Goal: Task Accomplishment & Management: Manage account settings

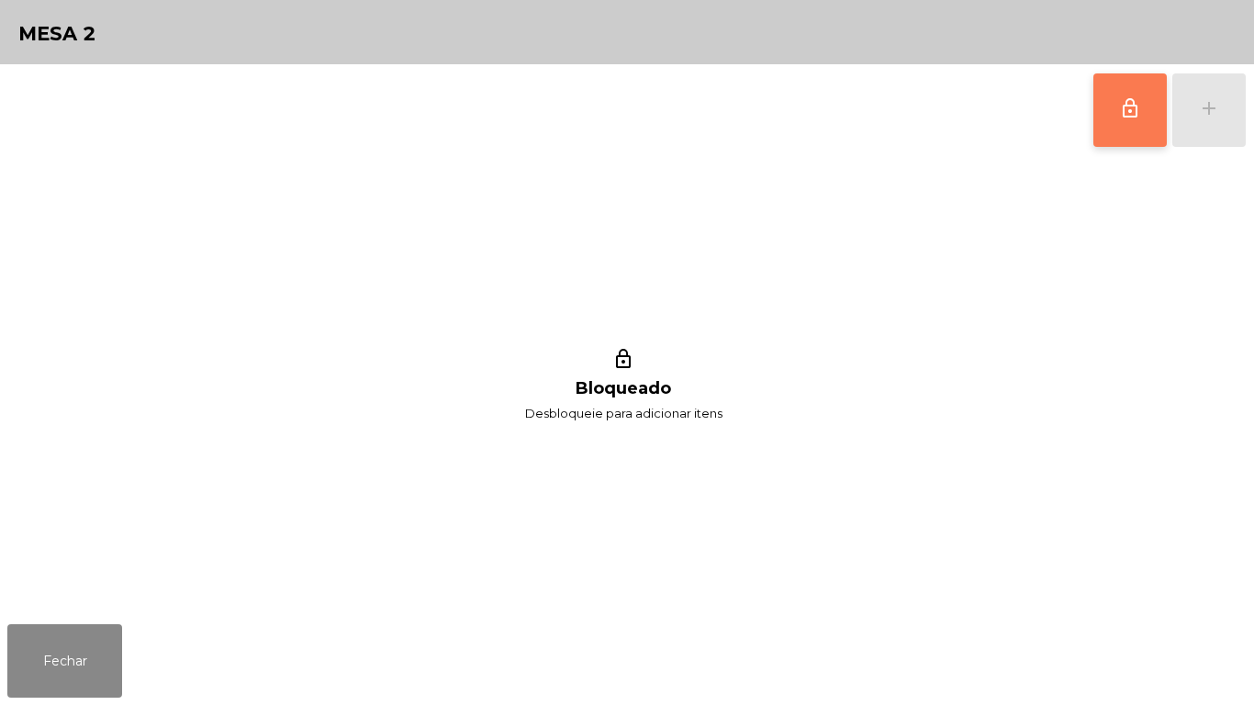
click at [1108, 105] on button "lock_outline" at bounding box center [1129, 109] width 73 height 73
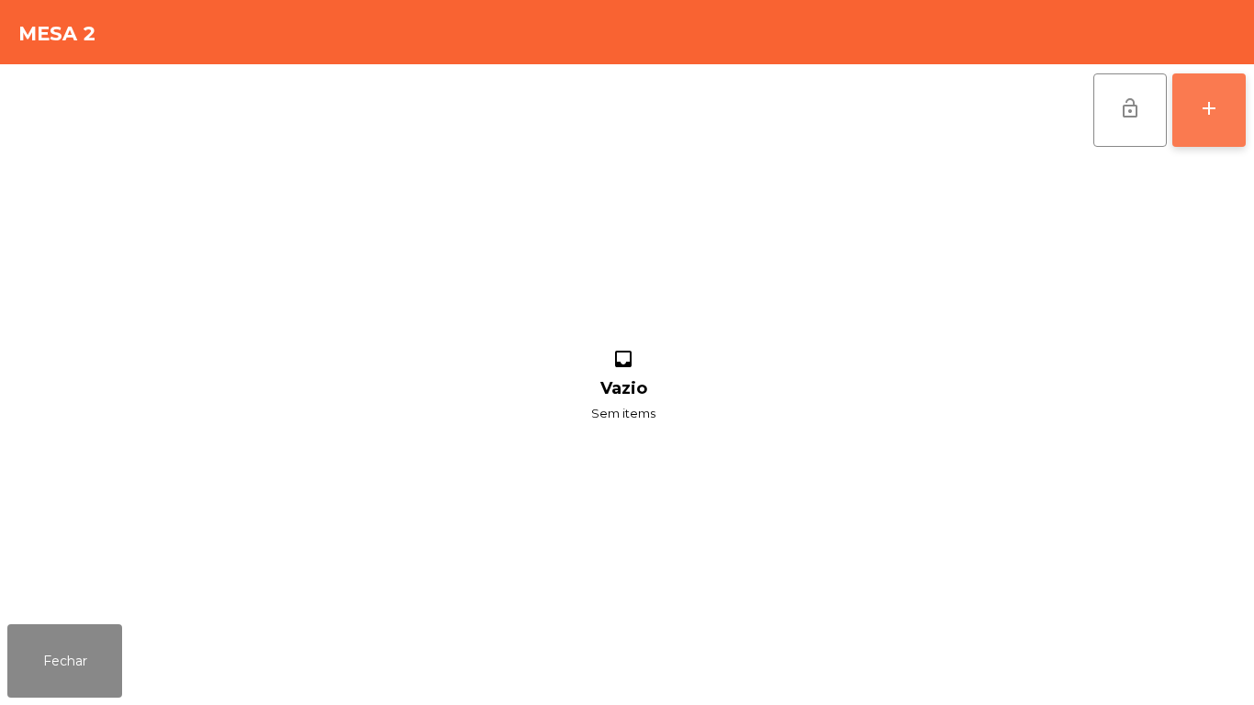
click at [1206, 111] on div "add" at bounding box center [1209, 108] width 22 height 22
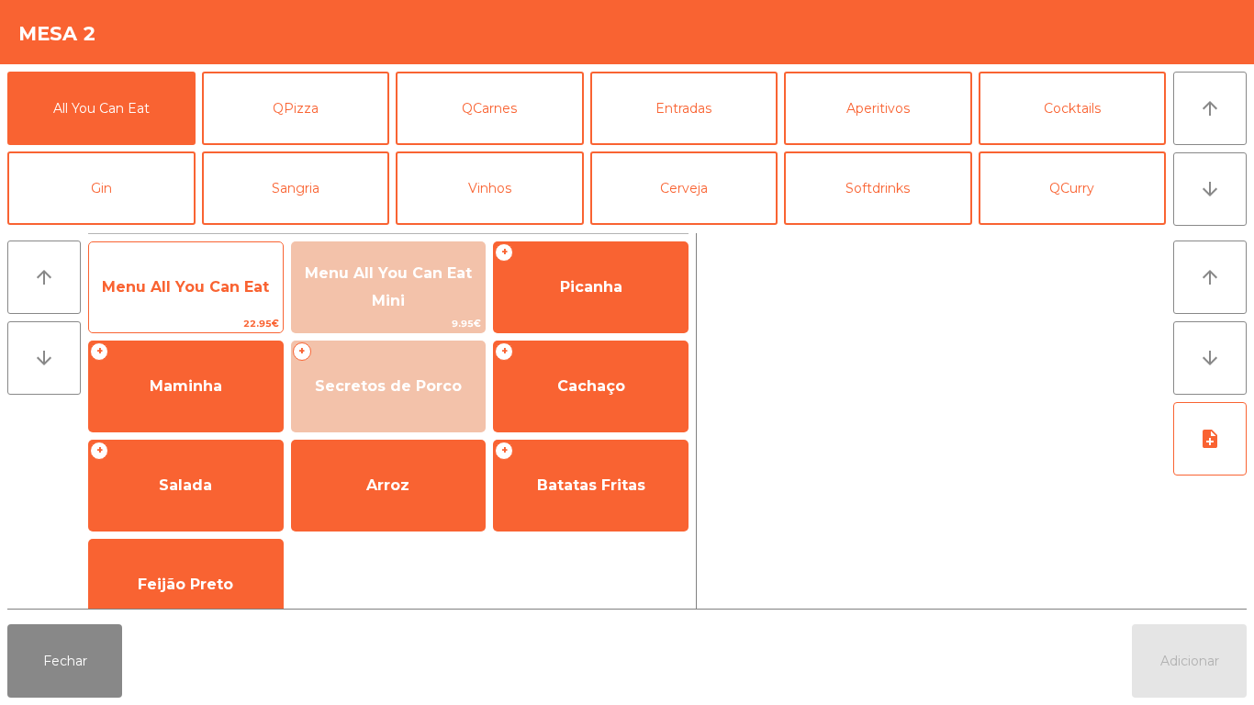
click at [225, 297] on span "Menu All You Can Eat" at bounding box center [186, 288] width 194 height 50
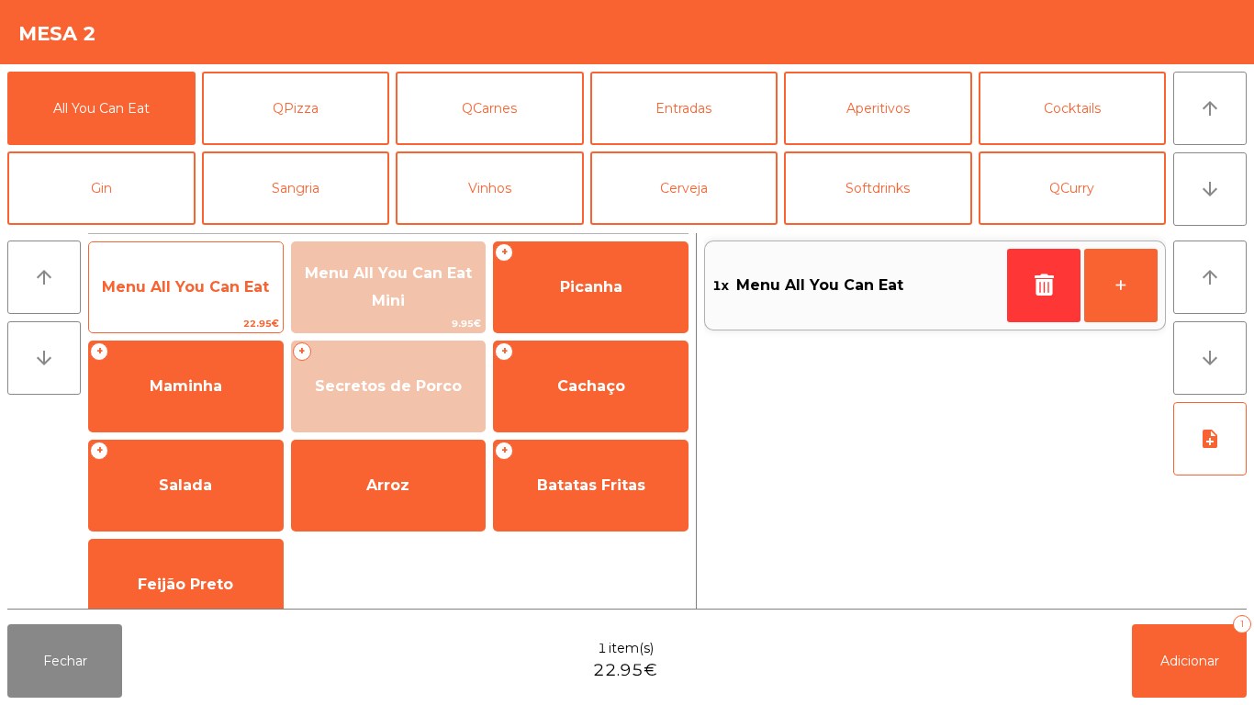
click at [205, 281] on span "Menu All You Can Eat" at bounding box center [185, 286] width 167 height 17
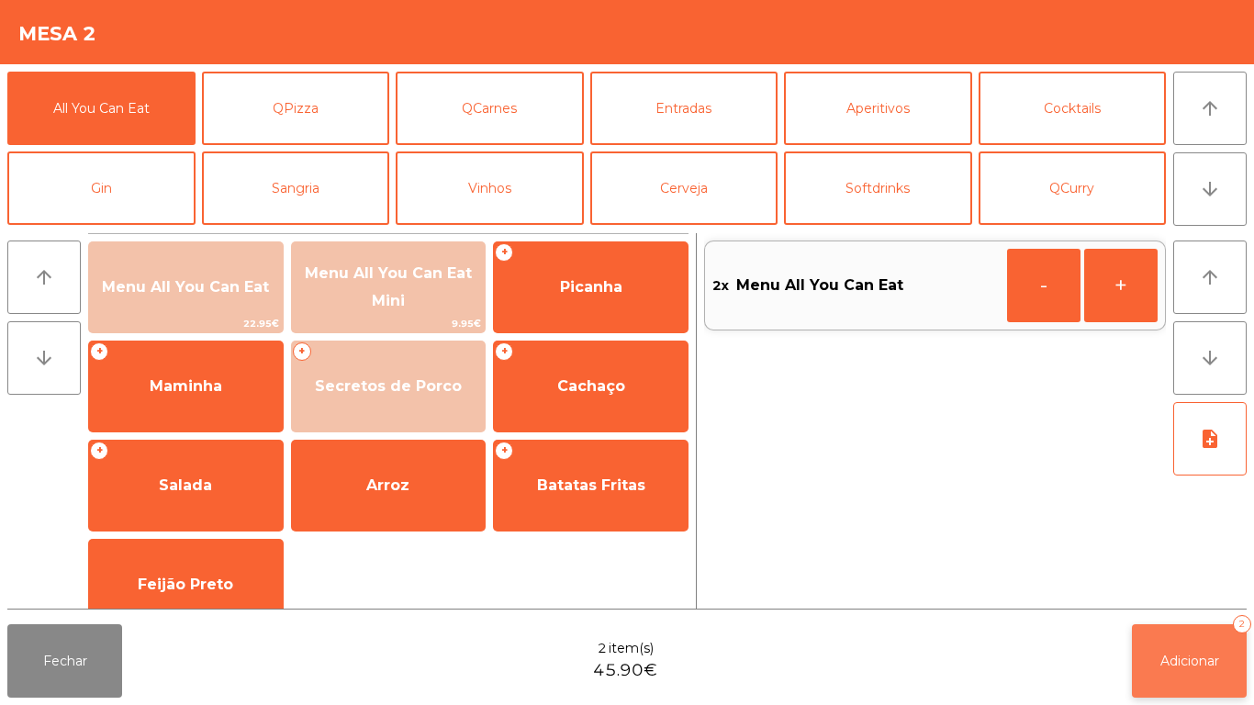
click at [1189, 681] on button "Adicionar 2" at bounding box center [1189, 660] width 115 height 73
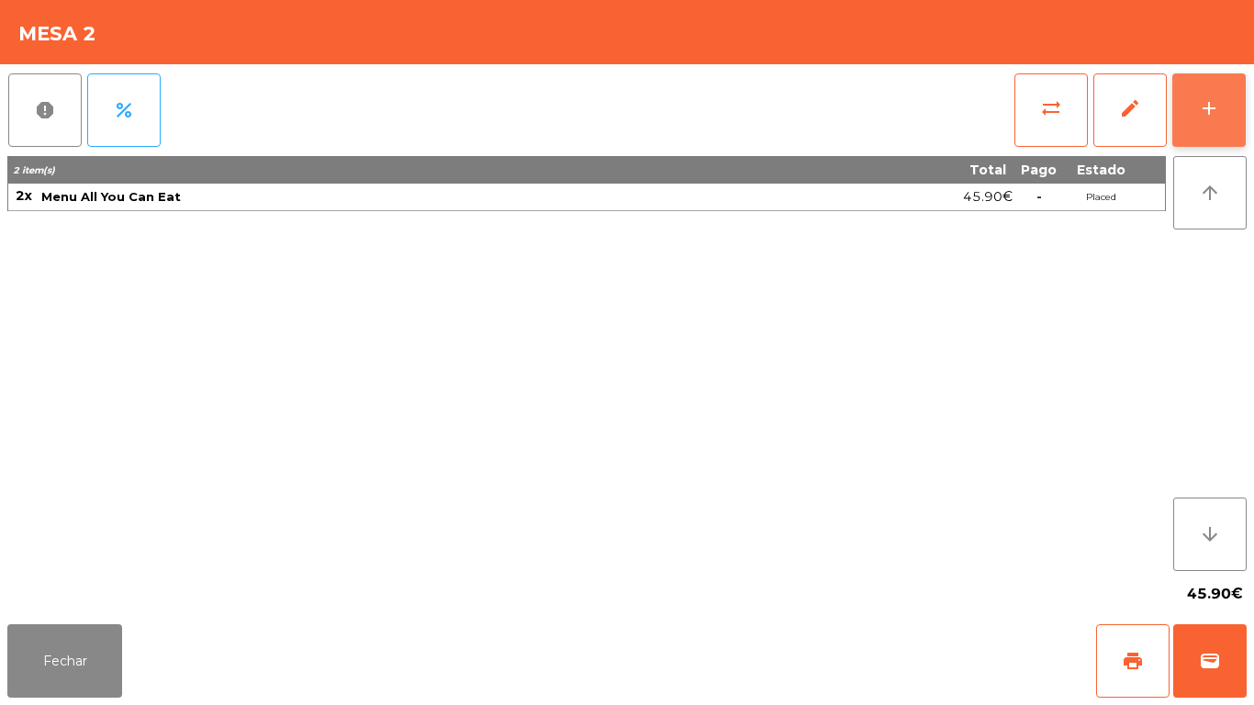
click at [1176, 129] on button "add" at bounding box center [1208, 109] width 73 height 73
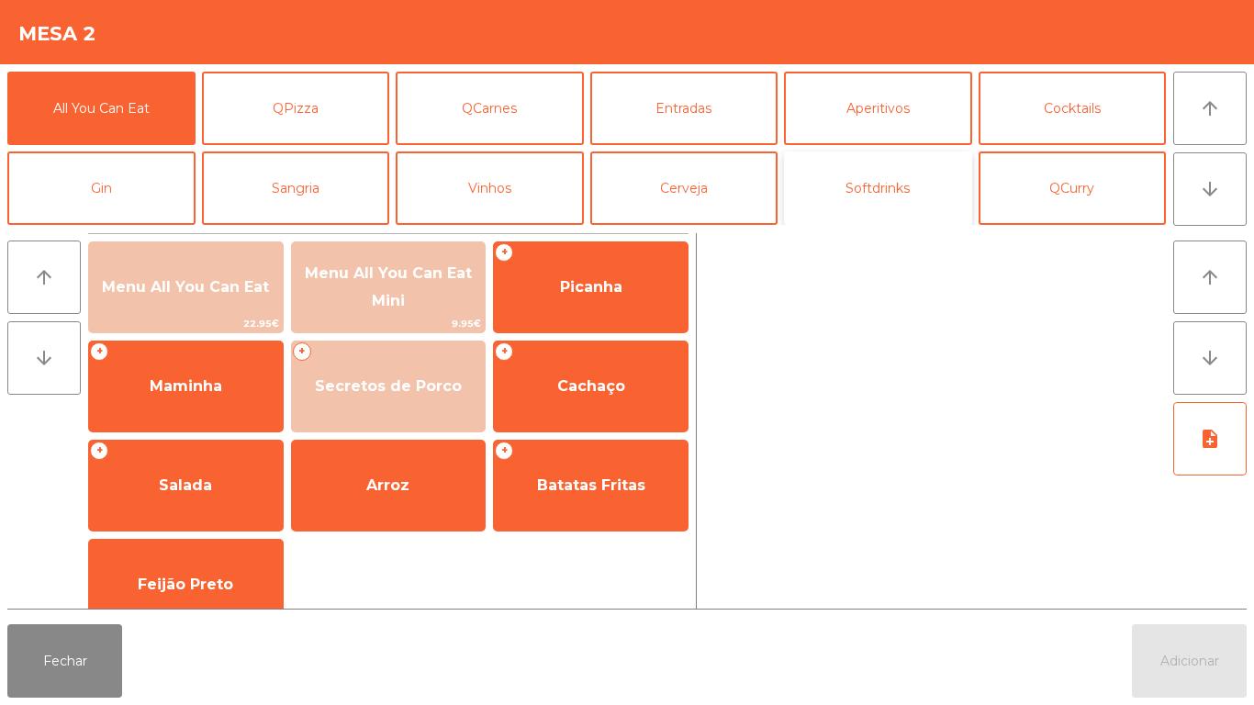
click at [847, 193] on button "Softdrinks" at bounding box center [878, 187] width 188 height 73
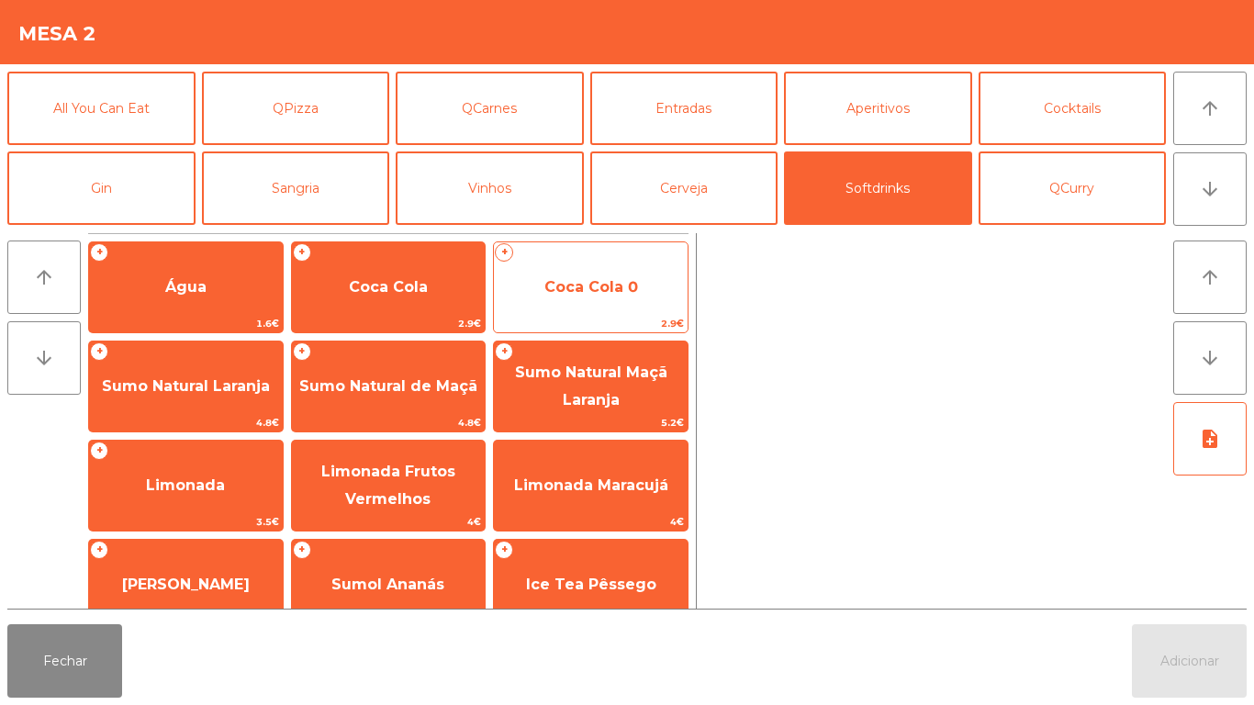
click at [588, 291] on span "Coca Cola 0" at bounding box center [591, 286] width 94 height 17
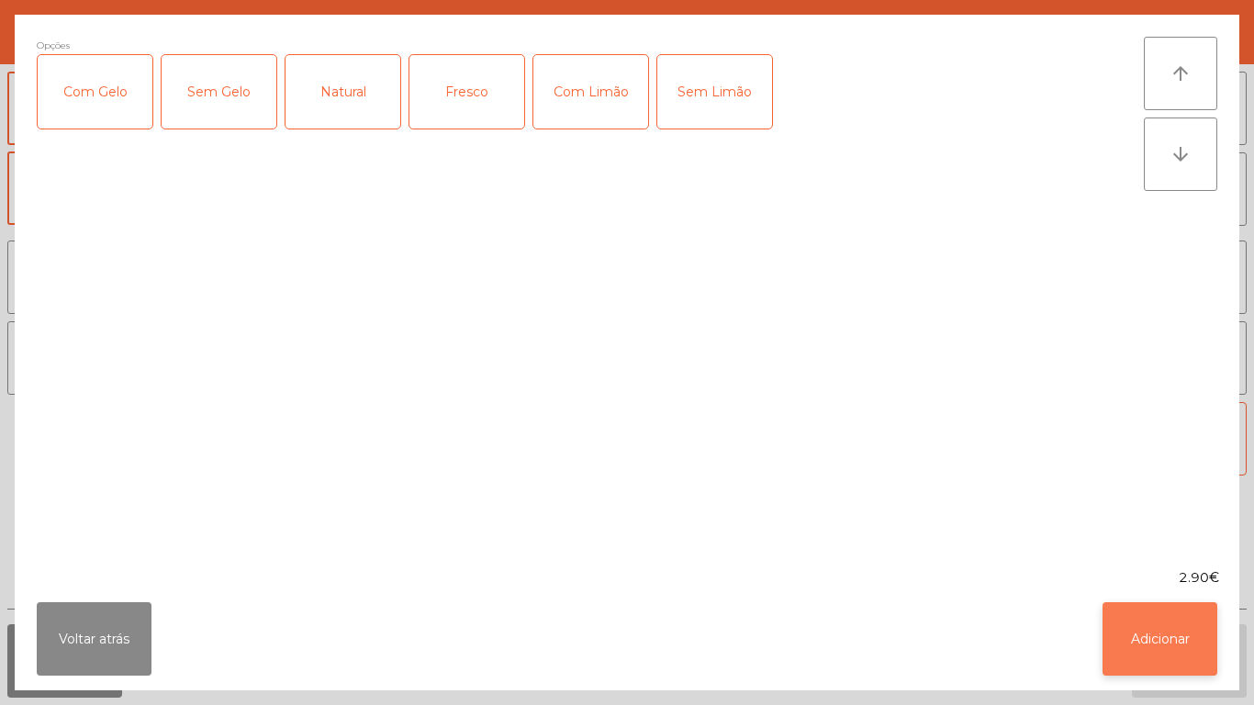
click at [1162, 655] on button "Adicionar" at bounding box center [1160, 638] width 115 height 73
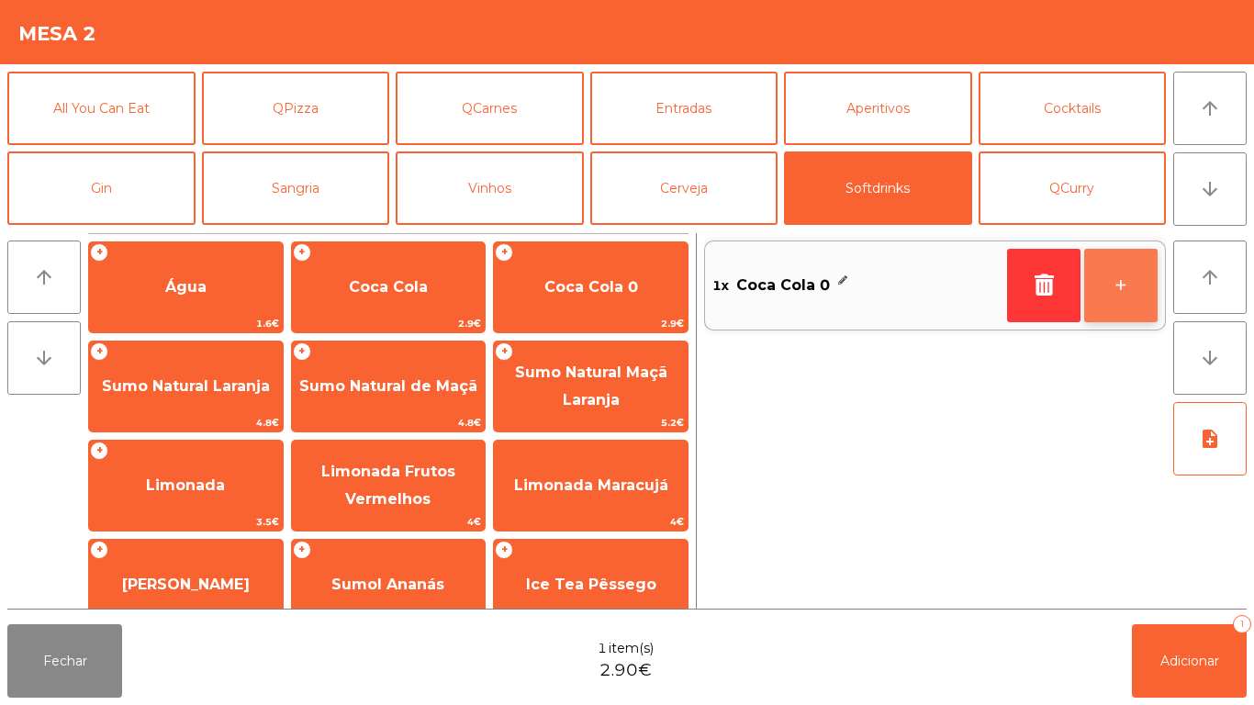
click at [1109, 284] on button "+" at bounding box center [1120, 285] width 73 height 73
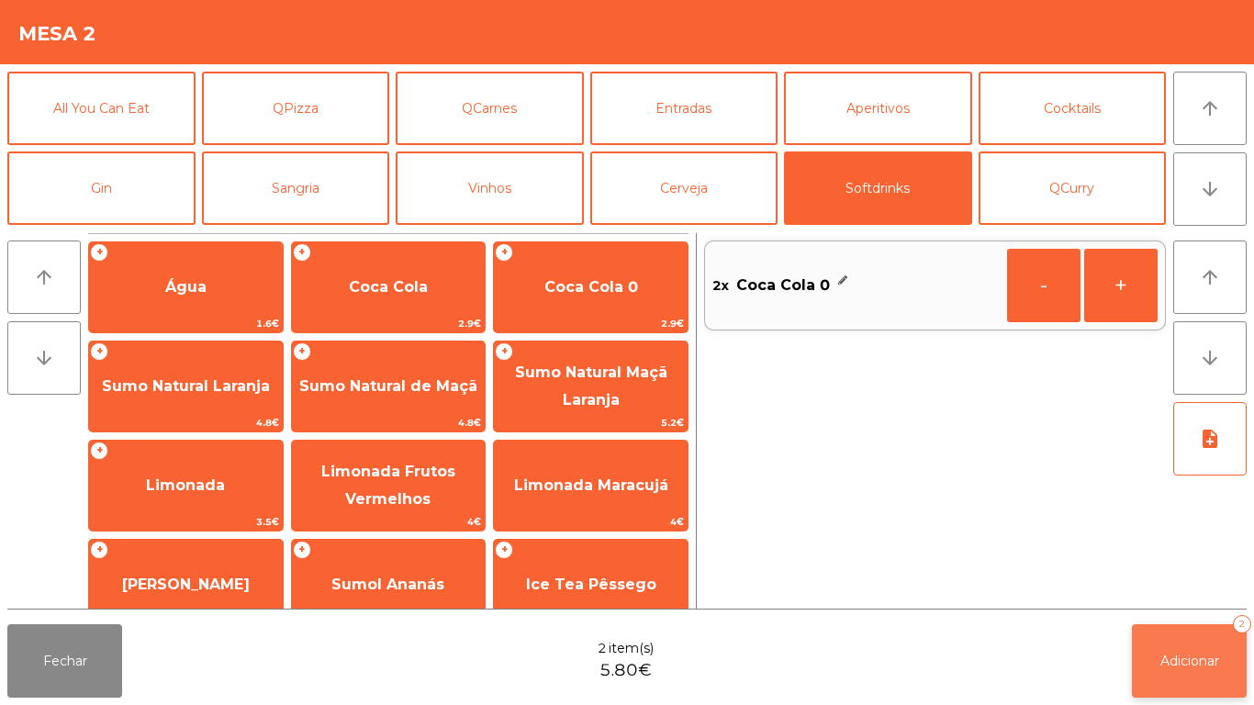
click at [1197, 663] on span "Adicionar" at bounding box center [1190, 661] width 59 height 17
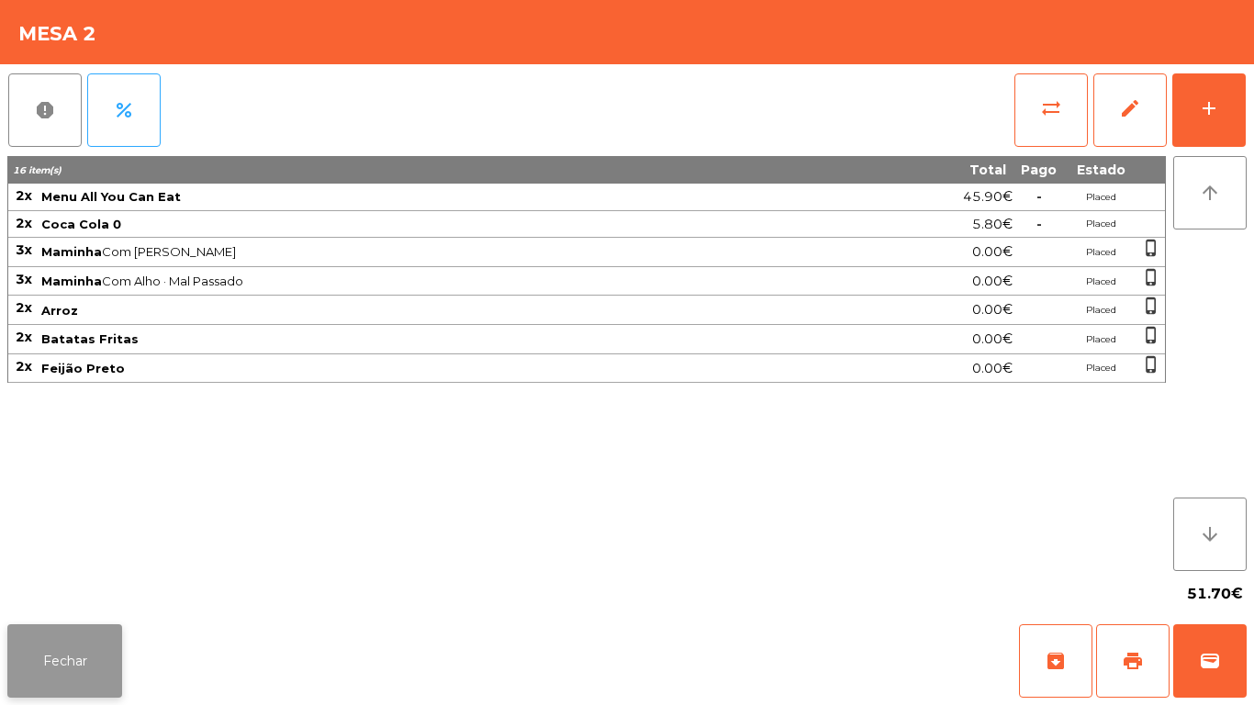
click at [47, 648] on button "Fechar" at bounding box center [64, 660] width 115 height 73
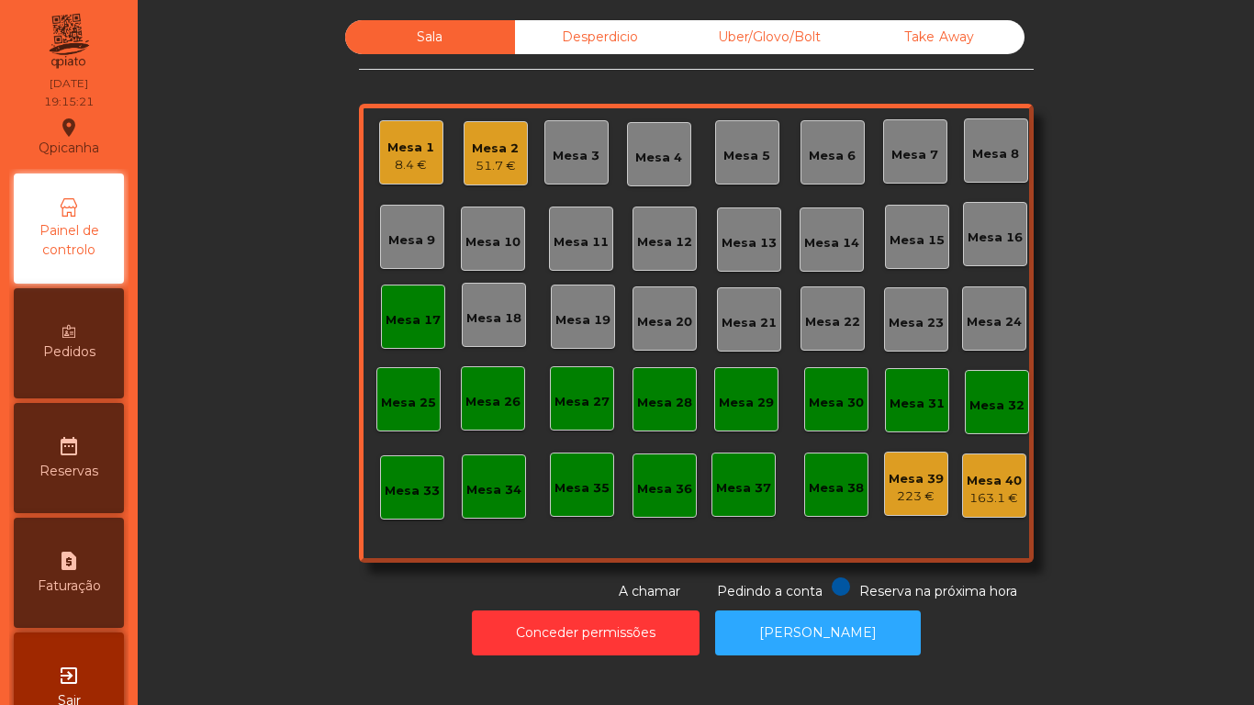
click at [408, 162] on div "8.4 €" at bounding box center [410, 165] width 47 height 18
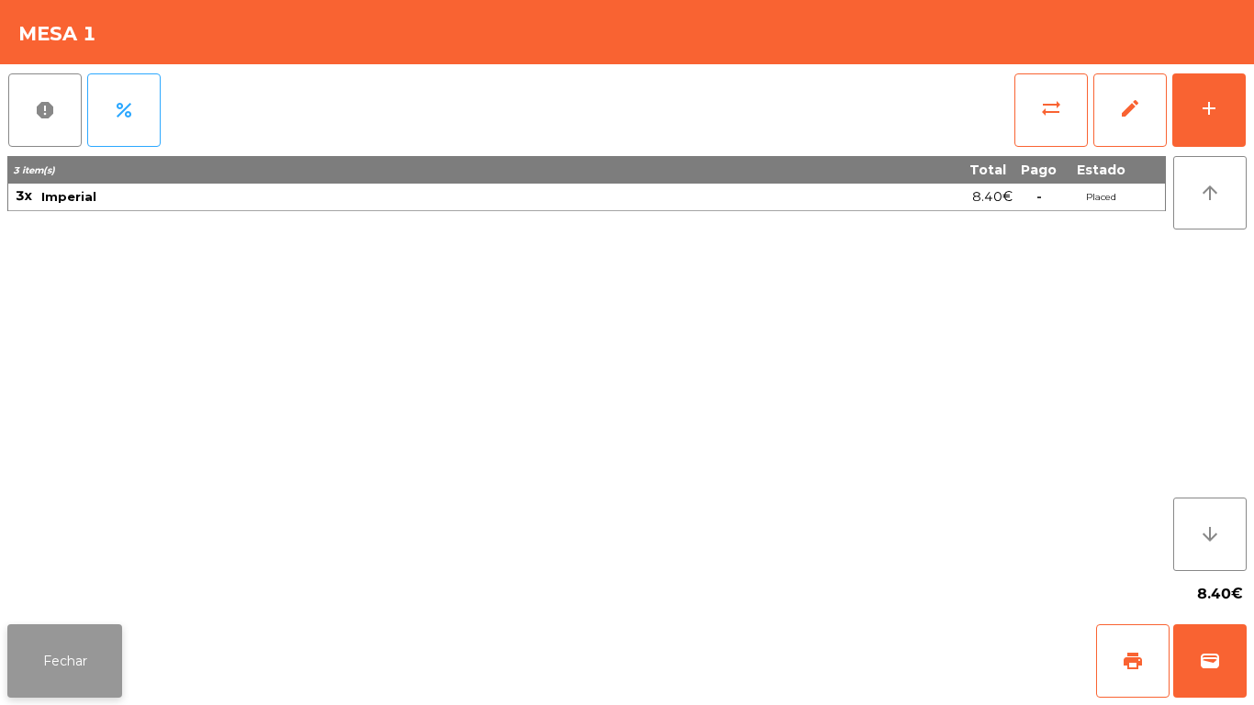
click at [82, 658] on button "Fechar" at bounding box center [64, 660] width 115 height 73
click at [1181, 105] on button "add" at bounding box center [1208, 109] width 73 height 73
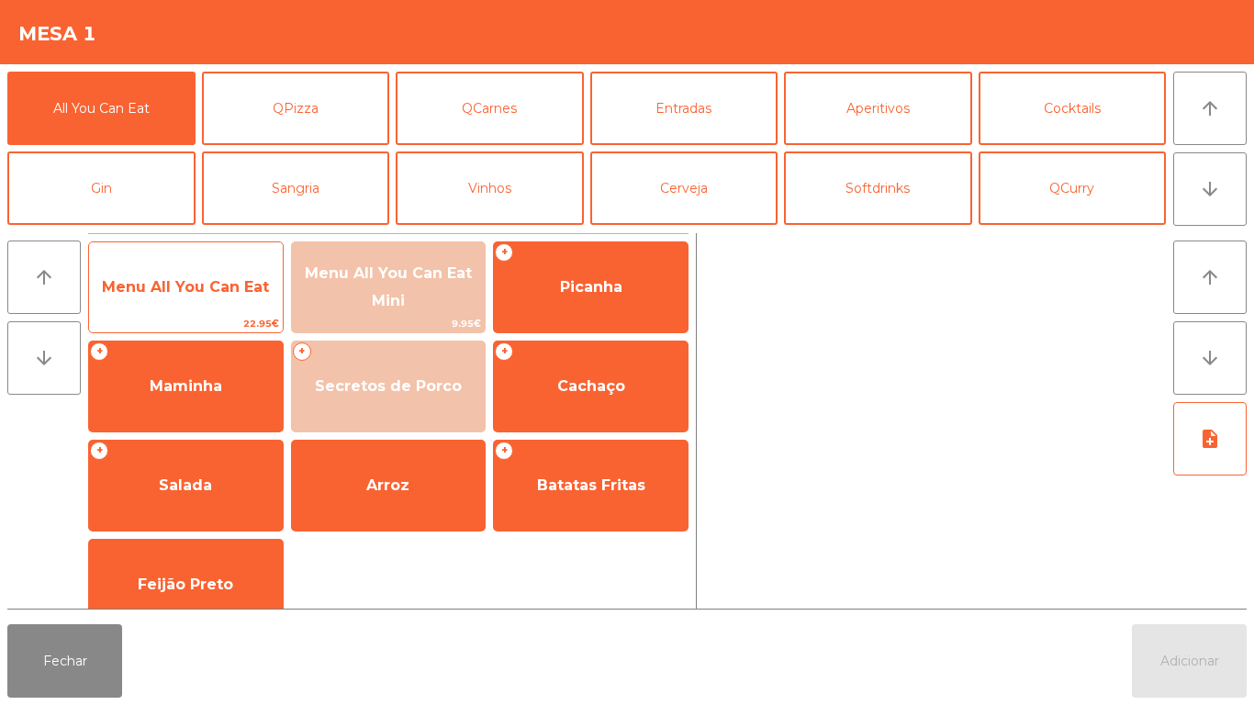
click at [188, 275] on span "Menu All You Can Eat" at bounding box center [186, 288] width 194 height 50
click at [192, 278] on span "Menu All You Can Eat" at bounding box center [185, 286] width 167 height 17
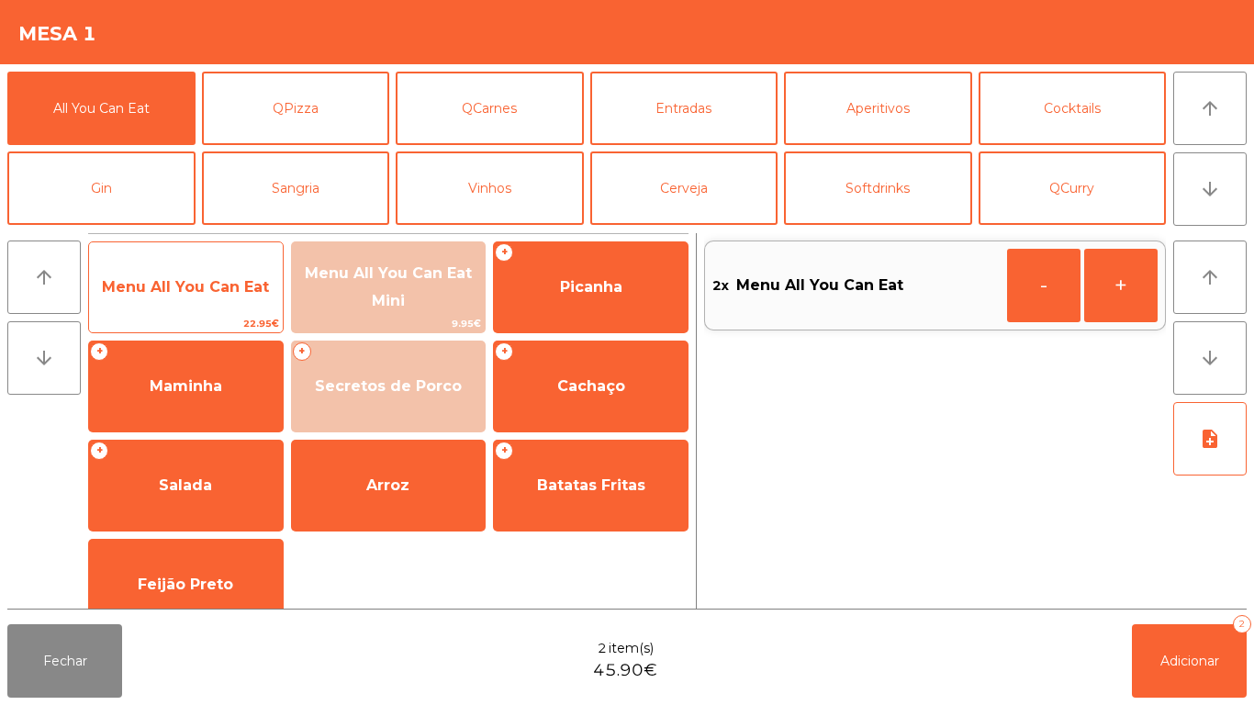
click at [183, 273] on span "Menu All You Can Eat" at bounding box center [186, 288] width 194 height 50
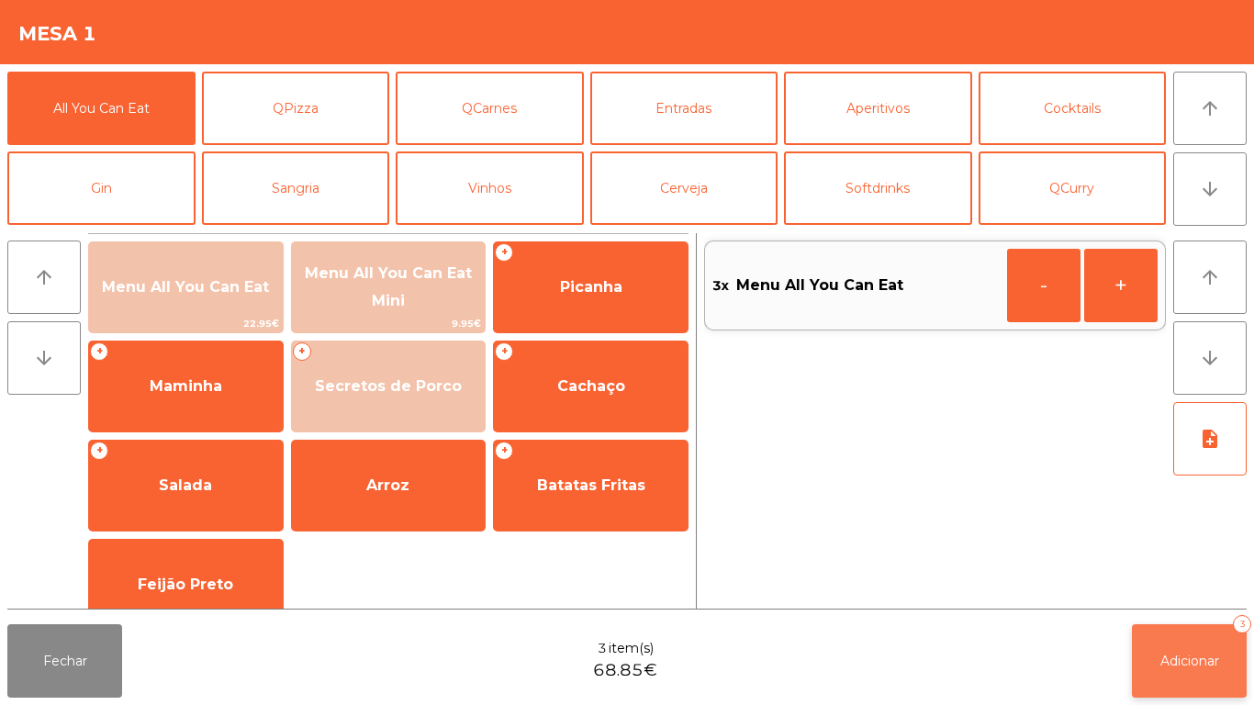
click at [1187, 647] on button "Adicionar 3" at bounding box center [1189, 660] width 115 height 73
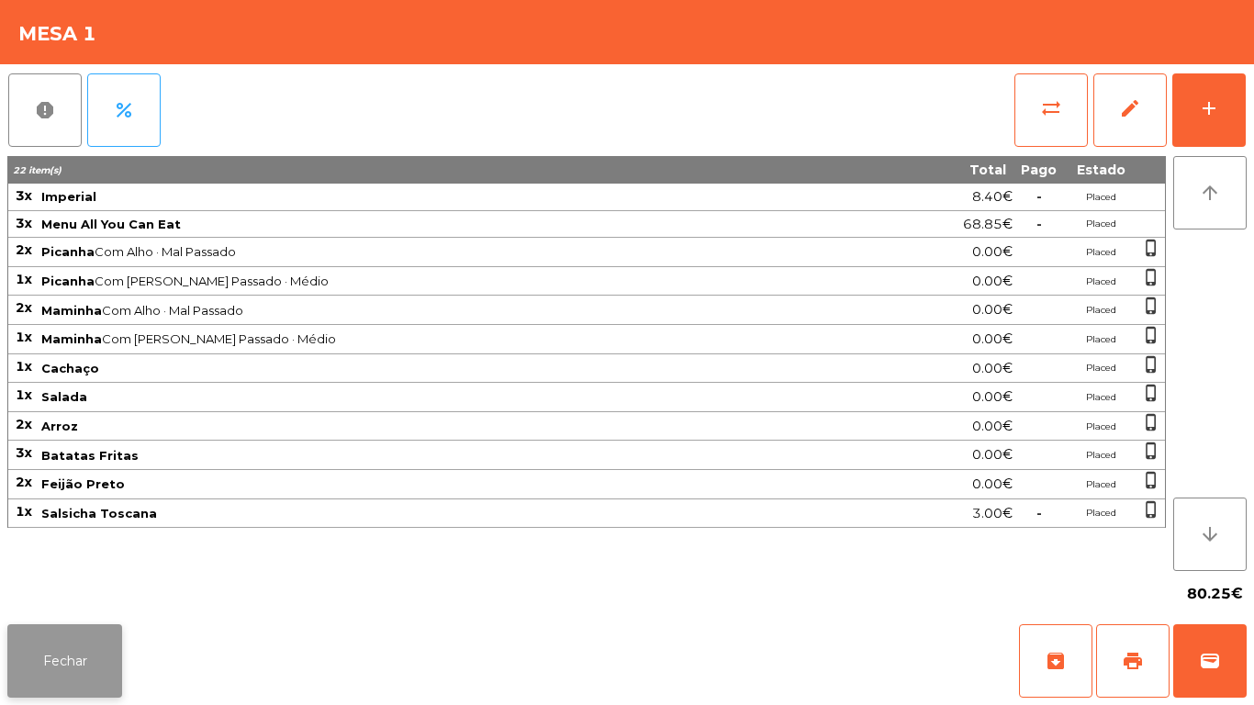
click at [91, 651] on button "Fechar" at bounding box center [64, 660] width 115 height 73
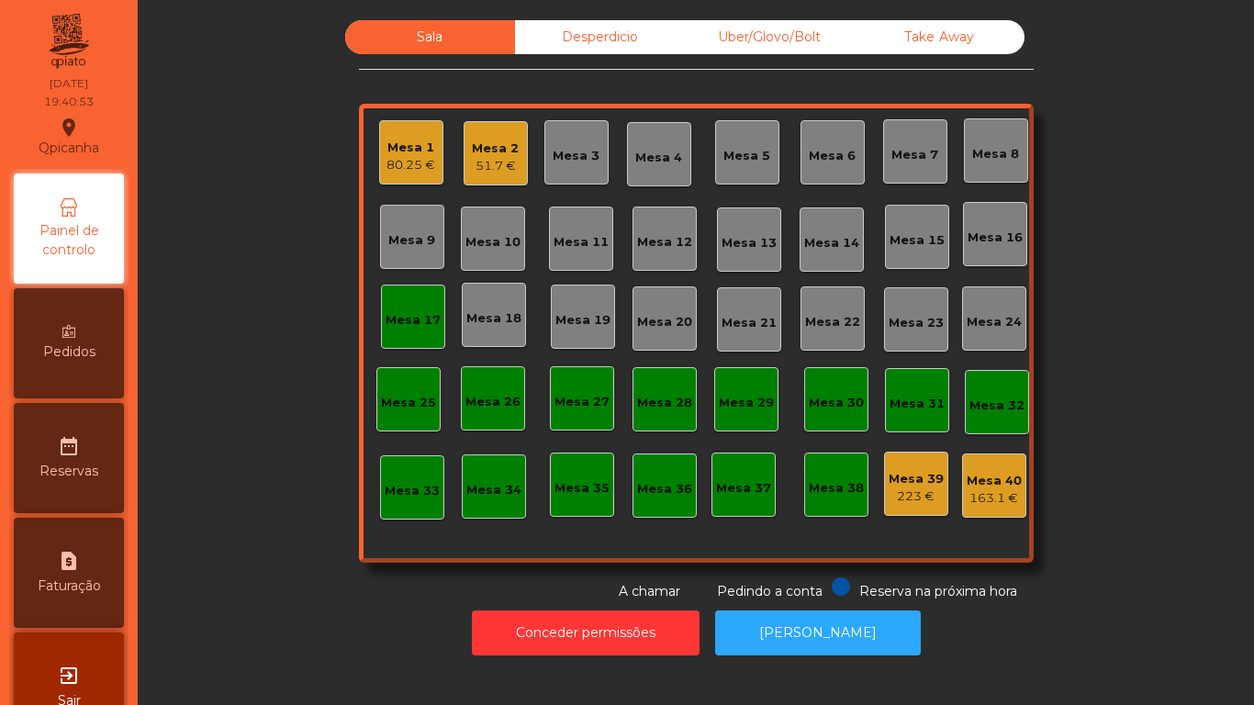
click at [733, 174] on div "Mesa 5" at bounding box center [747, 152] width 64 height 64
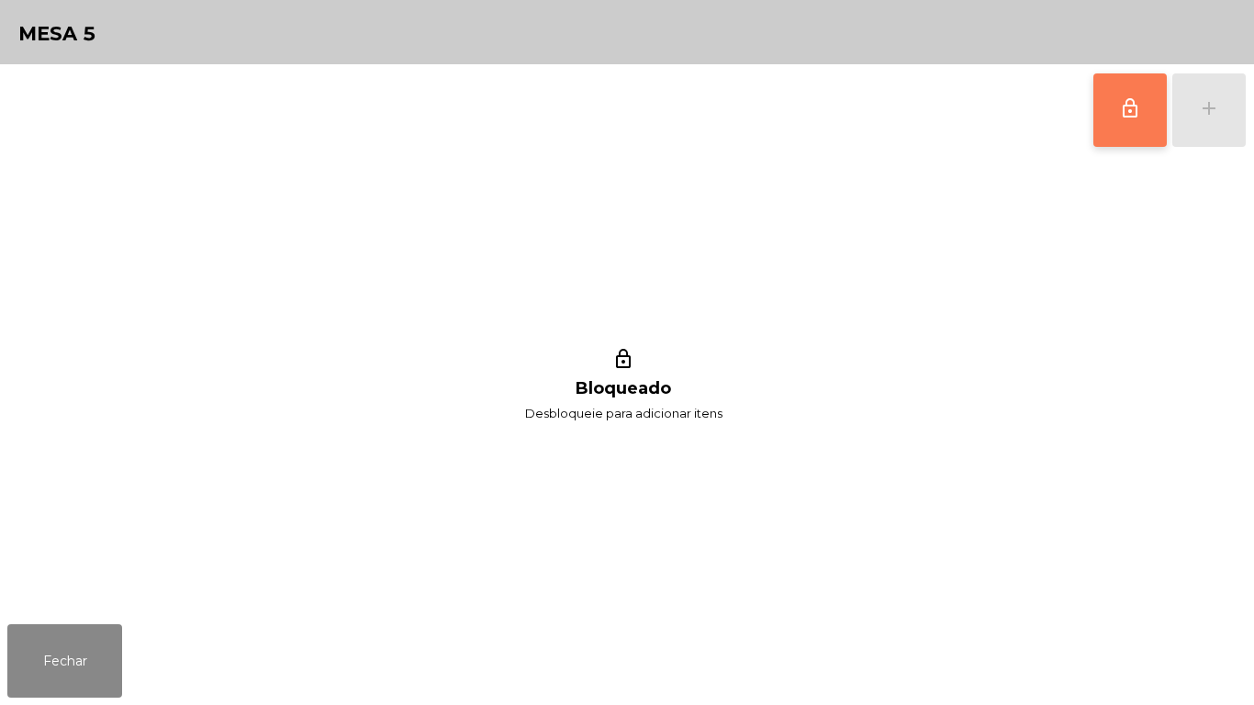
click at [1124, 128] on button "lock_outline" at bounding box center [1129, 109] width 73 height 73
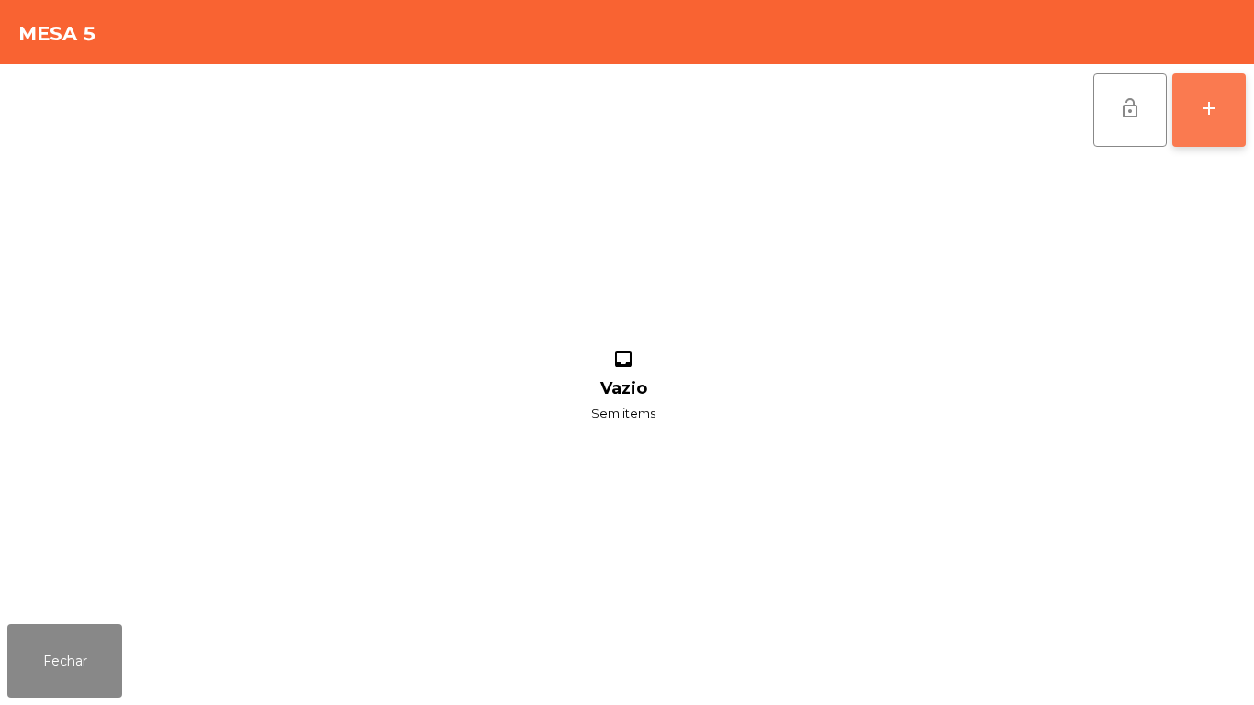
click at [1205, 116] on div "add" at bounding box center [1209, 108] width 22 height 22
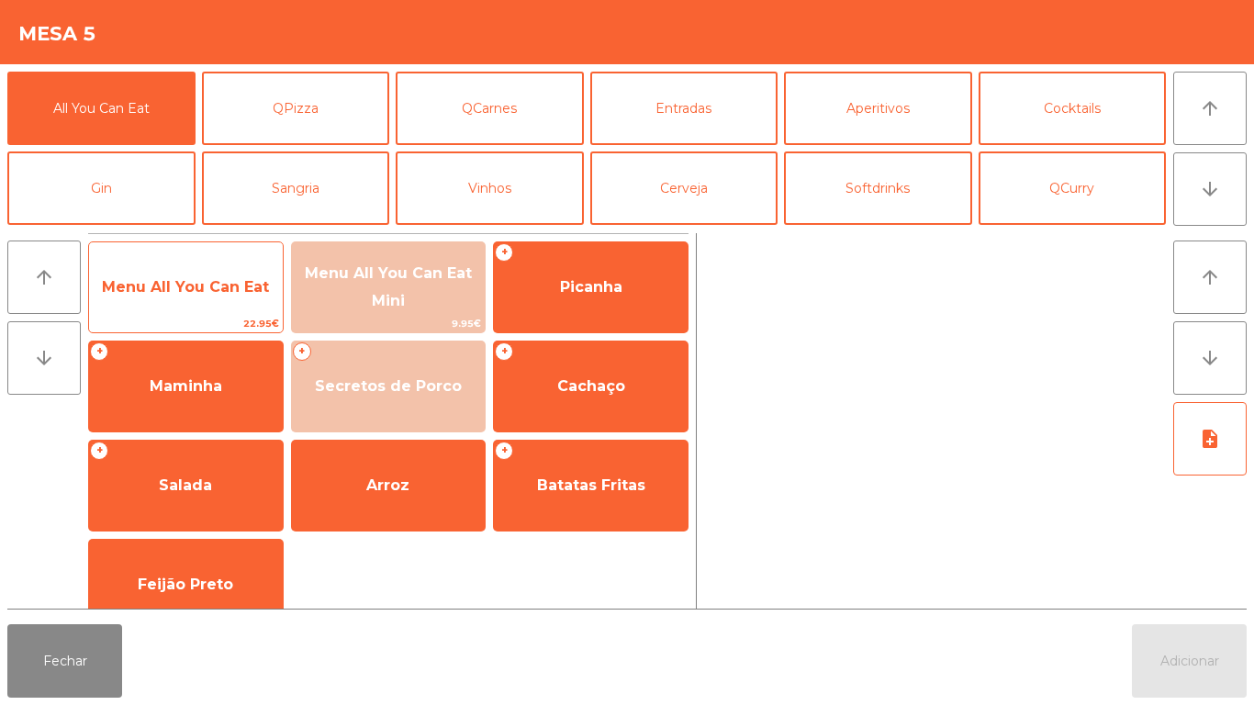
click at [190, 284] on span "Menu All You Can Eat" at bounding box center [185, 286] width 167 height 17
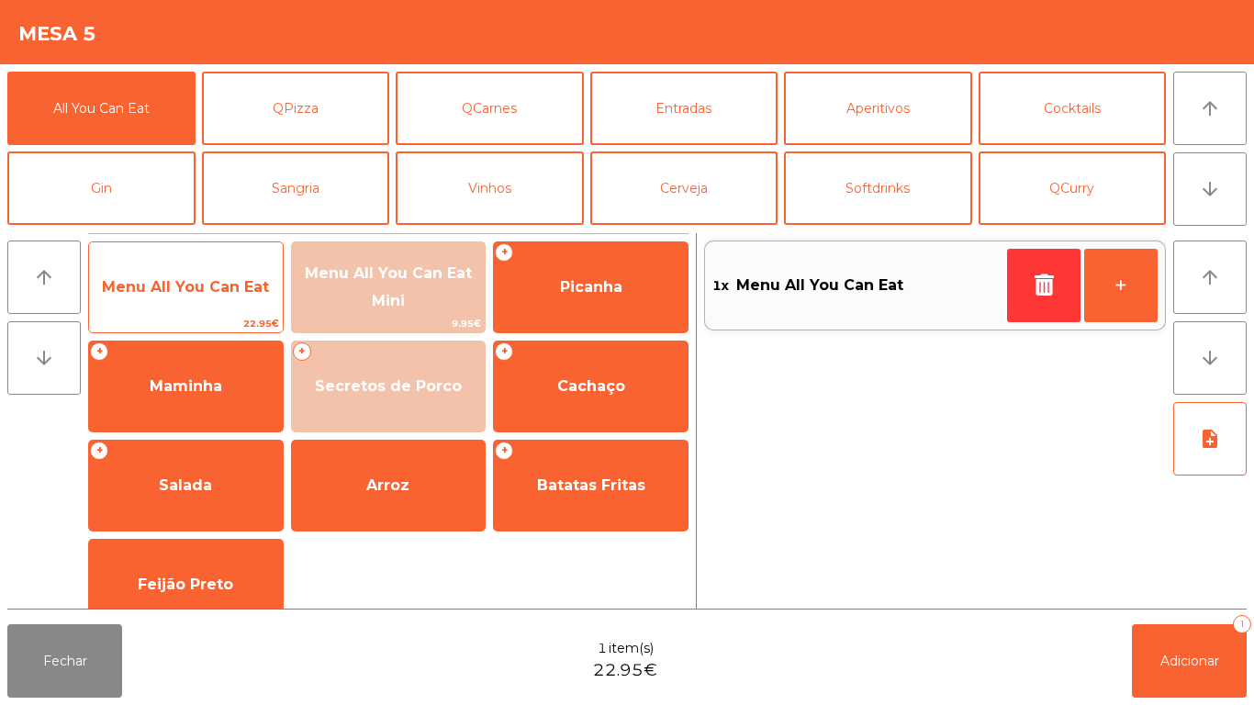
click at [178, 281] on span "Menu All You Can Eat" at bounding box center [185, 286] width 167 height 17
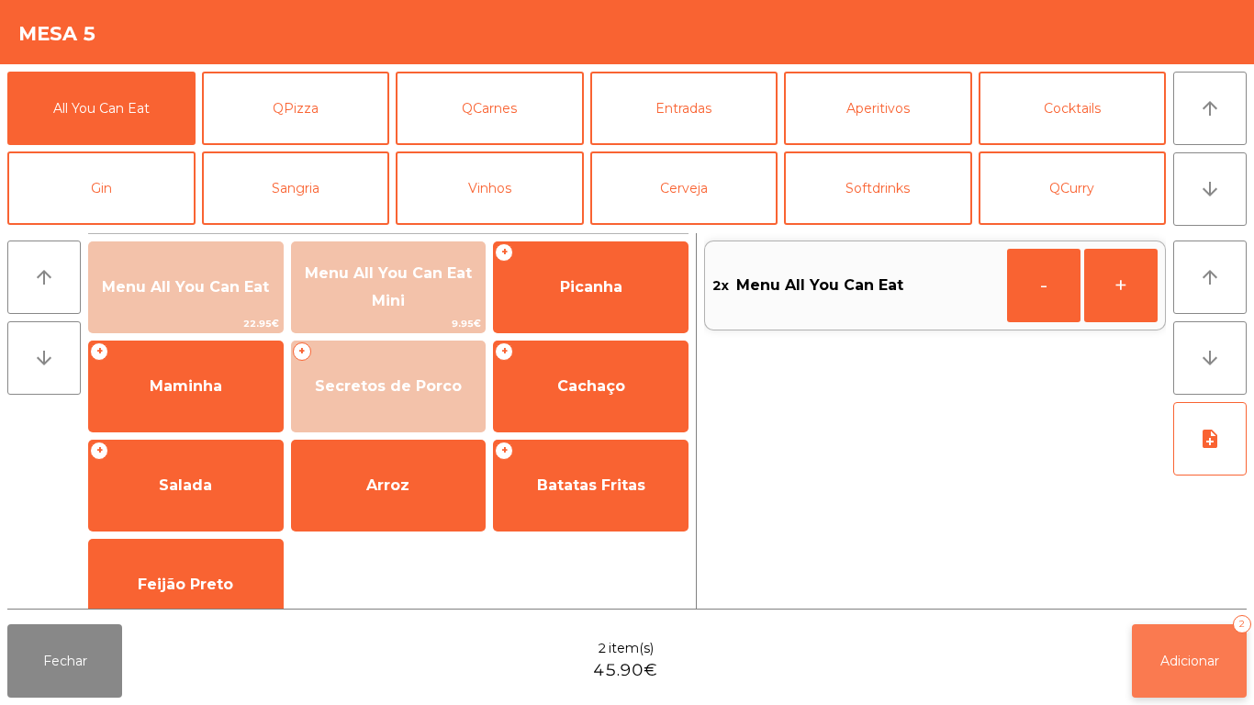
click at [1193, 646] on button "Adicionar 2" at bounding box center [1189, 660] width 115 height 73
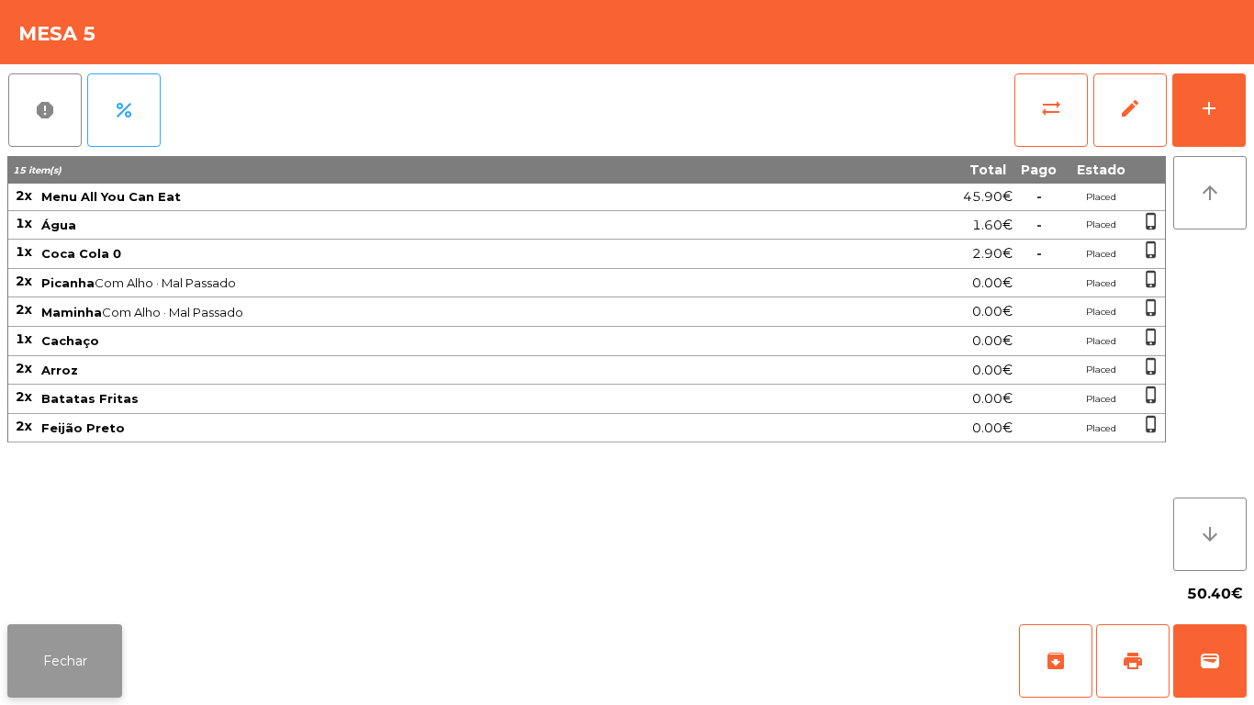
click at [95, 631] on button "Fechar" at bounding box center [64, 660] width 115 height 73
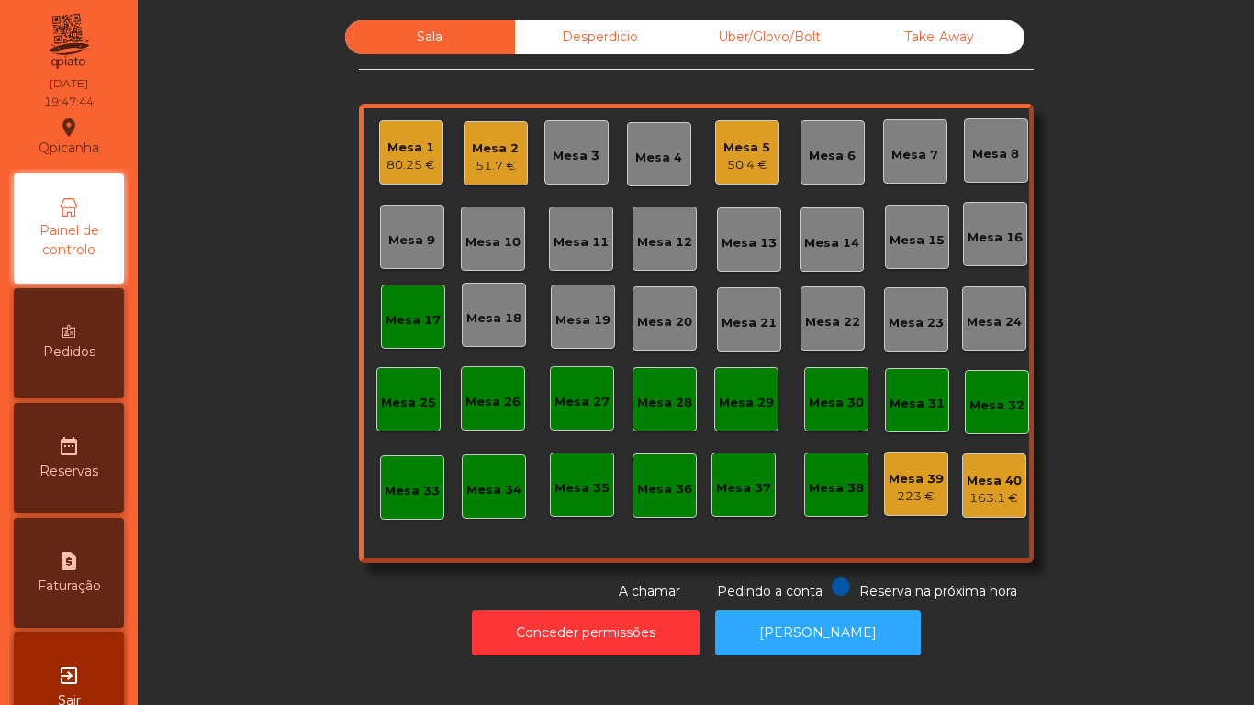
click at [290, 556] on div "Sala Desperdicio Uber/Glovo/Bolt Take Away Mesa 1 80.25 € Mesa 2 51.7 € Mesa 3 …" at bounding box center [696, 310] width 1067 height 581
click at [746, 164] on div "50.4 €" at bounding box center [746, 165] width 47 height 18
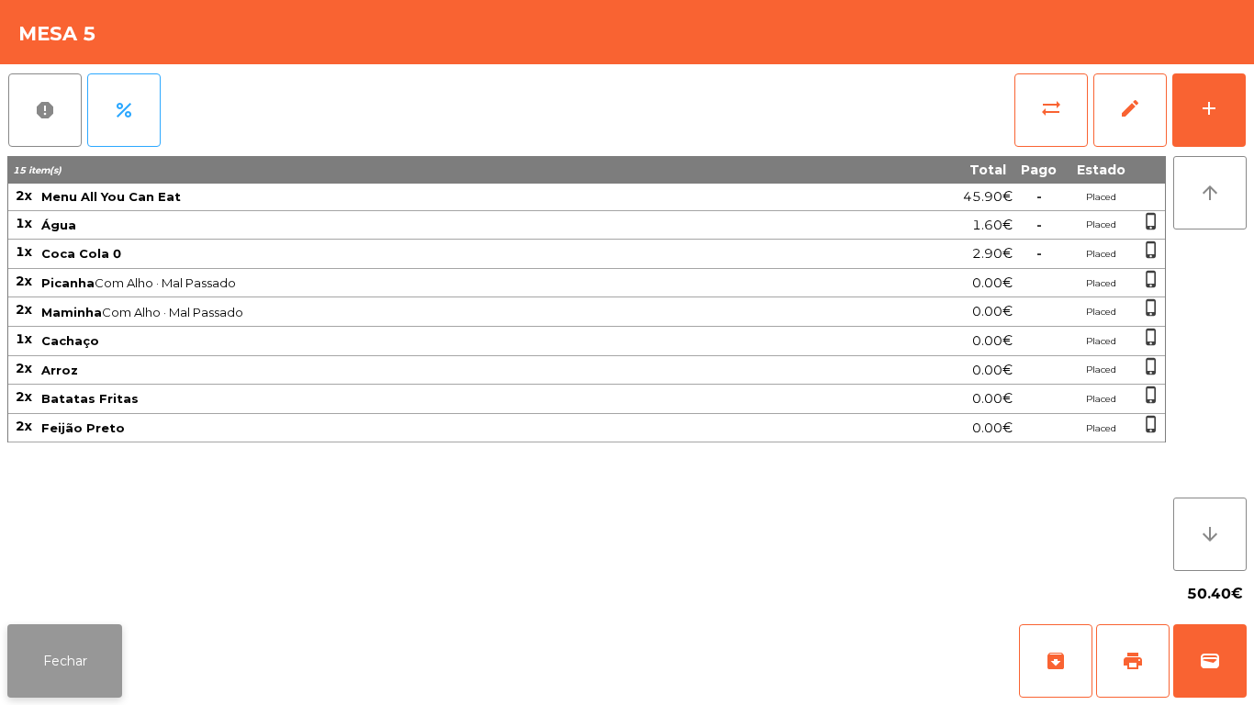
click at [116, 634] on button "Fechar" at bounding box center [64, 660] width 115 height 73
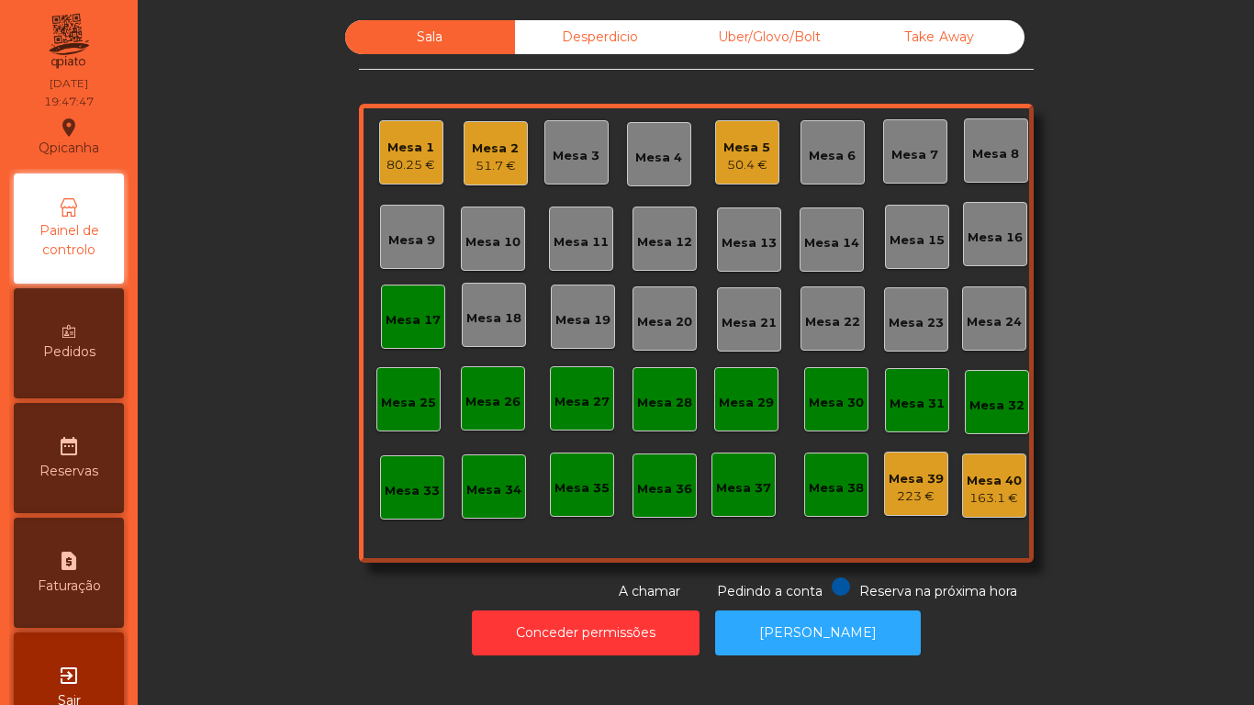
click at [924, 488] on div "223 €" at bounding box center [916, 497] width 55 height 18
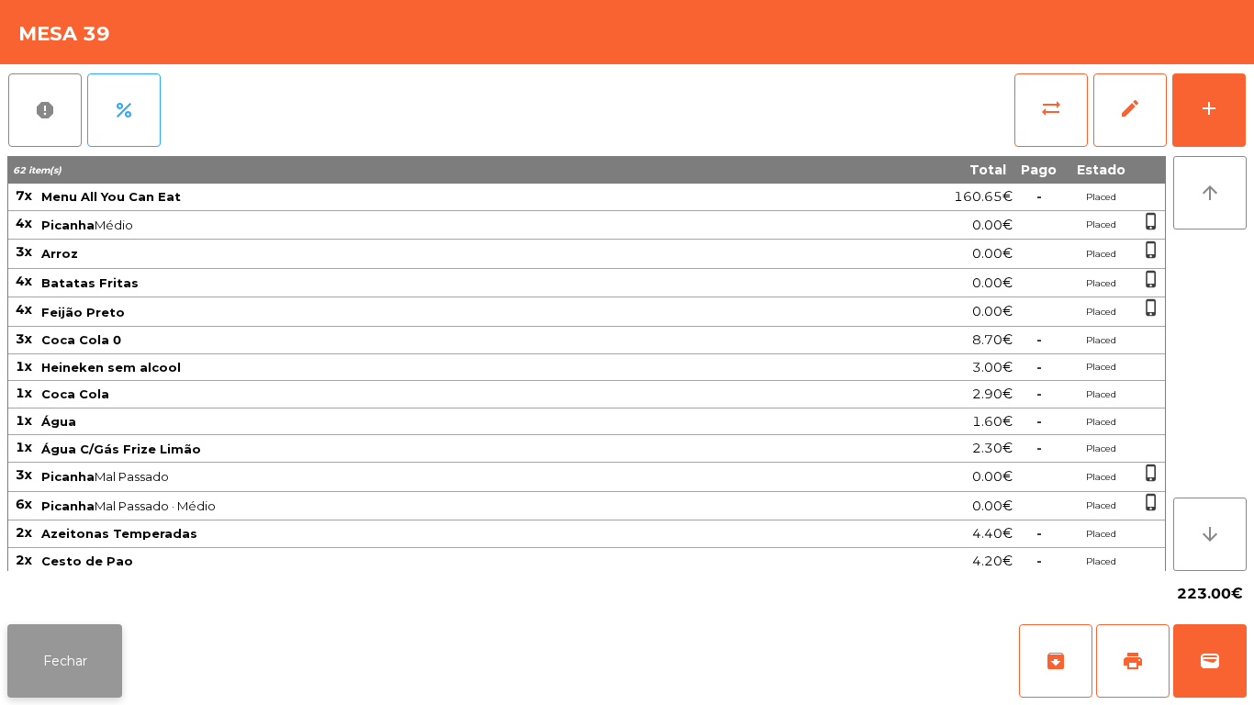
click at [81, 669] on button "Fechar" at bounding box center [64, 660] width 115 height 73
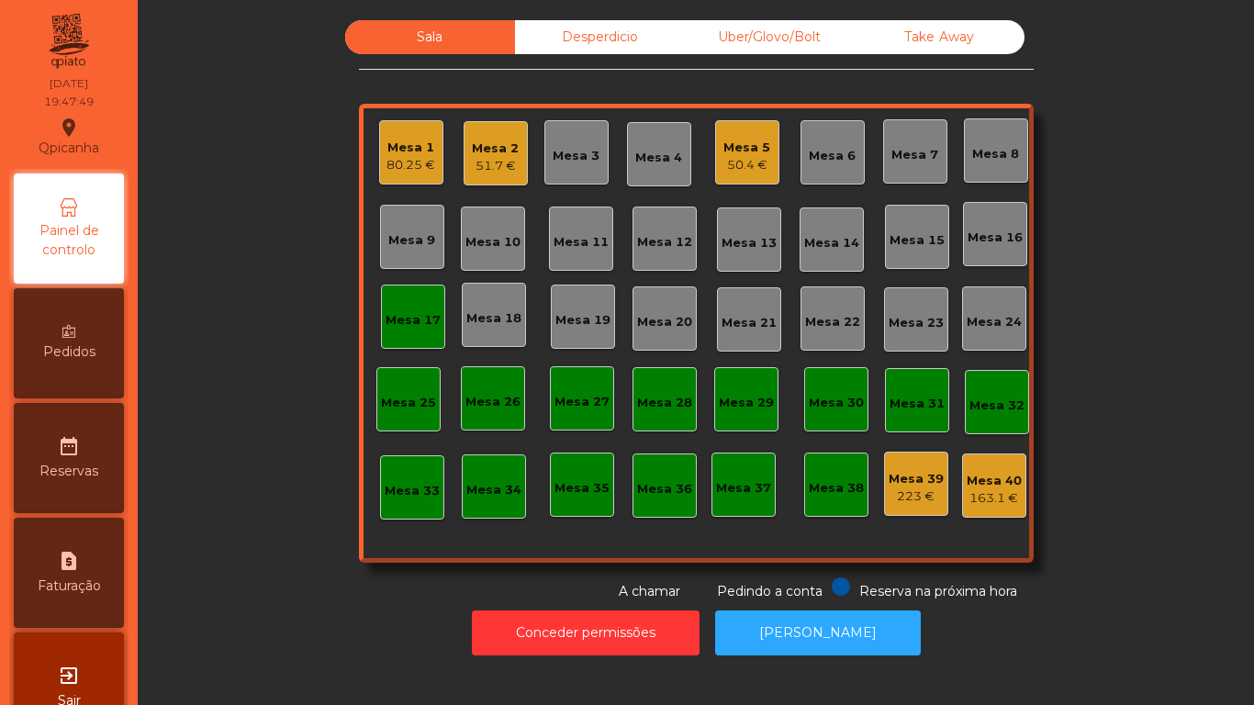
click at [387, 556] on div "Mesa 1 80.25 € Mesa 2 51.7 € Mesa 3 Mesa 4 Mesa 5 50.4 € Mesa 6 Mesa 7 Mesa 8 M…" at bounding box center [696, 333] width 675 height 459
click at [420, 155] on div "Mesa 1" at bounding box center [411, 148] width 49 height 18
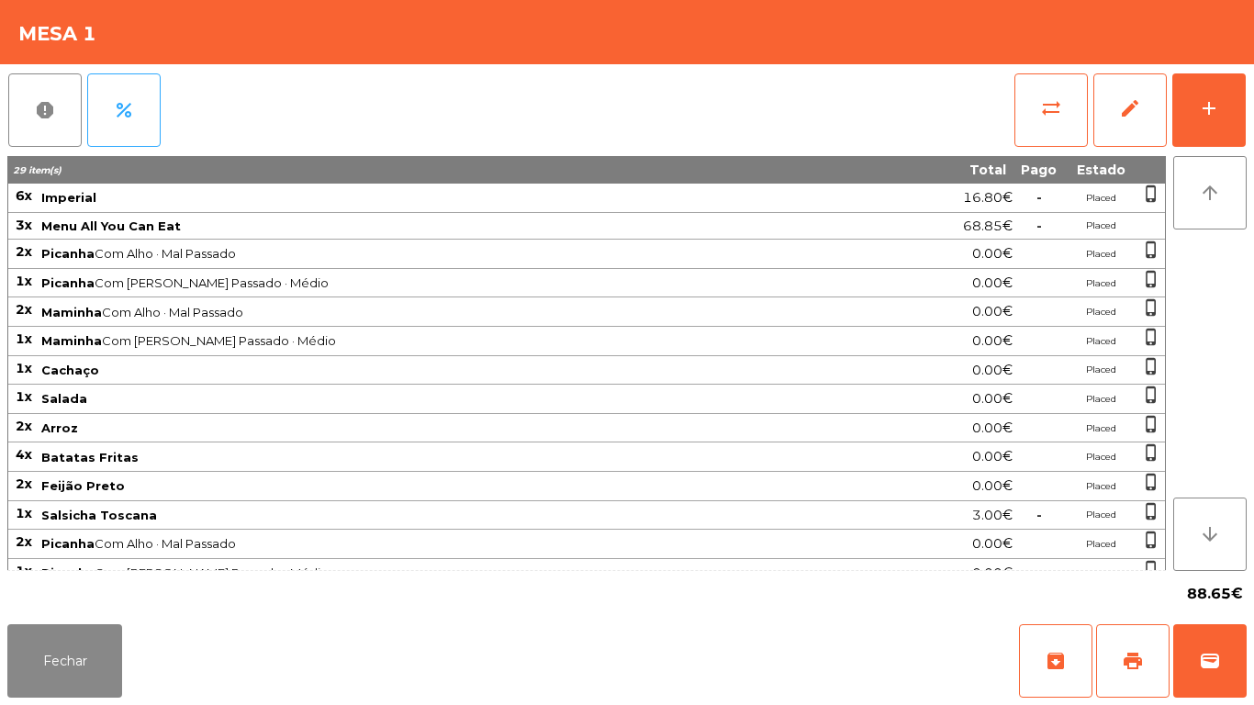
click at [59, 704] on div "Fechar archive print wallet" at bounding box center [627, 661] width 1254 height 88
click at [95, 635] on button "Fechar" at bounding box center [64, 660] width 115 height 73
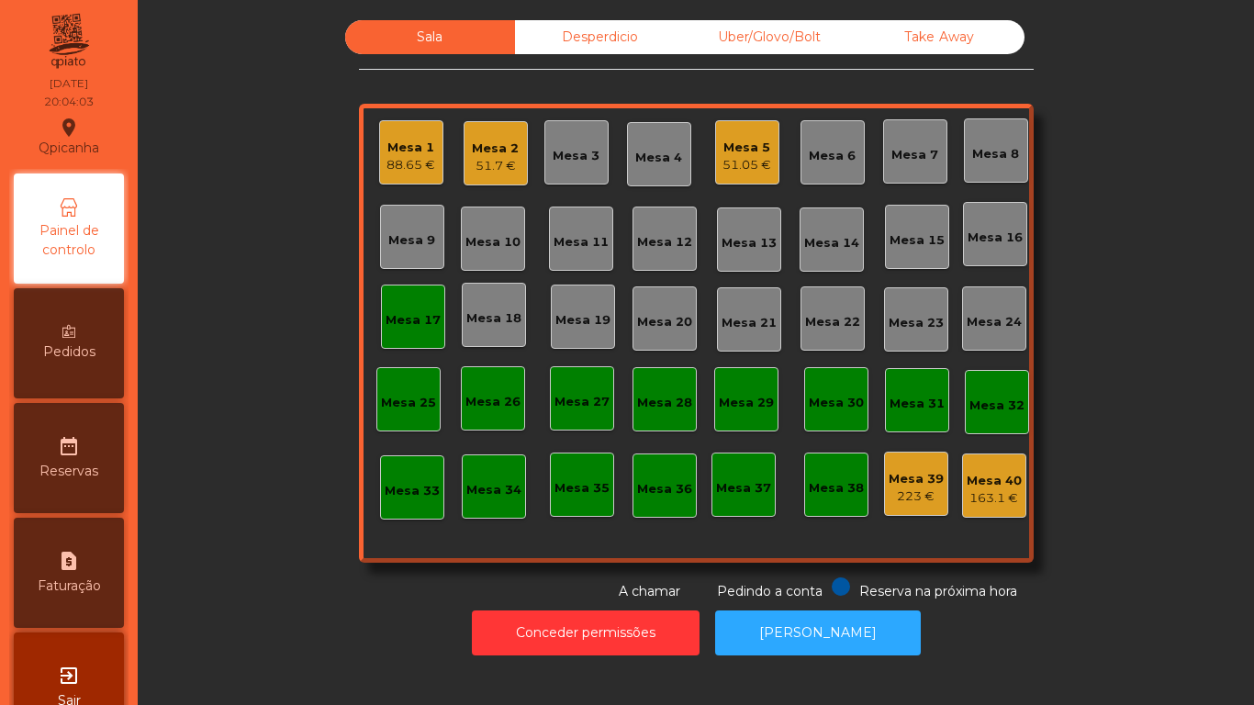
click at [738, 265] on div "Mesa 13" at bounding box center [749, 239] width 64 height 64
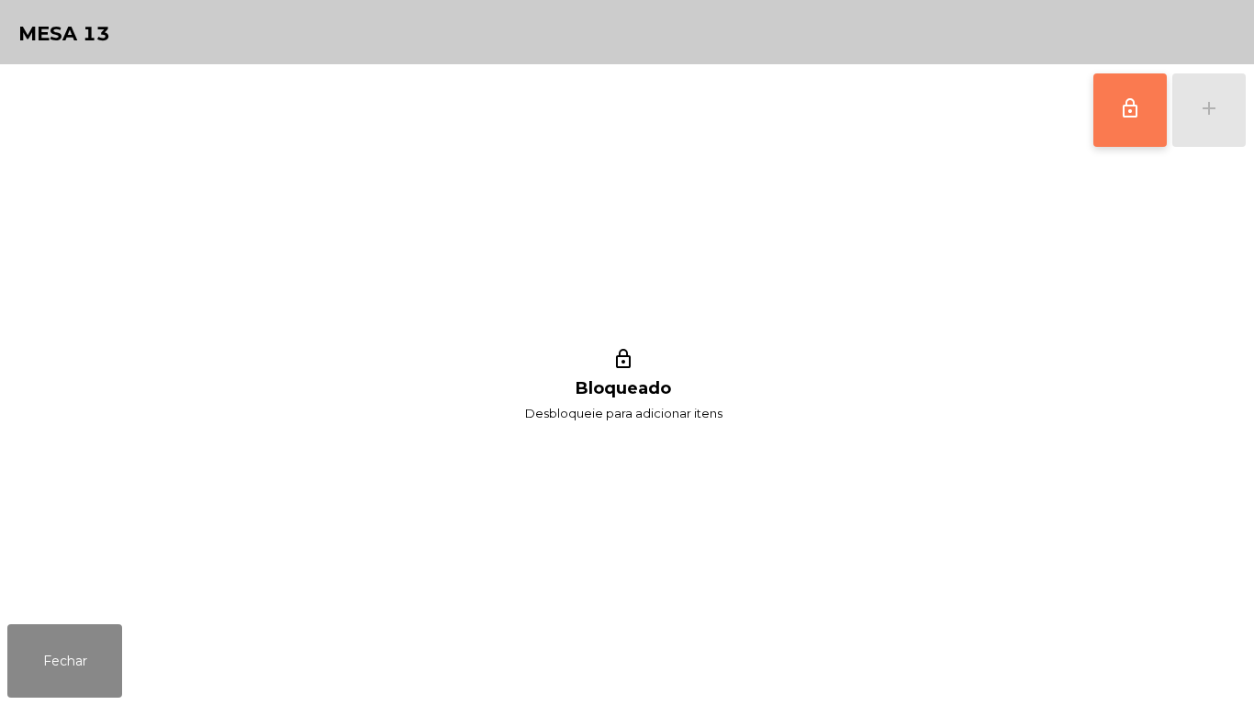
click at [1114, 109] on button "lock_outline" at bounding box center [1129, 109] width 73 height 73
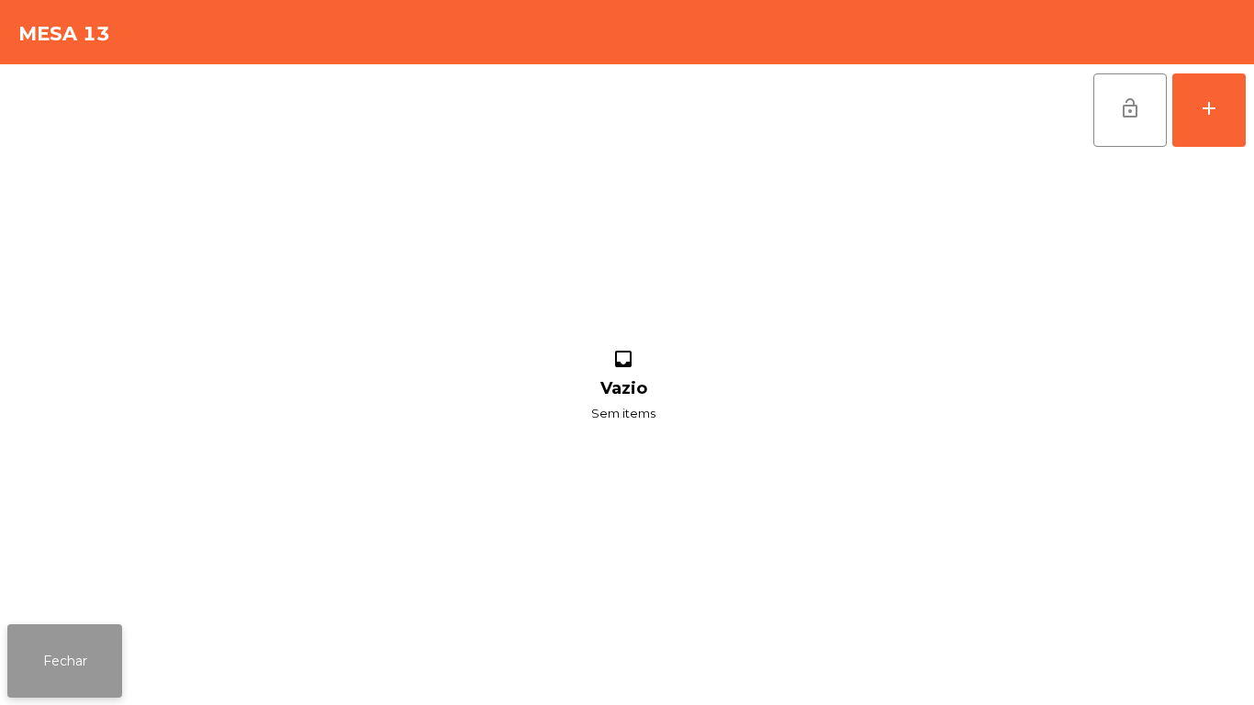
click at [116, 669] on button "Fechar" at bounding box center [64, 660] width 115 height 73
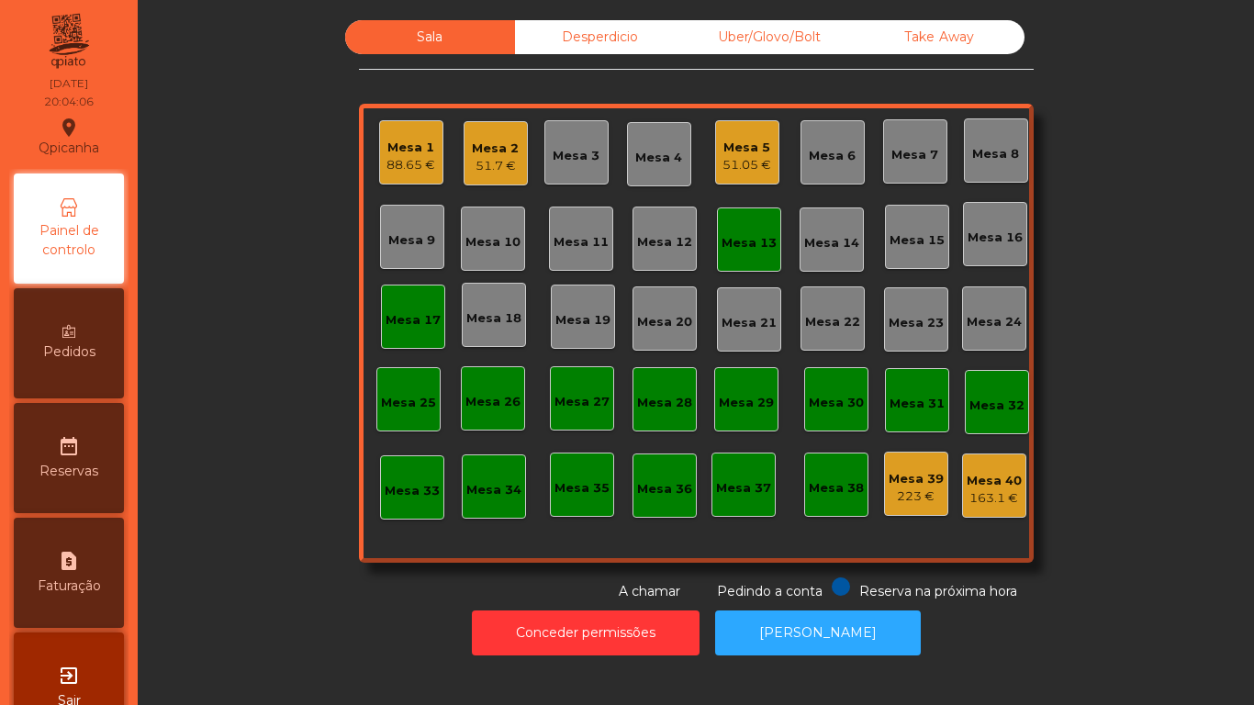
click at [576, 321] on div "Mesa 19" at bounding box center [582, 320] width 55 height 18
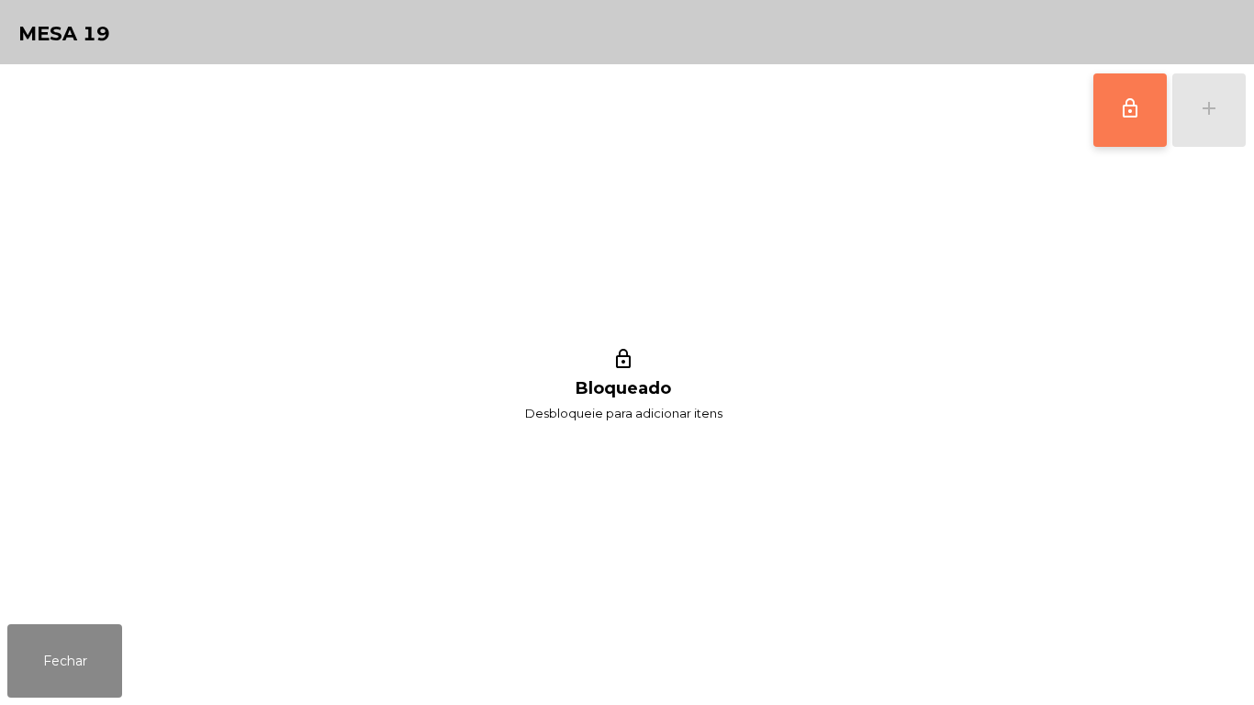
click at [1102, 125] on button "lock_outline" at bounding box center [1129, 109] width 73 height 73
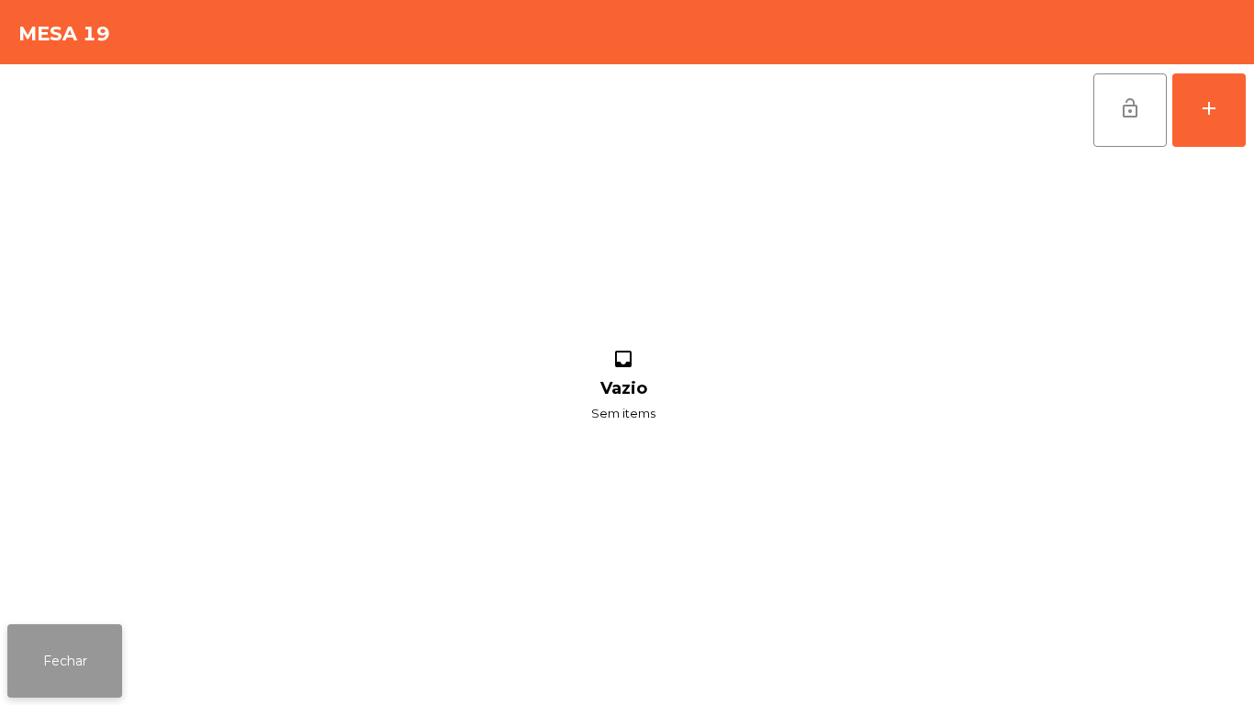
click at [118, 656] on button "Fechar" at bounding box center [64, 660] width 115 height 73
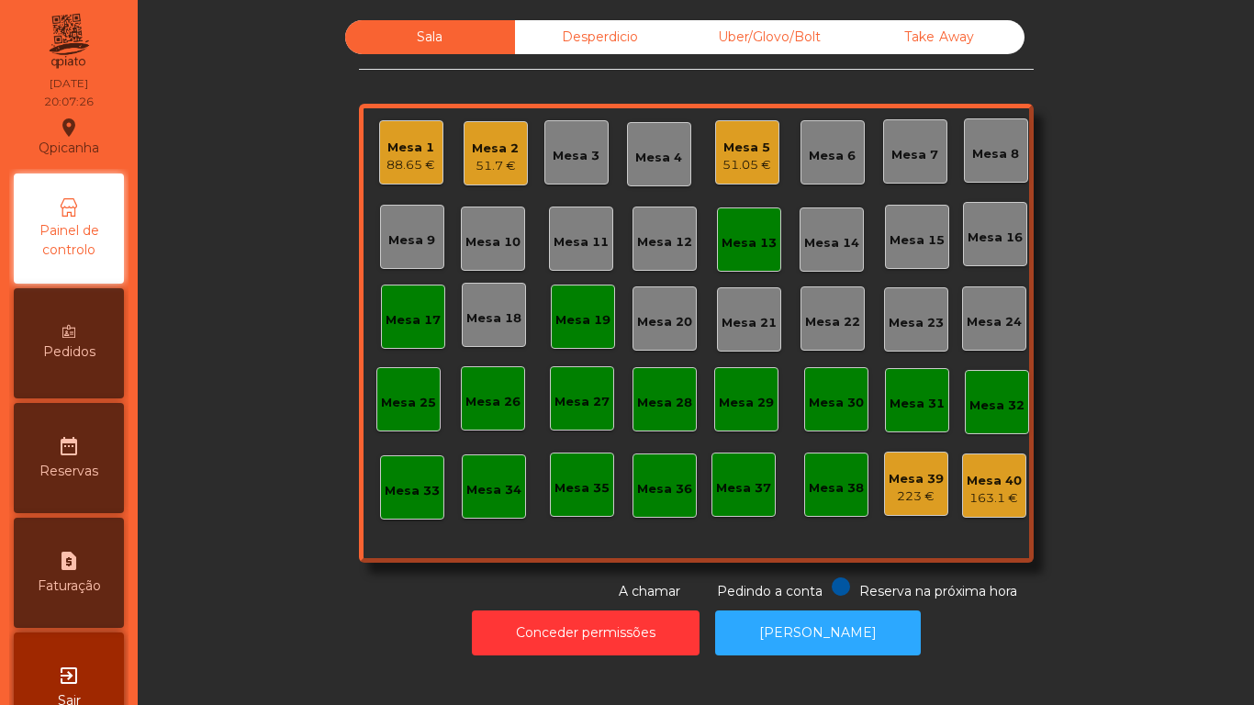
click at [589, 50] on div "Desperdicio" at bounding box center [600, 37] width 170 height 34
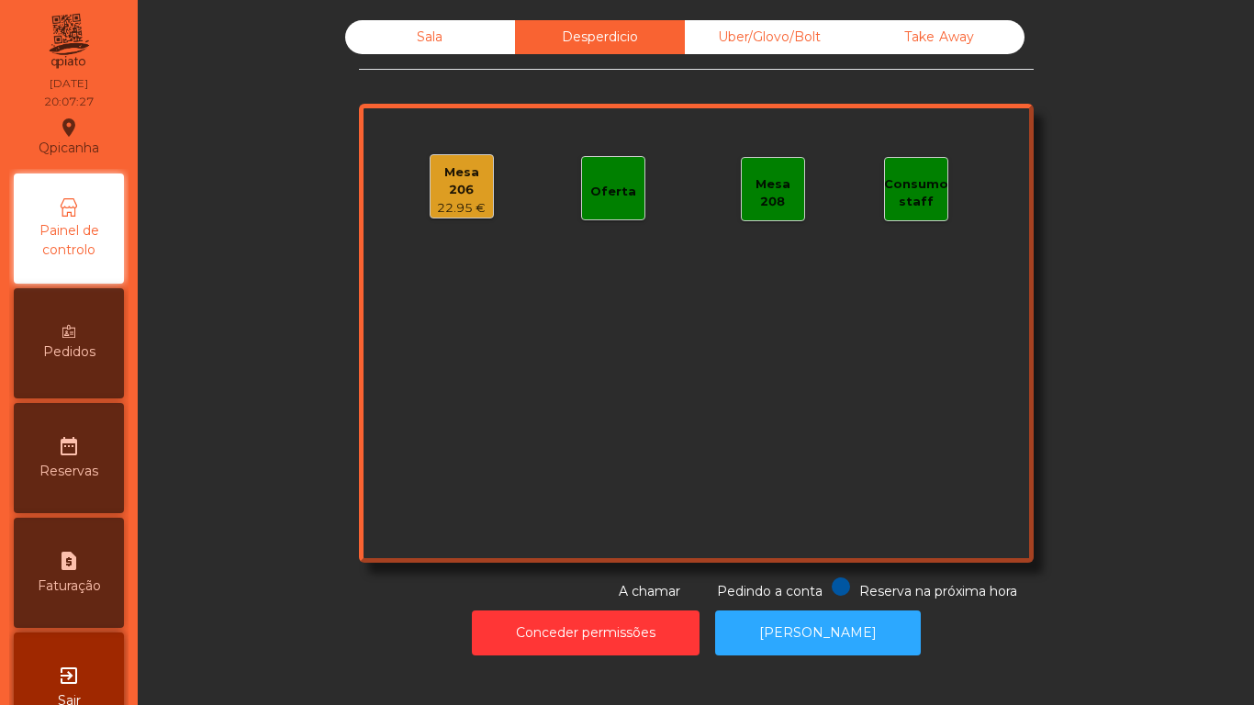
click at [442, 199] on div "22.95 €" at bounding box center [462, 208] width 62 height 18
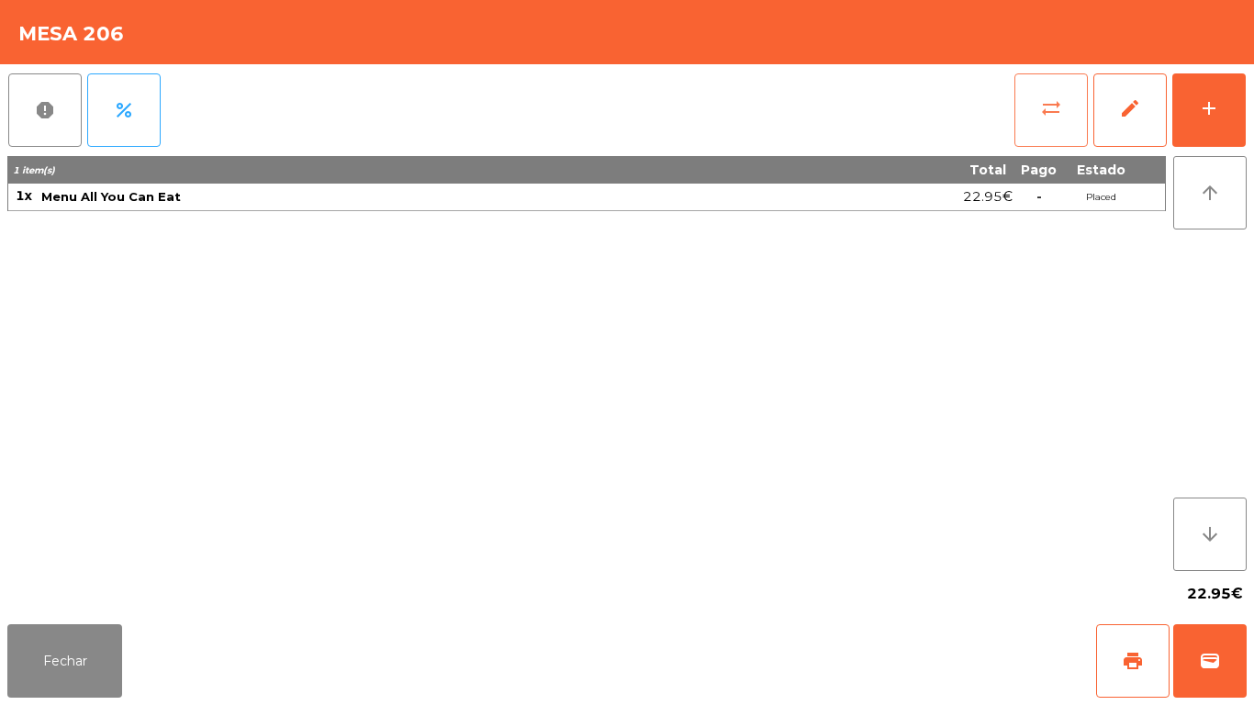
click at [1037, 121] on button "sync_alt" at bounding box center [1051, 109] width 73 height 73
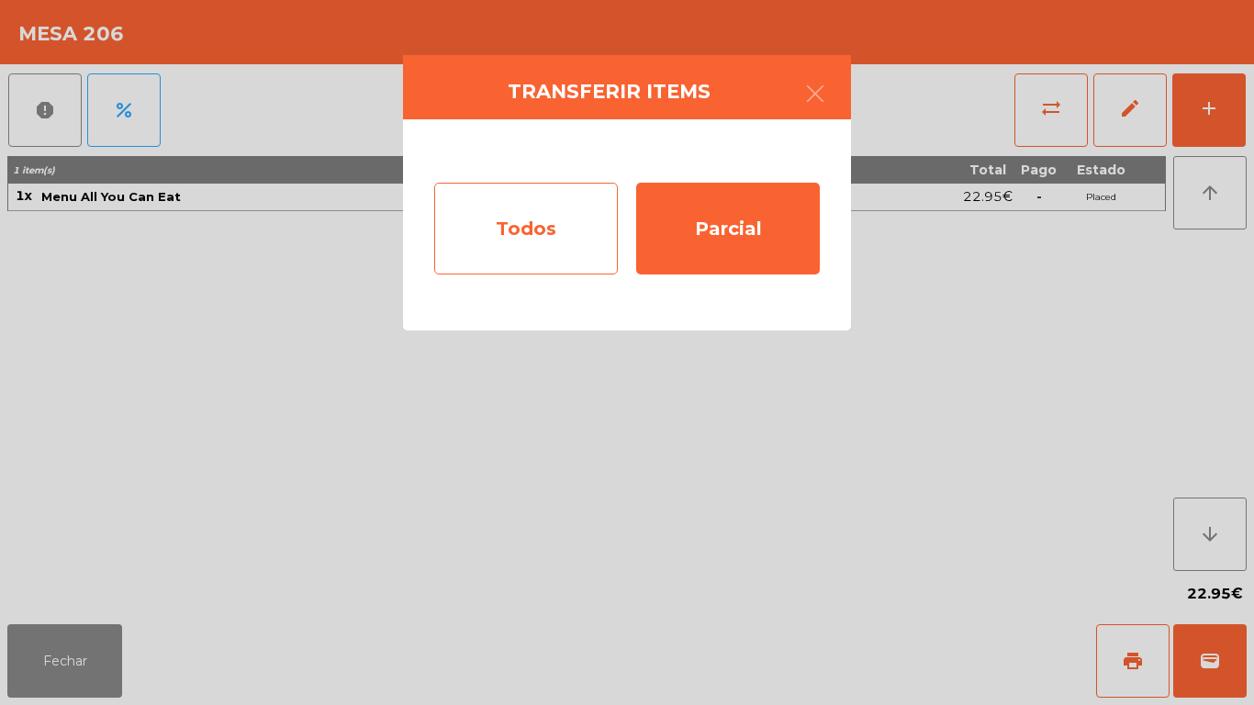
click at [501, 230] on div "Todos" at bounding box center [526, 229] width 184 height 92
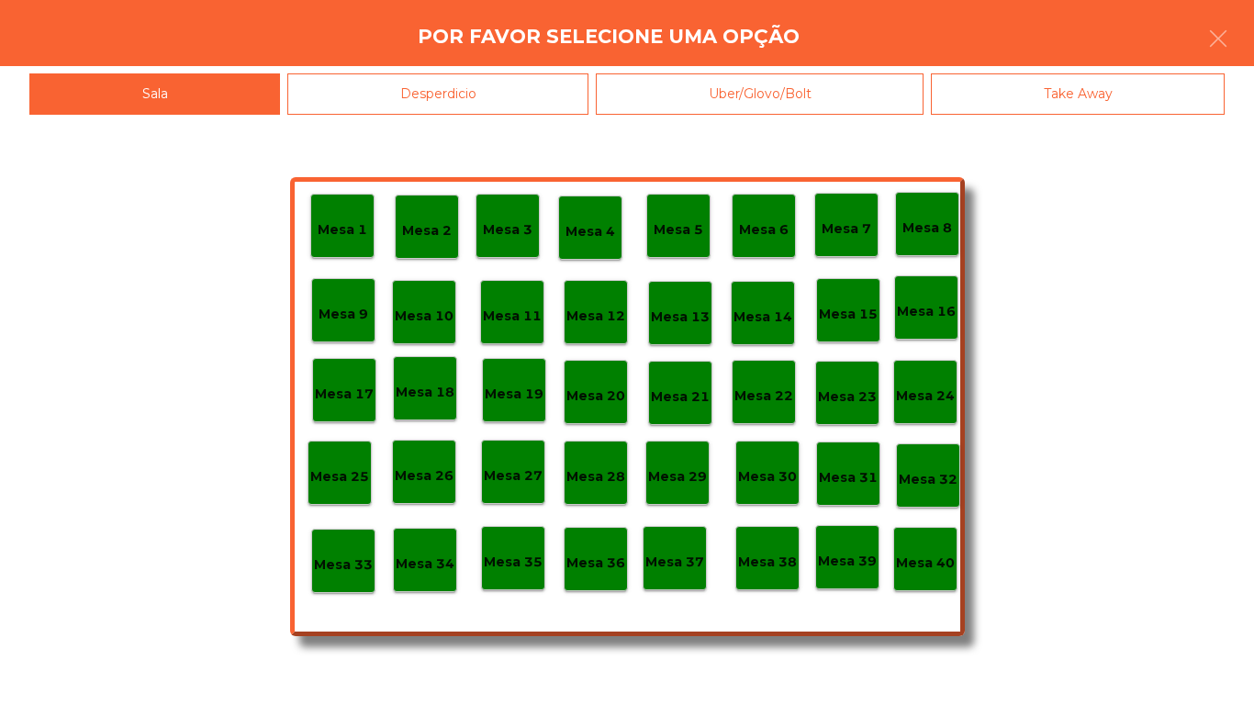
click at [679, 308] on p "Mesa 13" at bounding box center [680, 317] width 59 height 21
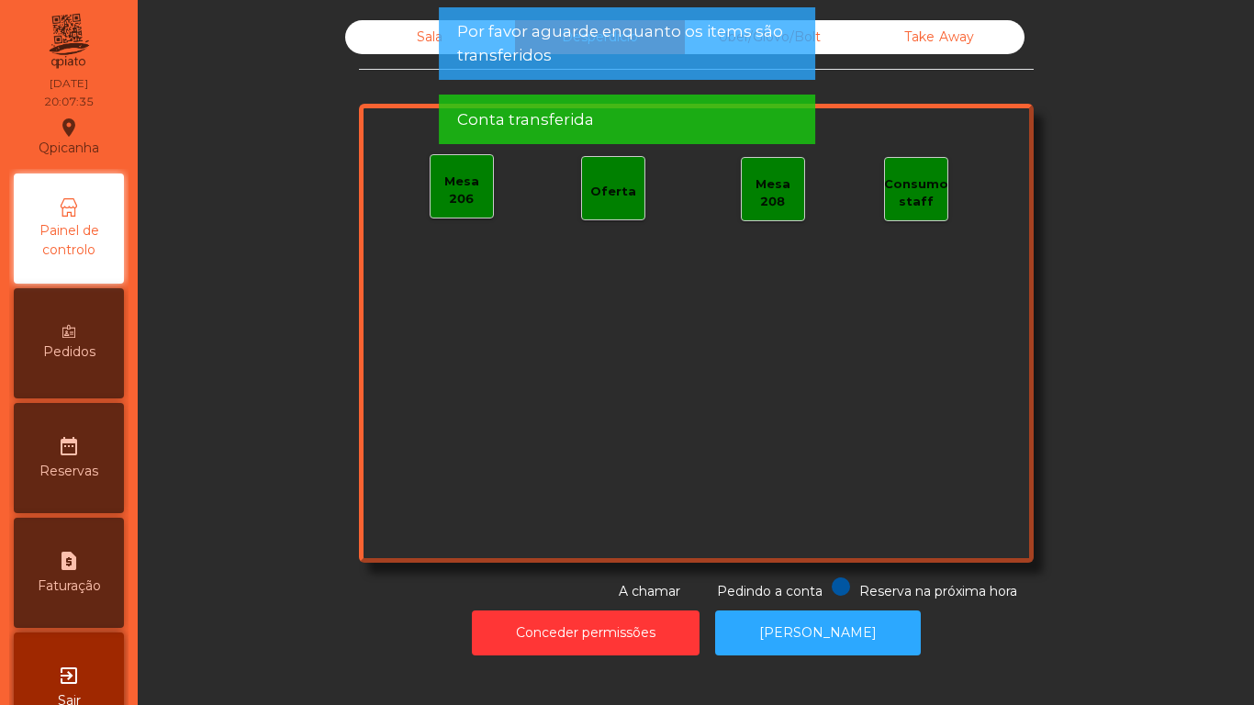
click at [384, 52] on div "Sala" at bounding box center [430, 37] width 170 height 34
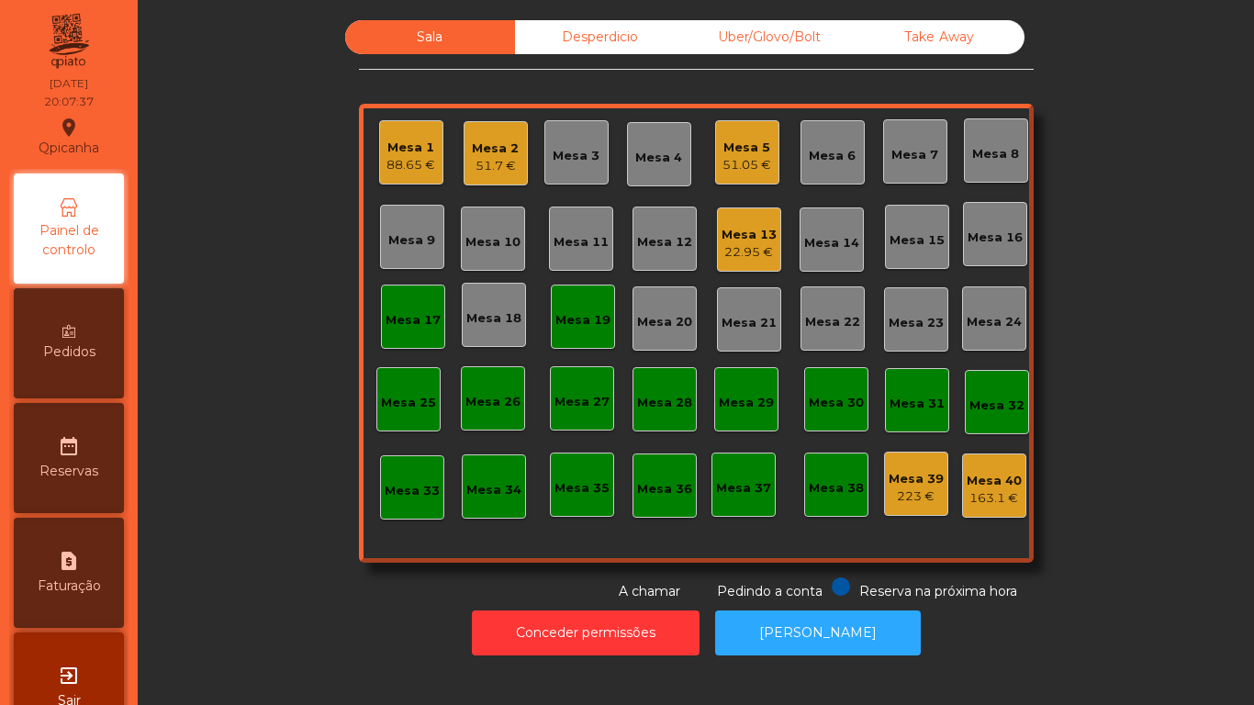
click at [571, 324] on div "Mesa 19" at bounding box center [582, 320] width 55 height 18
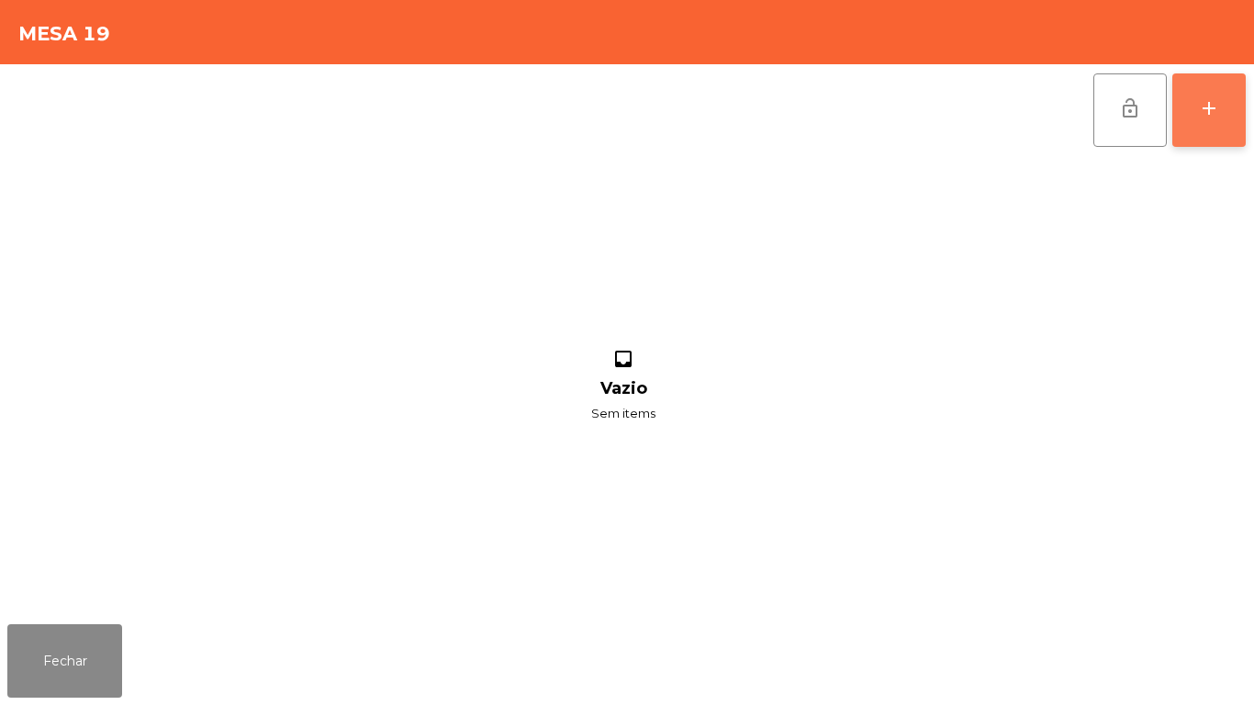
click at [1197, 104] on button "add" at bounding box center [1208, 109] width 73 height 73
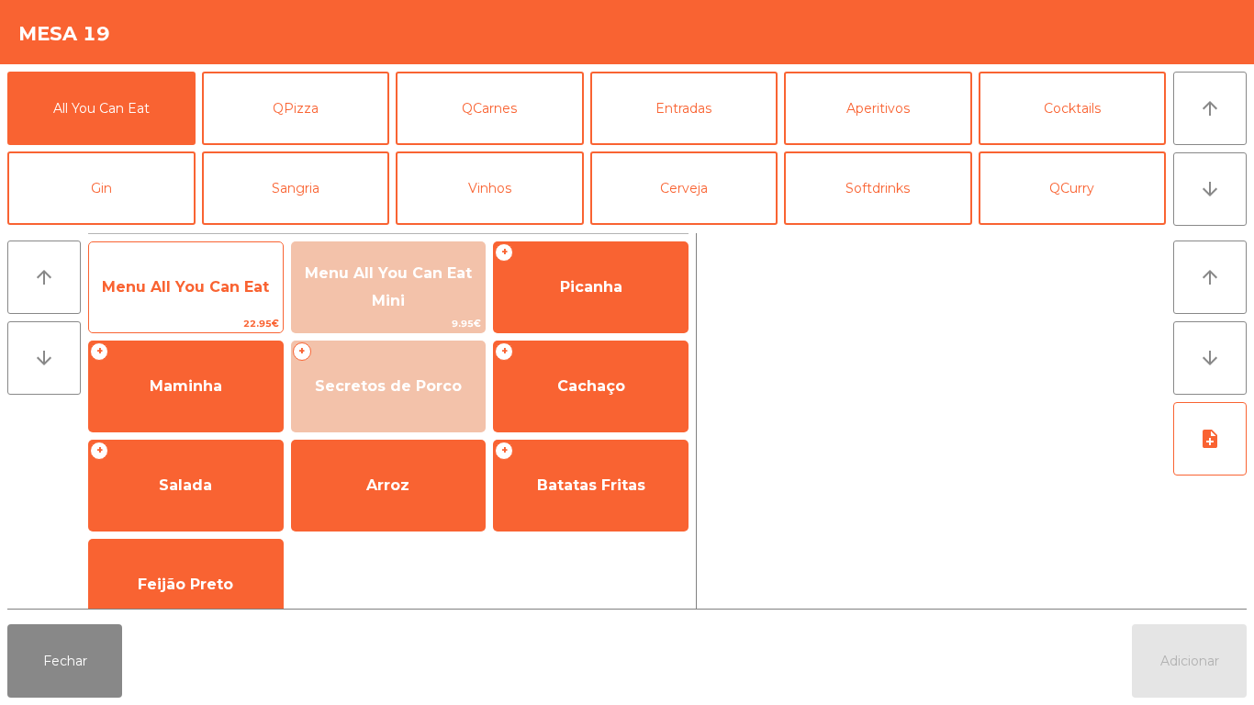
click at [188, 293] on span "Menu All You Can Eat" at bounding box center [185, 286] width 167 height 17
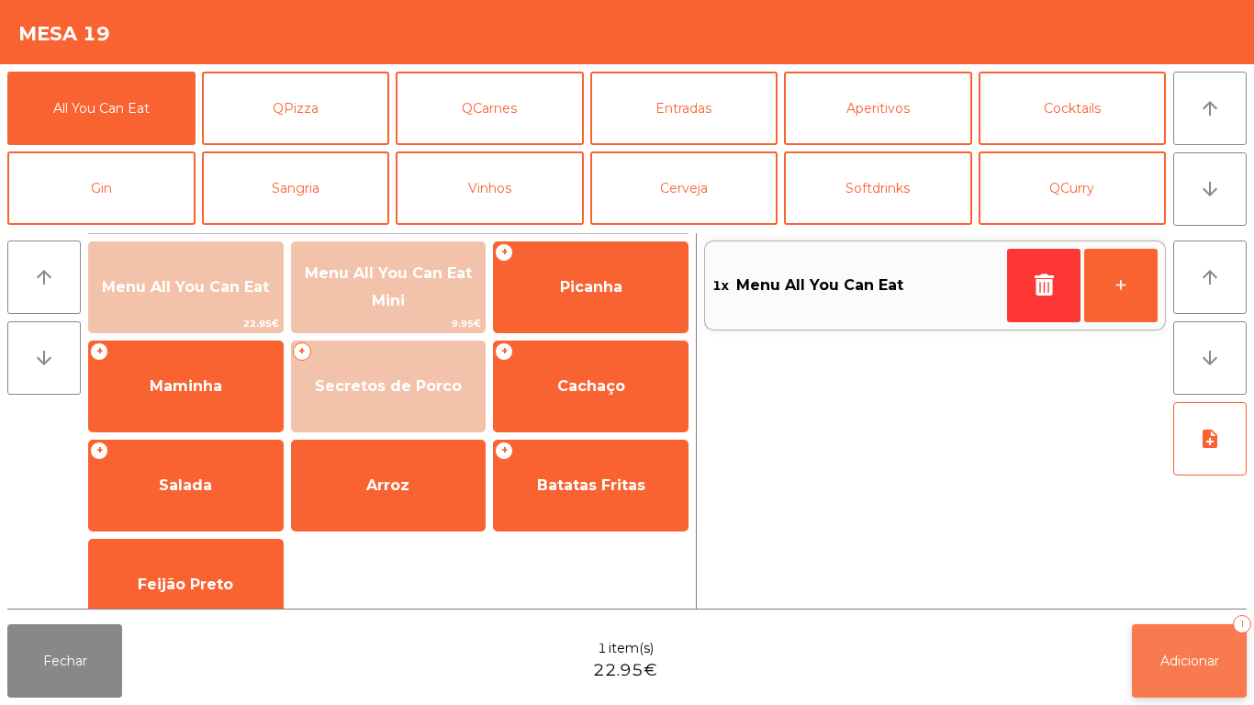
click at [1173, 659] on span "Adicionar" at bounding box center [1190, 661] width 59 height 17
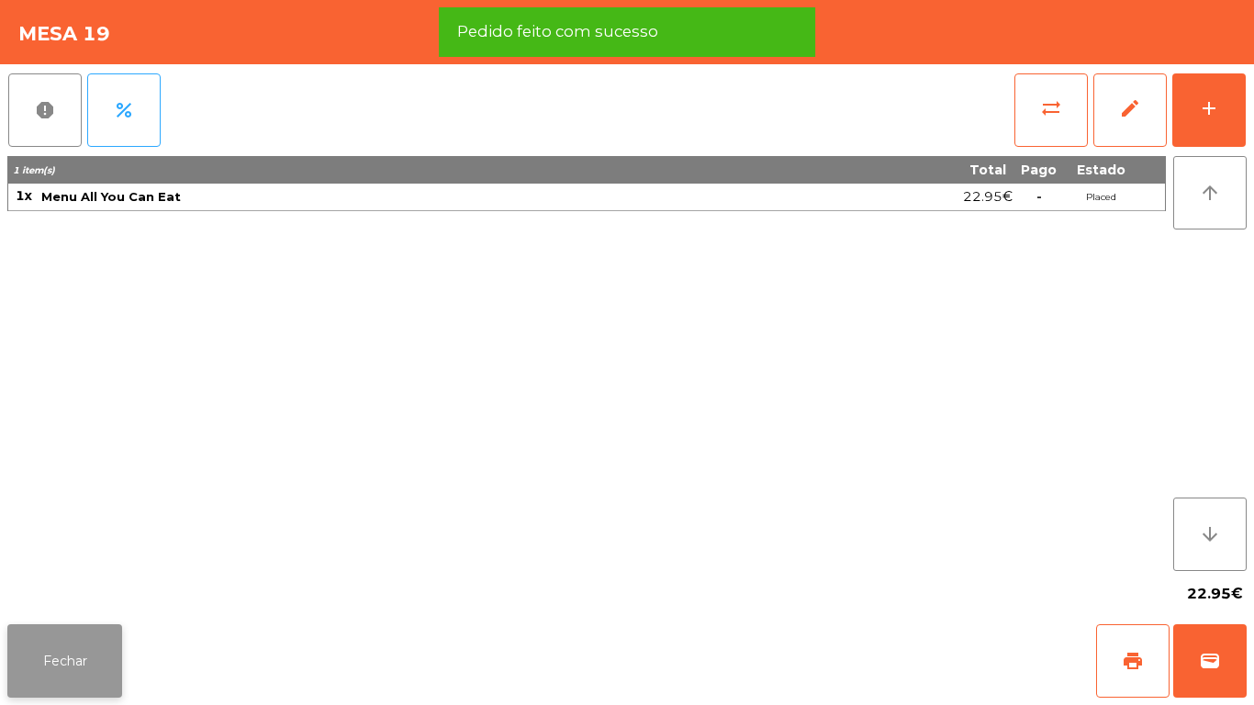
click at [64, 650] on button "Fechar" at bounding box center [64, 660] width 115 height 73
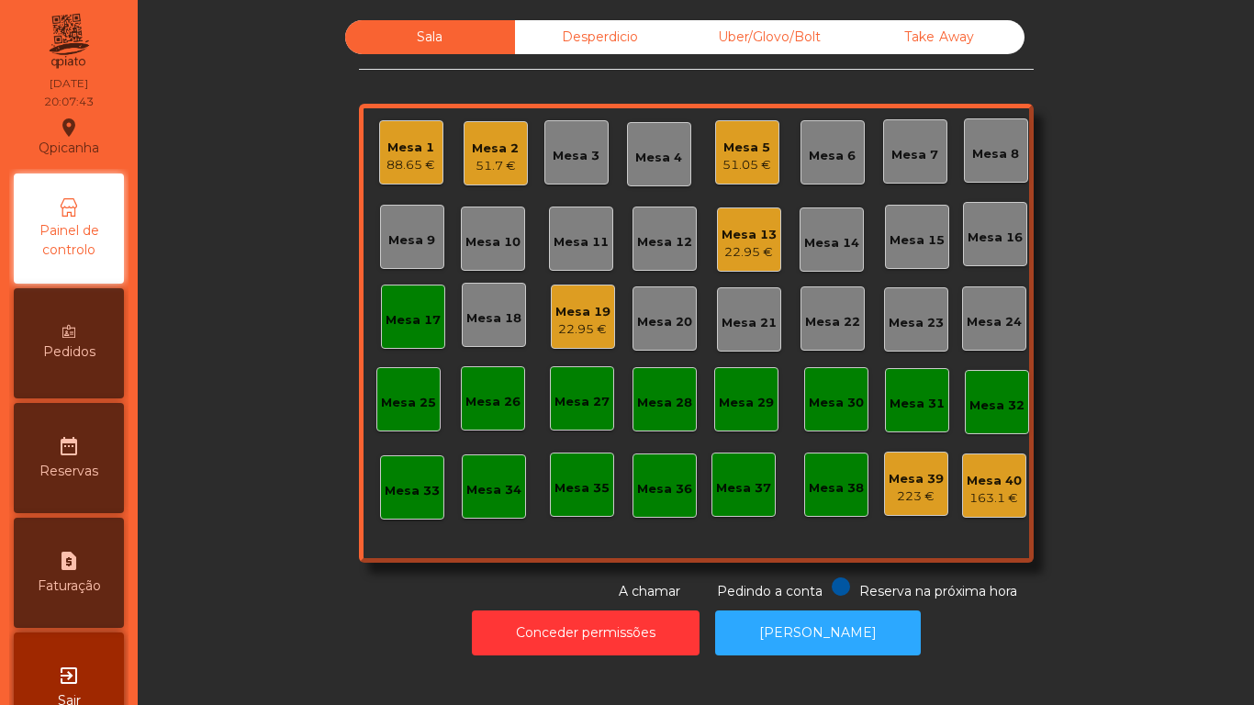
click at [398, 331] on div "Mesa 17" at bounding box center [413, 317] width 64 height 64
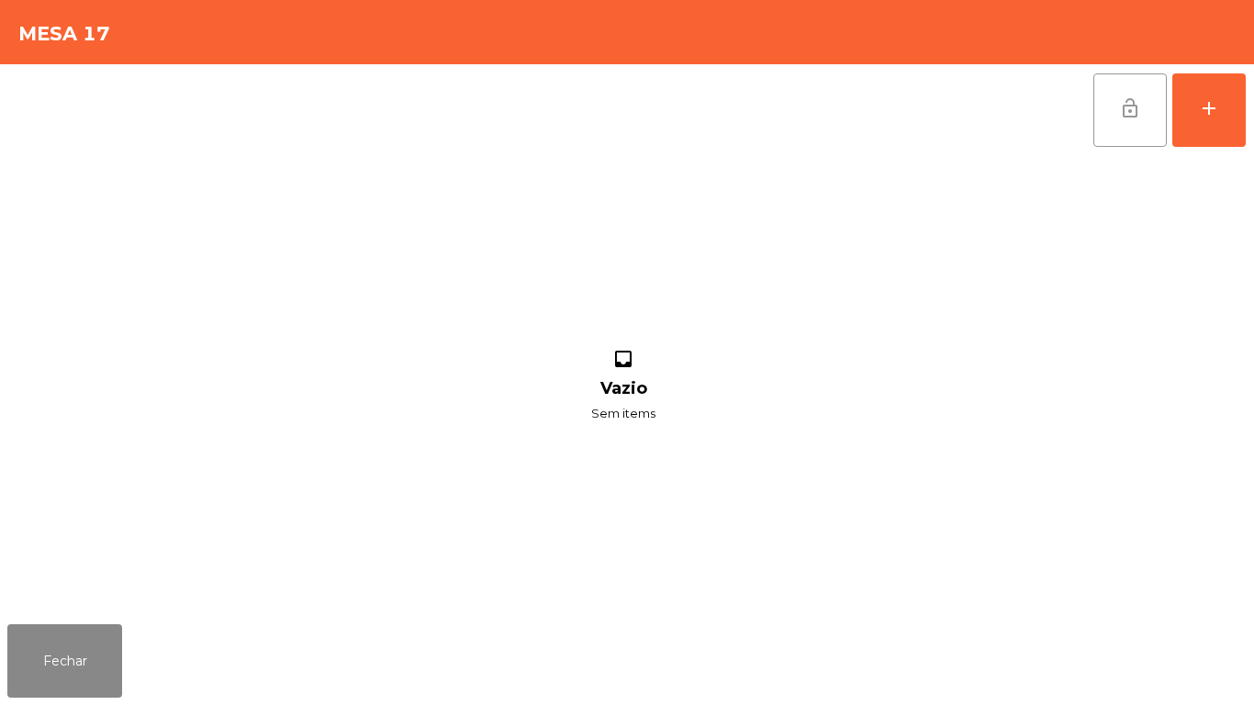
click at [1114, 97] on button "lock_open" at bounding box center [1129, 109] width 73 height 73
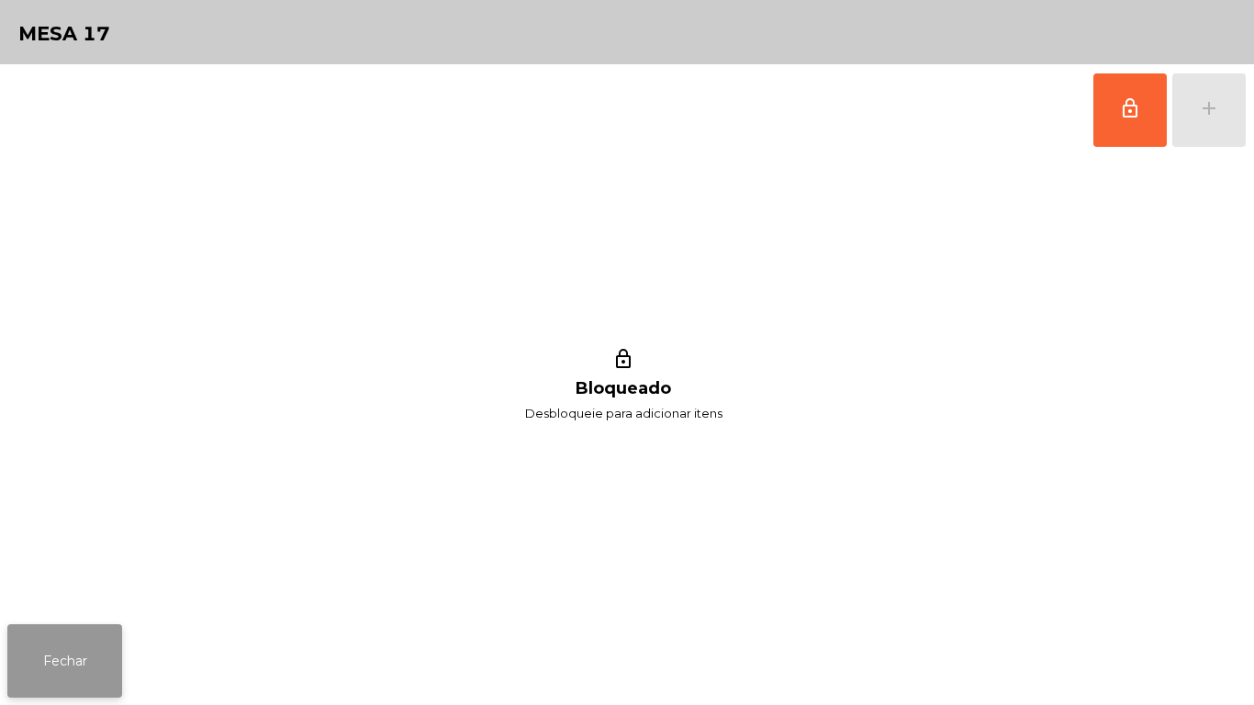
click at [112, 664] on button "Fechar" at bounding box center [64, 660] width 115 height 73
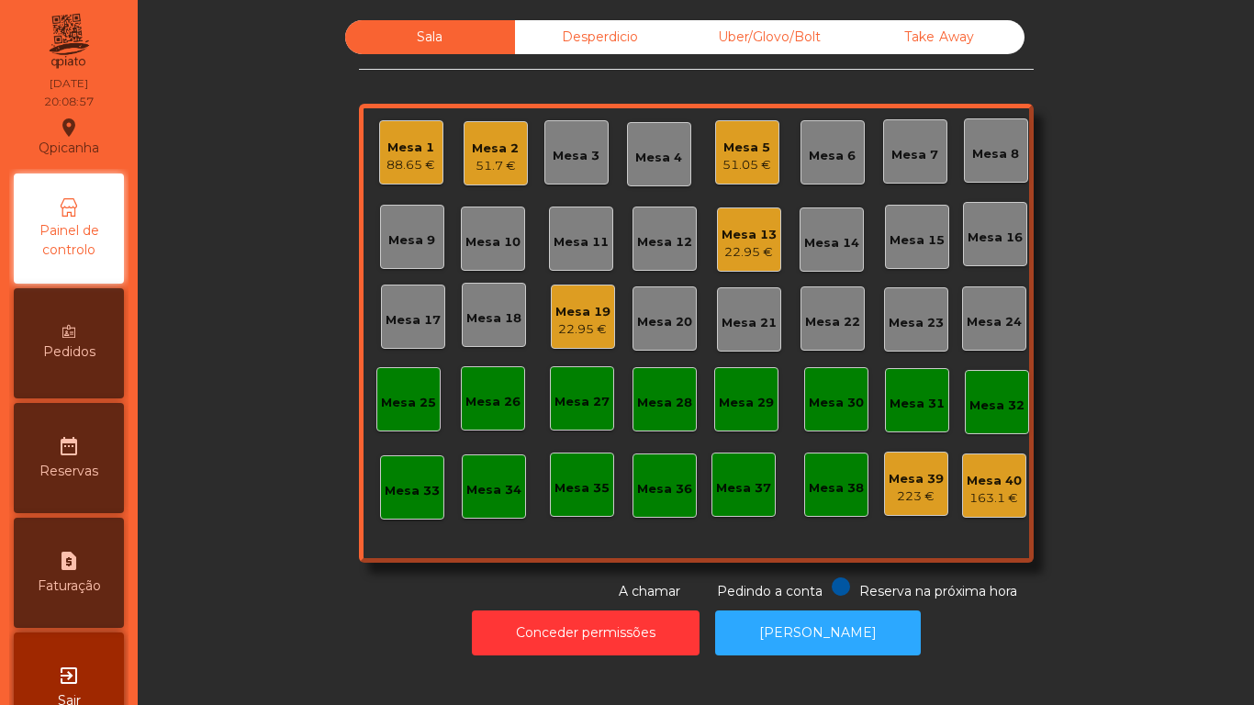
click at [495, 167] on div "51.7 €" at bounding box center [495, 166] width 47 height 18
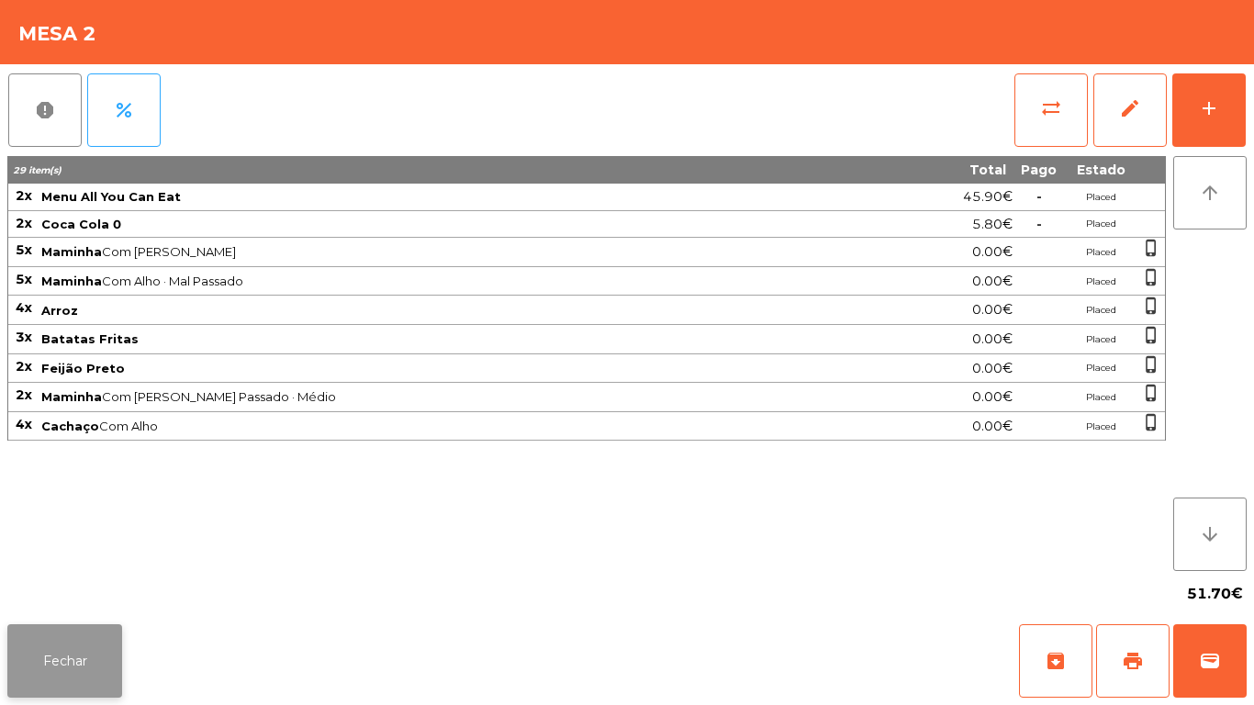
click at [99, 679] on button "Fechar" at bounding box center [64, 660] width 115 height 73
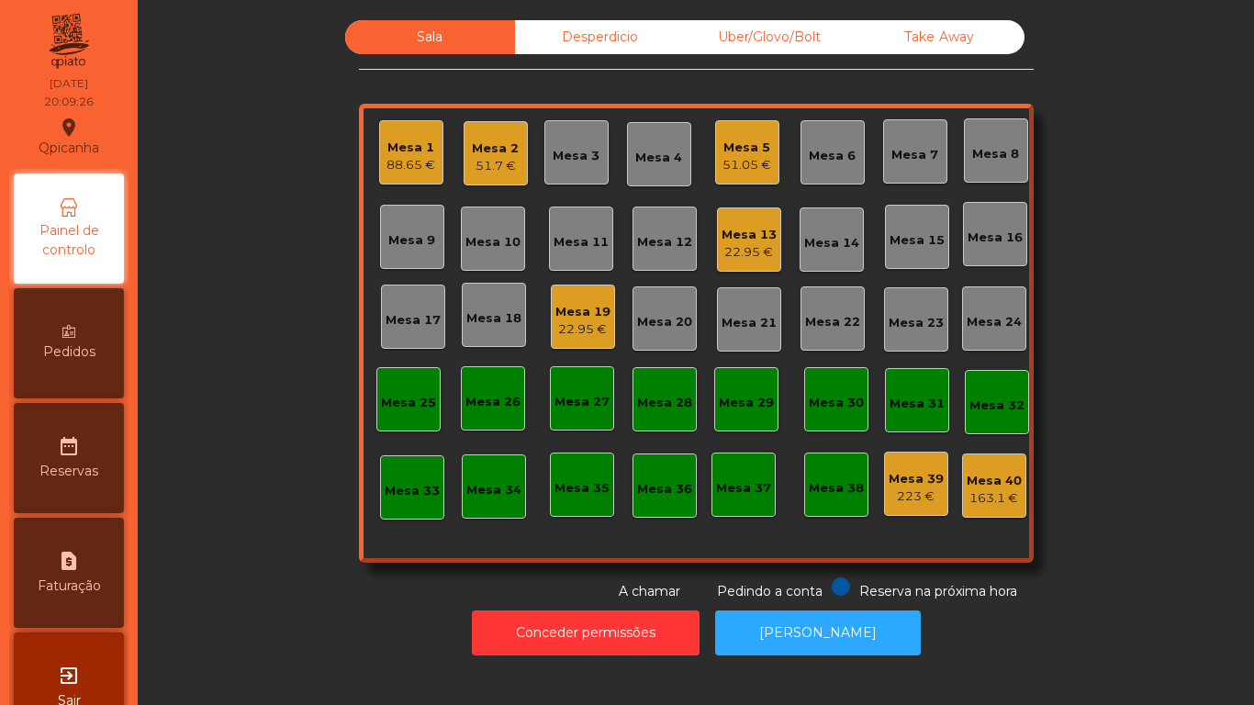
click at [501, 163] on div "51.7 €" at bounding box center [495, 166] width 47 height 18
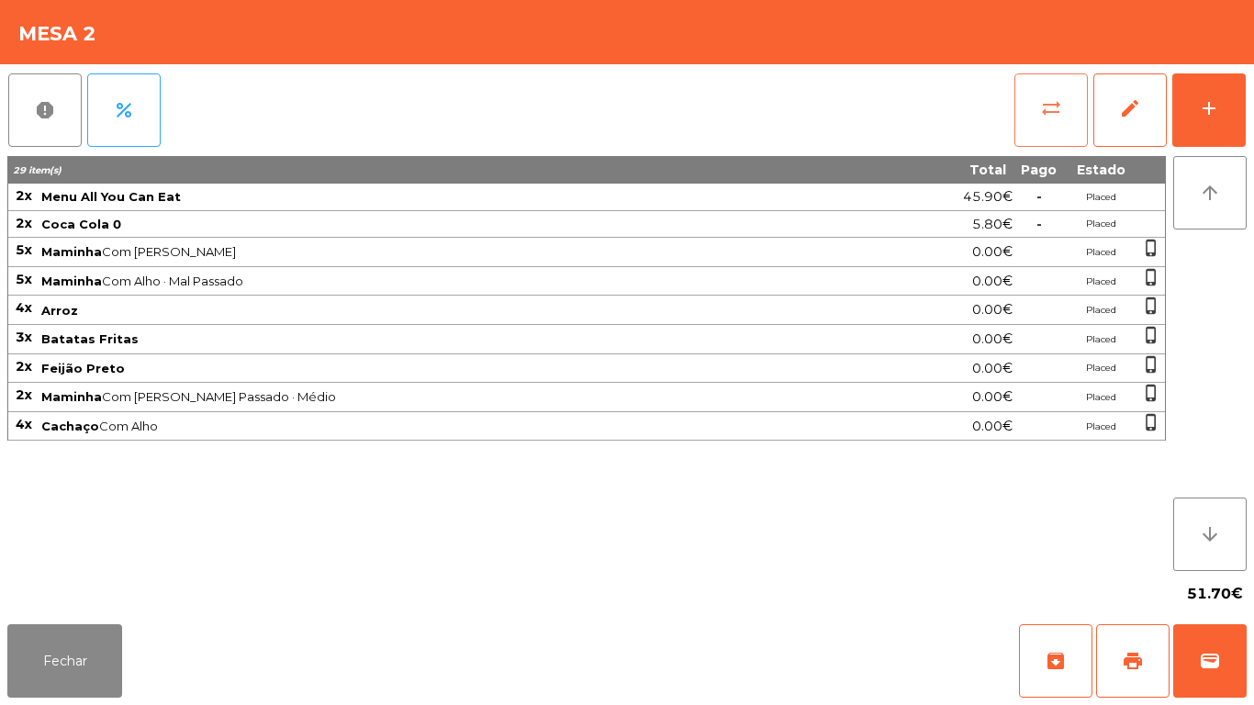
click at [1036, 118] on button "sync_alt" at bounding box center [1051, 109] width 73 height 73
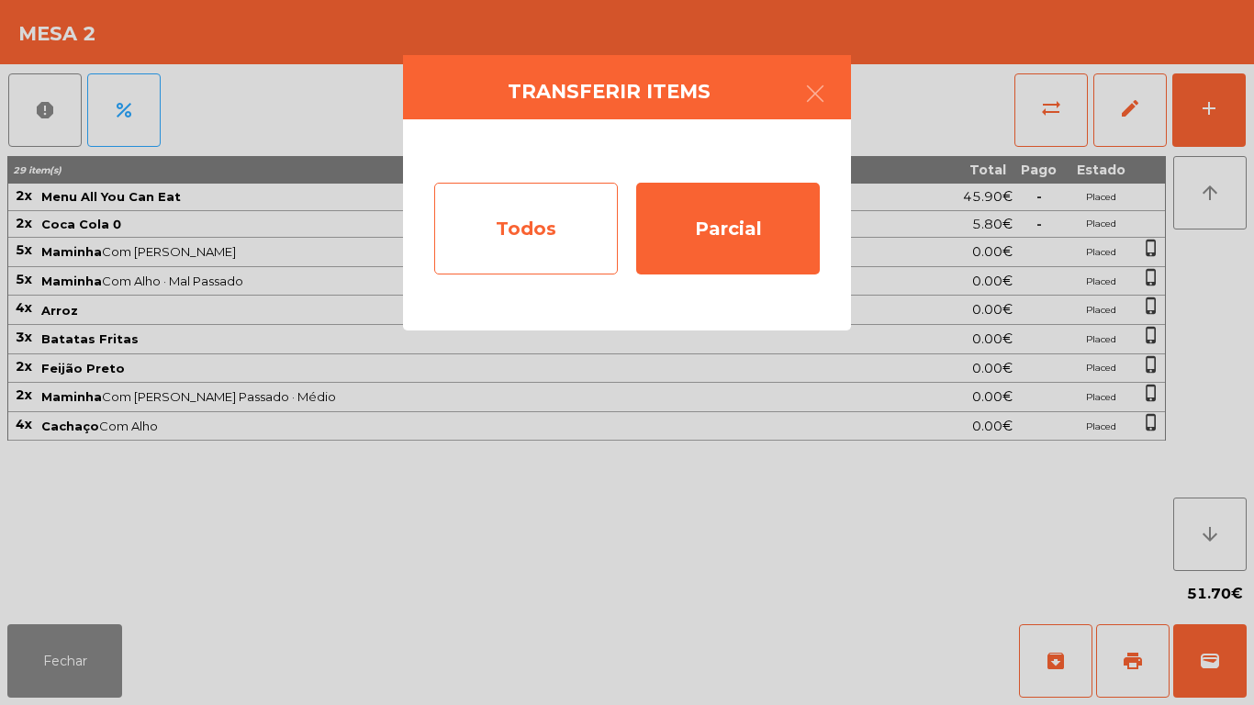
click at [532, 237] on div "Todos" at bounding box center [526, 229] width 184 height 92
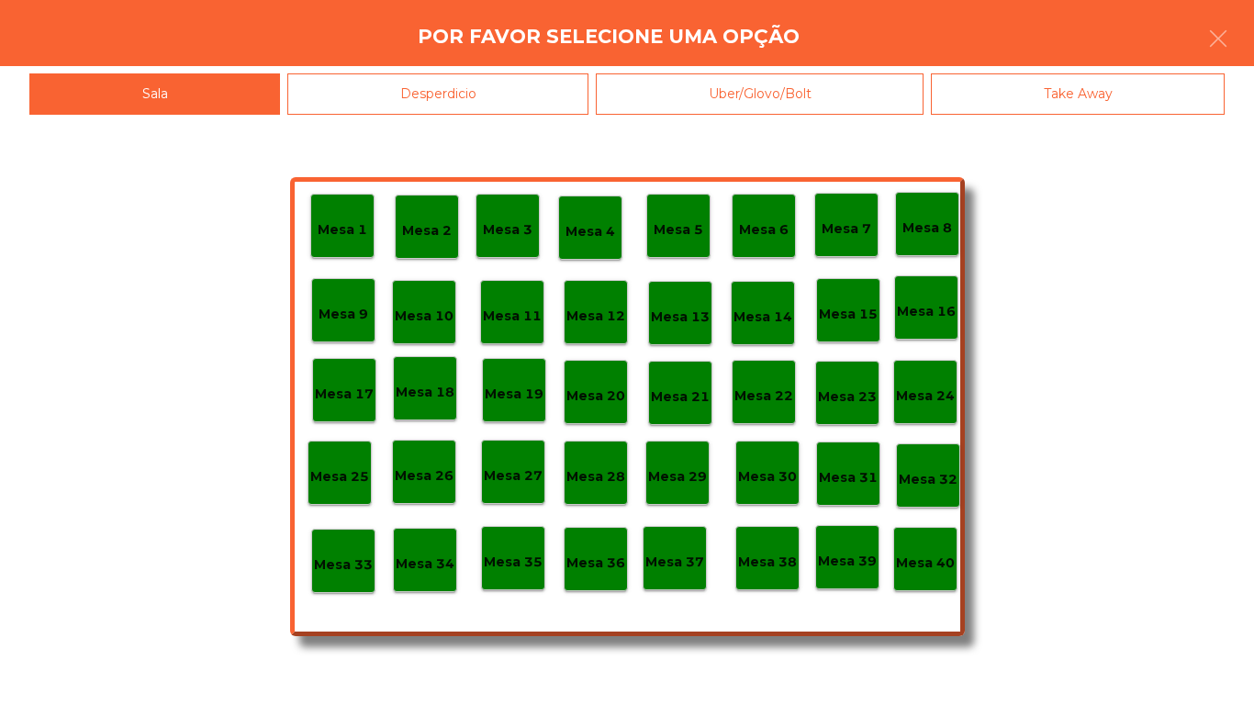
click at [769, 539] on div "Mesa 38" at bounding box center [767, 558] width 64 height 64
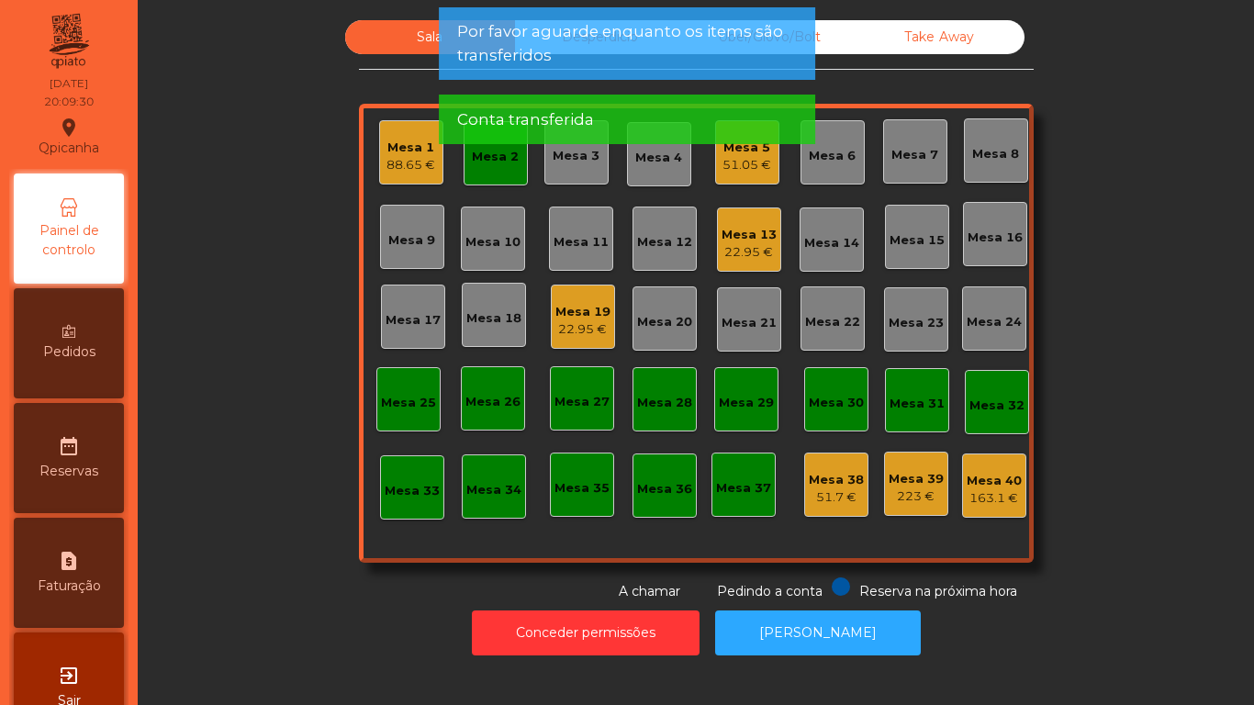
click at [489, 159] on app-alert "Por favor aguarde enquanto os items são transferidos Conta transferida" at bounding box center [627, 82] width 376 height 151
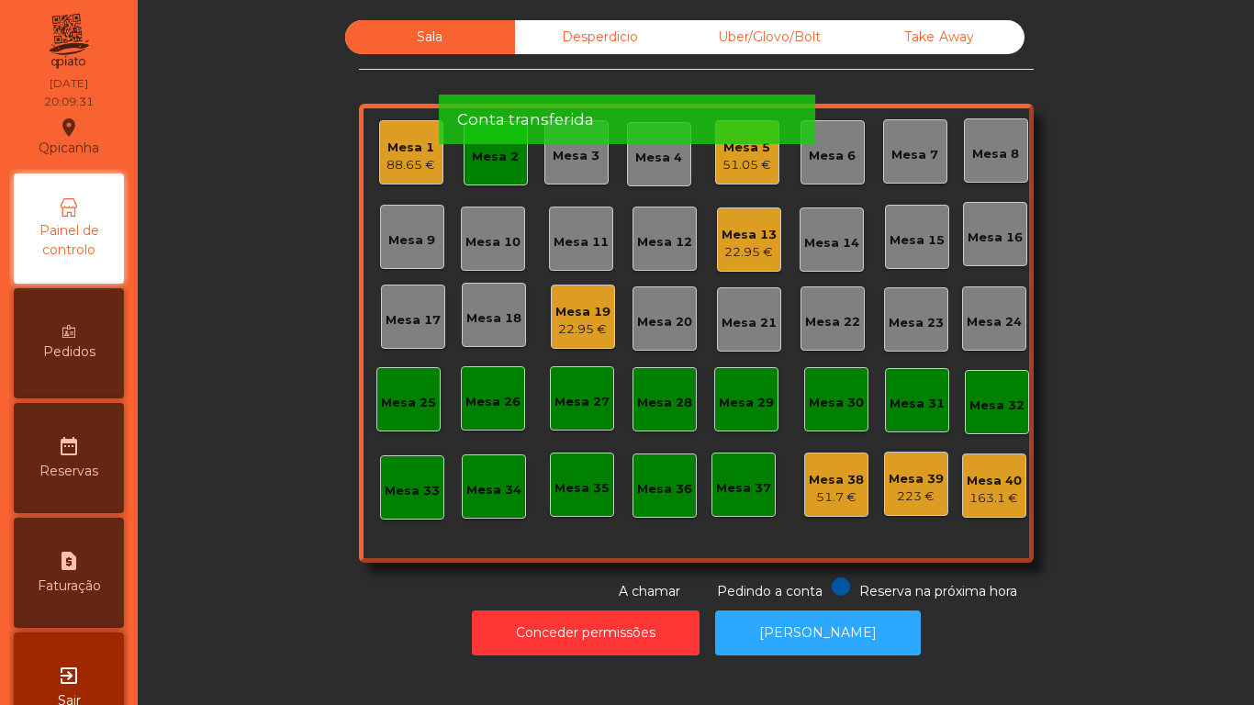
click at [490, 177] on div "Mesa 2" at bounding box center [496, 153] width 64 height 64
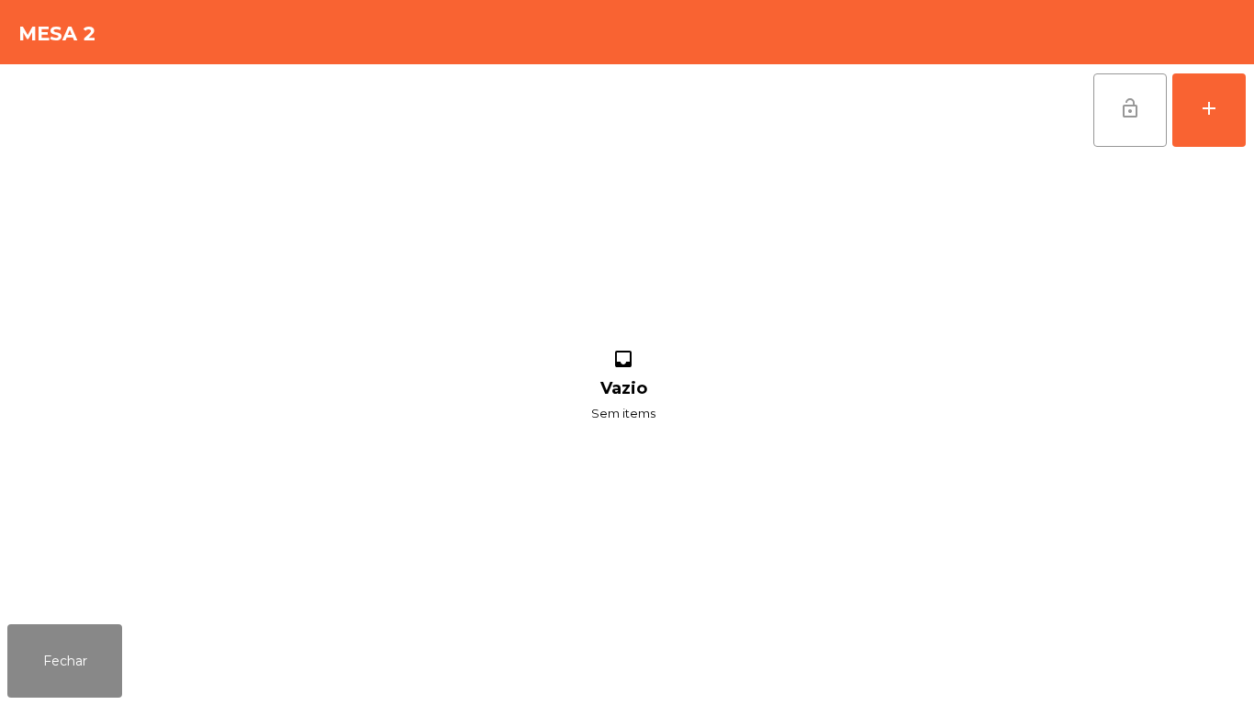
click at [1126, 100] on span "lock_open" at bounding box center [1130, 108] width 22 height 22
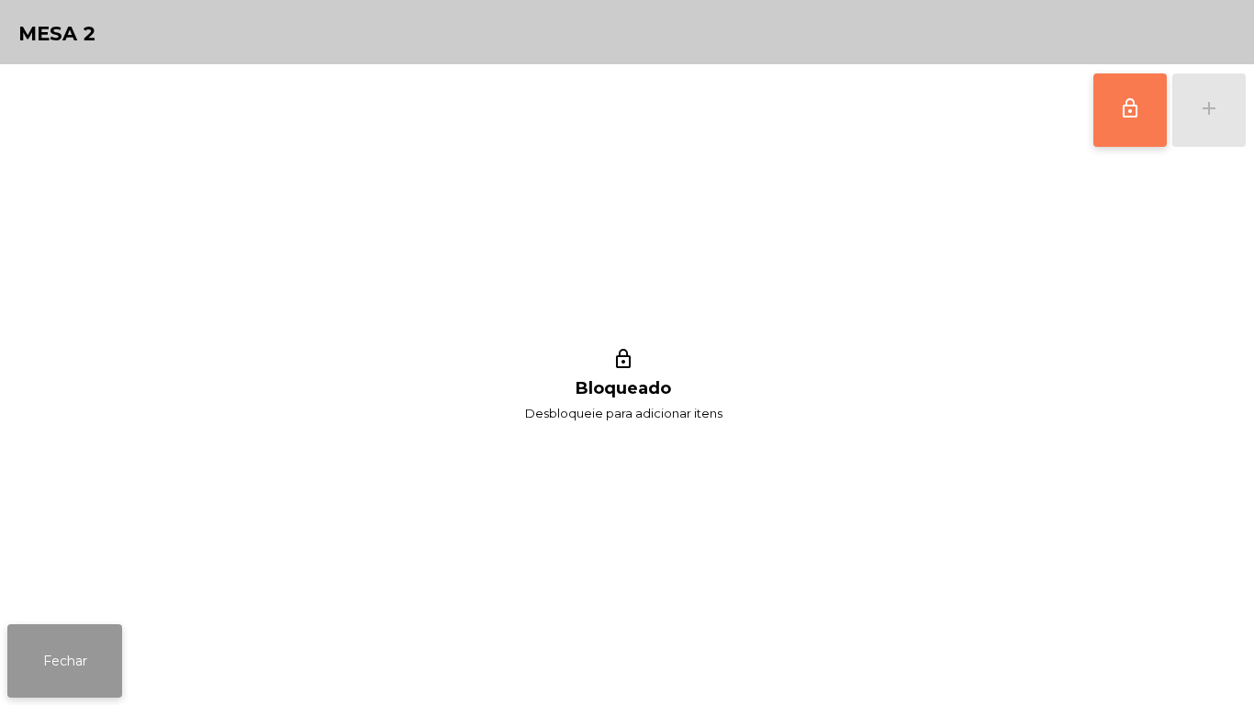
click at [88, 661] on button "Fechar" at bounding box center [64, 660] width 115 height 73
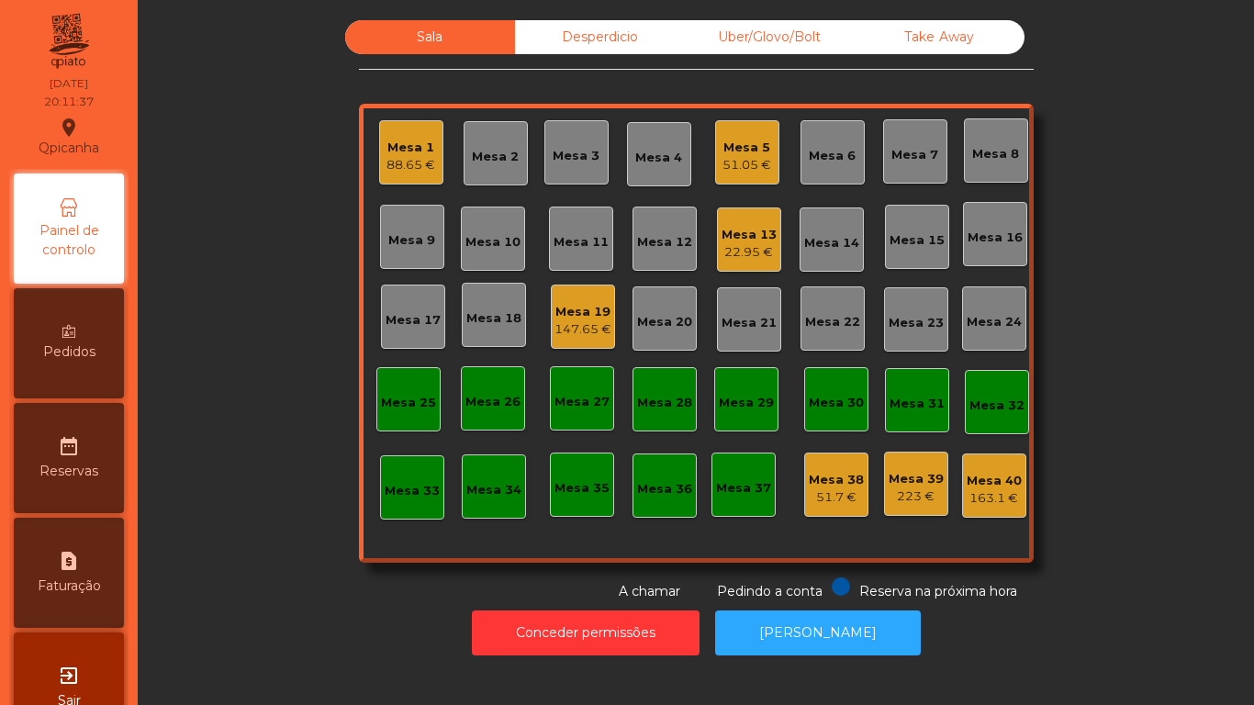
click at [722, 259] on div "22.95 €" at bounding box center [749, 252] width 55 height 18
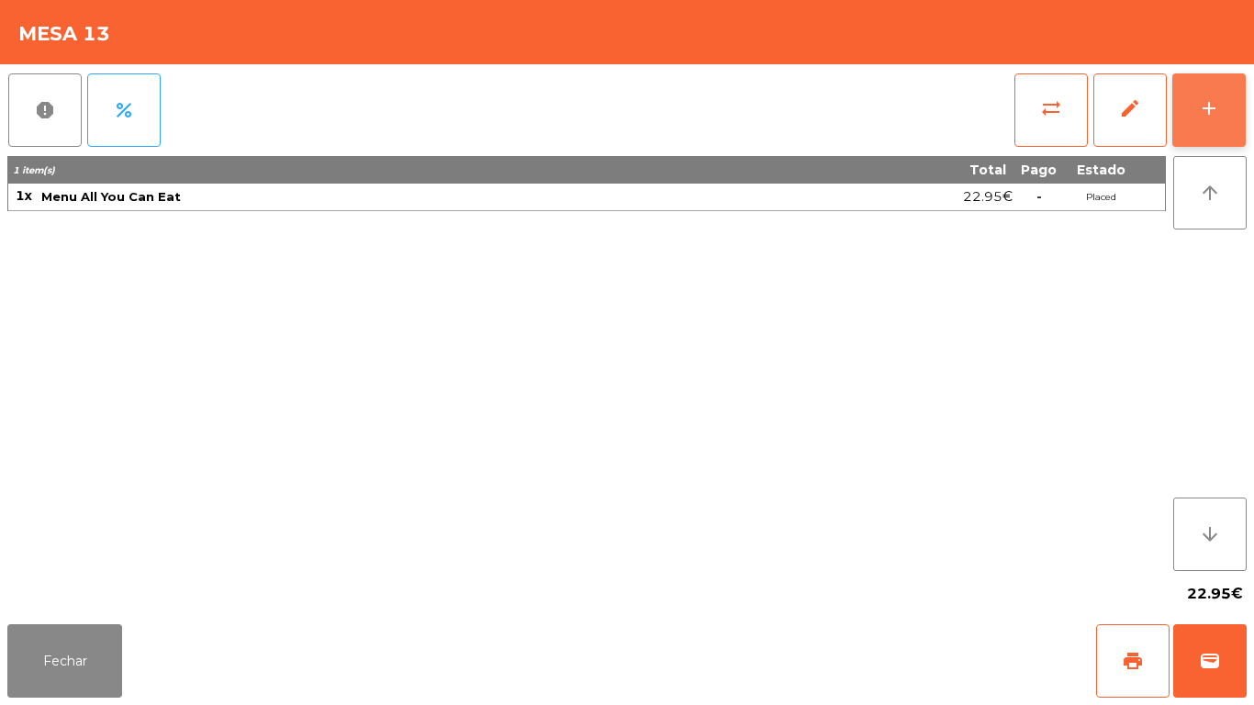
click at [1206, 129] on button "add" at bounding box center [1208, 109] width 73 height 73
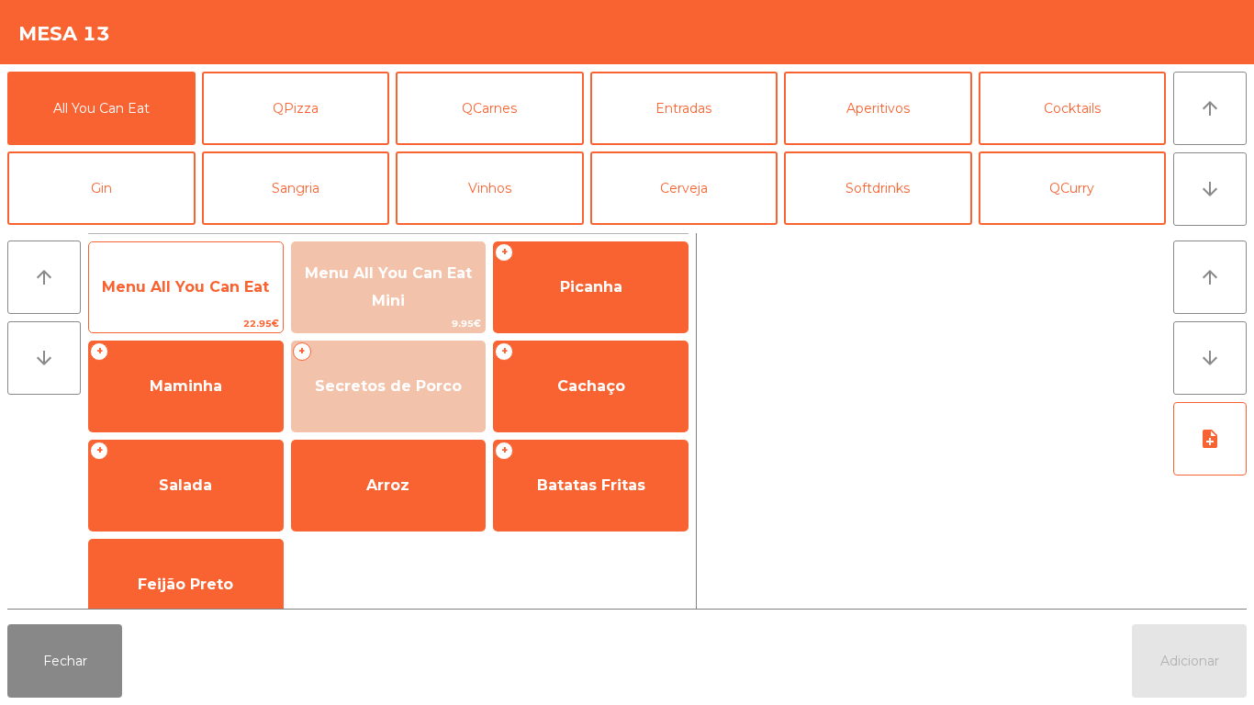
click at [249, 274] on span "Menu All You Can Eat" at bounding box center [186, 288] width 194 height 50
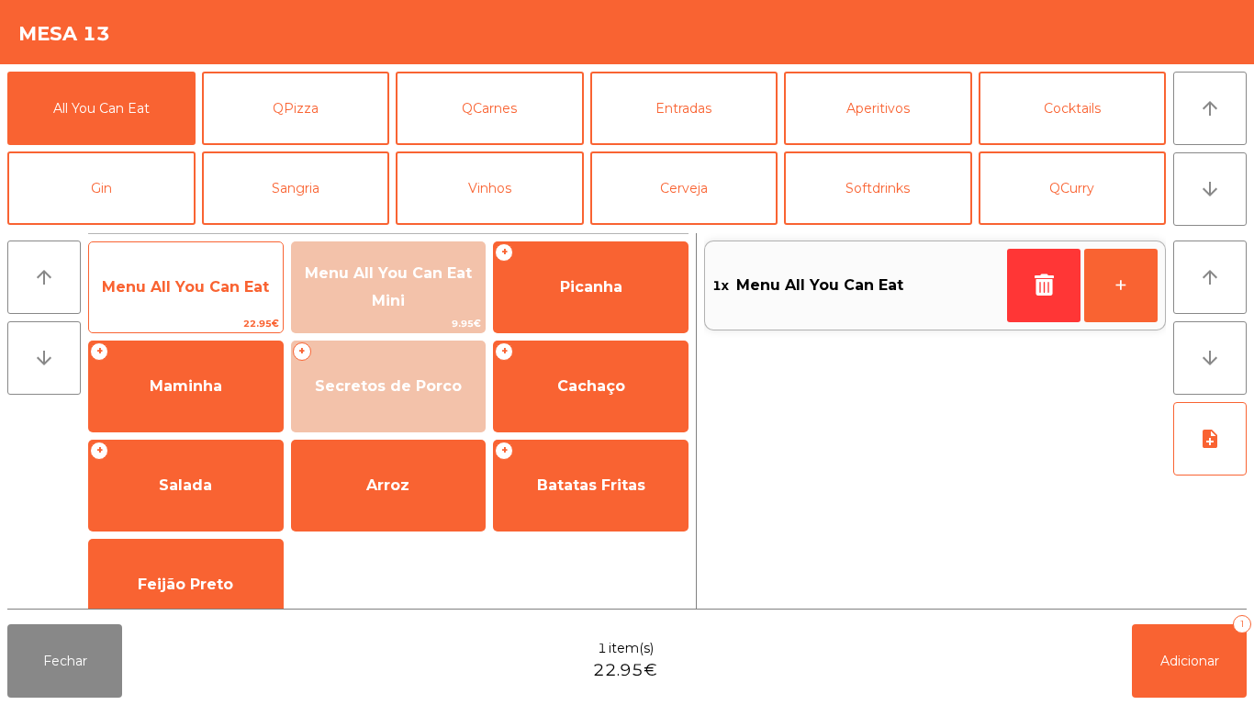
click at [244, 284] on span "Menu All You Can Eat" at bounding box center [185, 286] width 167 height 17
click at [245, 266] on span "Menu All You Can Eat" at bounding box center [186, 288] width 194 height 50
click at [231, 276] on span "Menu All You Can Eat" at bounding box center [186, 288] width 194 height 50
click at [209, 282] on span "Menu All You Can Eat" at bounding box center [185, 286] width 167 height 17
click at [219, 284] on span "Menu All You Can Eat" at bounding box center [185, 286] width 167 height 17
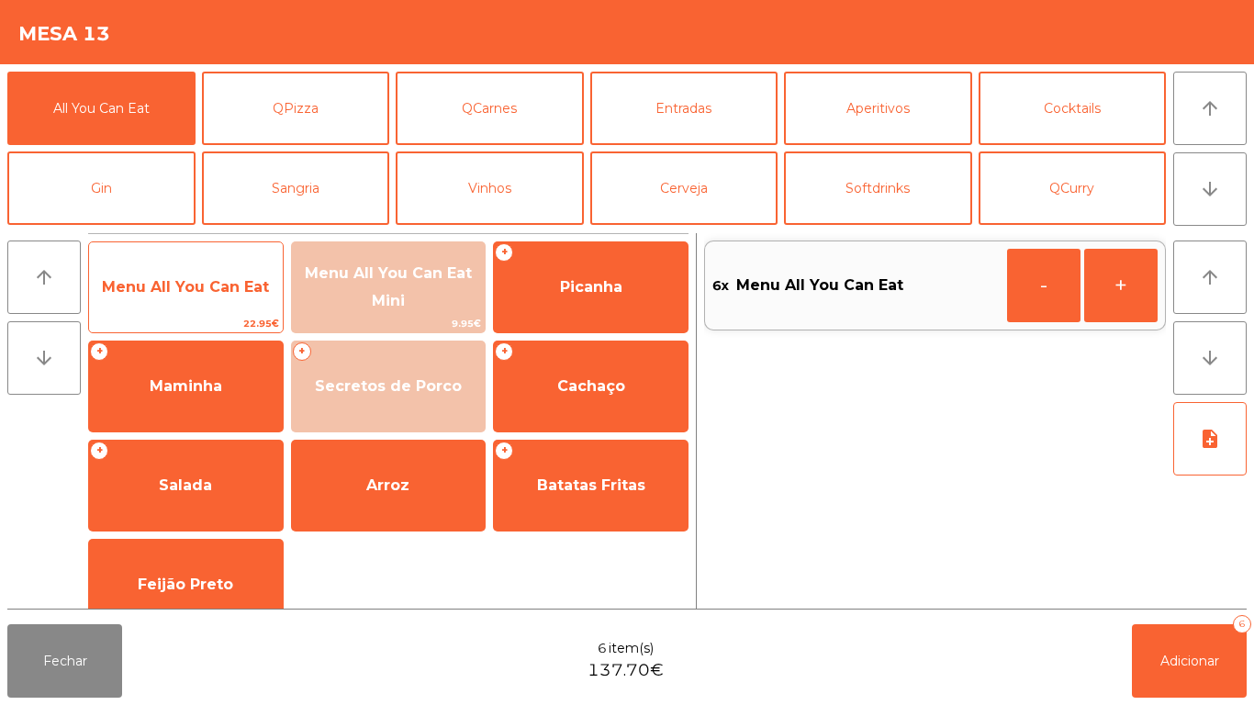
click at [226, 282] on span "Menu All You Can Eat" at bounding box center [185, 286] width 167 height 17
click at [225, 278] on span "Menu All You Can Eat" at bounding box center [185, 286] width 167 height 17
click at [208, 290] on span "Menu All You Can Eat" at bounding box center [185, 286] width 167 height 17
click at [219, 283] on span "Menu All You Can Eat" at bounding box center [185, 286] width 167 height 17
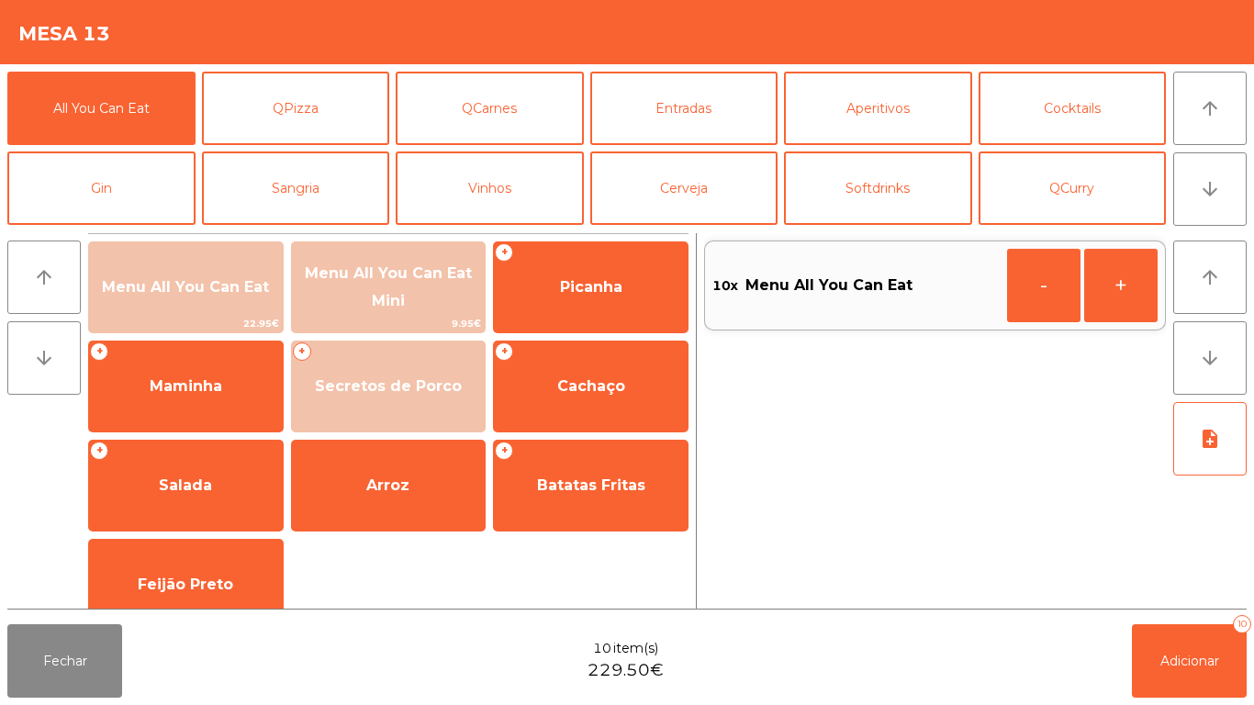
click at [989, 293] on div "10x Menu All You Can Eat" at bounding box center [855, 286] width 287 height 28
click at [1036, 294] on button "-" at bounding box center [1043, 285] width 73 height 73
click at [1178, 629] on button "Adicionar 9" at bounding box center [1189, 660] width 115 height 73
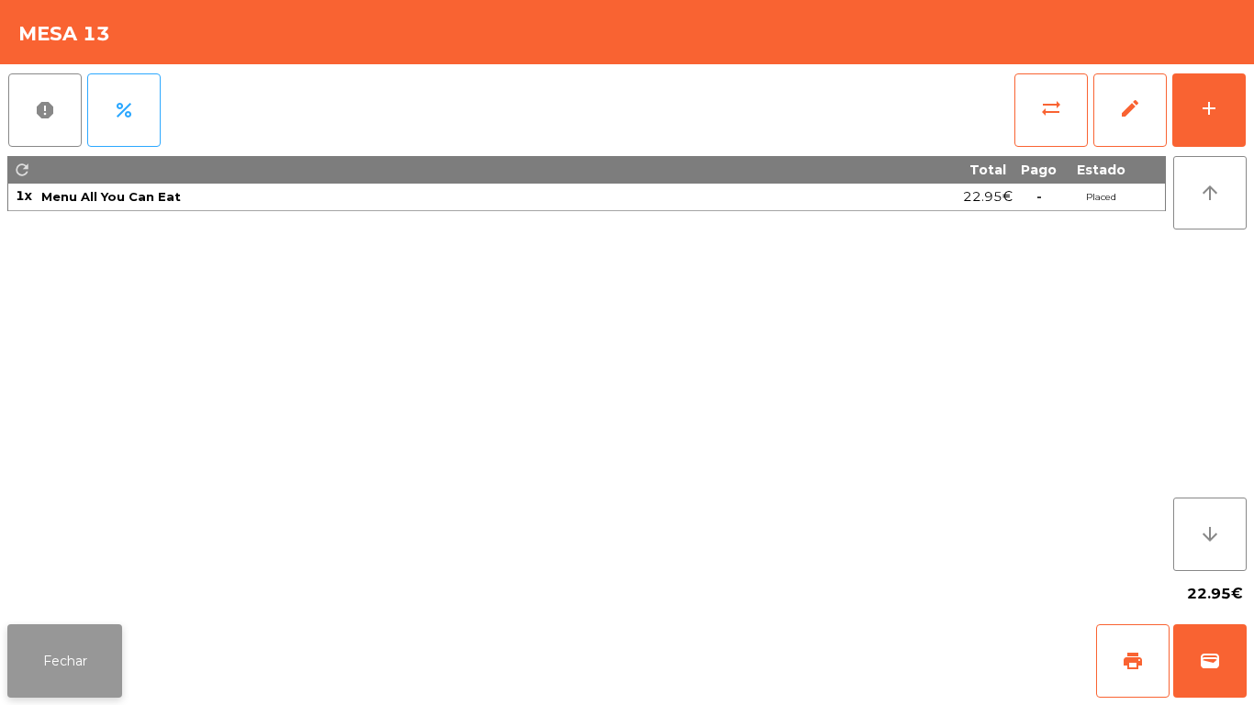
click at [72, 659] on button "Fechar" at bounding box center [64, 660] width 115 height 73
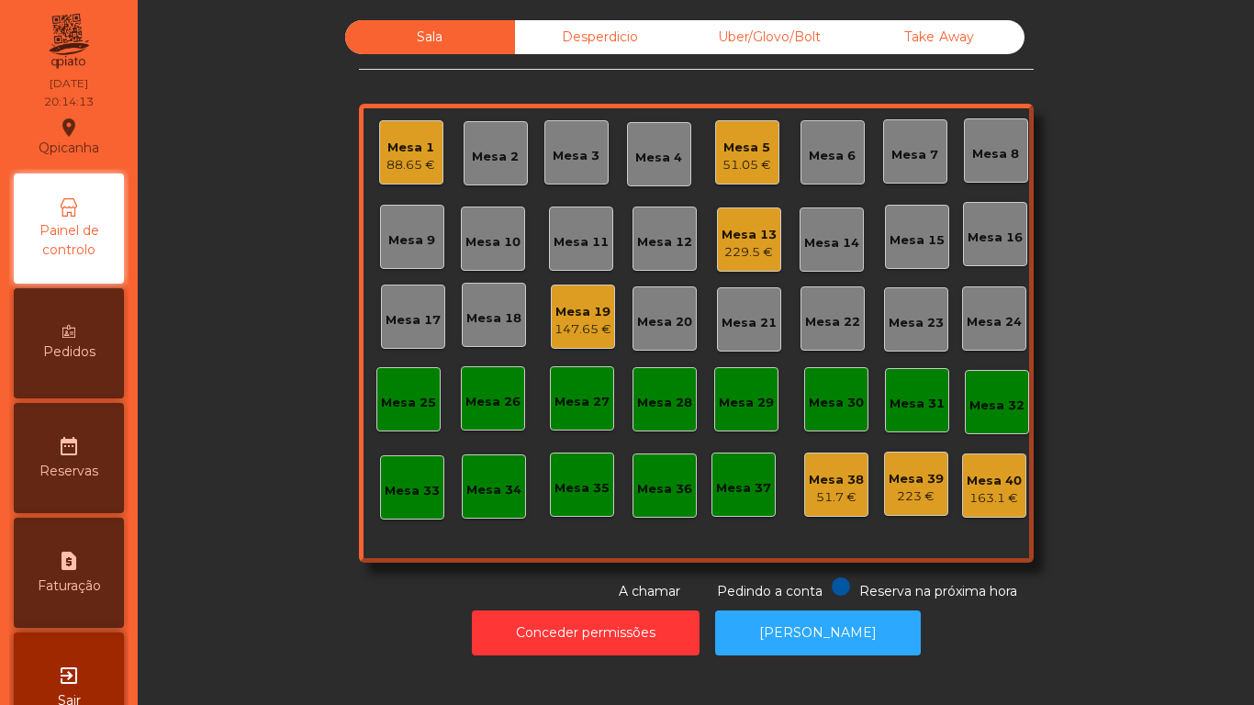
click at [557, 171] on div "Mesa 3" at bounding box center [576, 152] width 64 height 64
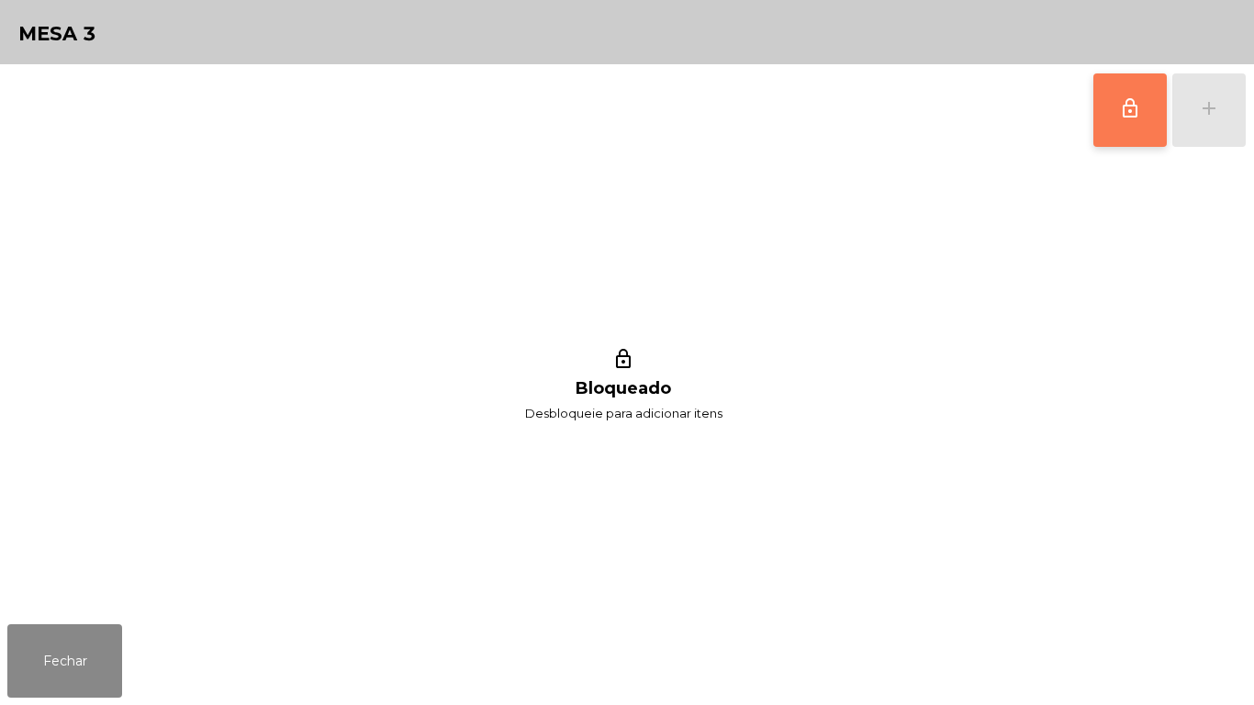
click at [1126, 93] on button "lock_outline" at bounding box center [1129, 109] width 73 height 73
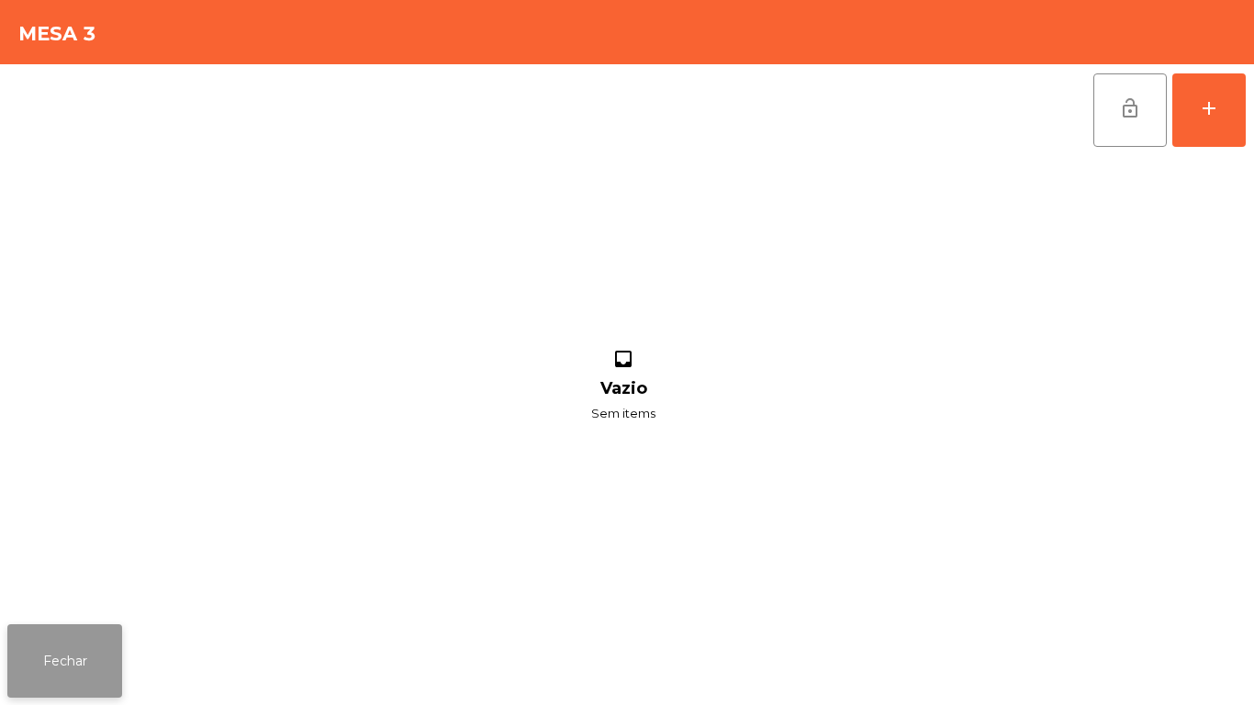
click at [91, 654] on button "Fechar" at bounding box center [64, 660] width 115 height 73
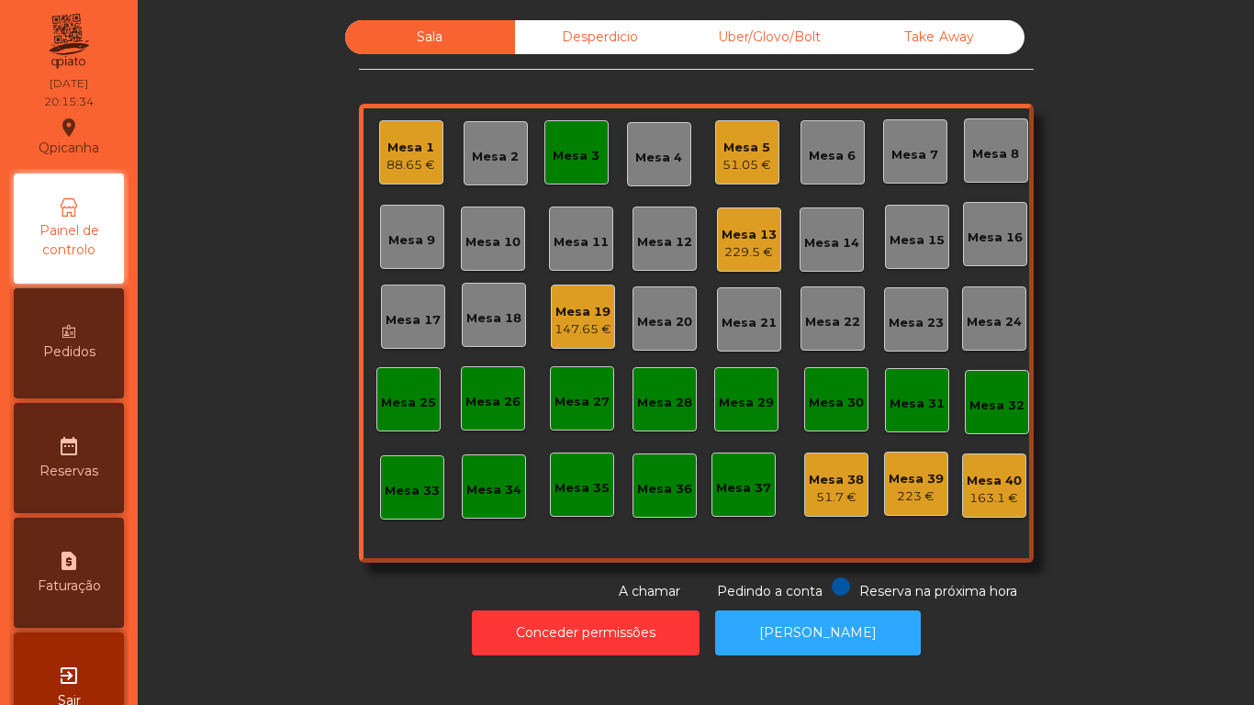
click at [597, 321] on div "147.65 €" at bounding box center [583, 329] width 57 height 18
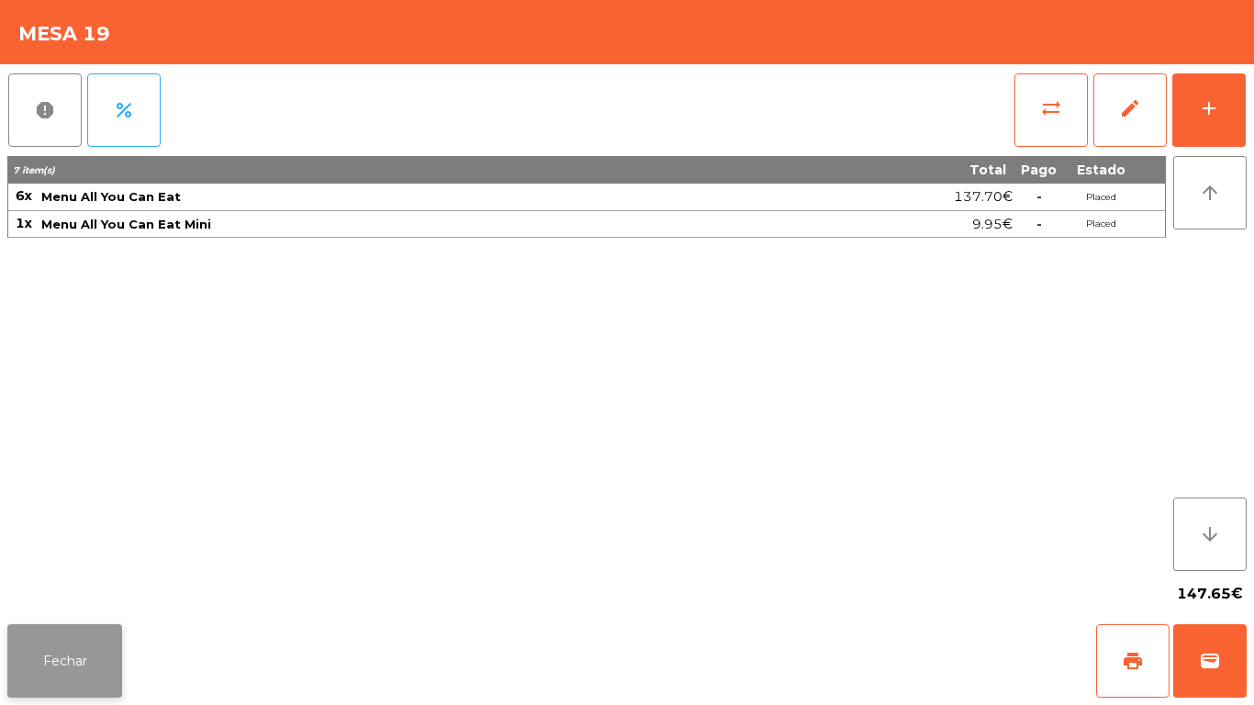
click at [77, 653] on button "Fechar" at bounding box center [64, 660] width 115 height 73
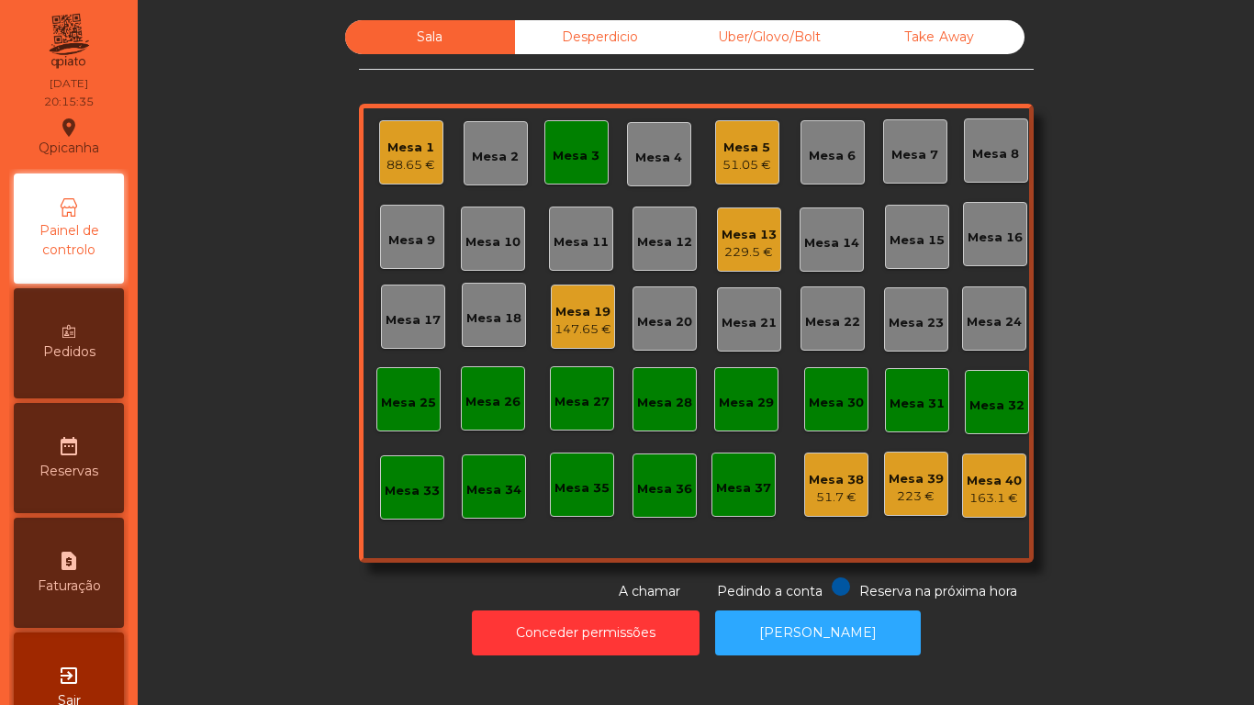
click at [735, 245] on div "229.5 €" at bounding box center [749, 252] width 55 height 18
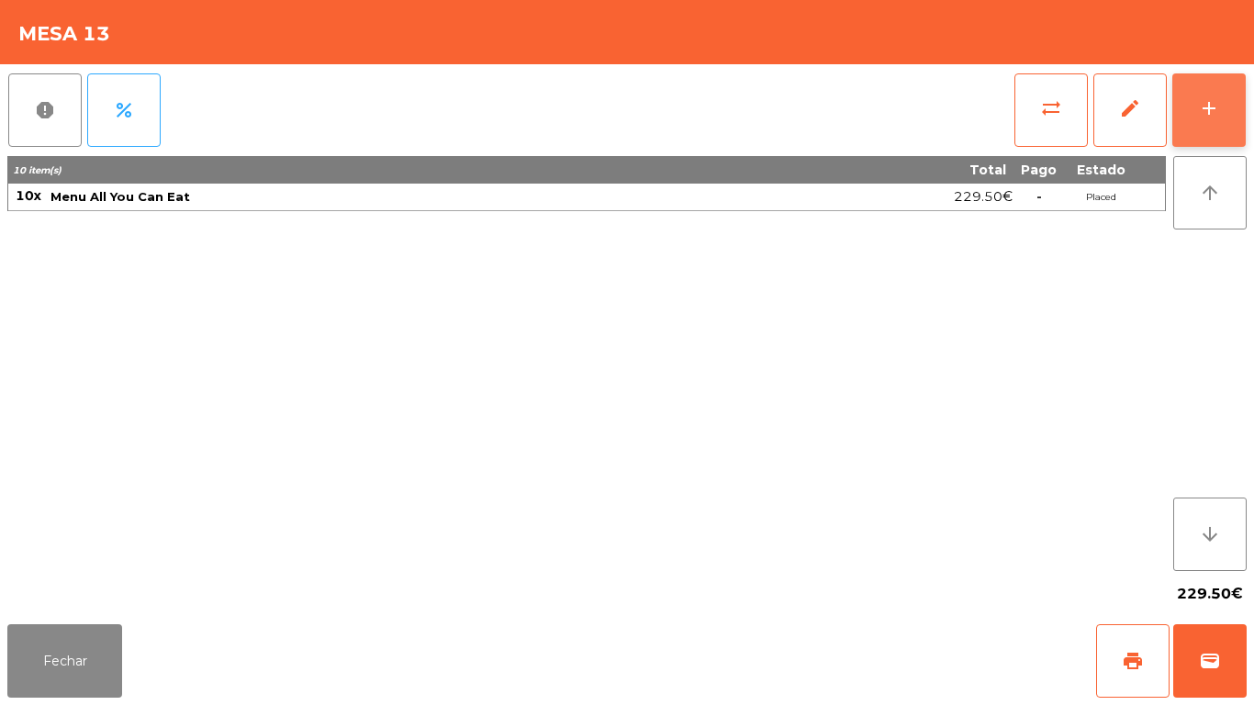
click at [1206, 125] on button "add" at bounding box center [1208, 109] width 73 height 73
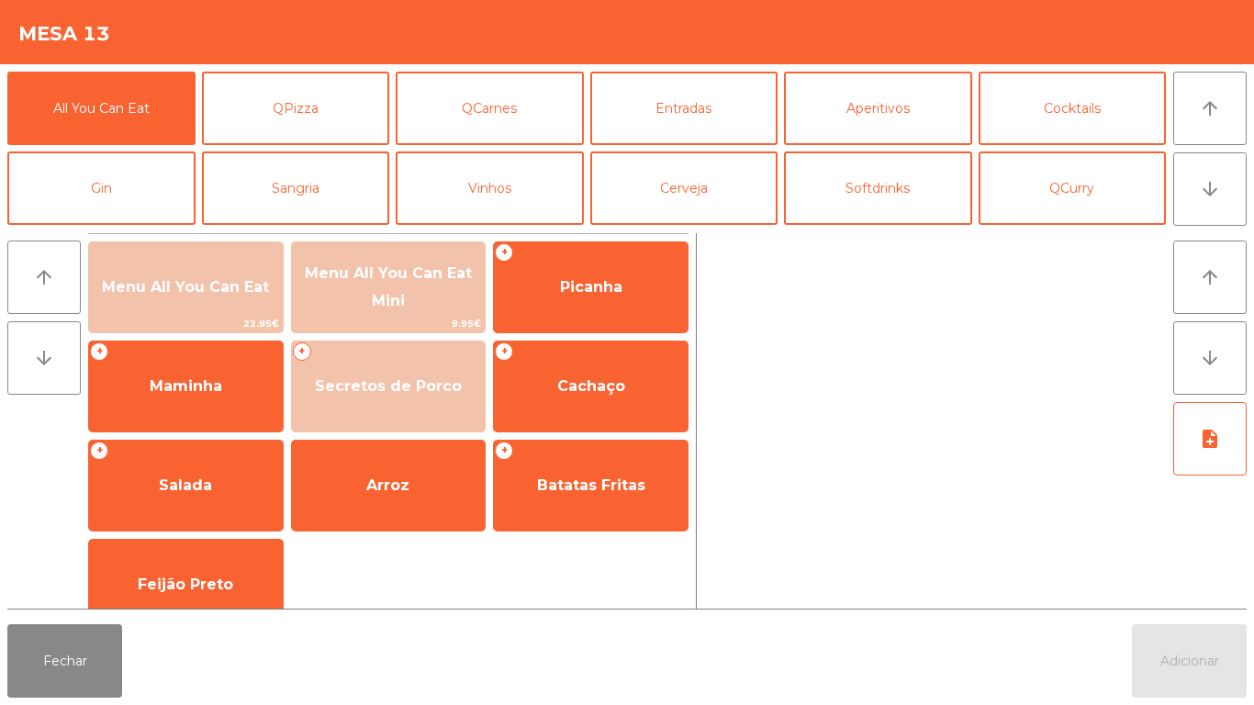
scroll to position [1, 0]
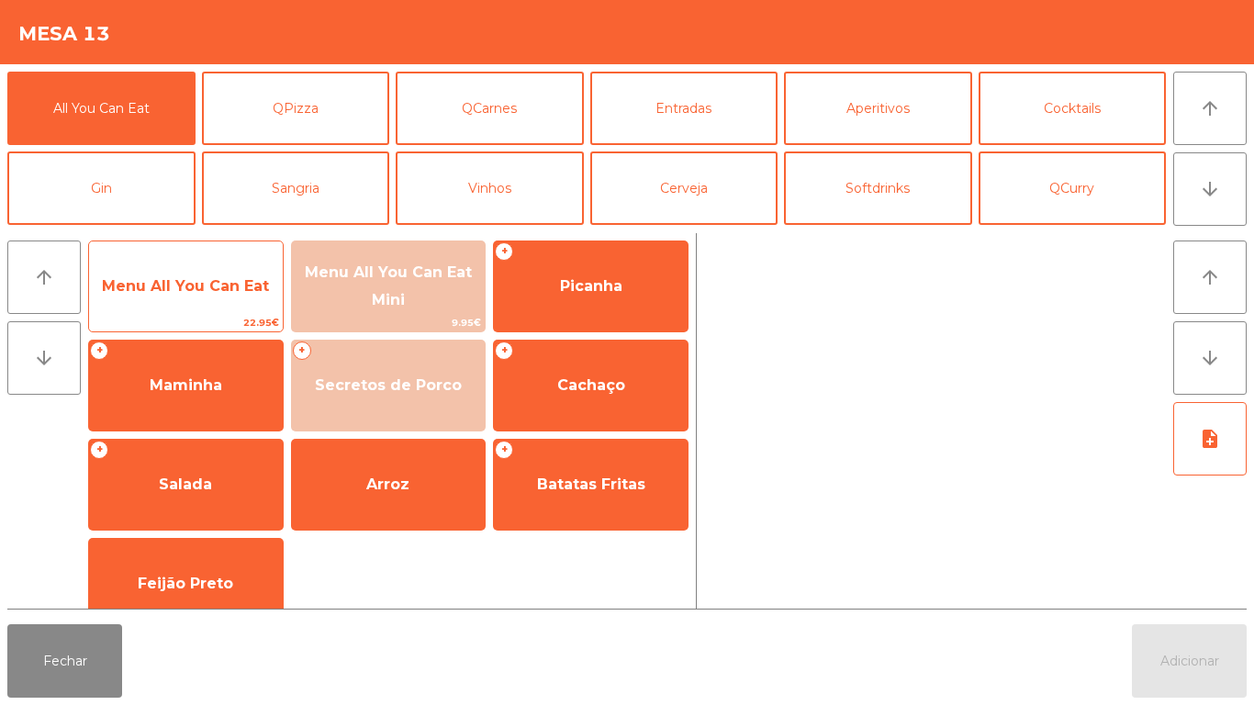
click at [241, 272] on span "Menu All You Can Eat" at bounding box center [186, 287] width 194 height 50
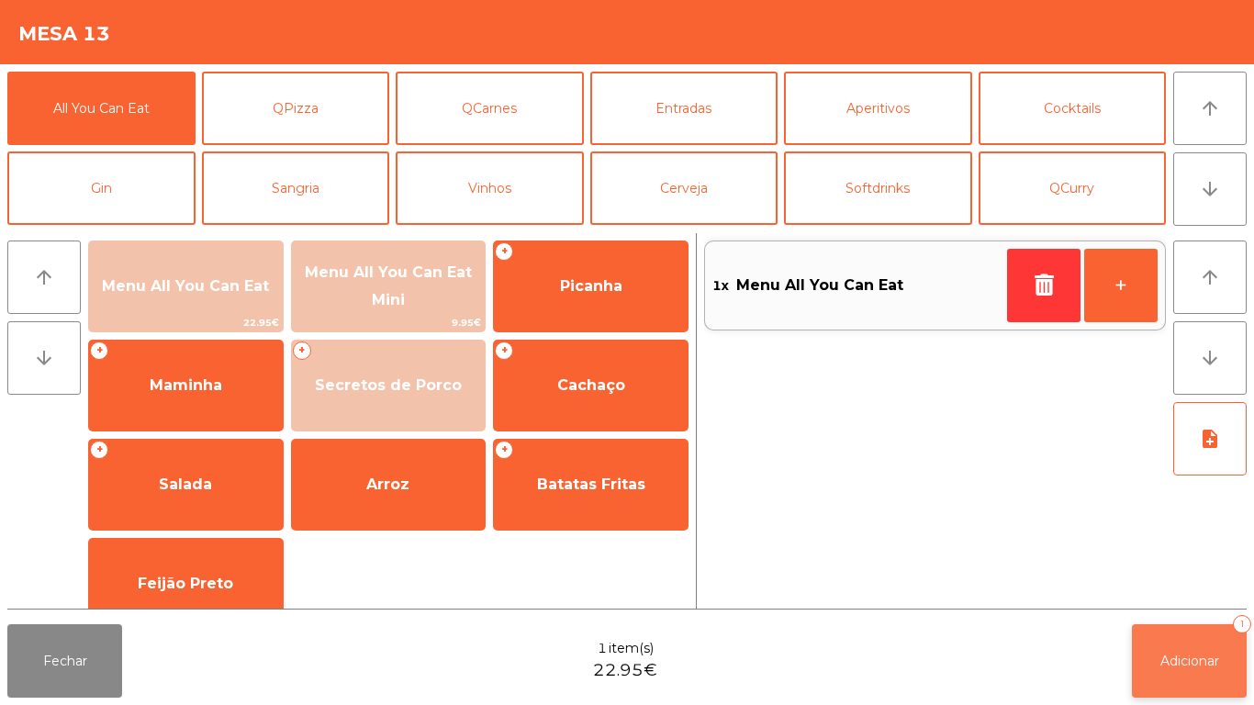
click at [1189, 656] on span "Adicionar" at bounding box center [1190, 661] width 59 height 17
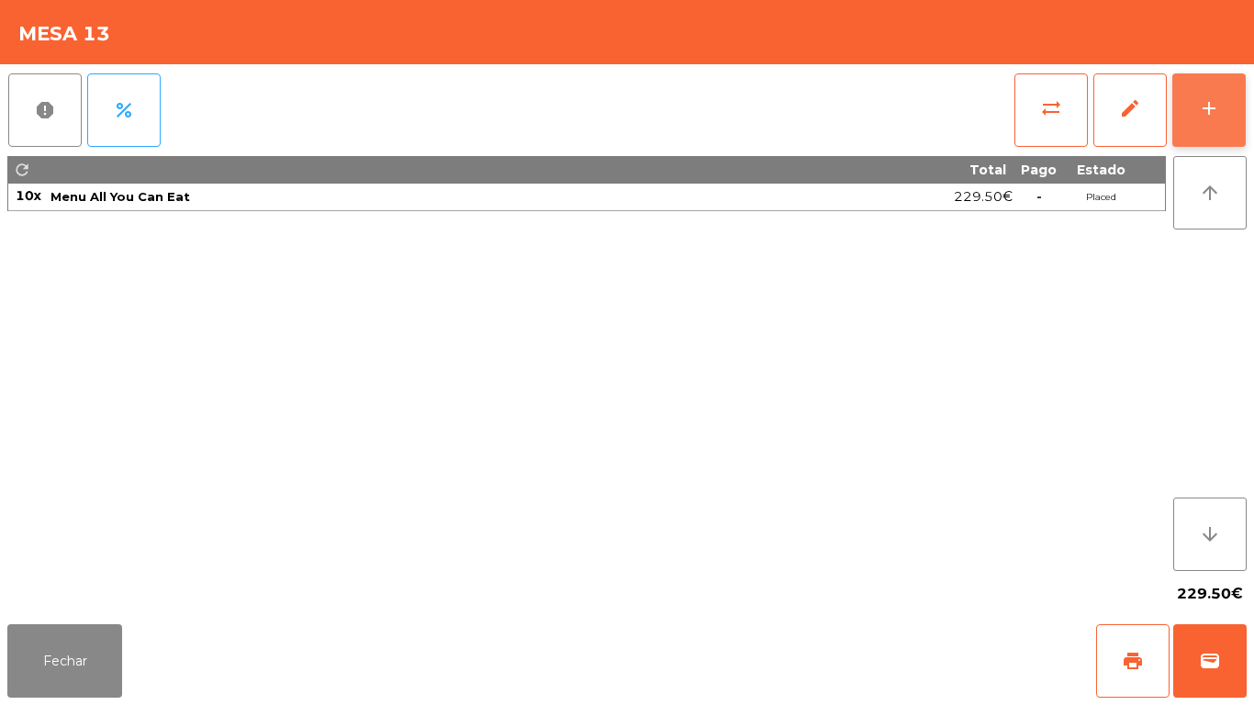
click at [1205, 93] on button "add" at bounding box center [1208, 109] width 73 height 73
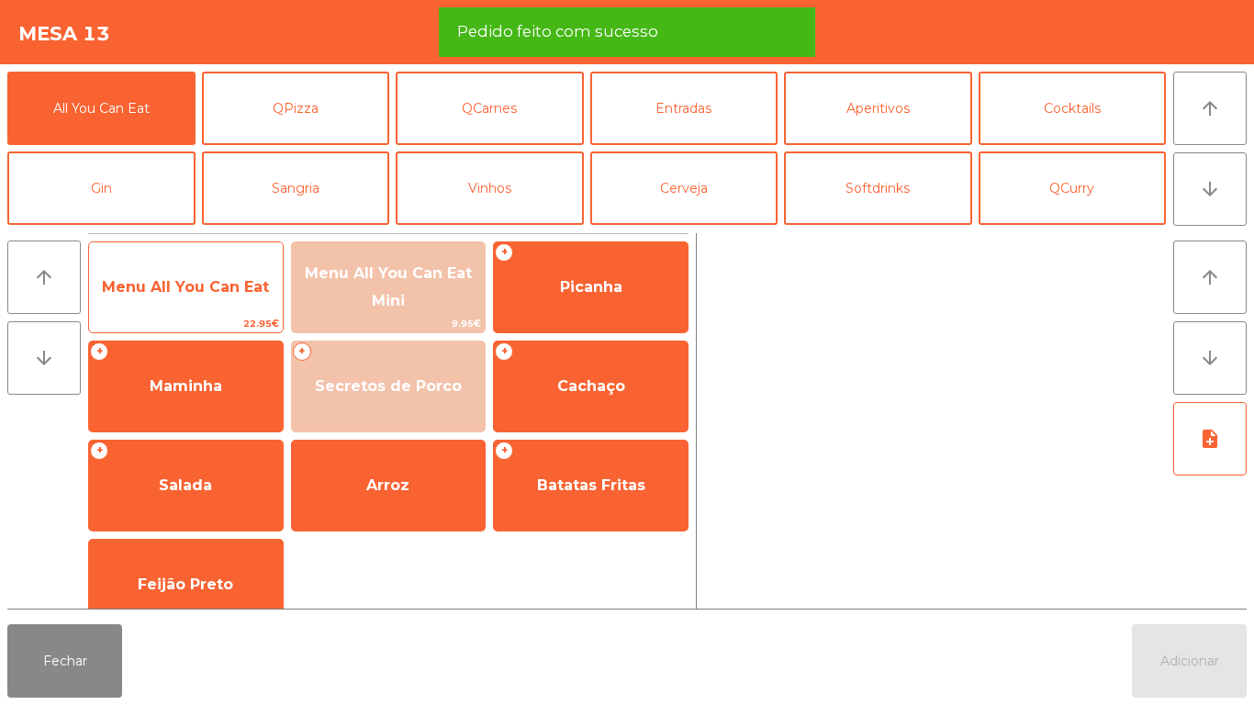
click at [241, 292] on span "Menu All You Can Eat" at bounding box center [185, 286] width 167 height 17
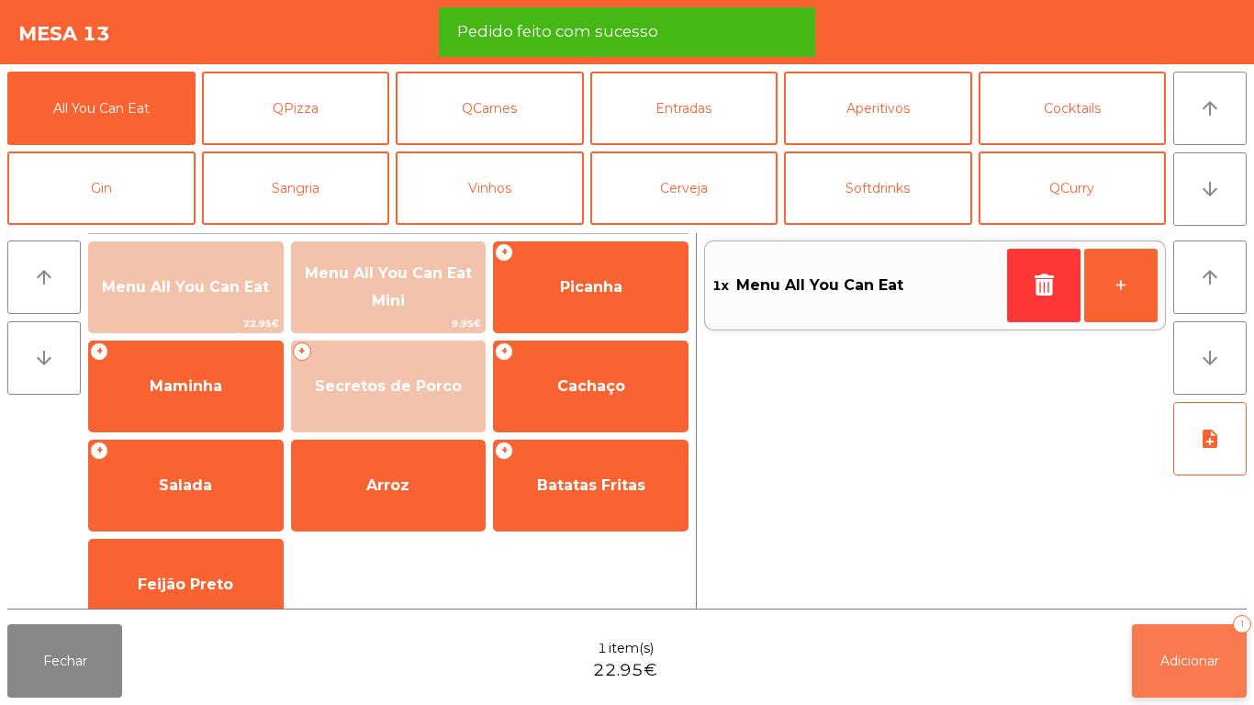
click at [1192, 677] on button "Adicionar 1" at bounding box center [1189, 660] width 115 height 73
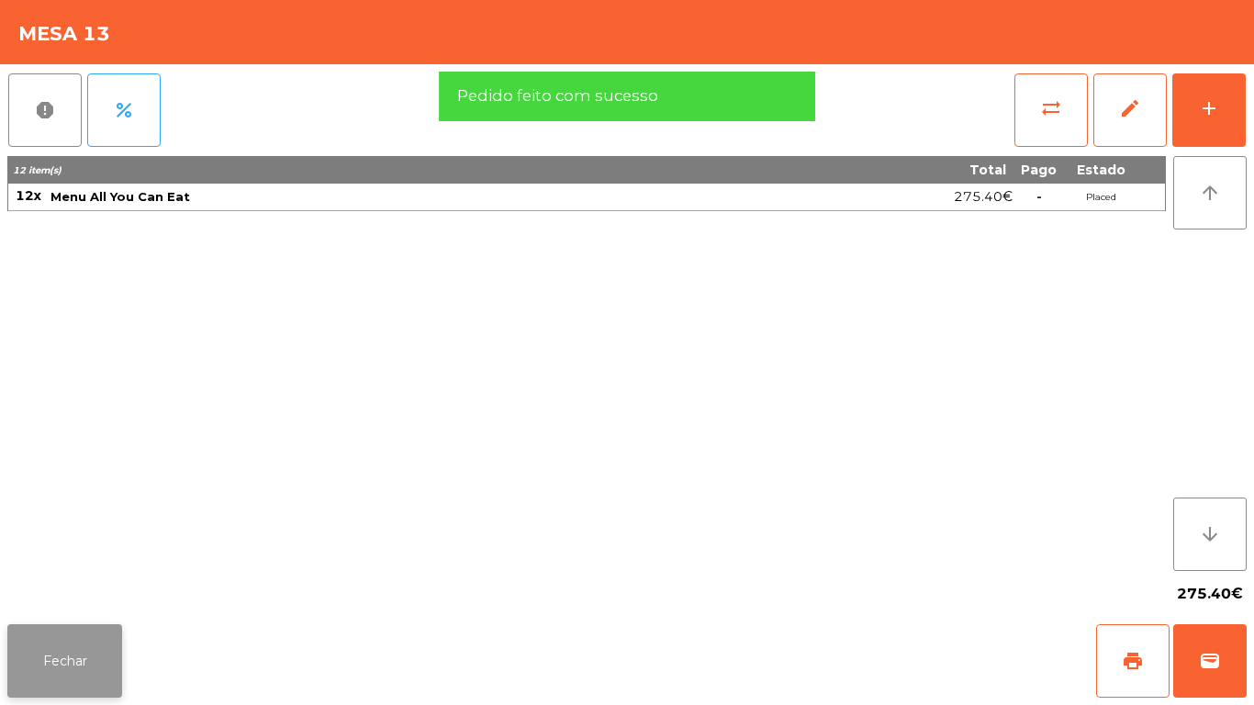
click at [71, 653] on button "Fechar" at bounding box center [64, 660] width 115 height 73
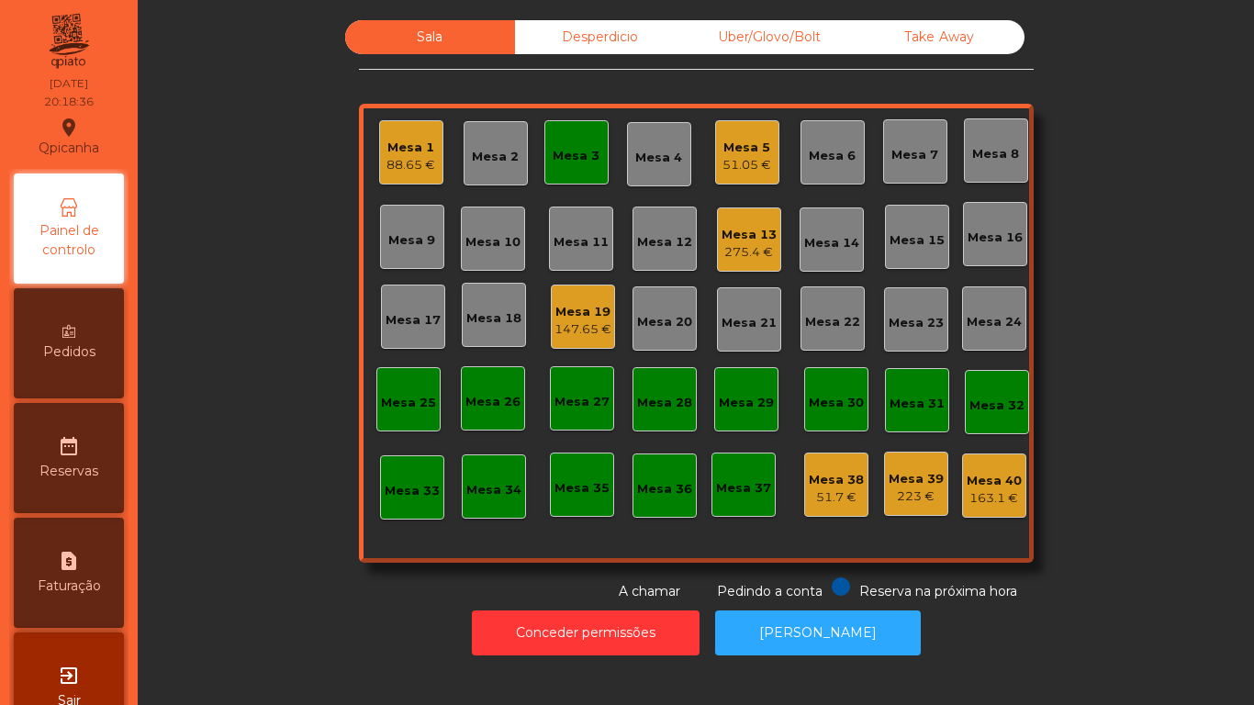
click at [578, 157] on div "Mesa 3" at bounding box center [576, 156] width 47 height 18
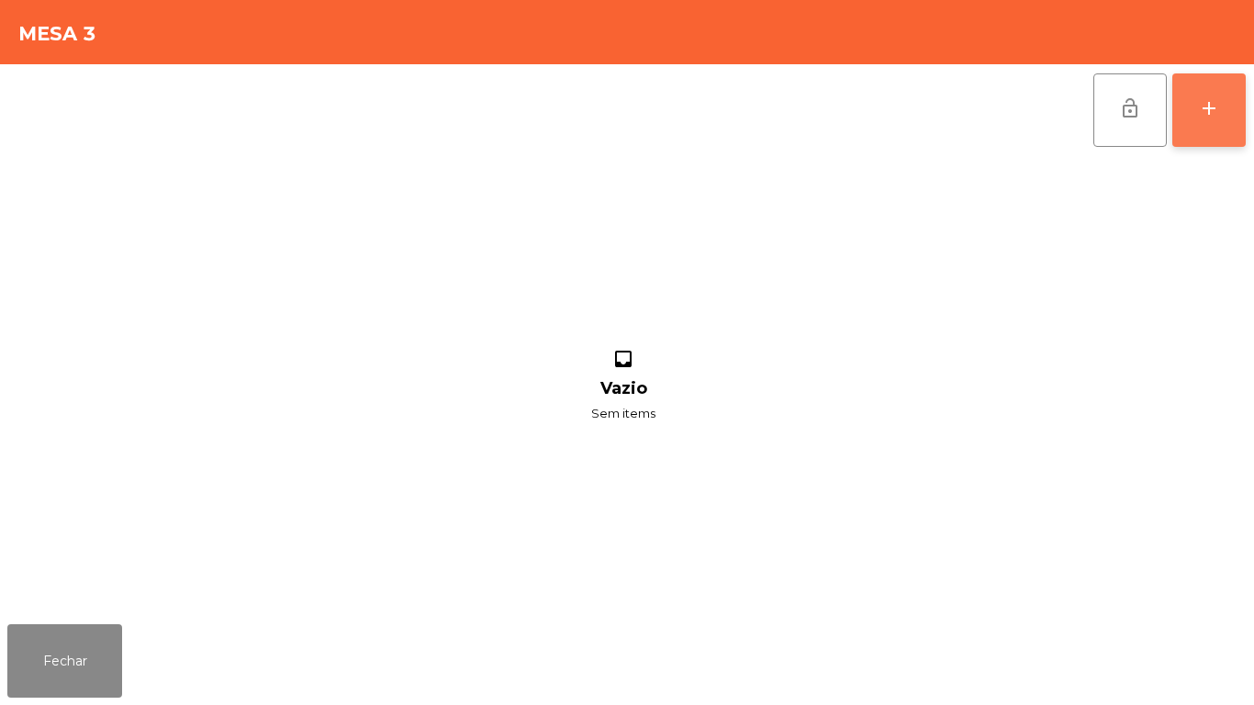
click at [1217, 119] on button "add" at bounding box center [1208, 109] width 73 height 73
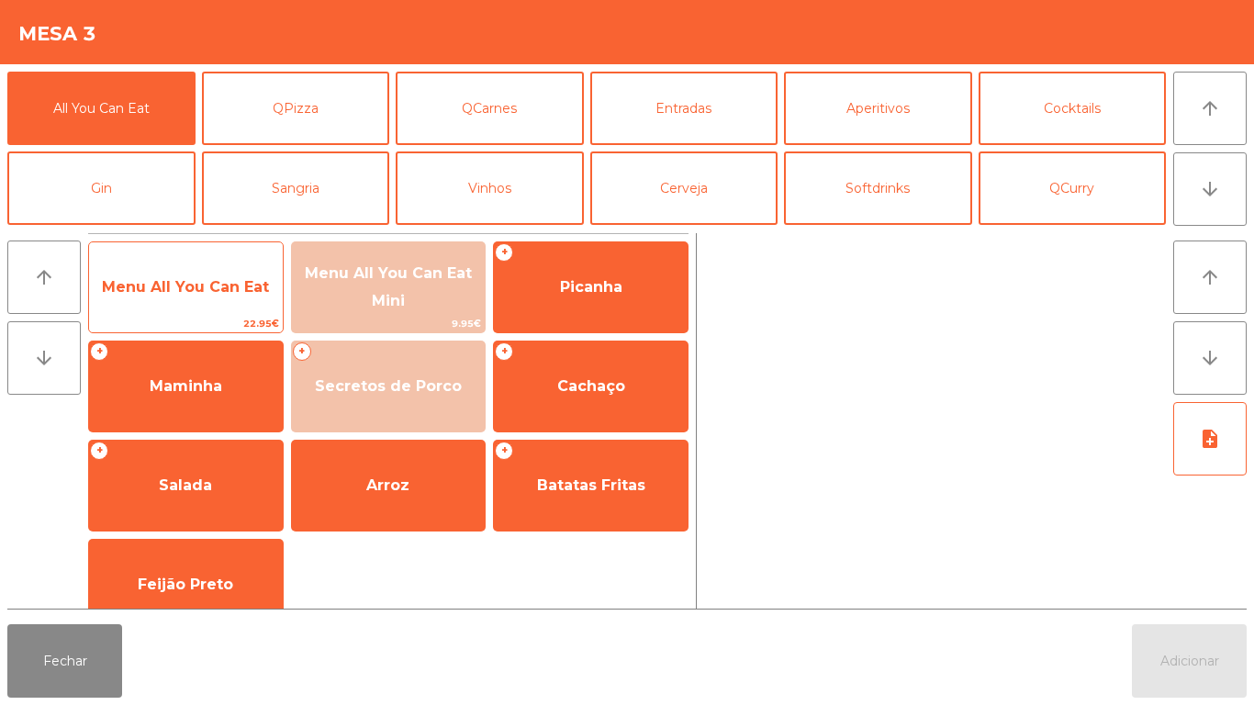
click at [230, 289] on span "Menu All You Can Eat" at bounding box center [185, 286] width 167 height 17
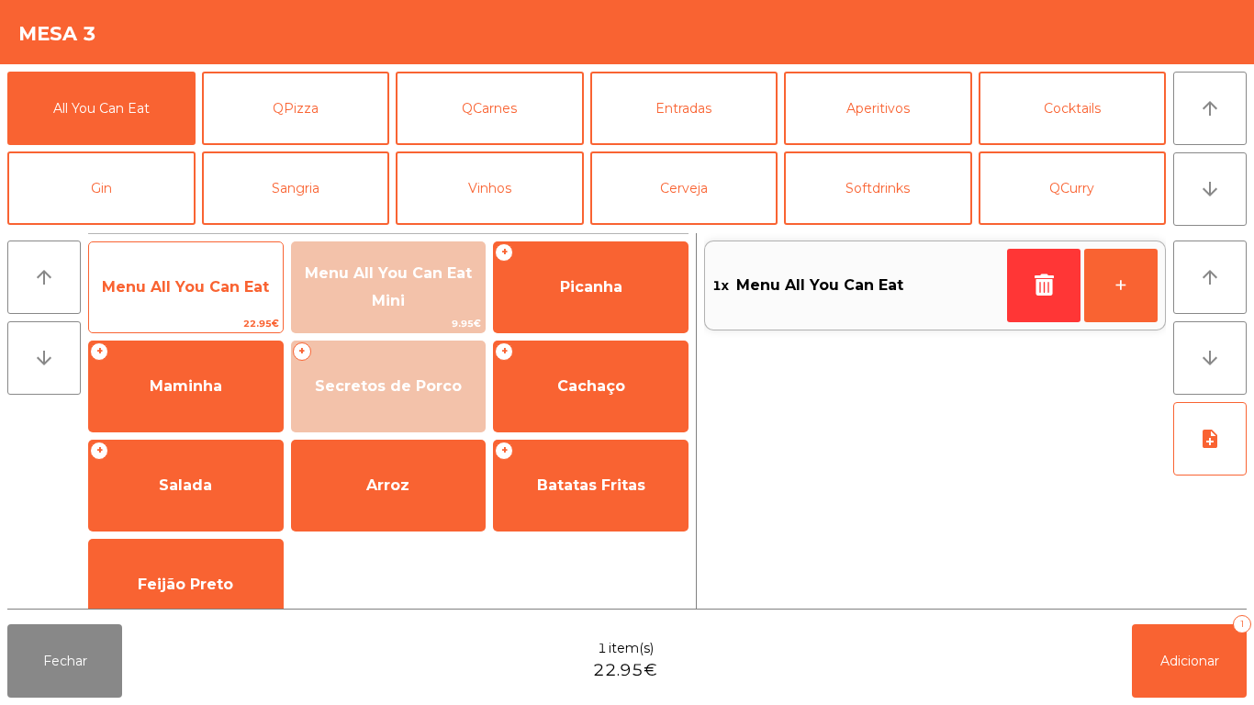
click at [232, 263] on span "Menu All You Can Eat" at bounding box center [186, 288] width 194 height 50
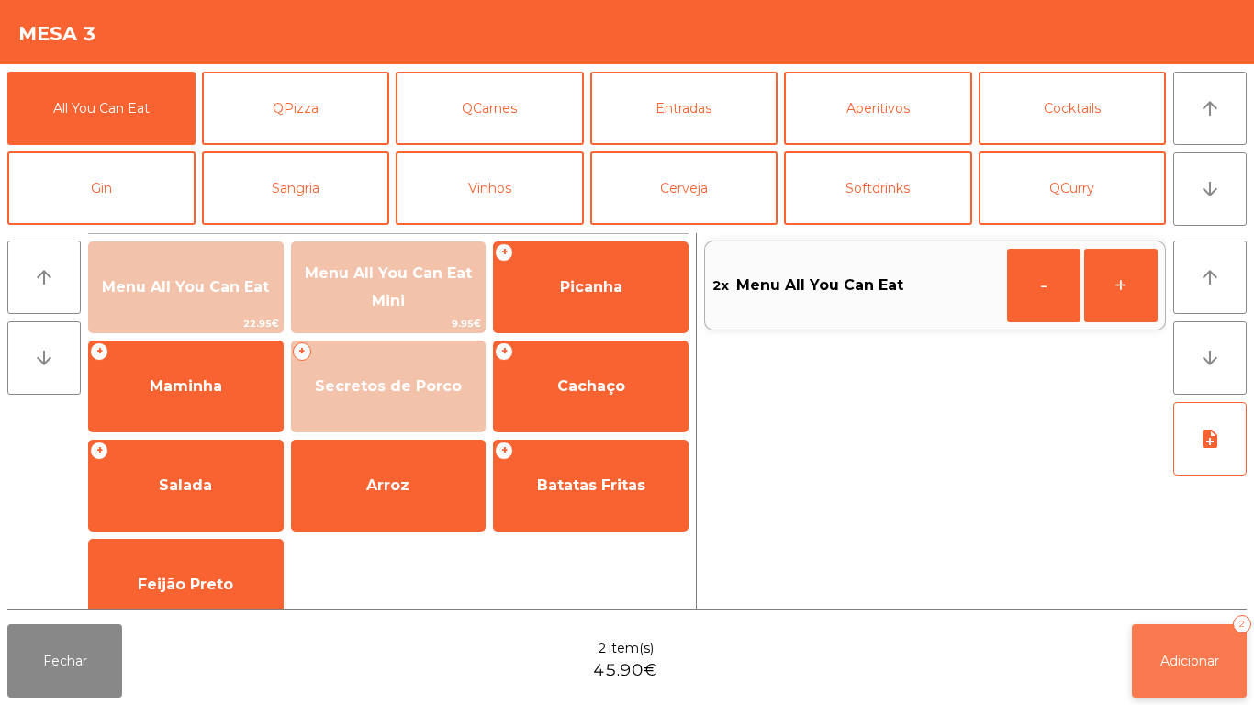
click at [1196, 662] on span "Adicionar" at bounding box center [1190, 661] width 59 height 17
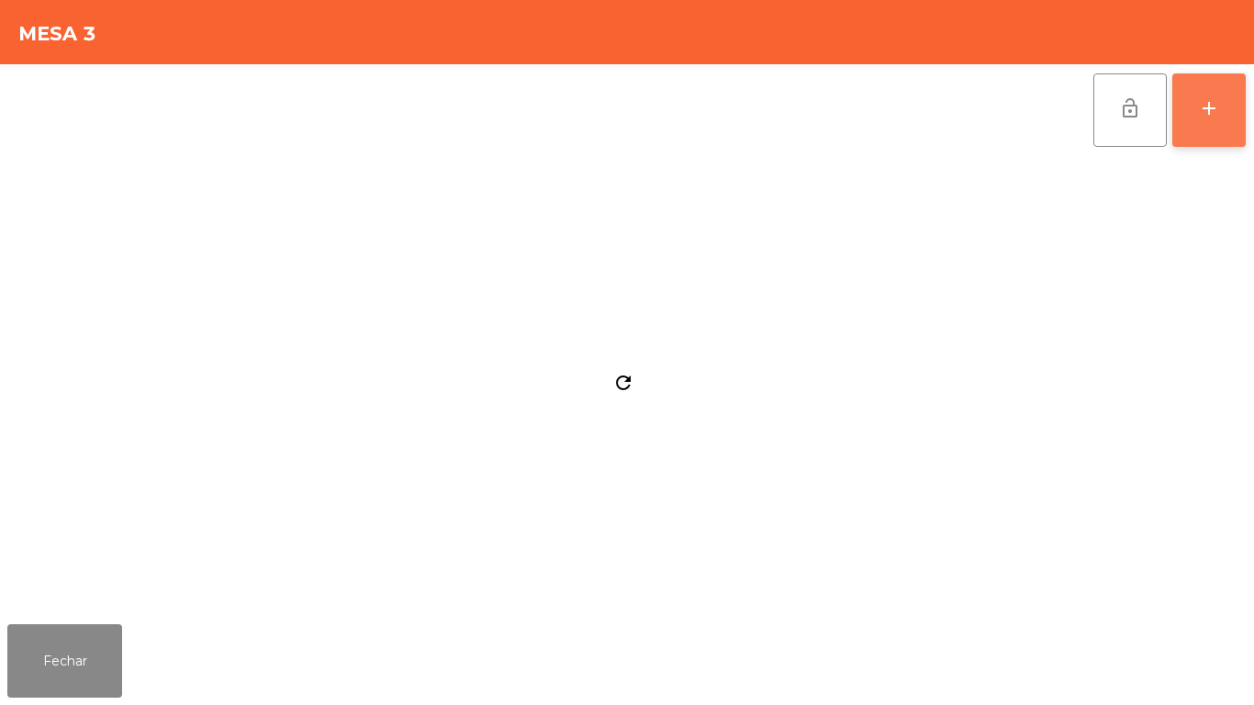
click at [1223, 120] on button "add" at bounding box center [1208, 109] width 73 height 73
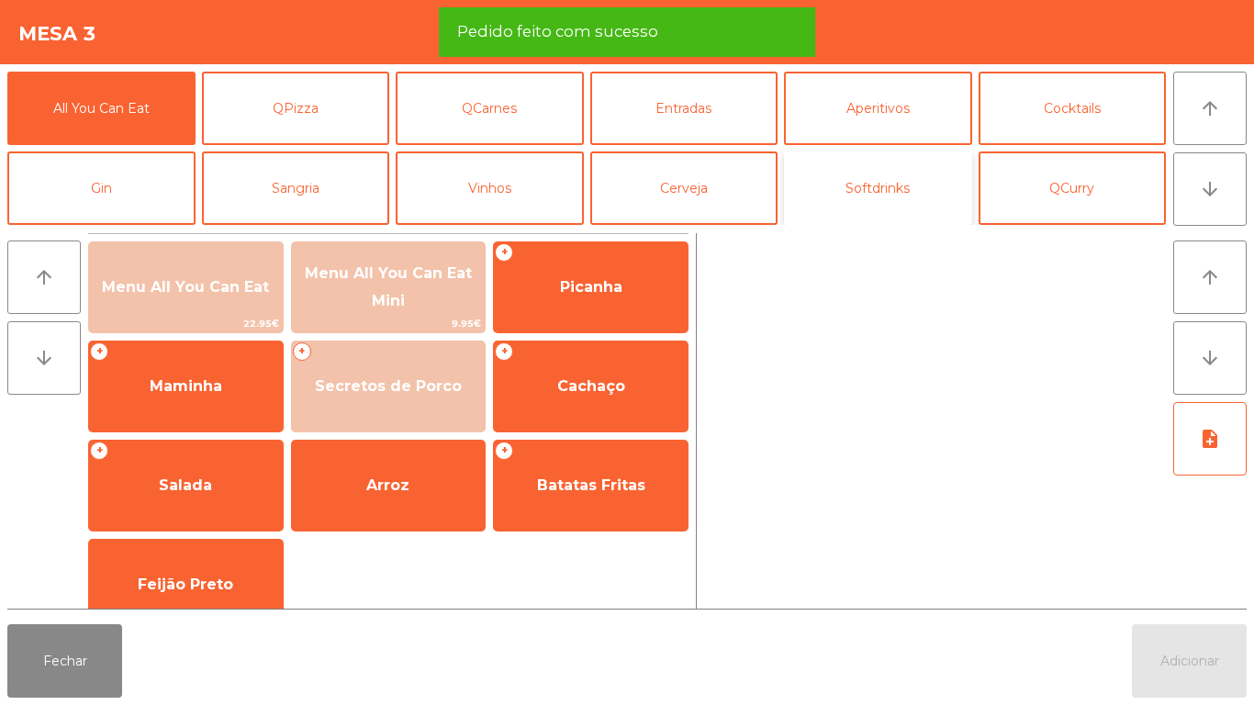
click at [836, 201] on button "Softdrinks" at bounding box center [878, 187] width 188 height 73
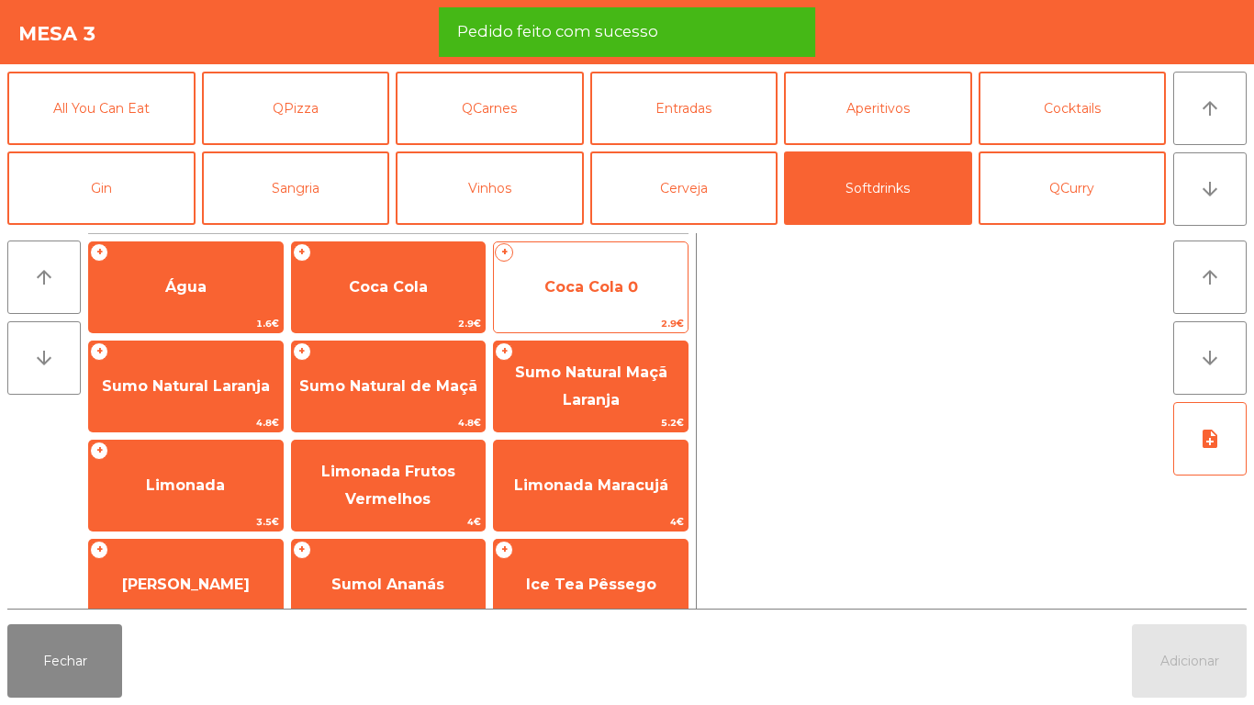
click at [592, 278] on span "Coca Cola 0" at bounding box center [591, 286] width 94 height 17
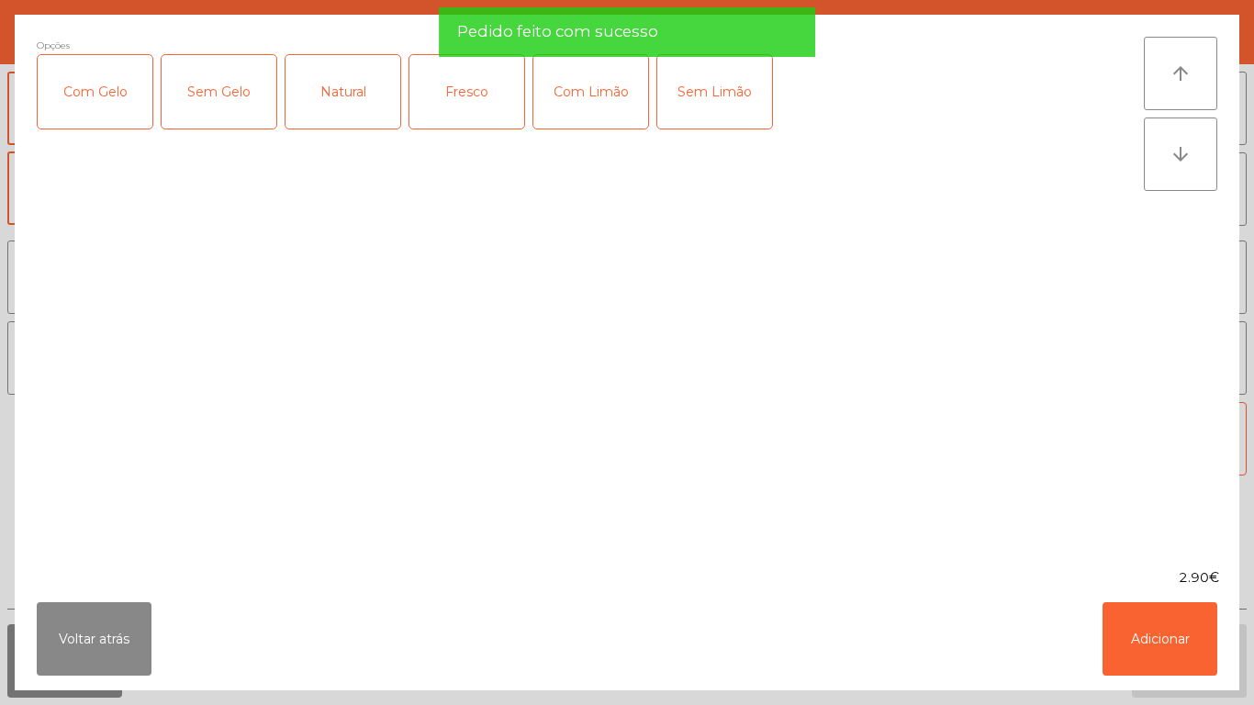
click at [1185, 703] on ngb-modal-window "Opções Com Gelo Sem Gelo Natural Fresco Com Limão Sem Limão arrow_upward arrow_…" at bounding box center [627, 352] width 1254 height 705
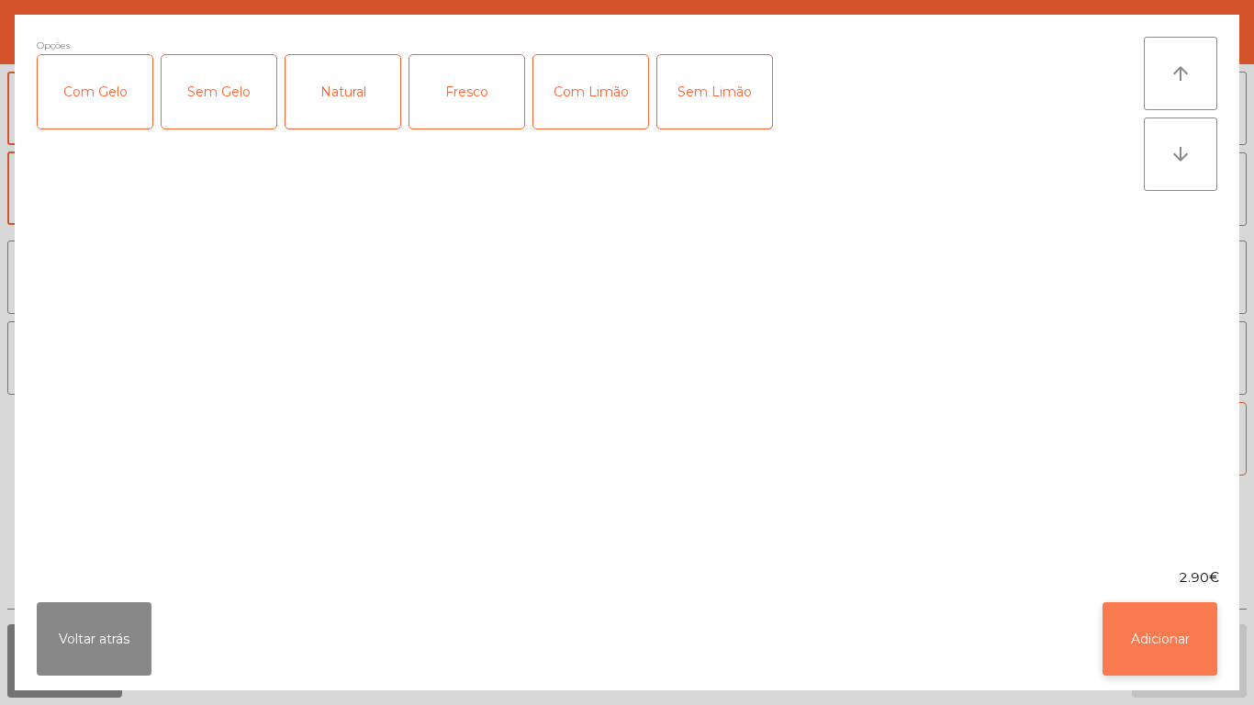
click at [1160, 639] on button "Adicionar" at bounding box center [1160, 638] width 115 height 73
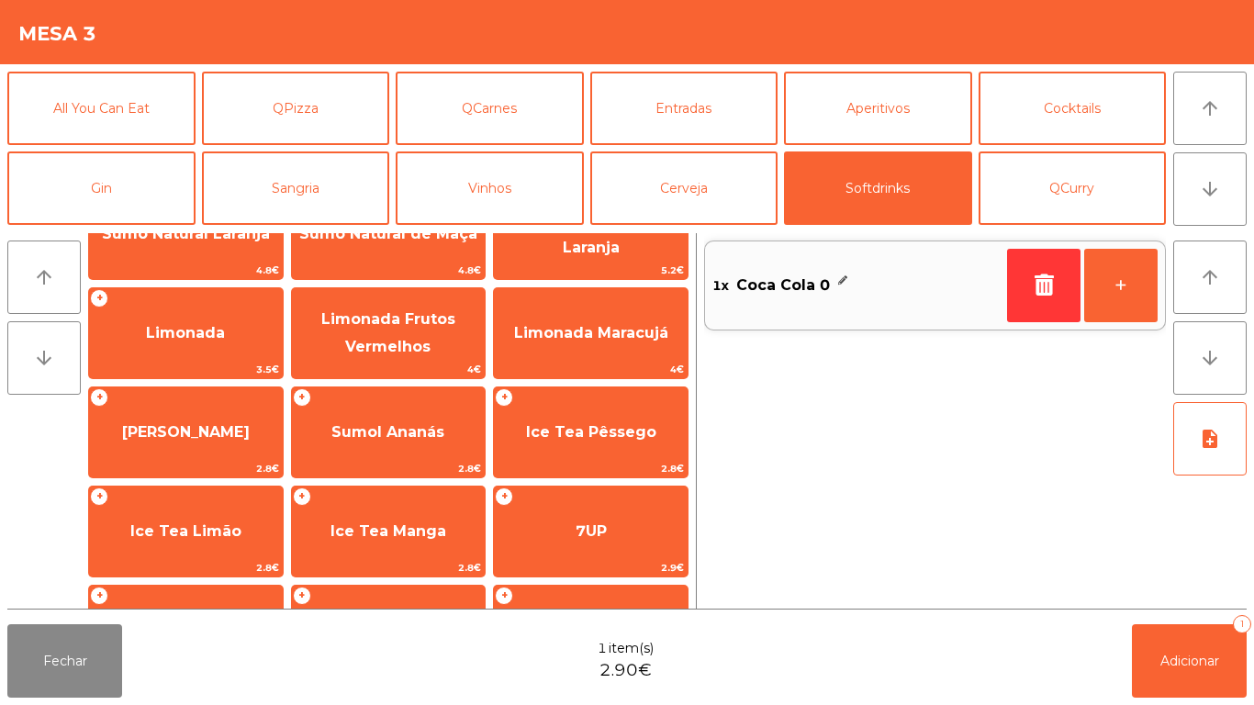
scroll to position [196, 0]
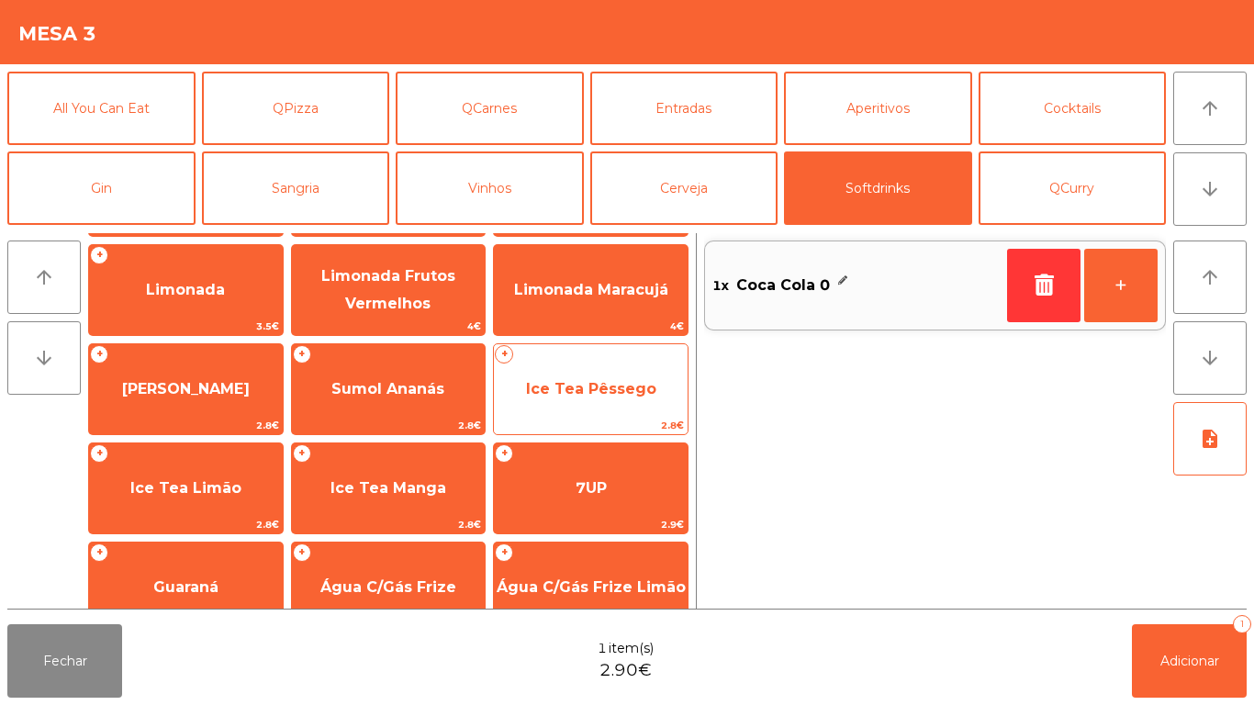
click at [608, 388] on span "Ice Tea Pêssego" at bounding box center [591, 388] width 130 height 17
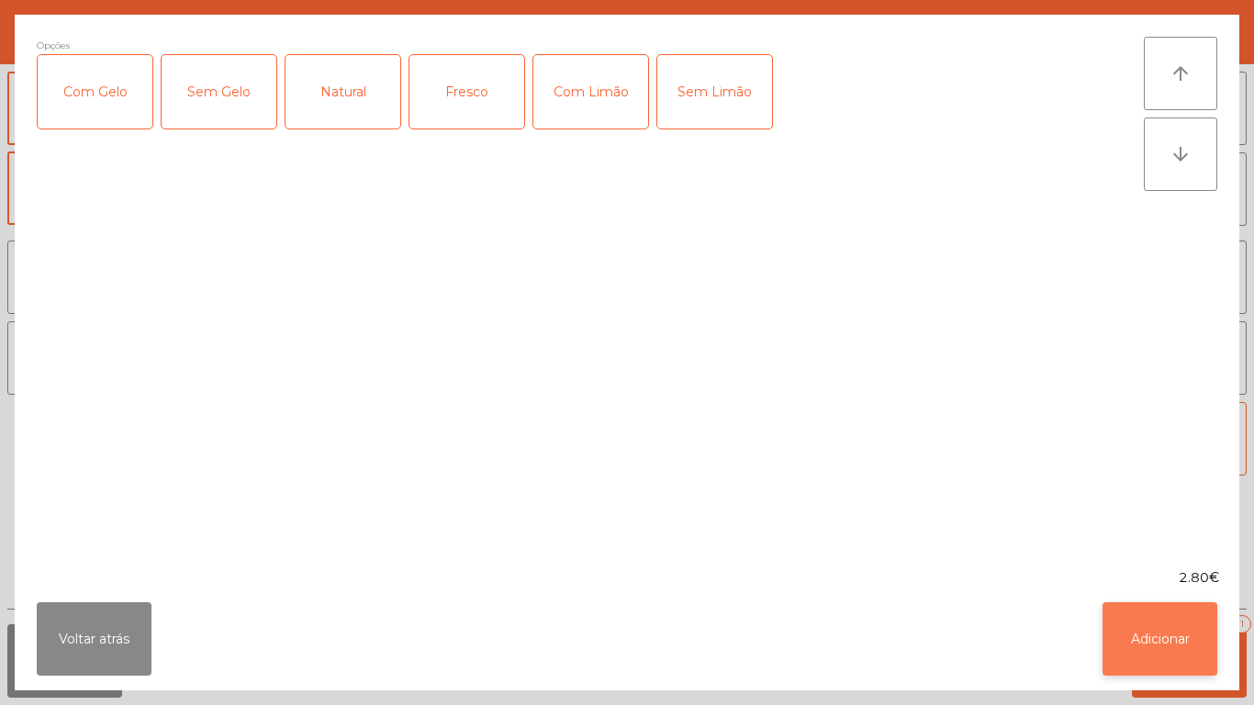
click at [1164, 628] on button "Adicionar" at bounding box center [1160, 638] width 115 height 73
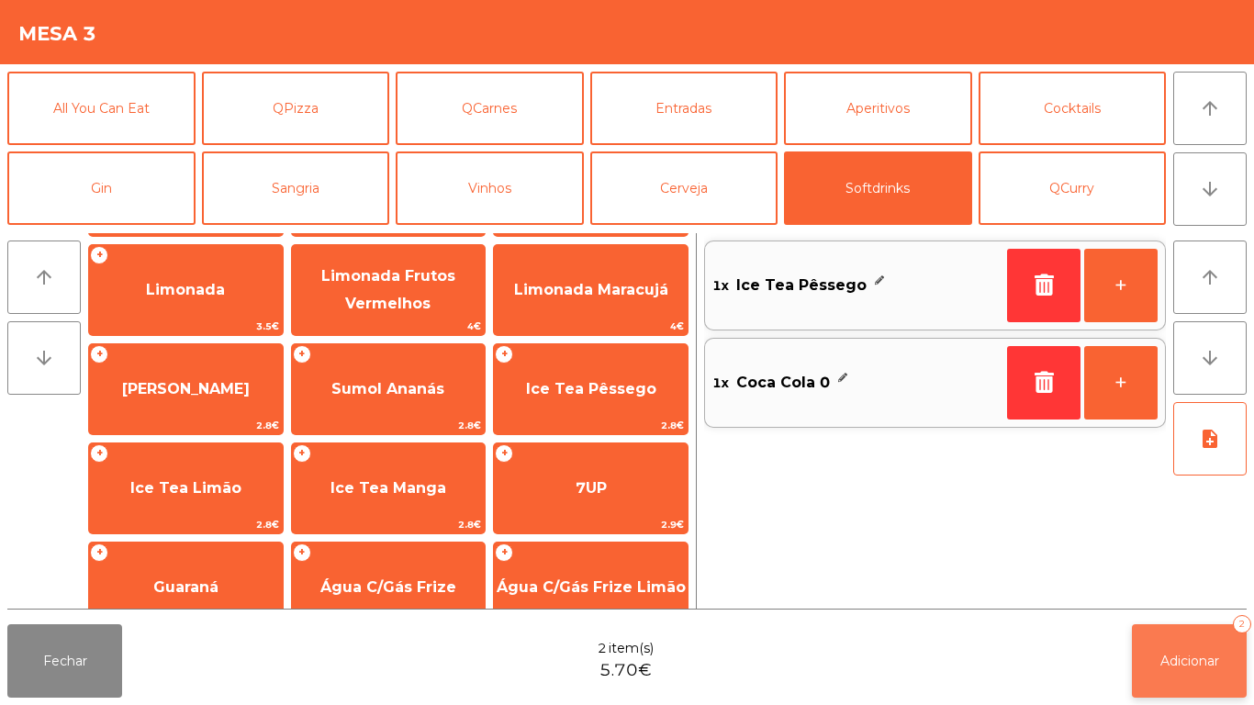
click at [1194, 631] on button "Adicionar 2" at bounding box center [1189, 660] width 115 height 73
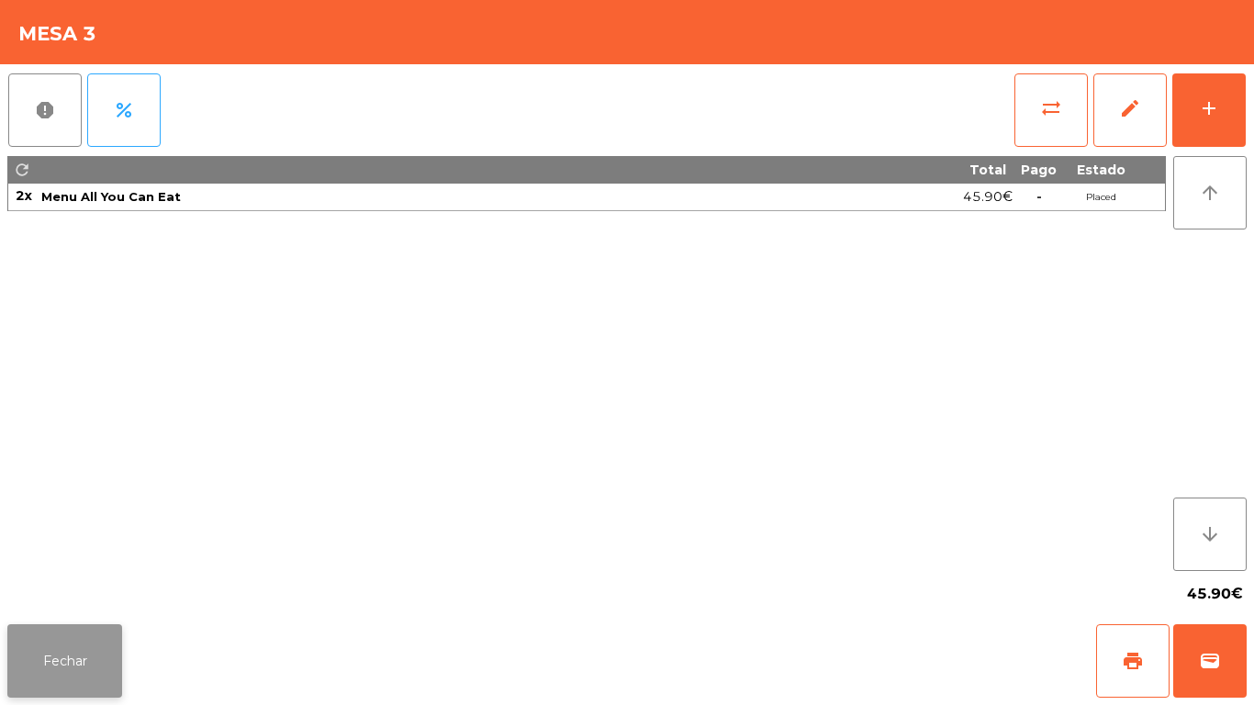
click at [94, 685] on button "Fechar" at bounding box center [64, 660] width 115 height 73
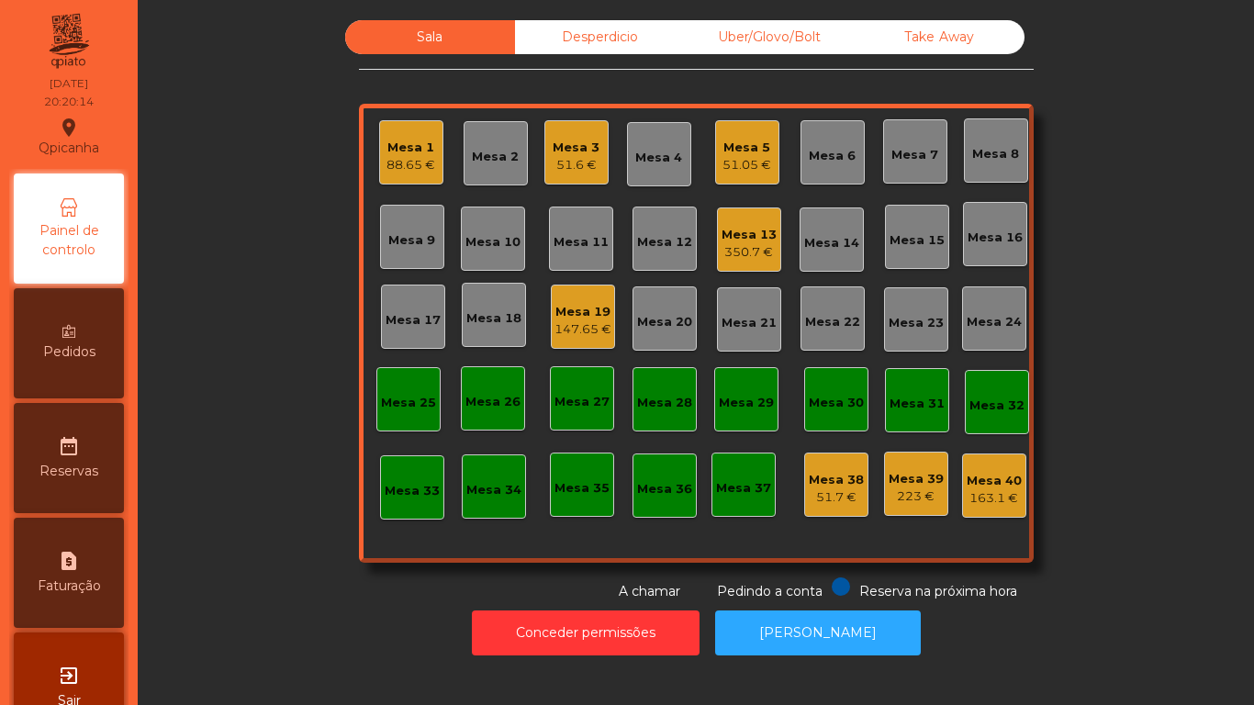
click at [566, 179] on div "Mesa 3 51.6 €" at bounding box center [576, 152] width 64 height 64
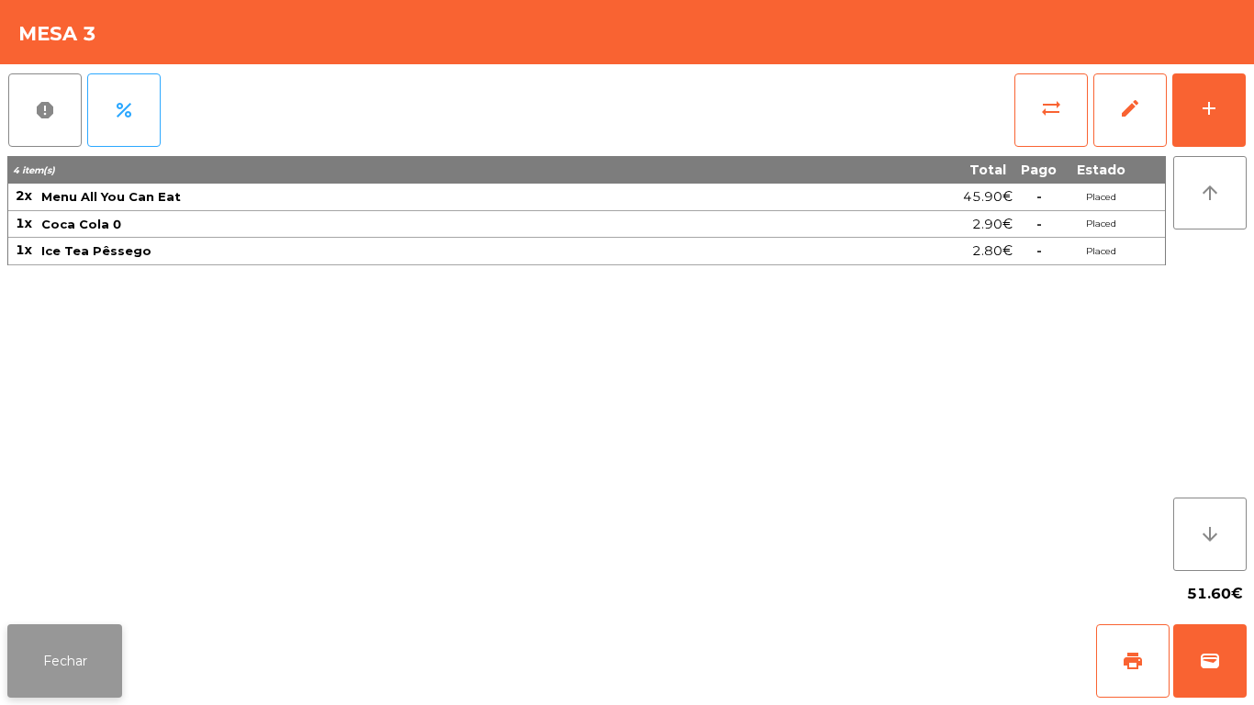
click at [62, 643] on button "Fechar" at bounding box center [64, 660] width 115 height 73
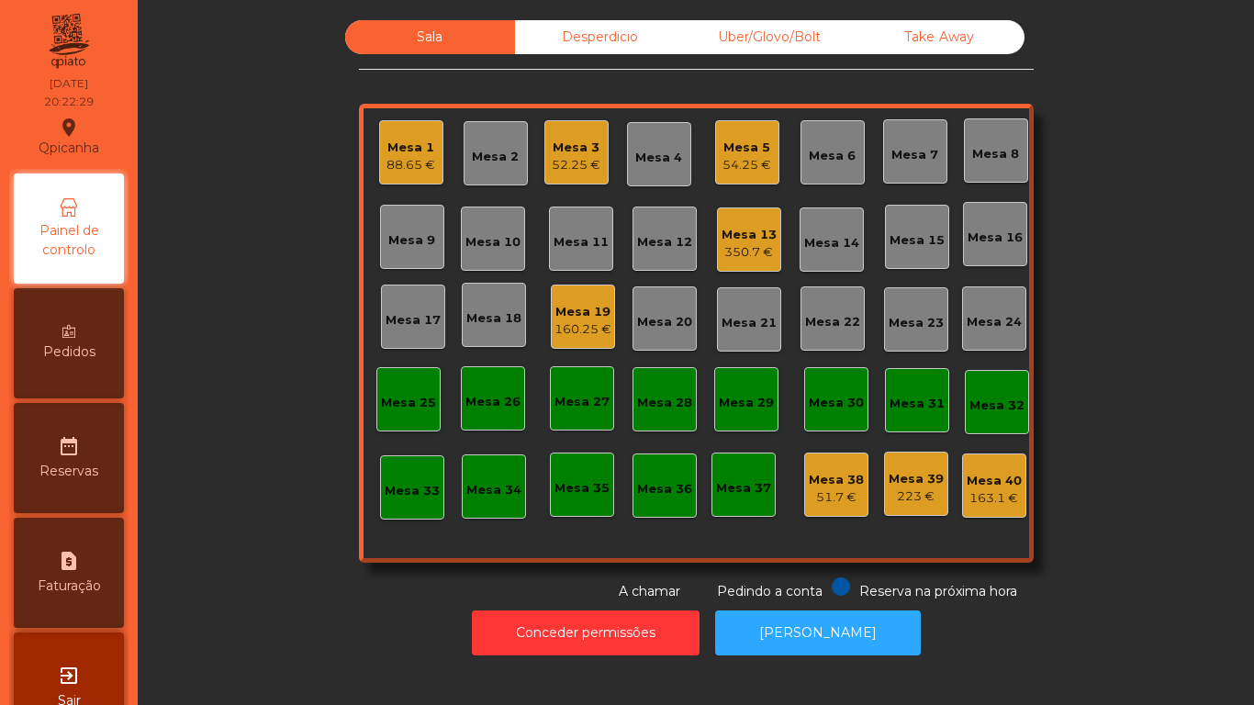
click at [482, 158] on div "Mesa 2" at bounding box center [495, 157] width 47 height 18
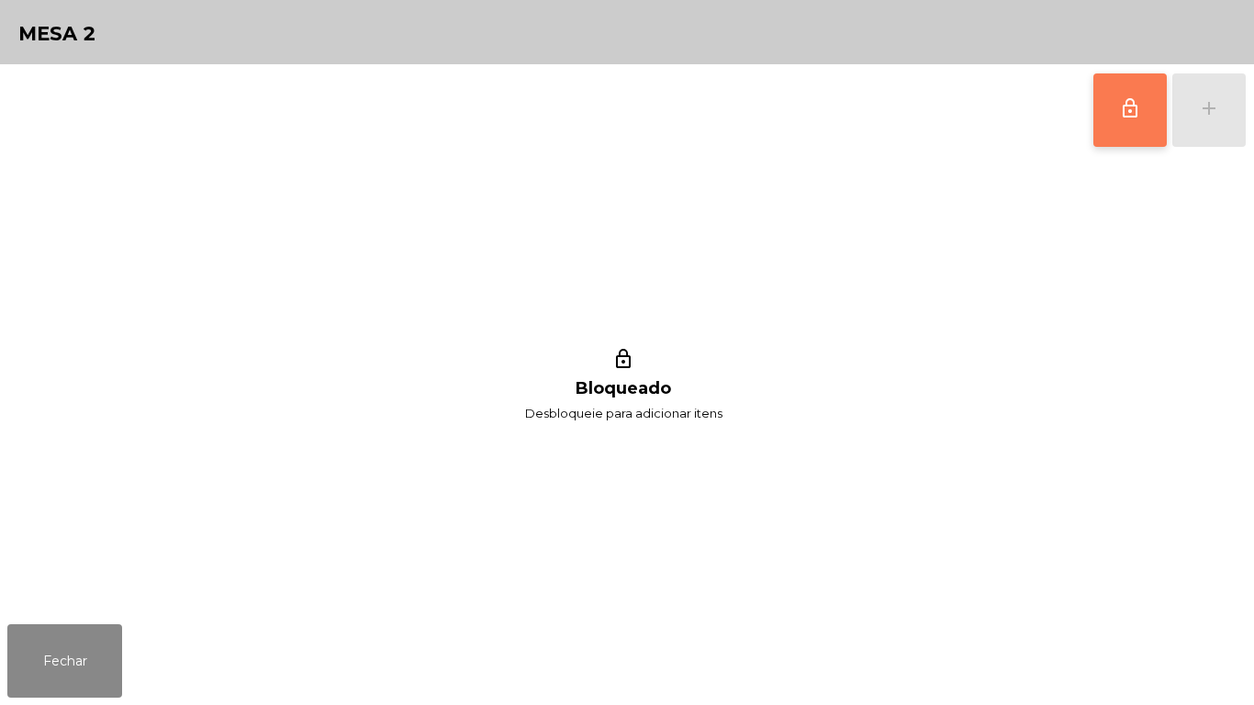
click at [1115, 124] on button "lock_outline" at bounding box center [1129, 109] width 73 height 73
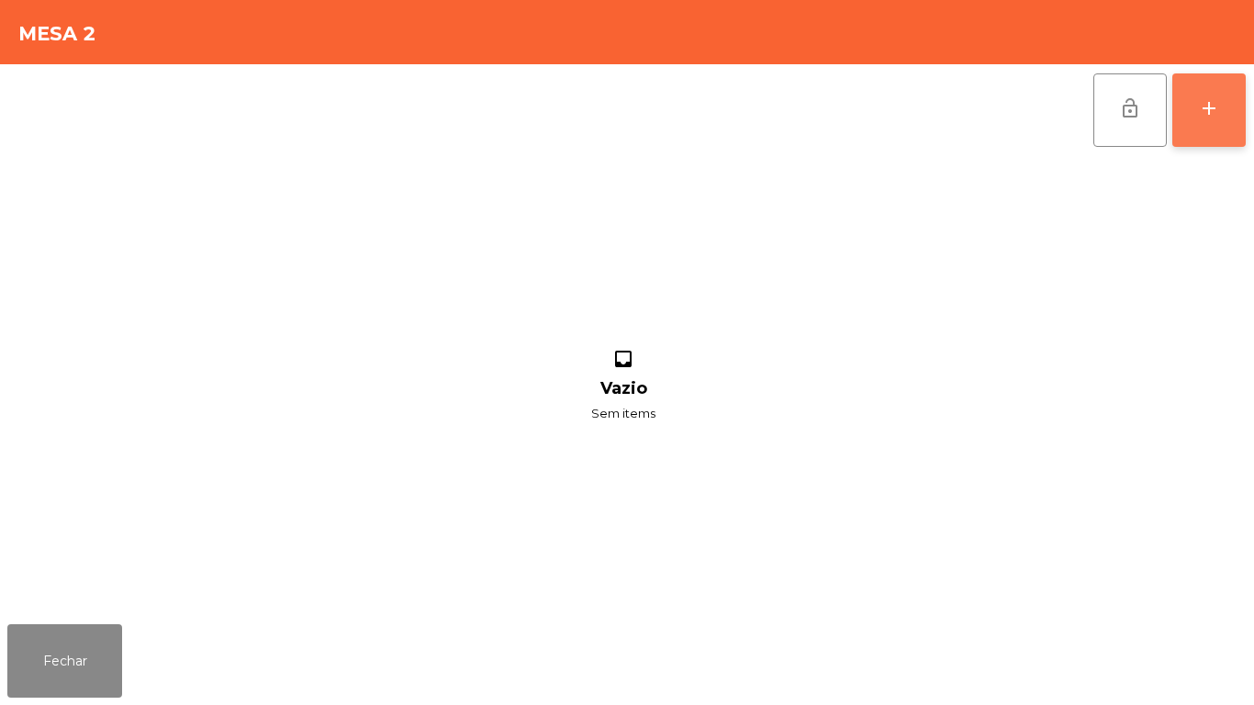
click at [1193, 109] on button "add" at bounding box center [1208, 109] width 73 height 73
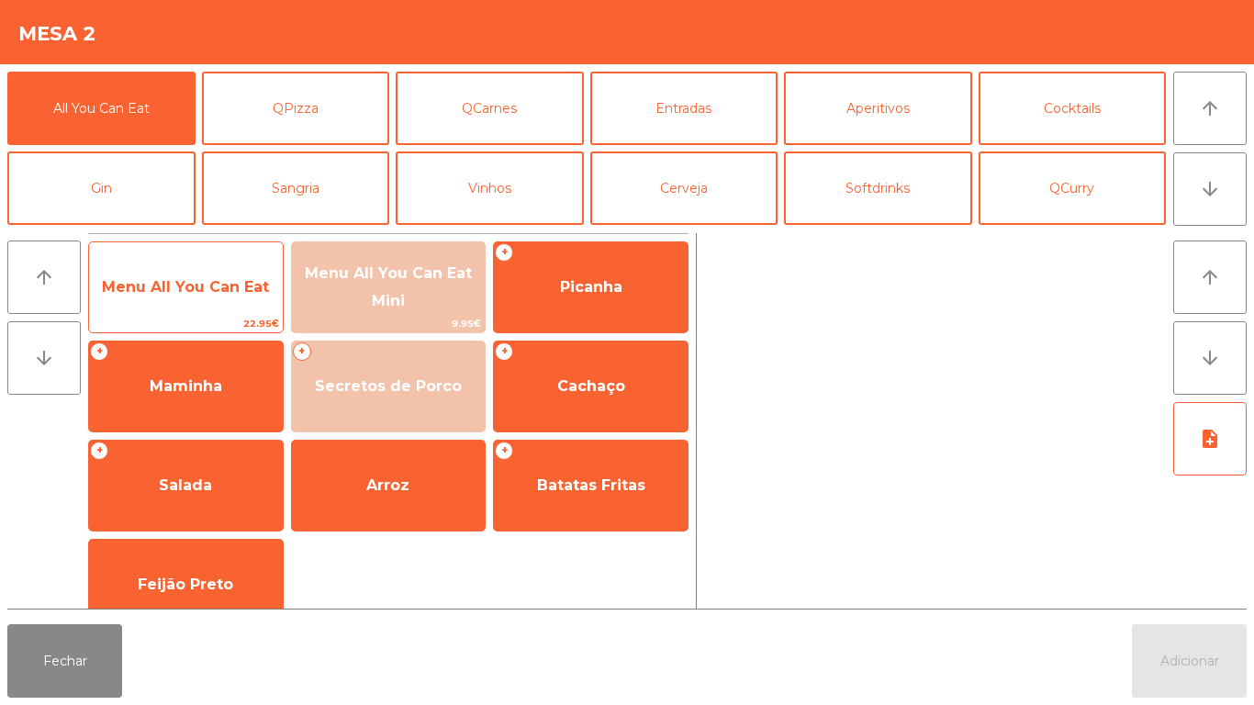
click at [210, 303] on span "Menu All You Can Eat" at bounding box center [186, 288] width 194 height 50
click at [196, 290] on span "Menu All You Can Eat" at bounding box center [185, 286] width 167 height 17
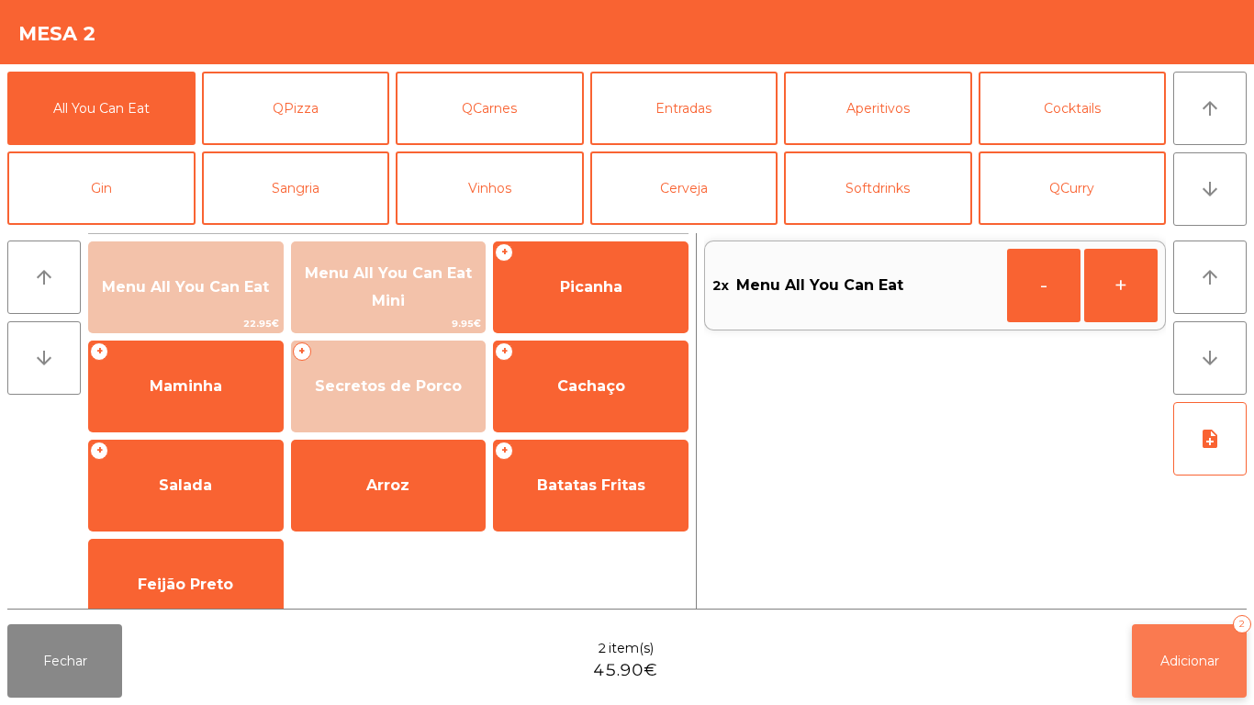
click at [1161, 666] on span "Adicionar" at bounding box center [1190, 661] width 59 height 17
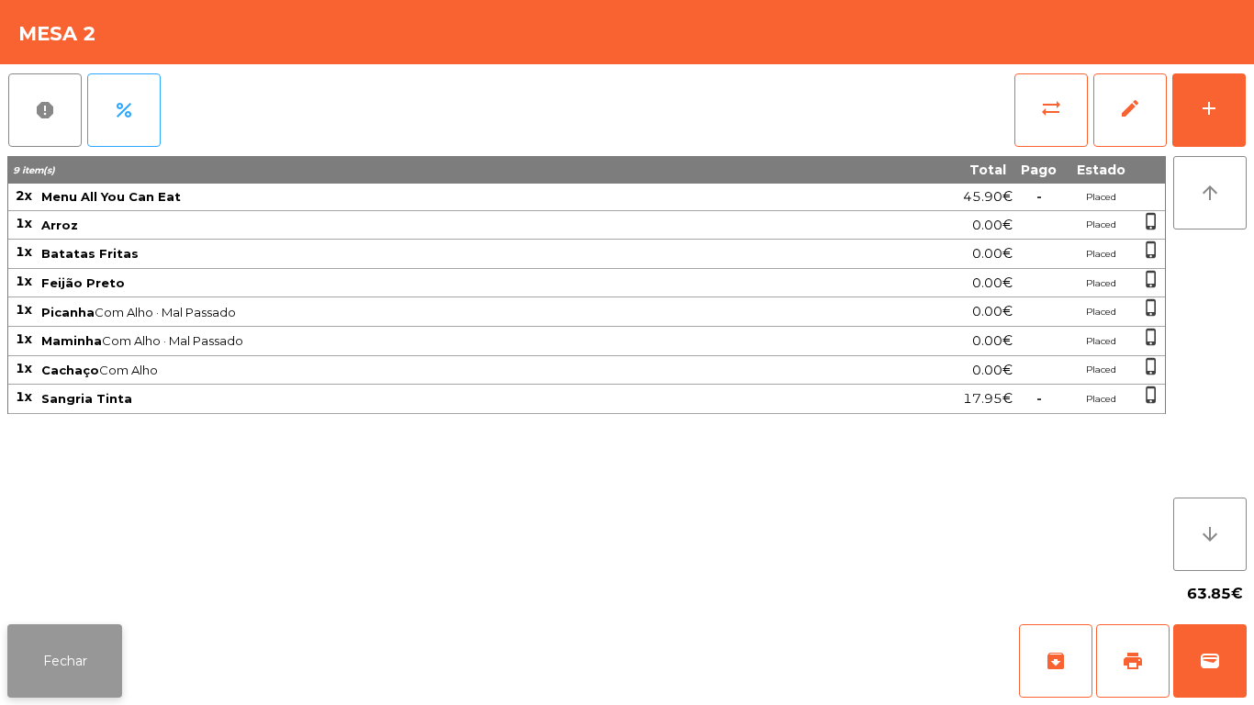
click at [51, 627] on button "Fechar" at bounding box center [64, 660] width 115 height 73
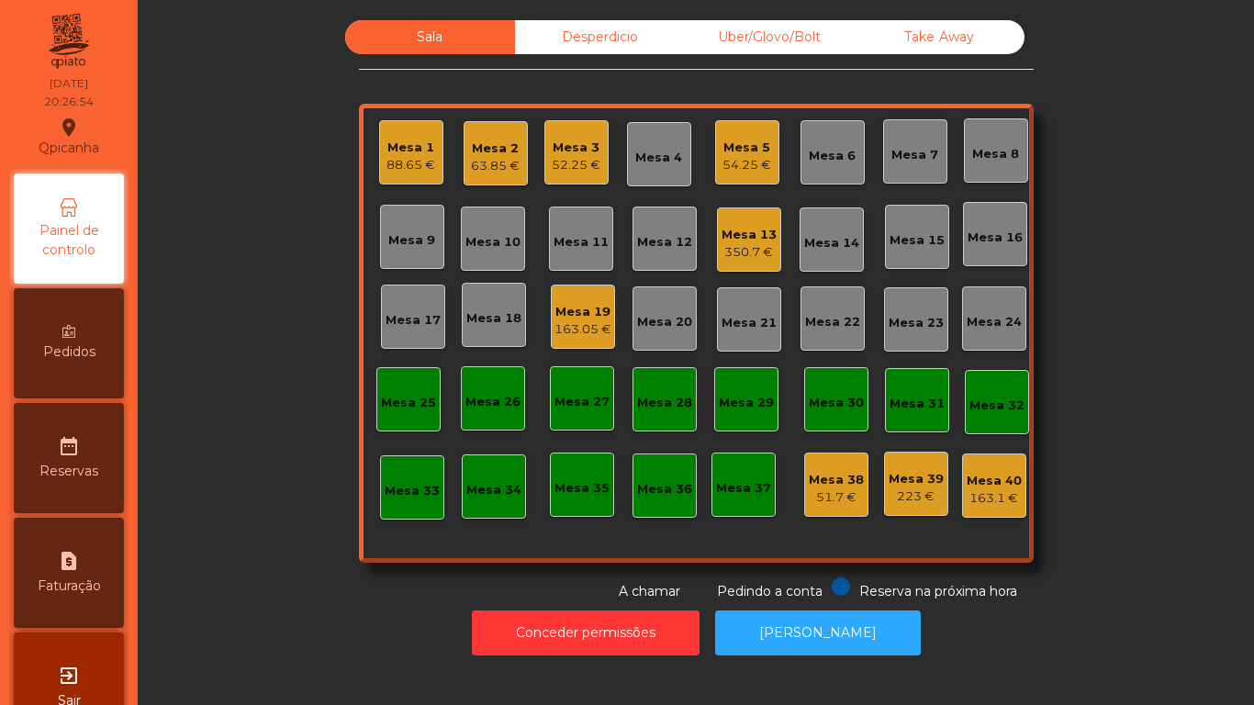
click at [750, 247] on div "350.7 €" at bounding box center [749, 252] width 55 height 18
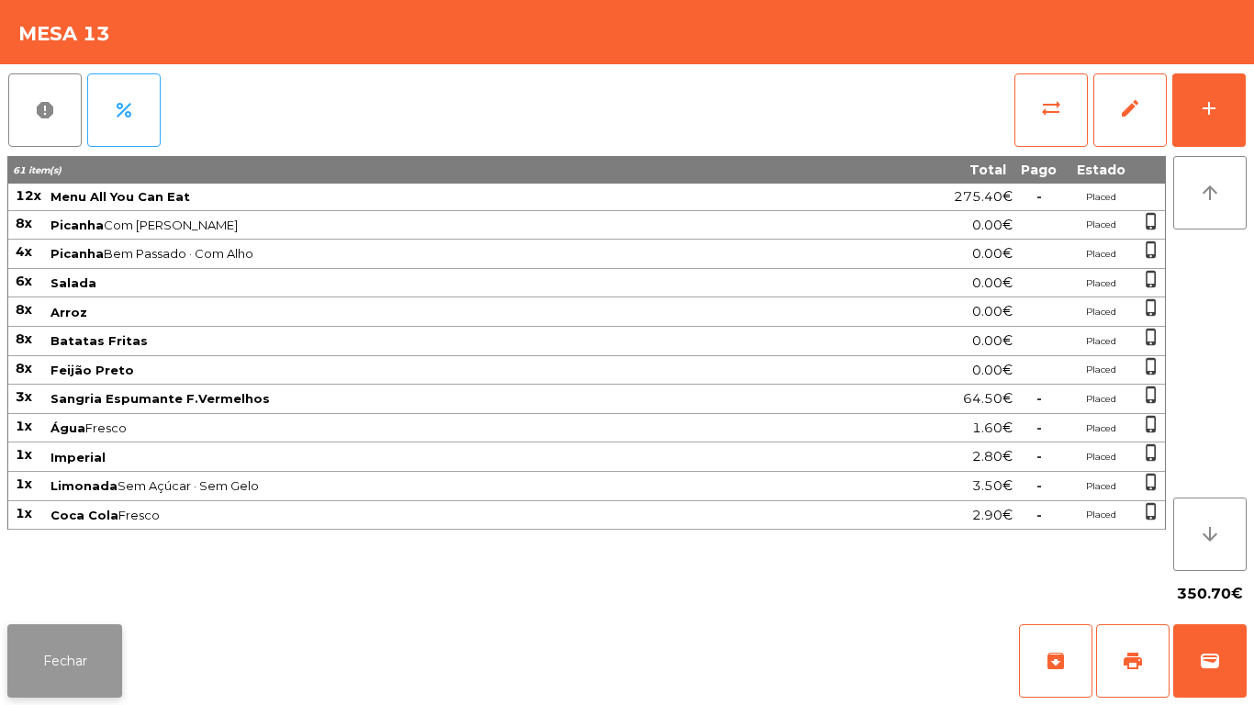
click at [71, 642] on button "Fechar" at bounding box center [64, 660] width 115 height 73
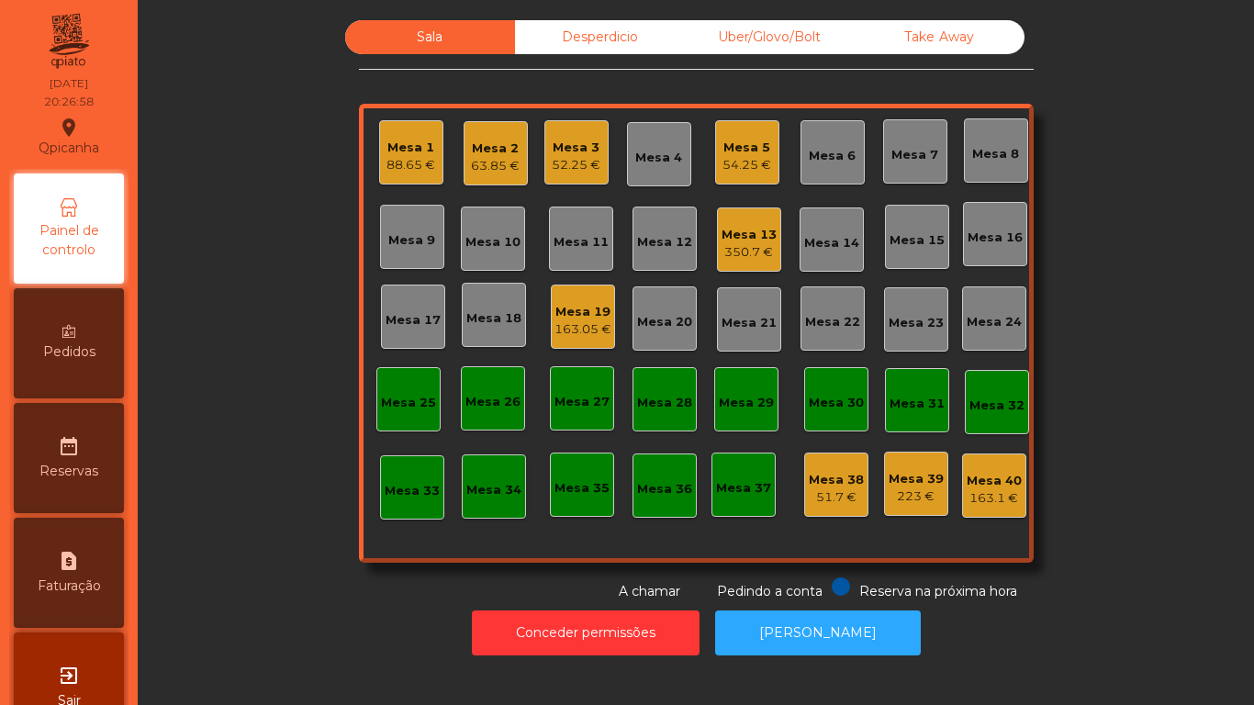
click at [584, 329] on div "163.05 €" at bounding box center [583, 329] width 57 height 18
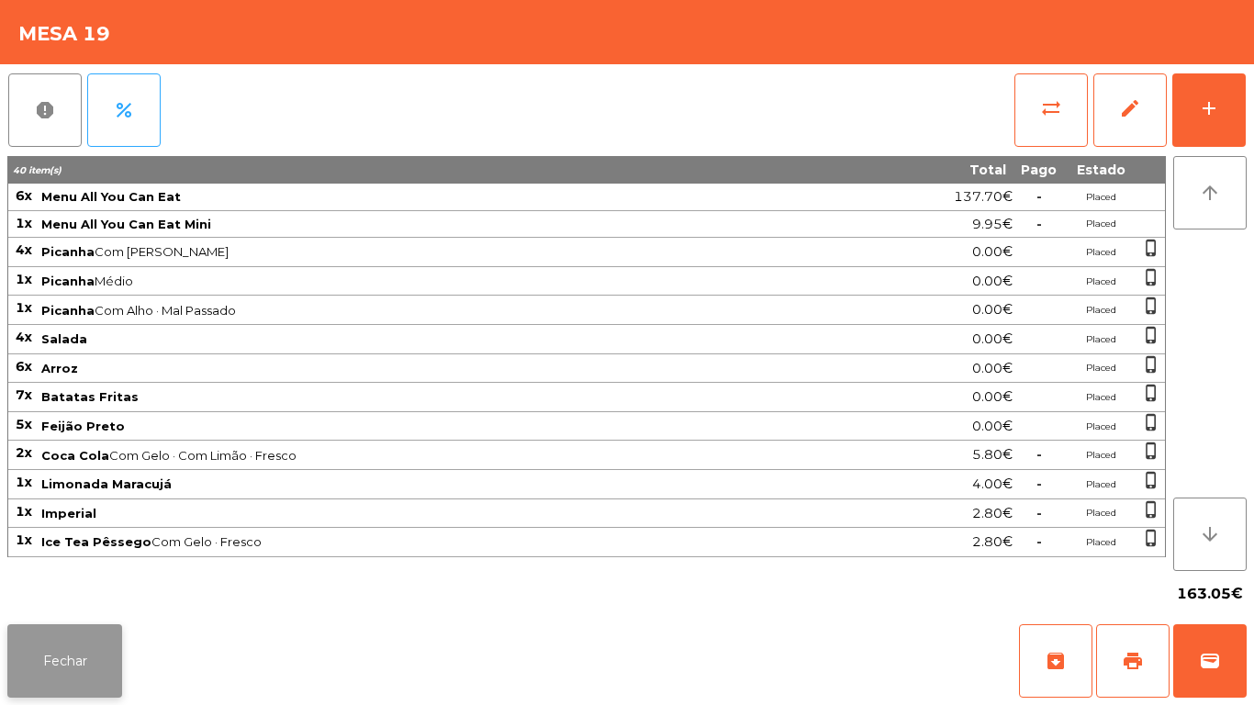
click at [74, 651] on button "Fechar" at bounding box center [64, 660] width 115 height 73
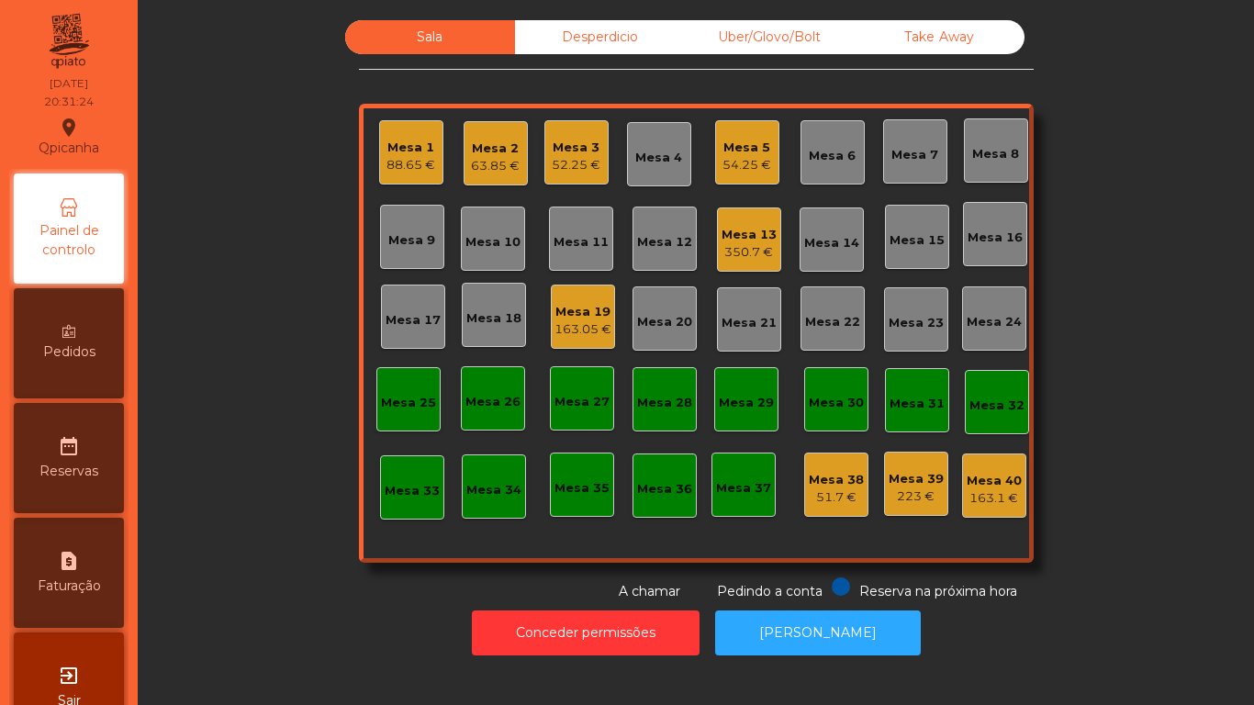
click at [735, 246] on div "350.7 €" at bounding box center [749, 252] width 55 height 18
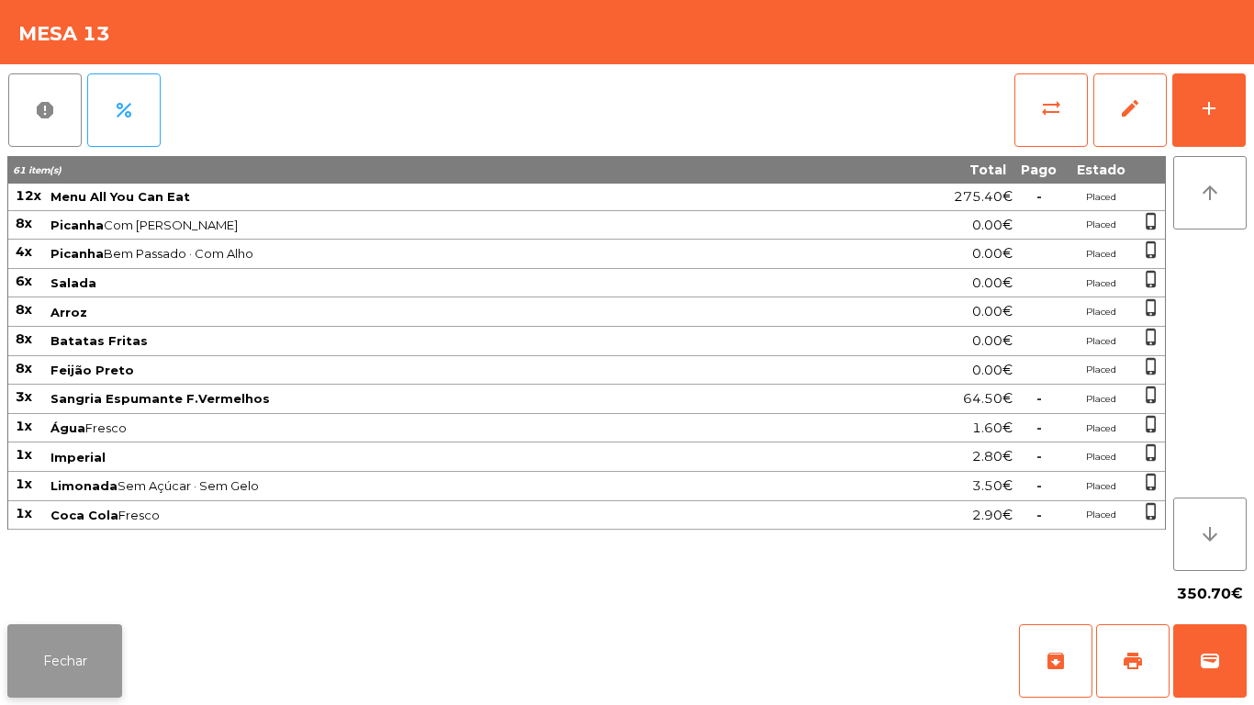
click at [69, 671] on button "Fechar" at bounding box center [64, 660] width 115 height 73
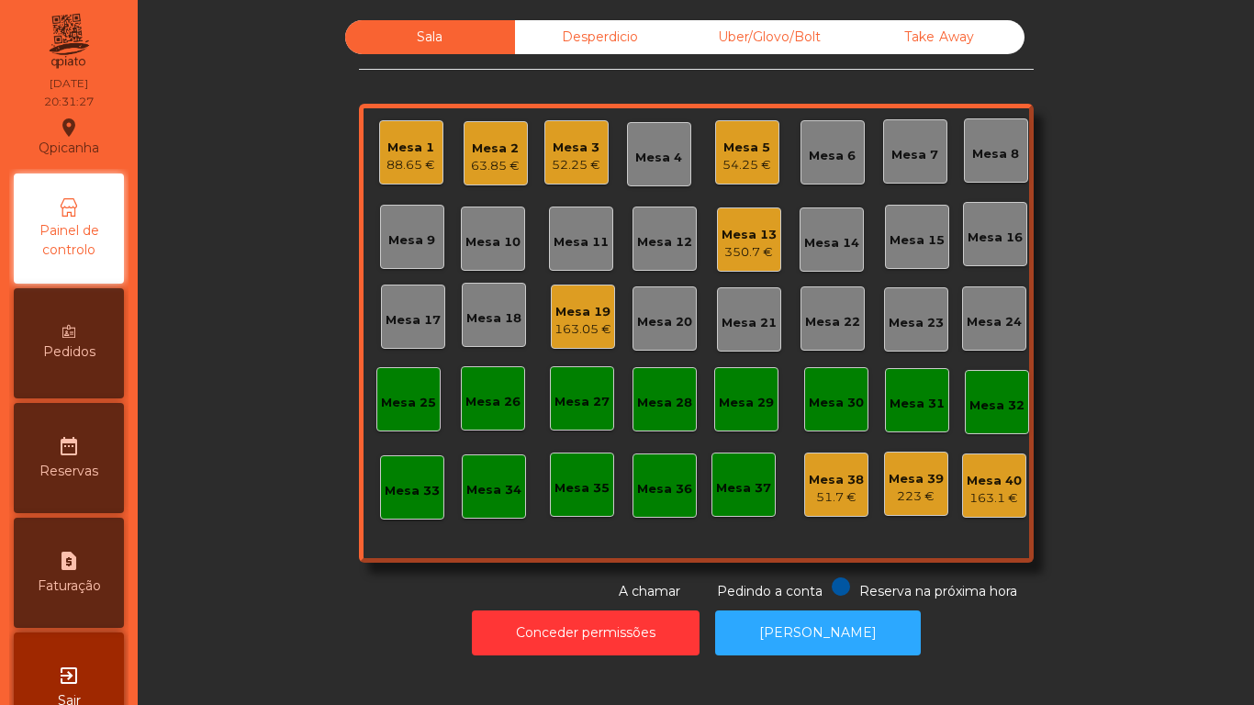
click at [565, 331] on div "163.05 €" at bounding box center [583, 329] width 57 height 18
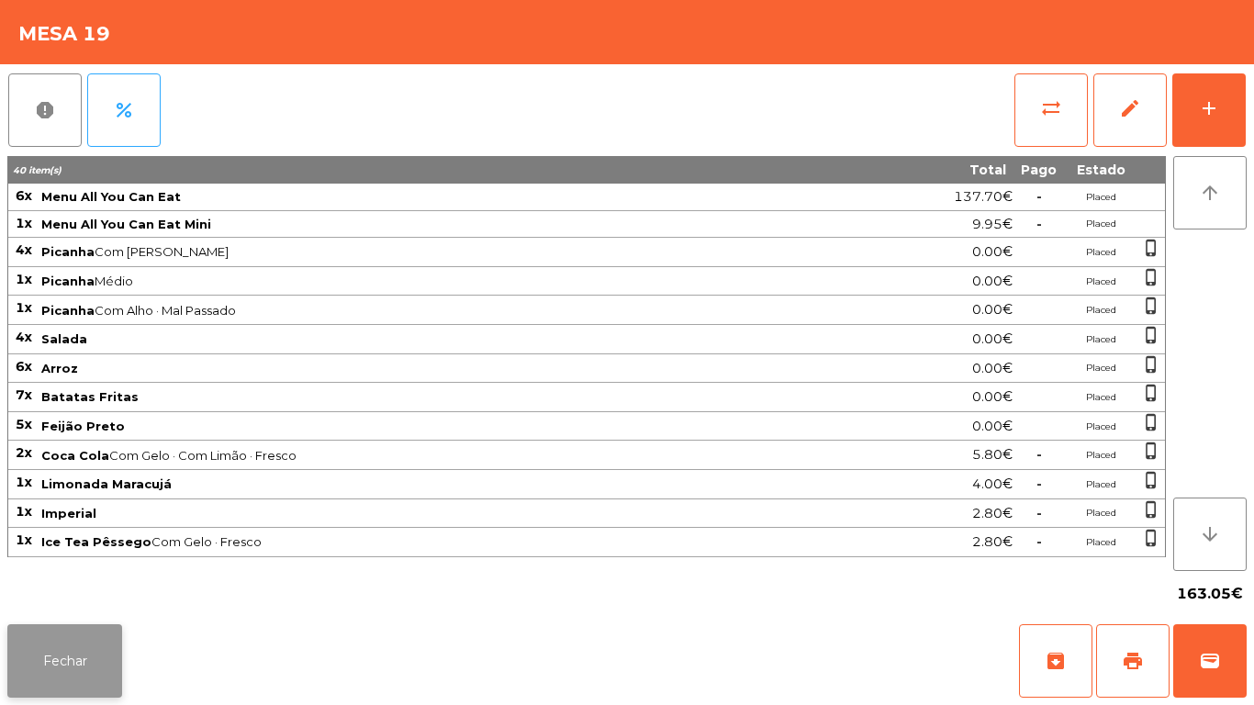
click at [88, 667] on button "Fechar" at bounding box center [64, 660] width 115 height 73
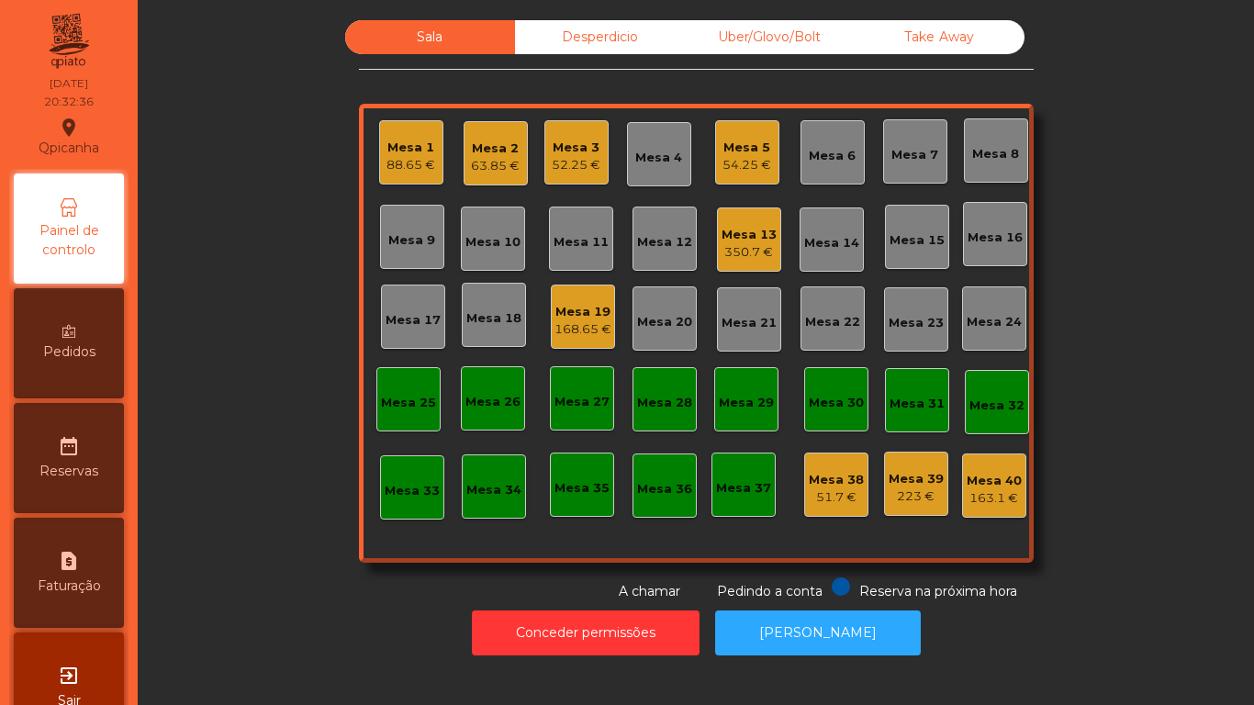
click at [569, 315] on div "Mesa 19" at bounding box center [583, 312] width 57 height 18
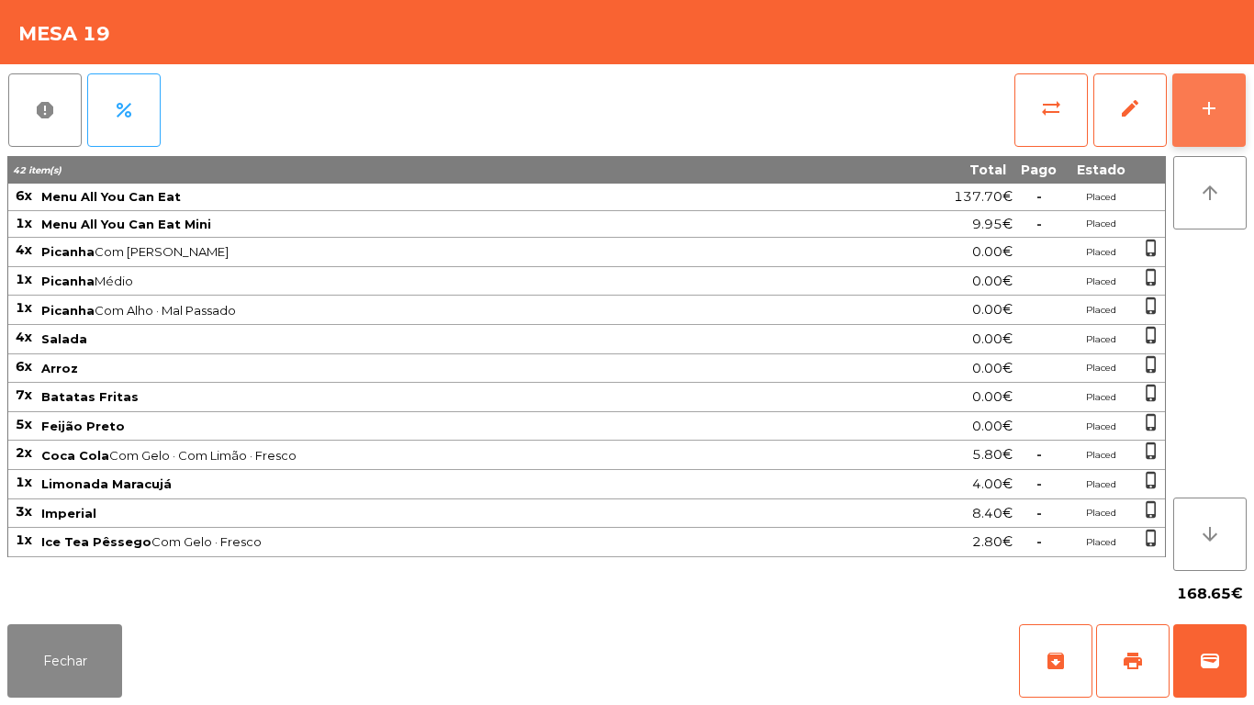
click at [1203, 97] on div "add" at bounding box center [1209, 108] width 22 height 22
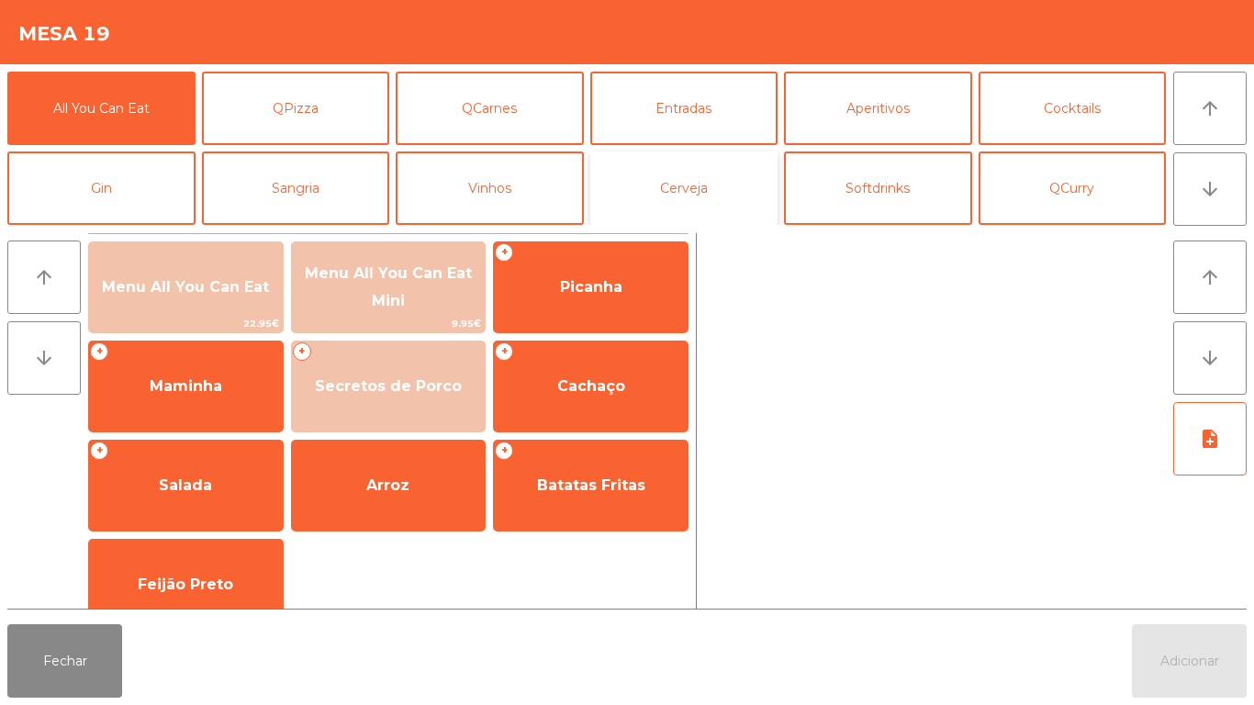
click at [690, 199] on button "Cerveja" at bounding box center [684, 187] width 188 height 73
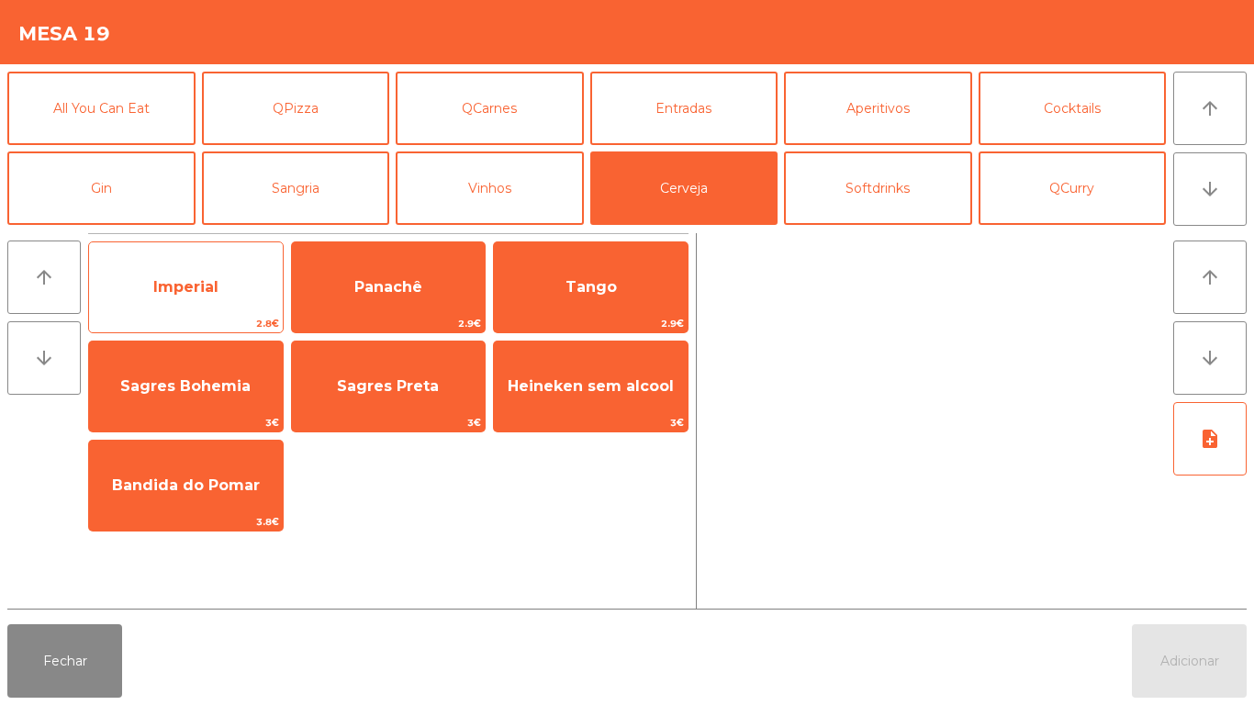
click at [185, 288] on span "Imperial" at bounding box center [185, 286] width 65 height 17
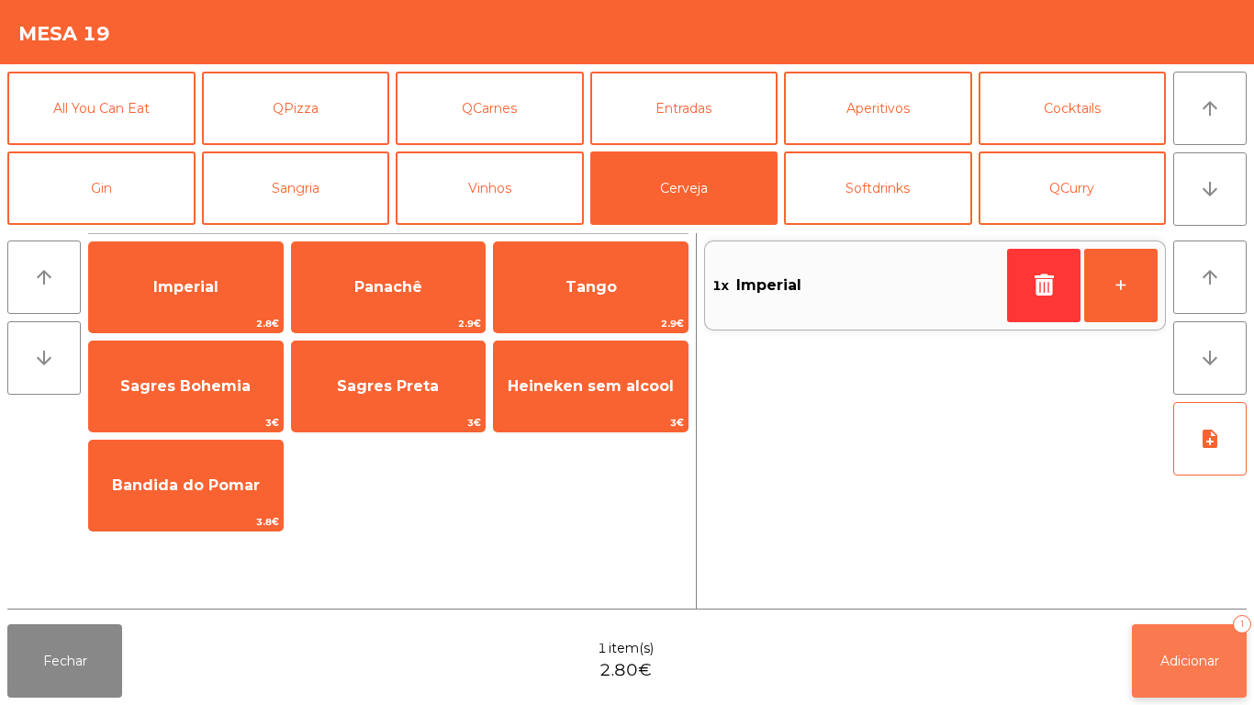
click at [1185, 644] on button "Adicionar 1" at bounding box center [1189, 660] width 115 height 73
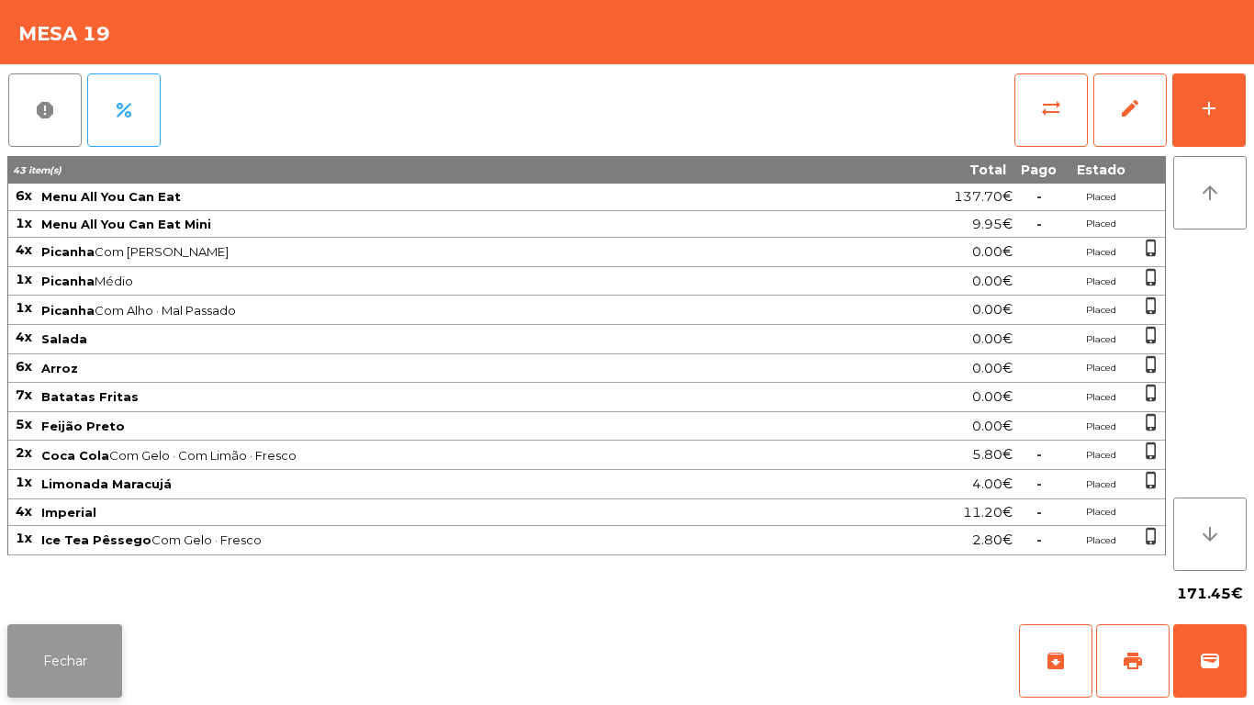
click at [73, 654] on button "Fechar" at bounding box center [64, 660] width 115 height 73
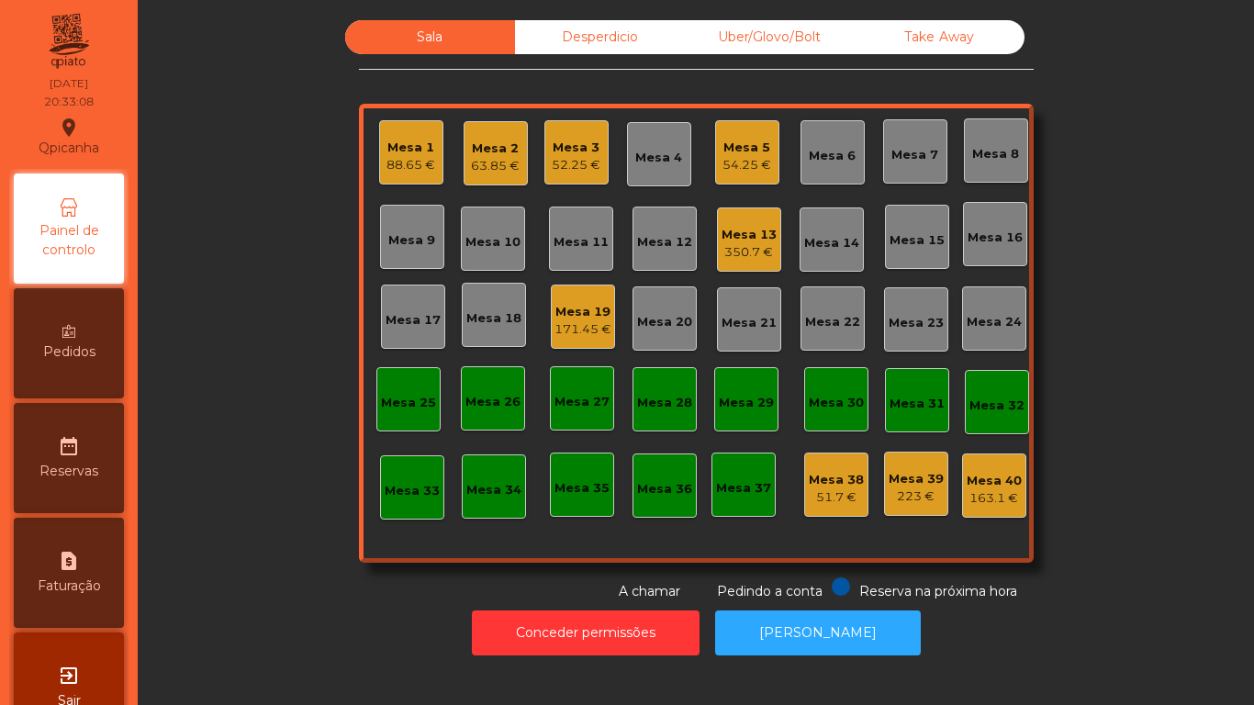
click at [756, 248] on div "350.7 €" at bounding box center [749, 252] width 55 height 18
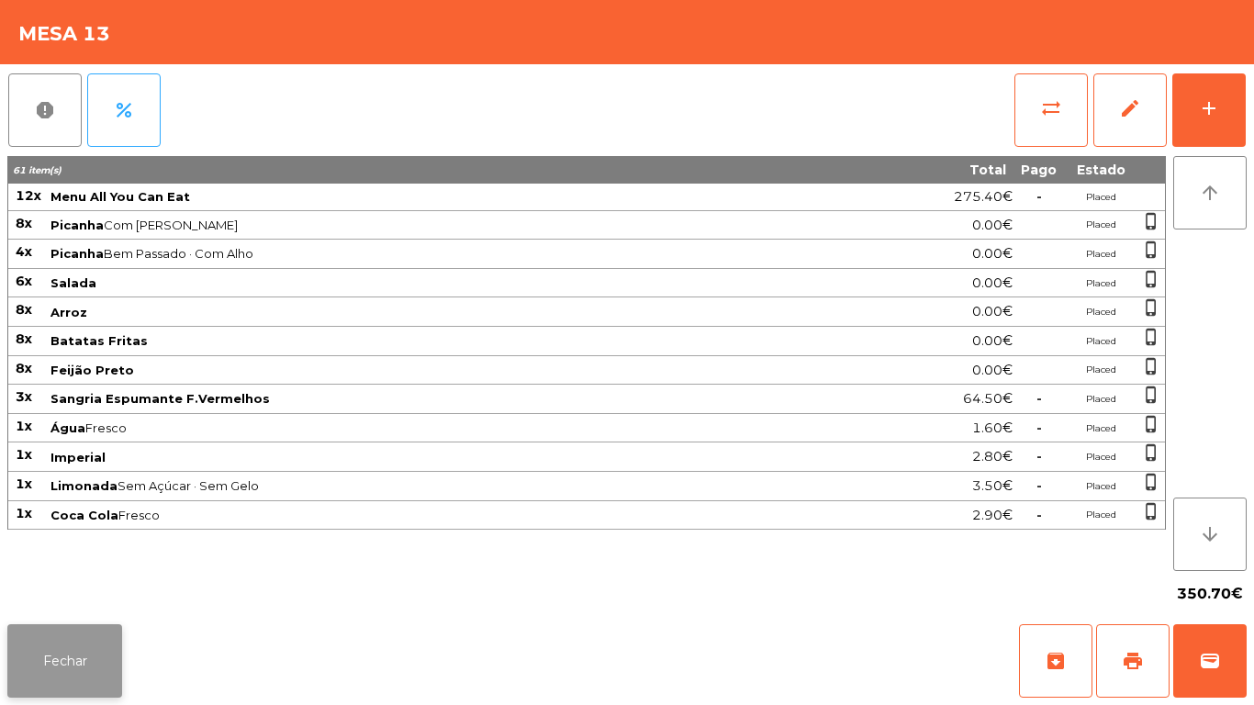
click at [87, 665] on button "Fechar" at bounding box center [64, 660] width 115 height 73
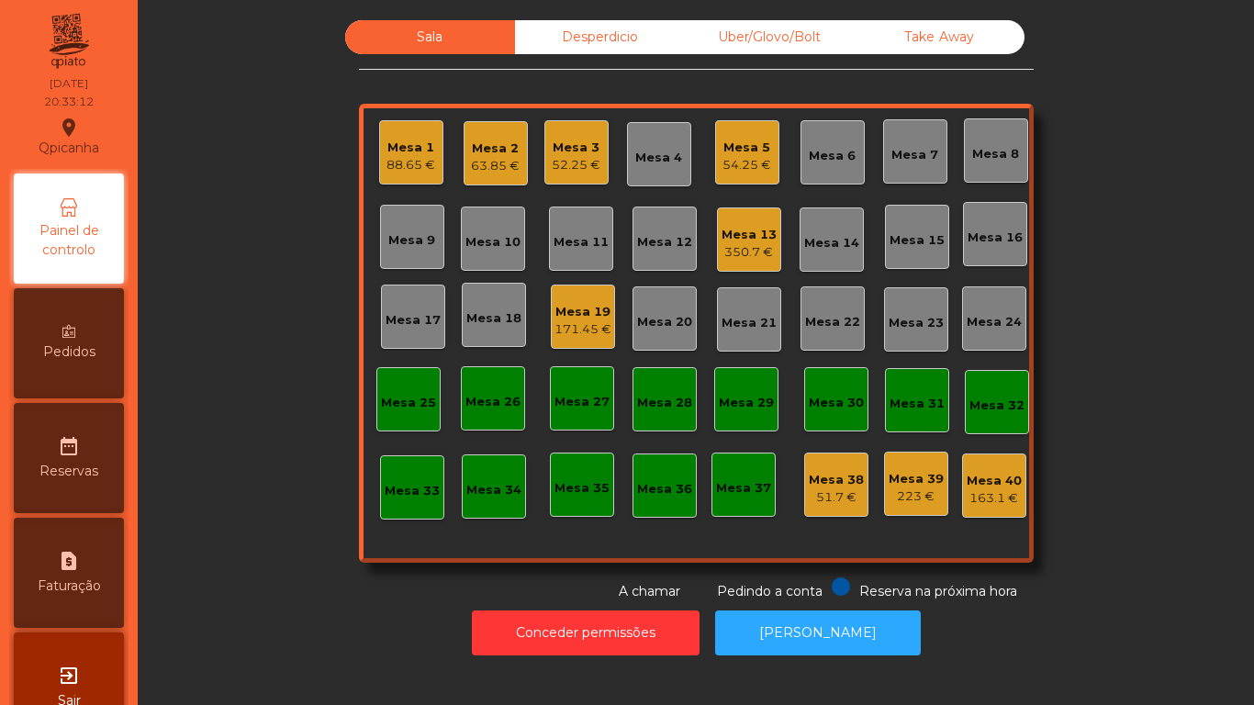
click at [575, 335] on div "171.45 €" at bounding box center [583, 329] width 57 height 18
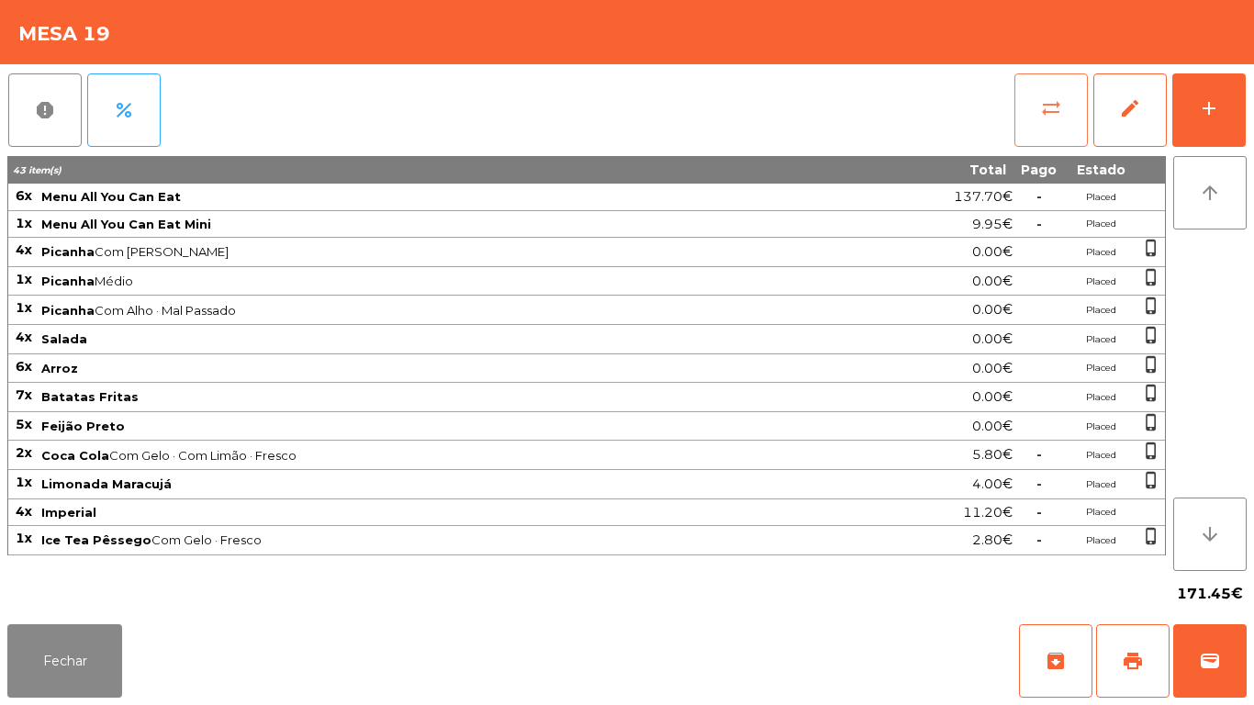
click at [1039, 119] on button "sync_alt" at bounding box center [1051, 109] width 73 height 73
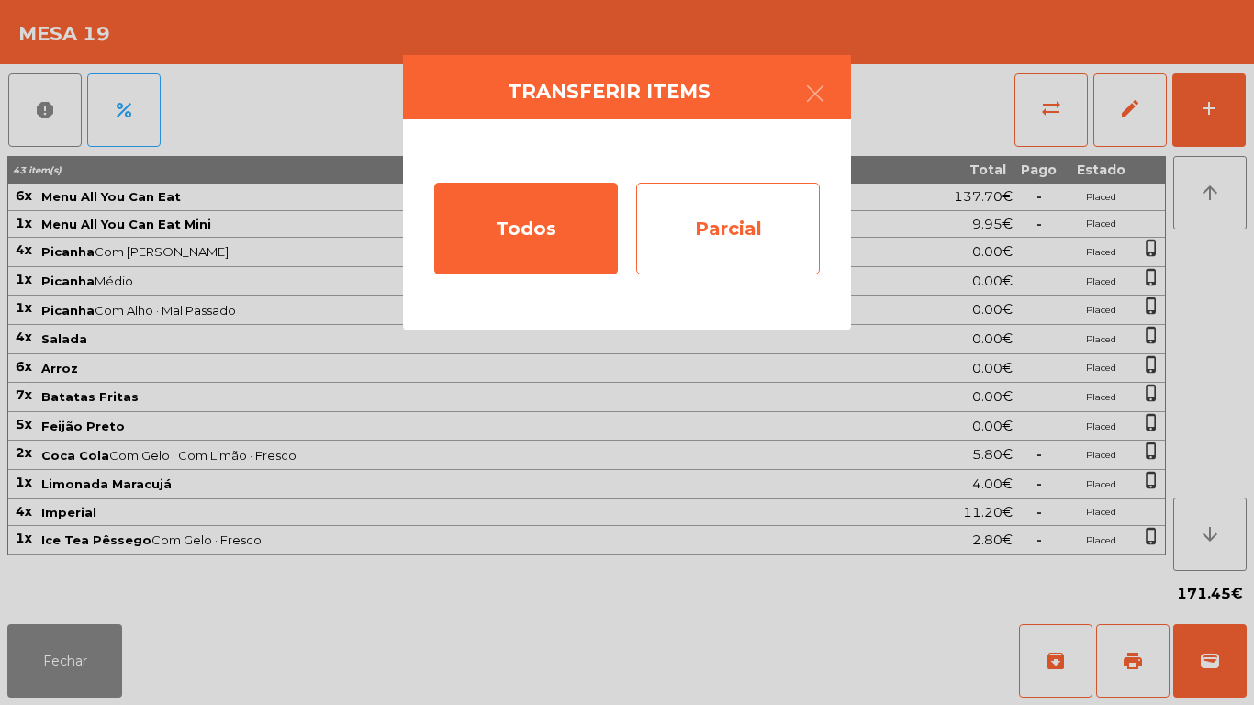
click at [762, 240] on div "Parcial" at bounding box center [728, 229] width 184 height 92
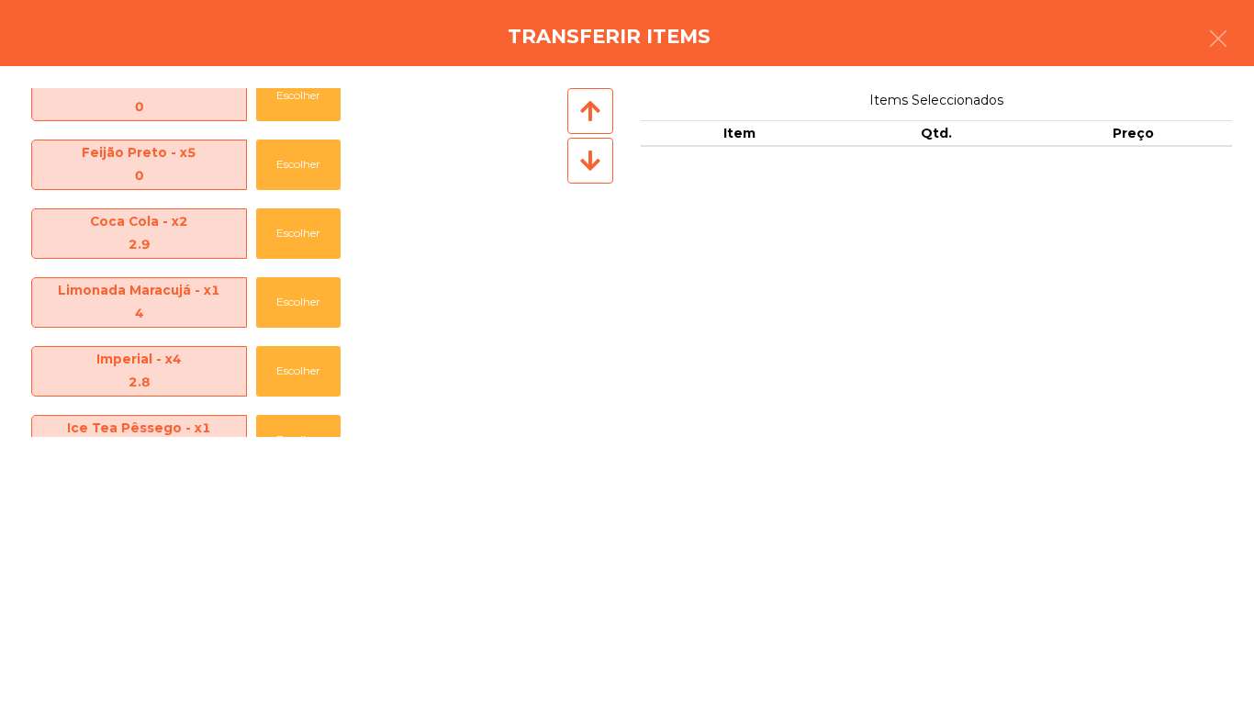
scroll to position [373, 0]
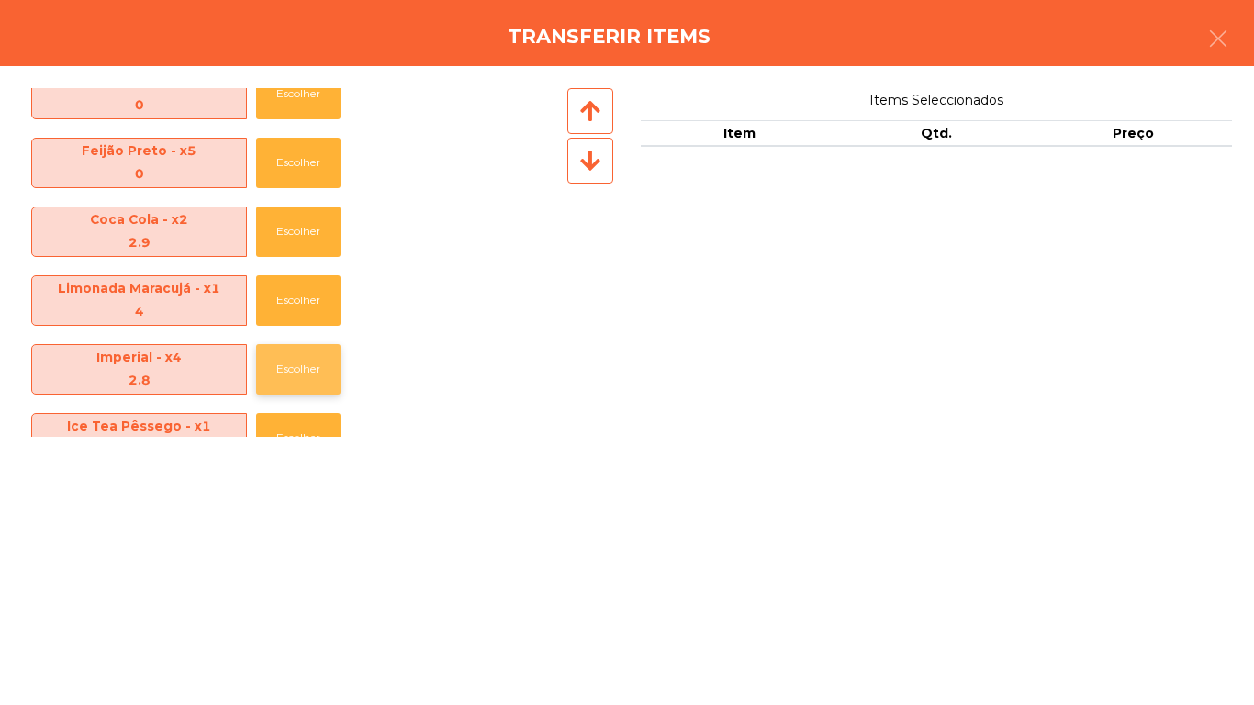
click at [312, 368] on button "Escolher" at bounding box center [298, 369] width 84 height 50
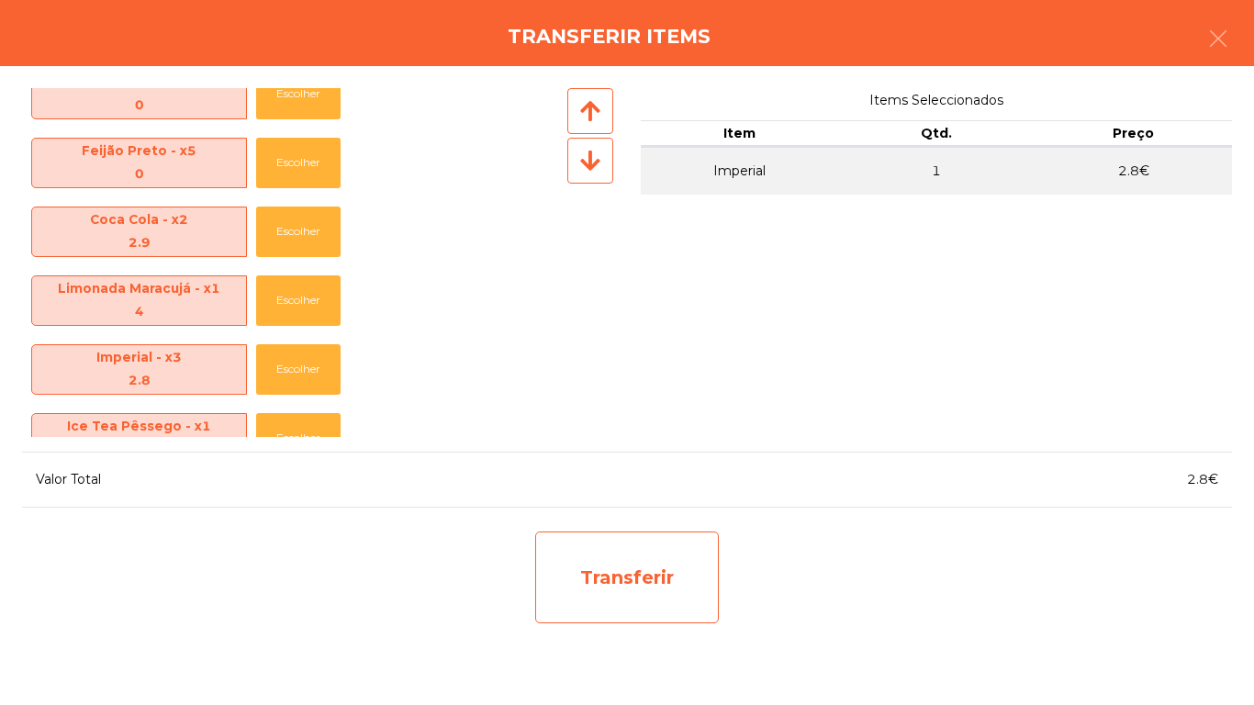
click at [604, 592] on div "Transferir" at bounding box center [627, 578] width 184 height 92
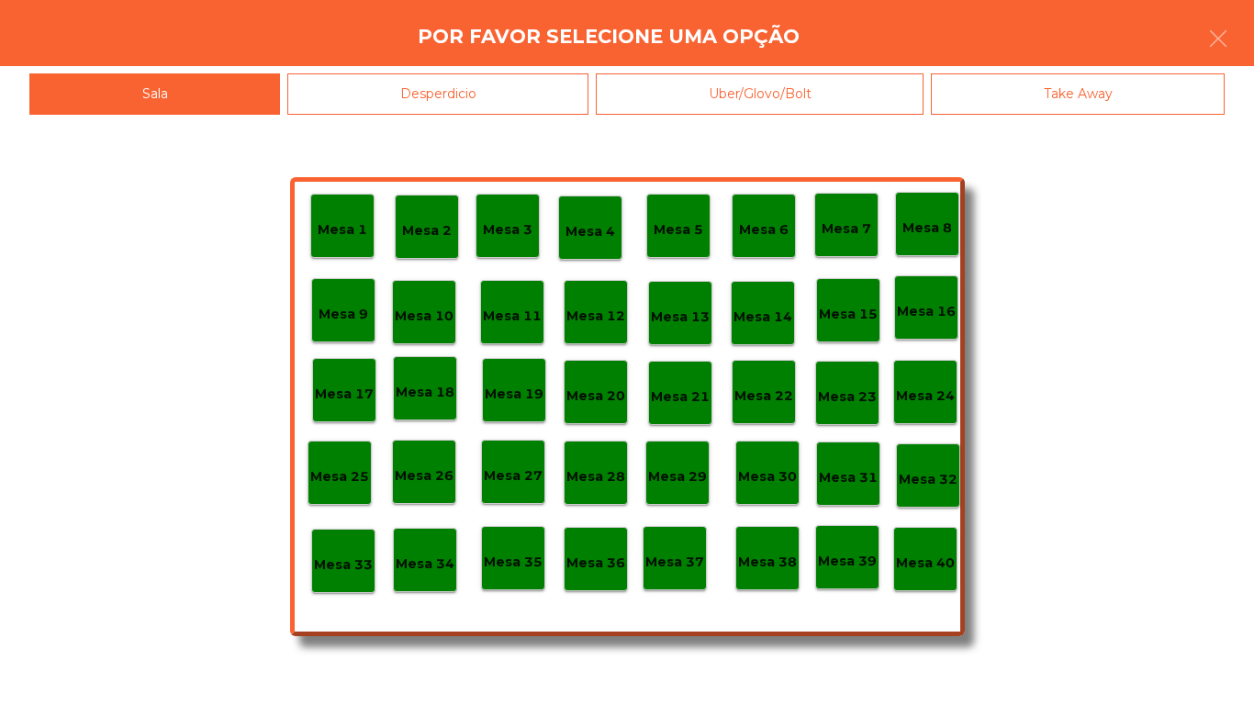
click at [690, 320] on p "Mesa 13" at bounding box center [680, 317] width 59 height 21
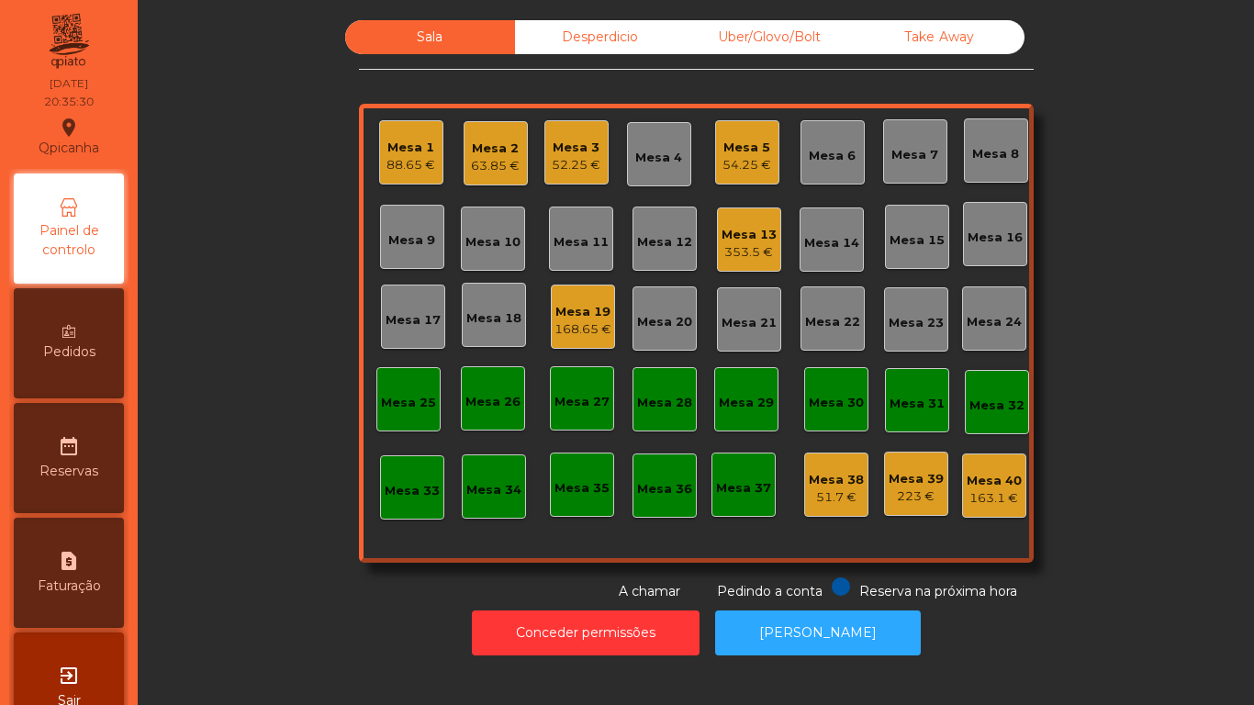
click at [569, 180] on div "Mesa 3 52.25 €" at bounding box center [576, 152] width 64 height 64
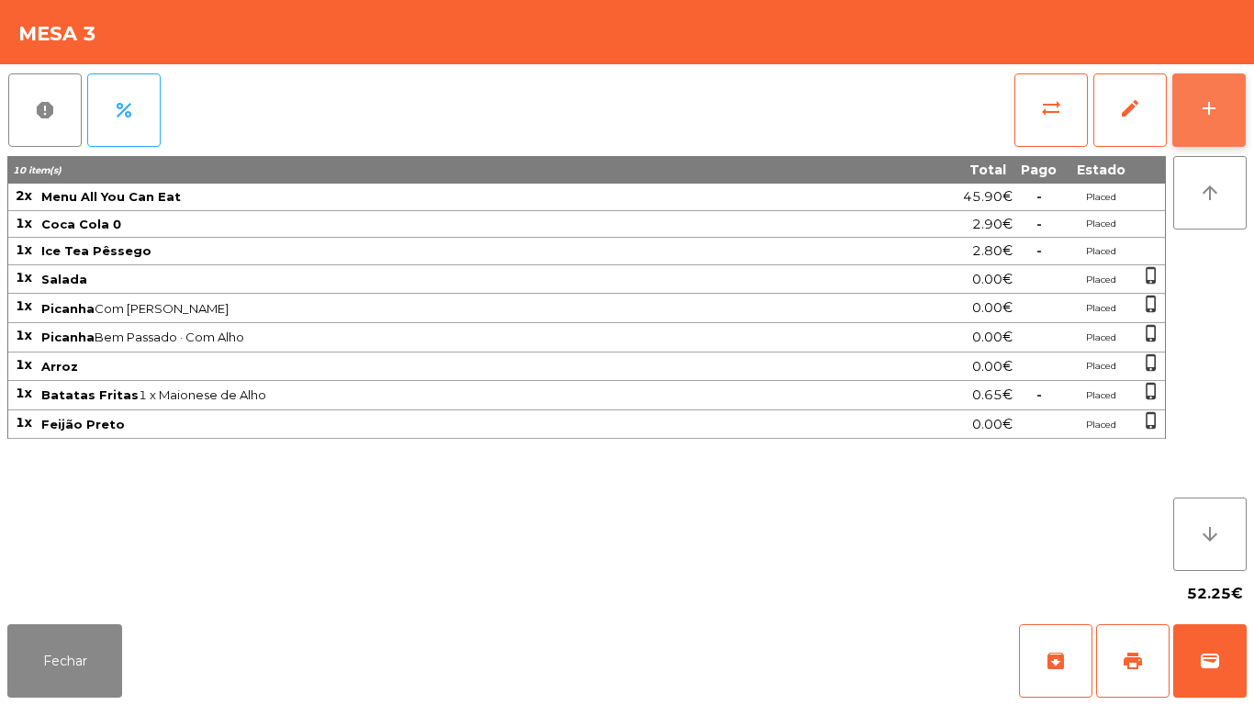
click at [1195, 88] on button "add" at bounding box center [1208, 109] width 73 height 73
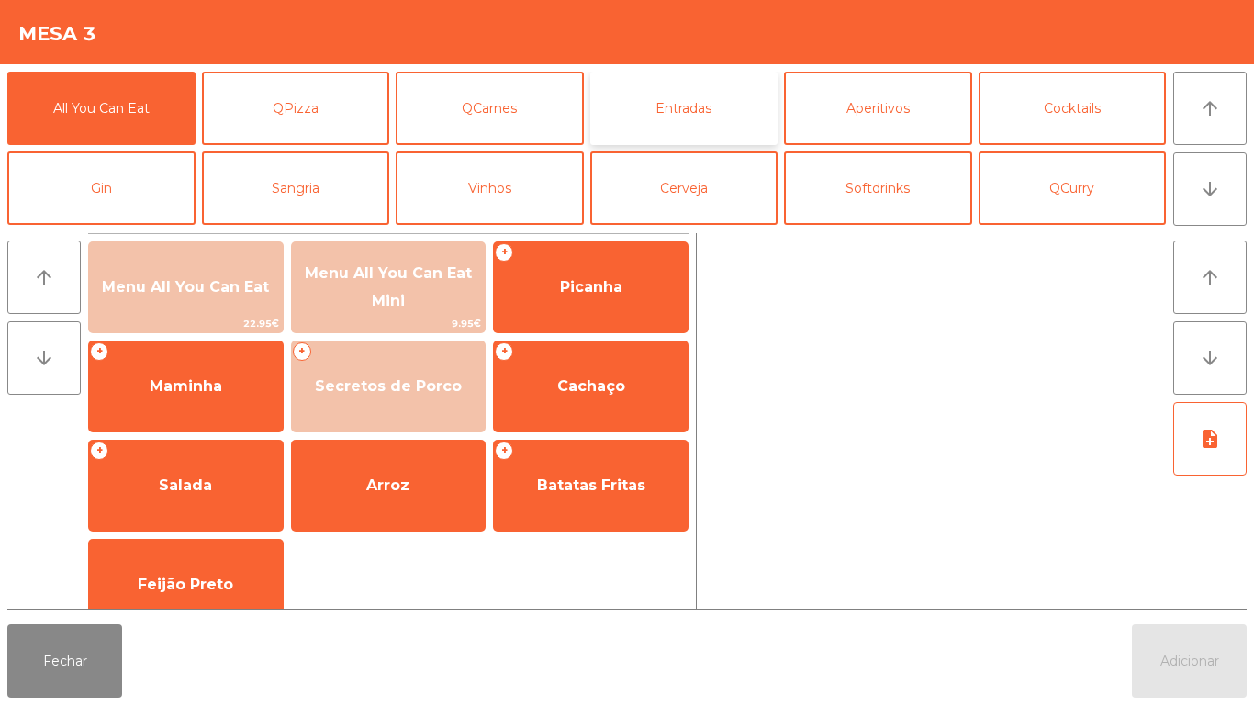
click at [697, 119] on button "Entradas" at bounding box center [684, 108] width 188 height 73
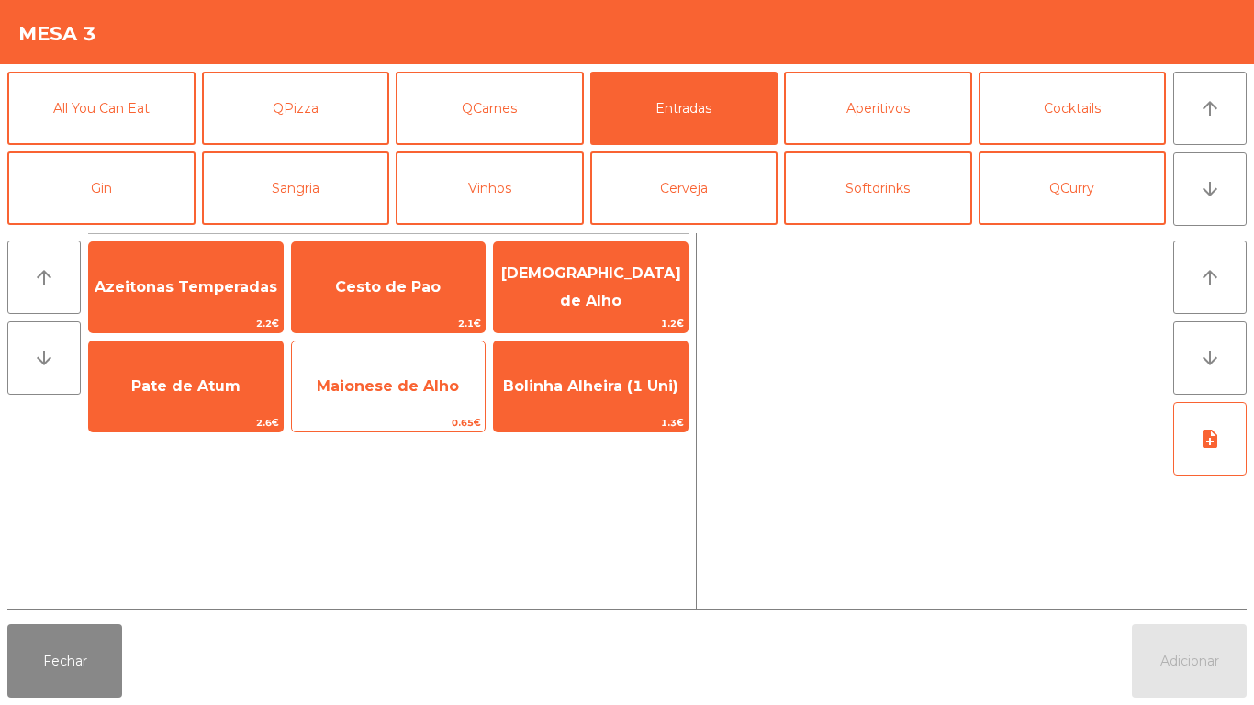
click at [392, 370] on span "Maionese de Alho" at bounding box center [389, 387] width 194 height 50
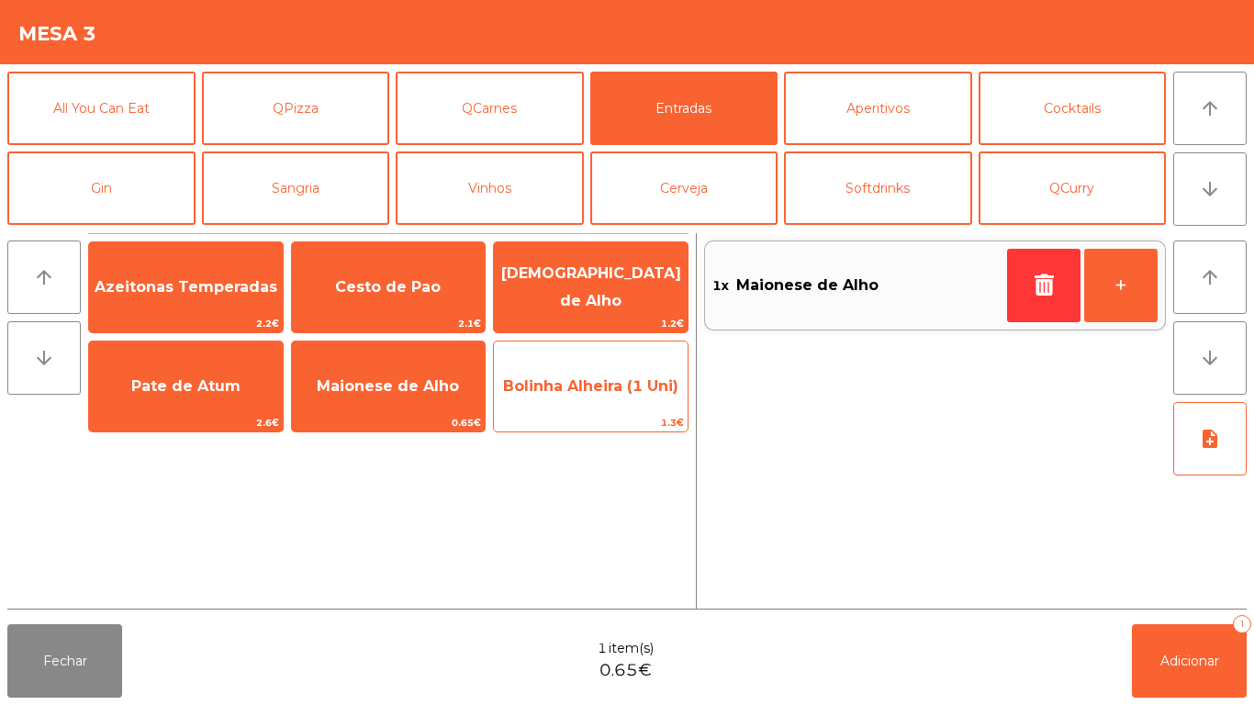
click at [578, 395] on span "Bolinha Alheira (1 Uni)" at bounding box center [591, 387] width 194 height 50
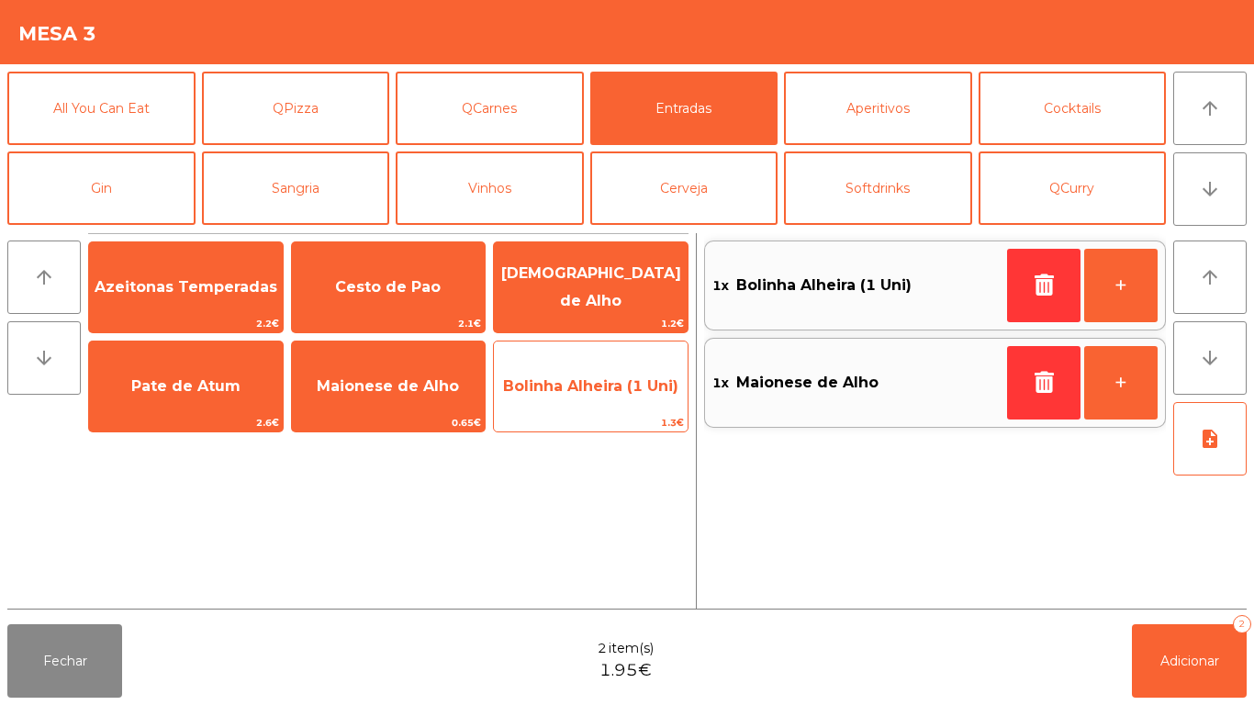
click at [569, 390] on span "Bolinha Alheira (1 Uni)" at bounding box center [590, 385] width 175 height 17
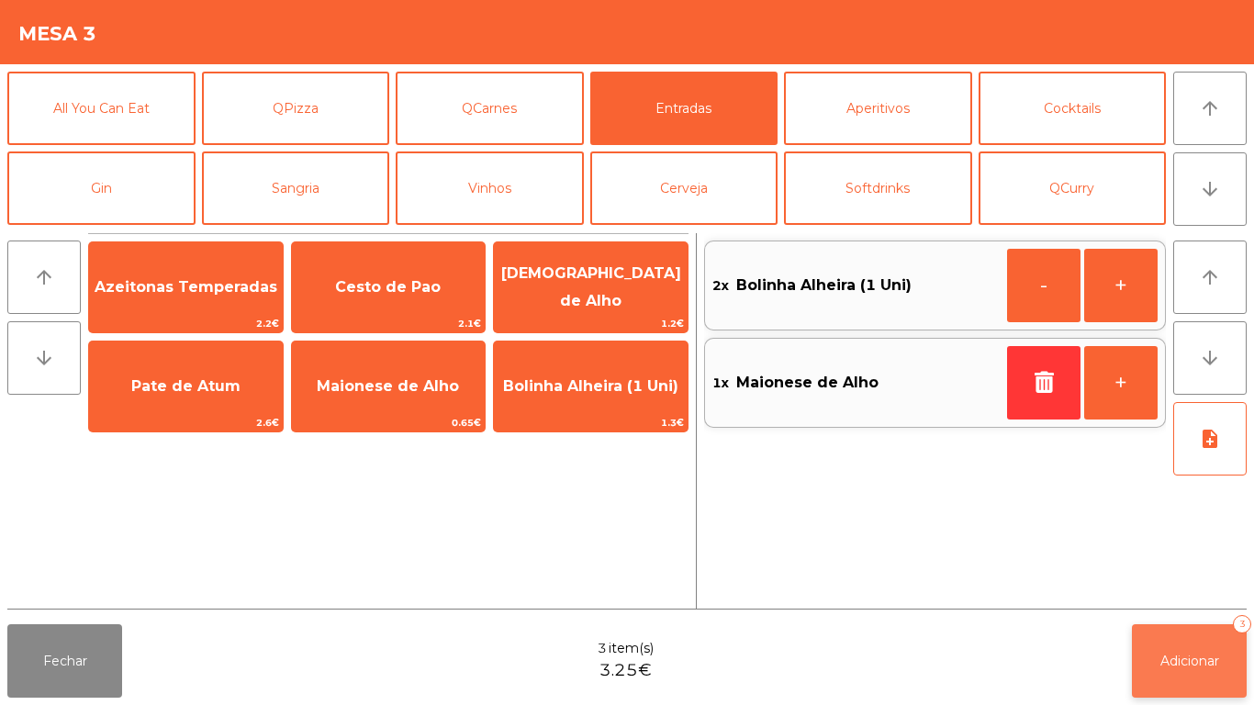
click at [1194, 657] on span "Adicionar" at bounding box center [1190, 661] width 59 height 17
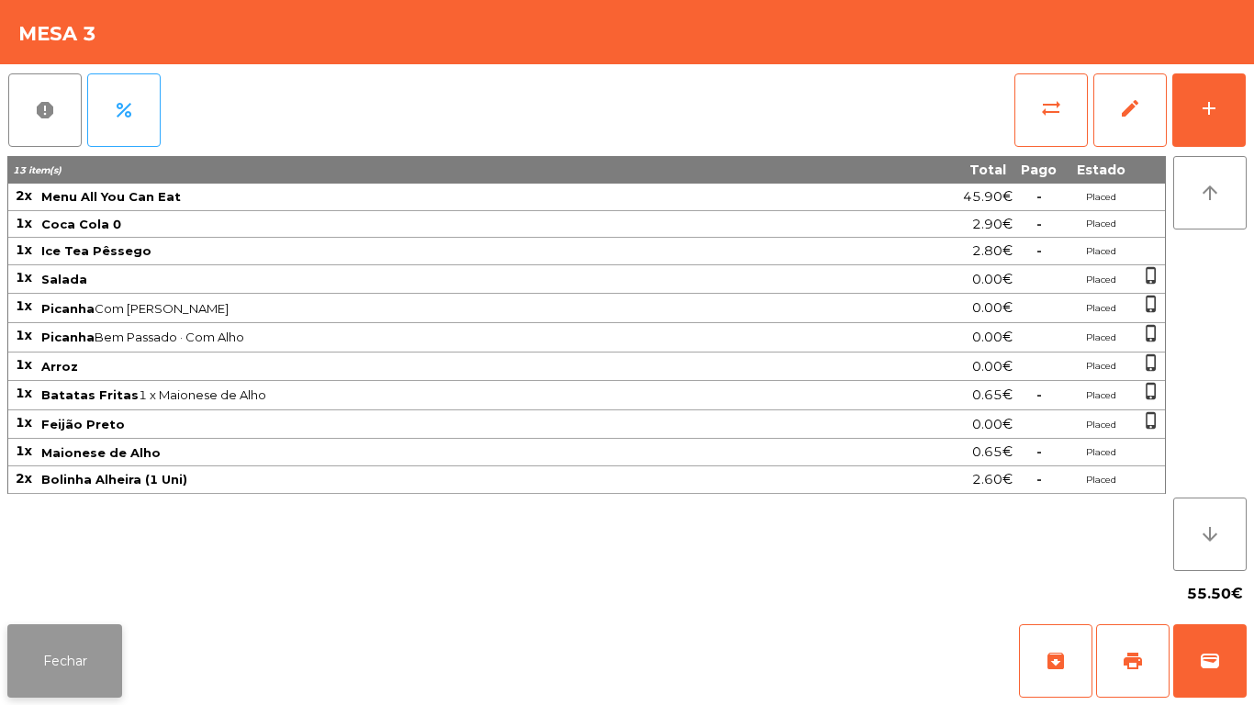
click at [104, 682] on button "Fechar" at bounding box center [64, 660] width 115 height 73
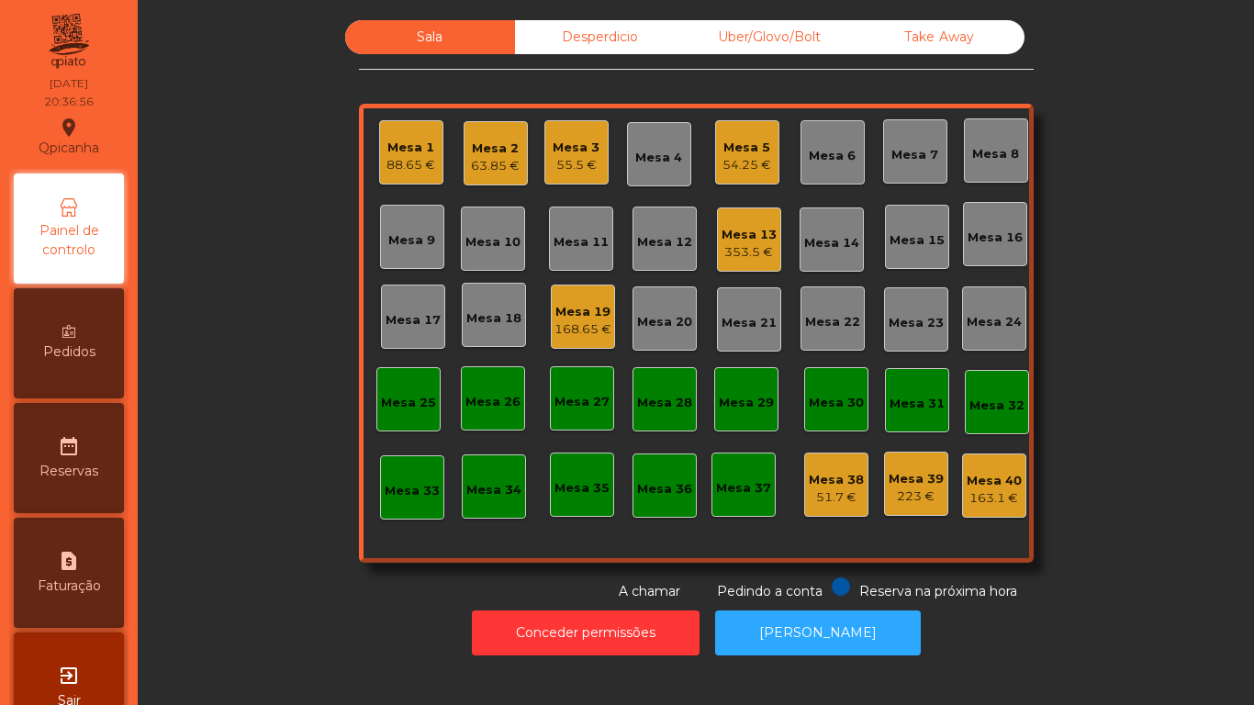
click at [485, 171] on div "63.85 €" at bounding box center [495, 166] width 49 height 18
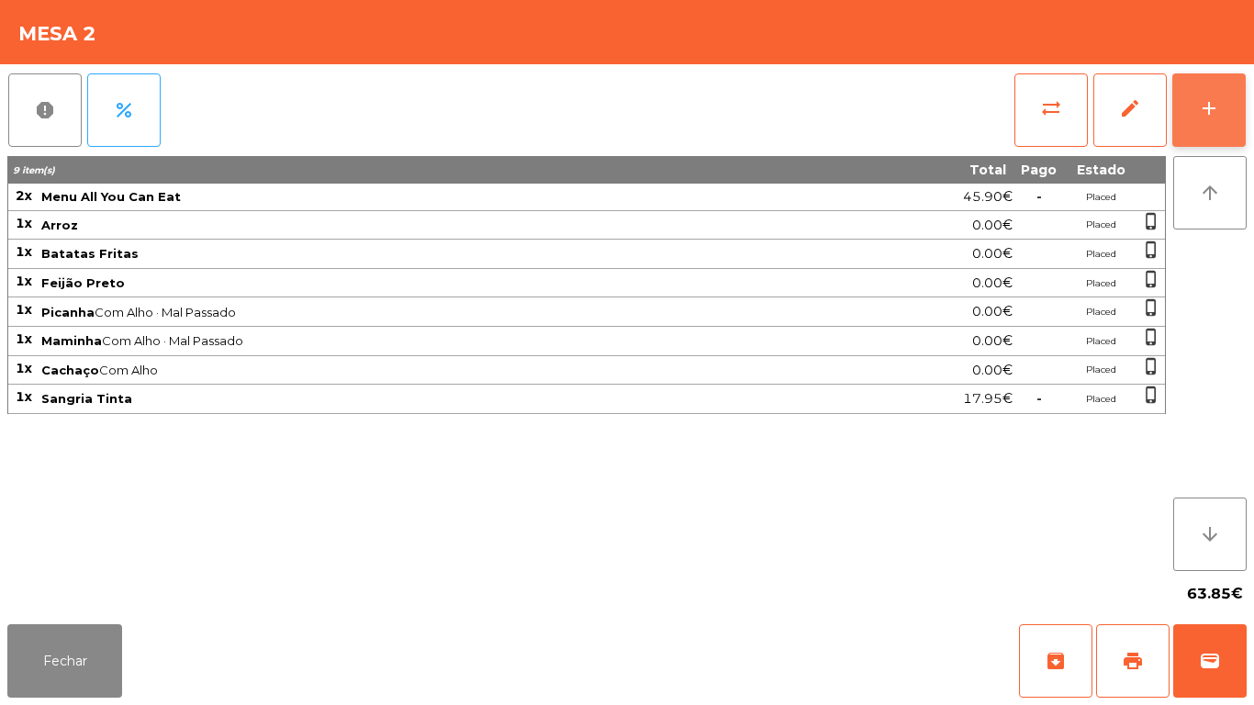
click at [1205, 129] on button "add" at bounding box center [1208, 109] width 73 height 73
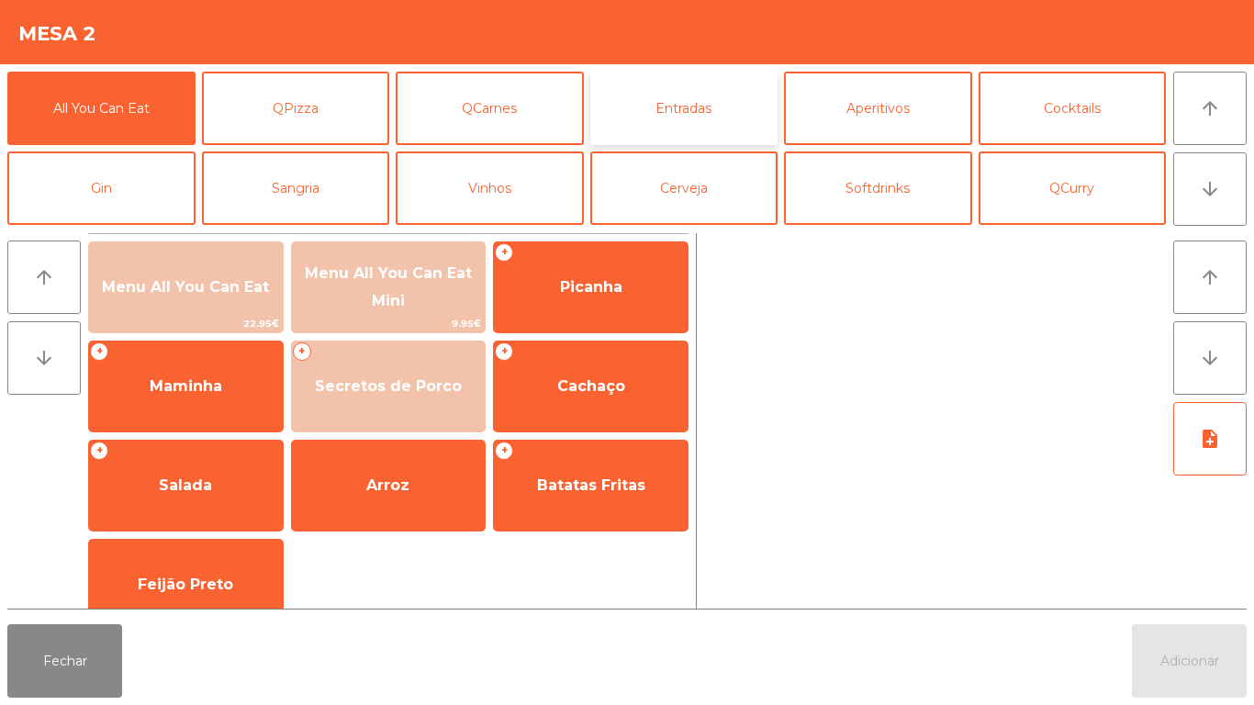
click at [678, 123] on button "Entradas" at bounding box center [684, 108] width 188 height 73
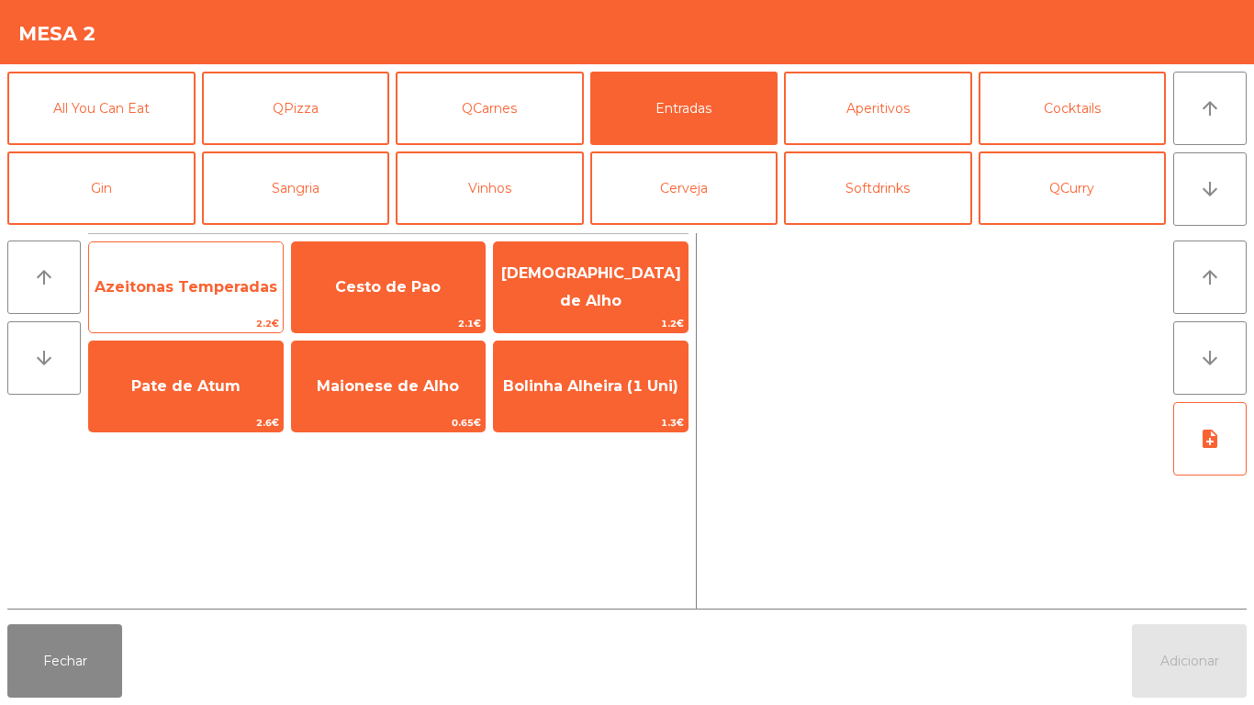
click at [209, 289] on span "Azeitonas Temperadas" at bounding box center [186, 286] width 183 height 17
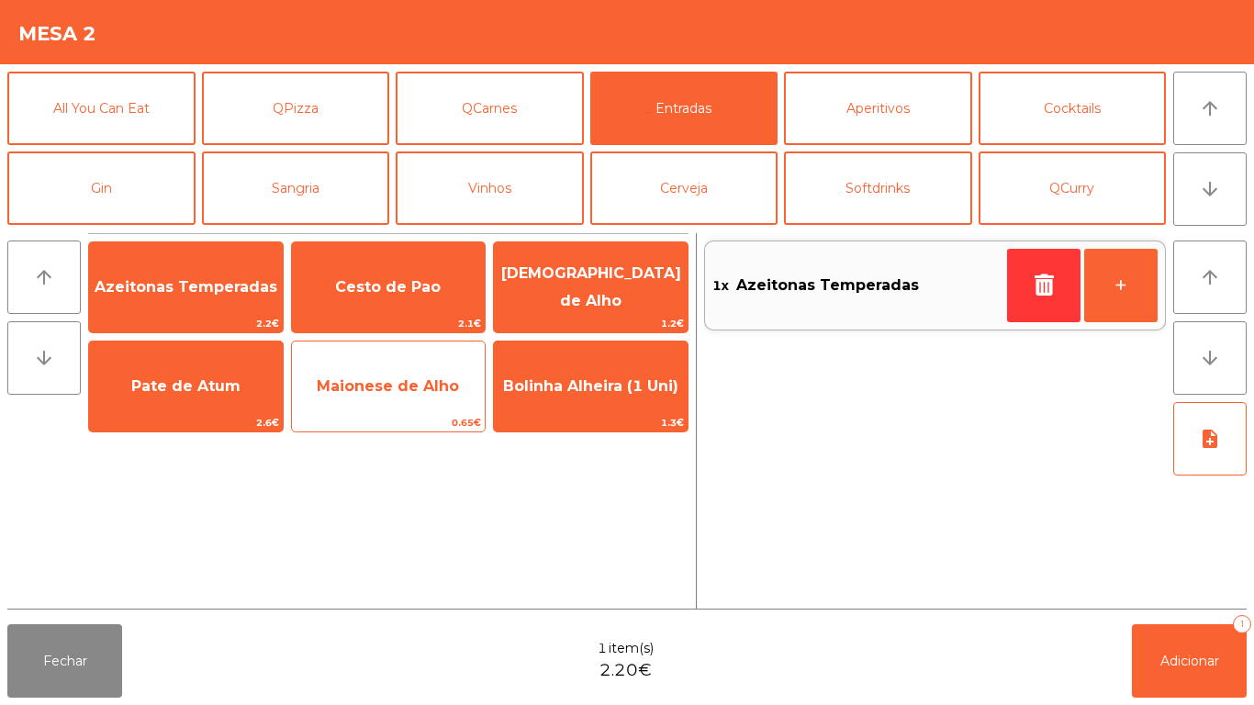
click at [408, 371] on span "Maionese de Alho" at bounding box center [389, 387] width 194 height 50
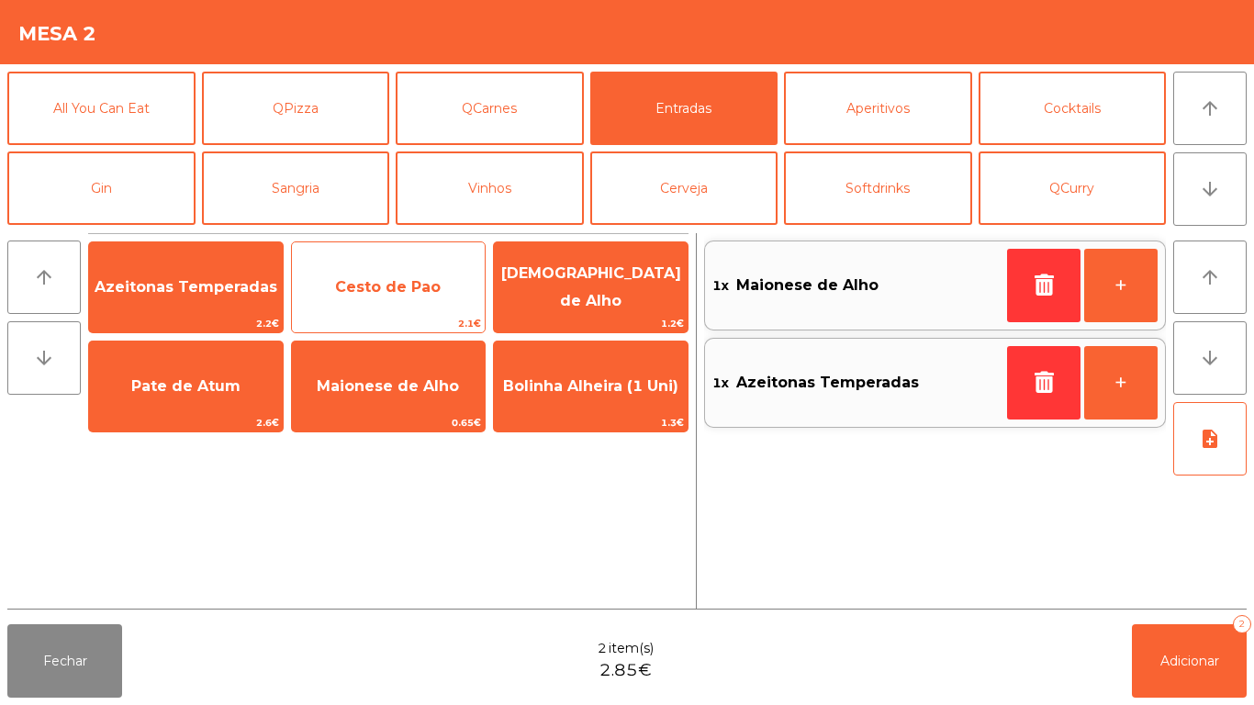
click at [399, 283] on span "Cesto de Pao" at bounding box center [388, 286] width 106 height 17
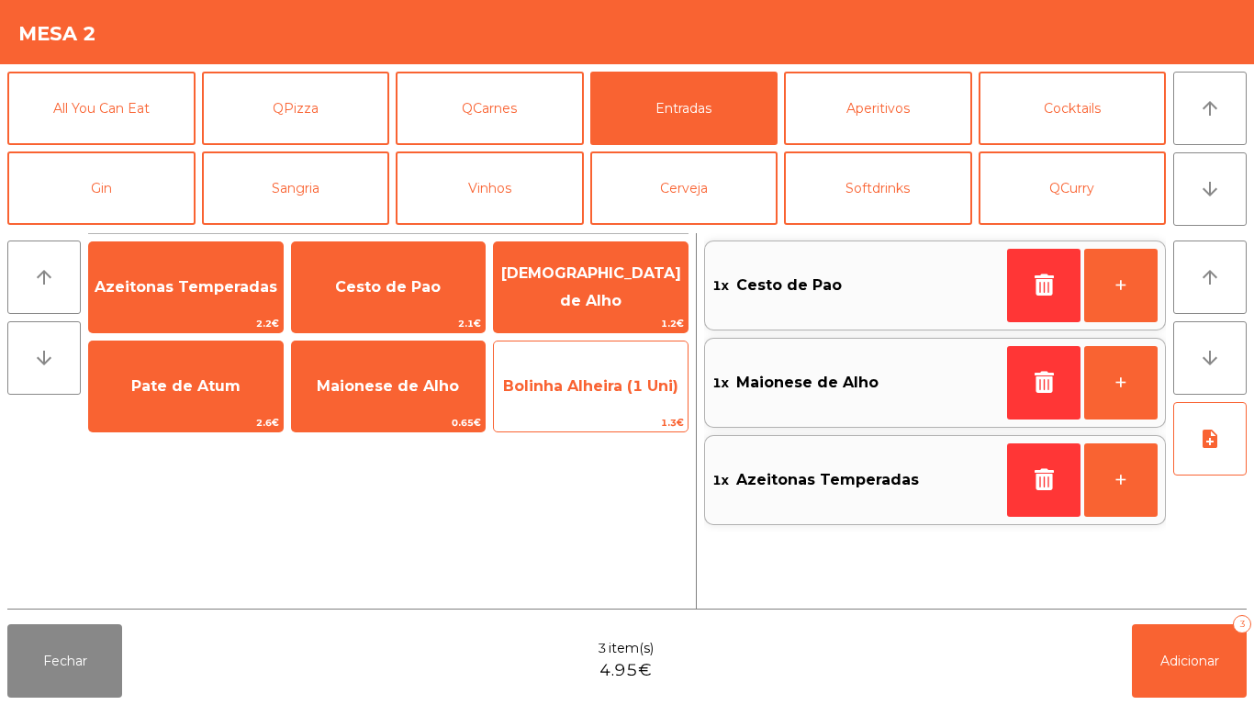
click at [591, 386] on span "Bolinha Alheira (1 Uni)" at bounding box center [590, 385] width 175 height 17
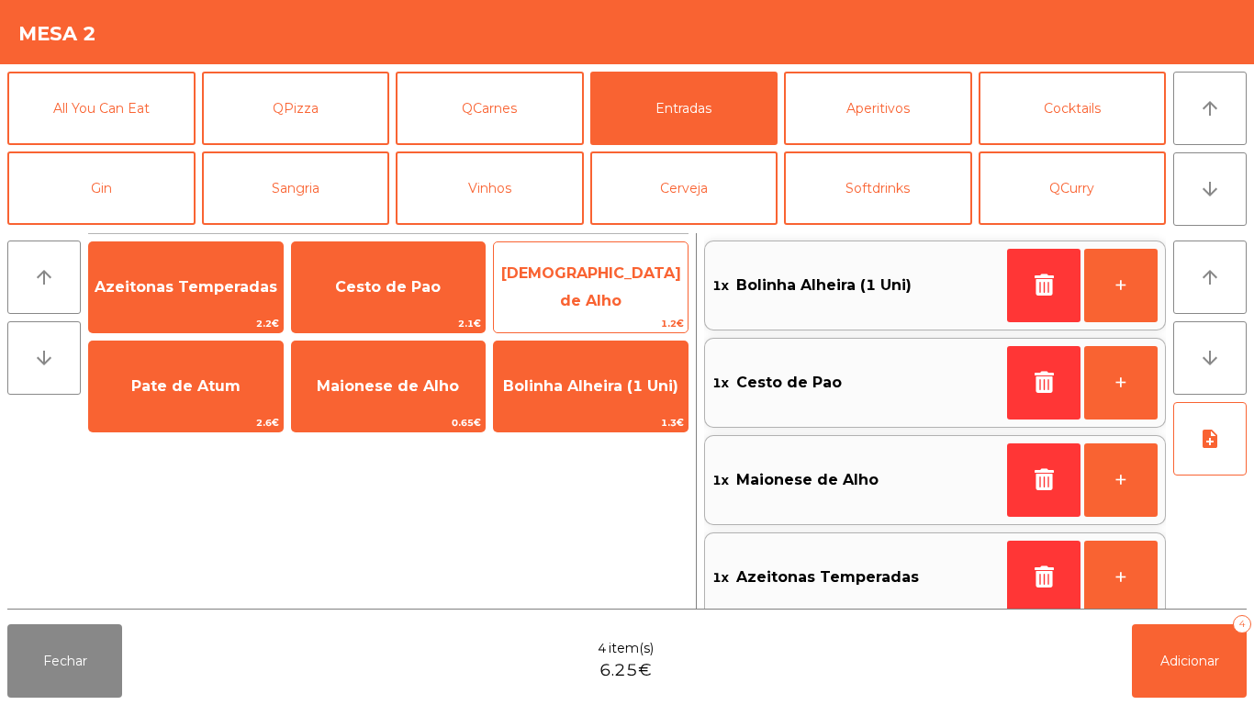
click at [614, 301] on span "[DEMOGRAPHIC_DATA] de Alho" at bounding box center [591, 288] width 194 height 78
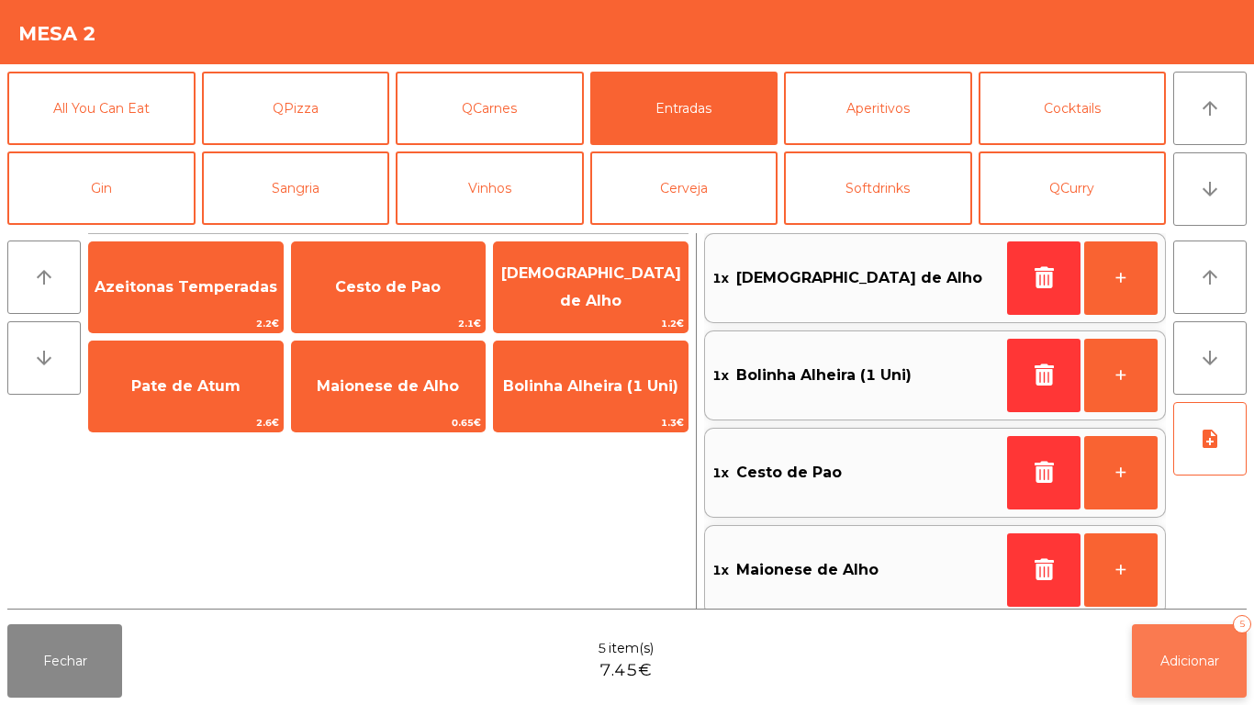
click at [1227, 667] on button "Adicionar 5" at bounding box center [1189, 660] width 115 height 73
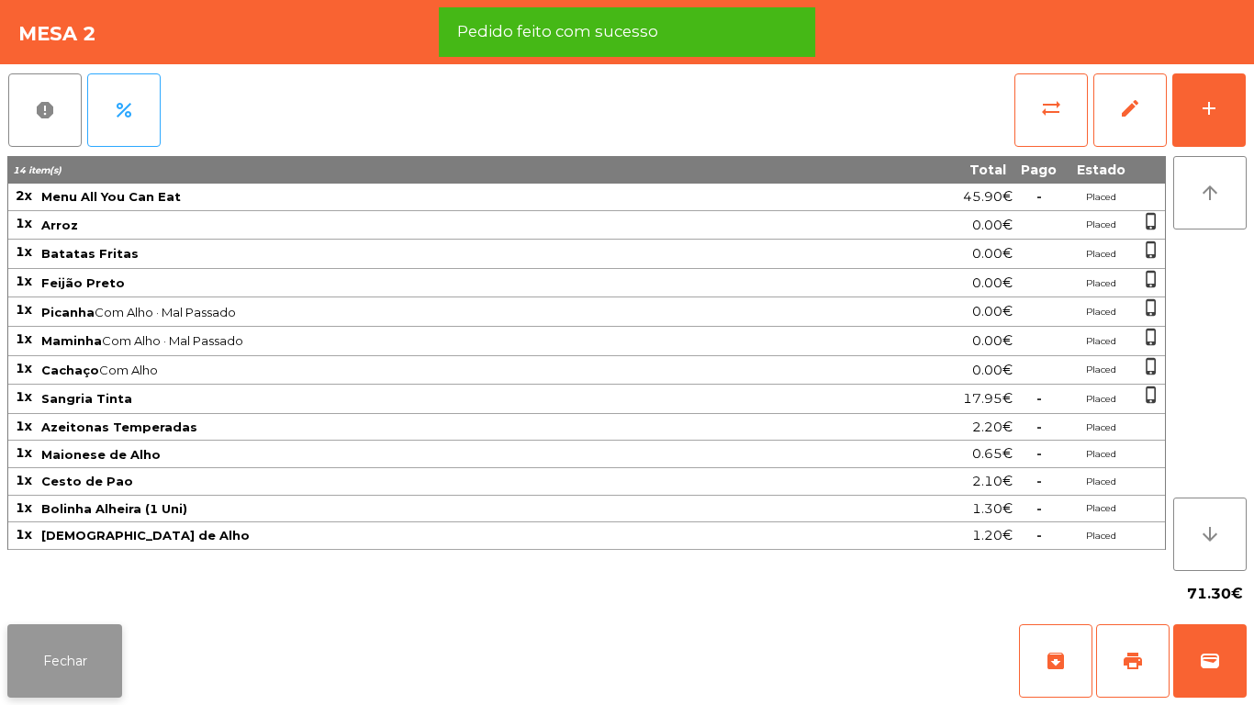
click at [99, 689] on button "Fechar" at bounding box center [64, 660] width 115 height 73
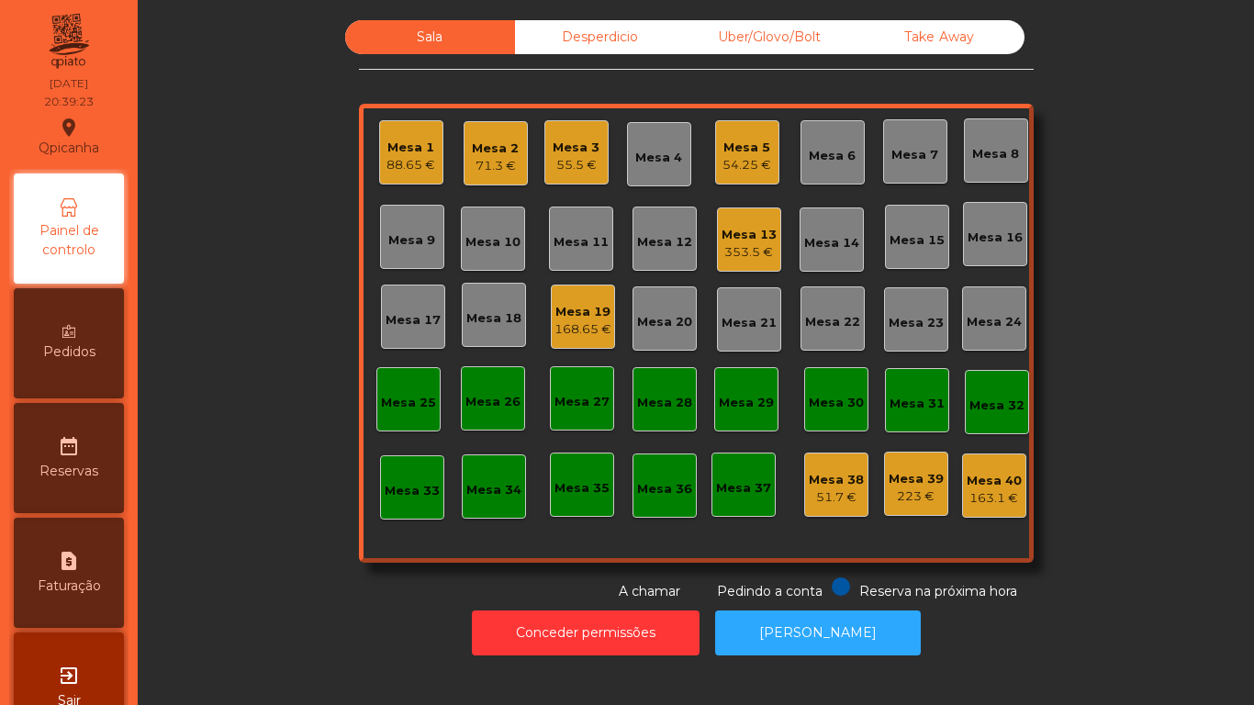
click at [722, 254] on div "353.5 €" at bounding box center [749, 252] width 55 height 18
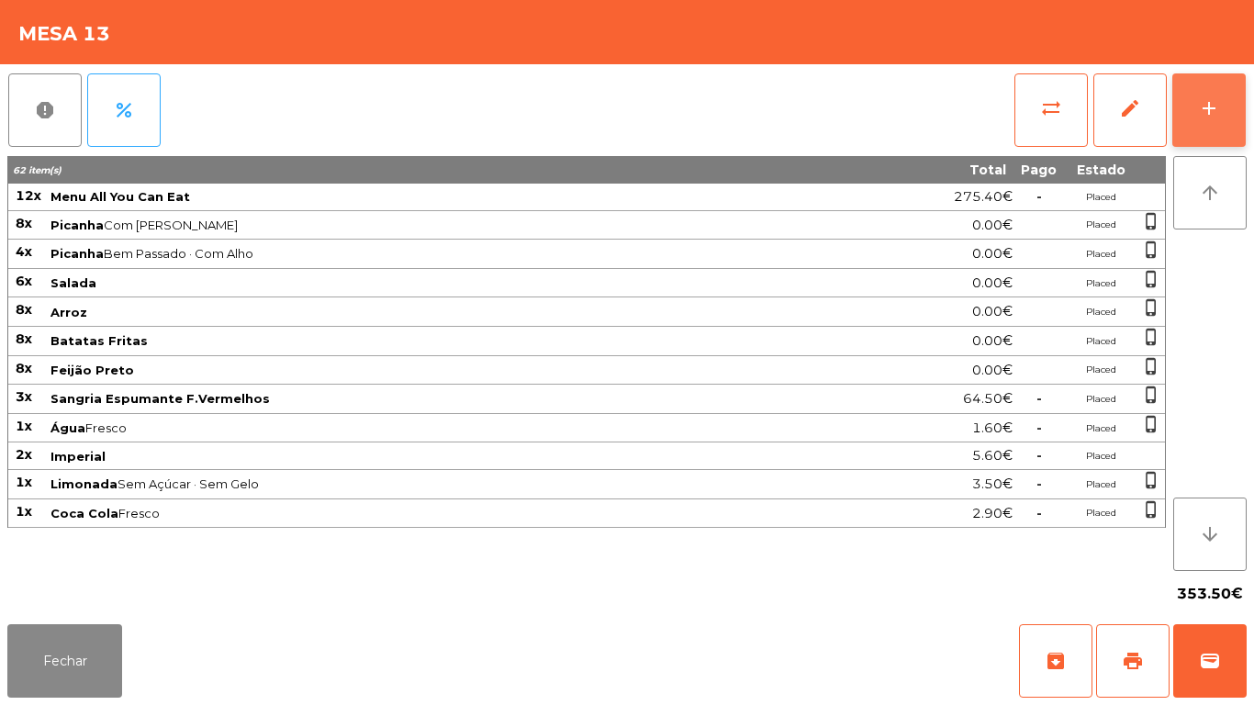
click at [1186, 125] on button "add" at bounding box center [1208, 109] width 73 height 73
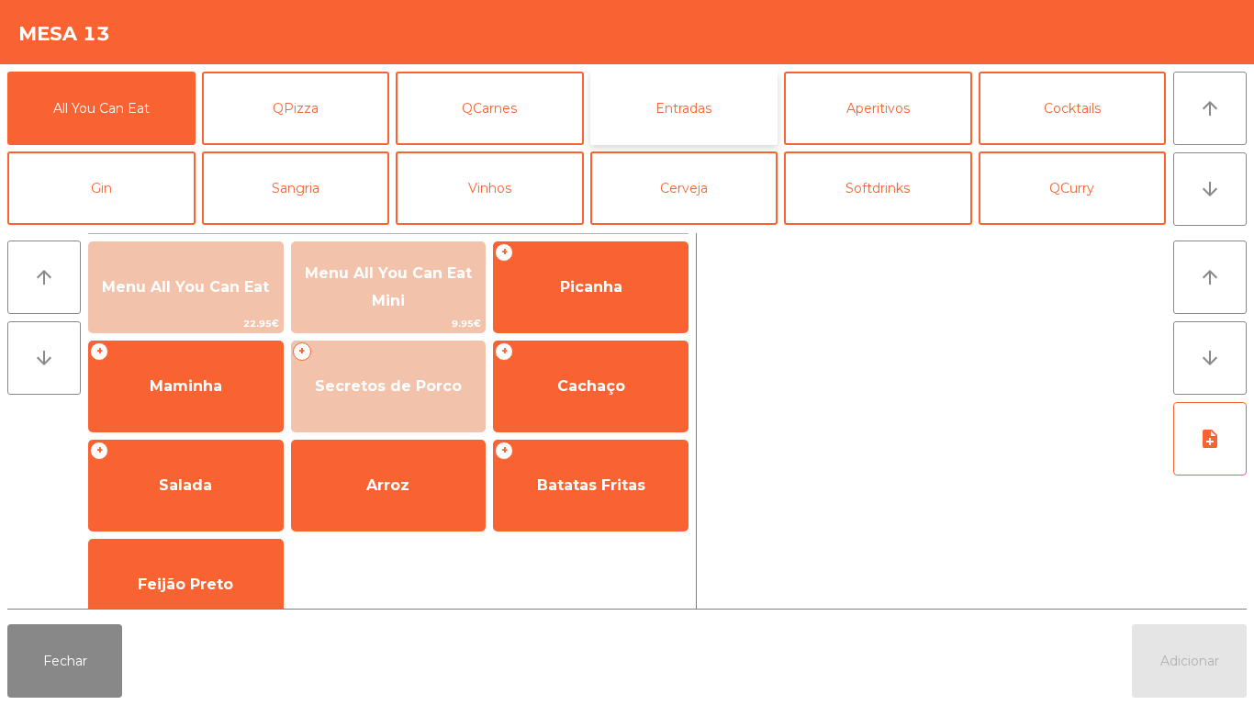
click at [691, 111] on button "Entradas" at bounding box center [684, 108] width 188 height 73
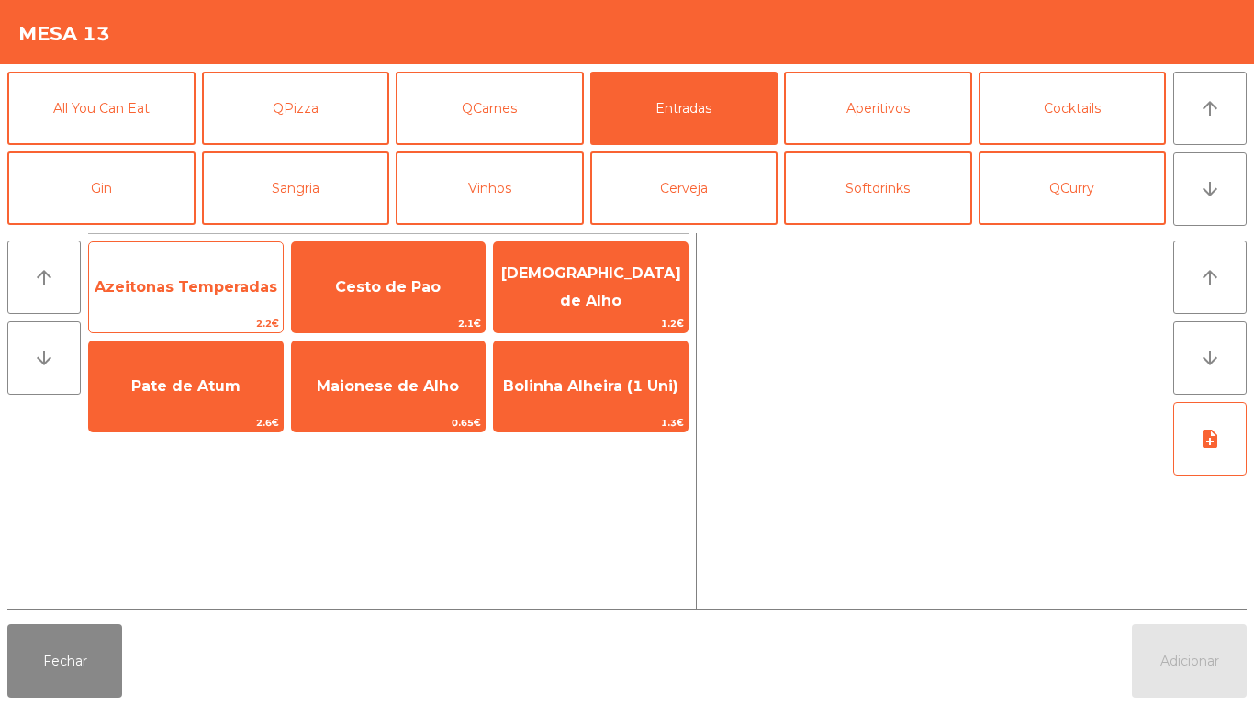
click at [231, 308] on span "Azeitonas Temperadas" at bounding box center [186, 288] width 194 height 50
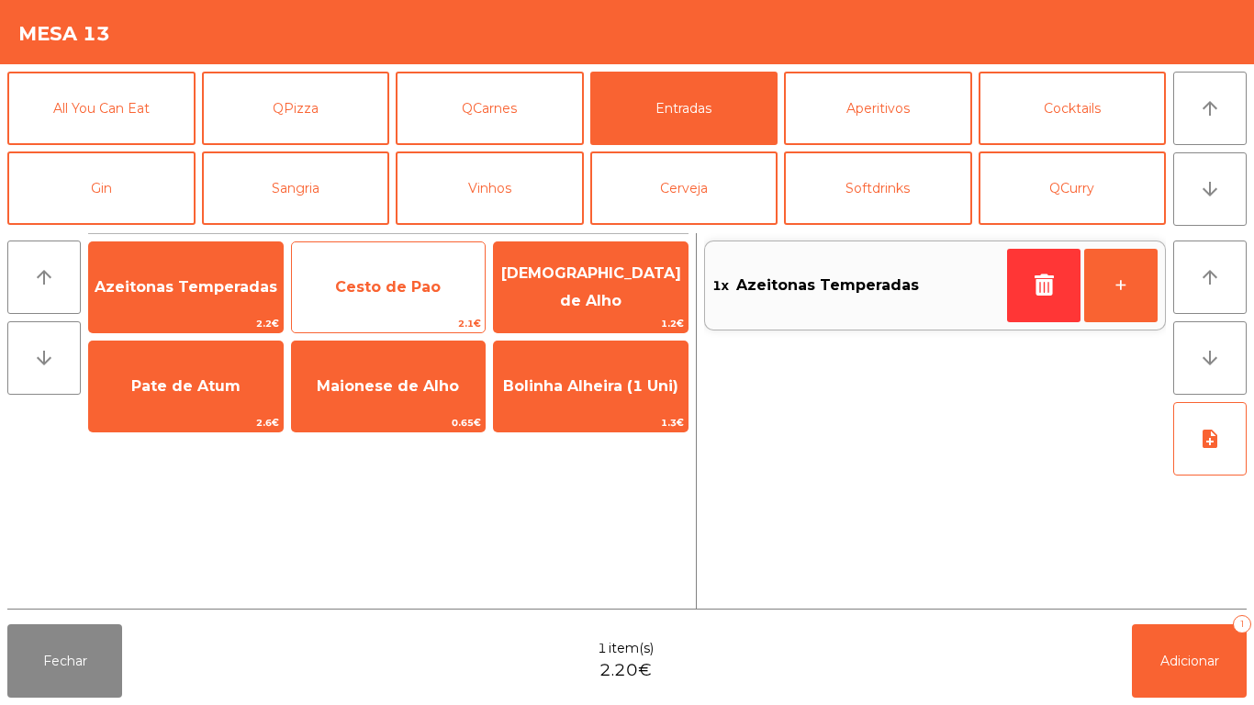
click at [346, 305] on span "Cesto de Pao" at bounding box center [389, 288] width 194 height 50
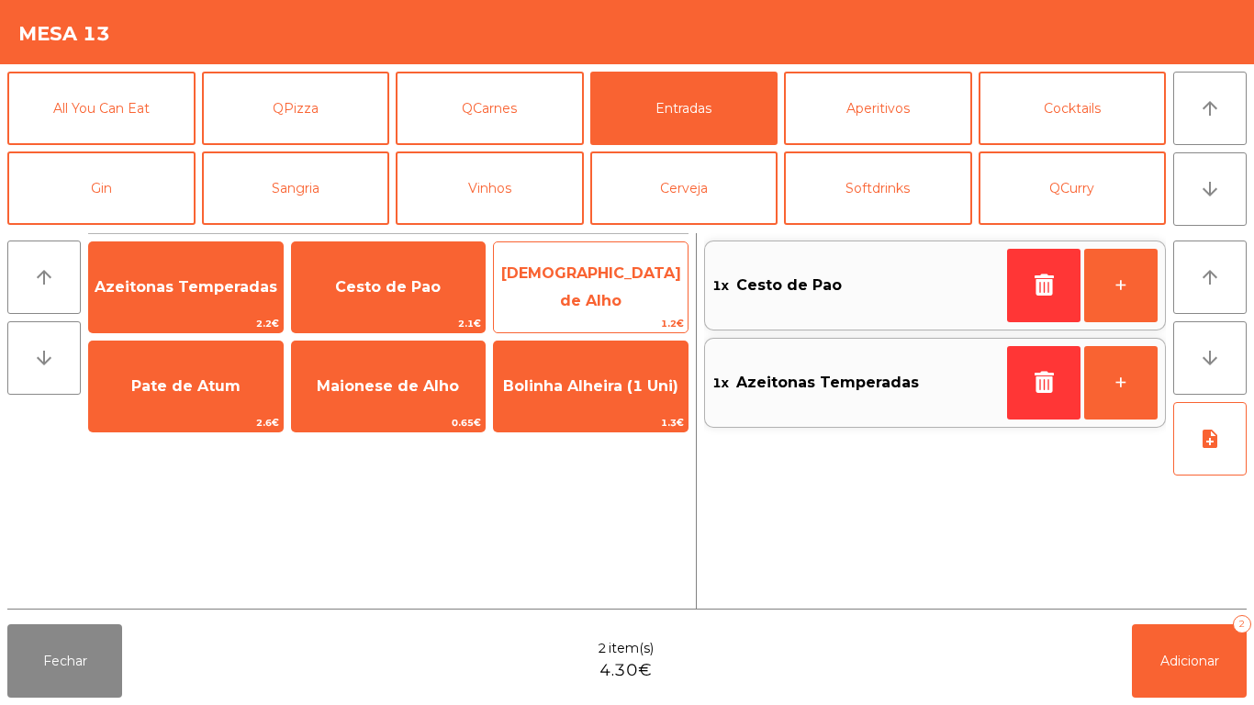
click at [611, 275] on span "[DEMOGRAPHIC_DATA] de Alho" at bounding box center [591, 288] width 194 height 78
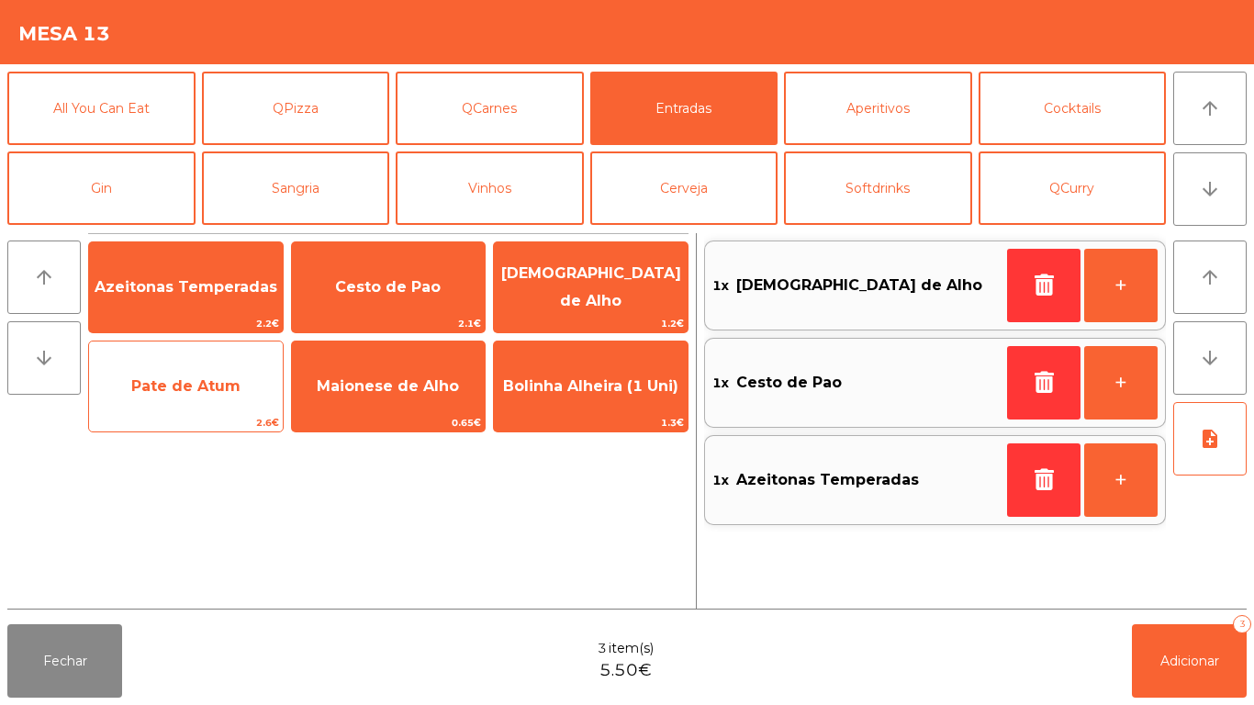
click at [236, 389] on span "Pate de Atum" at bounding box center [185, 385] width 109 height 17
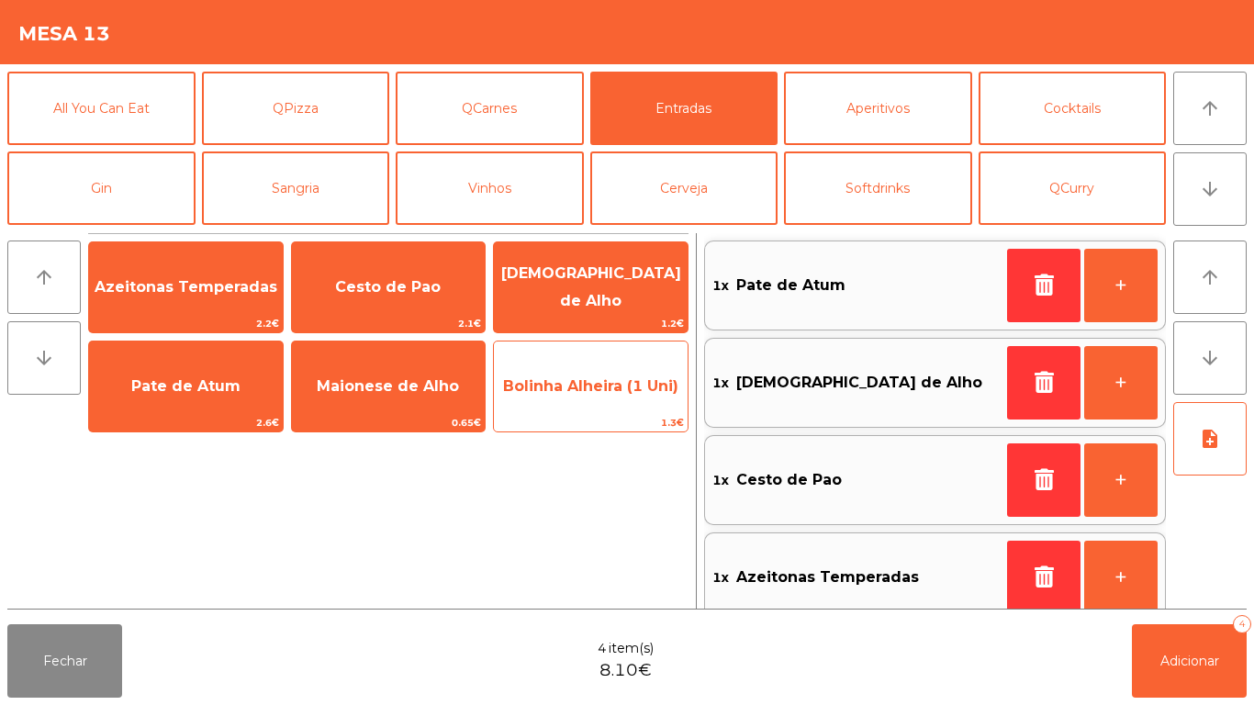
click at [602, 390] on span "Bolinha Alheira (1 Uni)" at bounding box center [590, 385] width 175 height 17
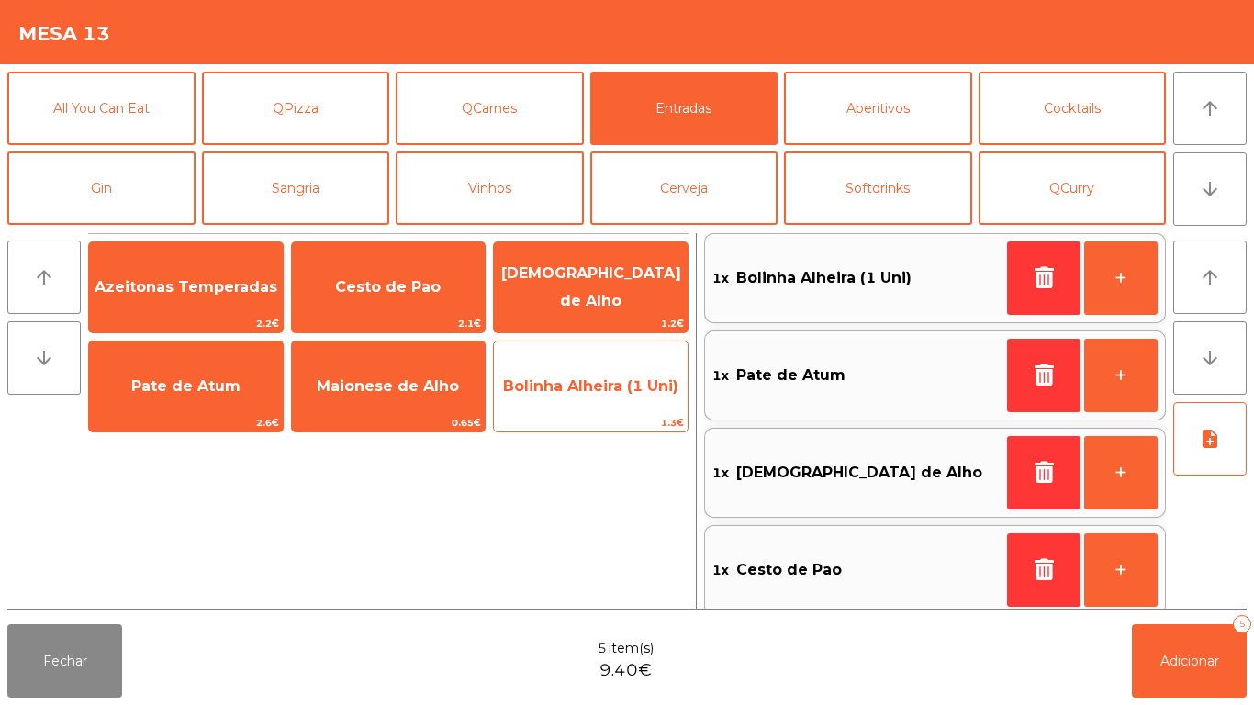
click at [598, 390] on span "Bolinha Alheira (1 Uni)" at bounding box center [590, 385] width 175 height 17
click at [584, 401] on span "Bolinha Alheira (1 Uni)" at bounding box center [591, 387] width 194 height 50
click at [580, 406] on span "Bolinha Alheira (1 Uni)" at bounding box center [591, 387] width 194 height 50
click at [589, 409] on span "Bolinha Alheira (1 Uni)" at bounding box center [591, 387] width 194 height 50
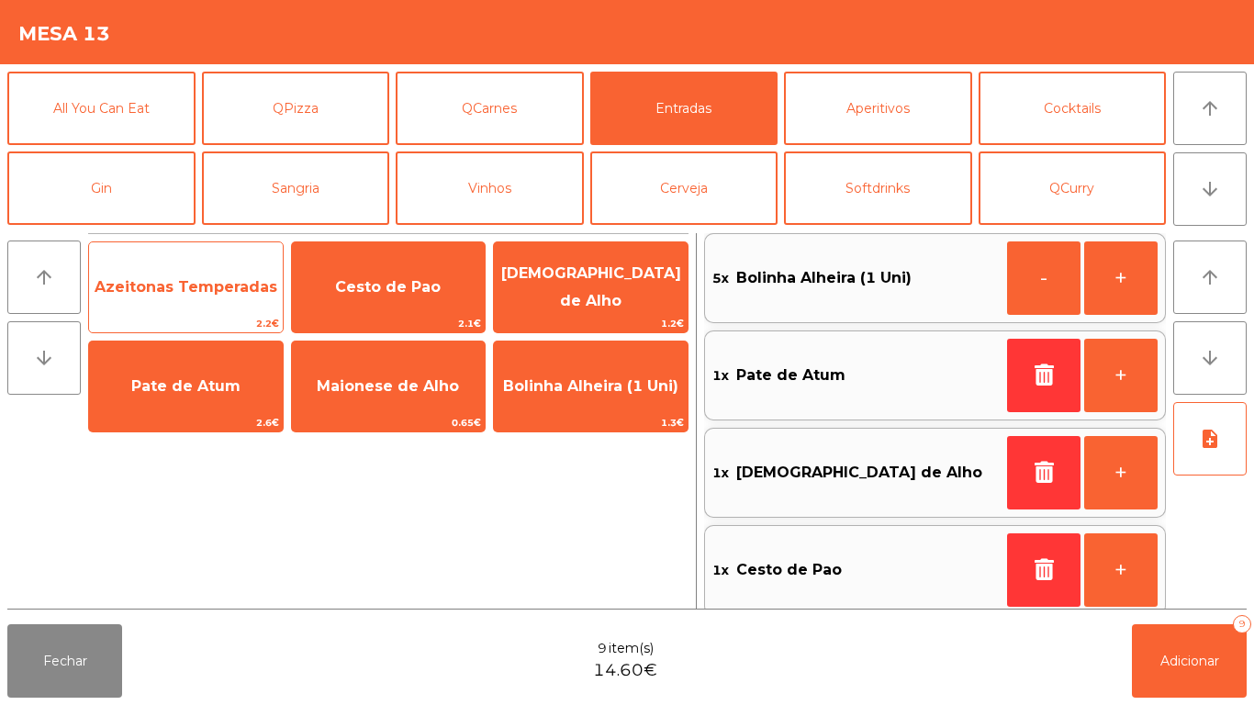
click at [237, 304] on span "Azeitonas Temperadas" at bounding box center [186, 288] width 194 height 50
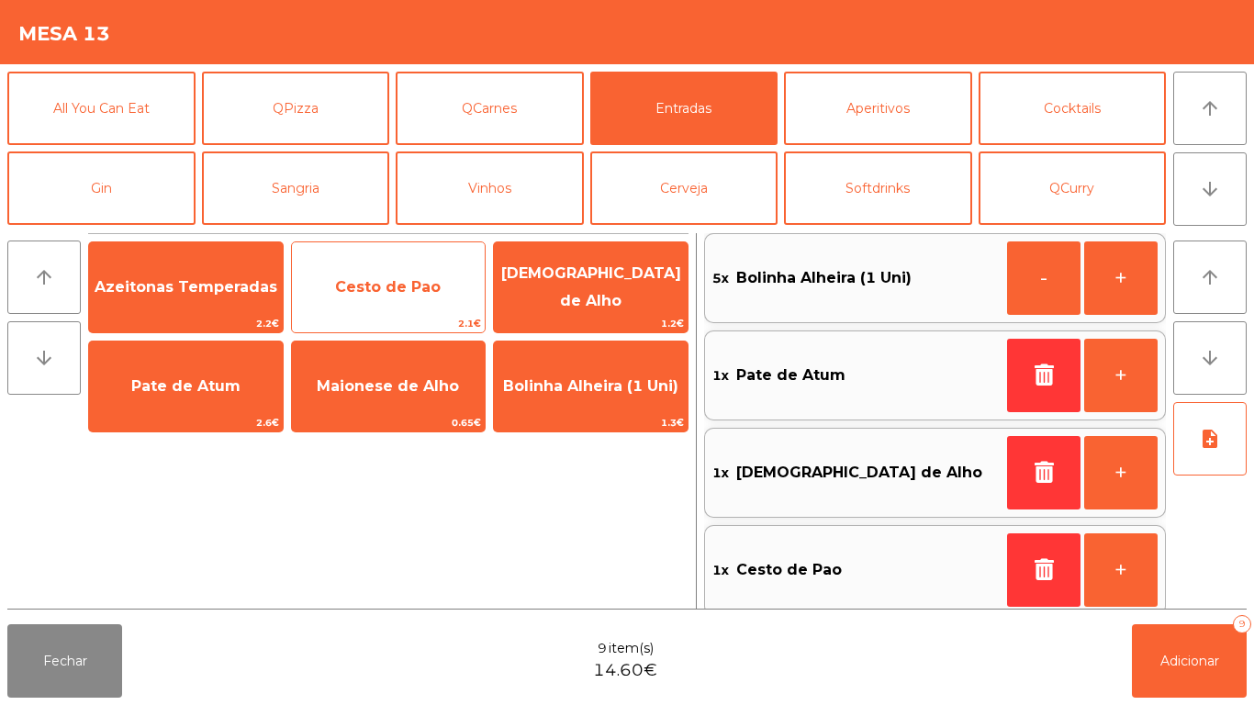
click at [362, 296] on span "Cesto de Pao" at bounding box center [389, 288] width 194 height 50
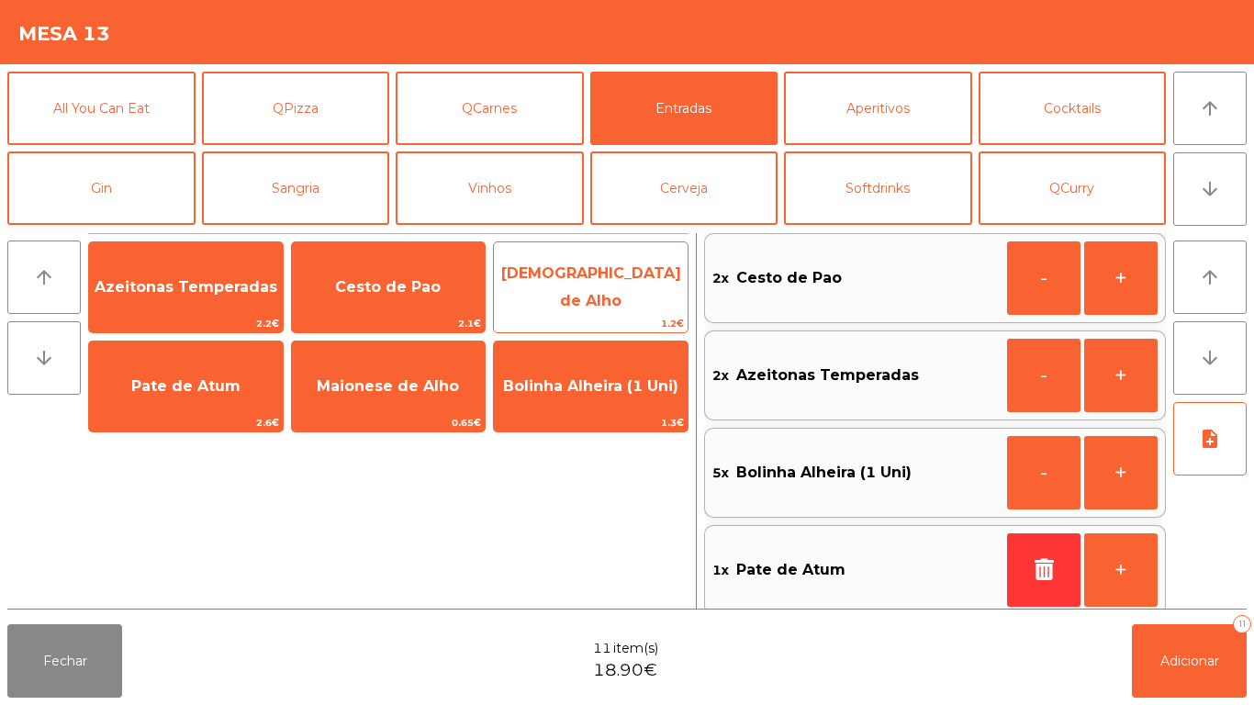
click at [595, 278] on span "[DEMOGRAPHIC_DATA] de Alho" at bounding box center [591, 286] width 180 height 45
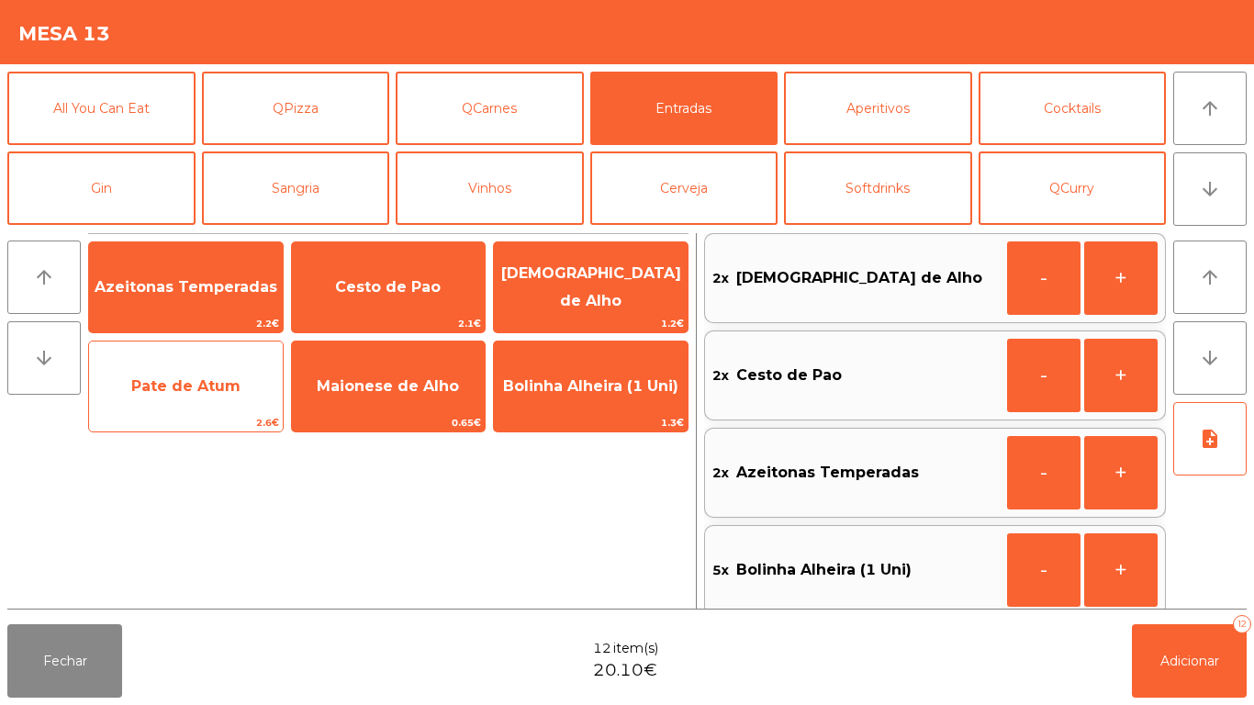
click at [242, 387] on span "Pate de Atum" at bounding box center [186, 387] width 194 height 50
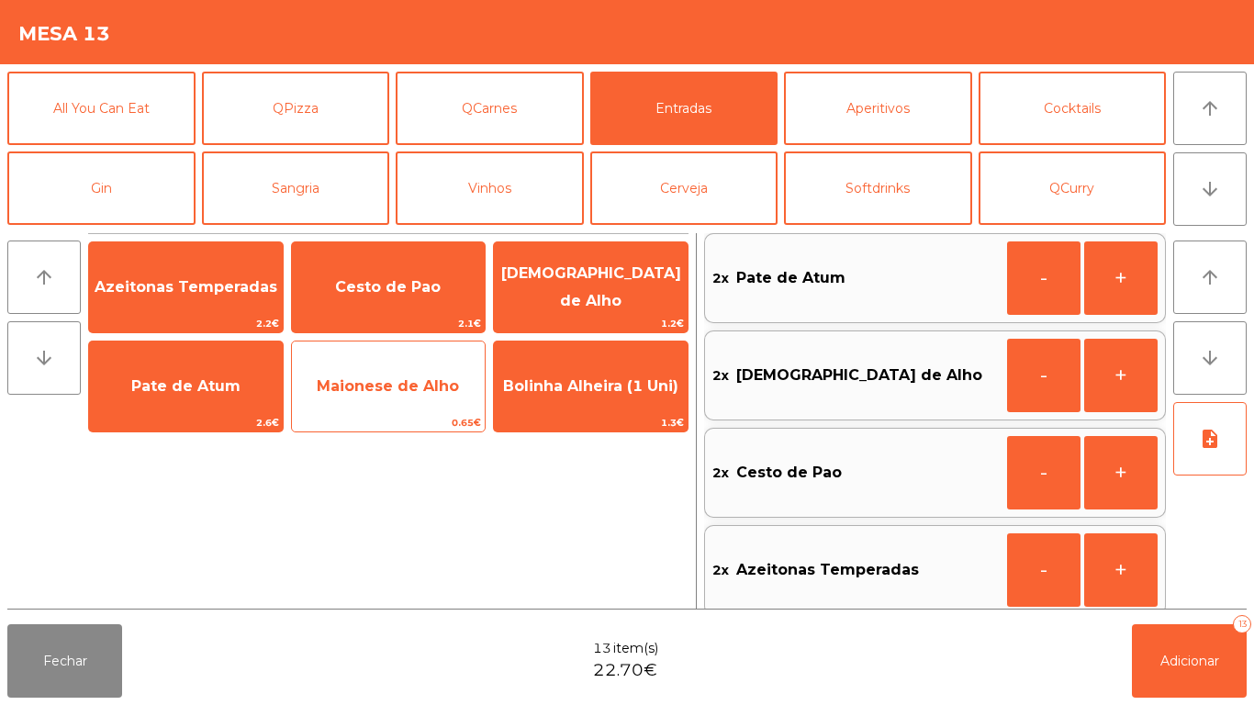
click at [387, 398] on span "Maionese de Alho" at bounding box center [389, 387] width 194 height 50
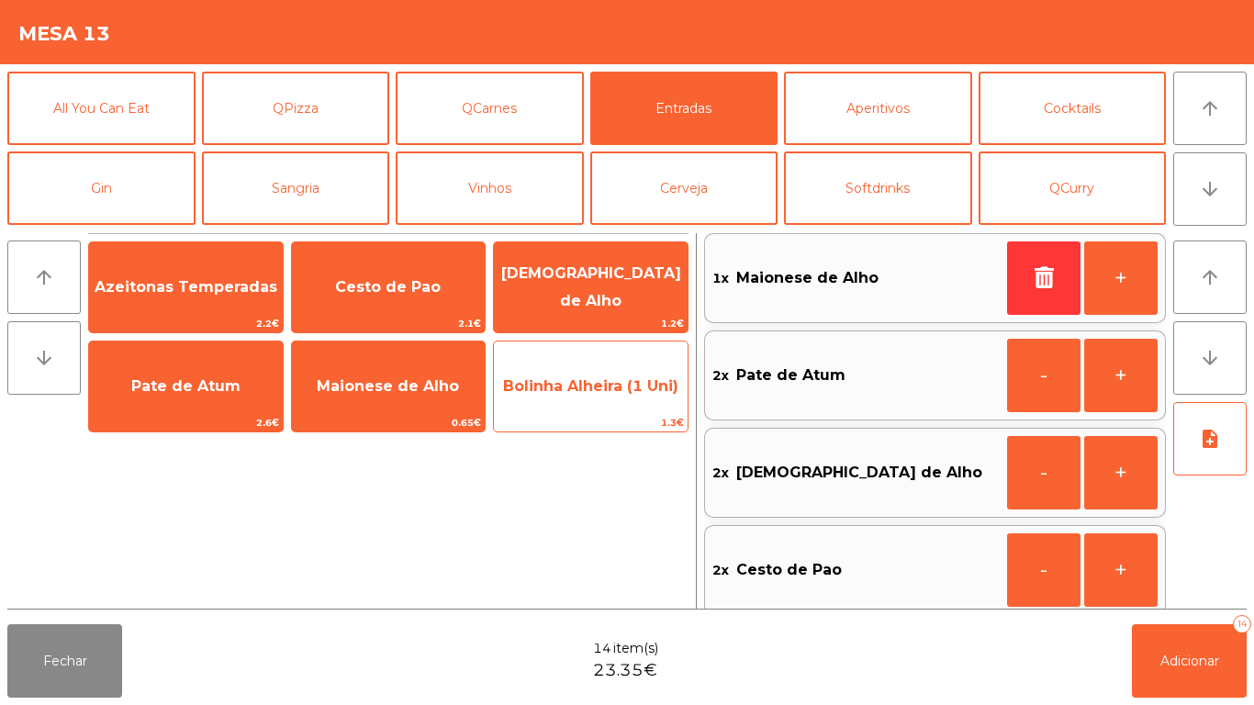
click at [588, 397] on span "Bolinha Alheira (1 Uni)" at bounding box center [591, 387] width 194 height 50
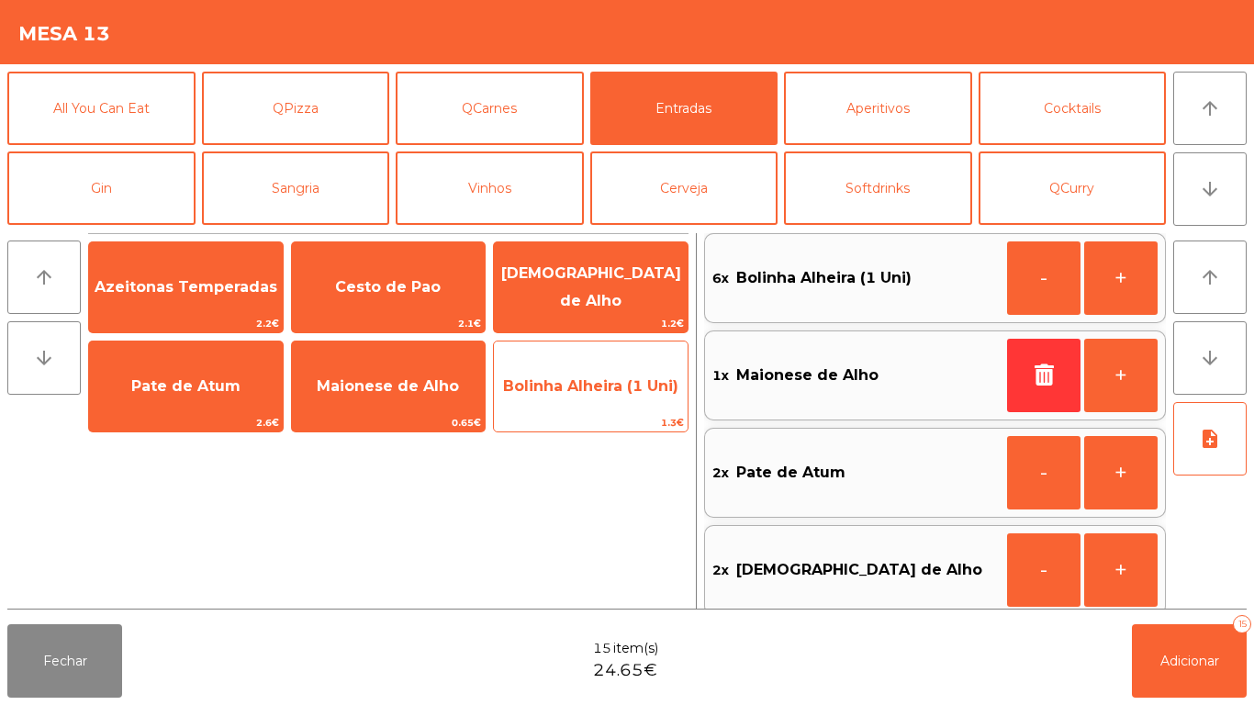
click at [595, 391] on span "Bolinha Alheira (1 Uni)" at bounding box center [590, 385] width 175 height 17
click at [594, 397] on span "Bolinha Alheira (1 Uni)" at bounding box center [591, 387] width 194 height 50
click at [602, 394] on span "Bolinha Alheira (1 Uni)" at bounding box center [590, 385] width 175 height 17
click at [621, 398] on span "Bolinha Alheira (1 Uni)" at bounding box center [591, 387] width 194 height 50
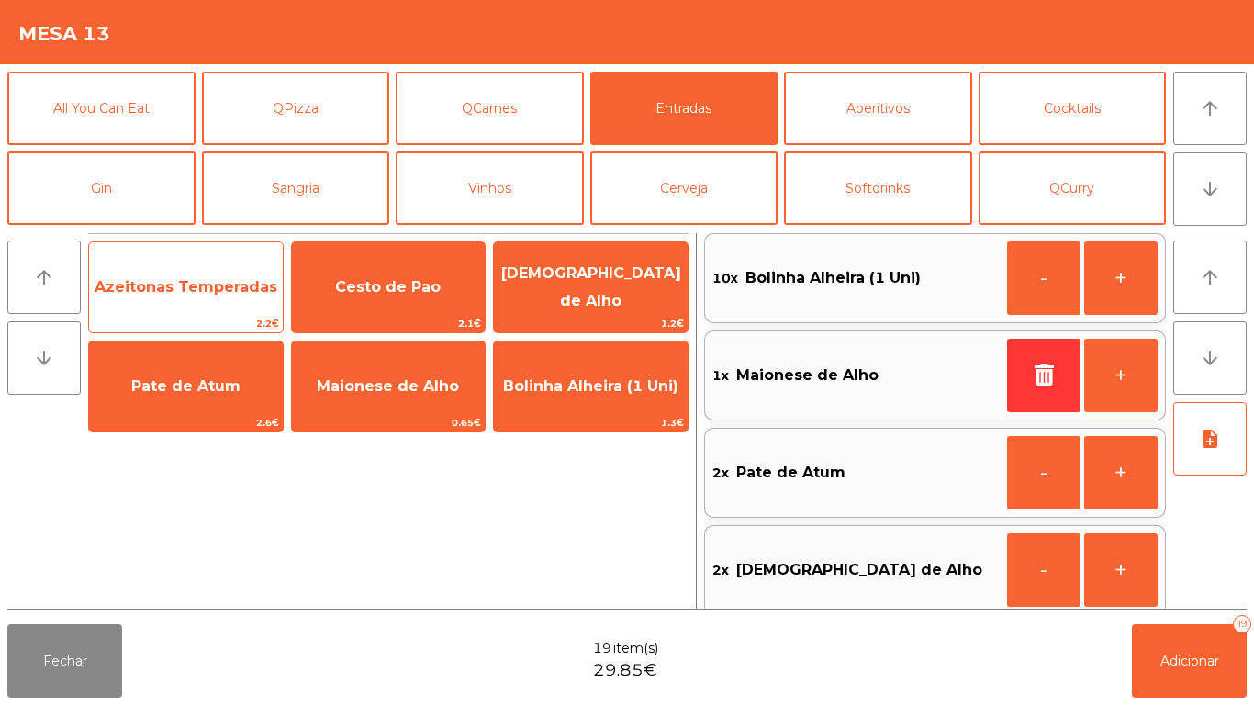
click at [208, 318] on span "2.2€" at bounding box center [186, 323] width 194 height 17
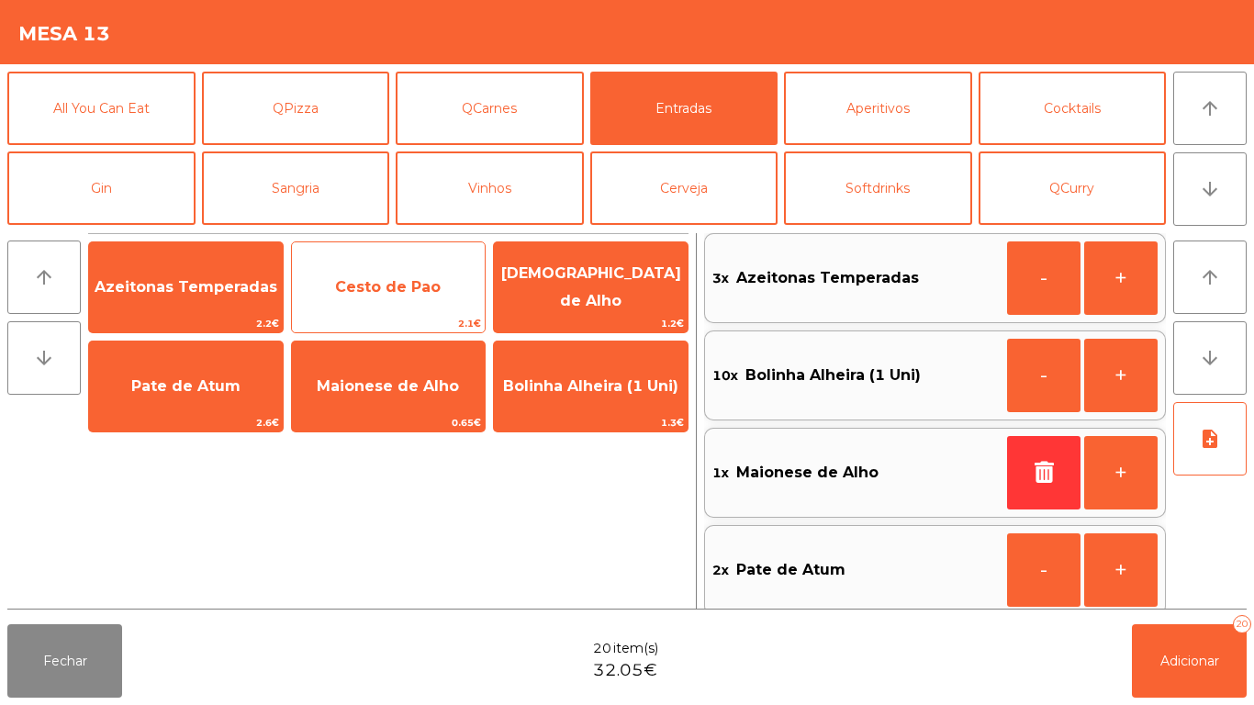
click at [366, 307] on span "Cesto de Pao" at bounding box center [389, 288] width 194 height 50
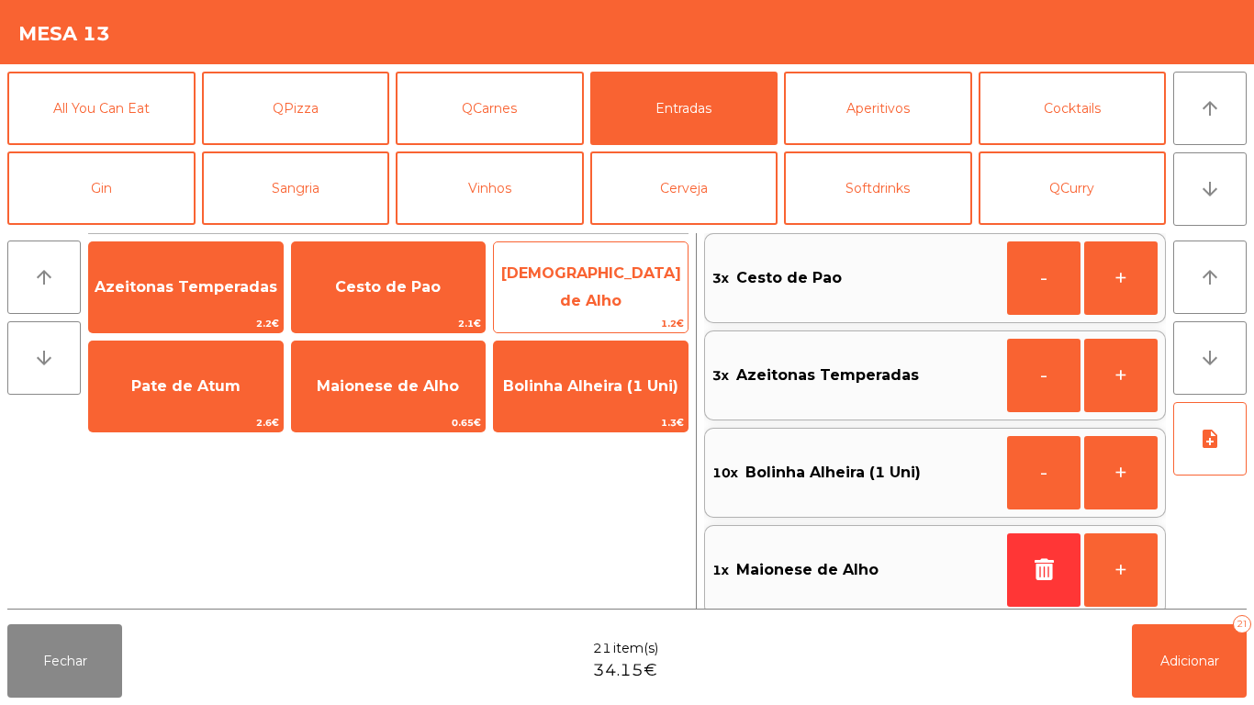
click at [614, 274] on span "[DEMOGRAPHIC_DATA] de Alho" at bounding box center [591, 288] width 194 height 78
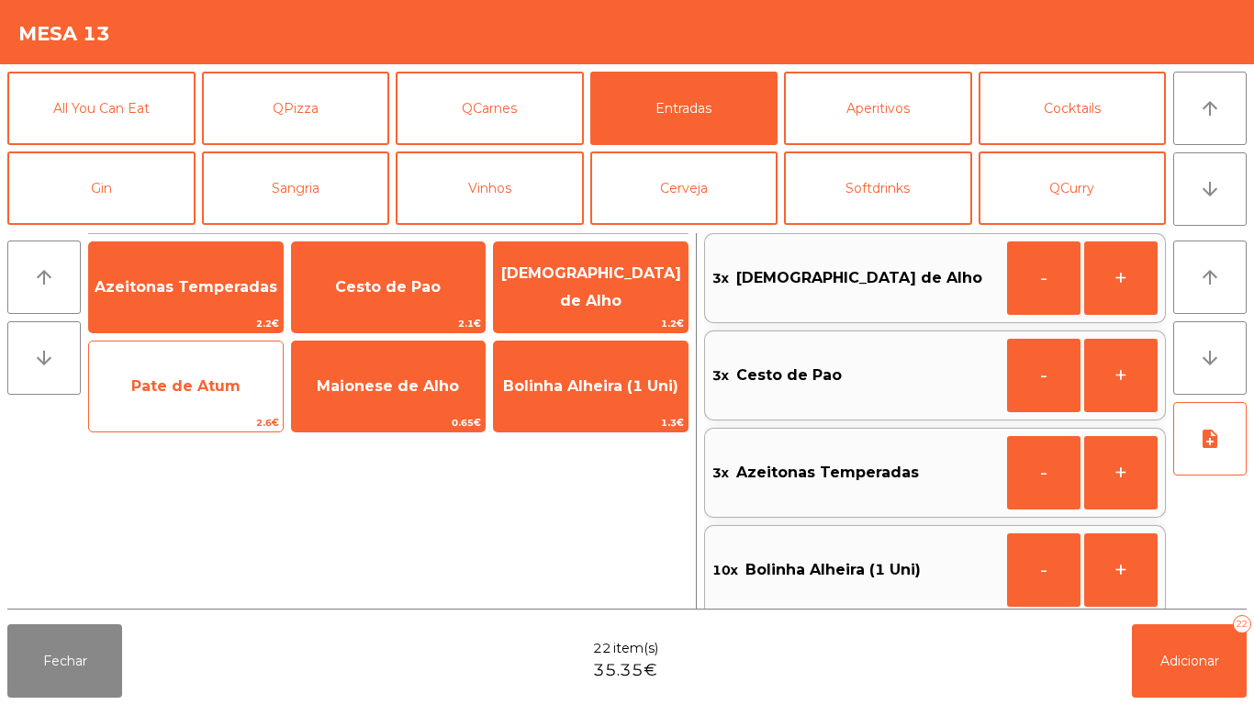
click at [239, 375] on span "Pate de Atum" at bounding box center [186, 387] width 194 height 50
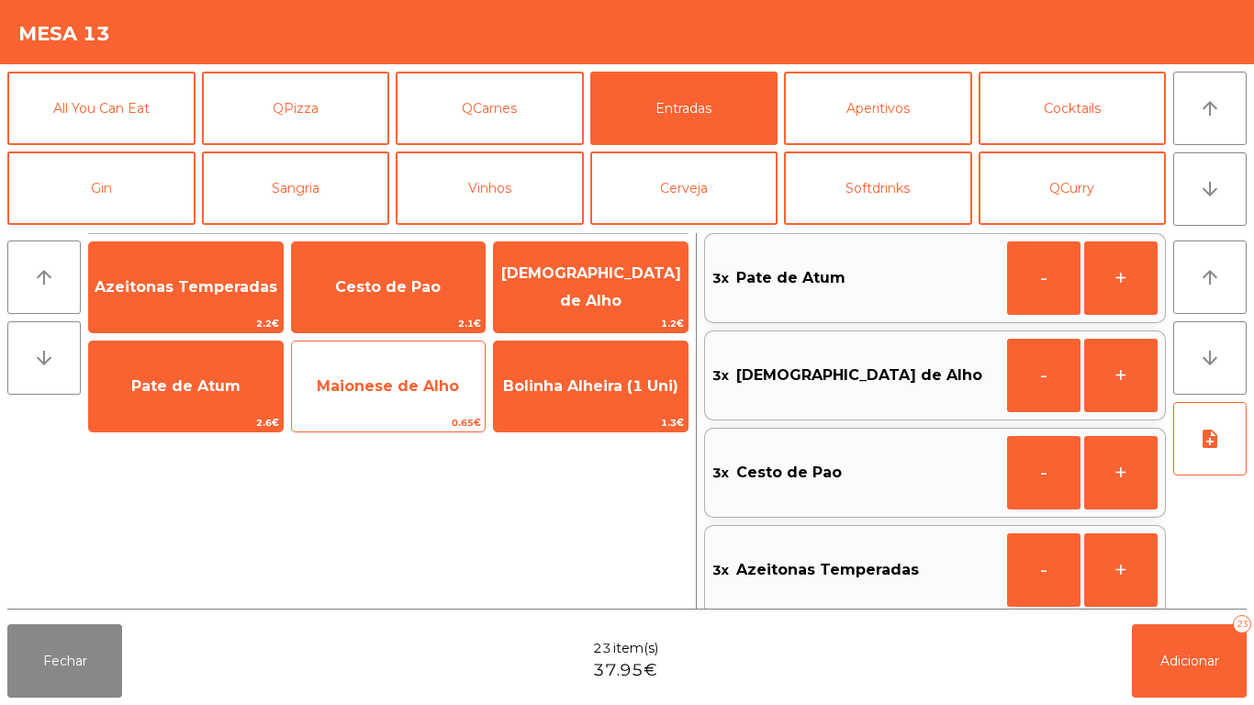
click at [377, 387] on span "Maionese de Alho" at bounding box center [388, 385] width 142 height 17
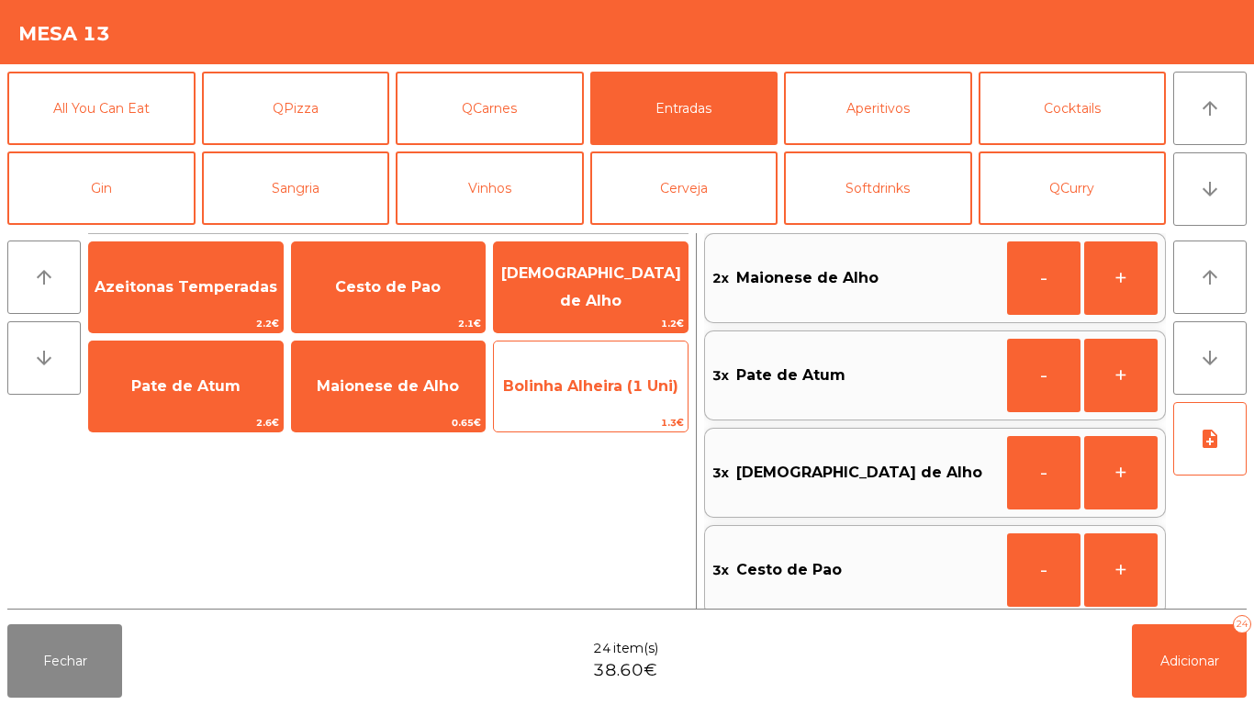
click at [590, 394] on span "Bolinha Alheira (1 Uni)" at bounding box center [590, 385] width 175 height 17
click at [589, 396] on span "Bolinha Alheira (1 Uni)" at bounding box center [591, 387] width 194 height 50
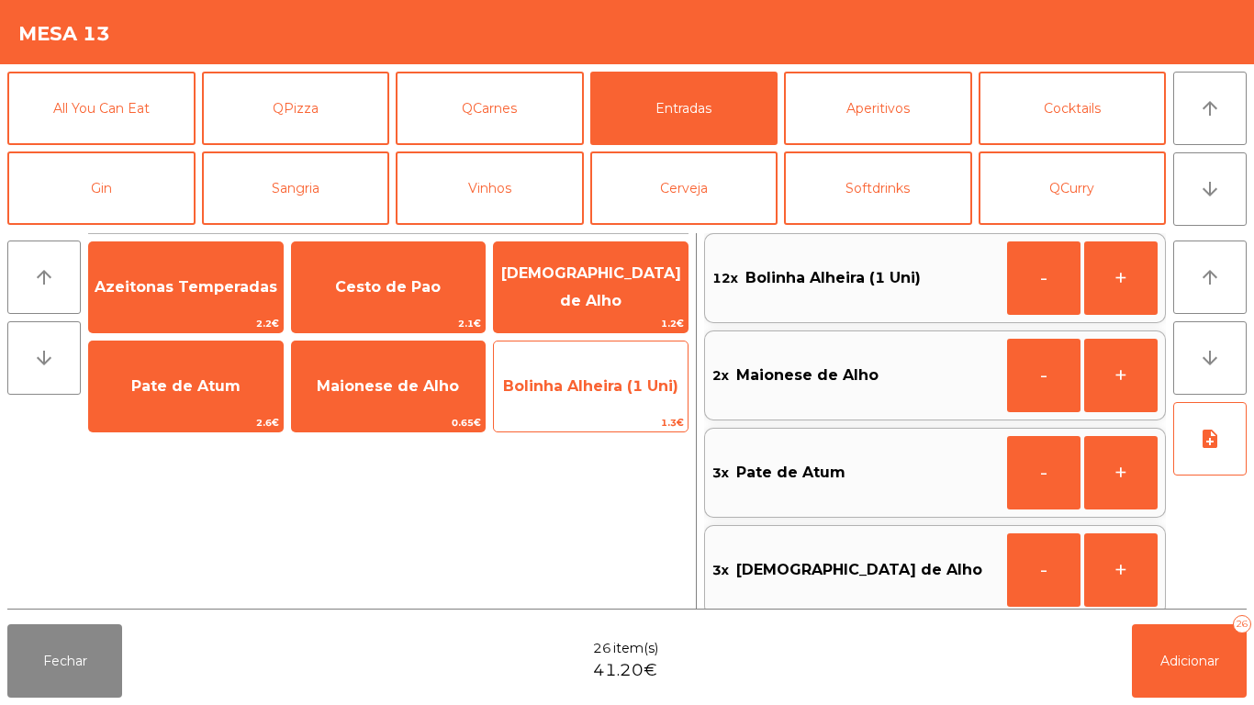
click at [583, 404] on span "Bolinha Alheira (1 Uni)" at bounding box center [591, 387] width 194 height 50
click at [588, 399] on span "Bolinha Alheira (1 Uni)" at bounding box center [591, 387] width 194 height 50
click at [581, 398] on span "Bolinha Alheira (1 Uni)" at bounding box center [591, 387] width 194 height 50
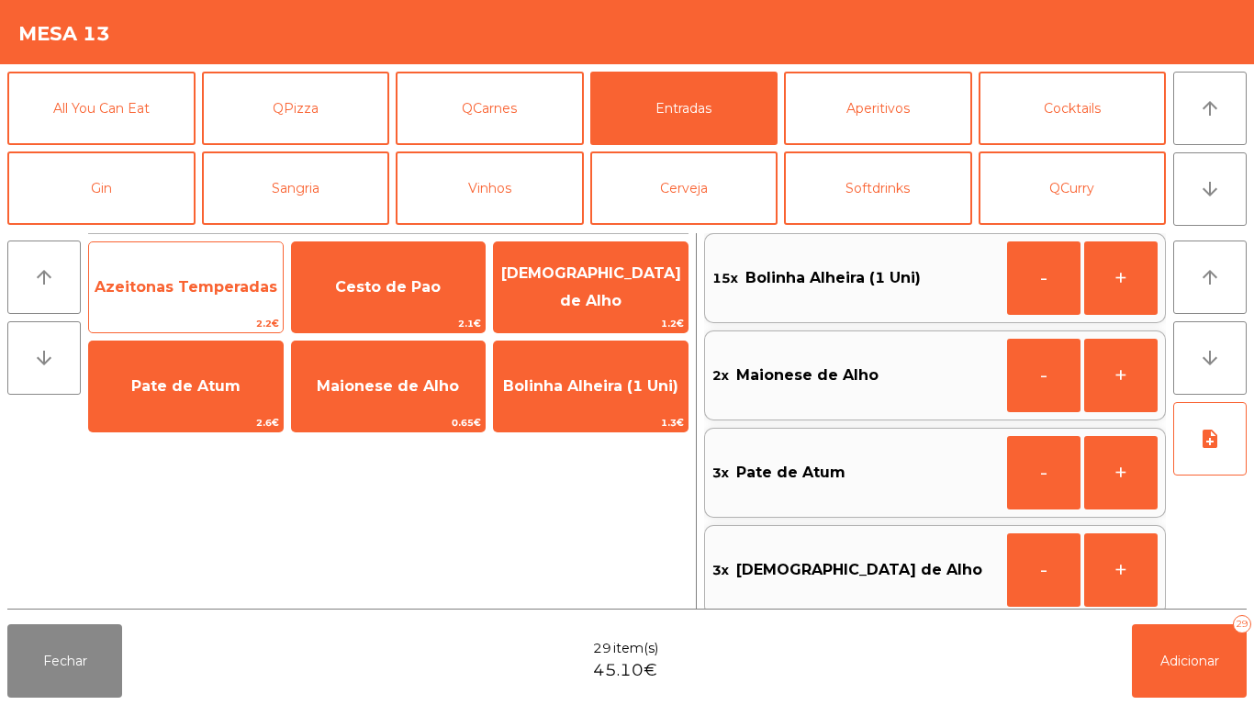
click at [215, 320] on span "2.2€" at bounding box center [186, 323] width 194 height 17
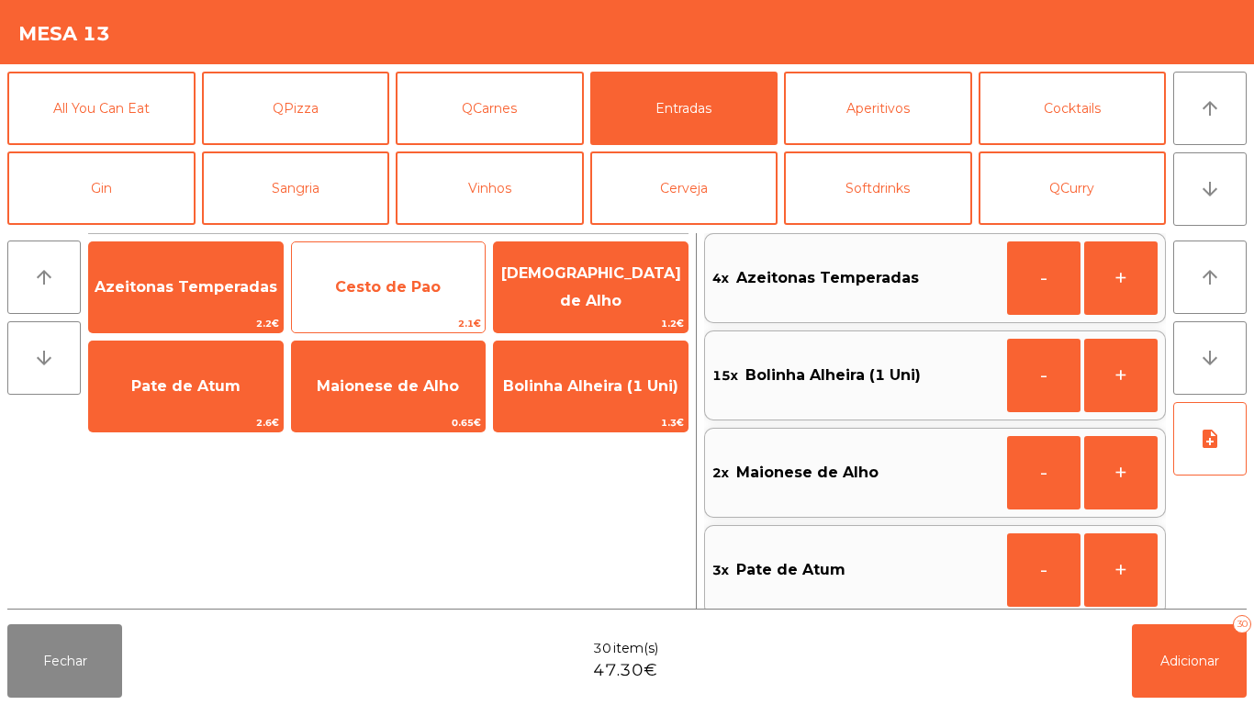
click at [424, 314] on div "Cesto de Pao 2.1€" at bounding box center [389, 287] width 196 height 92
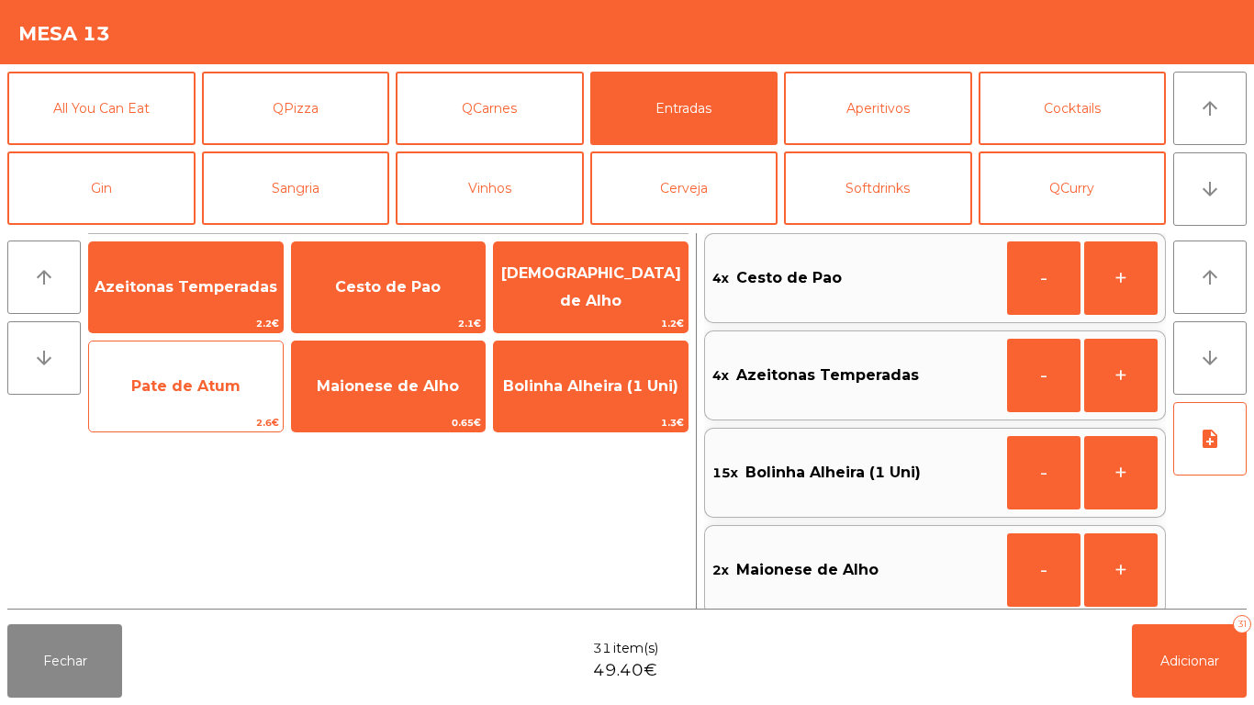
click at [243, 396] on span "Pate de Atum" at bounding box center [186, 387] width 194 height 50
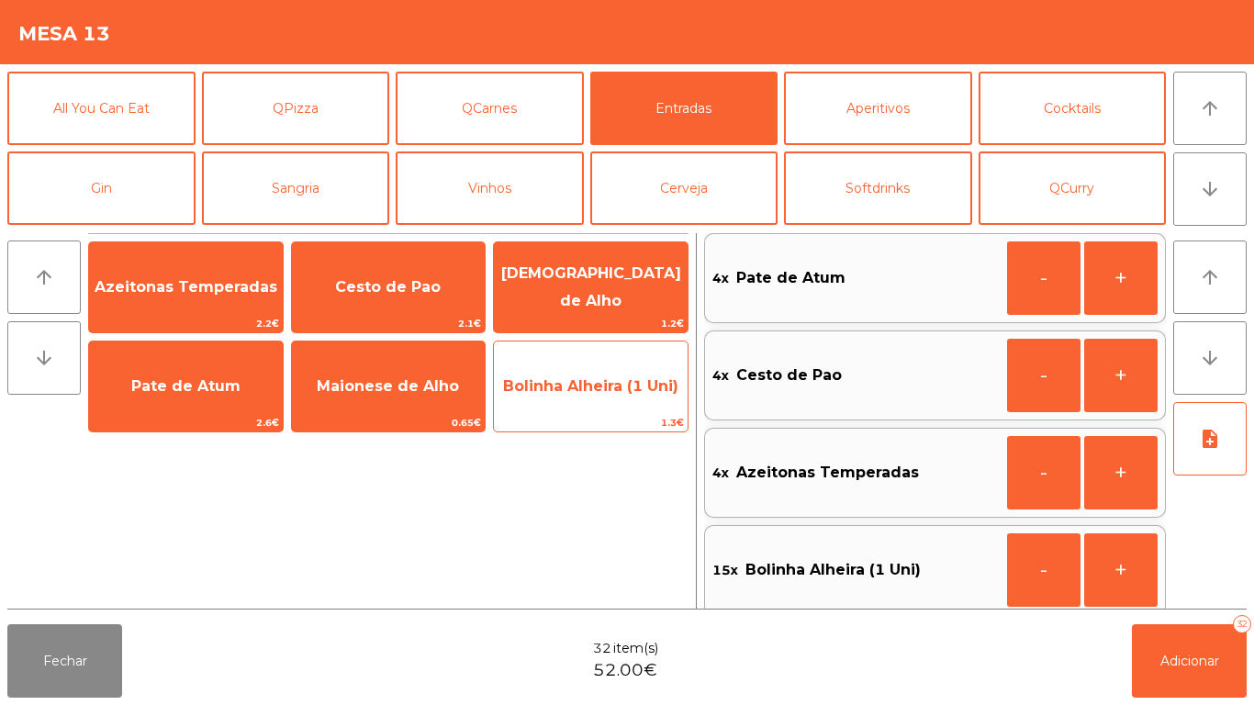
click at [600, 390] on span "Bolinha Alheira (1 Uni)" at bounding box center [590, 385] width 175 height 17
click at [590, 390] on span "Bolinha Alheira (1 Uni)" at bounding box center [590, 385] width 175 height 17
click at [579, 403] on span "Bolinha Alheira (1 Uni)" at bounding box center [591, 387] width 194 height 50
click at [593, 401] on span "Bolinha Alheira (1 Uni)" at bounding box center [591, 387] width 194 height 50
click at [579, 394] on span "Bolinha Alheira (1 Uni)" at bounding box center [590, 385] width 175 height 17
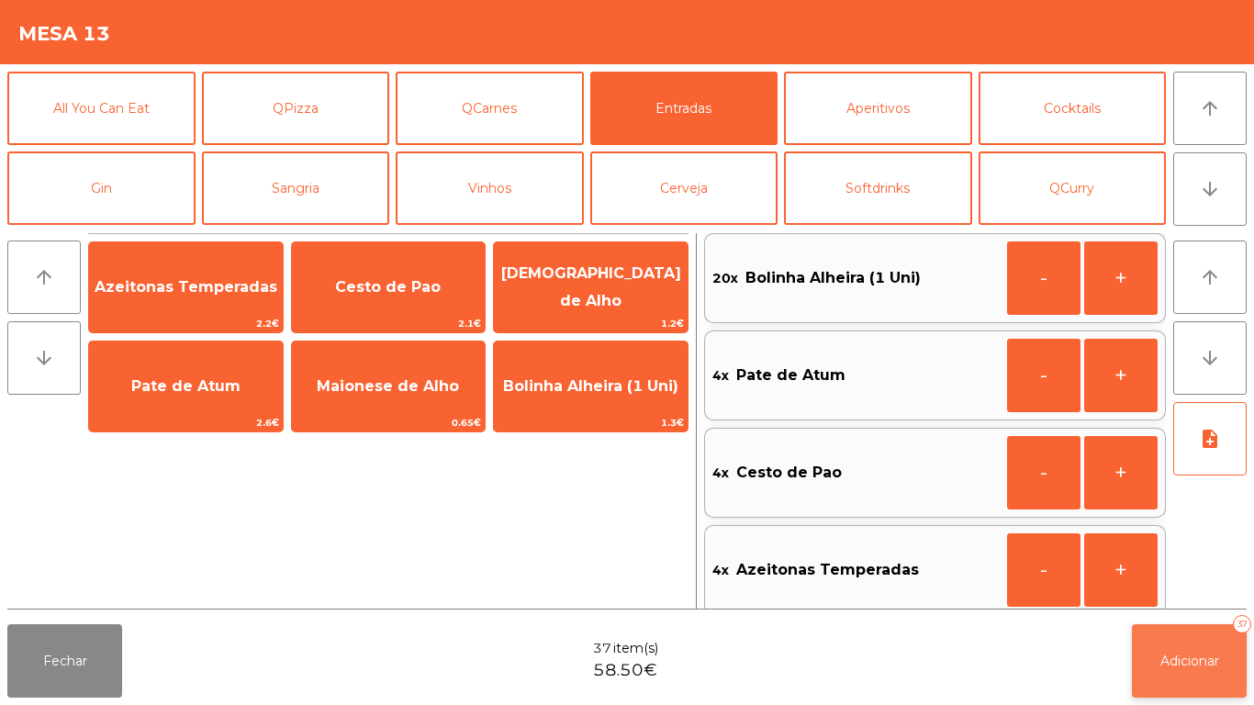
click at [1150, 659] on button "Adicionar 37" at bounding box center [1189, 660] width 115 height 73
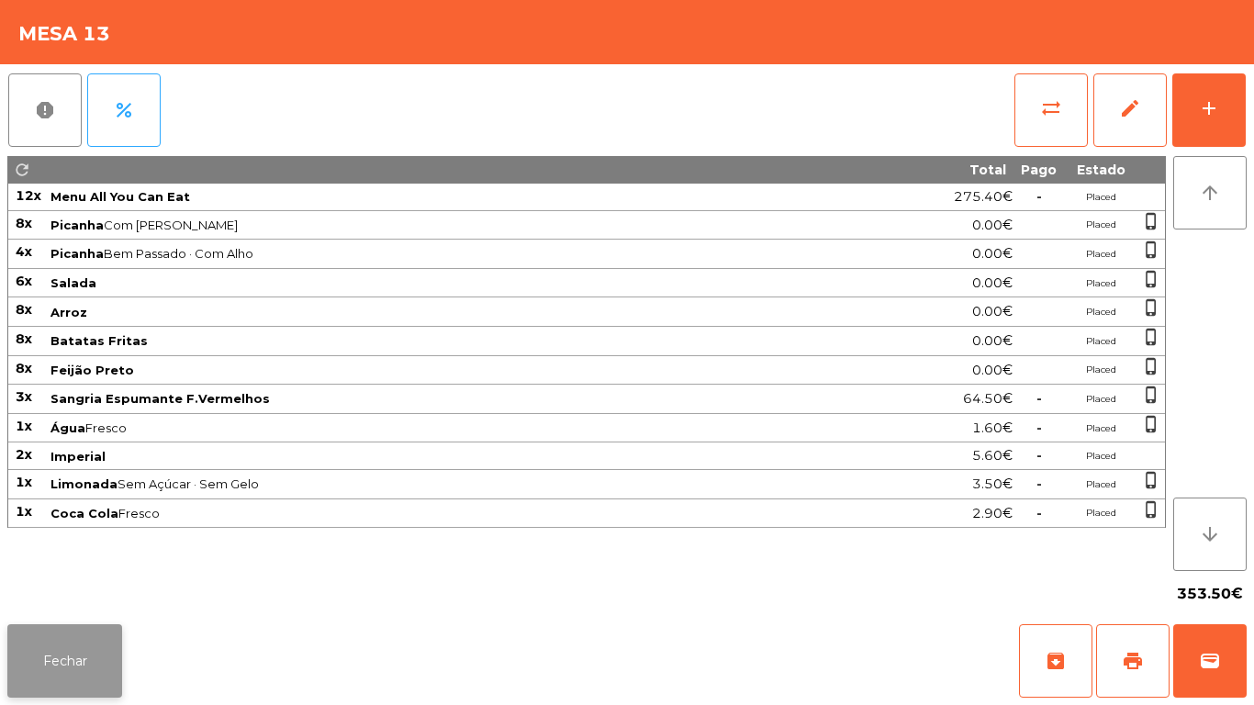
click at [84, 686] on button "Fechar" at bounding box center [64, 660] width 115 height 73
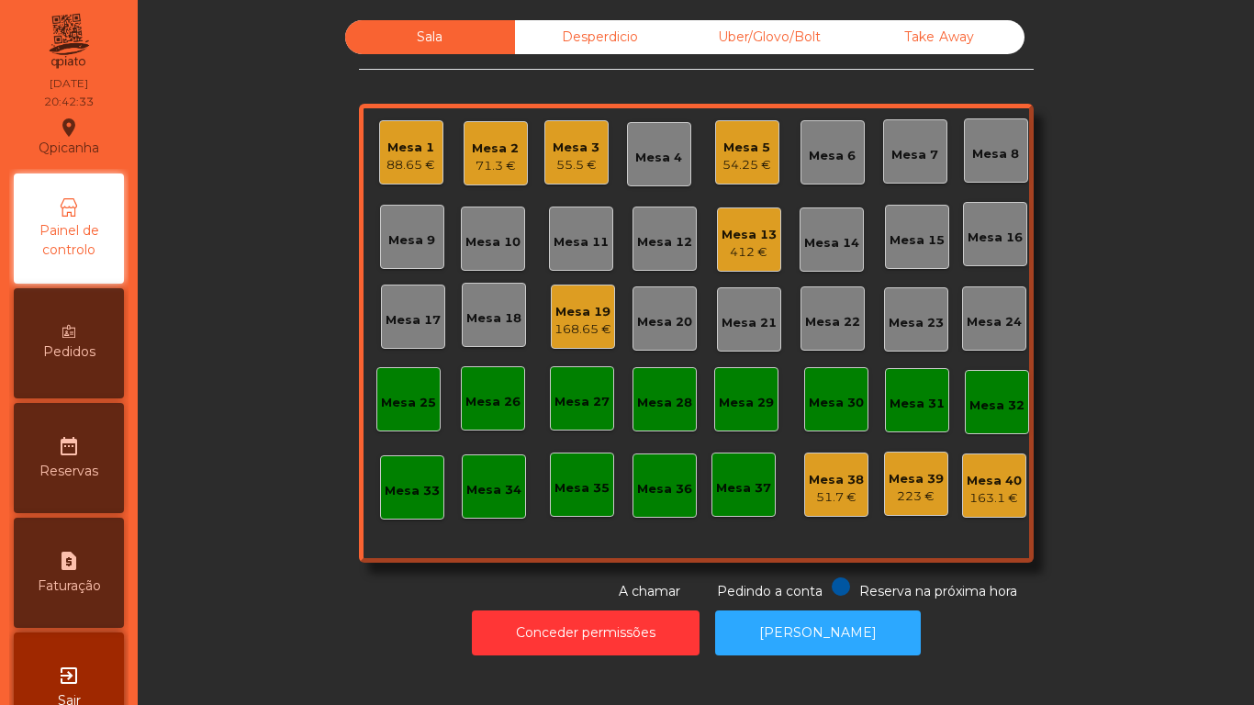
click at [737, 241] on div "Mesa 13" at bounding box center [749, 235] width 55 height 18
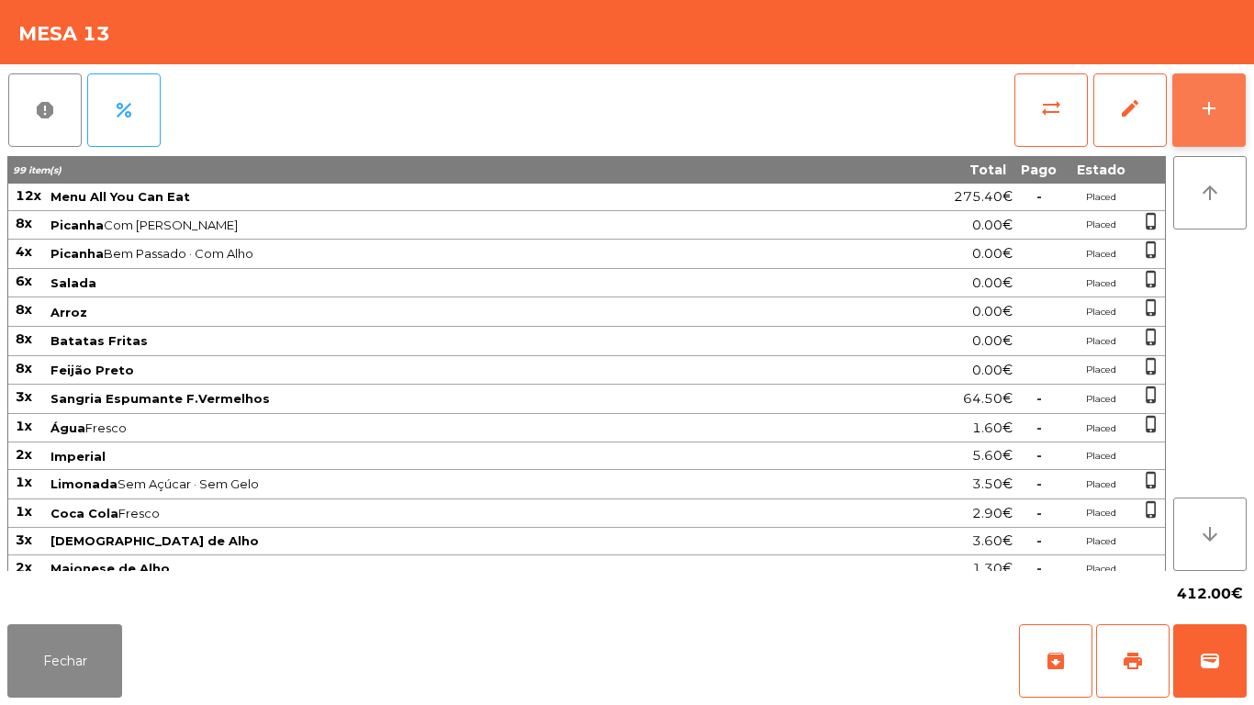
click at [1186, 136] on button "add" at bounding box center [1208, 109] width 73 height 73
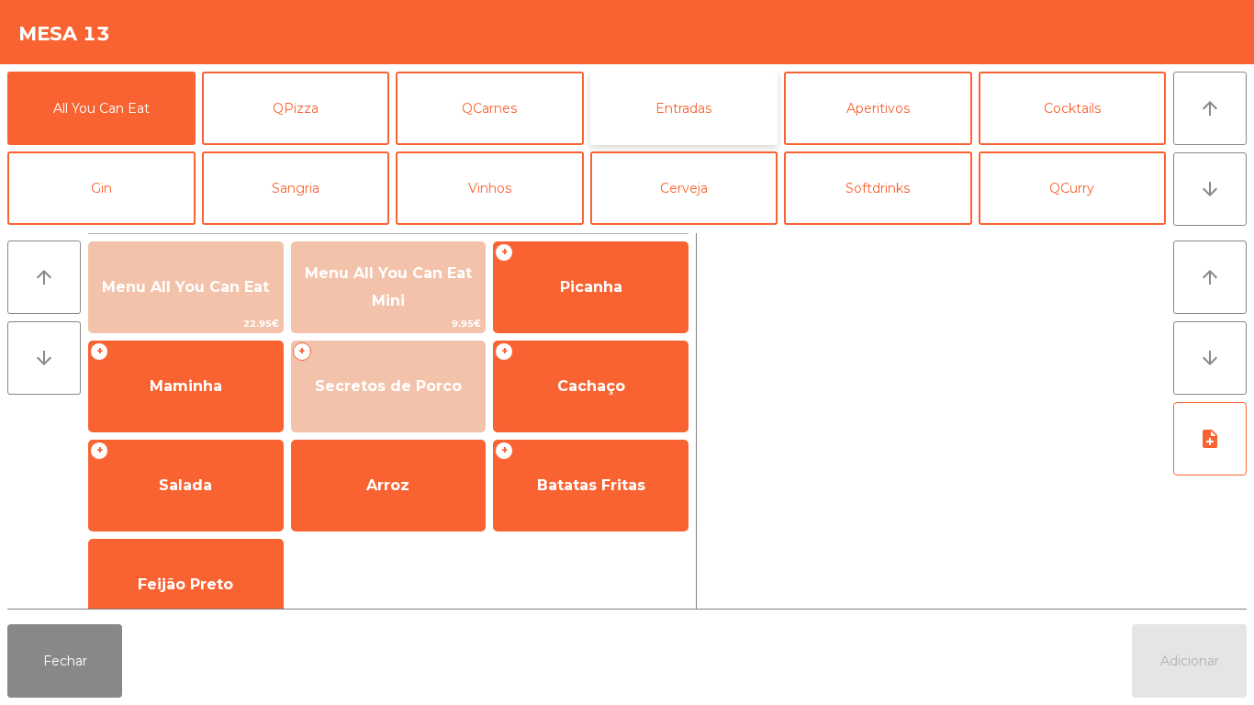
click at [664, 97] on button "Entradas" at bounding box center [684, 108] width 188 height 73
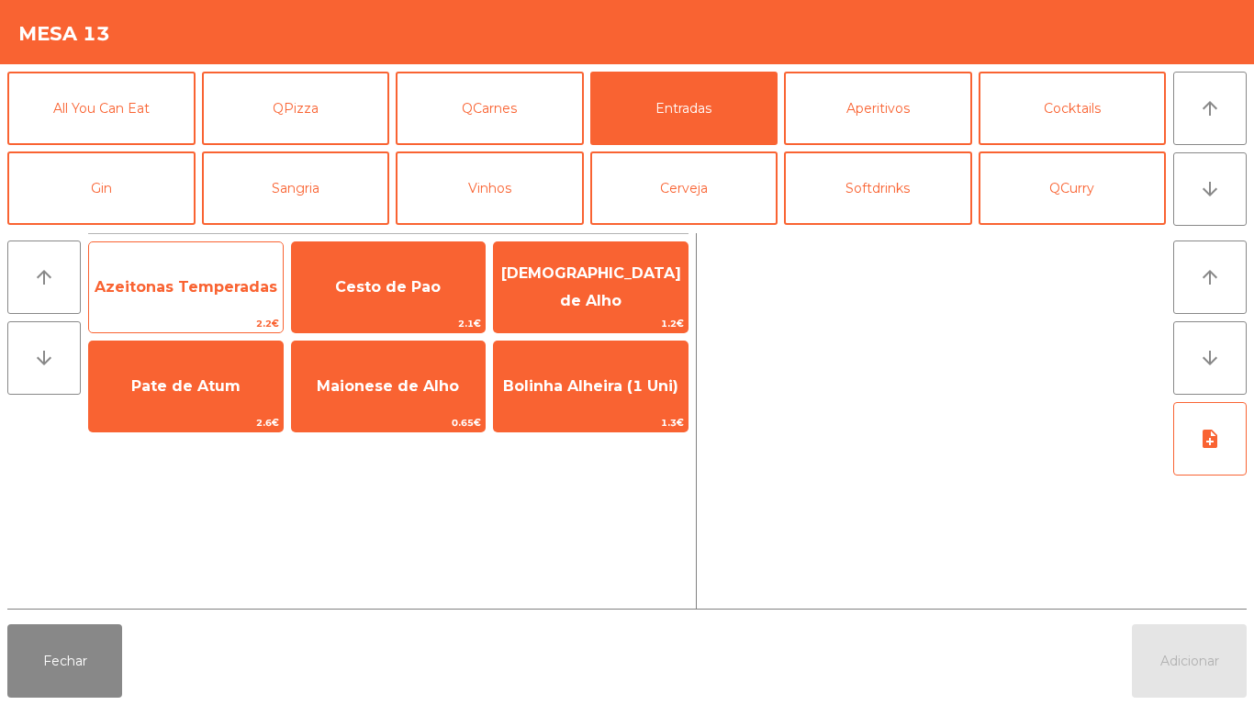
click at [245, 282] on span "Azeitonas Temperadas" at bounding box center [186, 286] width 183 height 17
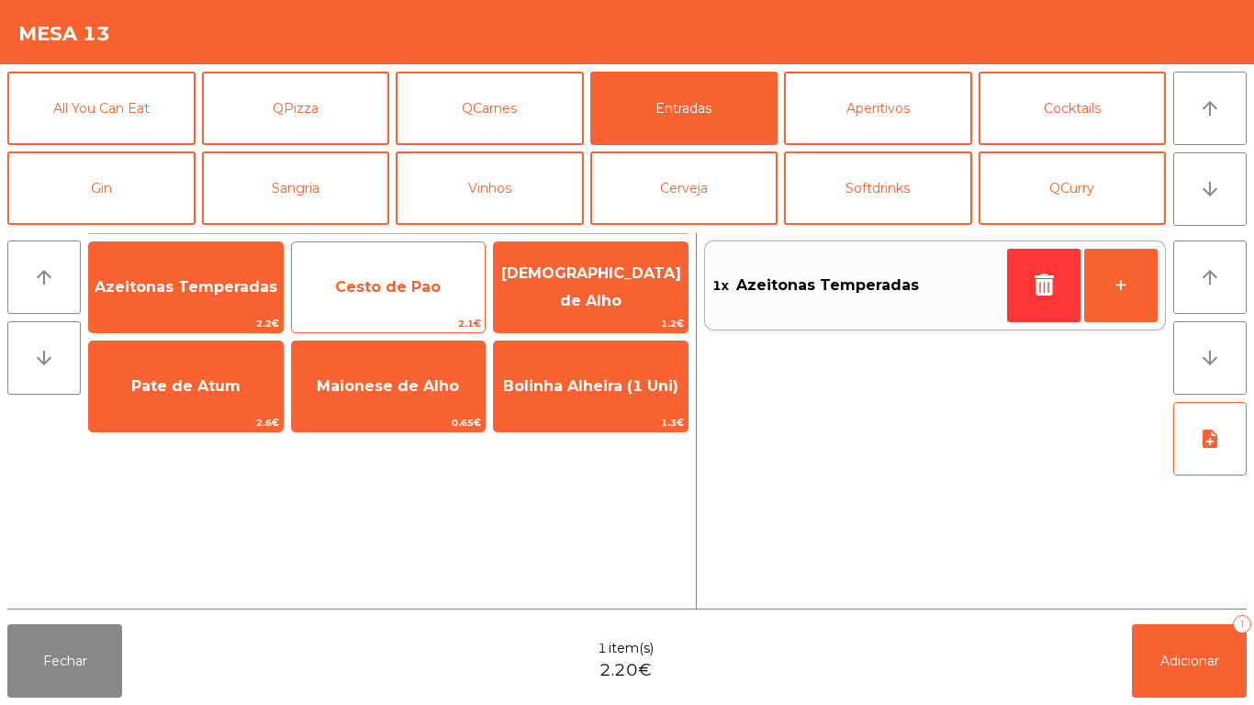
click at [392, 286] on span "Cesto de Pao" at bounding box center [388, 286] width 106 height 17
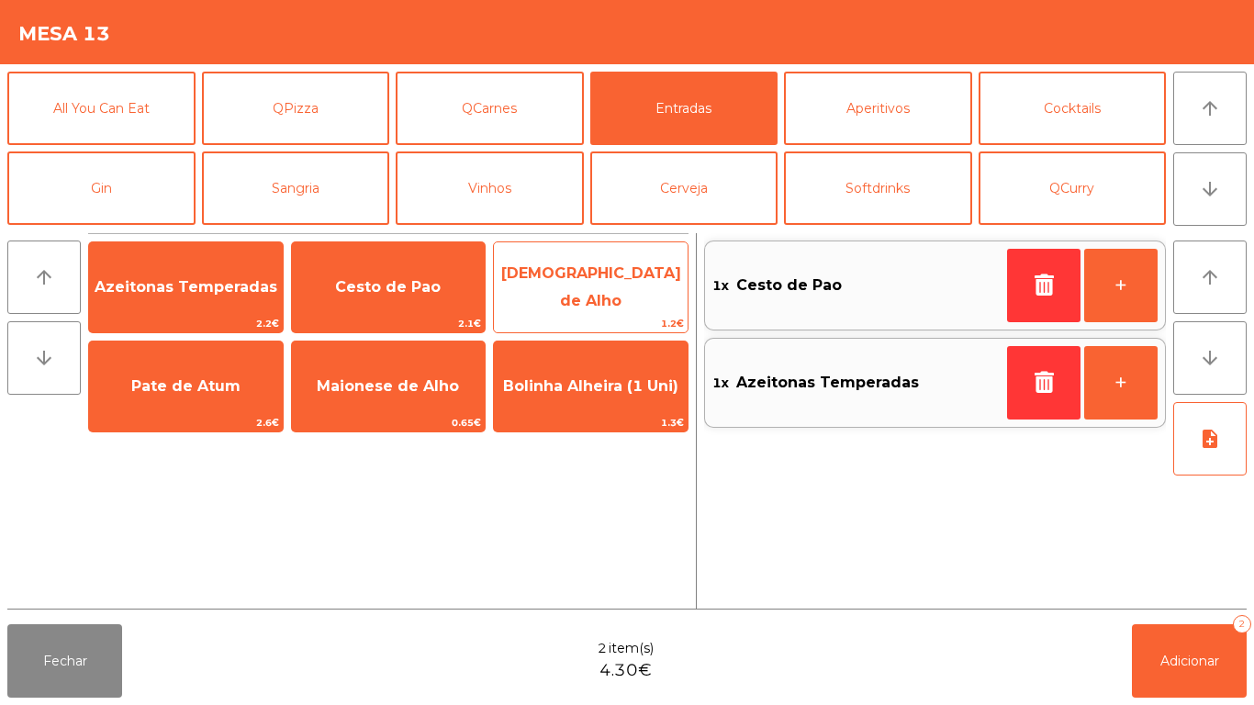
click at [584, 297] on span "[DEMOGRAPHIC_DATA] de Alho" at bounding box center [591, 288] width 194 height 78
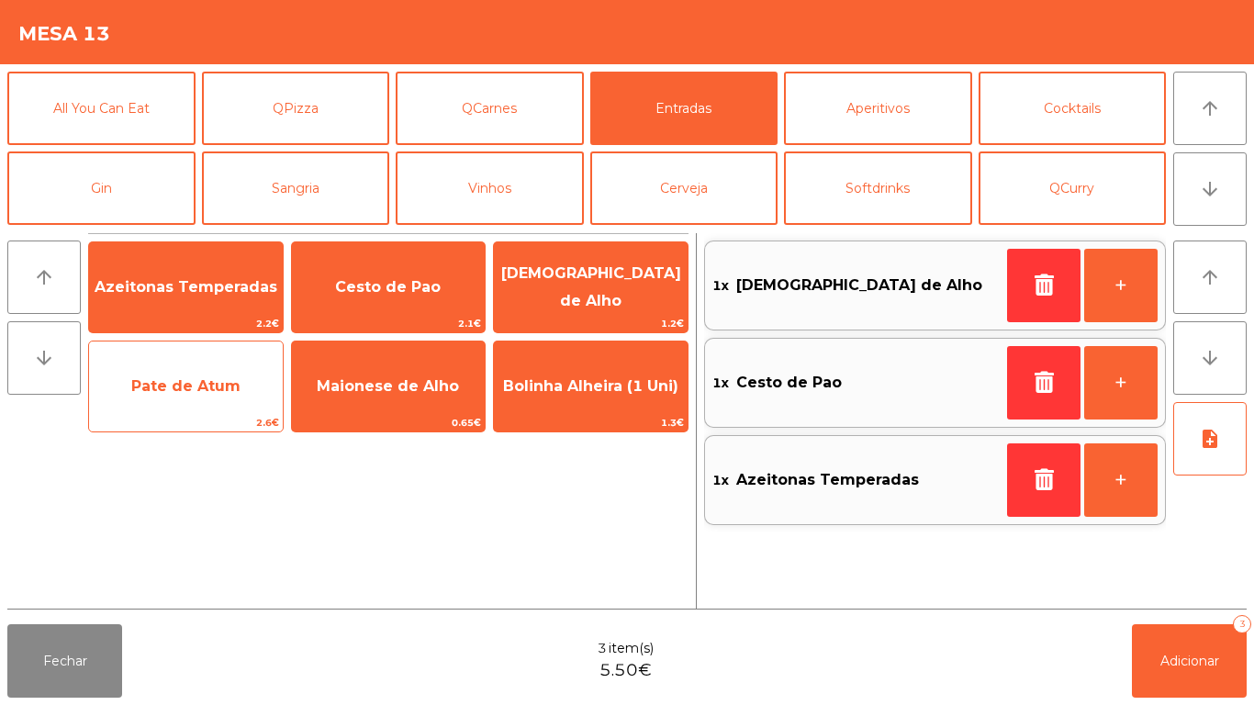
click at [233, 376] on span "Pate de Atum" at bounding box center [186, 387] width 194 height 50
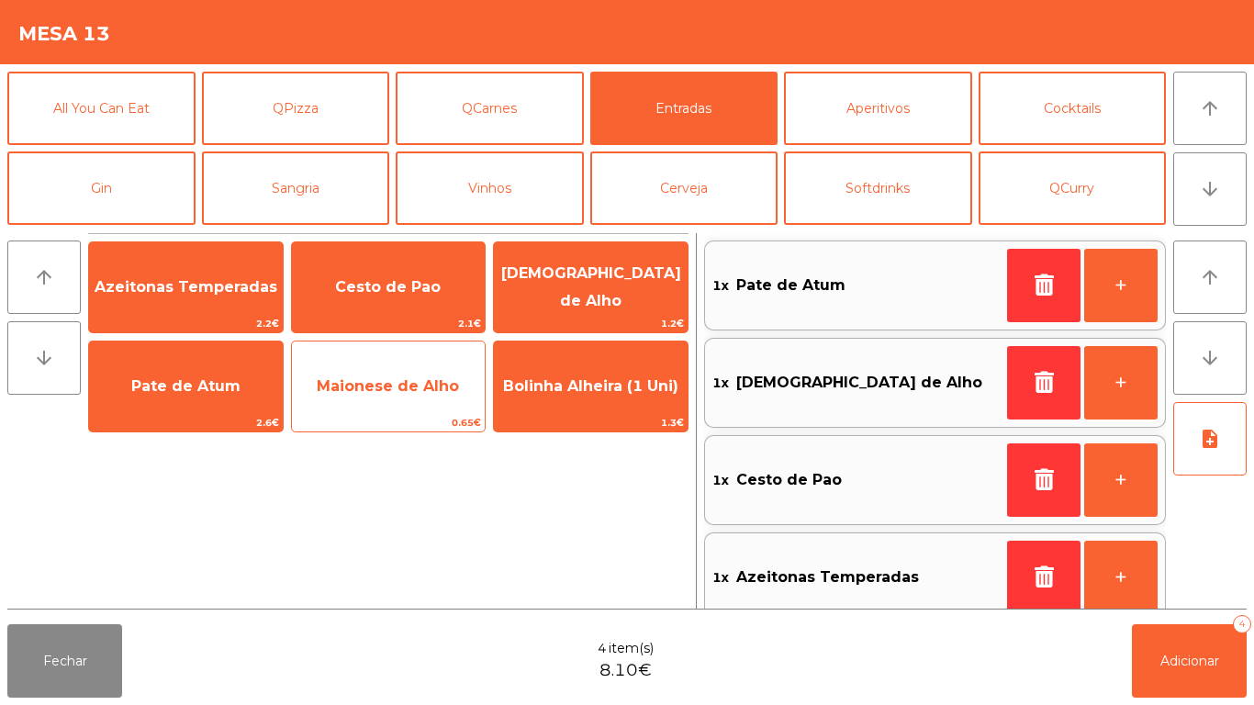
click at [410, 380] on span "Maionese de Alho" at bounding box center [388, 385] width 142 height 17
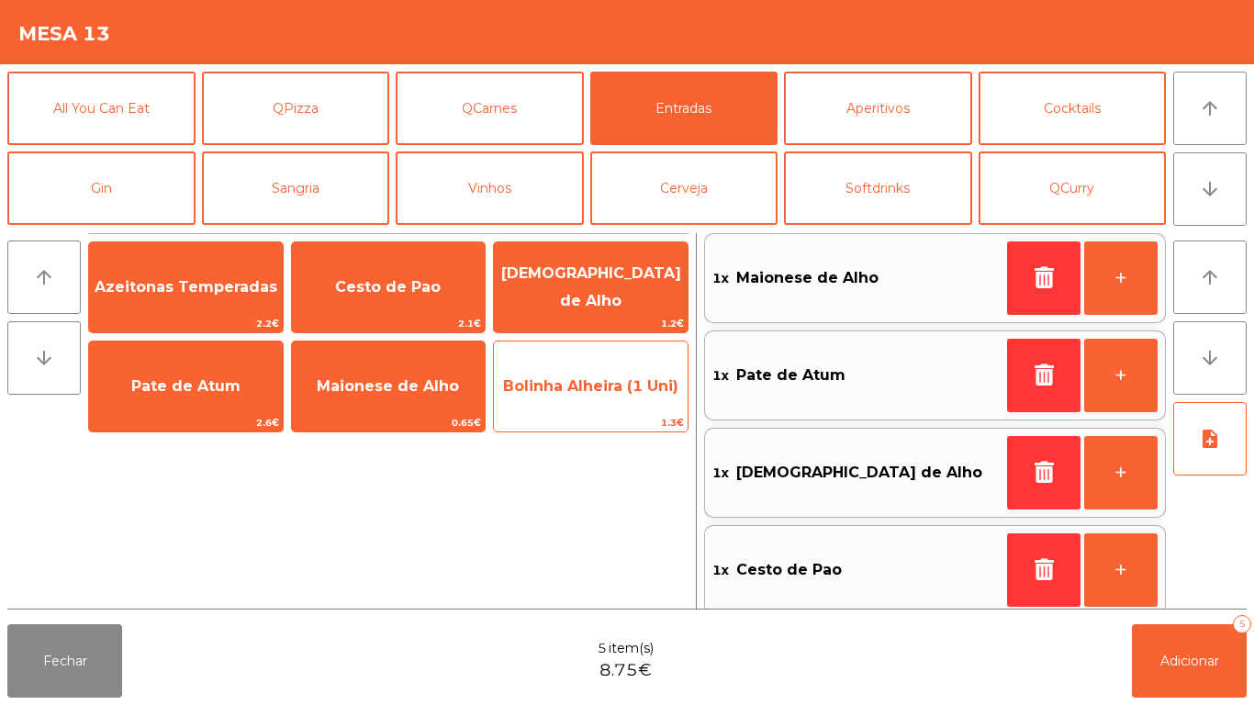
click at [586, 384] on span "Bolinha Alheira (1 Uni)" at bounding box center [590, 385] width 175 height 17
click at [598, 385] on span "Bolinha Alheira (1 Uni)" at bounding box center [590, 385] width 175 height 17
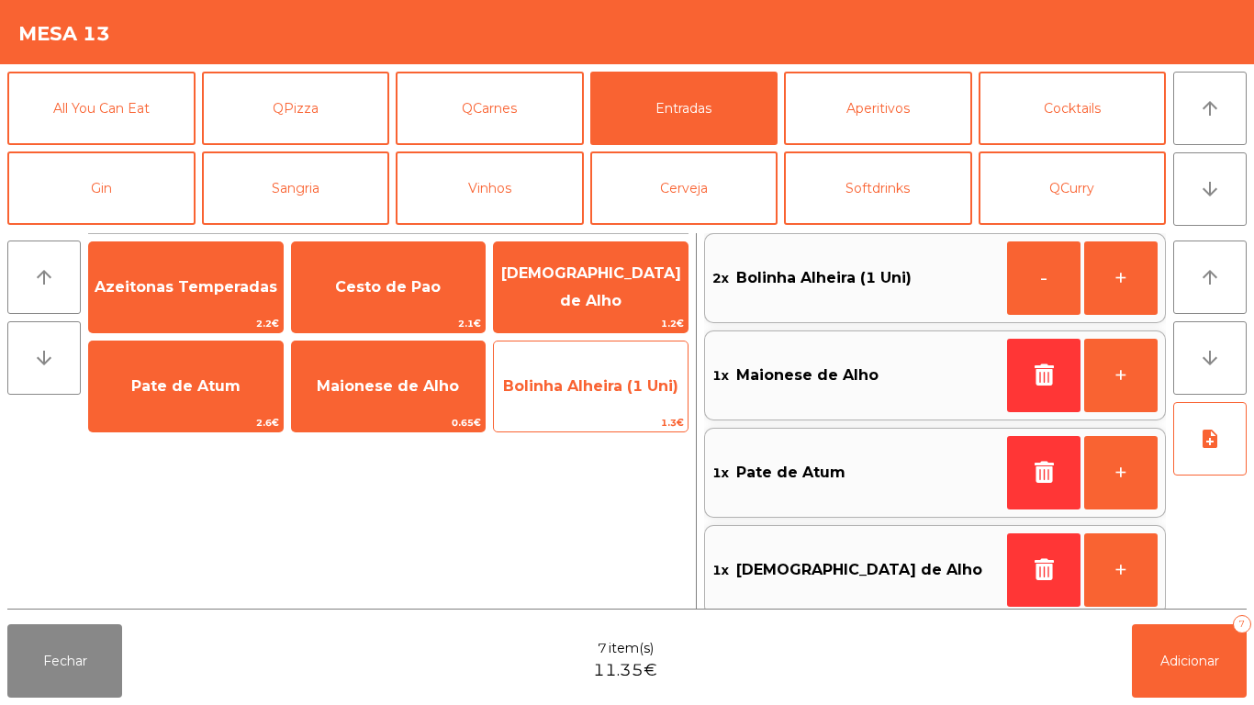
click at [594, 400] on span "Bolinha Alheira (1 Uni)" at bounding box center [591, 387] width 194 height 50
click at [600, 402] on span "Bolinha Alheira (1 Uni)" at bounding box center [591, 387] width 194 height 50
click at [617, 403] on span "Bolinha Alheira (1 Uni)" at bounding box center [591, 387] width 194 height 50
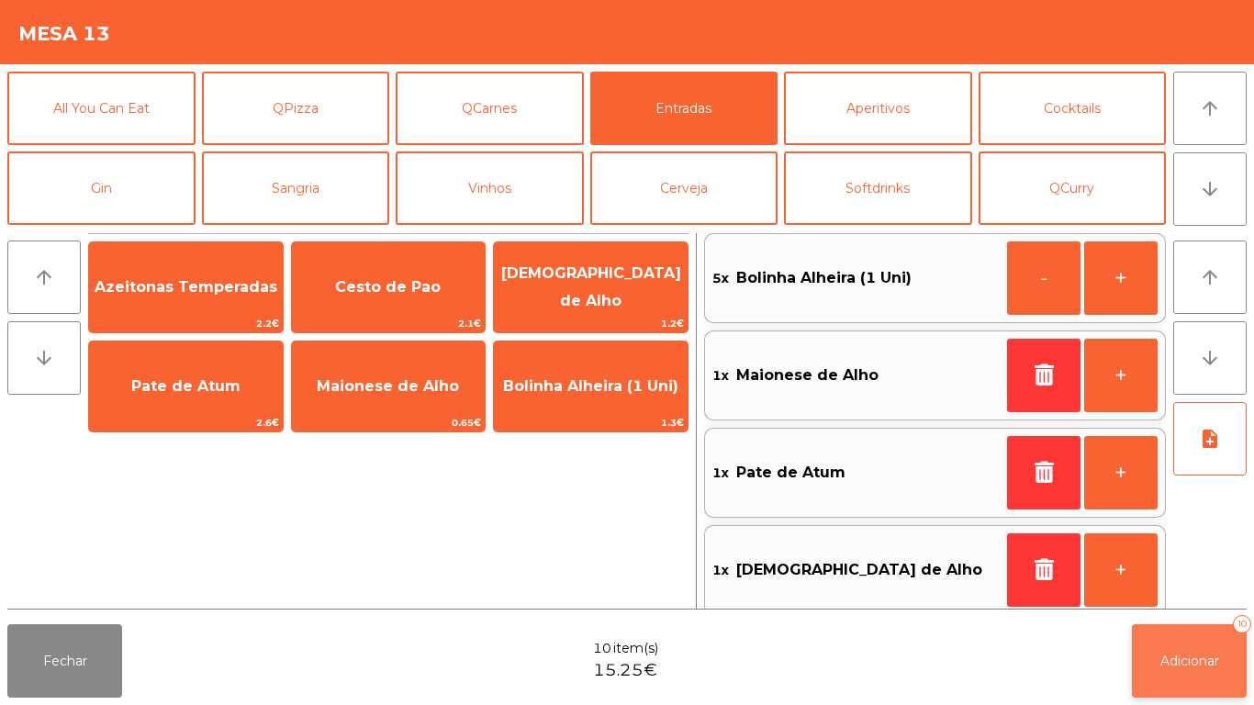
click at [1221, 659] on button "Adicionar 10" at bounding box center [1189, 660] width 115 height 73
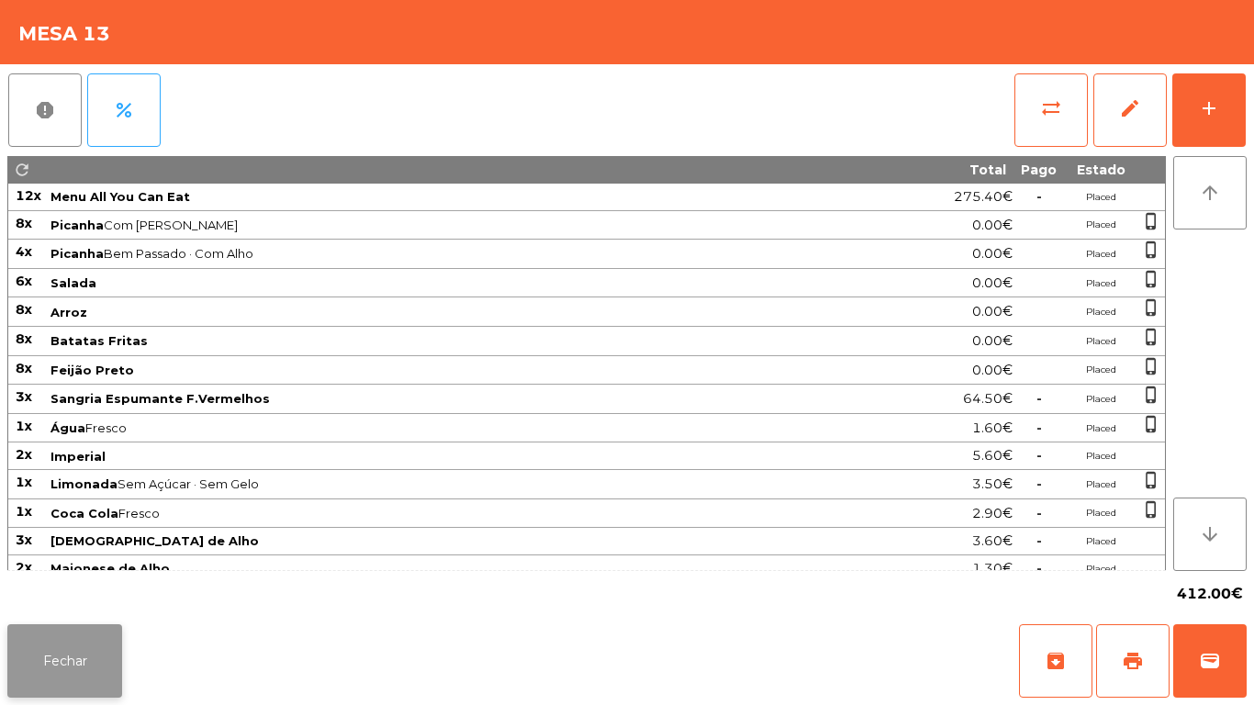
click at [65, 655] on button "Fechar" at bounding box center [64, 660] width 115 height 73
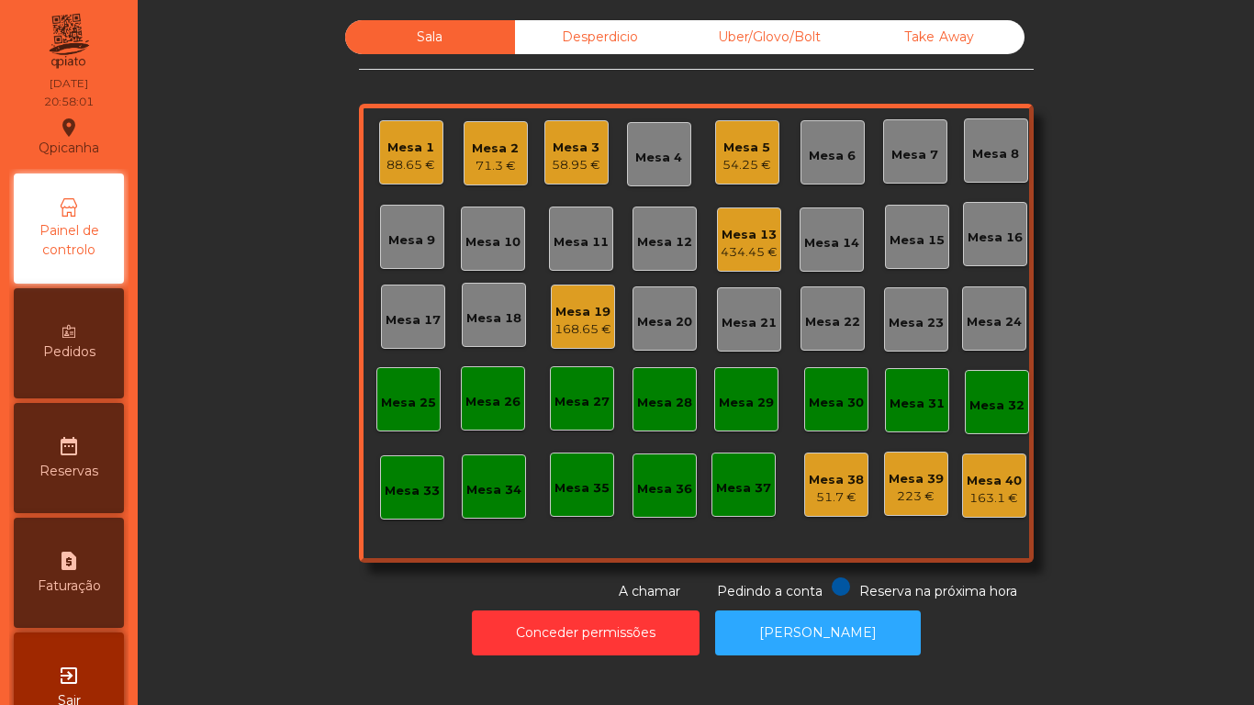
click at [400, 164] on div "88.65 €" at bounding box center [411, 165] width 49 height 18
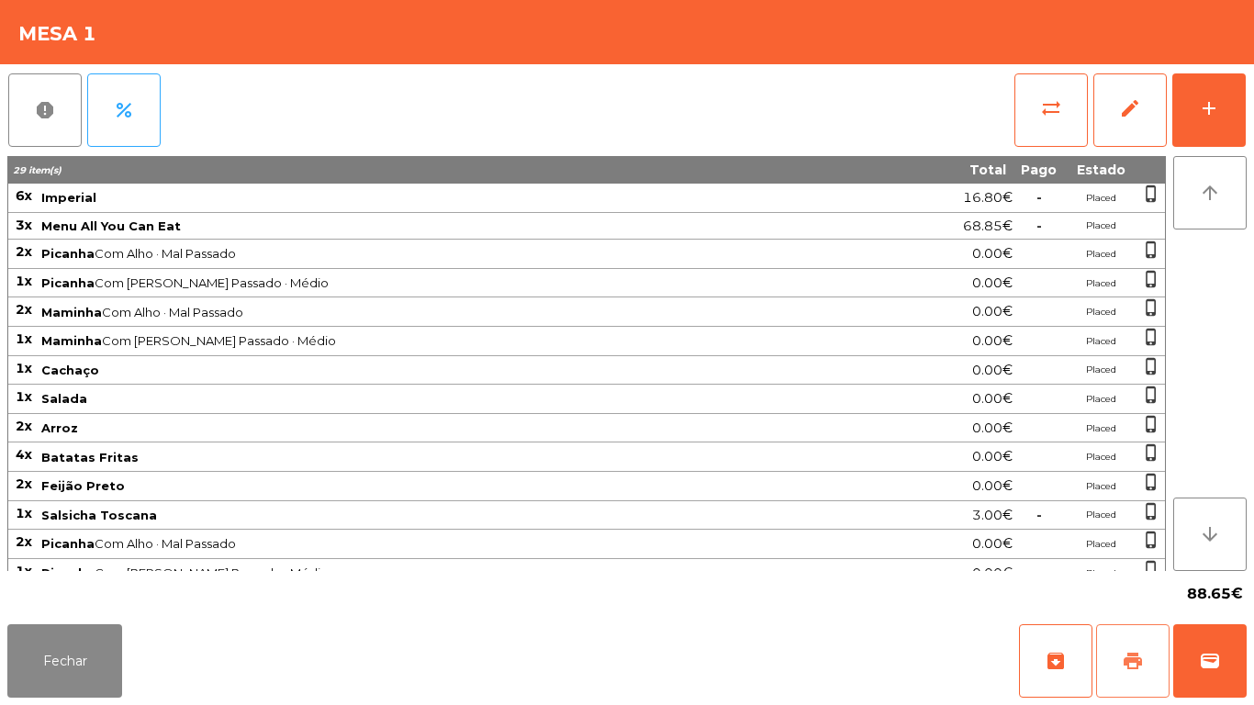
click at [1113, 662] on button "print" at bounding box center [1132, 660] width 73 height 73
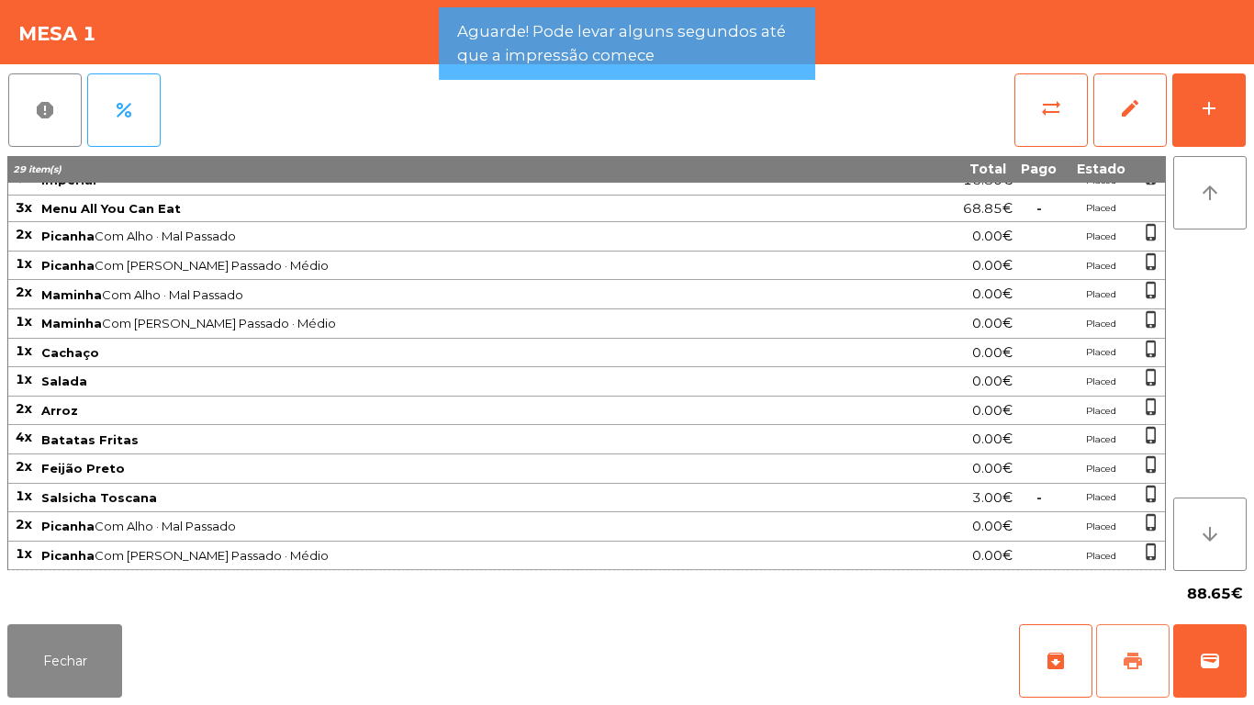
scroll to position [0, 0]
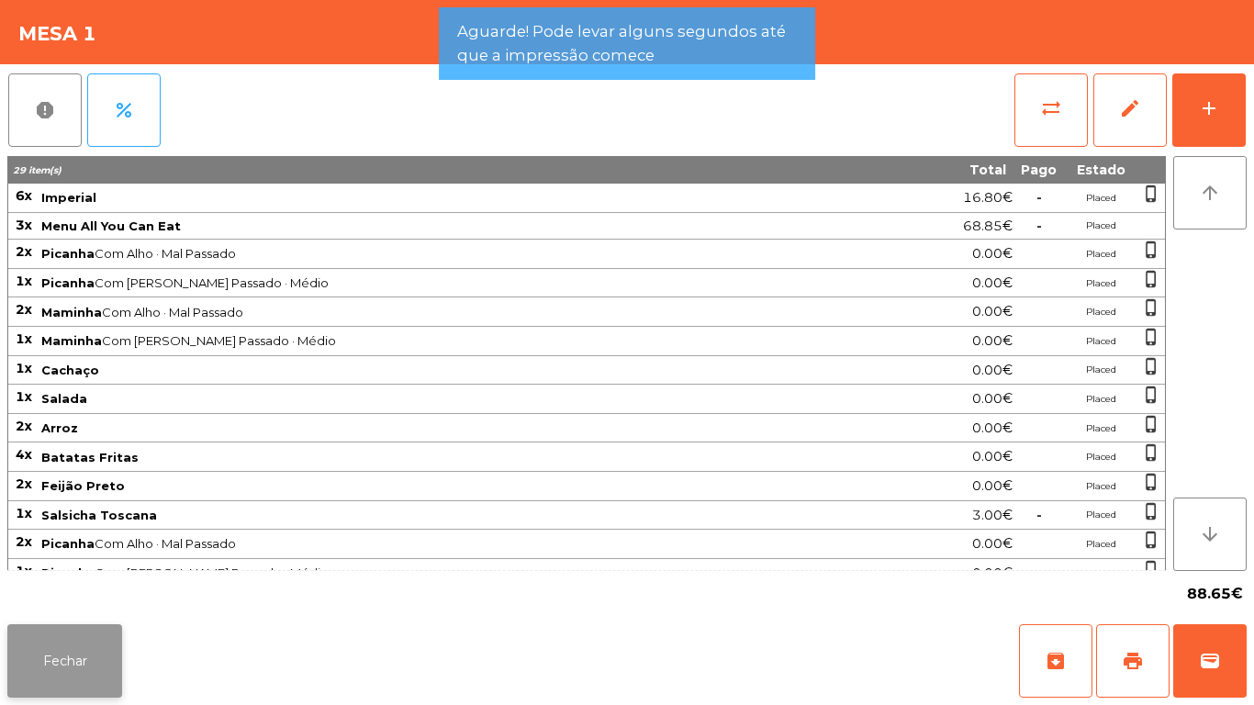
click at [94, 658] on button "Fechar" at bounding box center [64, 660] width 115 height 73
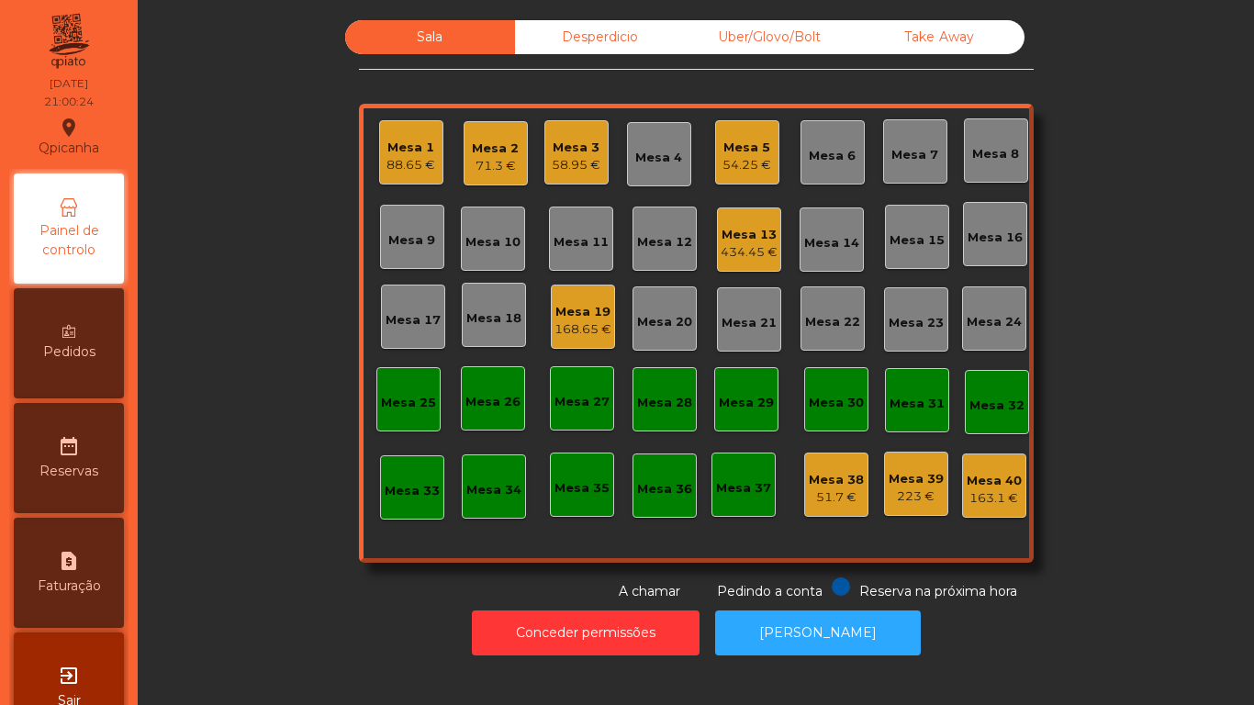
click at [408, 140] on div "Mesa 1" at bounding box center [411, 148] width 49 height 18
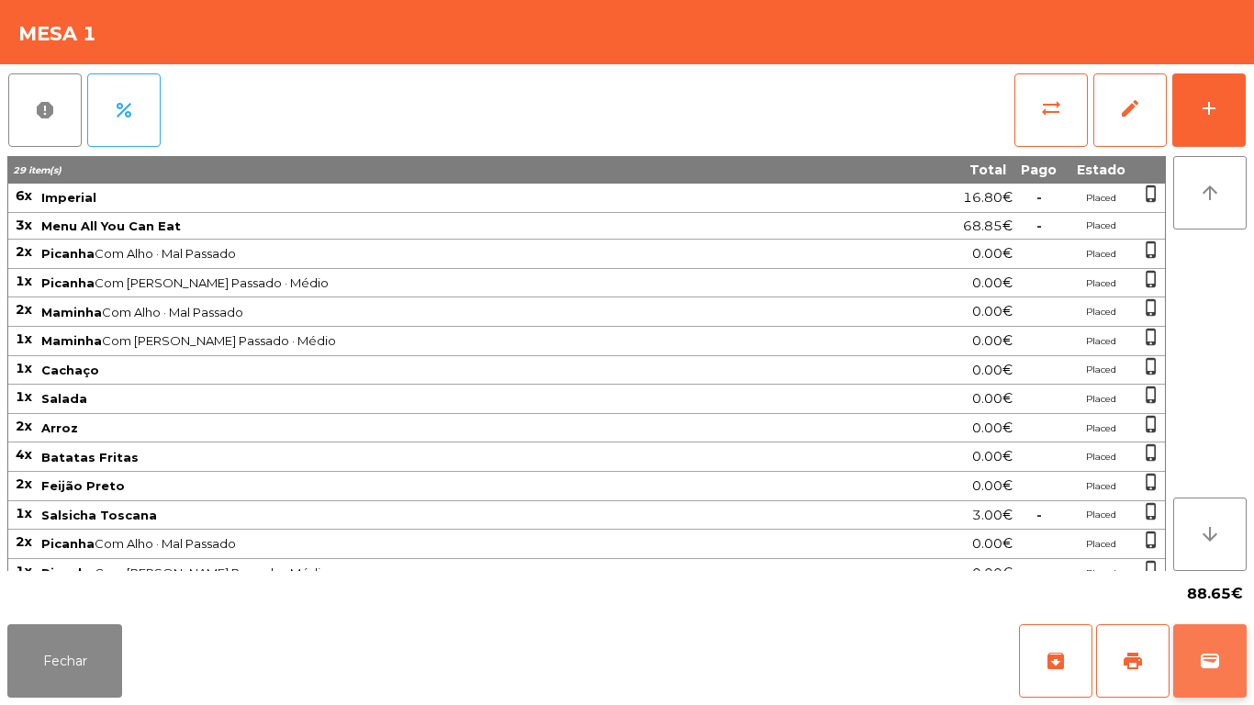
click at [1204, 629] on button "wallet" at bounding box center [1209, 660] width 73 height 73
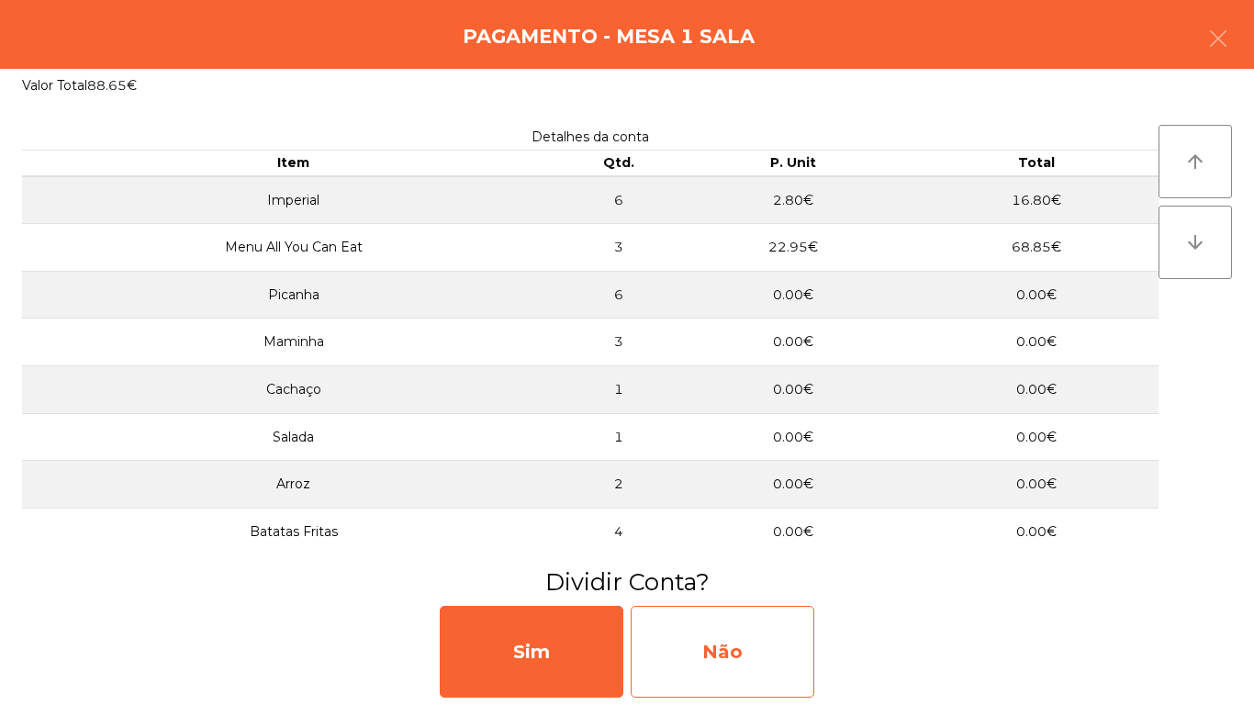
click at [801, 629] on div "Não" at bounding box center [723, 652] width 184 height 92
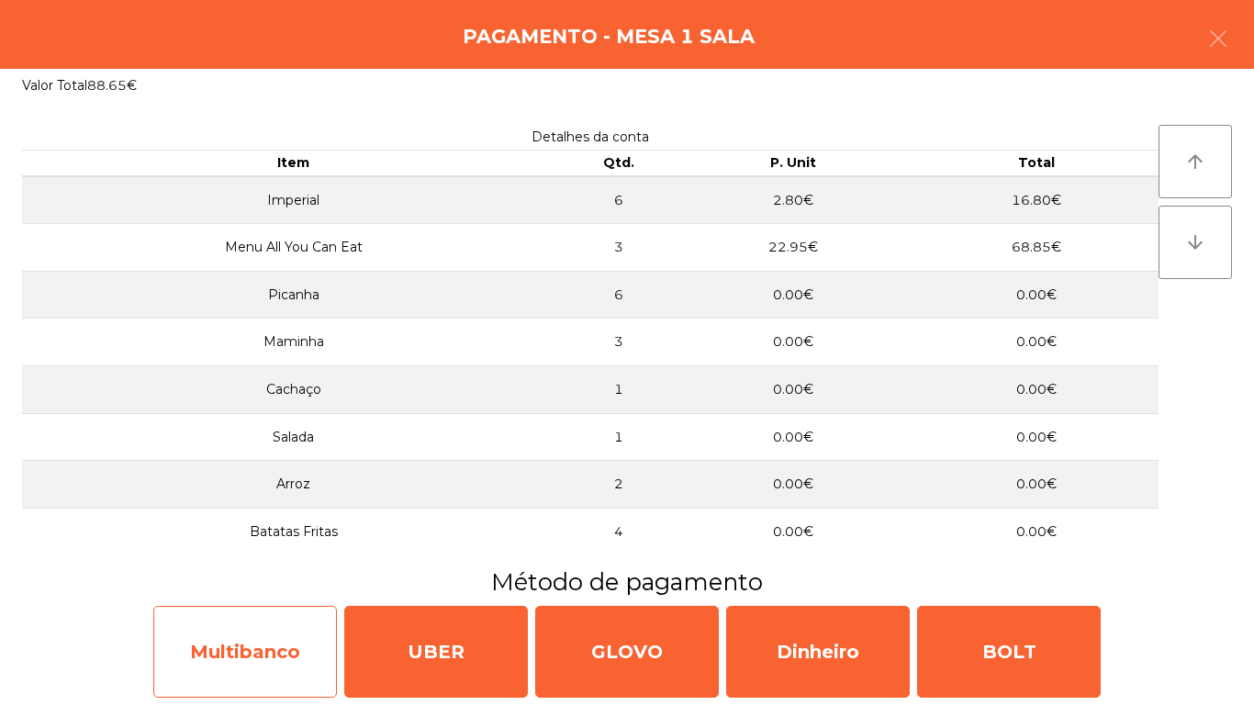
click at [264, 648] on div "Multibanco" at bounding box center [245, 652] width 184 height 92
select select "**"
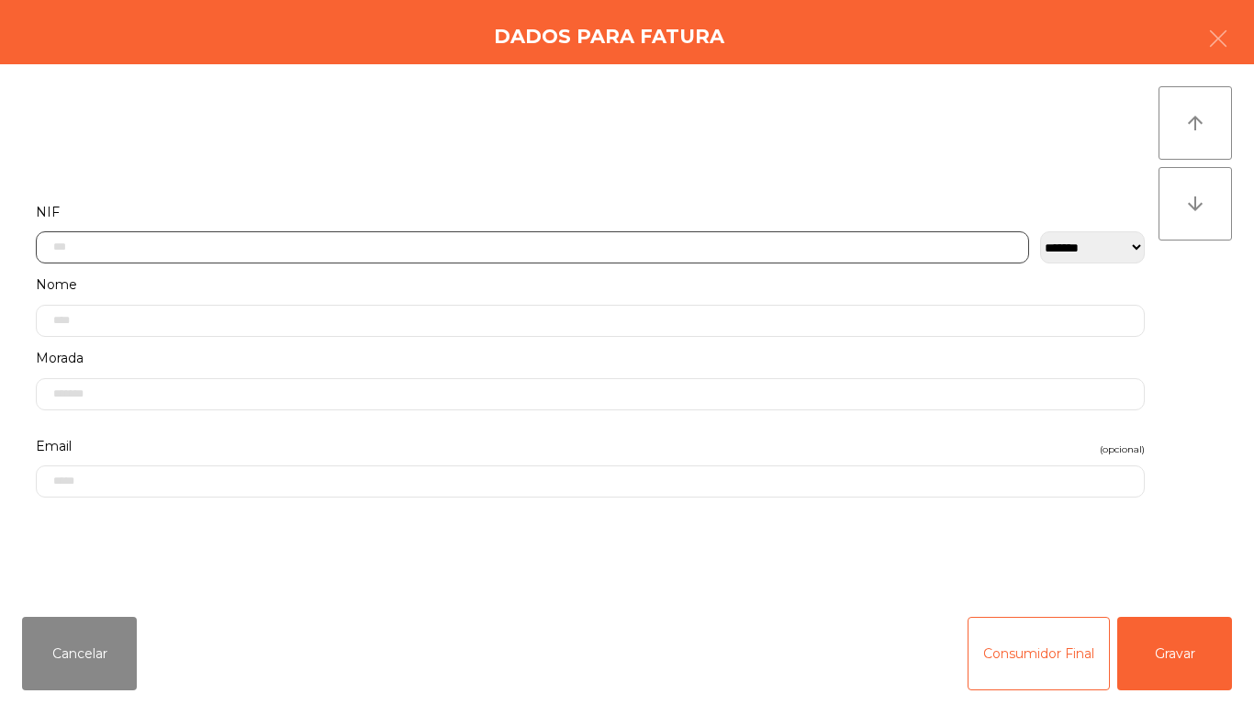
click at [345, 250] on input "text" at bounding box center [532, 247] width 993 height 32
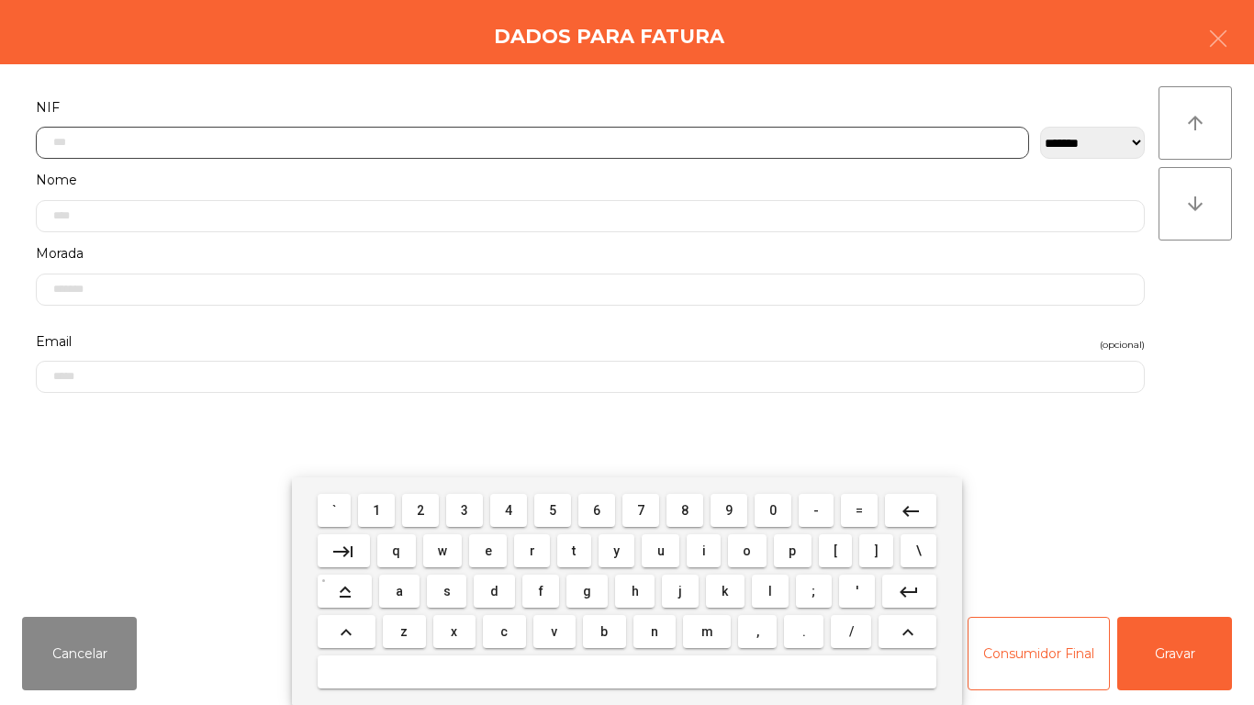
scroll to position [112, 0]
click at [434, 508] on button "2" at bounding box center [420, 510] width 37 height 33
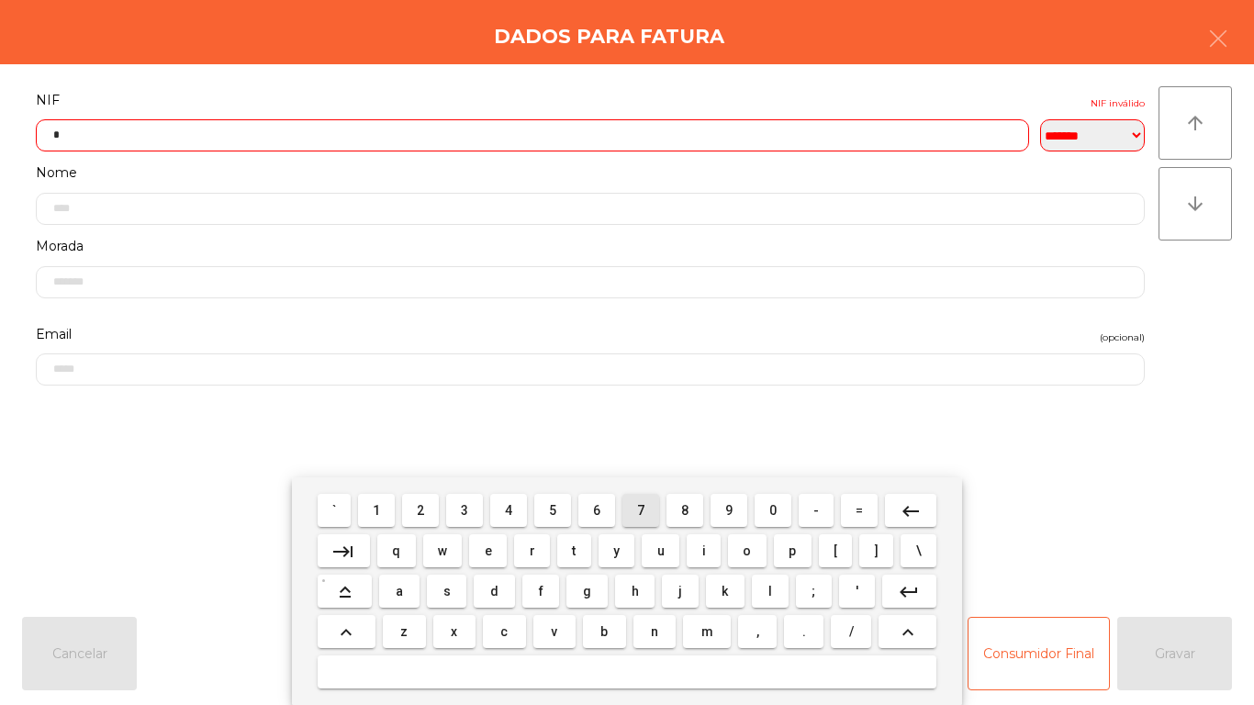
click at [624, 514] on button "7" at bounding box center [640, 510] width 37 height 33
click at [376, 510] on span "1" at bounding box center [376, 510] width 7 height 15
click at [685, 510] on span "8" at bounding box center [684, 510] width 7 height 15
click at [758, 510] on button "0" at bounding box center [773, 510] width 37 height 33
click at [595, 508] on span "6" at bounding box center [596, 510] width 7 height 15
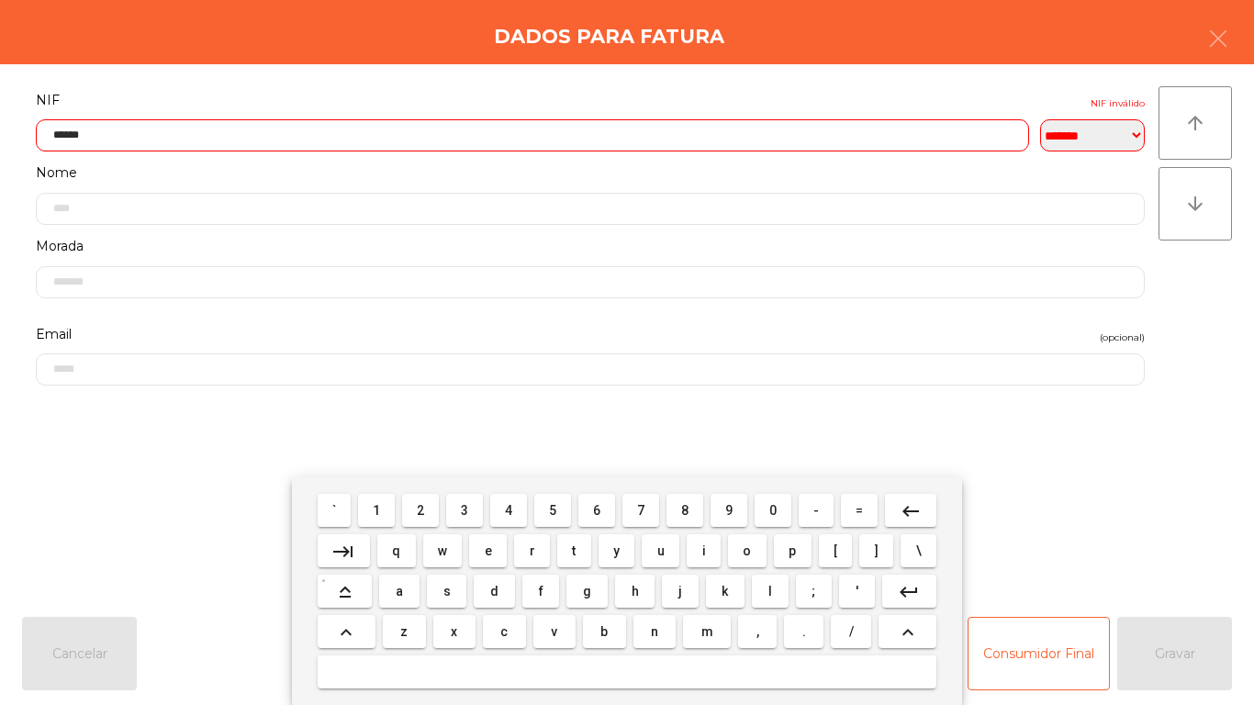
click at [553, 510] on span "5" at bounding box center [552, 510] width 7 height 15
click at [773, 510] on span "0" at bounding box center [772, 510] width 7 height 15
click at [685, 510] on span "8" at bounding box center [684, 510] width 7 height 15
type input "*********"
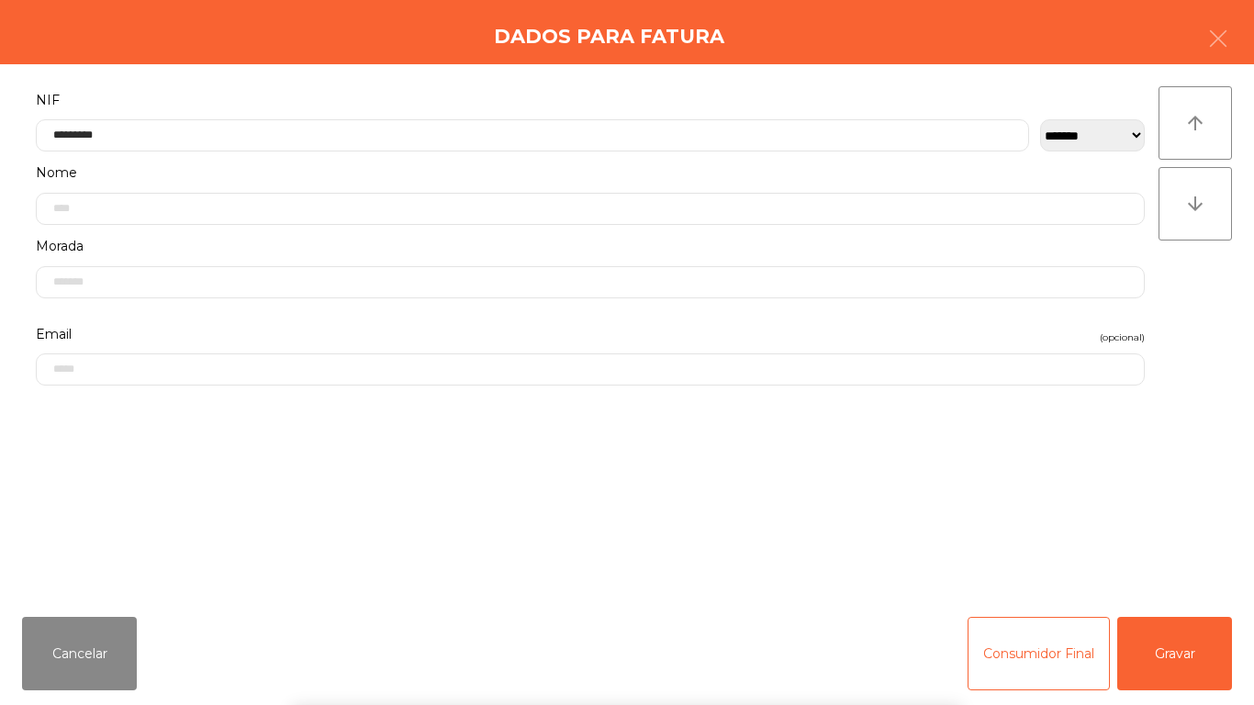
click at [1157, 513] on div "` 1 2 3 4 5 6 7 8 9 0 - = keyboard_backspace keyboard_tab q w e r t y u i o p […" at bounding box center [627, 591] width 1254 height 228
click at [1164, 649] on button "Gravar" at bounding box center [1174, 653] width 115 height 73
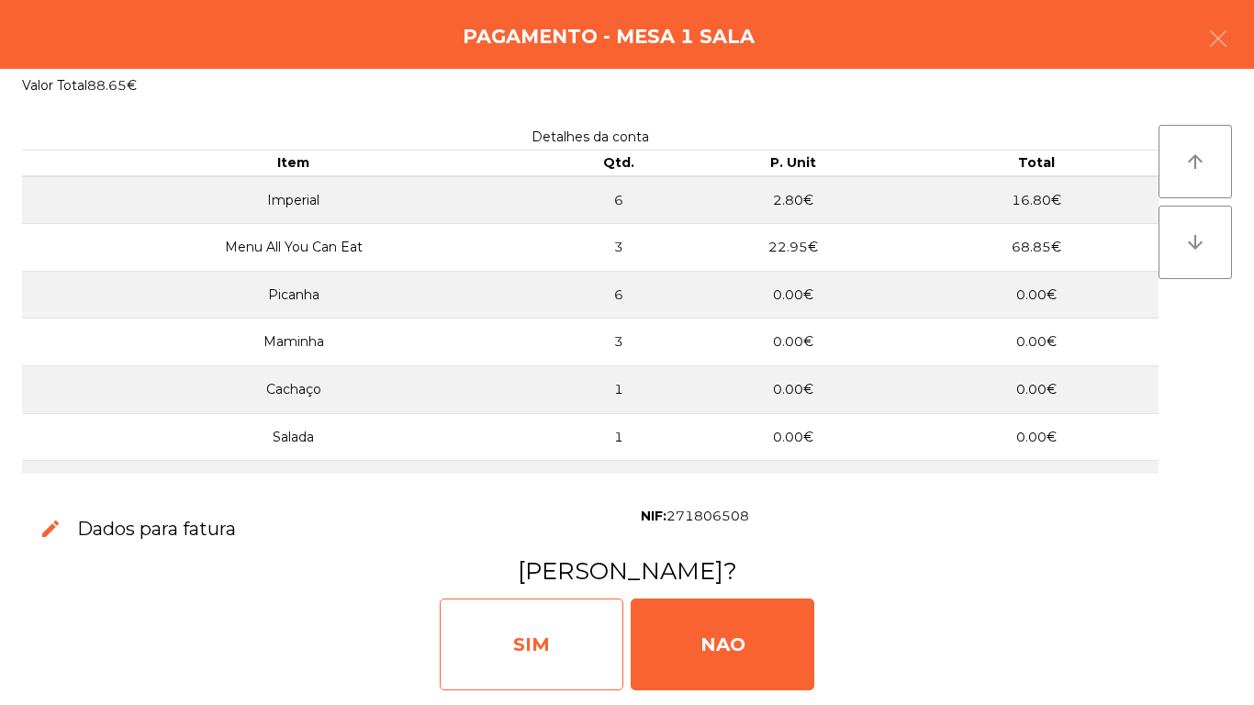
click at [575, 640] on div "SIM" at bounding box center [532, 645] width 184 height 92
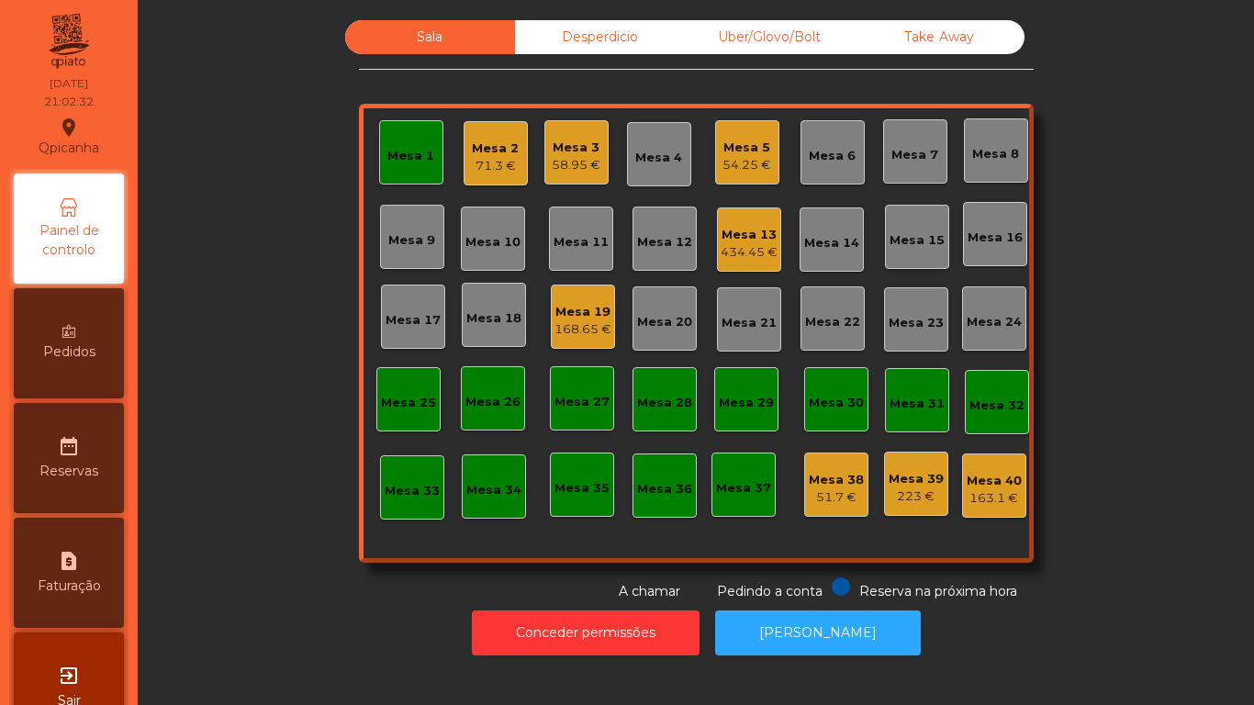
click at [725, 241] on div "Mesa 13" at bounding box center [749, 235] width 57 height 18
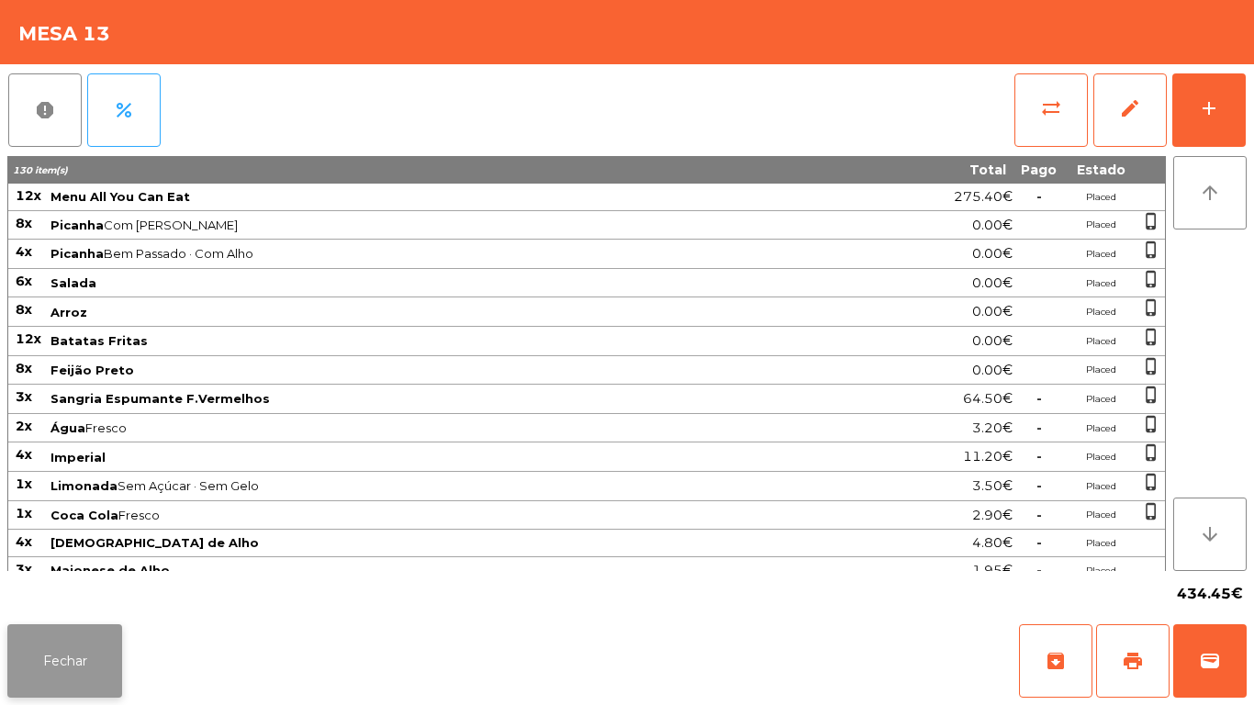
click at [74, 631] on button "Fechar" at bounding box center [64, 660] width 115 height 73
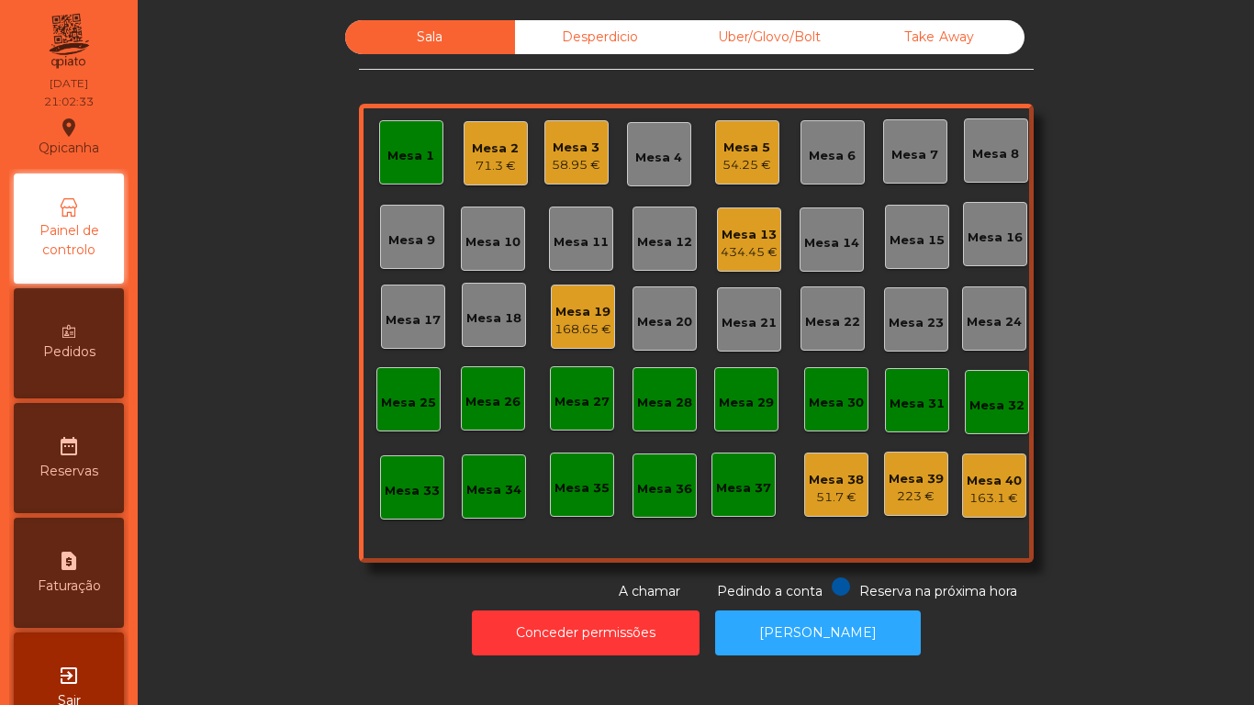
click at [565, 311] on div "Mesa 19" at bounding box center [583, 312] width 57 height 18
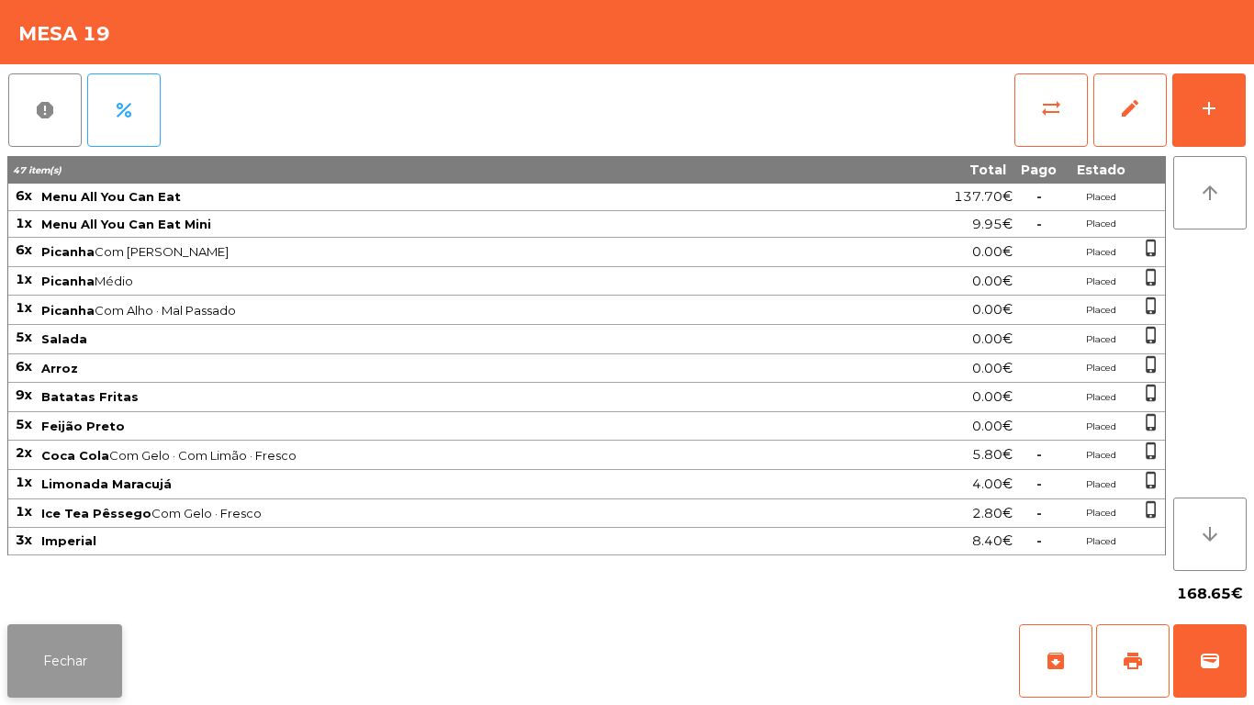
click at [85, 664] on button "Fechar" at bounding box center [64, 660] width 115 height 73
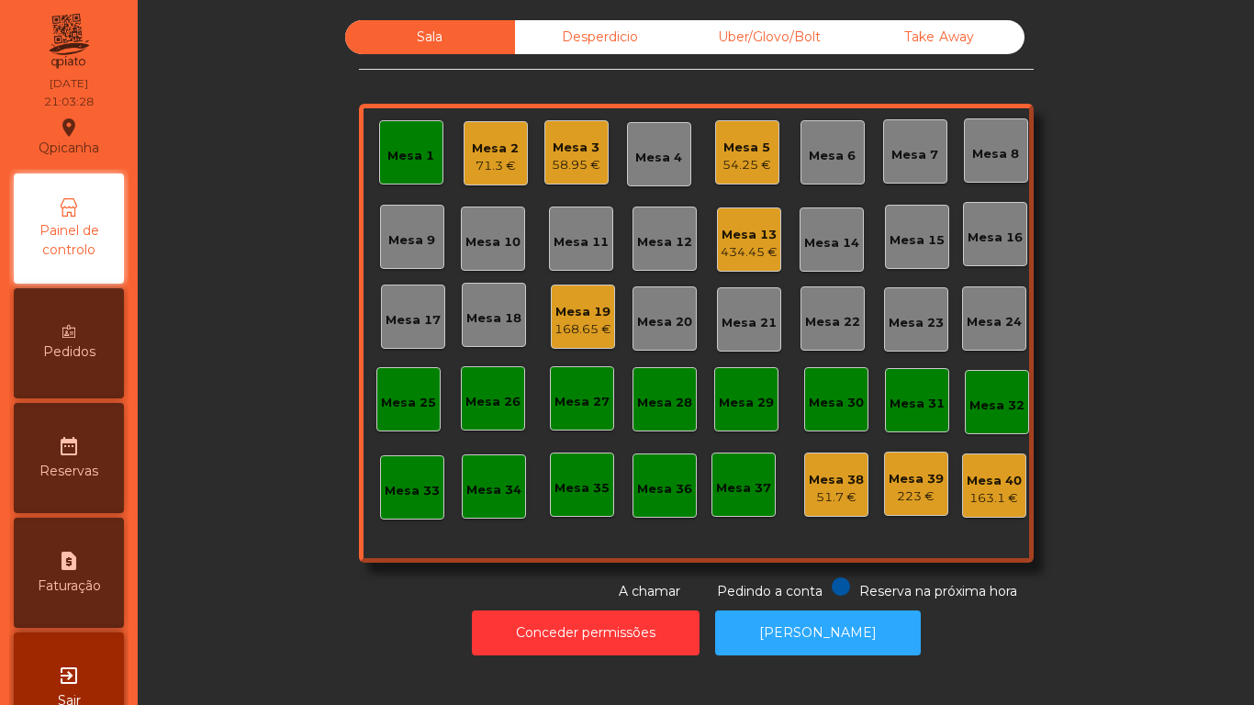
click at [406, 168] on div "Mesa 1" at bounding box center [411, 152] width 64 height 64
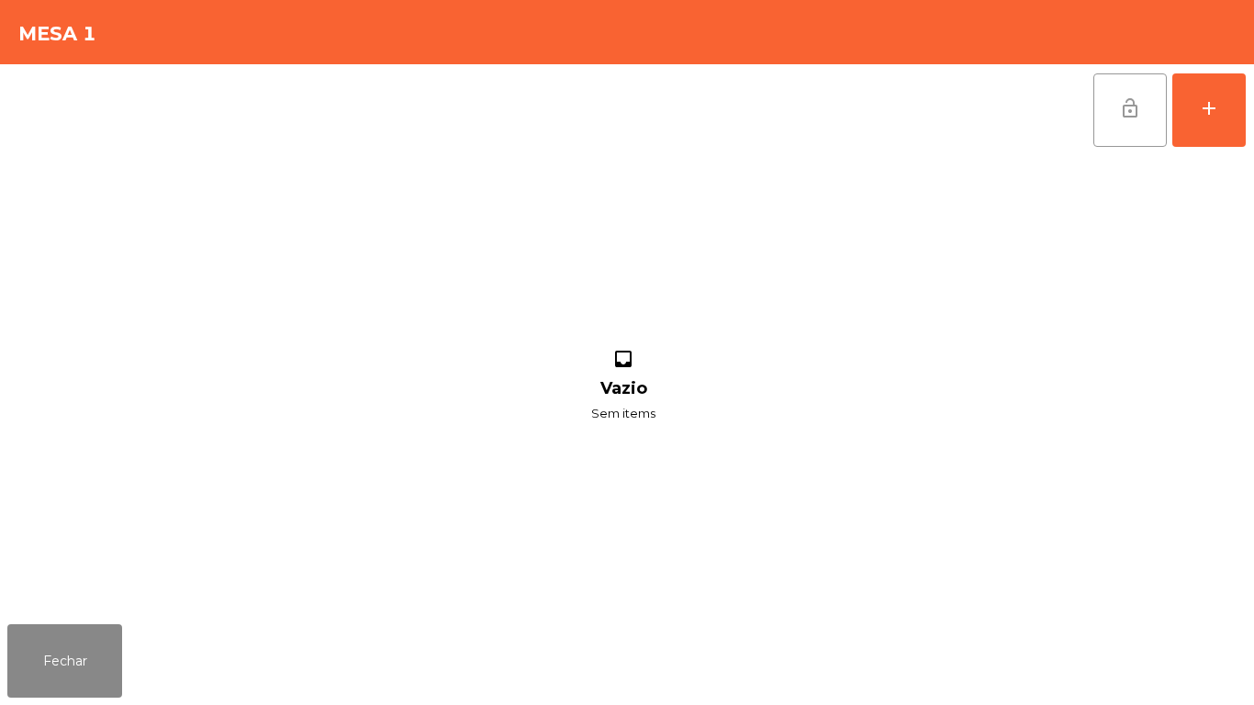
click at [1116, 133] on button "lock_open" at bounding box center [1129, 109] width 73 height 73
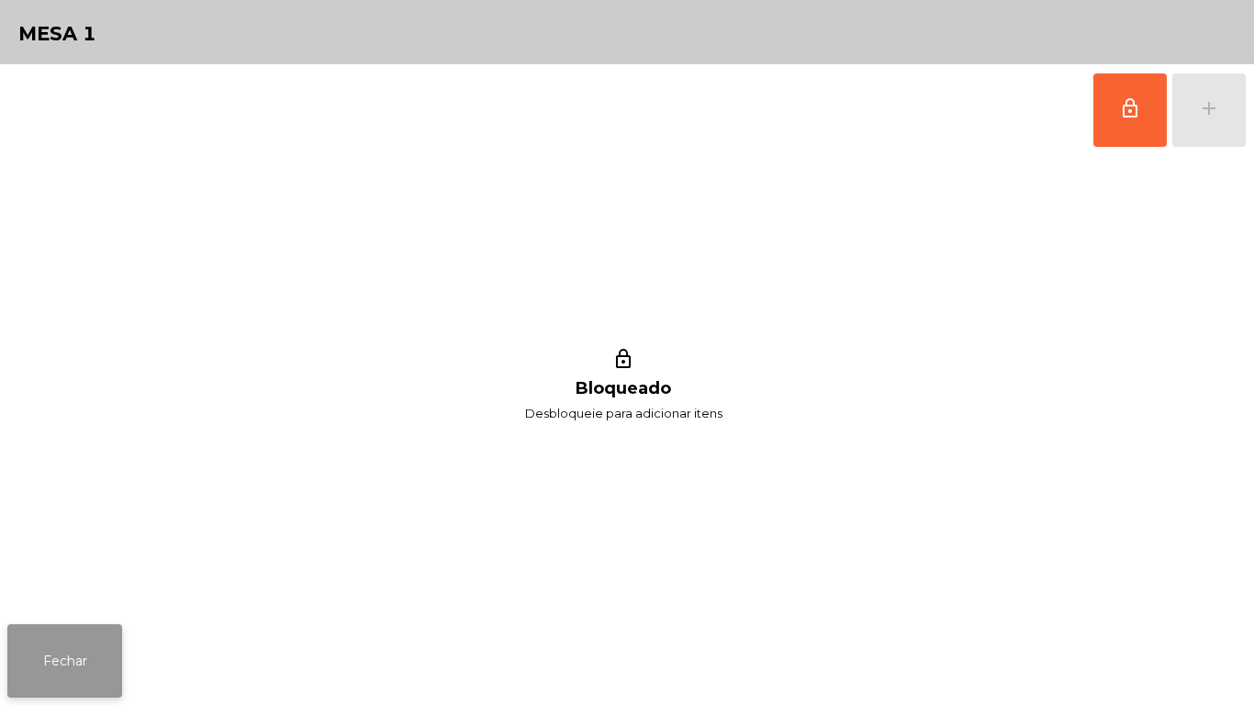
click at [109, 682] on button "Fechar" at bounding box center [64, 660] width 115 height 73
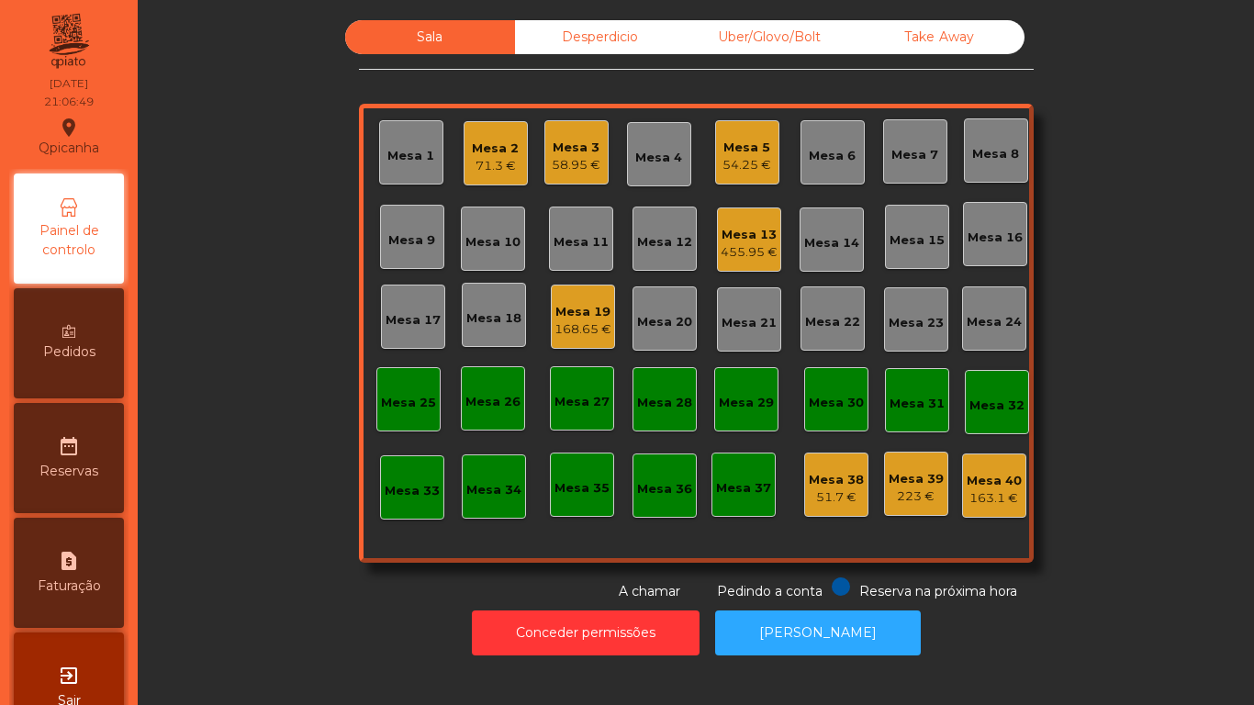
click at [409, 149] on div "Mesa 1" at bounding box center [410, 156] width 47 height 18
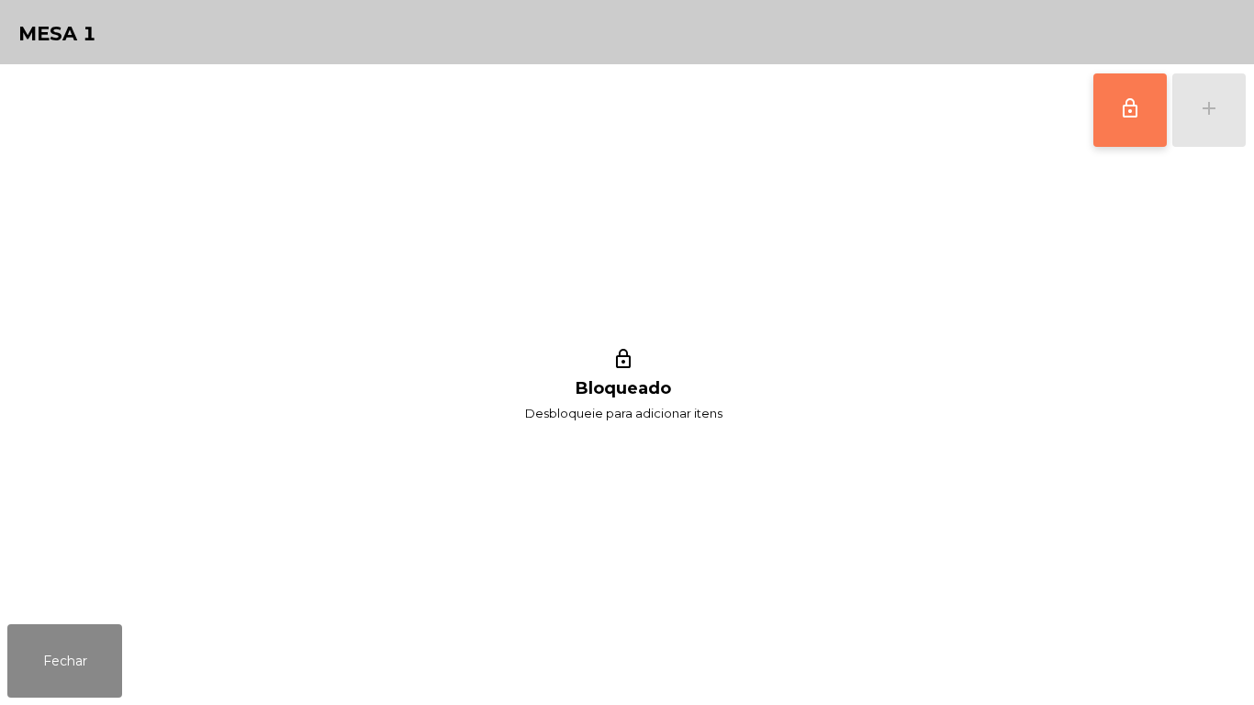
click at [1113, 122] on button "lock_outline" at bounding box center [1129, 109] width 73 height 73
click at [73, 697] on button "Fechar" at bounding box center [64, 660] width 115 height 73
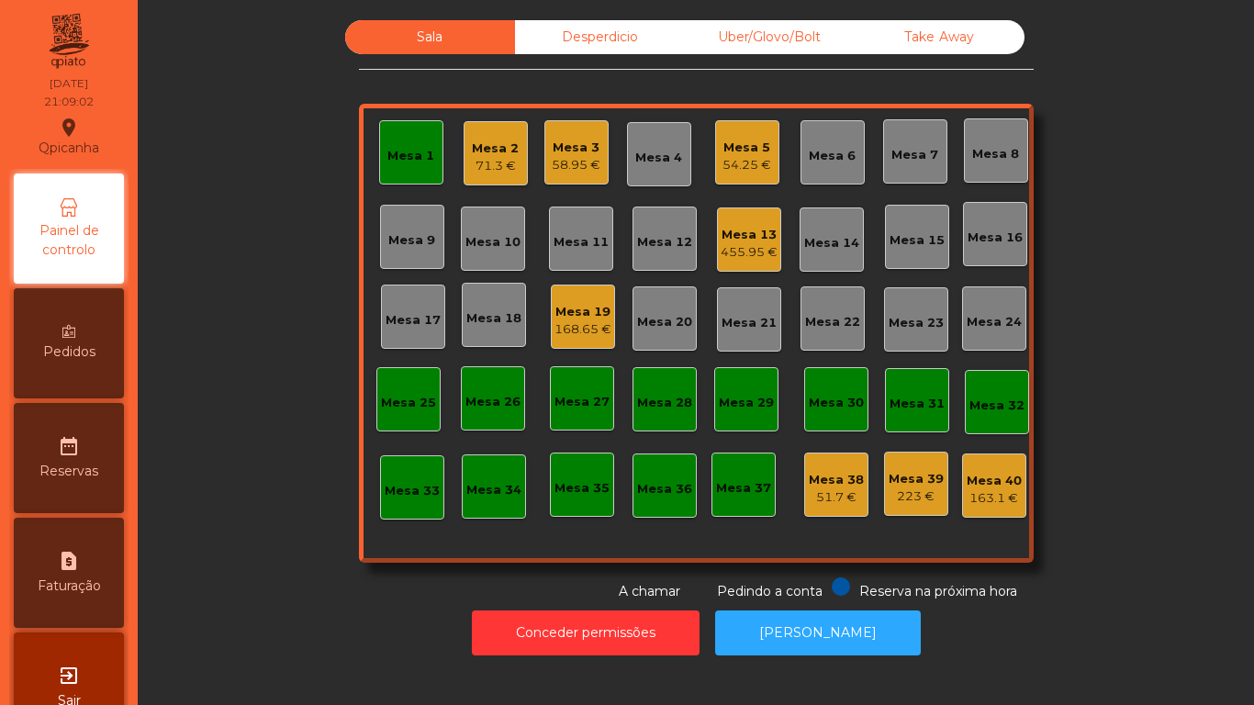
click at [395, 162] on div "Mesa 1" at bounding box center [410, 156] width 47 height 18
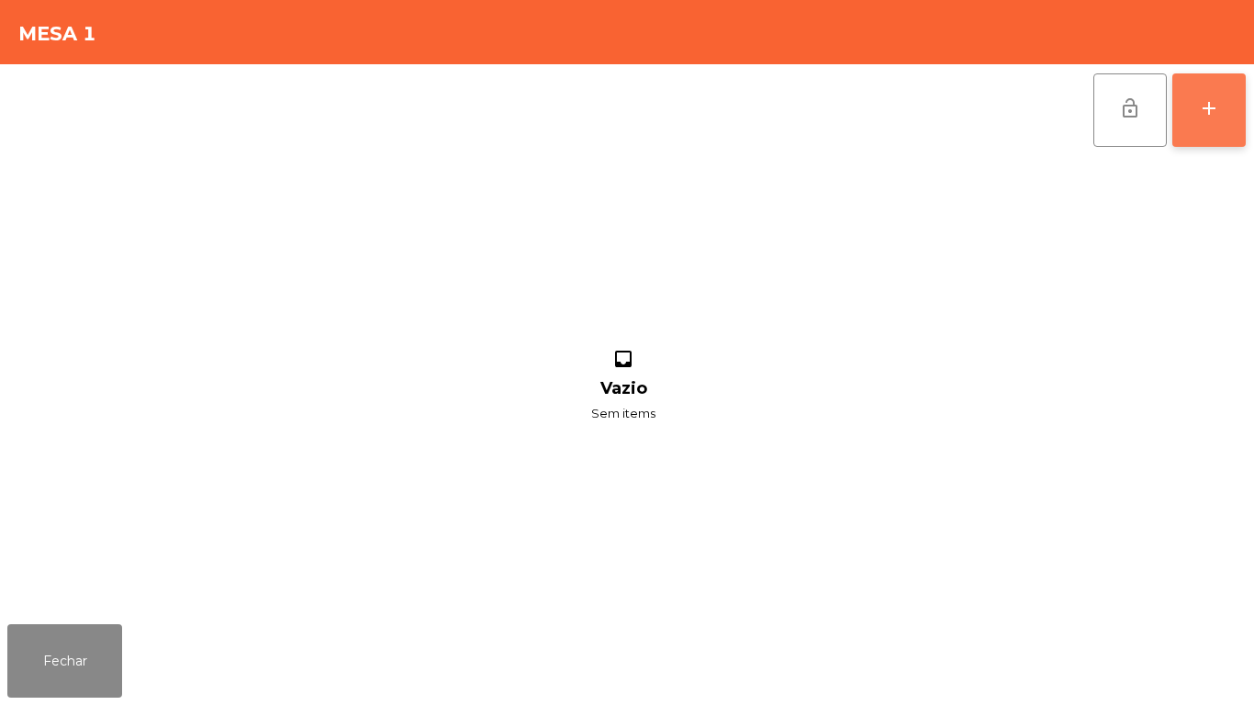
click at [1201, 118] on div "add" at bounding box center [1209, 108] width 22 height 22
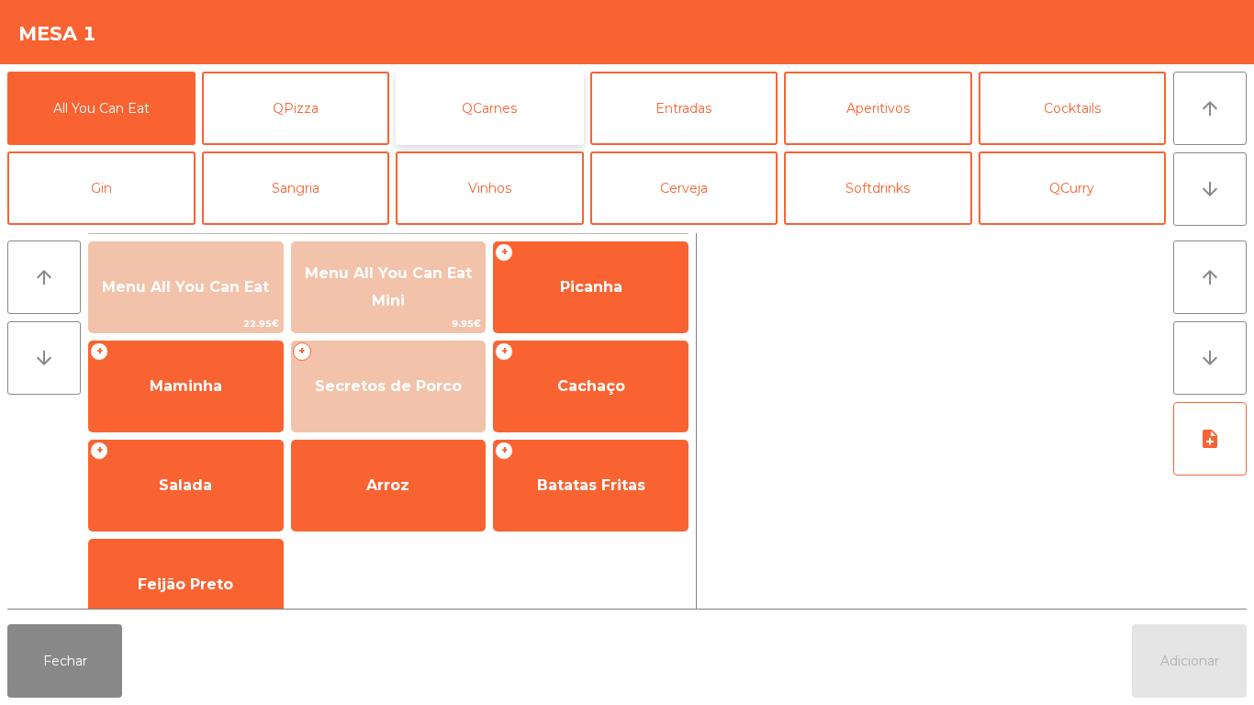
click at [518, 126] on button "QCarnes" at bounding box center [490, 108] width 188 height 73
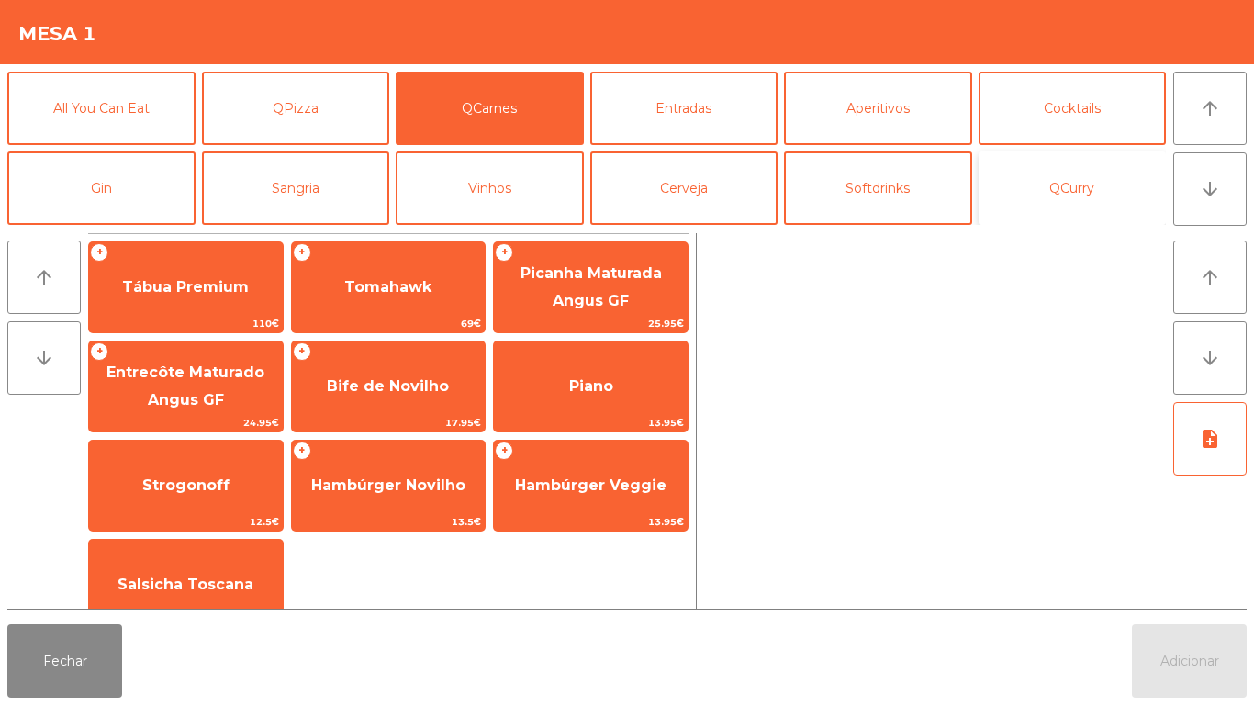
click at [1042, 176] on button "QCurry" at bounding box center [1073, 187] width 188 height 73
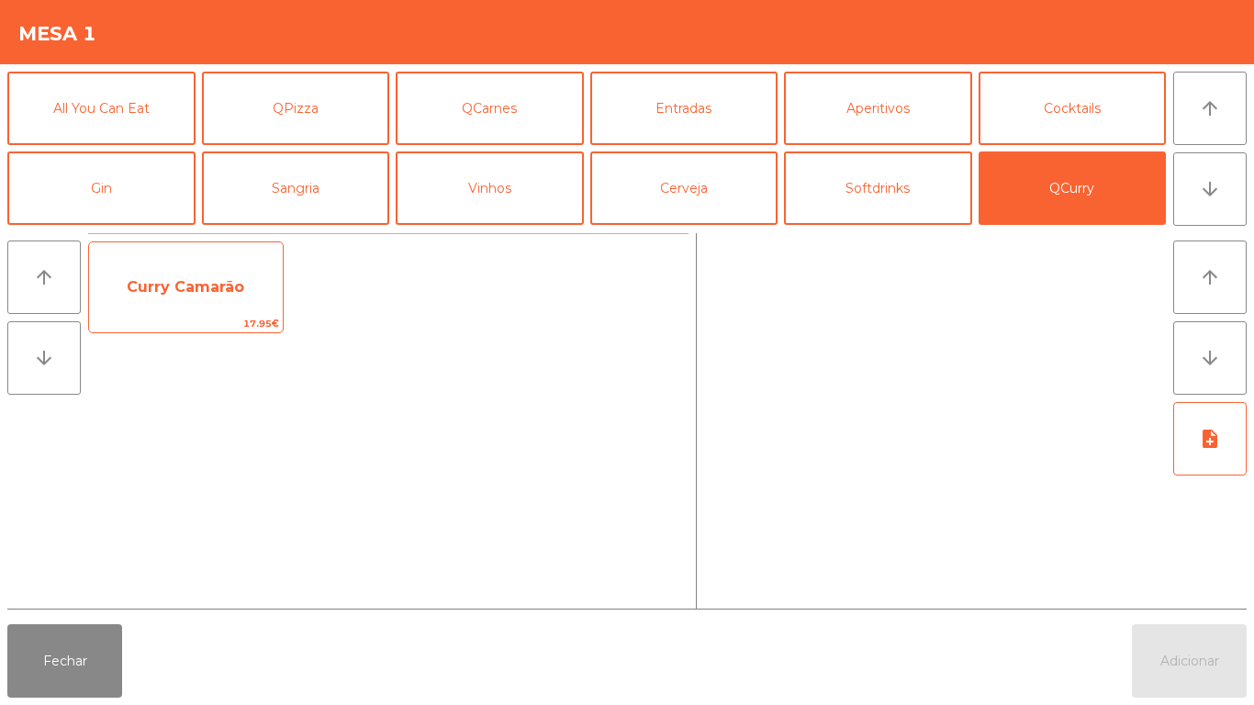
click at [196, 295] on span "Curry Camarão" at bounding box center [186, 286] width 118 height 17
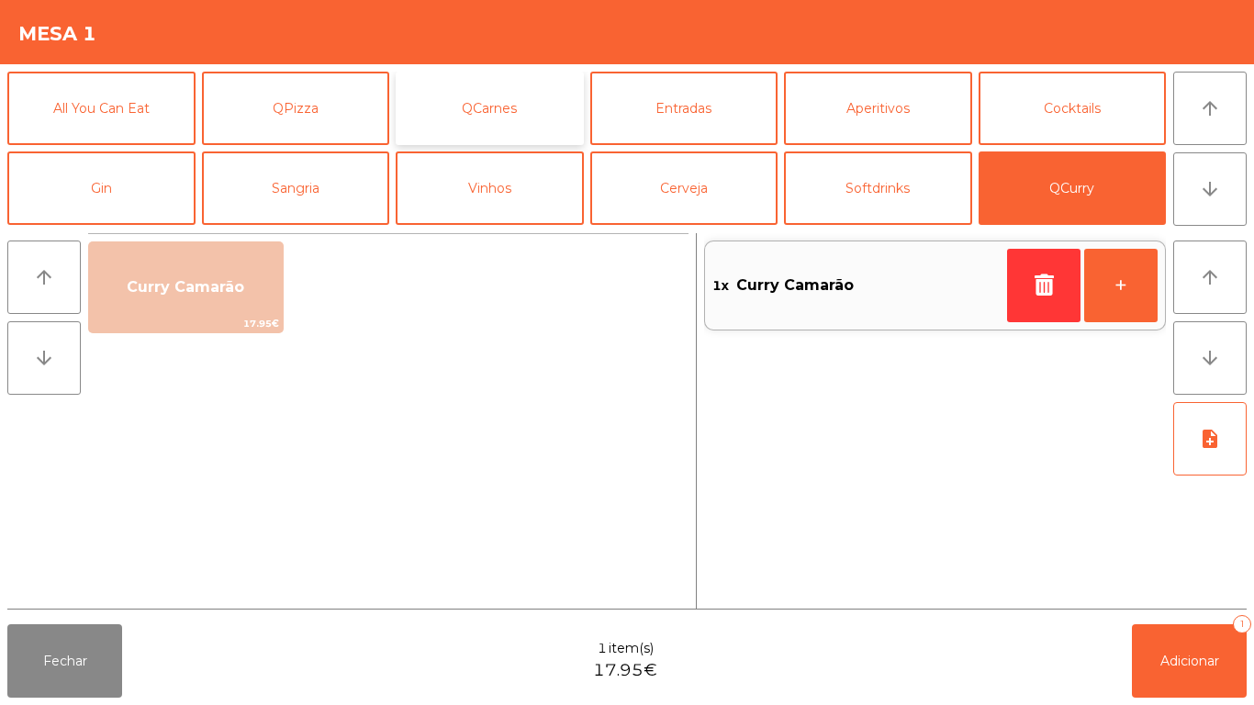
click at [490, 118] on button "QCarnes" at bounding box center [490, 108] width 188 height 73
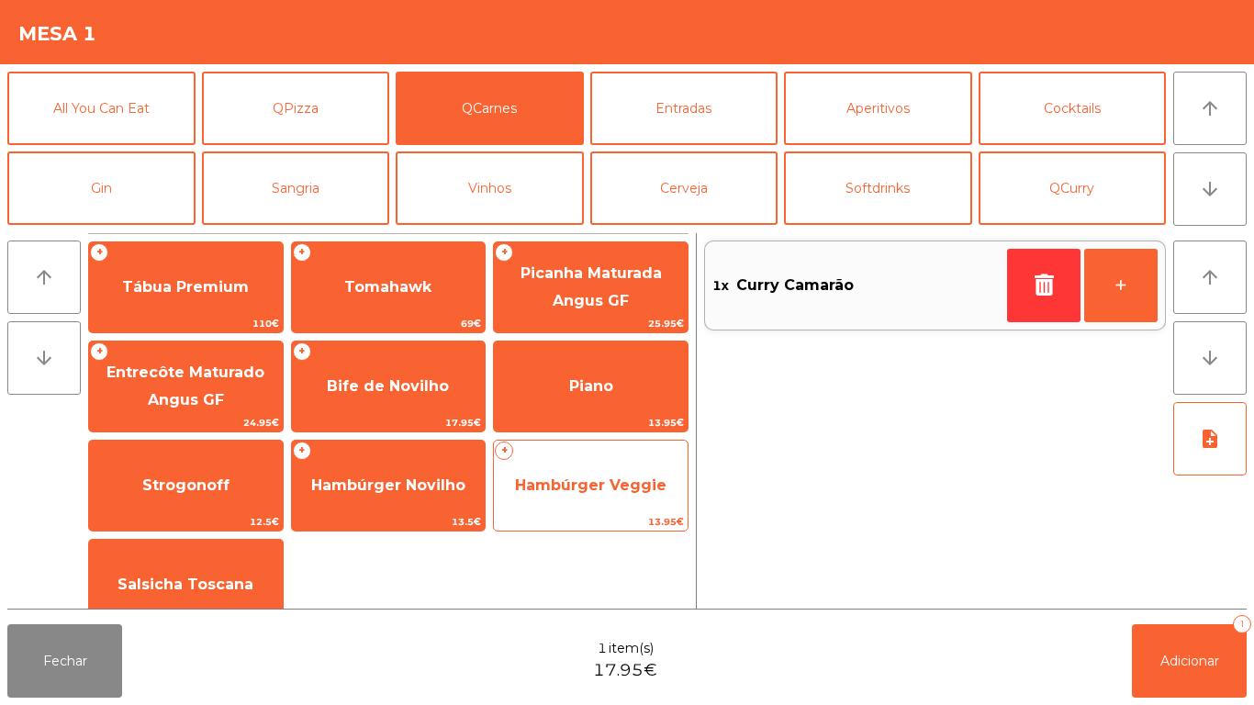
click at [565, 461] on span "Hambúrger Veggie" at bounding box center [591, 486] width 194 height 50
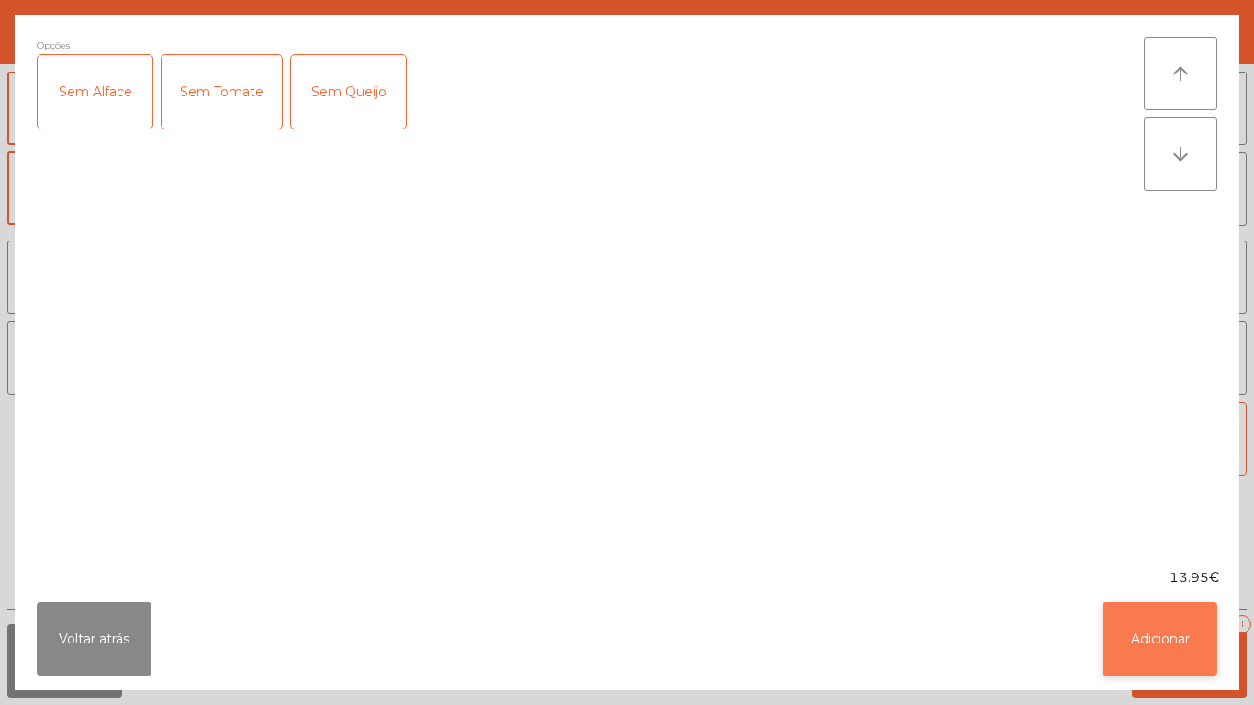
click at [1150, 632] on button "Adicionar" at bounding box center [1160, 638] width 115 height 73
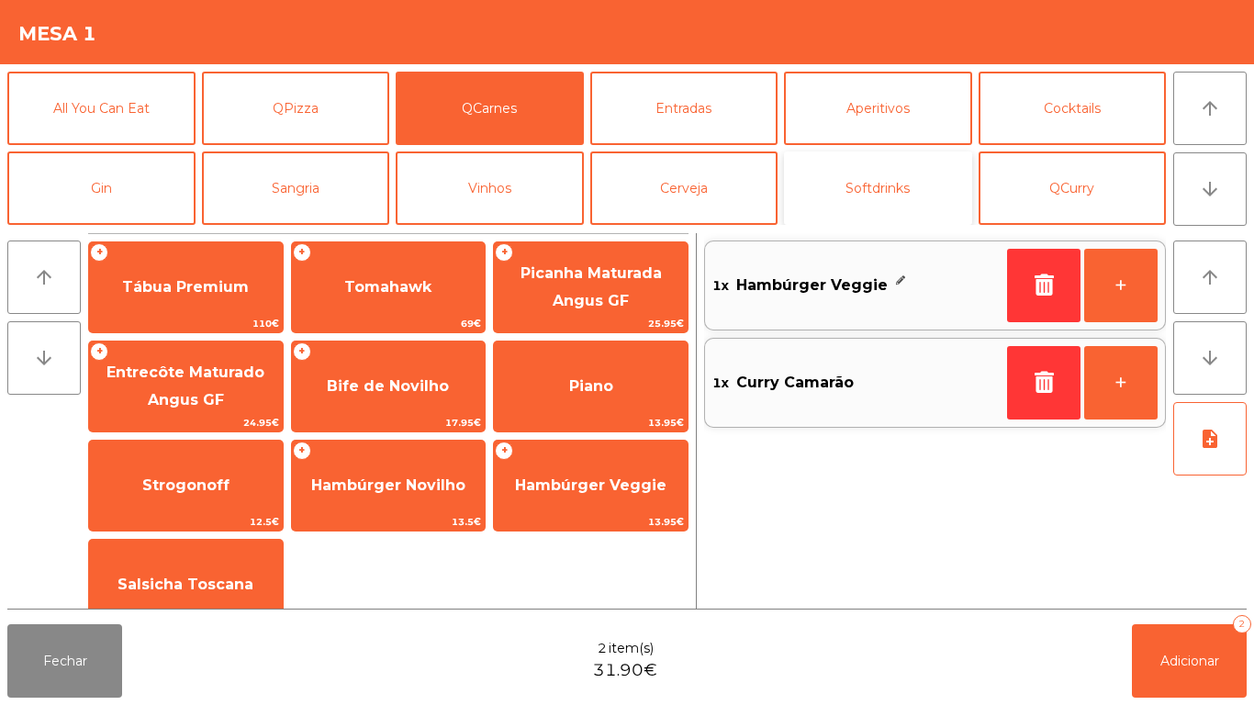
click at [863, 184] on button "Softdrinks" at bounding box center [878, 187] width 188 height 73
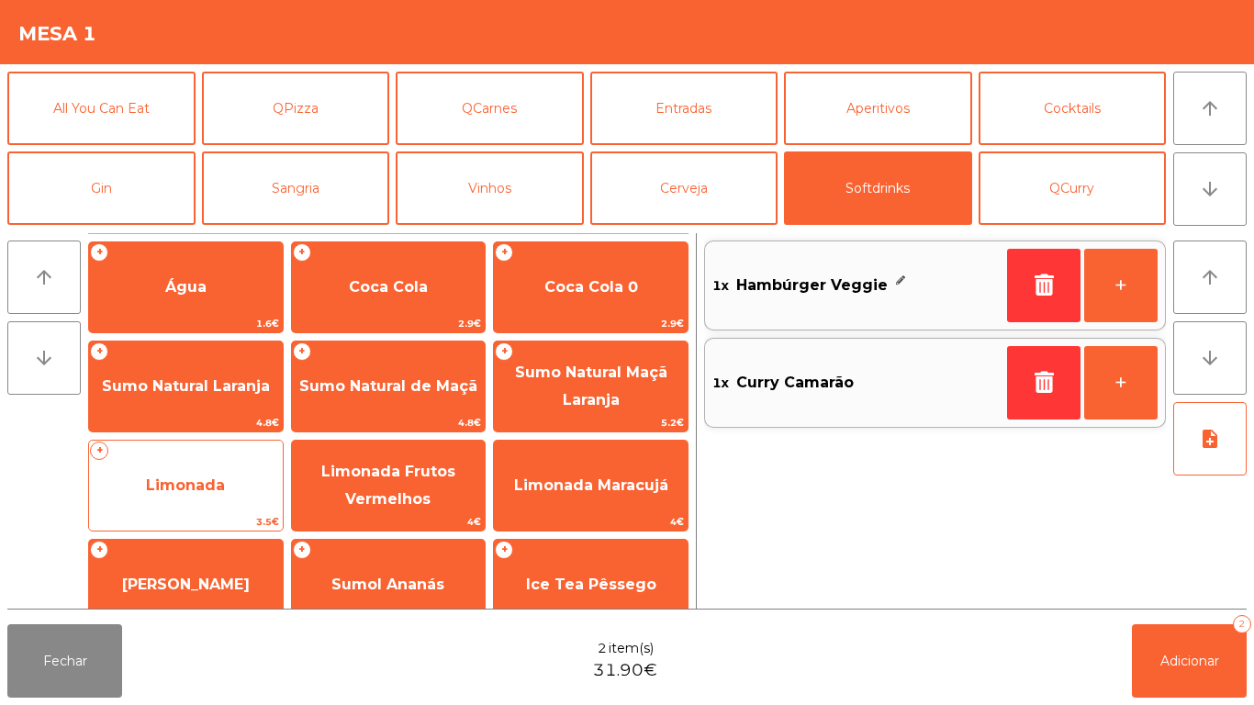
click at [209, 470] on span "Limonada" at bounding box center [186, 486] width 194 height 50
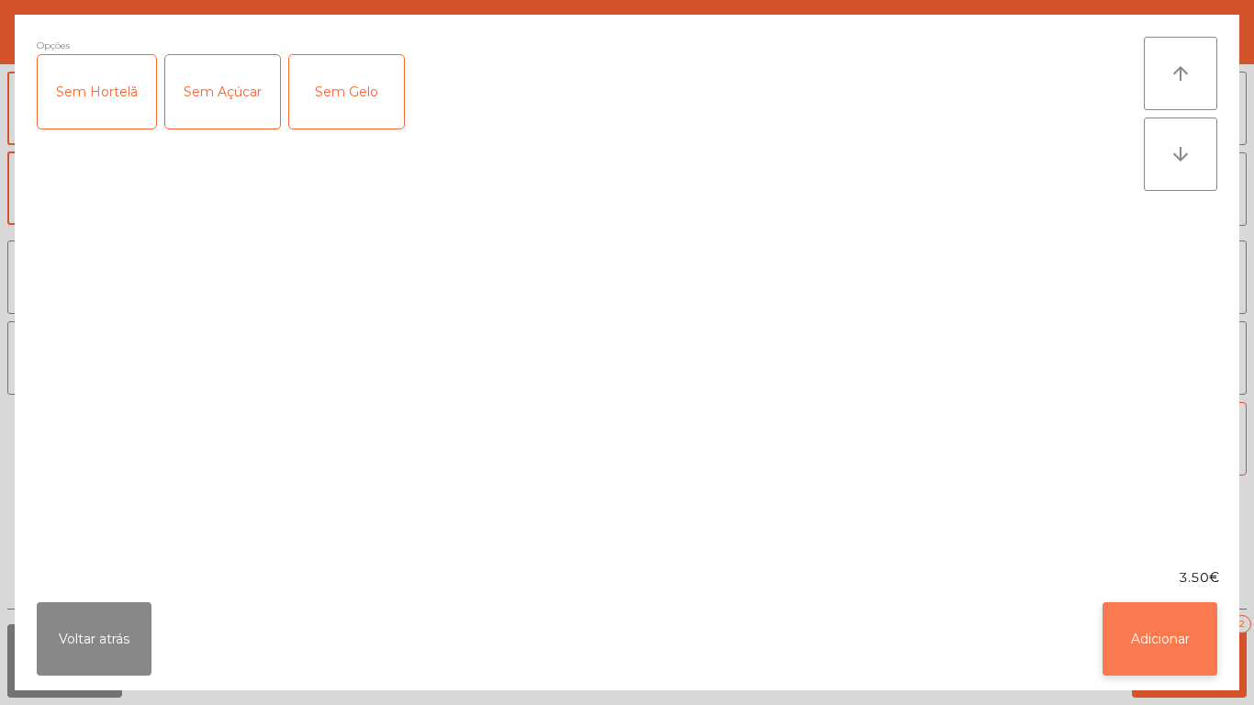
click at [1161, 625] on button "Adicionar" at bounding box center [1160, 638] width 115 height 73
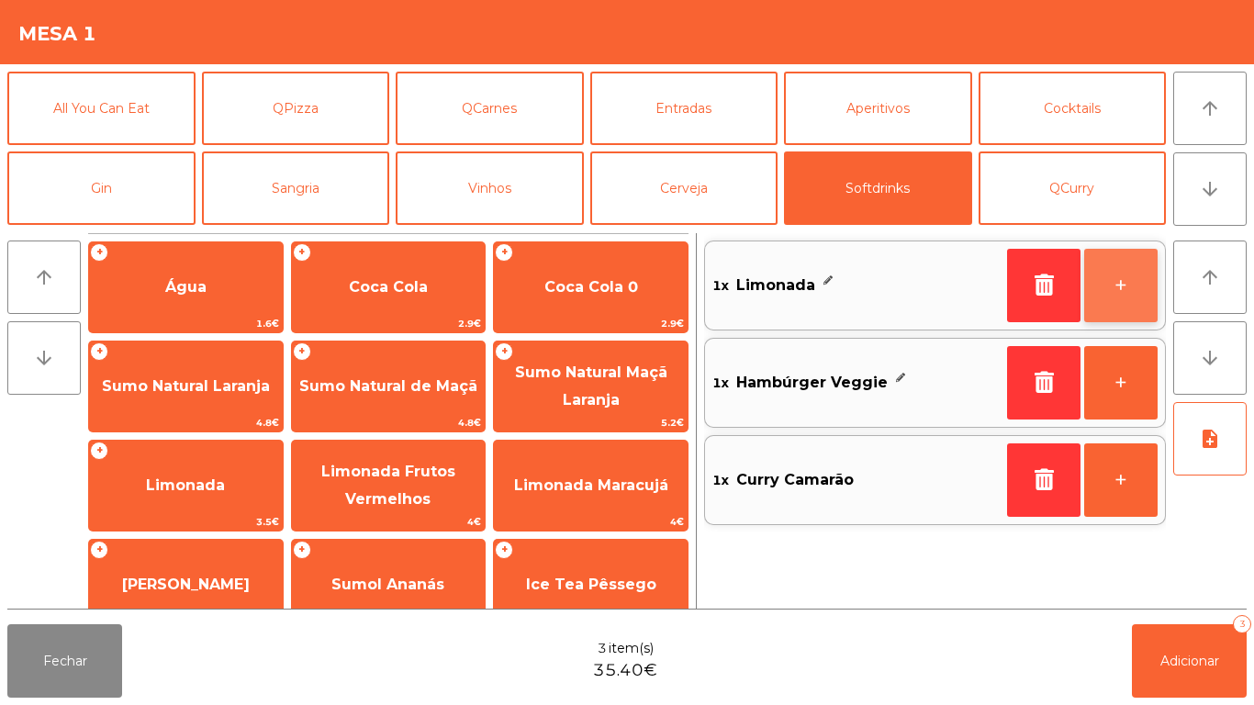
click at [1101, 291] on button "+" at bounding box center [1120, 285] width 73 height 73
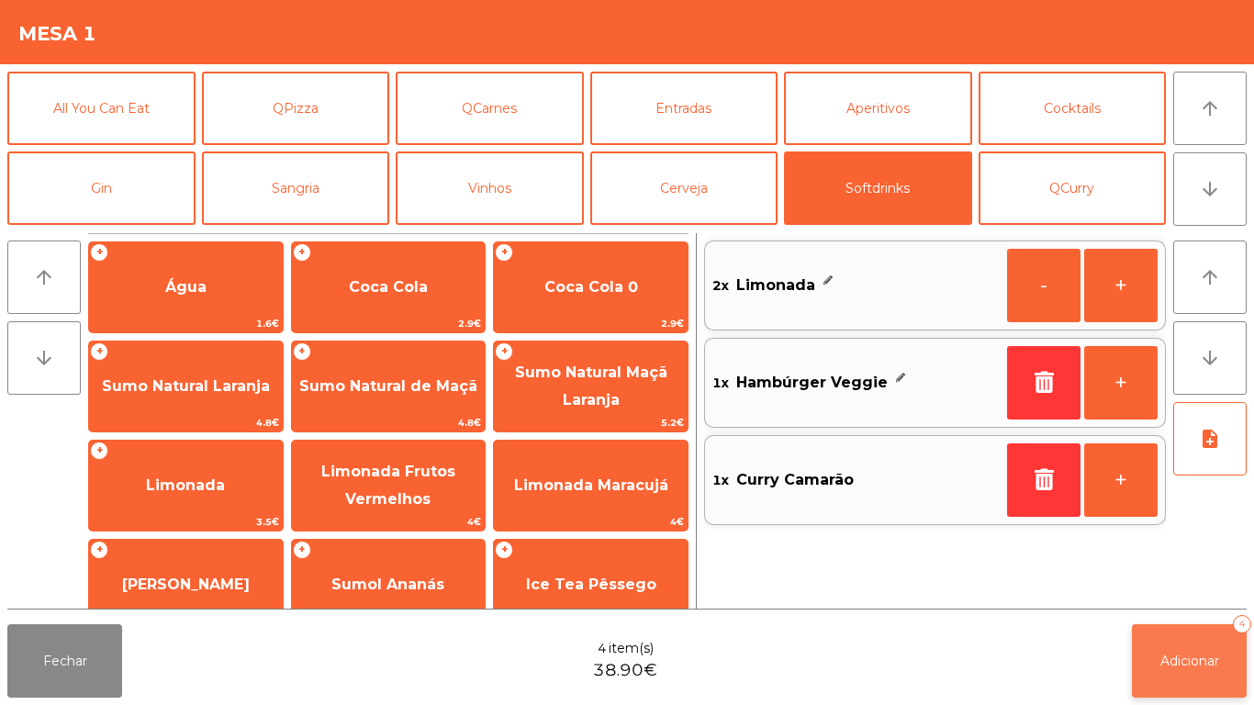
click at [1191, 661] on span "Adicionar" at bounding box center [1190, 661] width 59 height 17
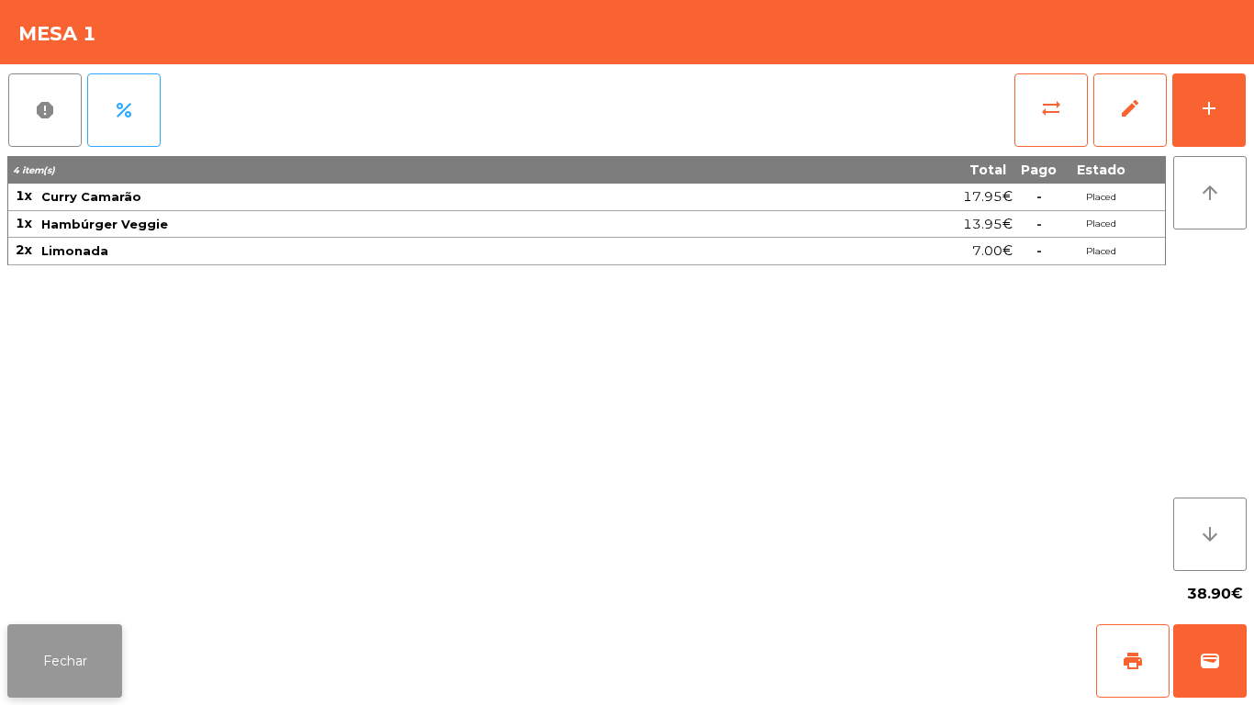
click at [92, 634] on button "Fechar" at bounding box center [64, 660] width 115 height 73
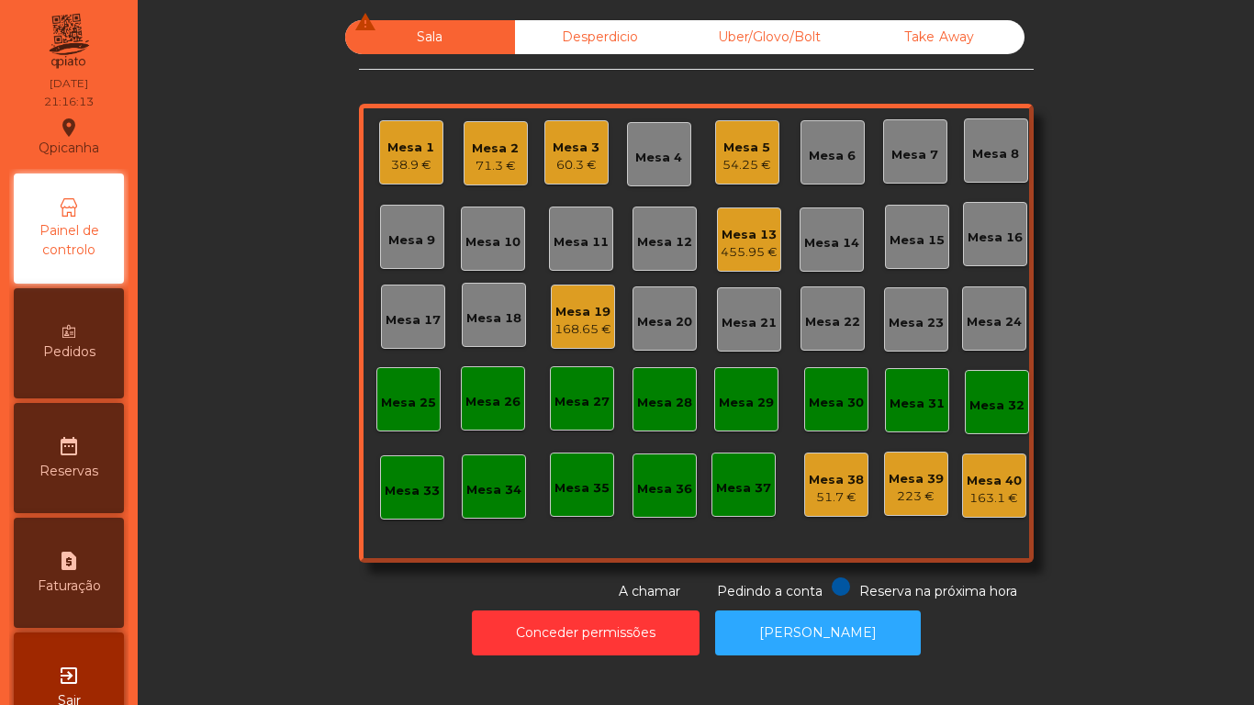
click at [585, 182] on div "Mesa 3 60.3 €" at bounding box center [576, 152] width 64 height 64
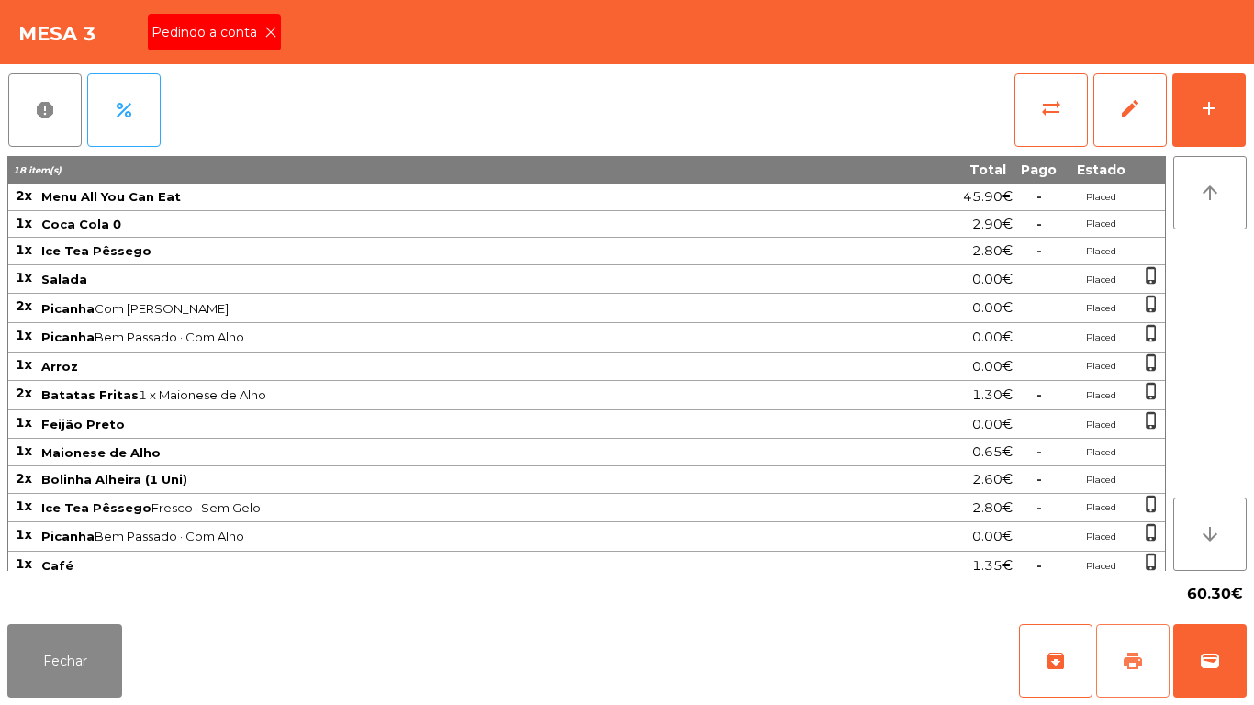
click at [1116, 641] on button "print" at bounding box center [1132, 660] width 73 height 73
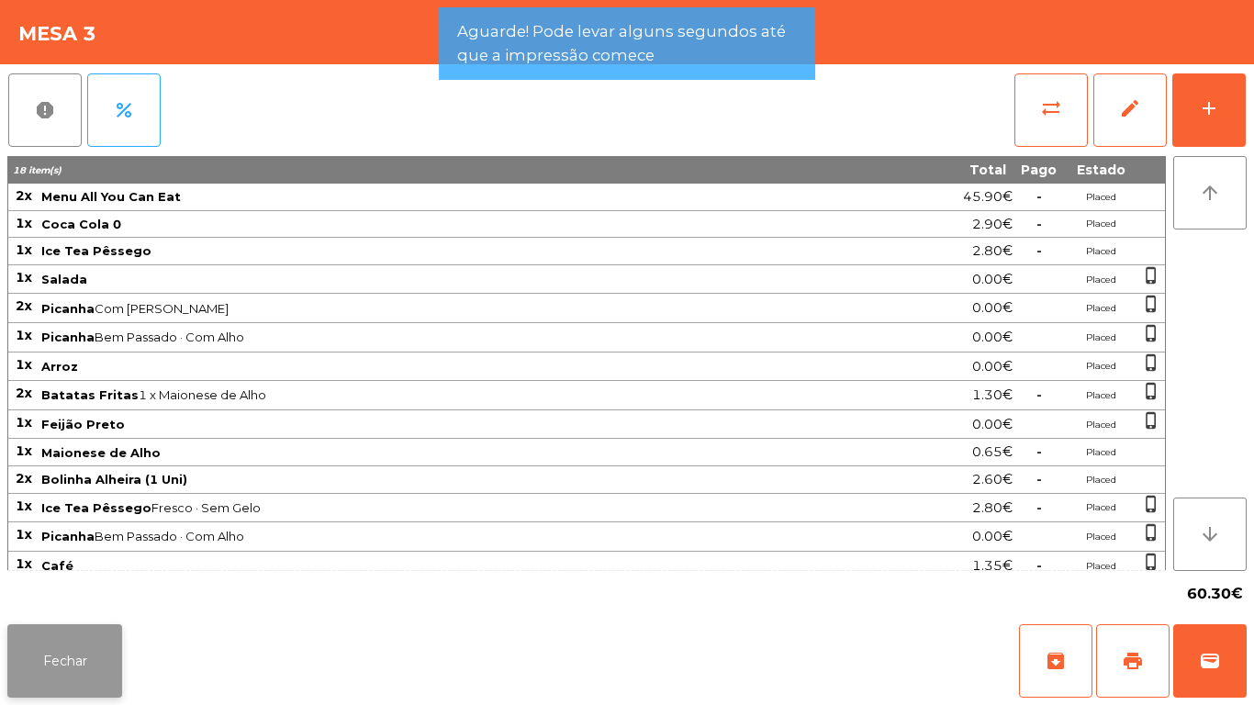
click at [121, 648] on button "Fechar" at bounding box center [64, 660] width 115 height 73
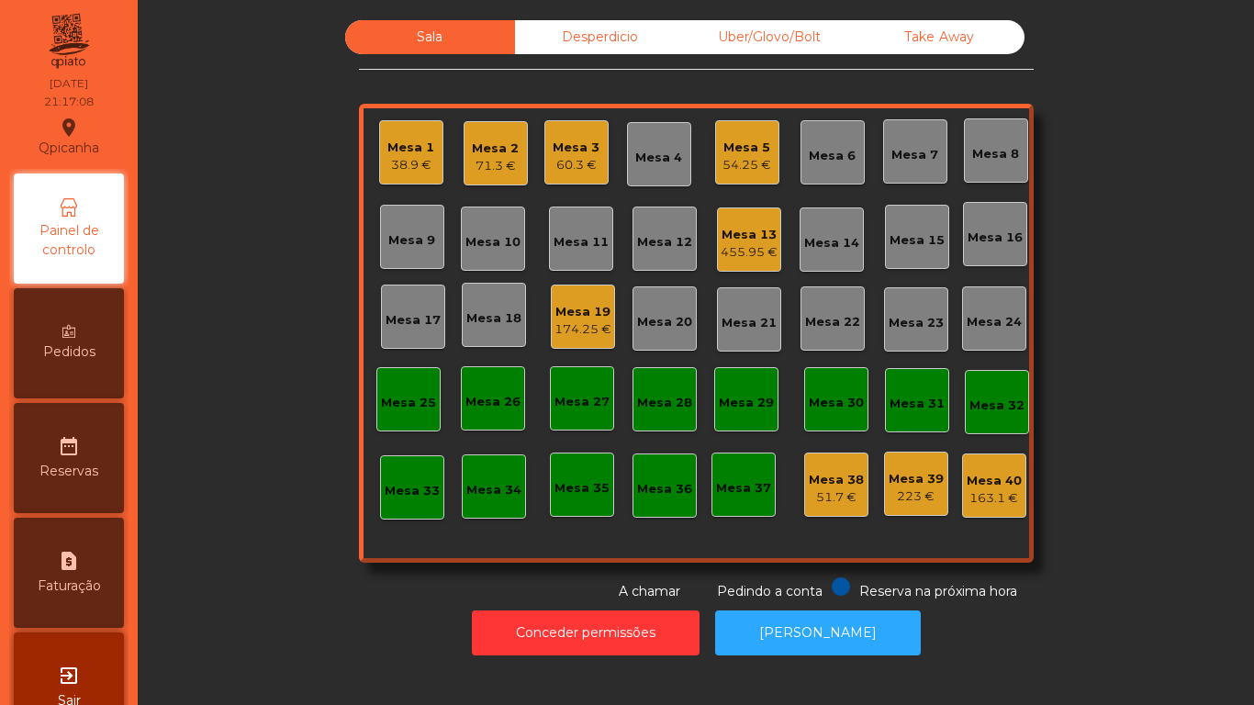
click at [757, 151] on div "Mesa 5" at bounding box center [747, 148] width 49 height 18
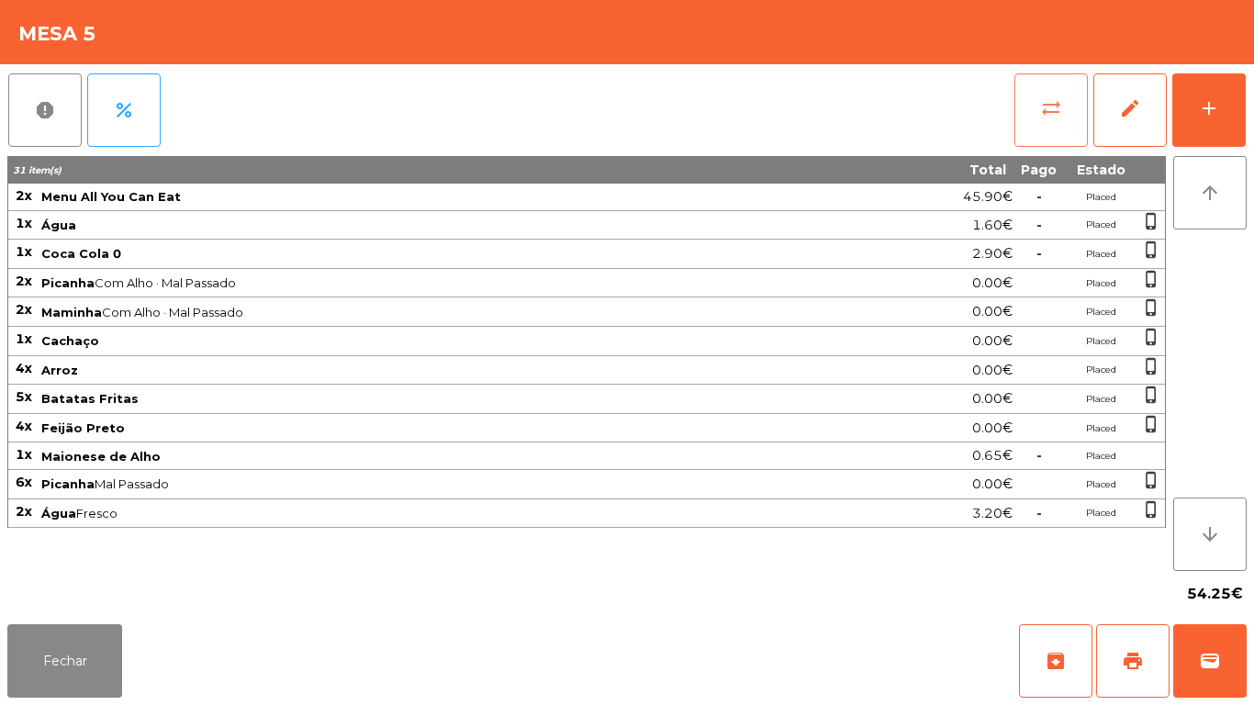
click at [1035, 124] on button "sync_alt" at bounding box center [1051, 109] width 73 height 73
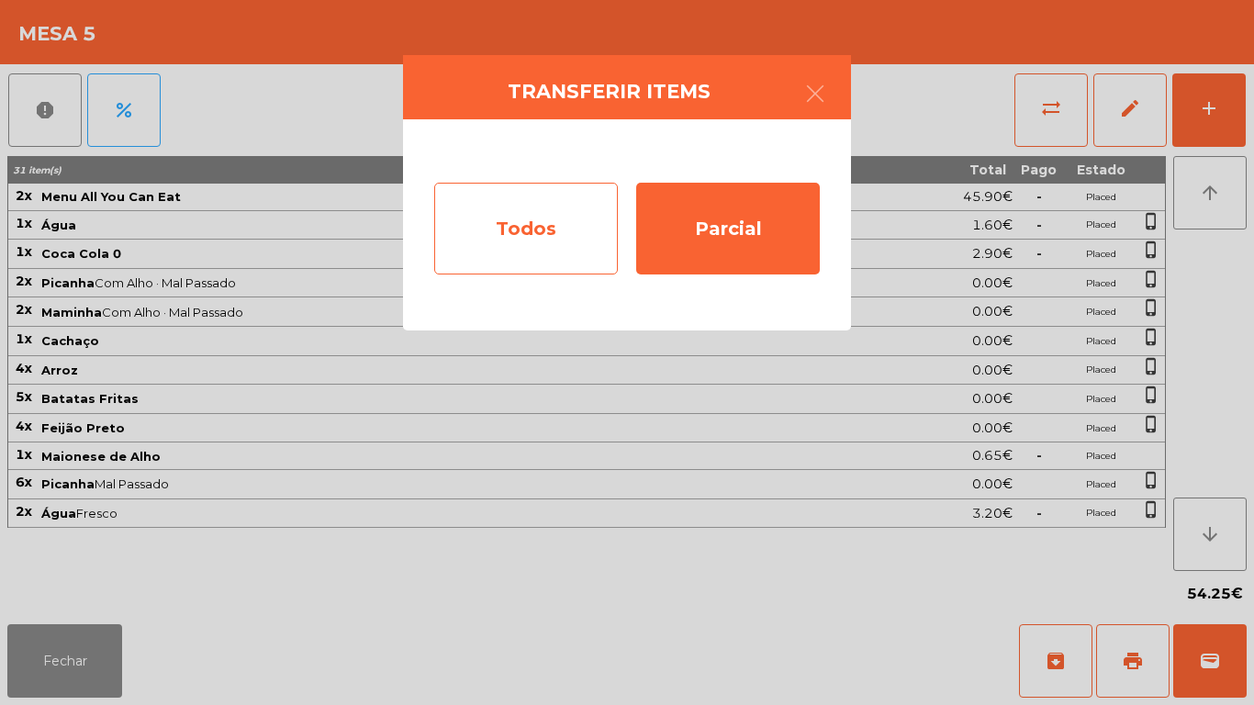
click at [535, 230] on div "Todos" at bounding box center [526, 229] width 184 height 92
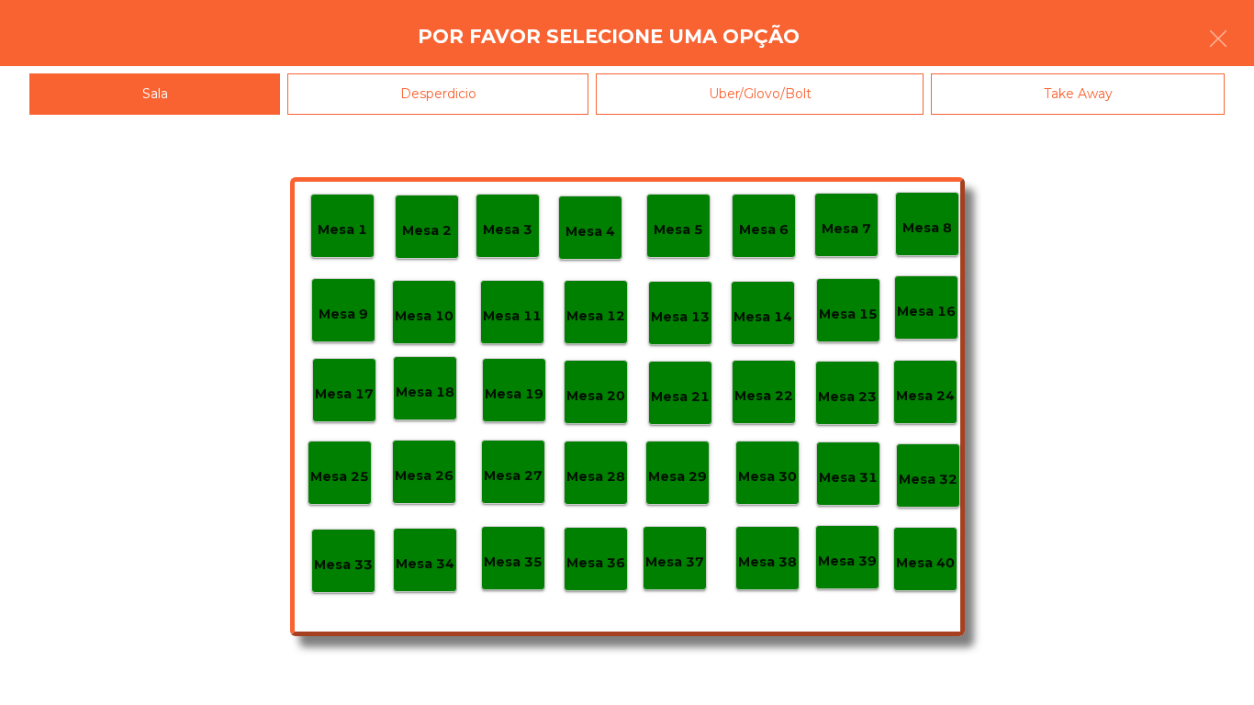
click at [925, 544] on div "Mesa 40" at bounding box center [925, 559] width 64 height 64
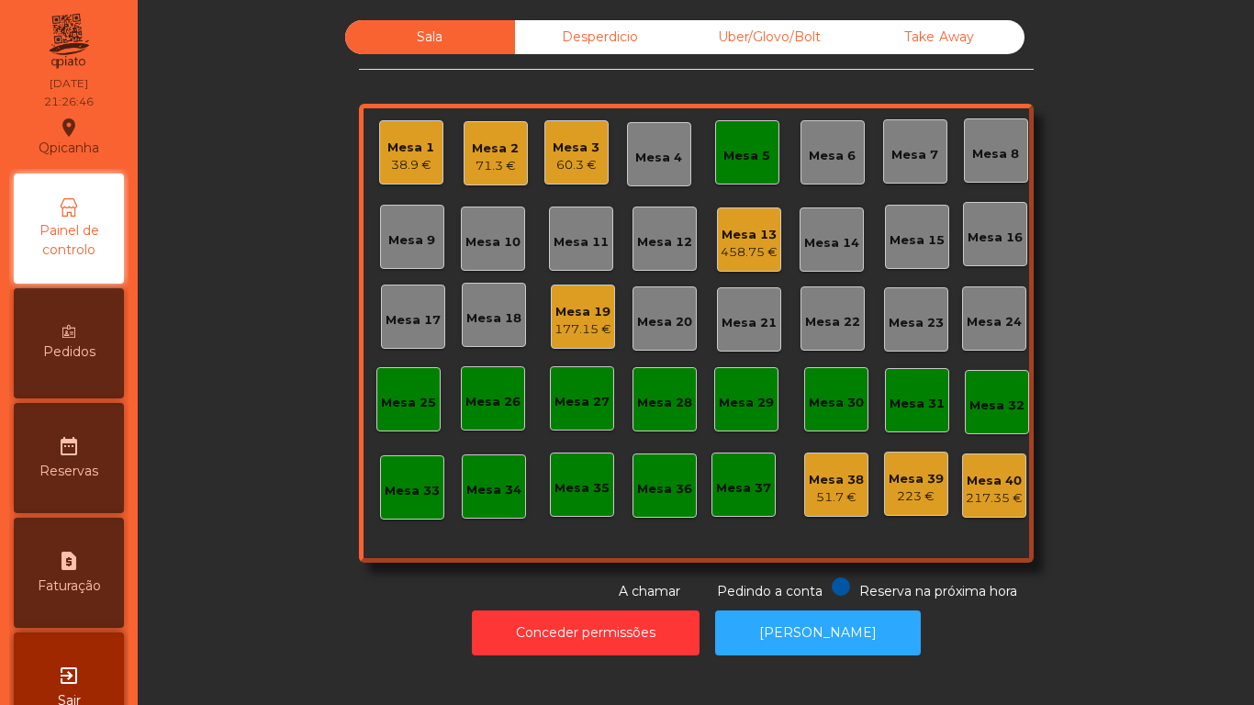
click at [579, 156] on div "60.3 €" at bounding box center [576, 165] width 47 height 18
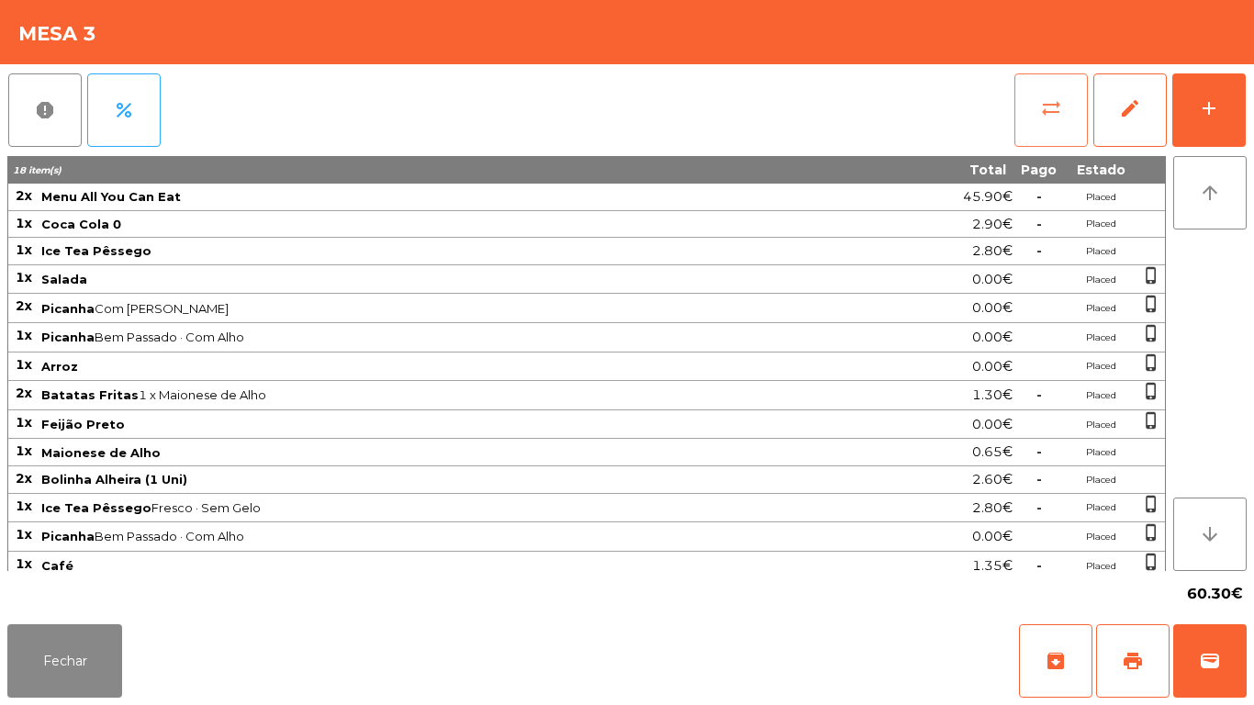
click at [1051, 109] on span "sync_alt" at bounding box center [1051, 108] width 22 height 22
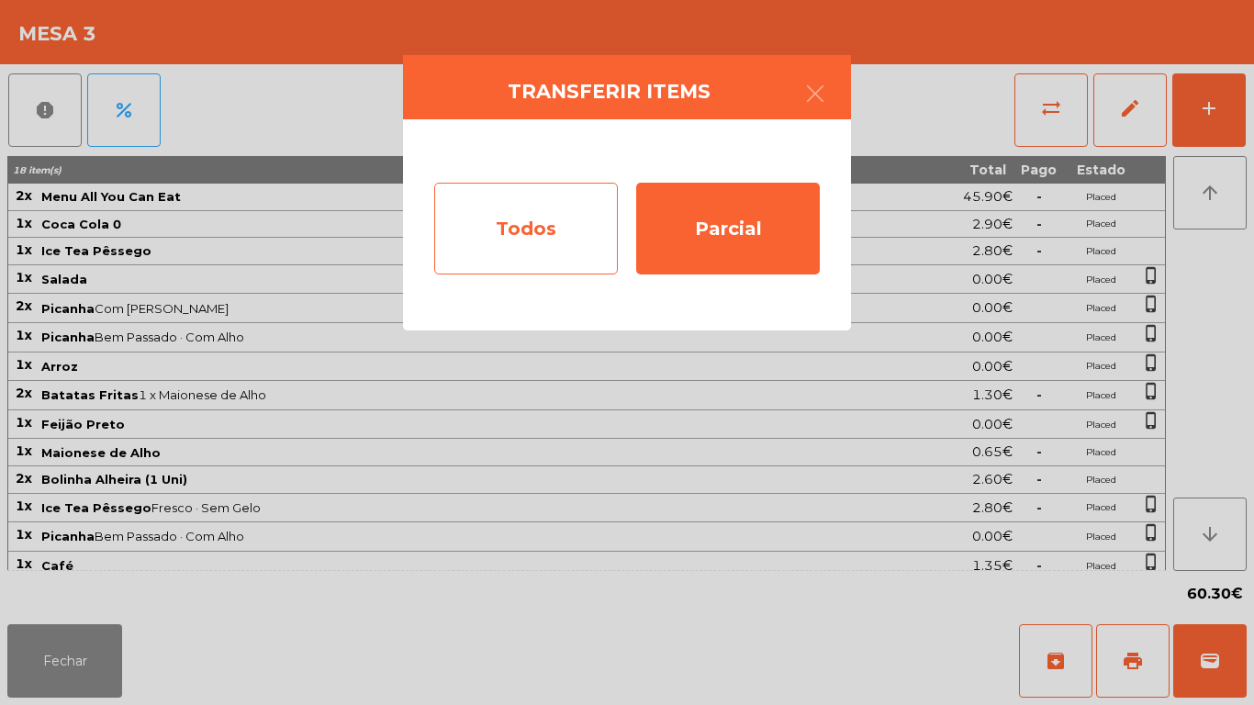
click at [531, 220] on div "Todos" at bounding box center [526, 229] width 184 height 92
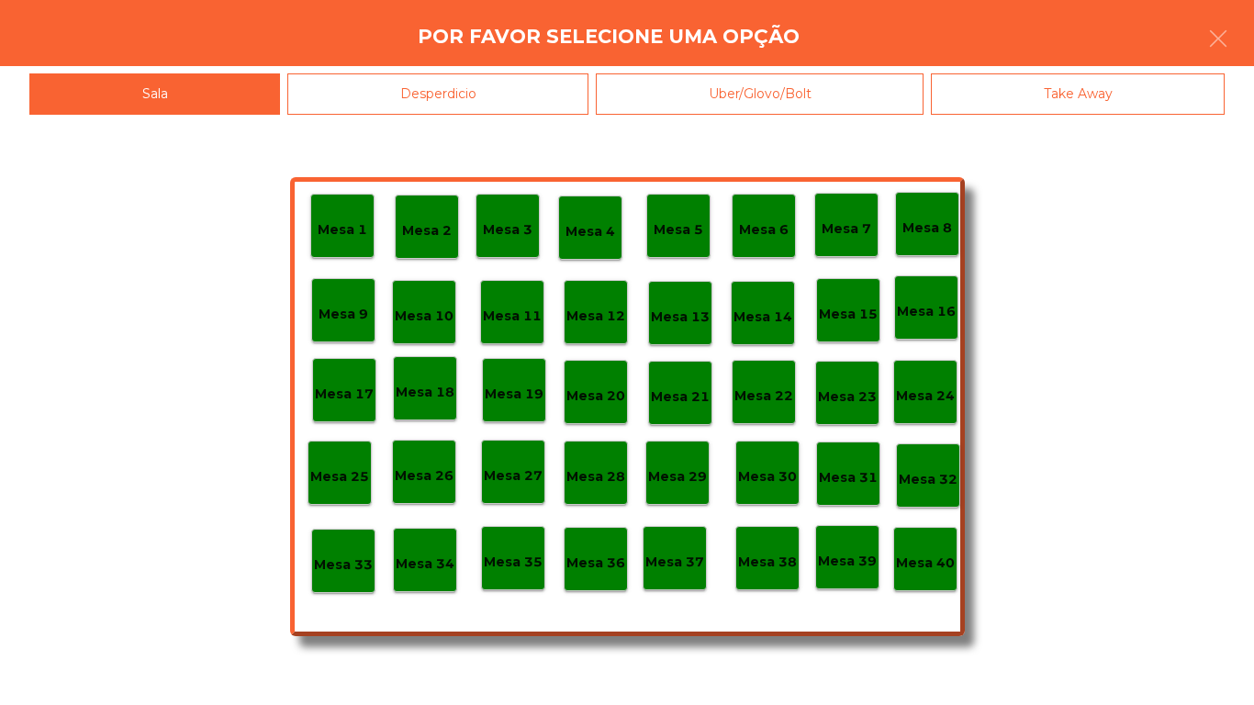
click at [936, 554] on p "Mesa 40" at bounding box center [925, 563] width 59 height 21
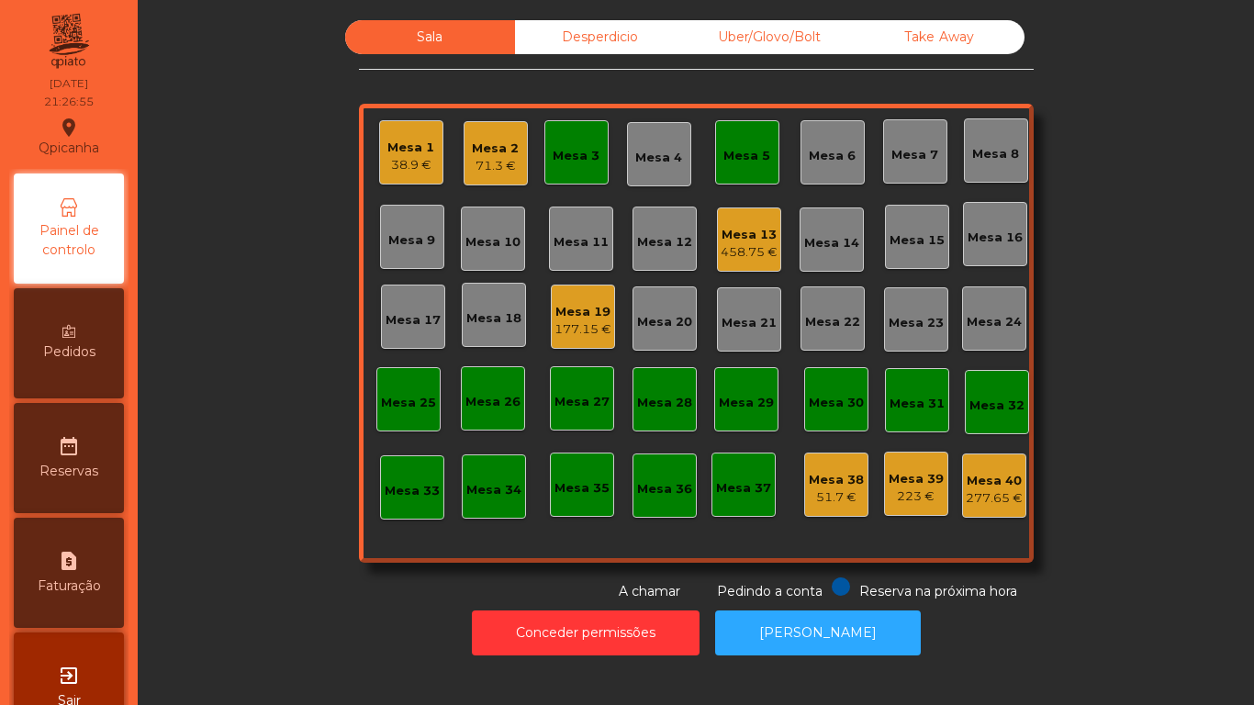
click at [572, 334] on div "177.15 €" at bounding box center [583, 329] width 57 height 18
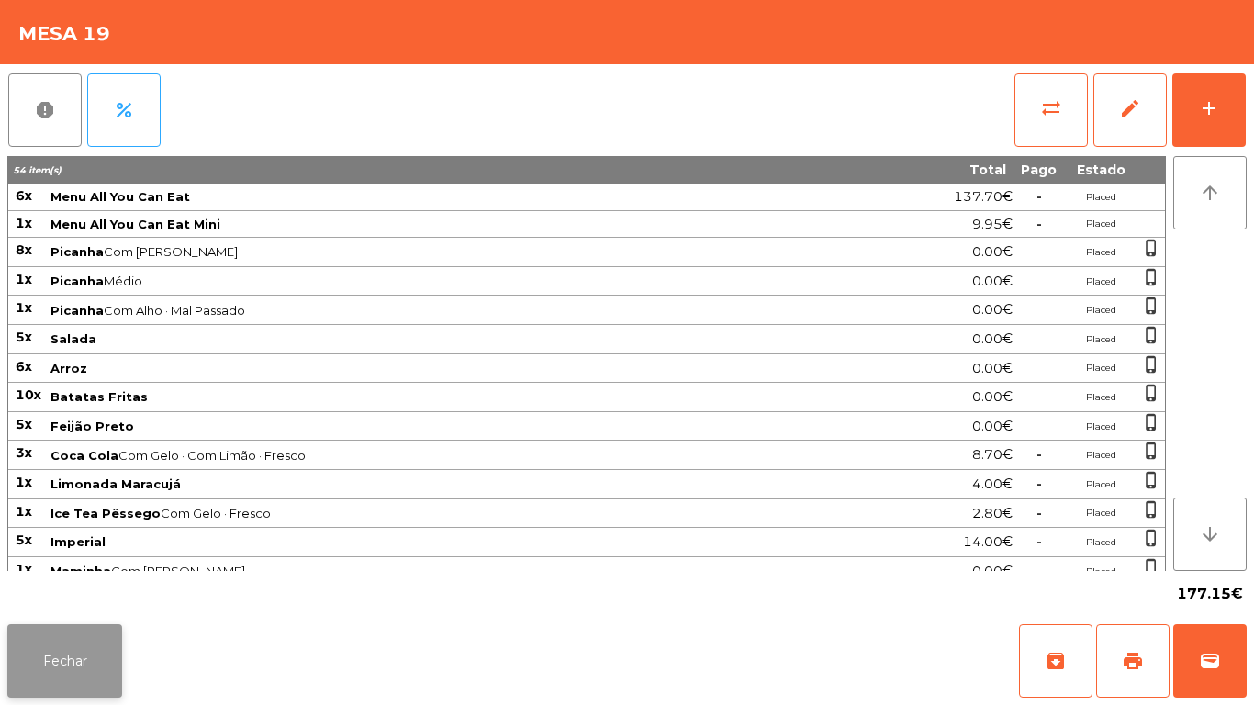
click at [77, 659] on button "Fechar" at bounding box center [64, 660] width 115 height 73
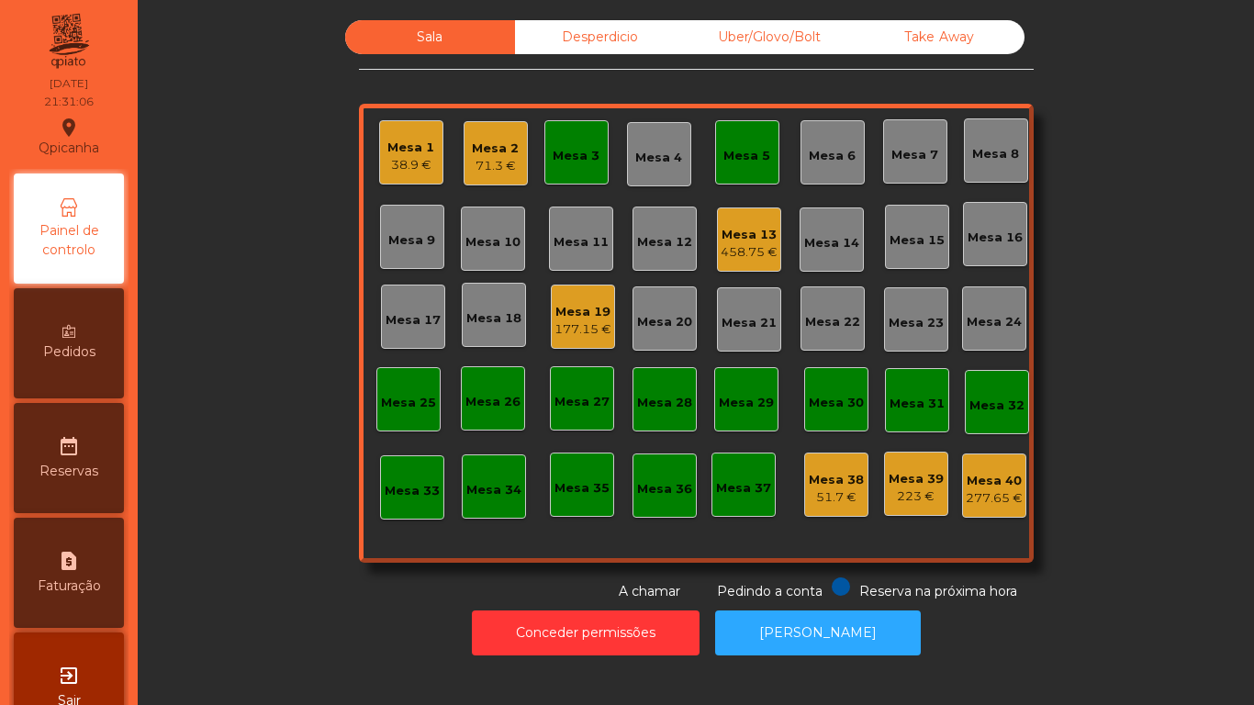
click at [408, 164] on div "38.9 €" at bounding box center [410, 165] width 47 height 18
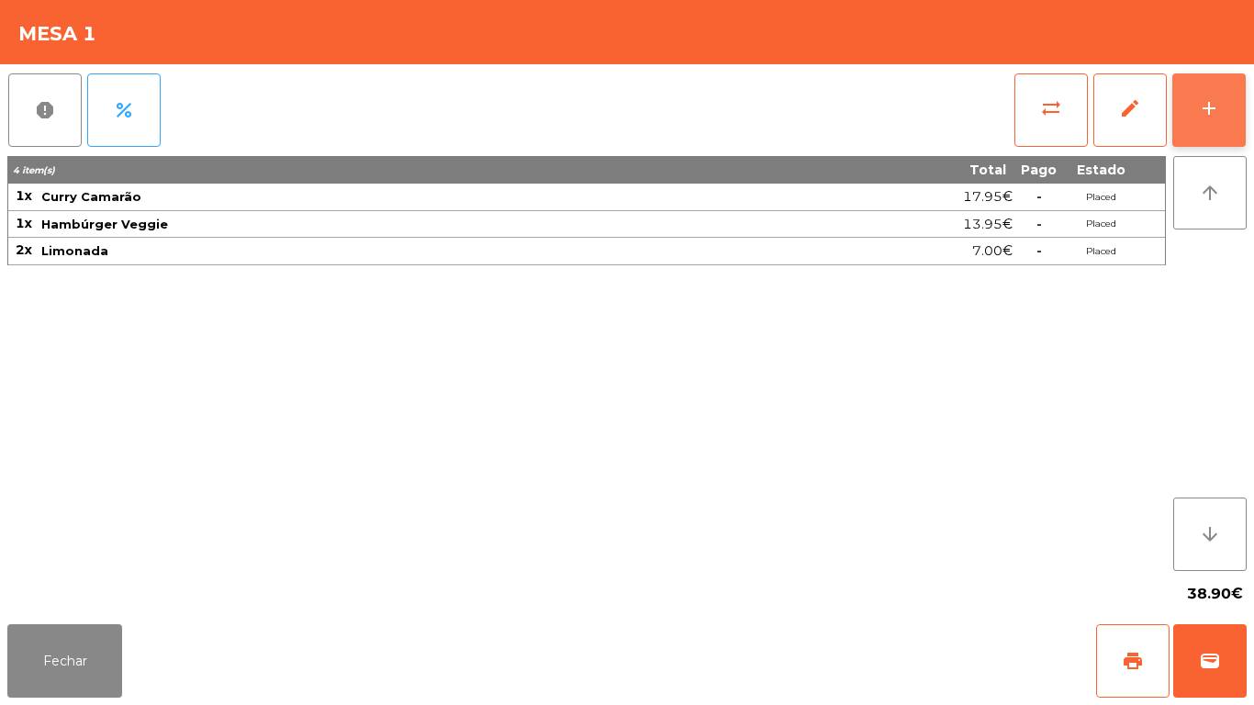
click at [1199, 111] on div "add" at bounding box center [1209, 108] width 22 height 22
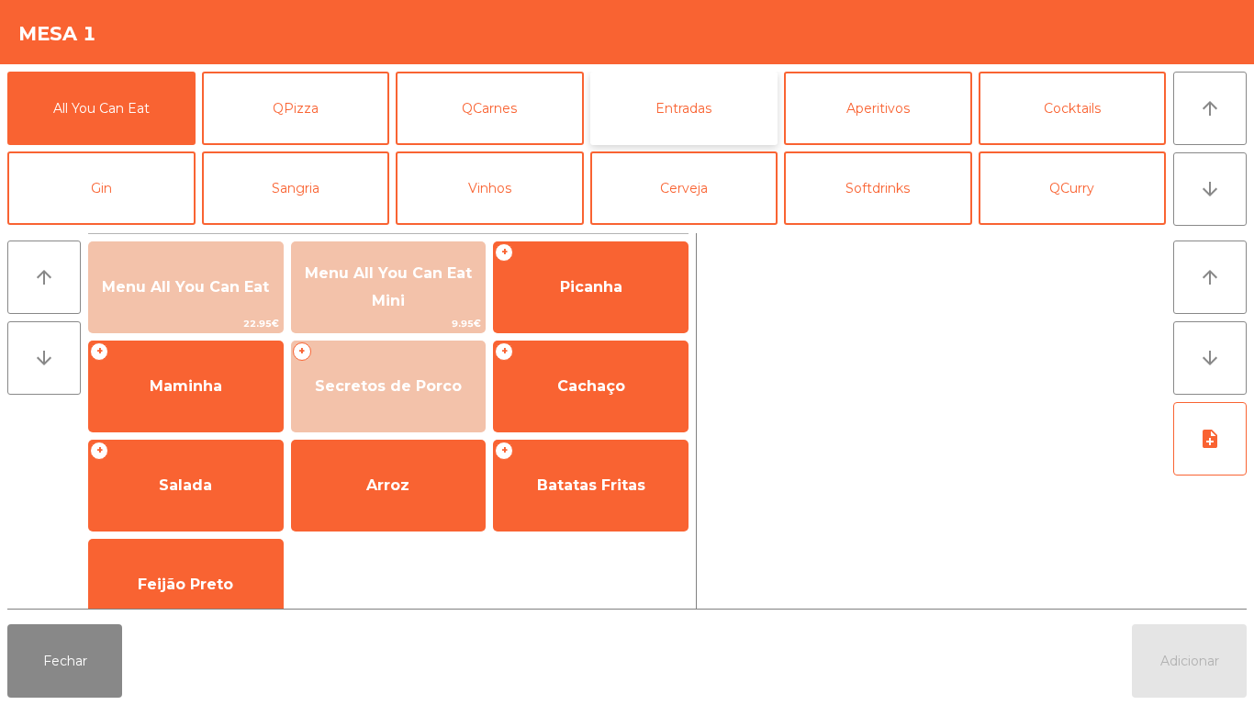
click at [705, 138] on button "Entradas" at bounding box center [684, 108] width 188 height 73
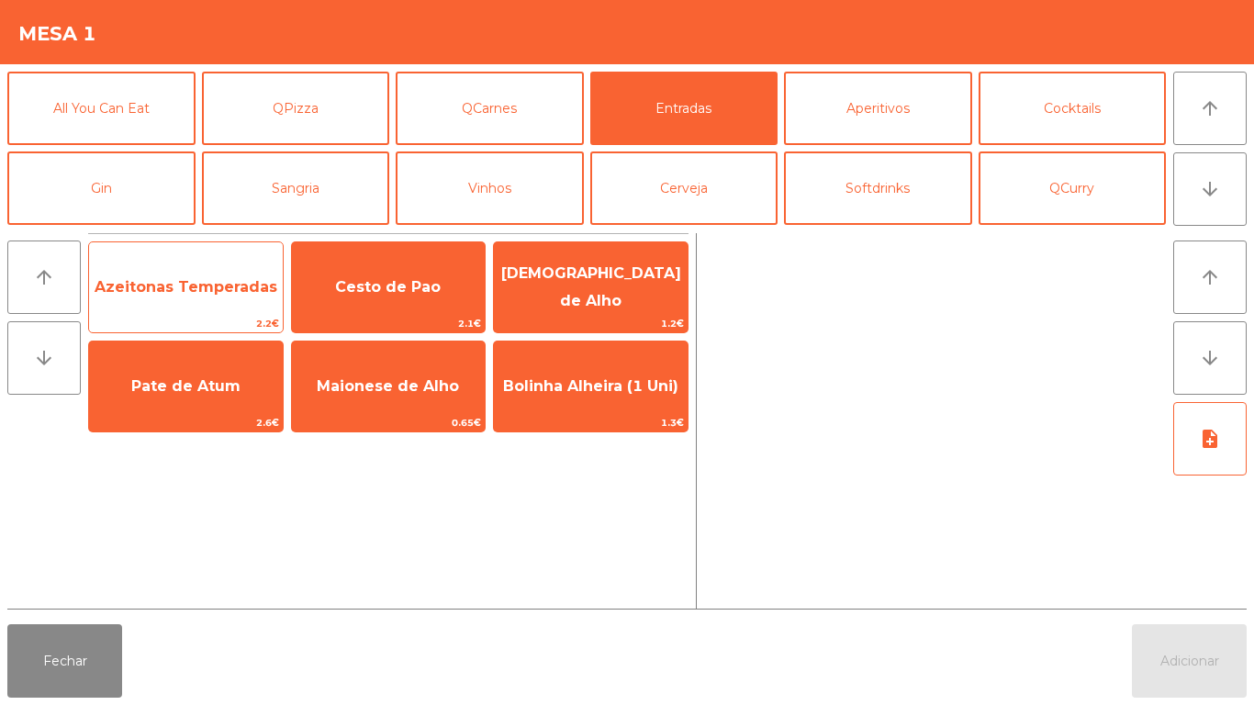
click at [224, 297] on span "Azeitonas Temperadas" at bounding box center [186, 288] width 194 height 50
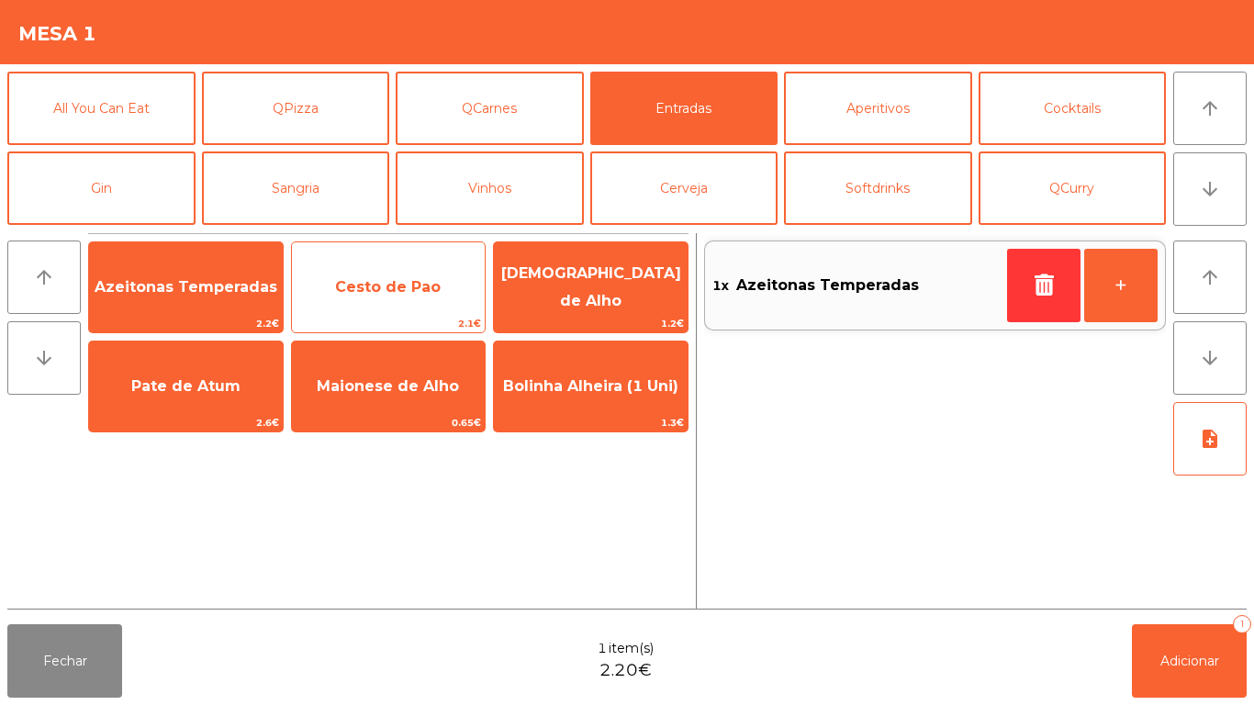
click at [414, 298] on span "Cesto de Pao" at bounding box center [389, 288] width 194 height 50
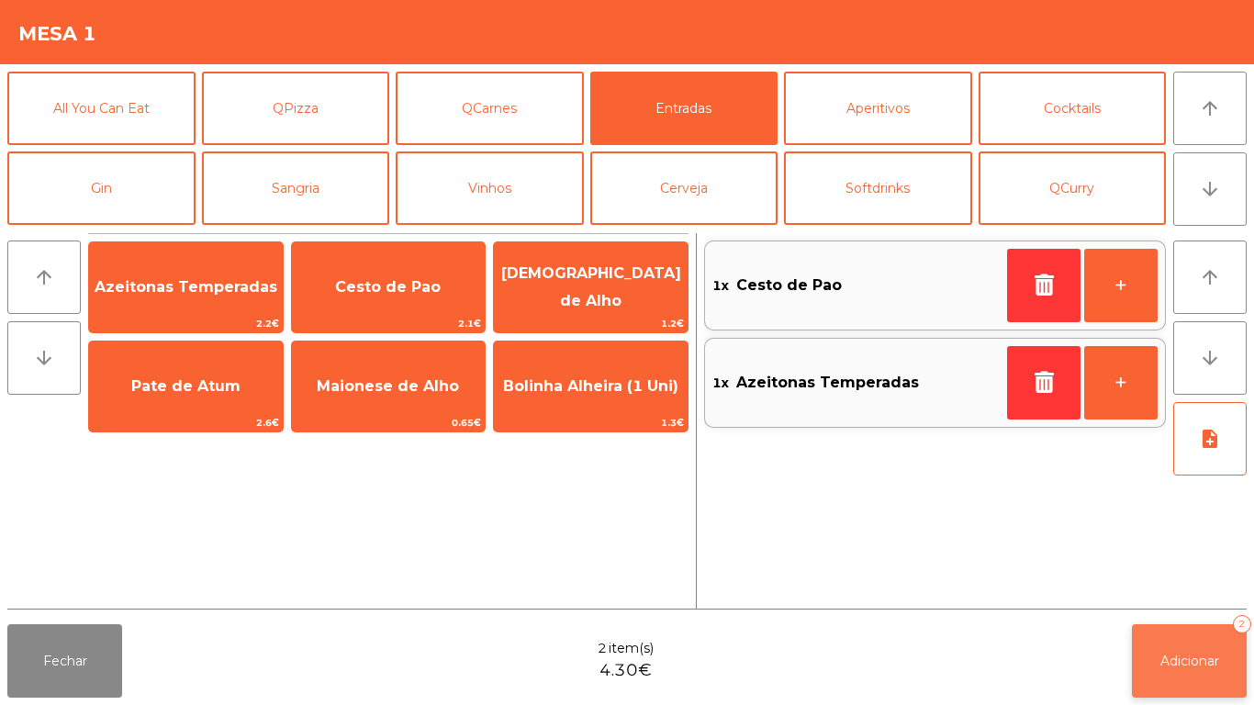
click at [1183, 659] on span "Adicionar" at bounding box center [1190, 661] width 59 height 17
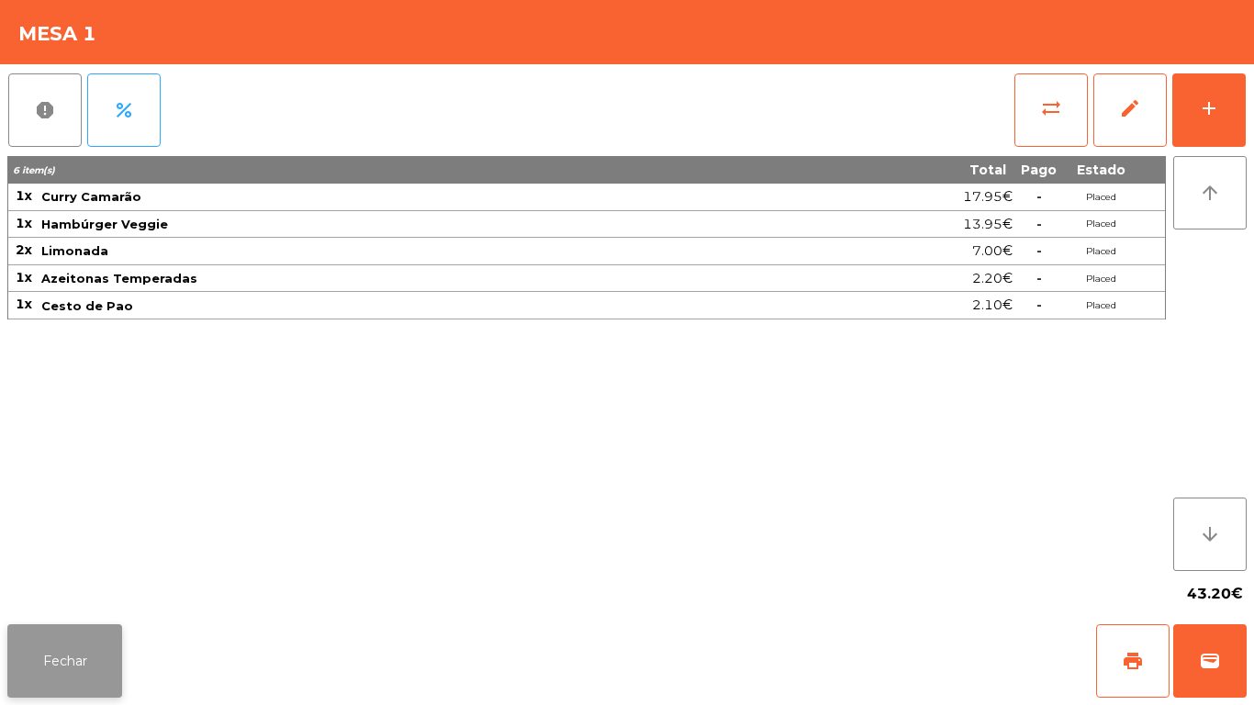
click at [99, 636] on button "Fechar" at bounding box center [64, 660] width 115 height 73
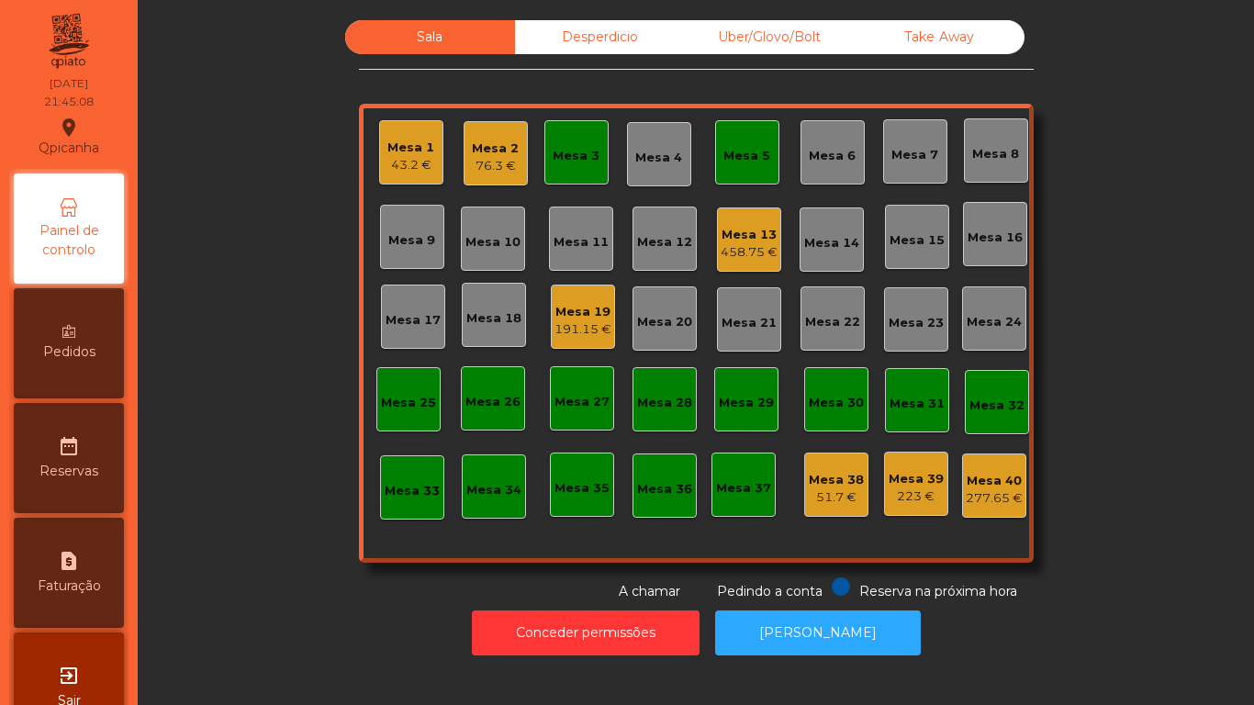
click at [723, 243] on div "458.75 €" at bounding box center [749, 252] width 57 height 18
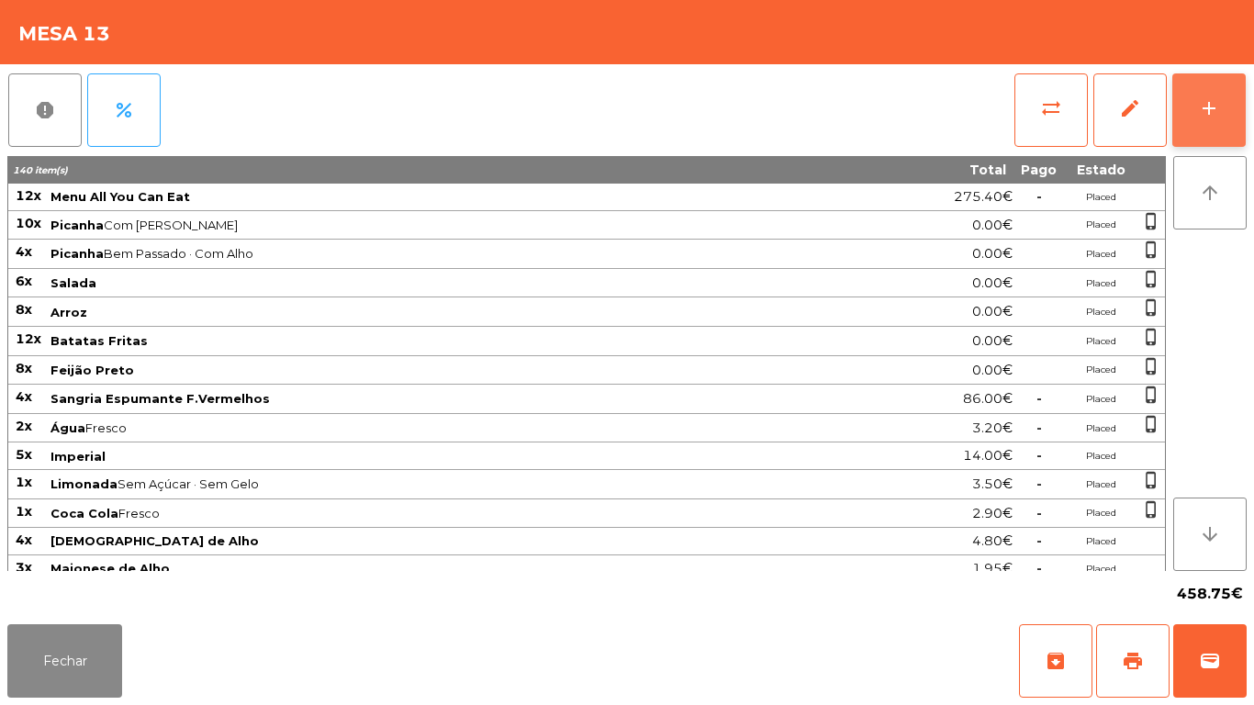
click at [1191, 107] on button "add" at bounding box center [1208, 109] width 73 height 73
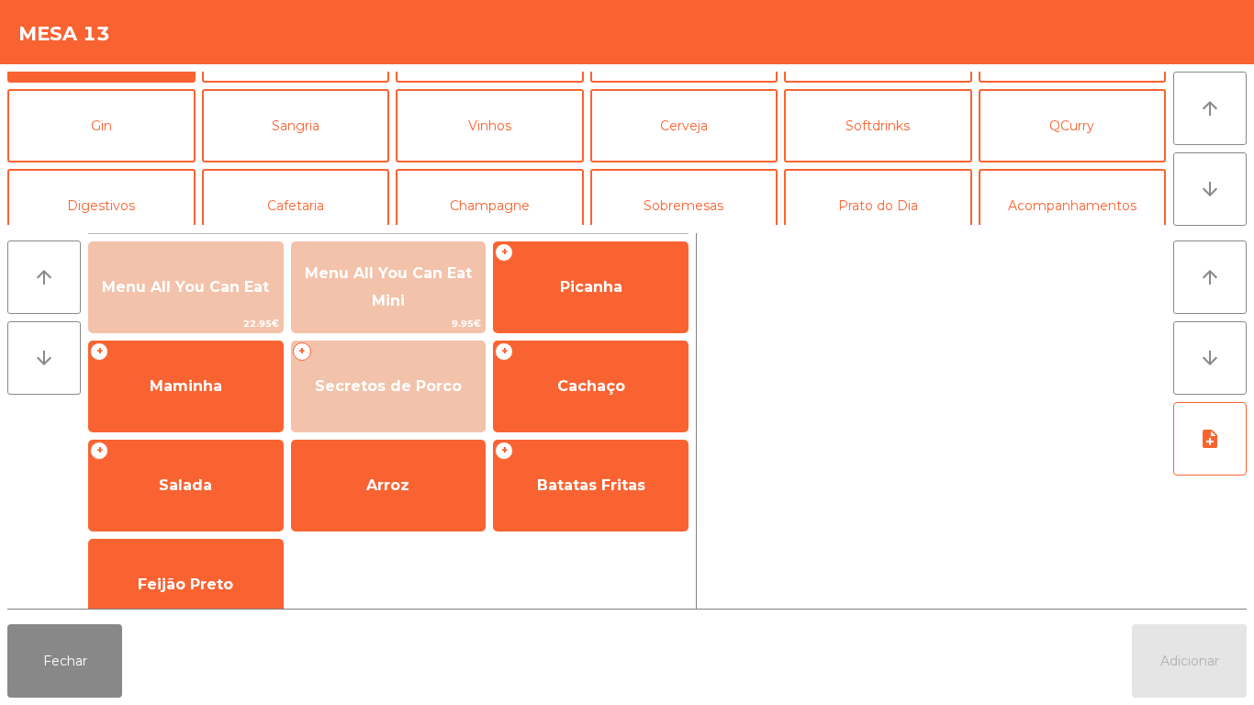
scroll to position [79, 0]
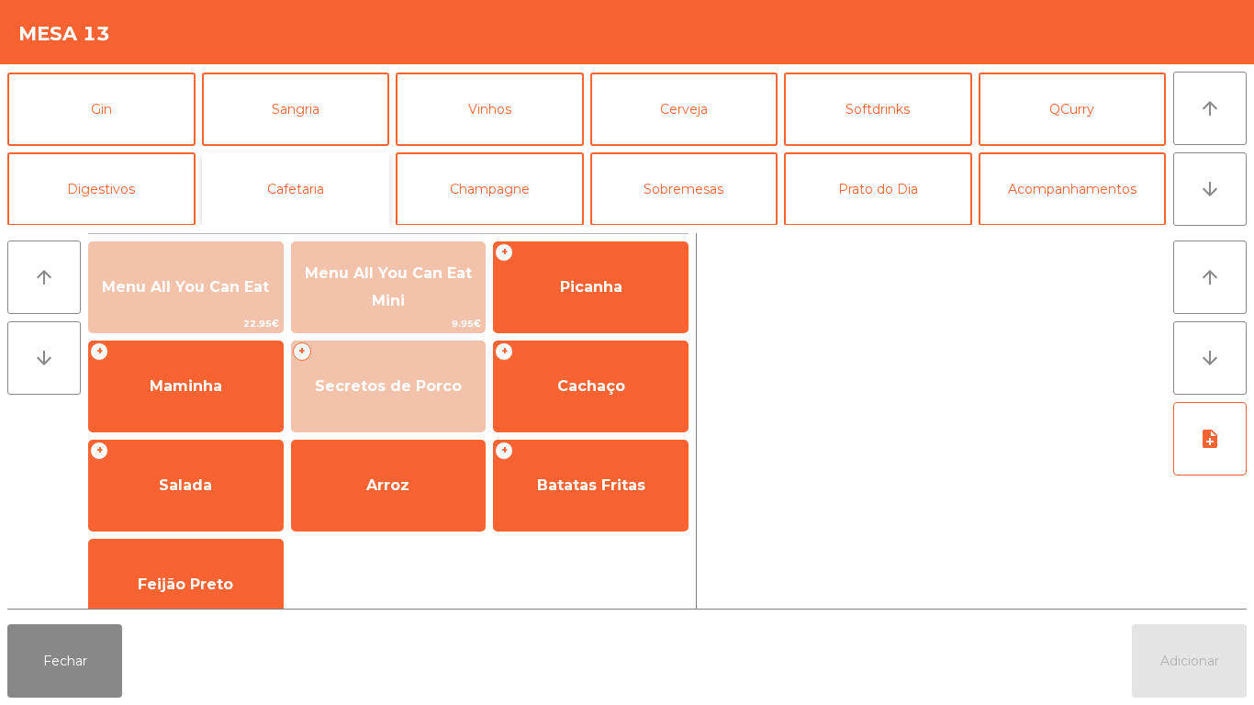
click at [327, 204] on button "Cafetaria" at bounding box center [296, 188] width 188 height 73
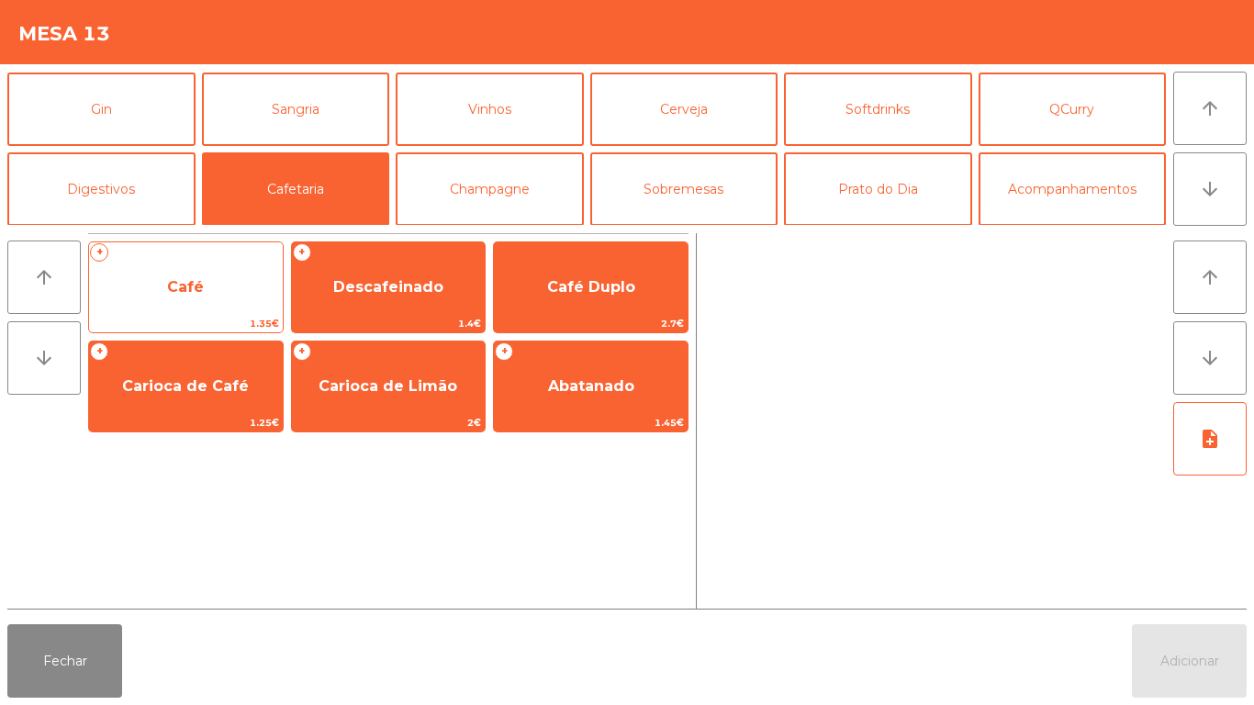
click at [200, 302] on span "Café" at bounding box center [186, 288] width 194 height 50
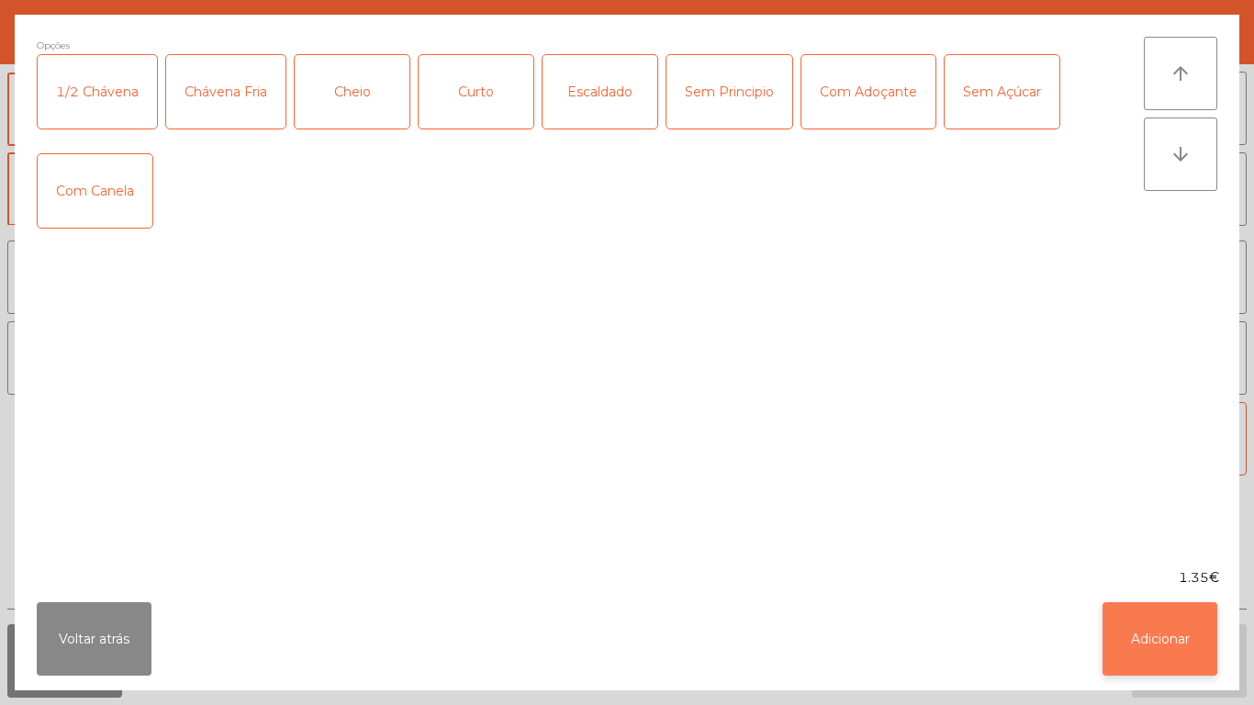
click at [1161, 660] on button "Adicionar" at bounding box center [1160, 638] width 115 height 73
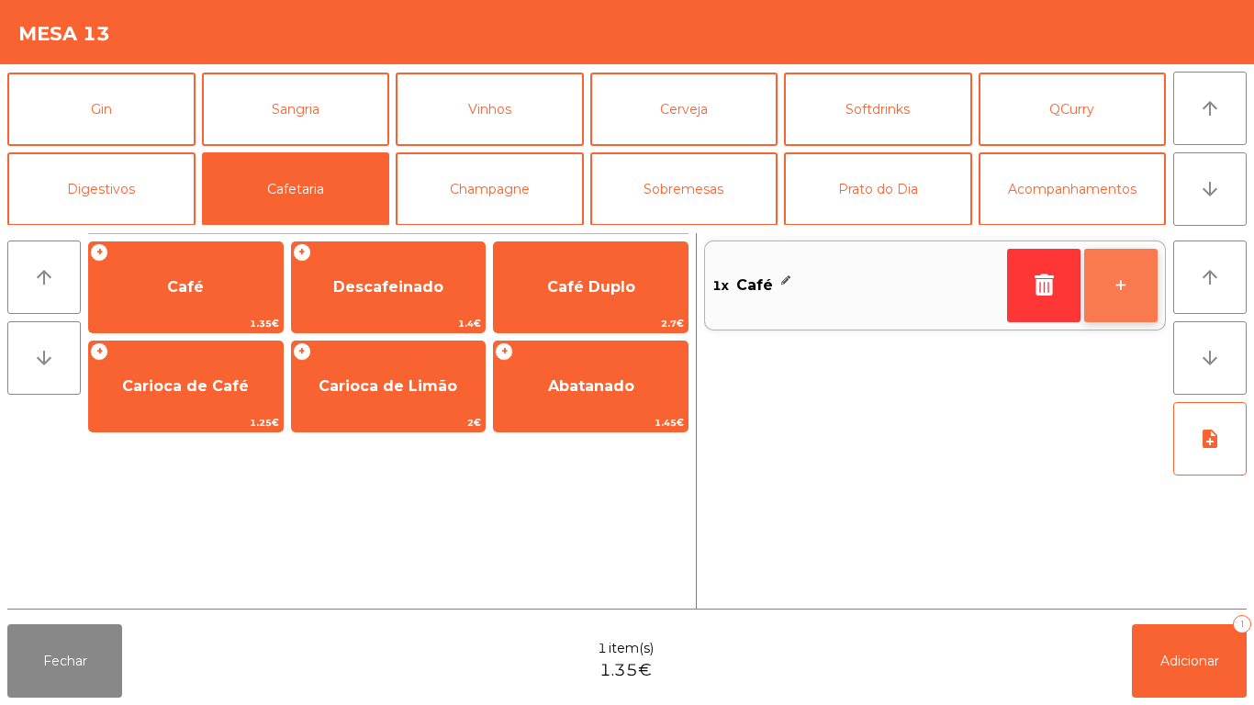
click at [1119, 273] on button "+" at bounding box center [1120, 285] width 73 height 73
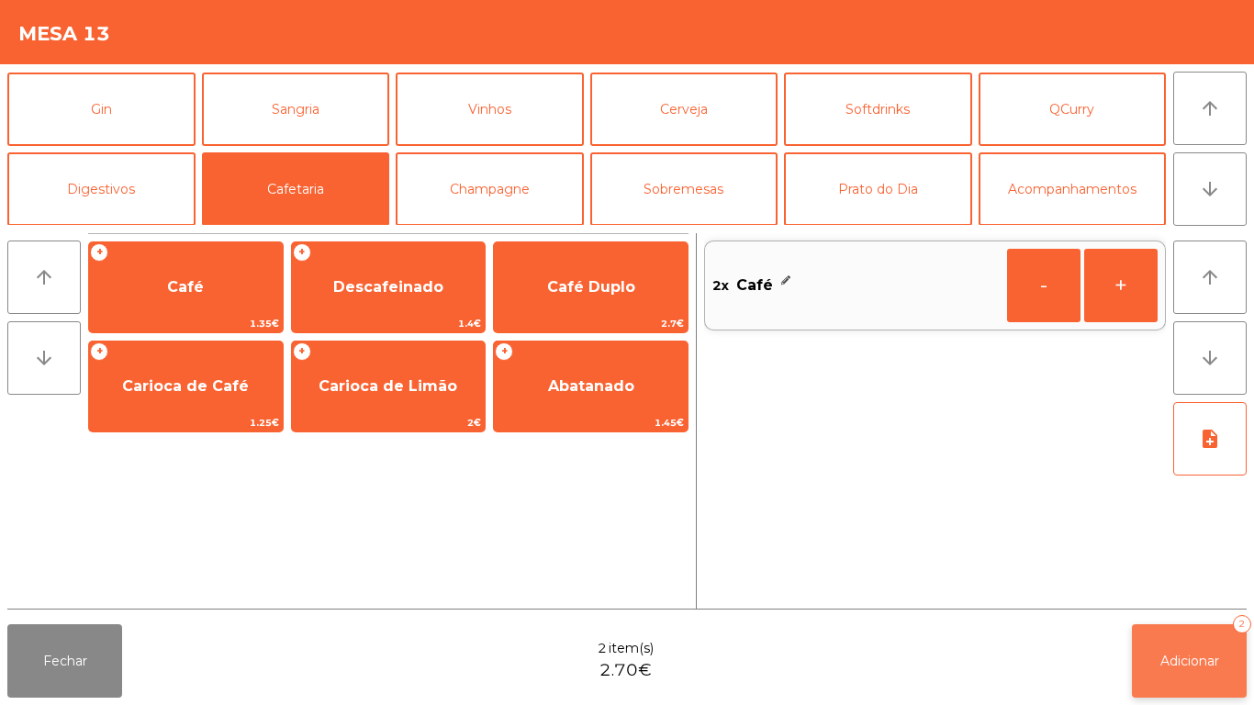
click at [1188, 661] on span "Adicionar" at bounding box center [1190, 661] width 59 height 17
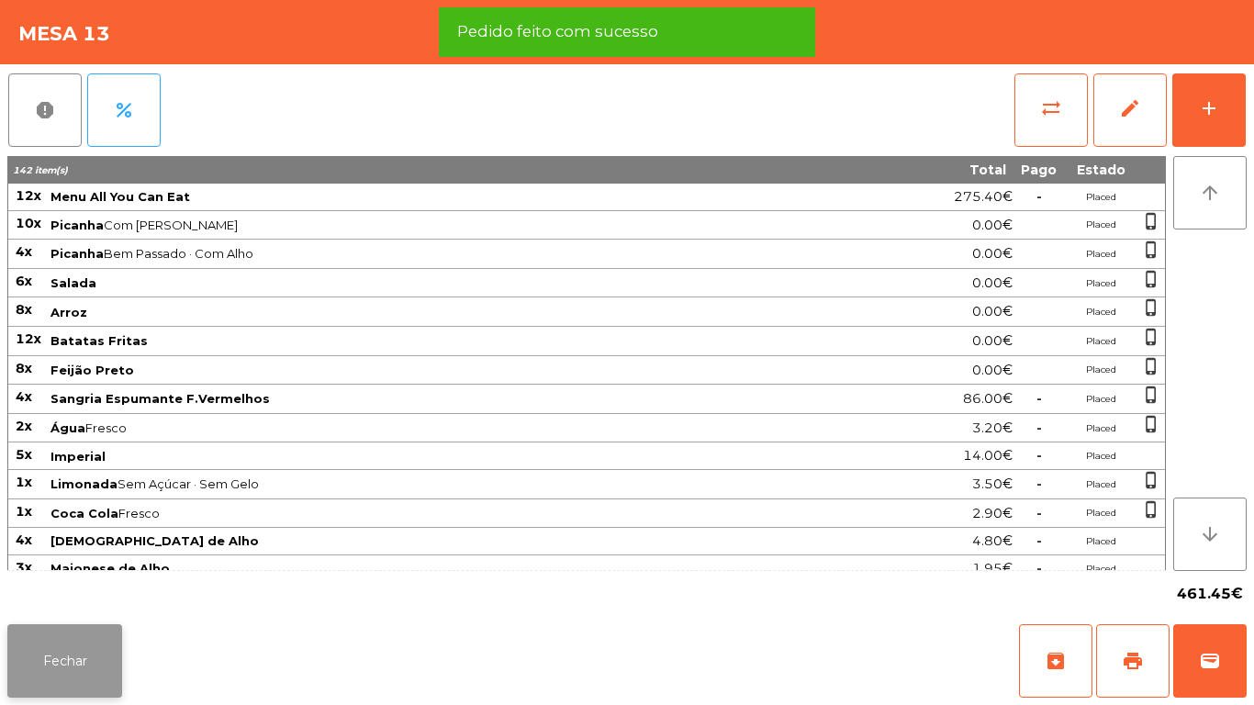
click at [75, 674] on button "Fechar" at bounding box center [64, 660] width 115 height 73
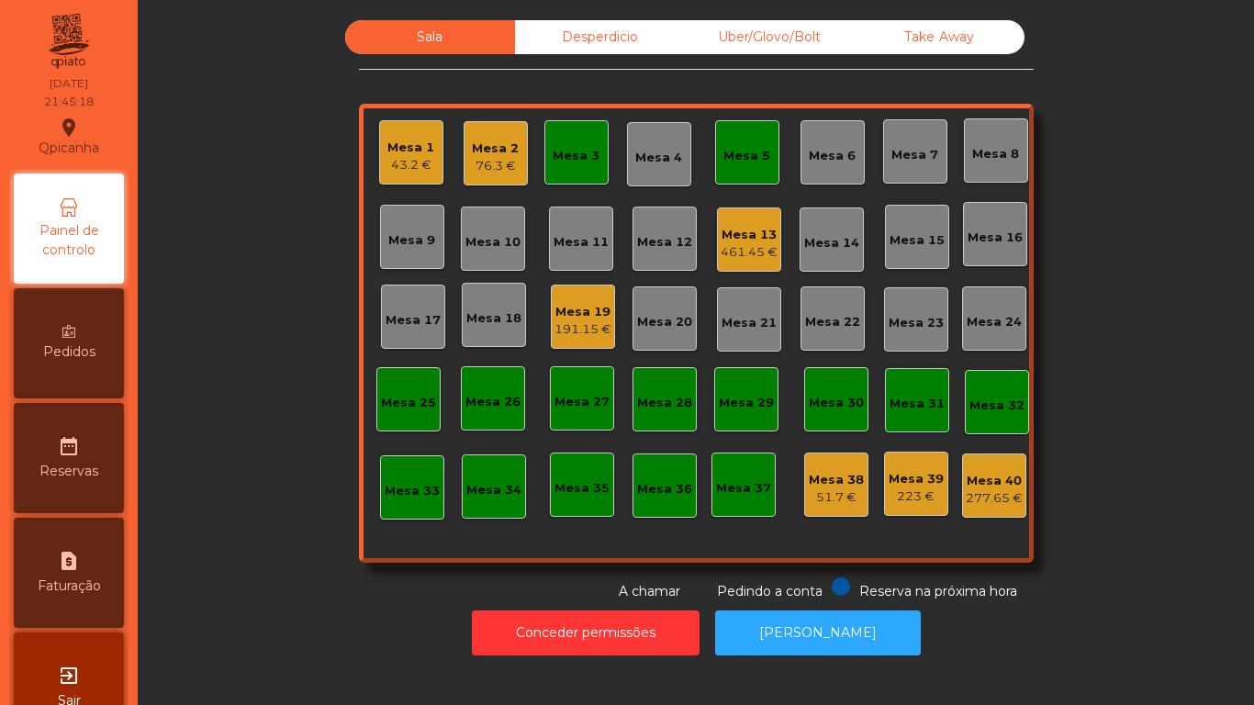
click at [743, 248] on div "461.45 €" at bounding box center [749, 252] width 57 height 18
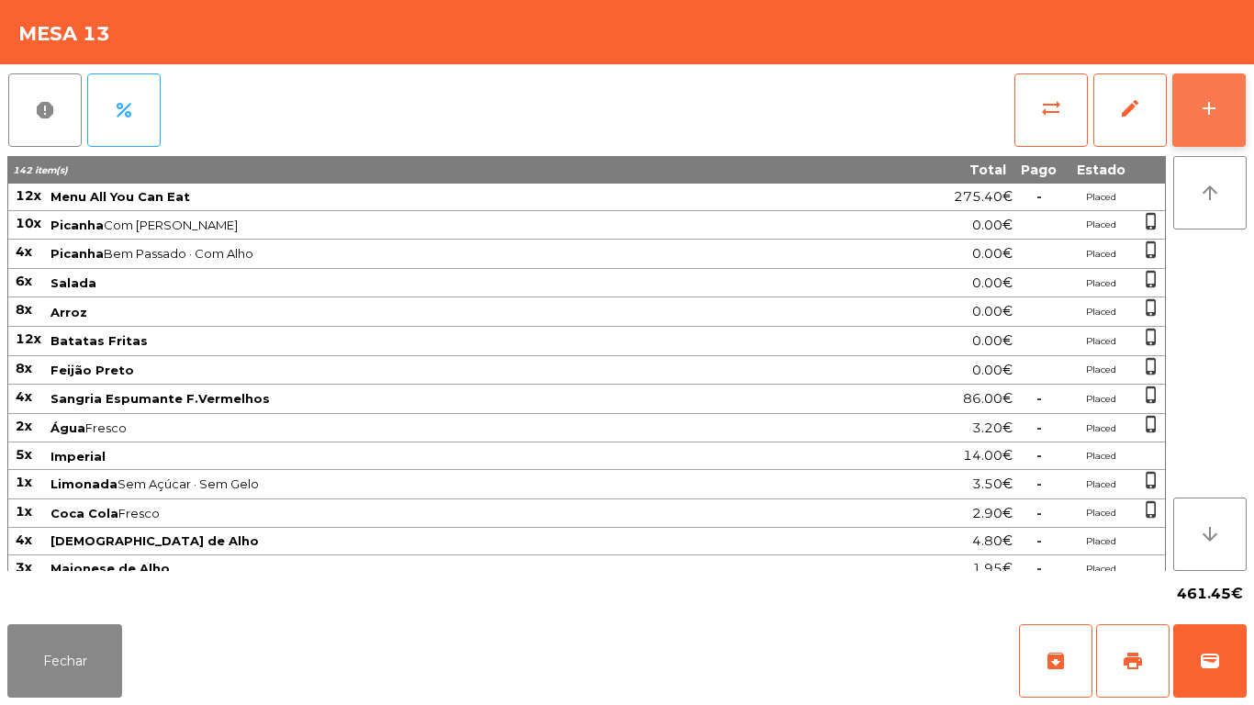
click at [1197, 95] on button "add" at bounding box center [1208, 109] width 73 height 73
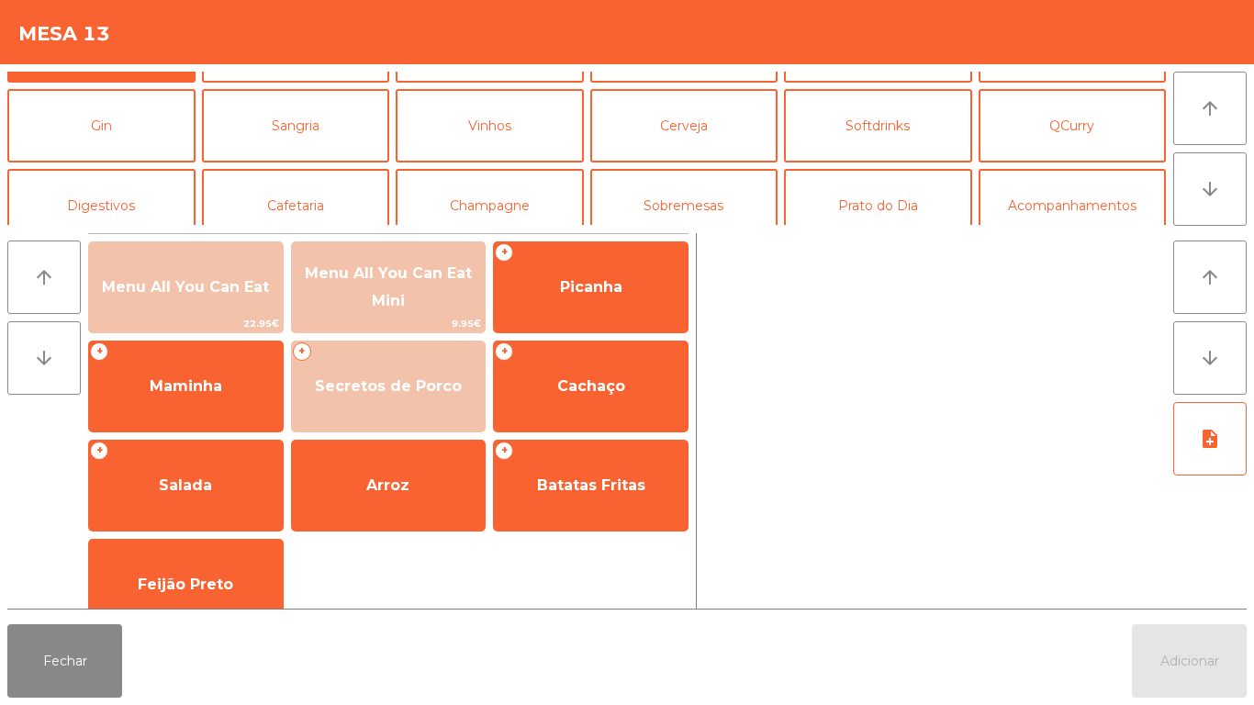
scroll to position [81, 0]
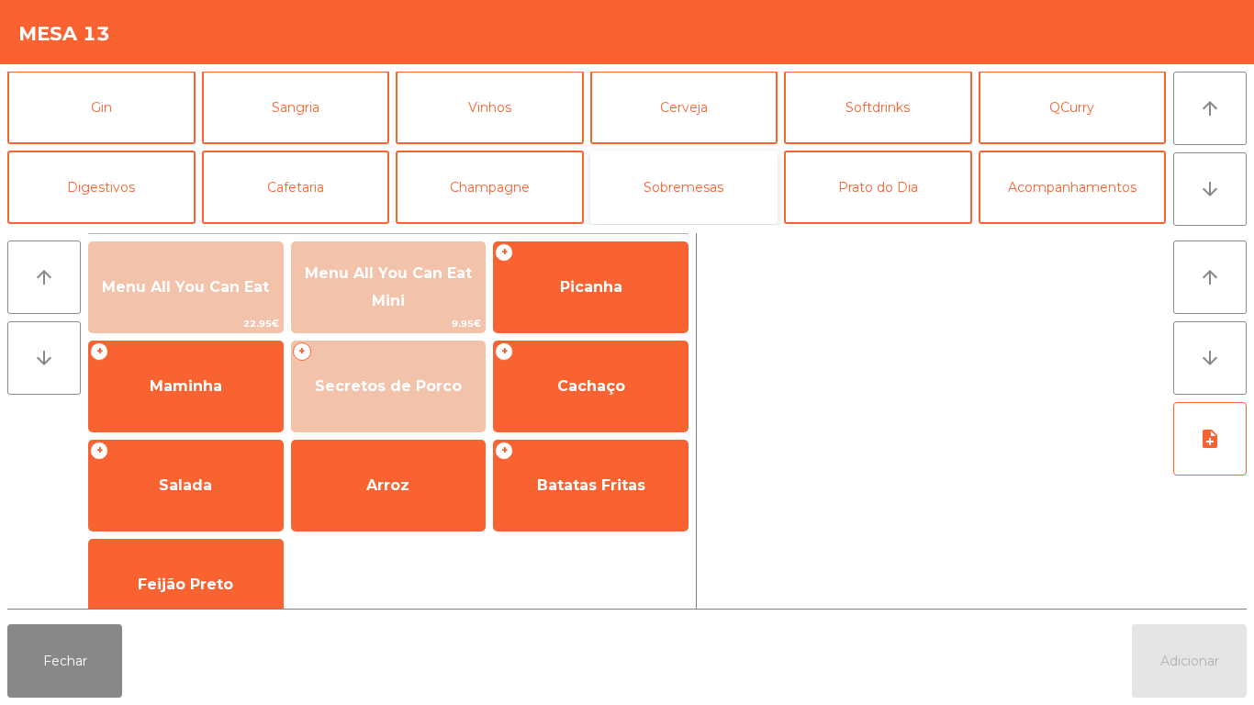
click at [690, 204] on button "Sobremesas" at bounding box center [684, 187] width 188 height 73
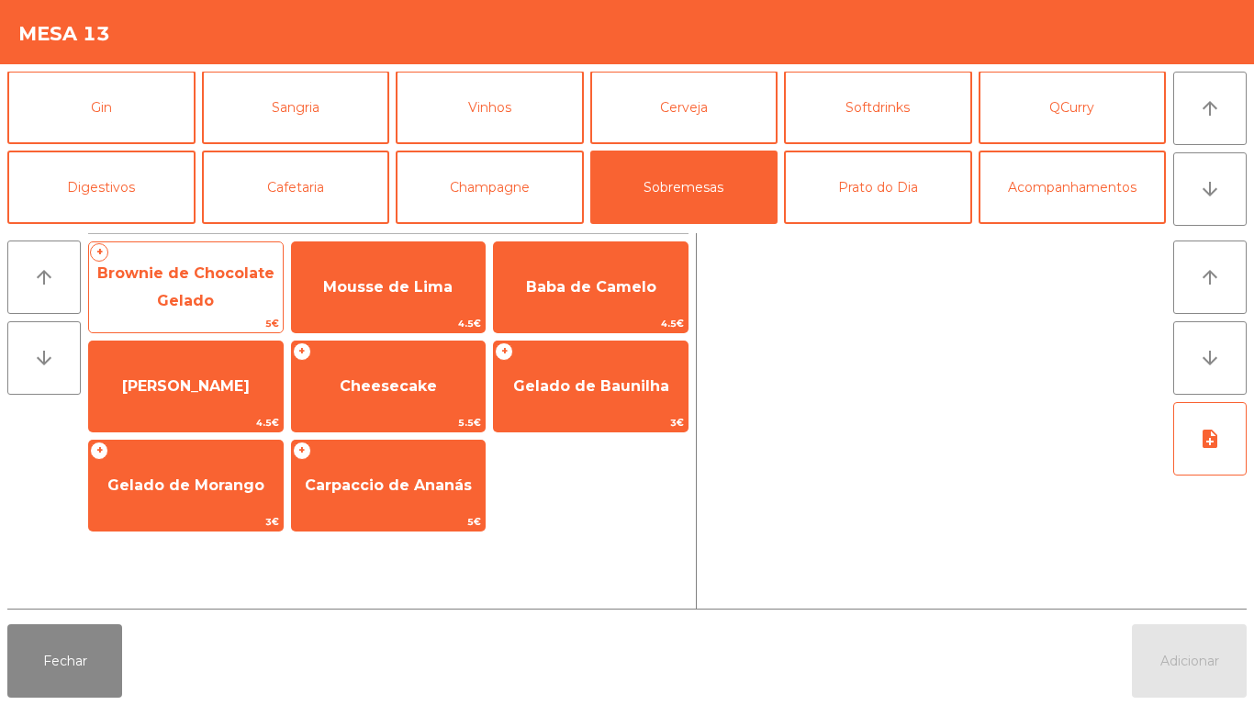
click at [190, 305] on span "Brownie de Chocolate Gelado" at bounding box center [185, 286] width 177 height 45
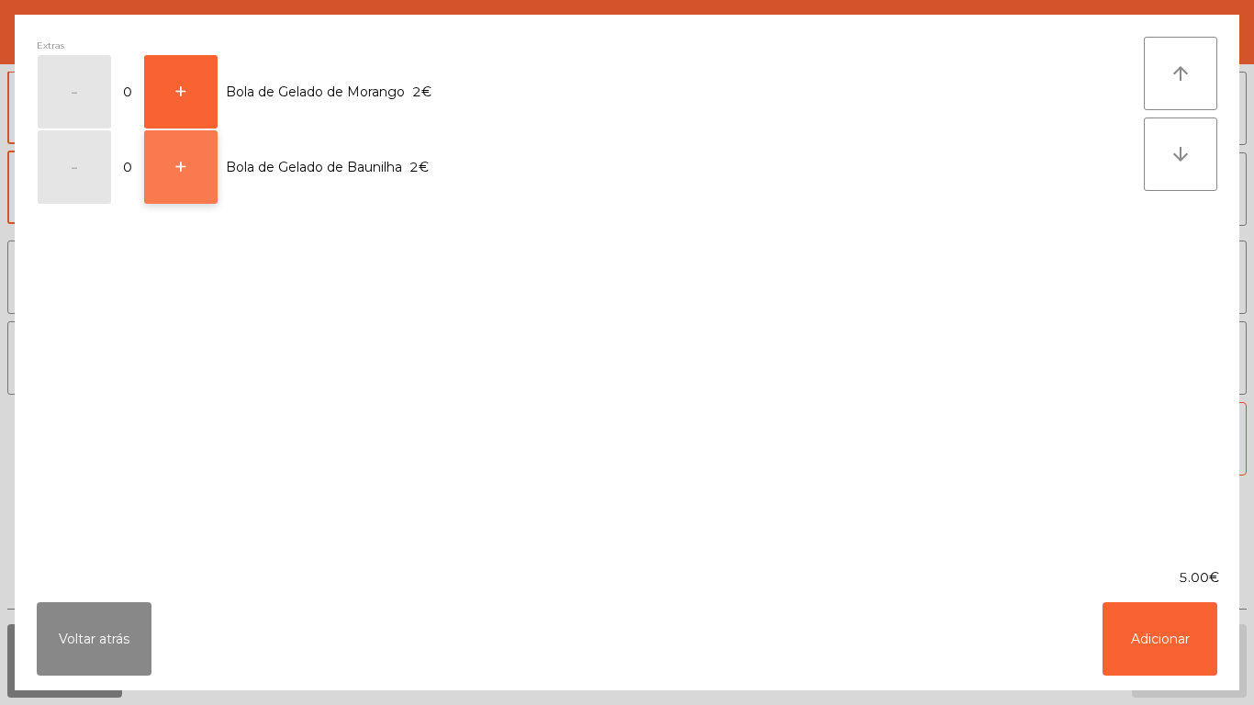
click at [182, 185] on button "+" at bounding box center [180, 166] width 73 height 73
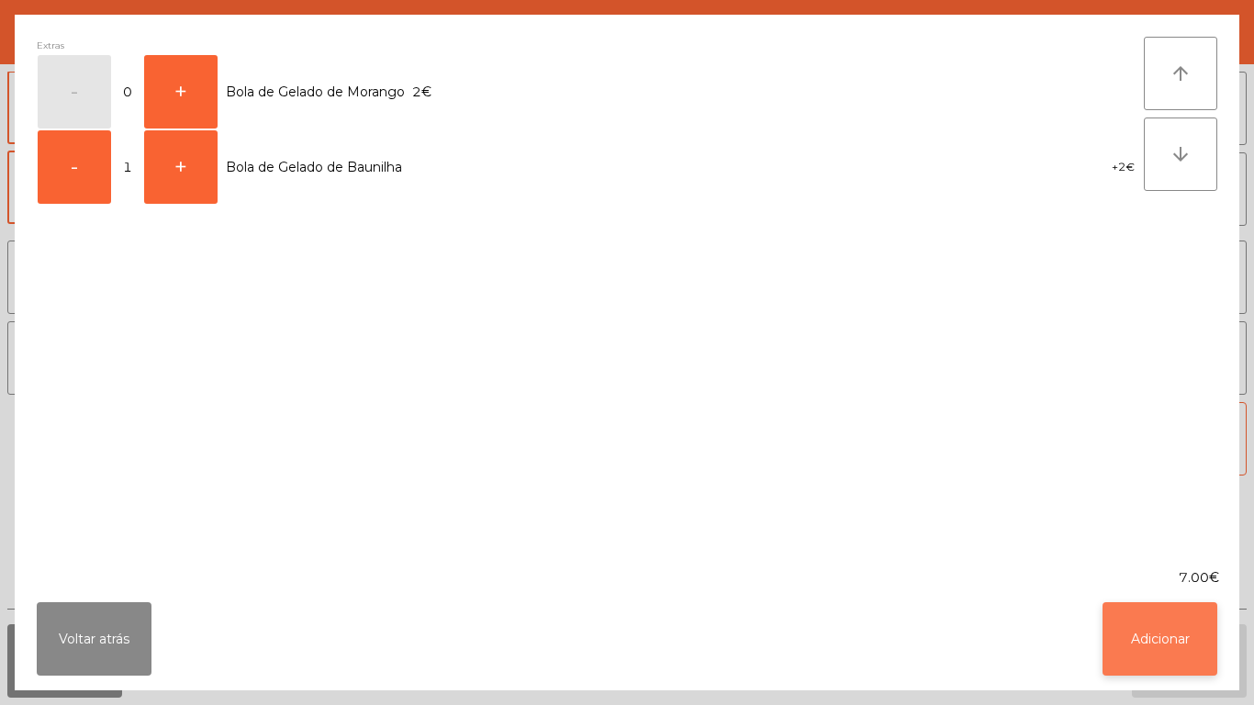
click at [1152, 629] on button "Adicionar" at bounding box center [1160, 638] width 115 height 73
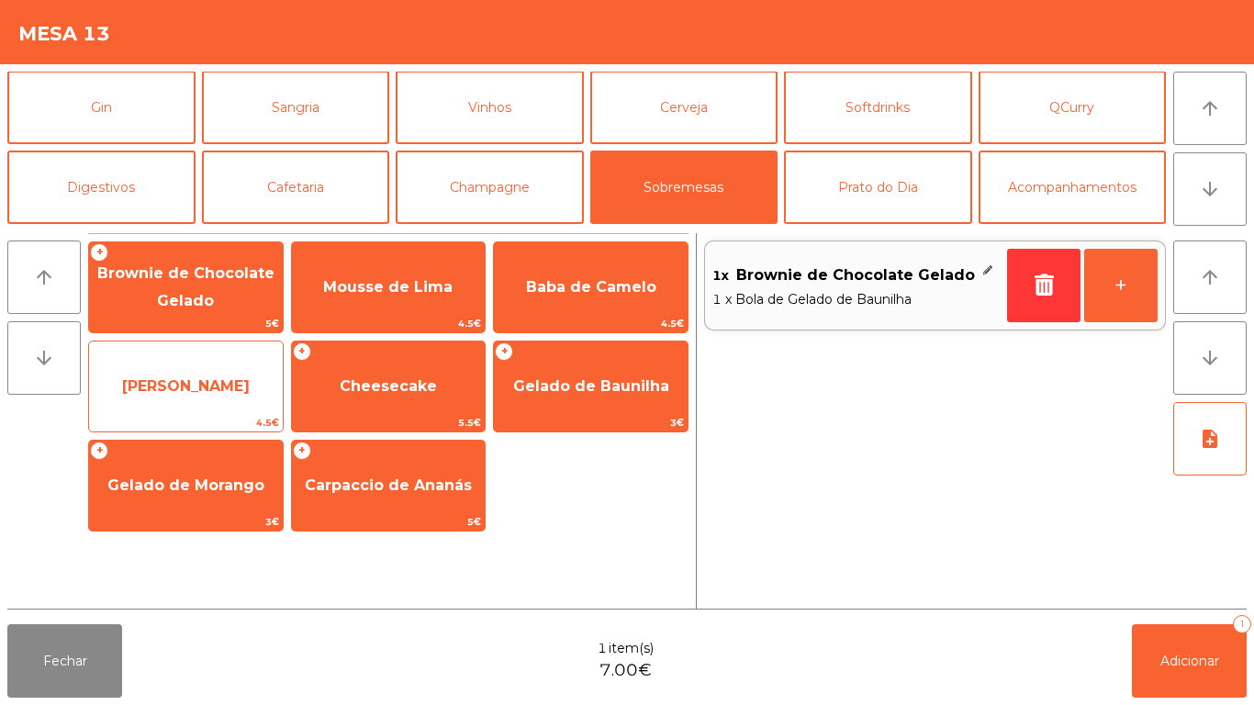
click at [203, 390] on span "[PERSON_NAME]" at bounding box center [186, 385] width 128 height 17
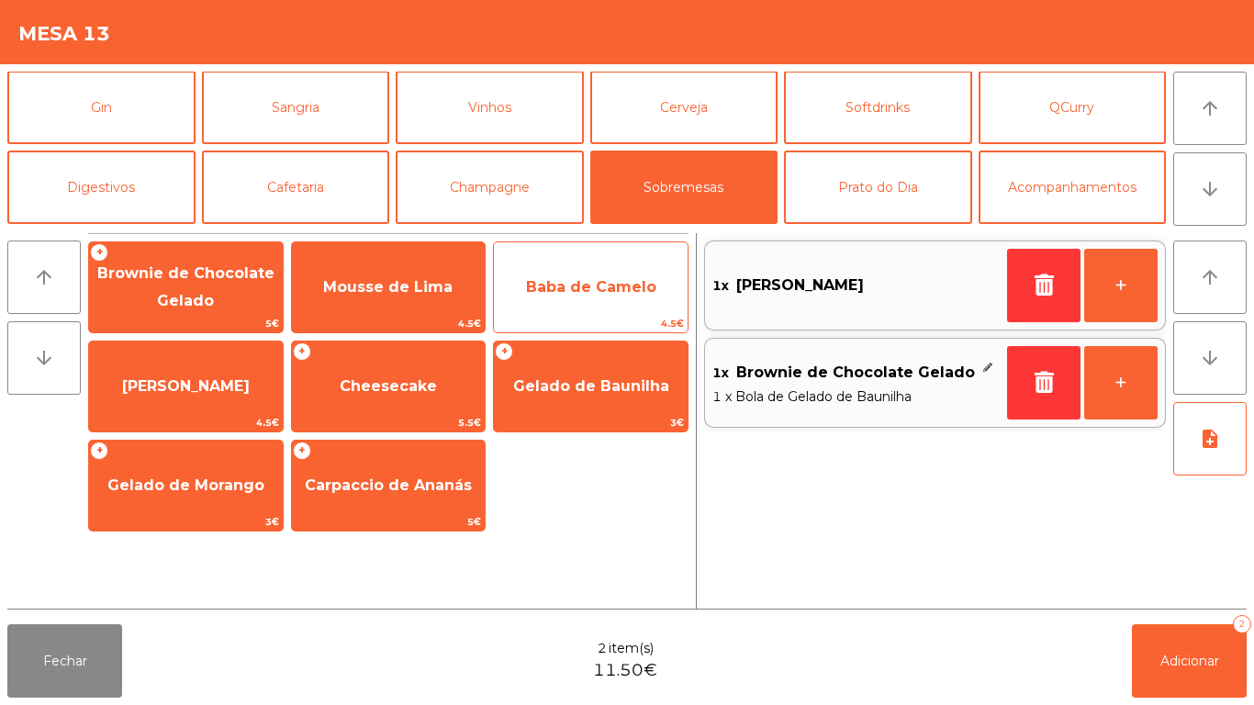
click at [594, 298] on span "Baba de Camelo" at bounding box center [591, 288] width 194 height 50
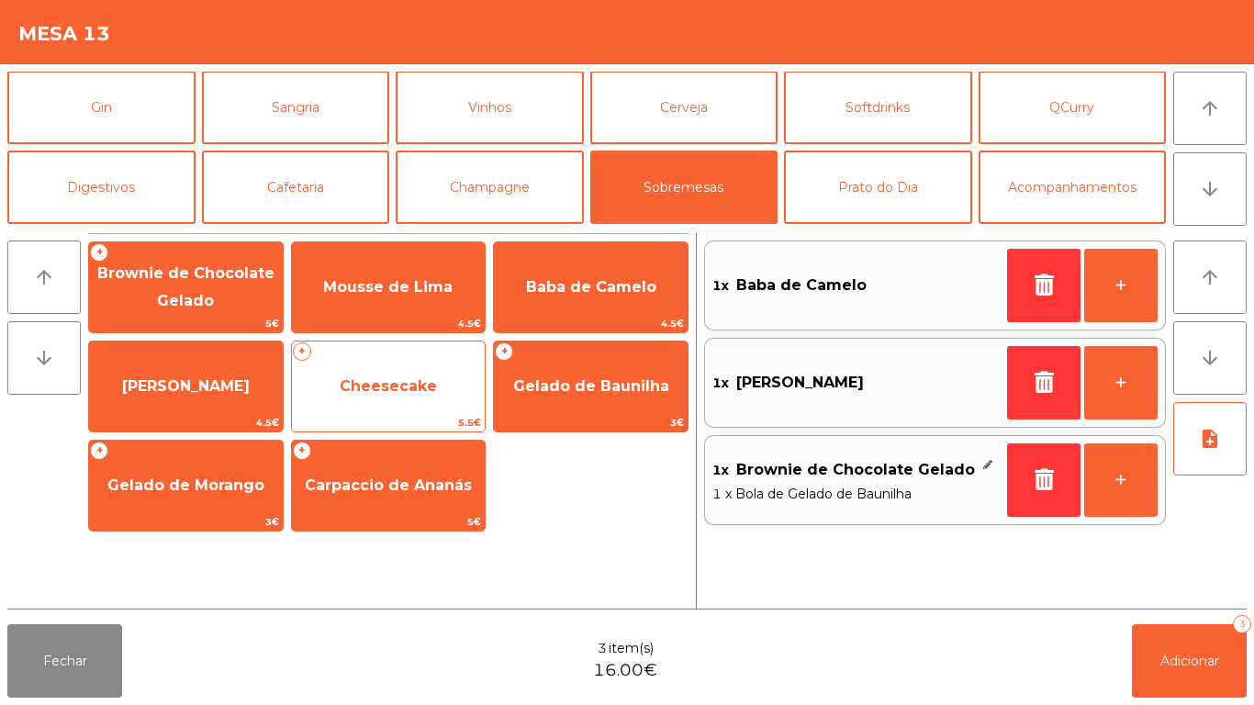
click at [415, 398] on span "Cheesecake" at bounding box center [389, 387] width 194 height 50
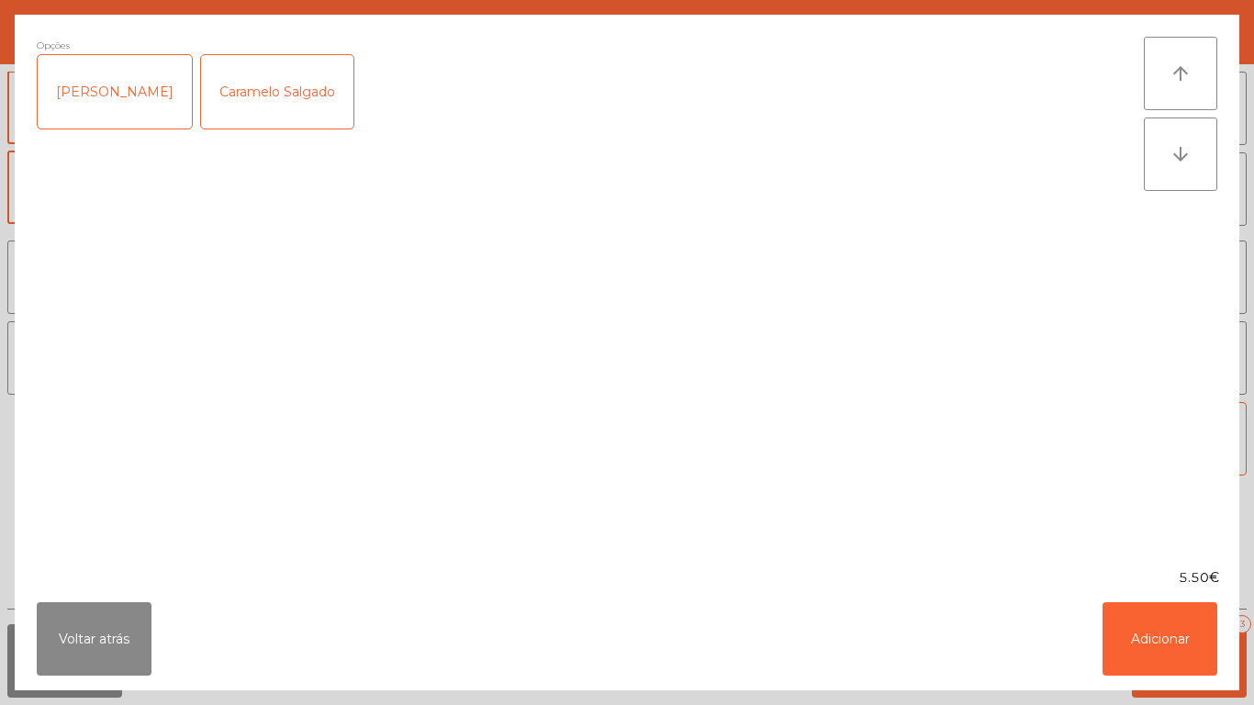
click at [129, 116] on div "[PERSON_NAME]" at bounding box center [115, 91] width 154 height 73
click at [1145, 627] on button "Adicionar" at bounding box center [1160, 638] width 115 height 73
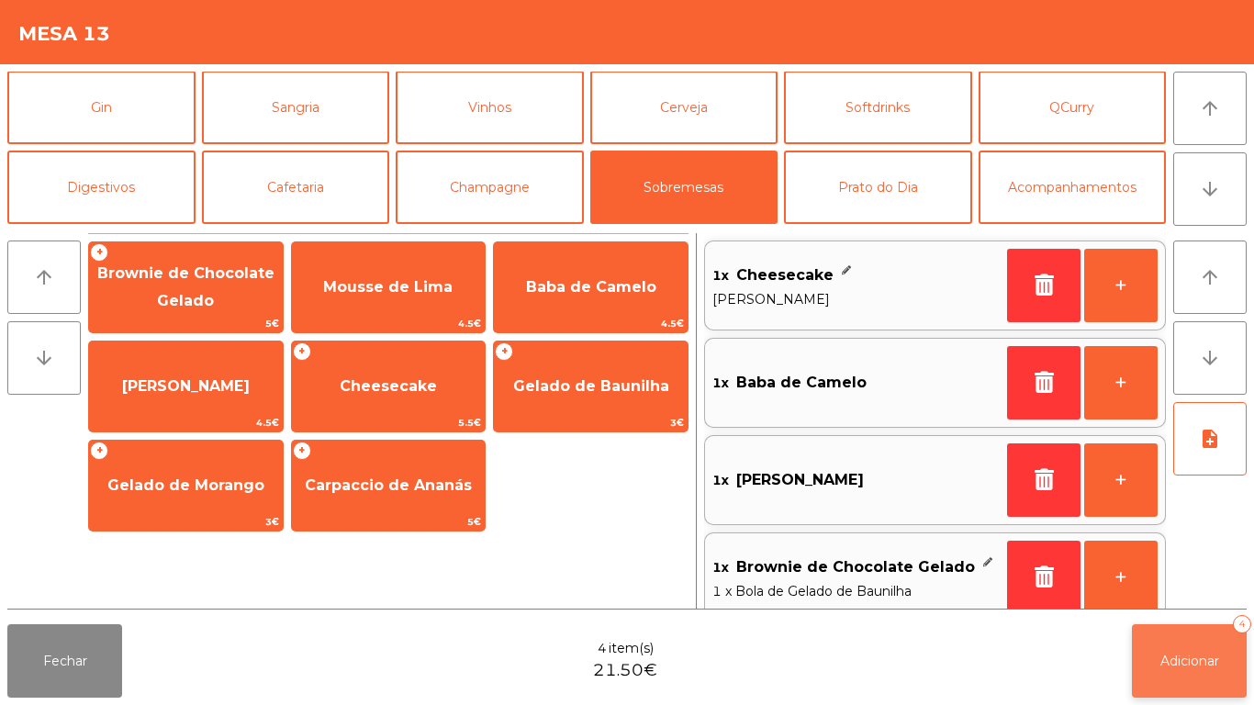
click at [1188, 662] on span "Adicionar" at bounding box center [1190, 661] width 59 height 17
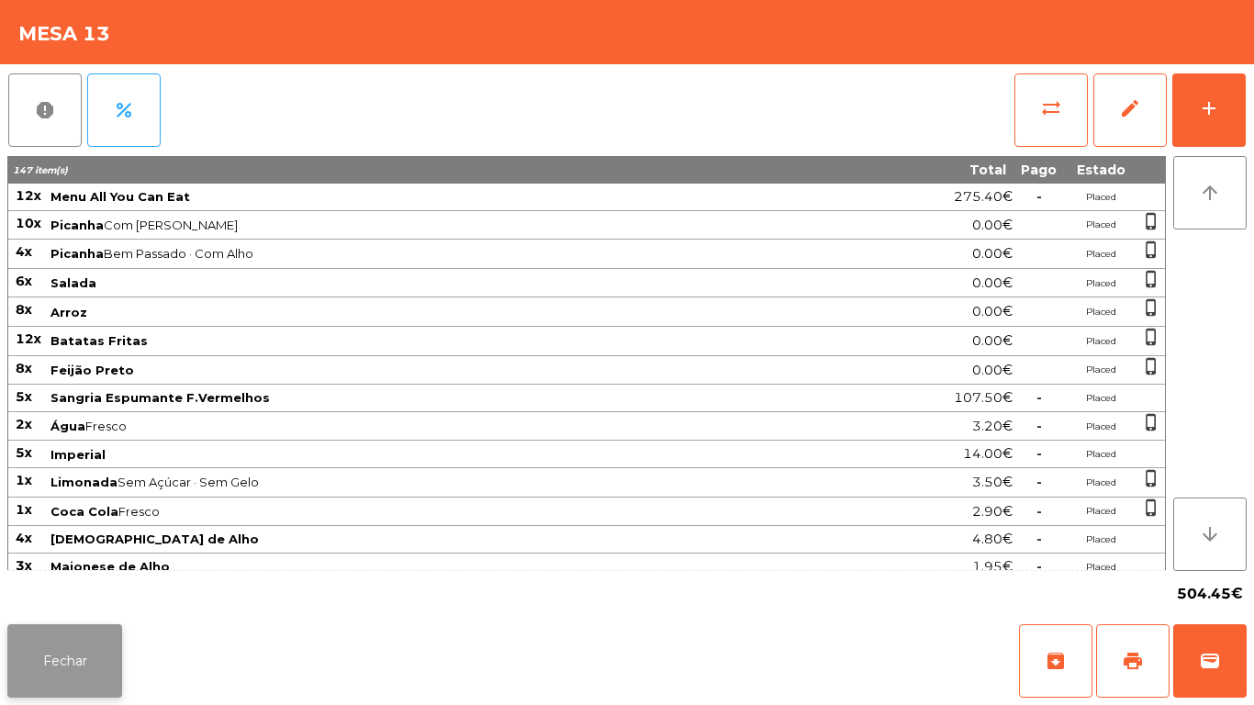
click at [62, 676] on button "Fechar" at bounding box center [64, 660] width 115 height 73
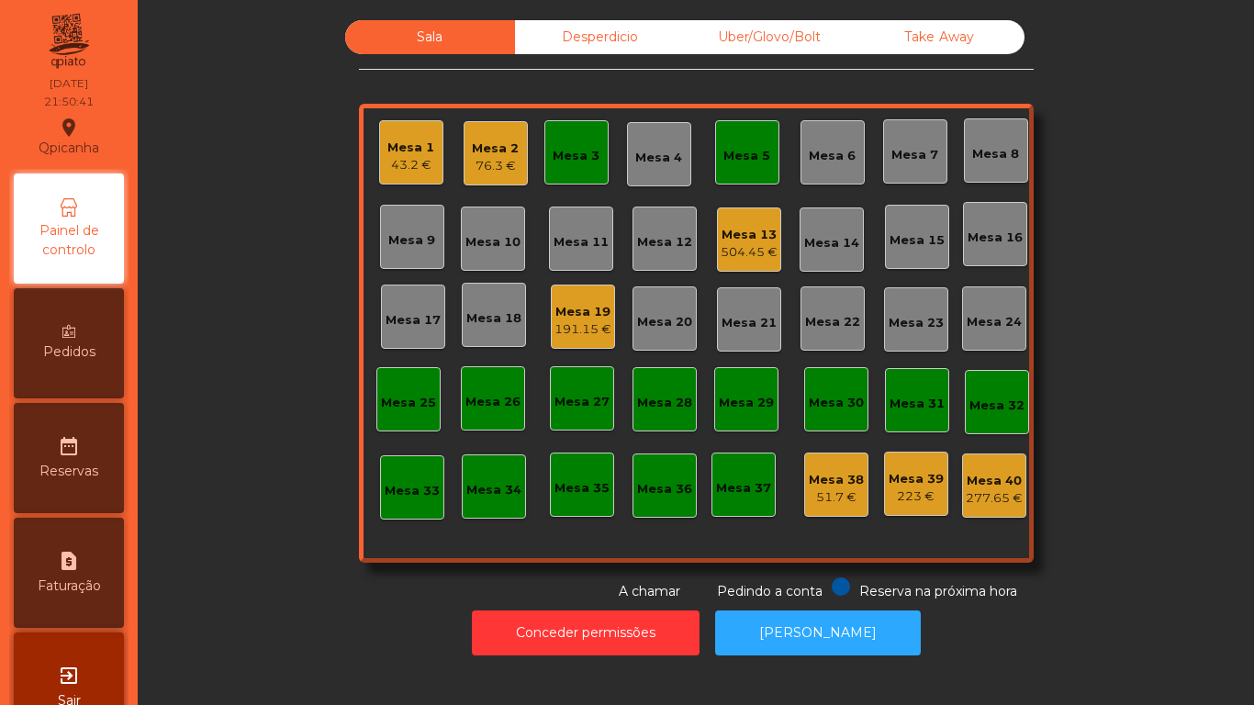
click at [410, 159] on div "43.2 €" at bounding box center [410, 165] width 47 height 18
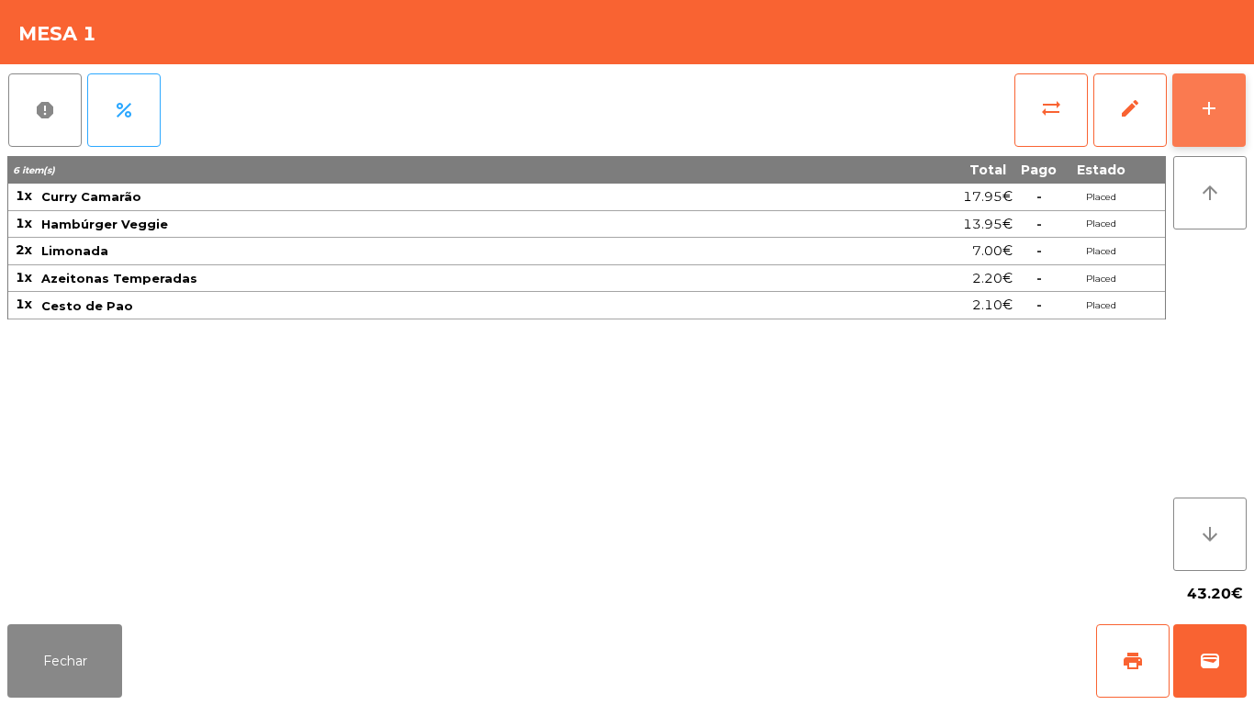
click at [1210, 130] on button "add" at bounding box center [1208, 109] width 73 height 73
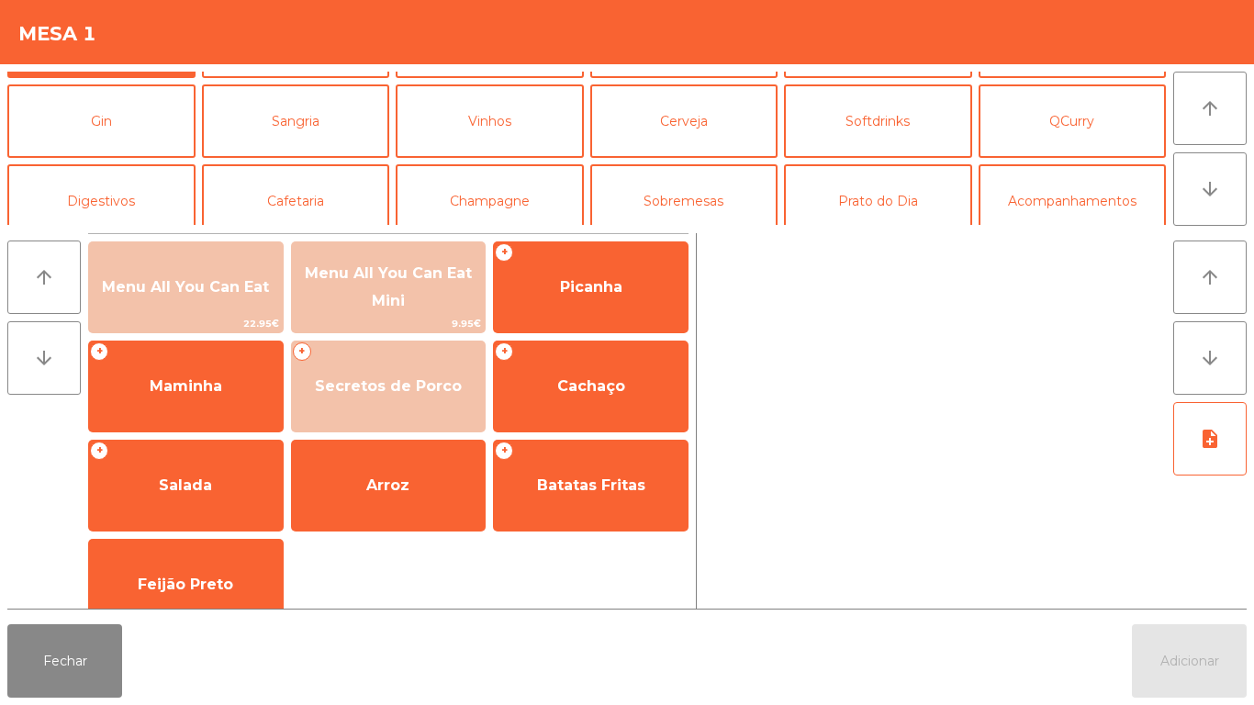
scroll to position [95, 0]
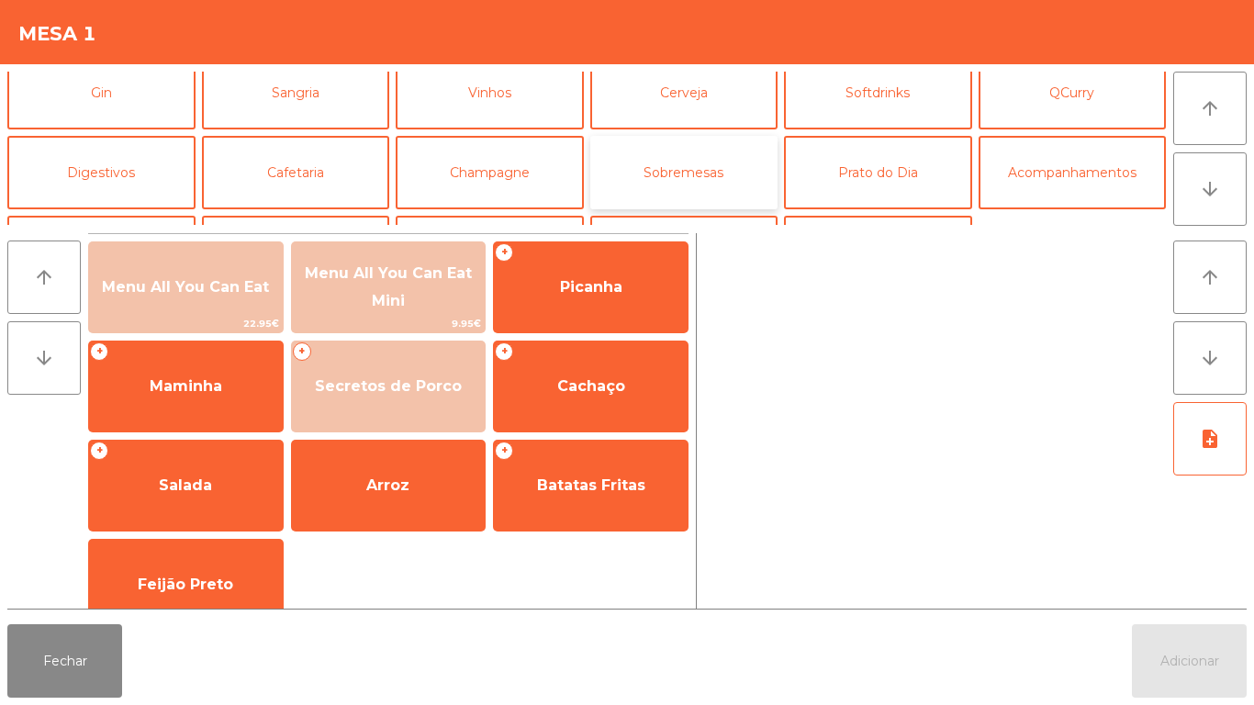
click at [699, 177] on button "Sobremesas" at bounding box center [684, 172] width 188 height 73
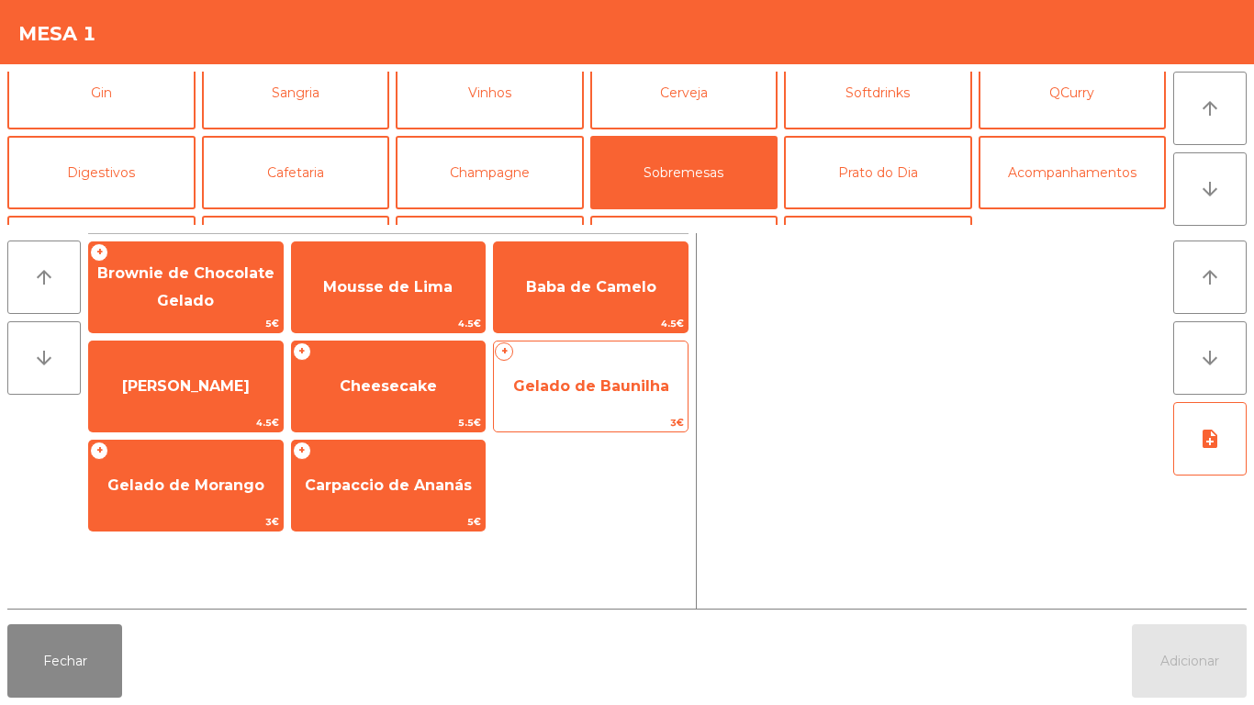
click at [578, 369] on span "Gelado de Baunilha" at bounding box center [591, 387] width 194 height 50
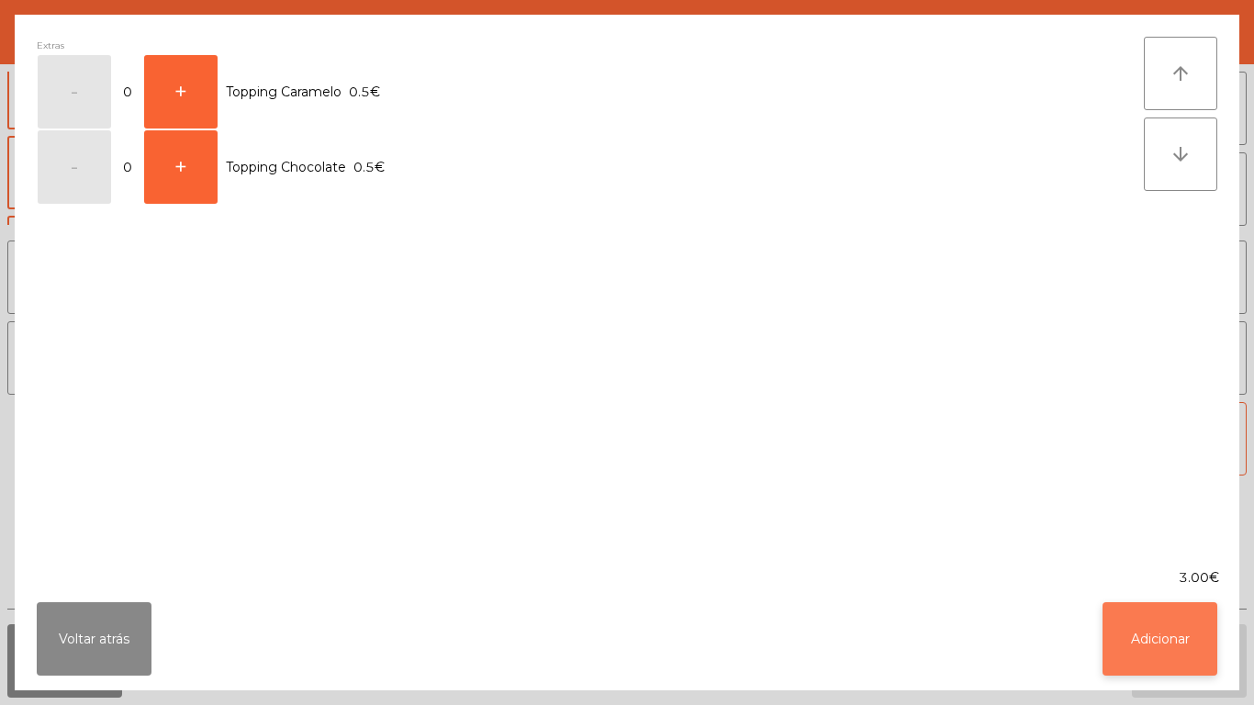
click at [1162, 626] on button "Adicionar" at bounding box center [1160, 638] width 115 height 73
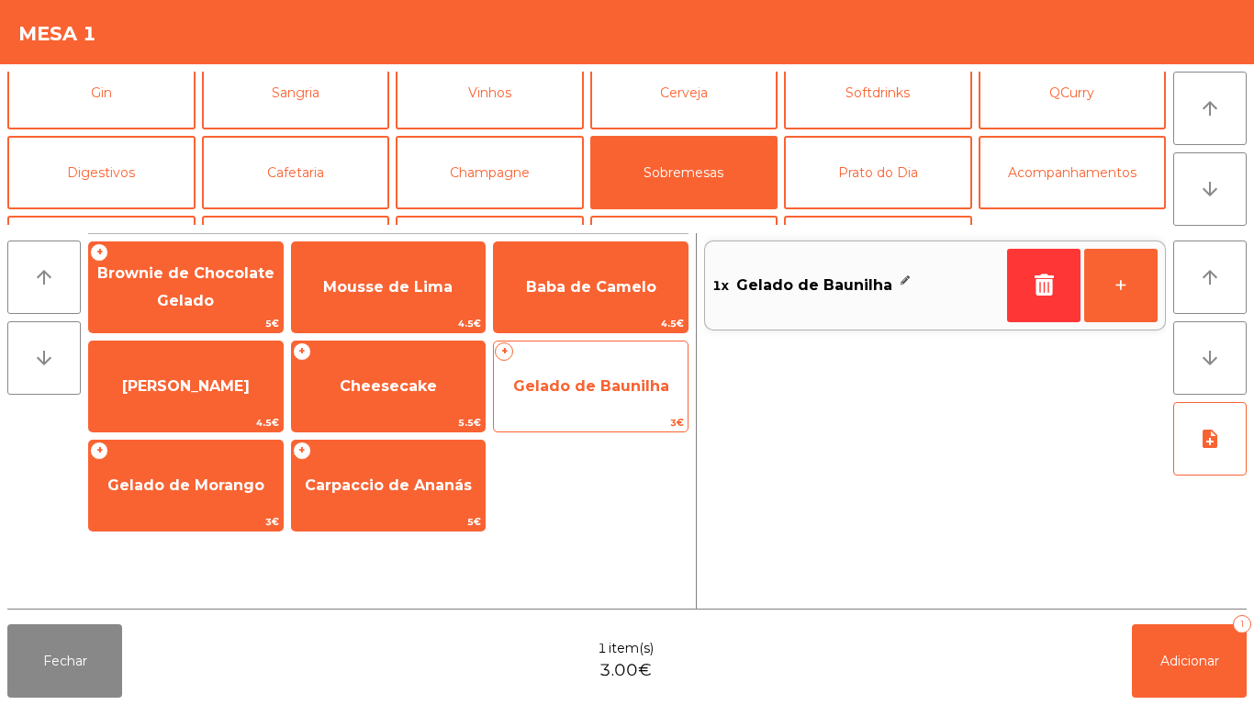
click at [618, 383] on span "Gelado de Baunilha" at bounding box center [591, 385] width 156 height 17
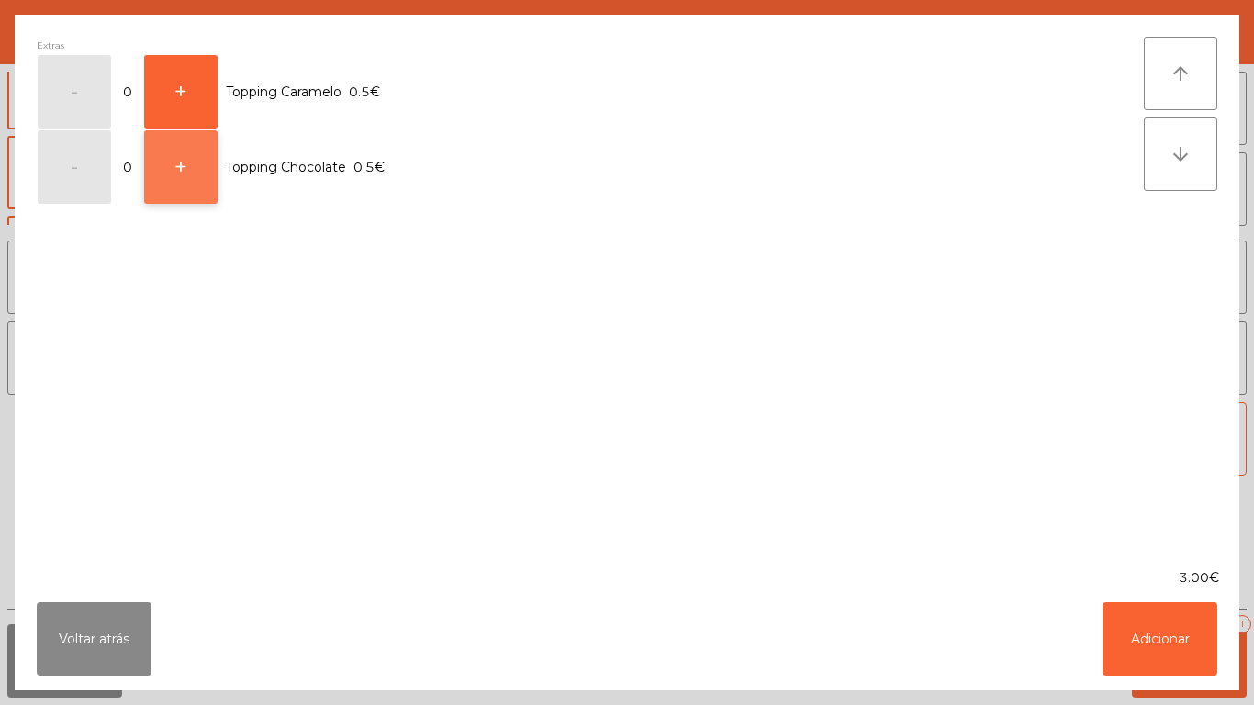
click at [200, 180] on button "+" at bounding box center [180, 166] width 73 height 73
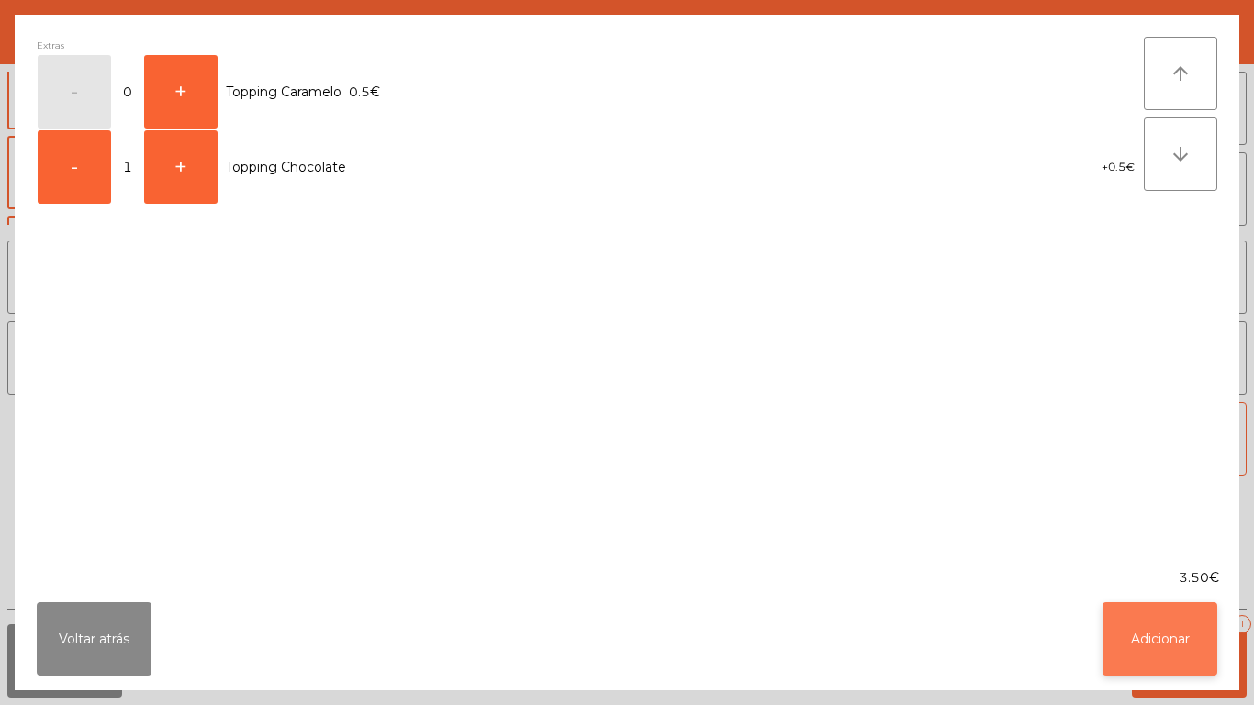
click at [1118, 646] on button "Adicionar" at bounding box center [1160, 638] width 115 height 73
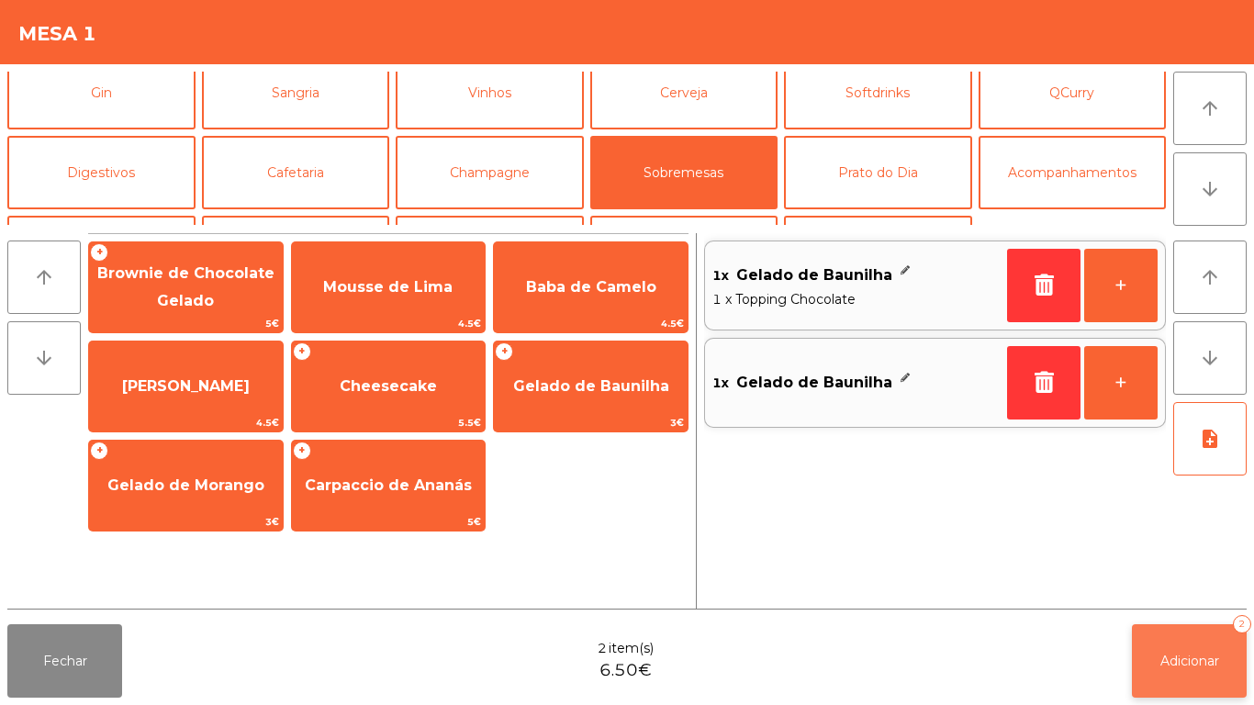
click at [1191, 641] on button "Adicionar 2" at bounding box center [1189, 660] width 115 height 73
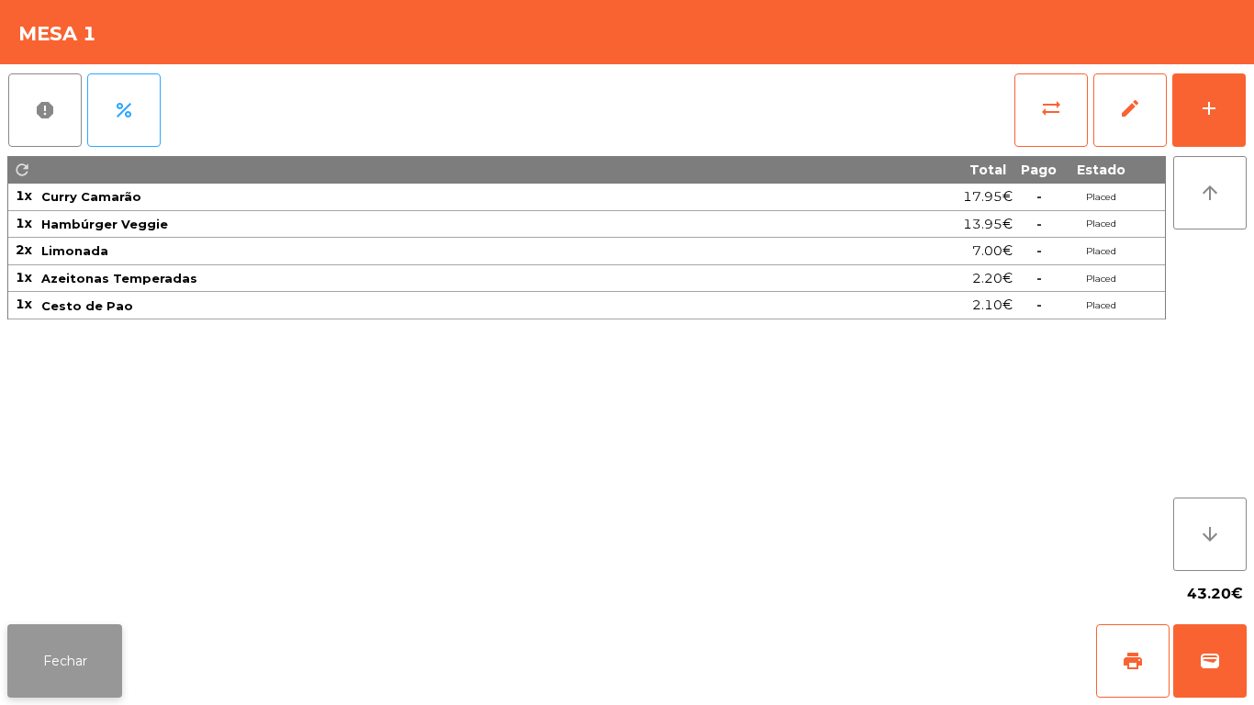
click at [108, 669] on button "Fechar" at bounding box center [64, 660] width 115 height 73
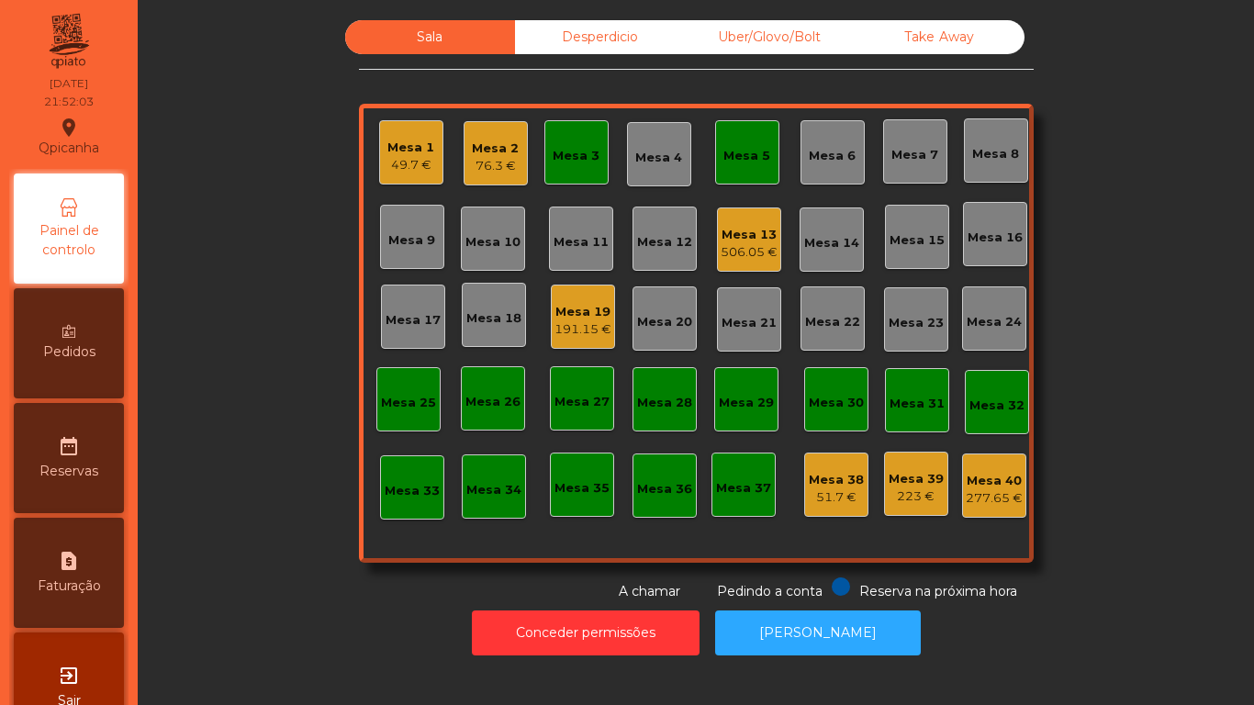
click at [116, 337] on div "Pedidos" at bounding box center [69, 343] width 110 height 110
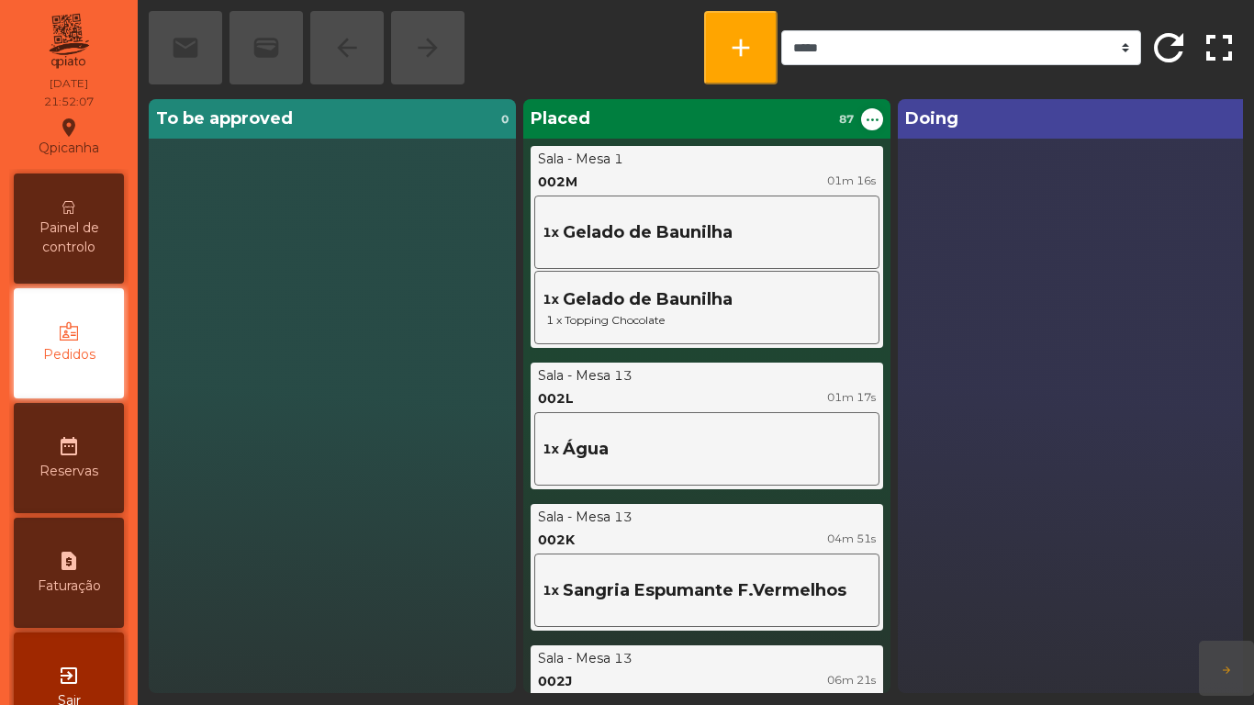
click at [92, 260] on div "Painel de controlo" at bounding box center [69, 229] width 110 height 110
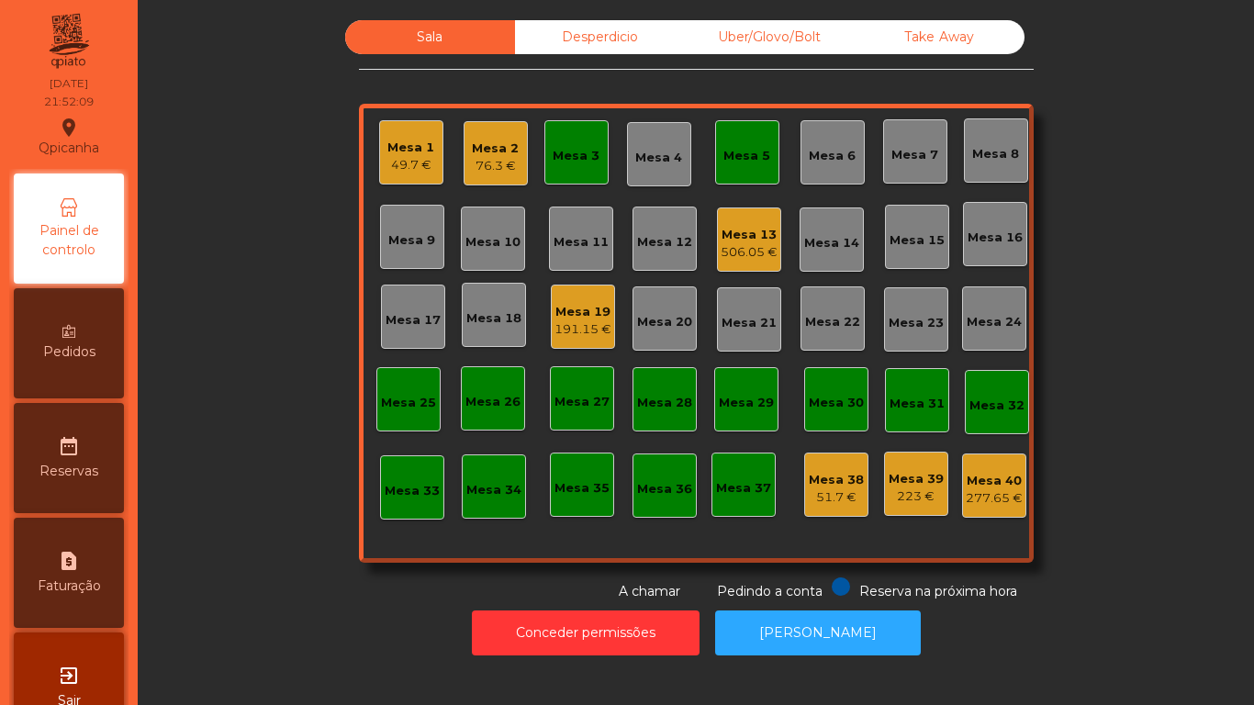
click at [754, 234] on div "Mesa 13" at bounding box center [749, 235] width 57 height 18
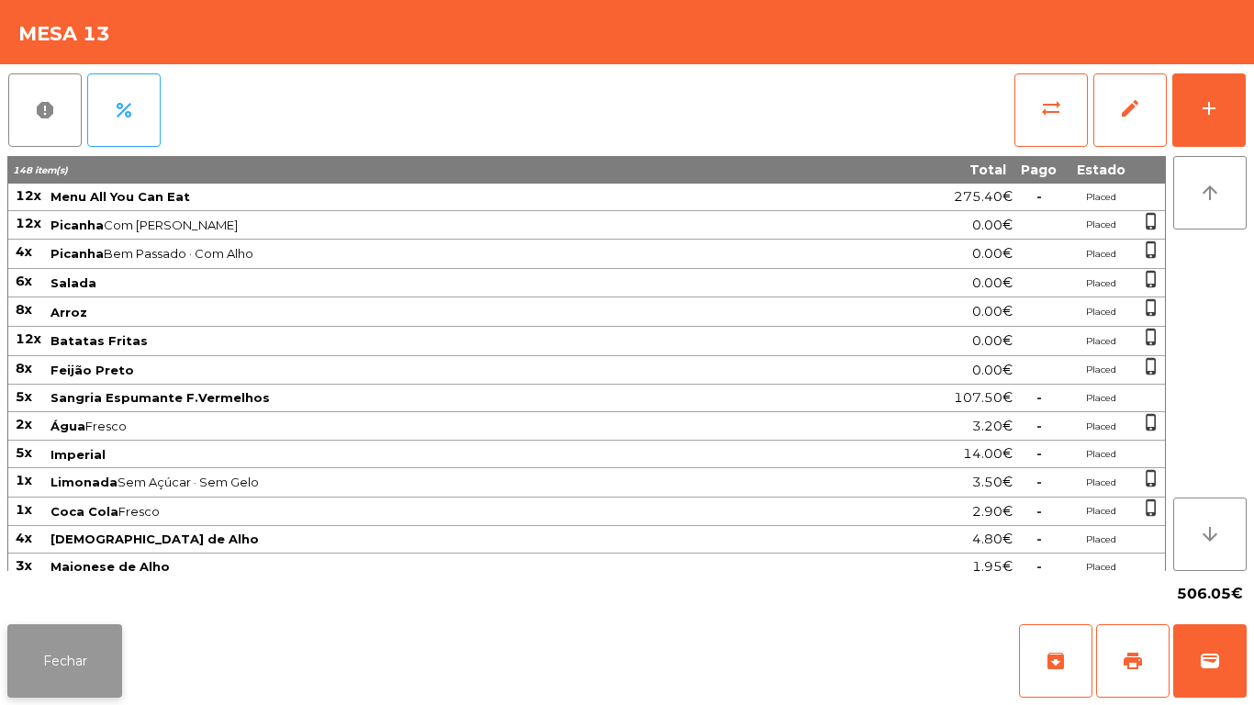
click at [56, 663] on button "Fechar" at bounding box center [64, 660] width 115 height 73
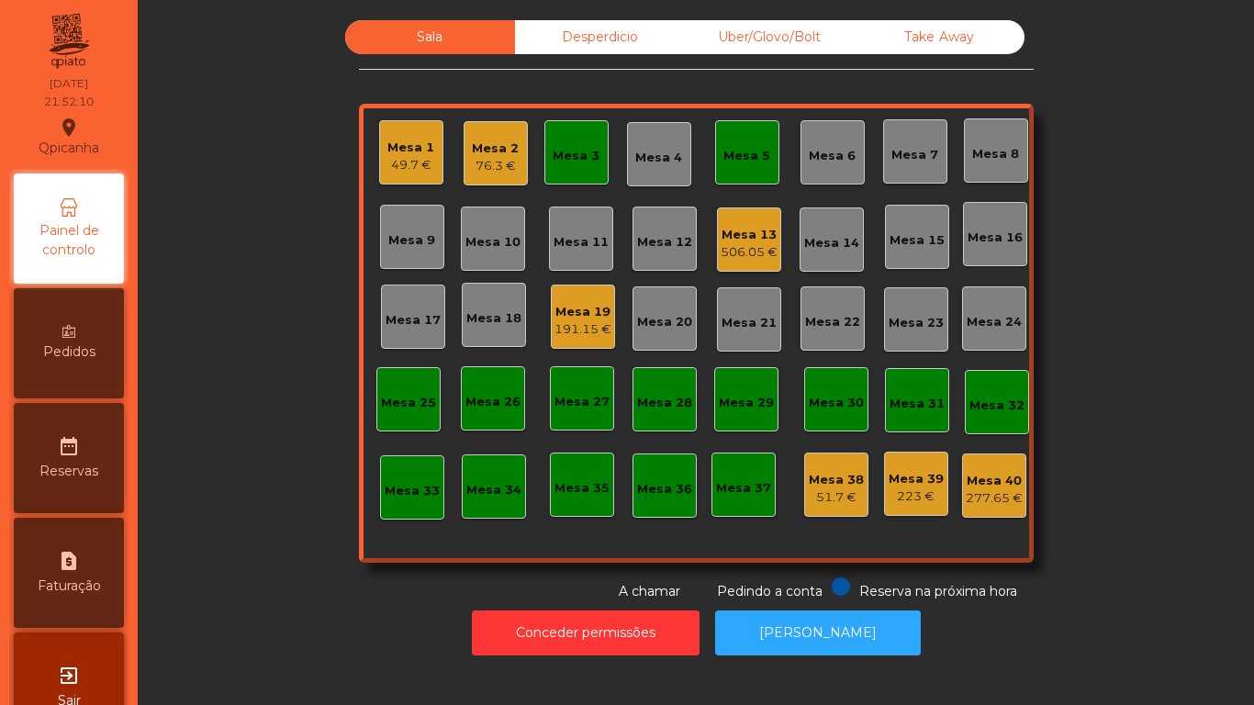
click at [293, 518] on div "Sala Desperdicio Uber/Glovo/Bolt Take Away Mesa 1 49.7 € Mesa 2 76.3 € Mesa 3 […" at bounding box center [696, 310] width 1067 height 581
click at [409, 166] on div "49.7 €" at bounding box center [410, 165] width 47 height 18
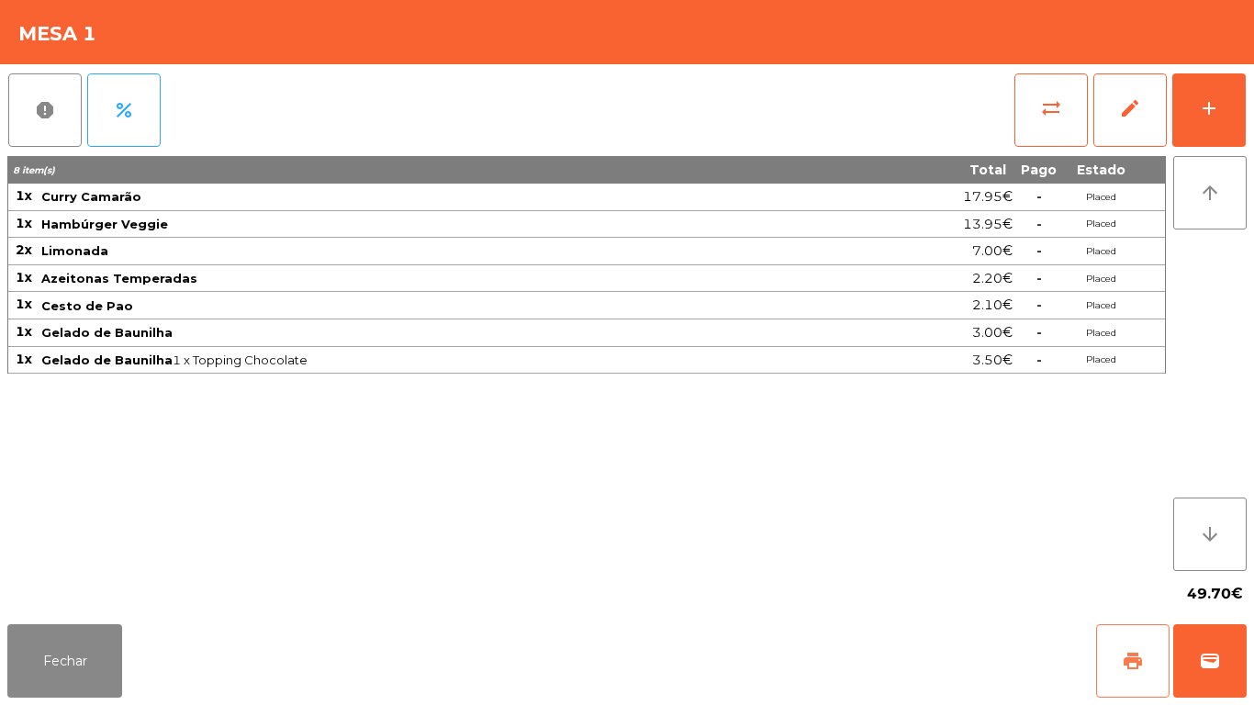
click at [1128, 660] on span "print" at bounding box center [1133, 661] width 22 height 22
click at [89, 647] on button "Fechar" at bounding box center [64, 660] width 115 height 73
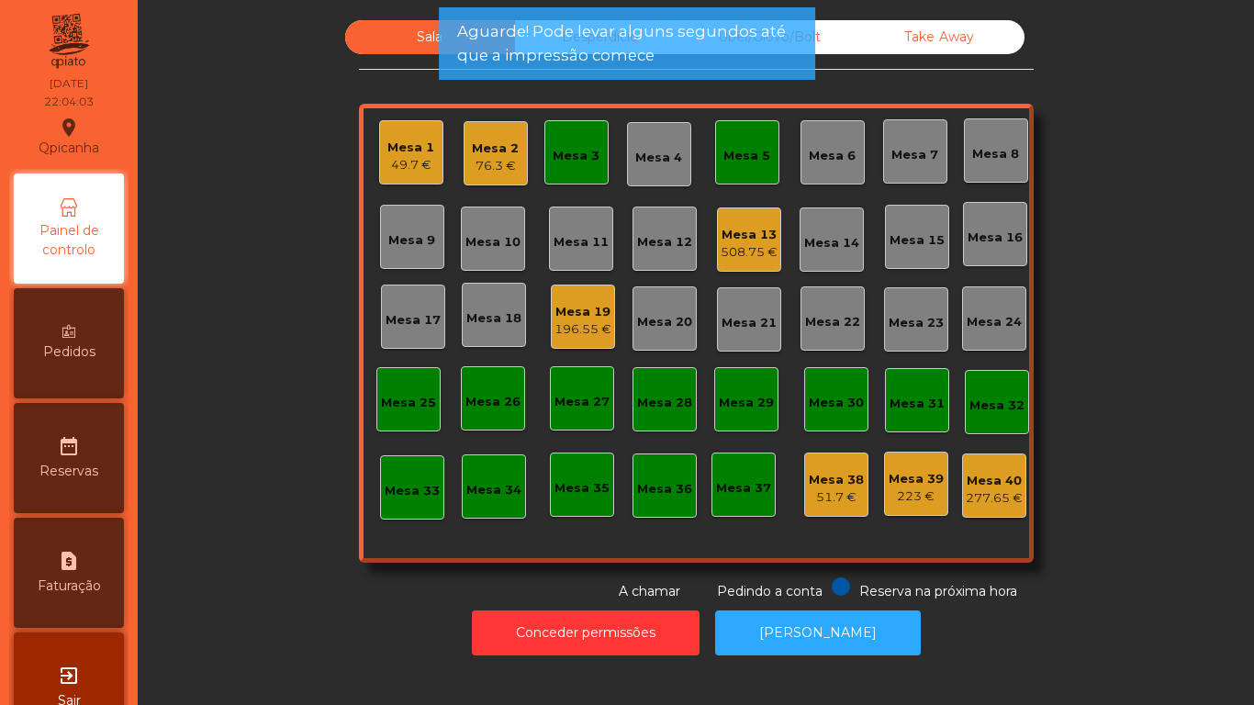
click at [585, 179] on div "Mesa 3" at bounding box center [576, 152] width 64 height 64
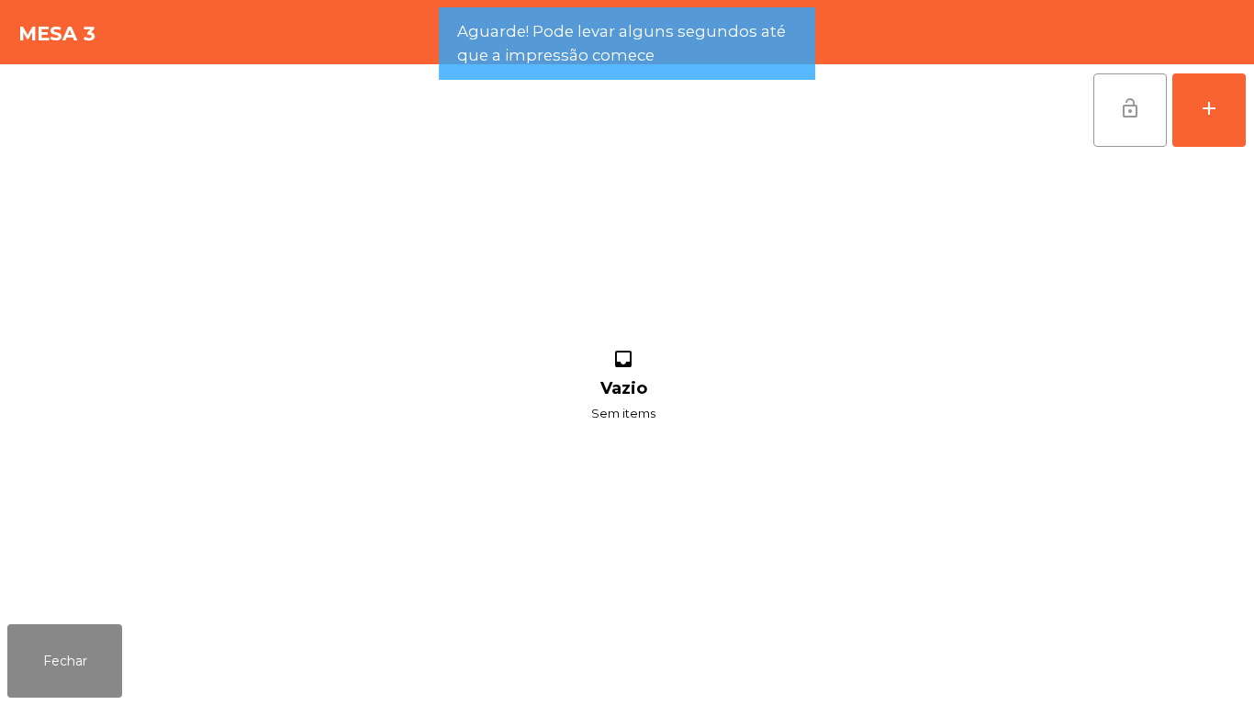
click at [1126, 146] on button "lock_open" at bounding box center [1129, 109] width 73 height 73
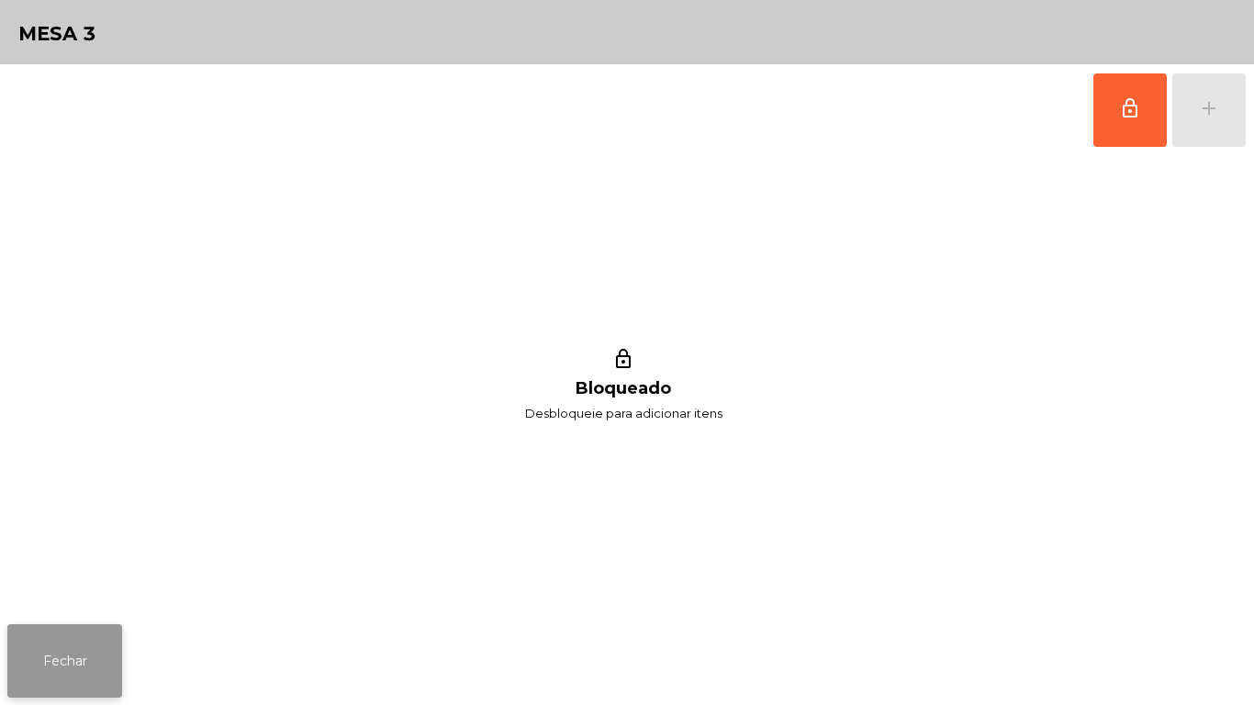
click at [91, 642] on button "Fechar" at bounding box center [64, 660] width 115 height 73
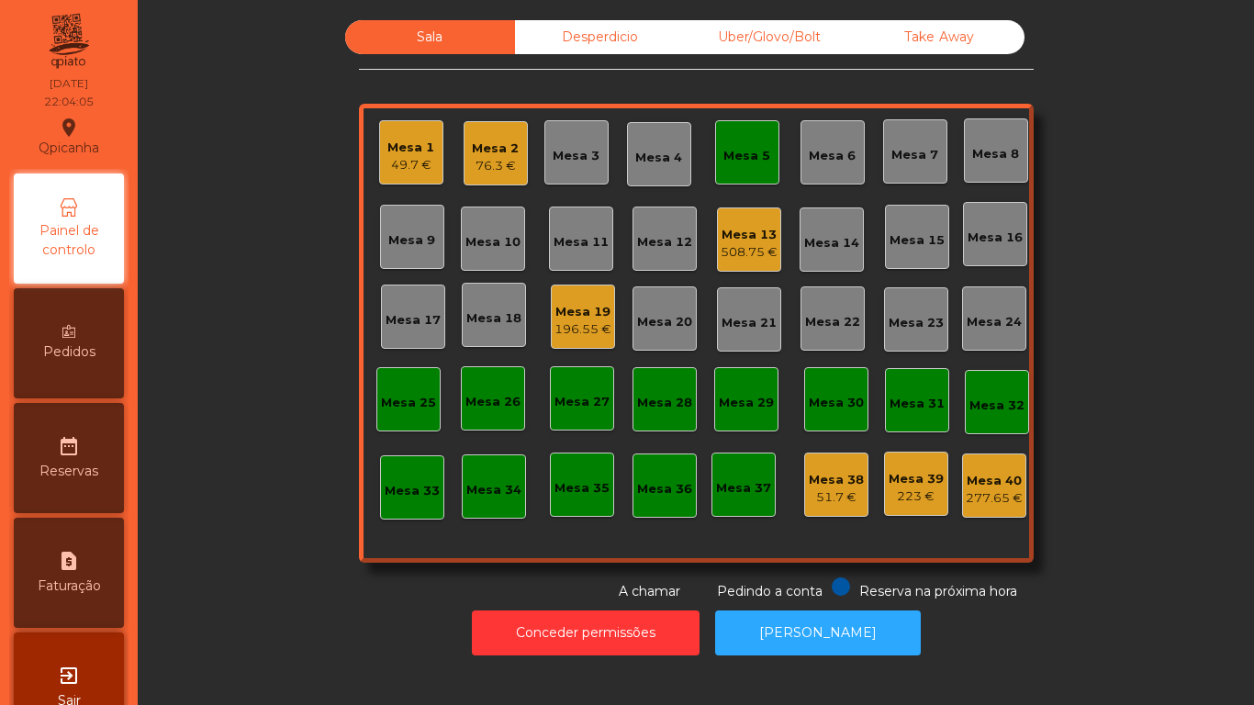
click at [732, 163] on div "Mesa 5" at bounding box center [746, 156] width 47 height 18
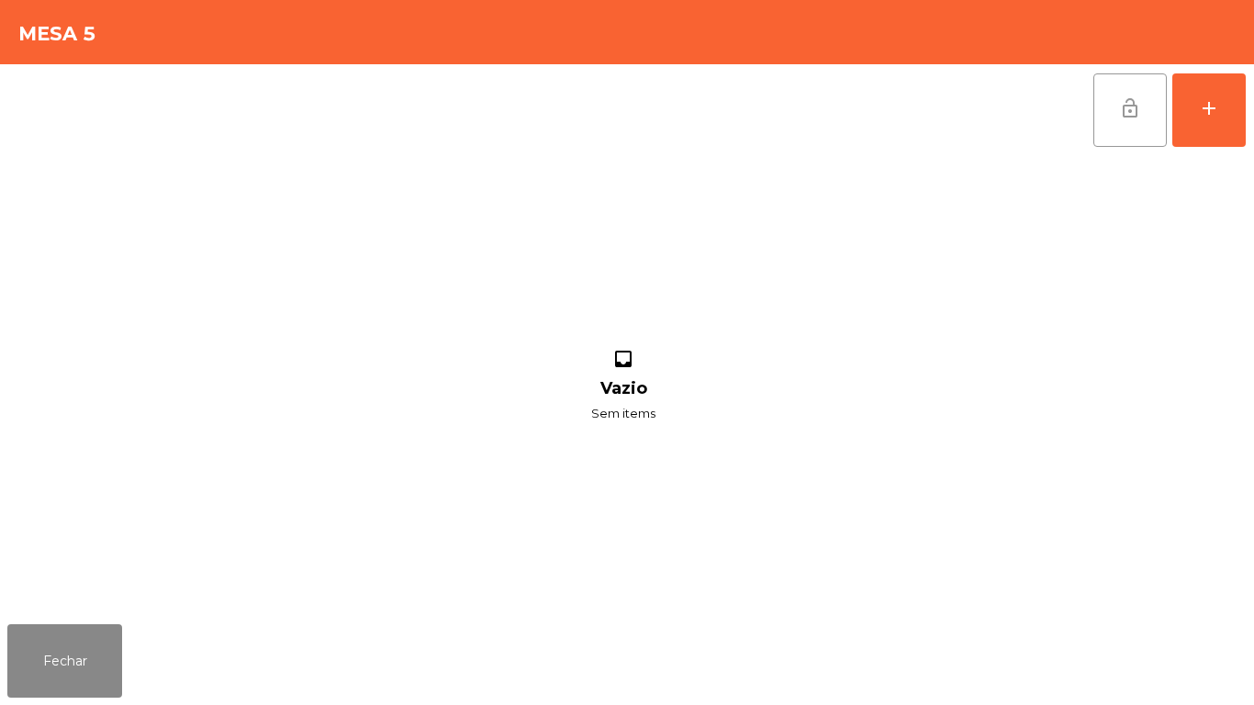
click at [1147, 119] on button "lock_open" at bounding box center [1129, 109] width 73 height 73
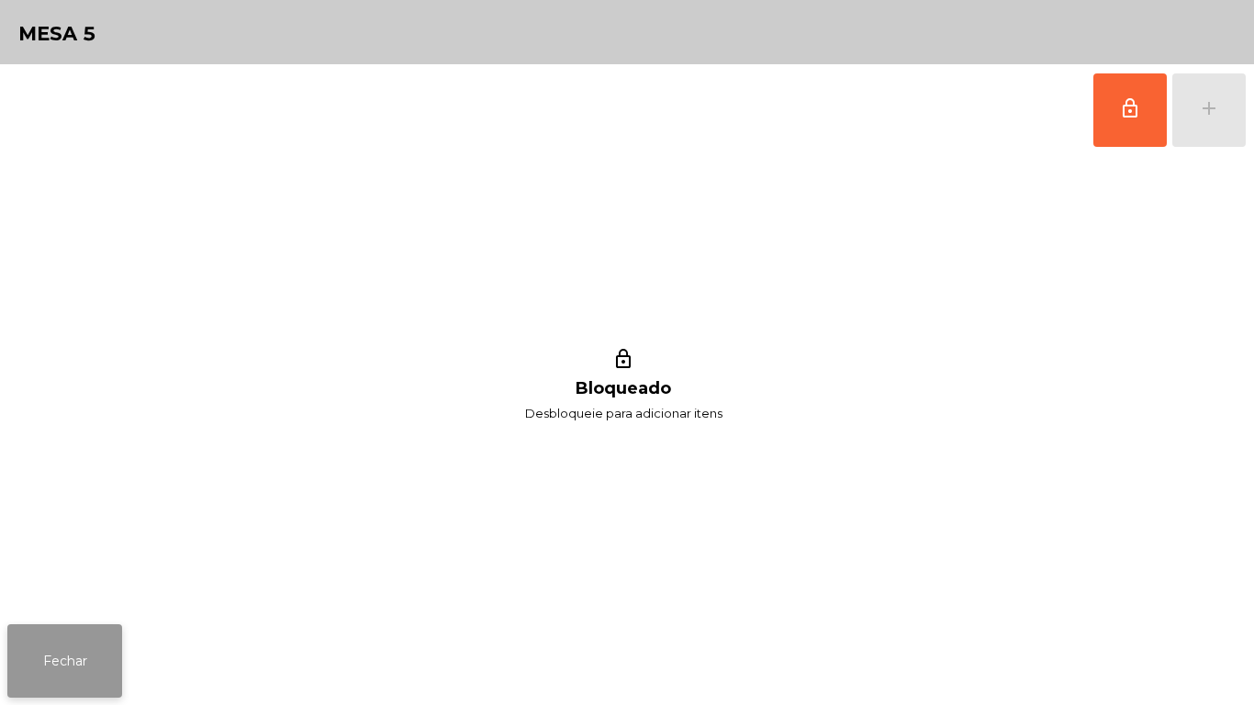
click at [55, 656] on button "Fechar" at bounding box center [64, 660] width 115 height 73
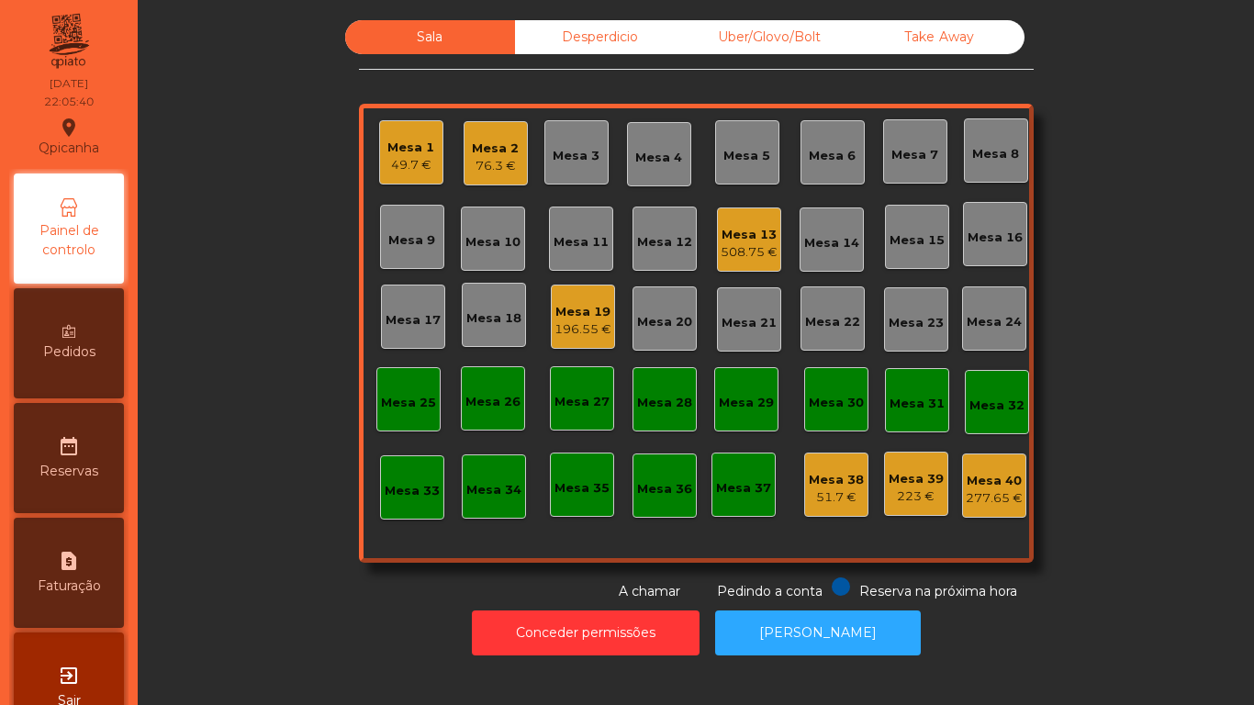
click at [392, 158] on div "49.7 €" at bounding box center [410, 165] width 47 height 18
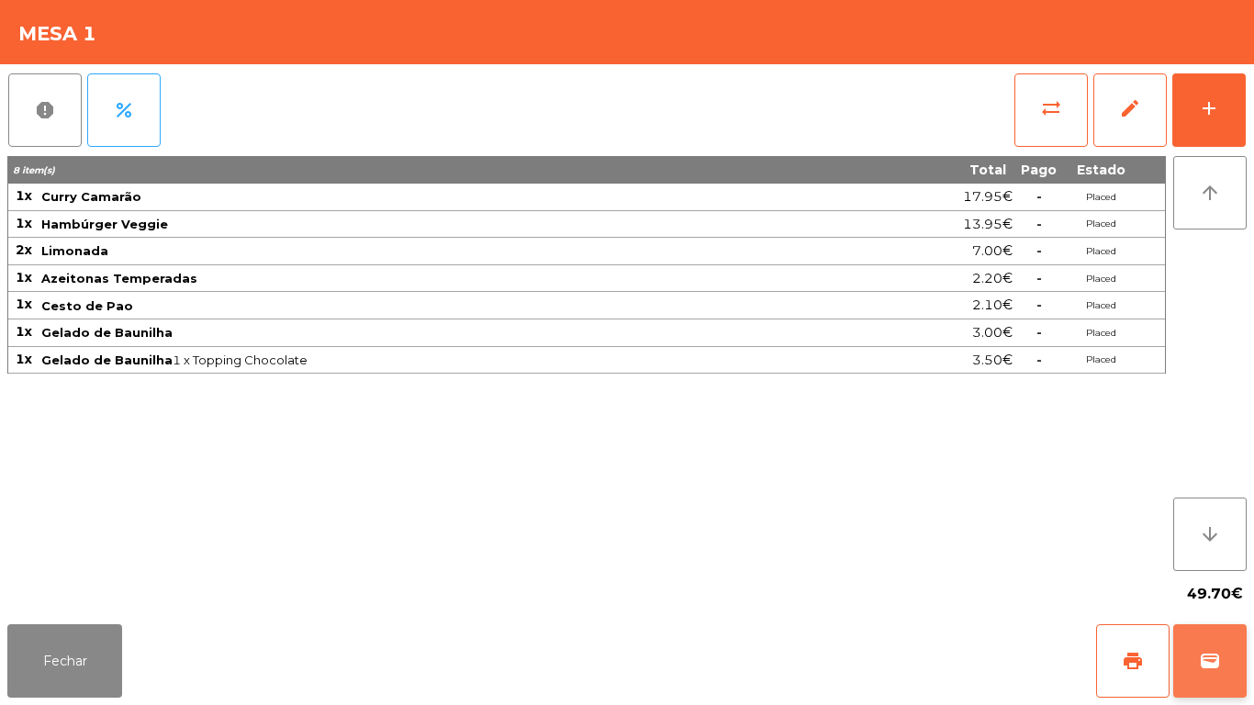
click at [1212, 654] on span "wallet" at bounding box center [1210, 661] width 22 height 22
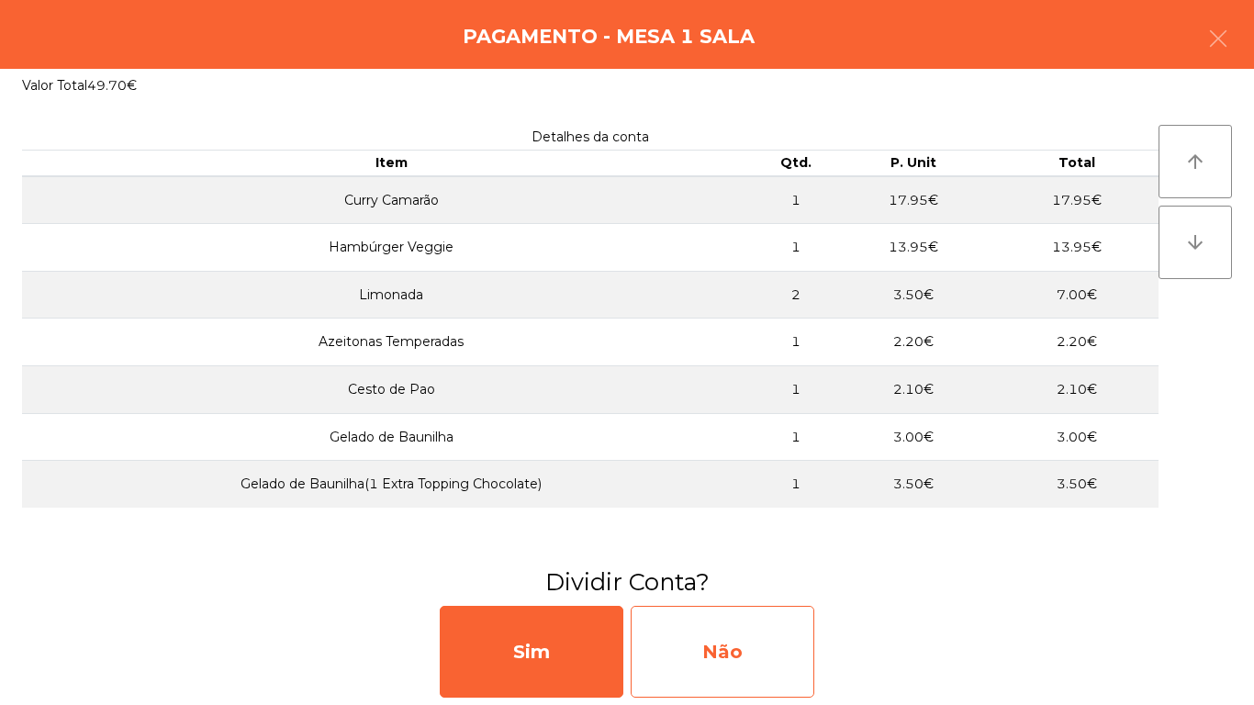
click at [746, 649] on div "Não" at bounding box center [723, 652] width 184 height 92
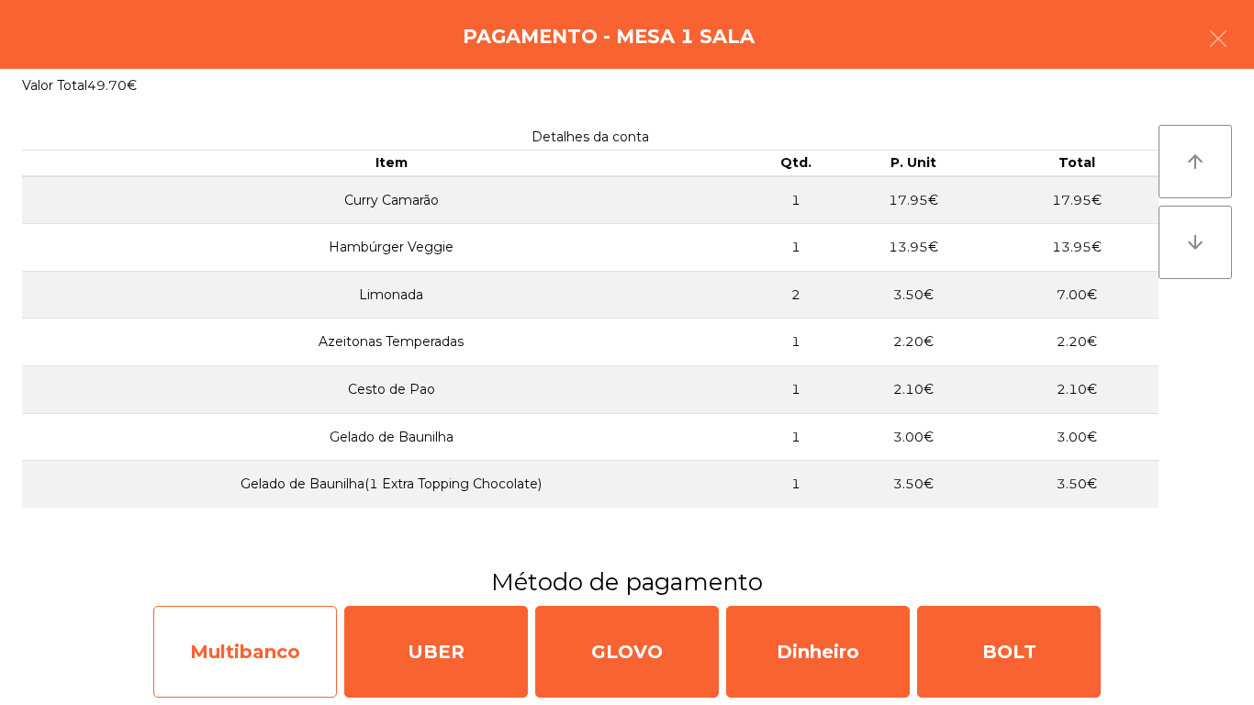
click at [282, 649] on div "Multibanco" at bounding box center [245, 652] width 184 height 92
select select "**"
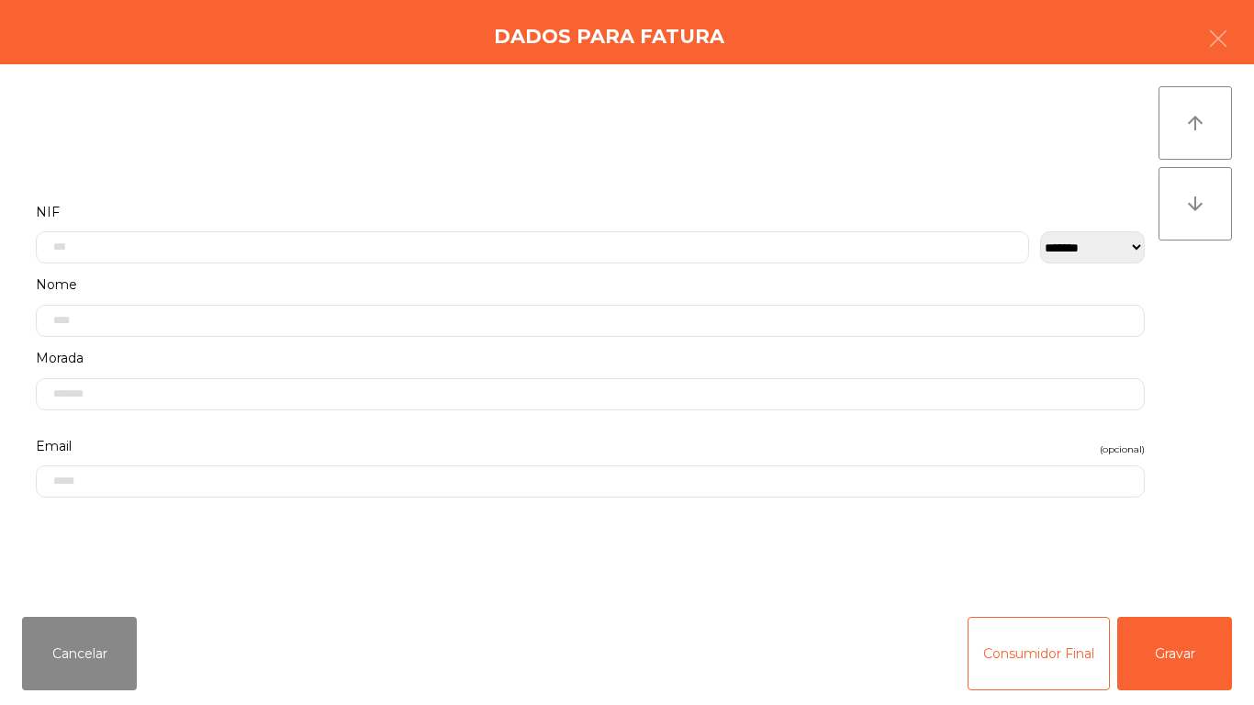
click at [148, 275] on label "Nome" at bounding box center [590, 285] width 1109 height 25
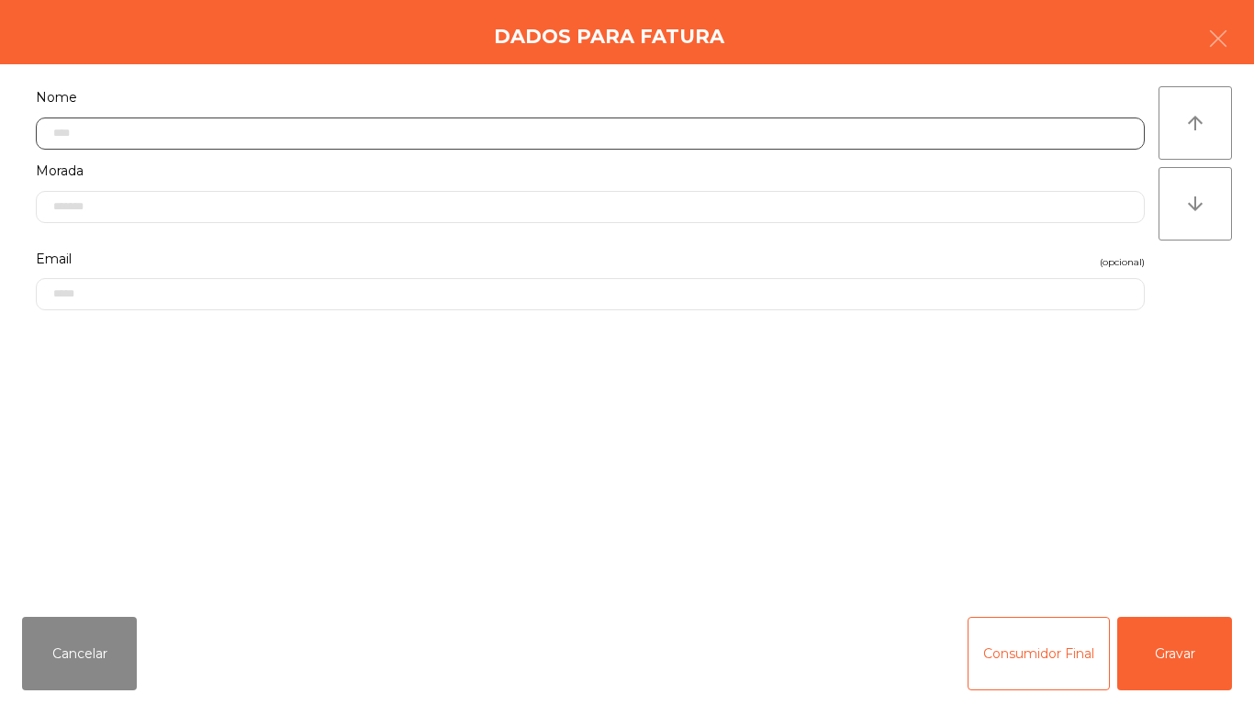
click at [136, 132] on input "text" at bounding box center [590, 134] width 1109 height 32
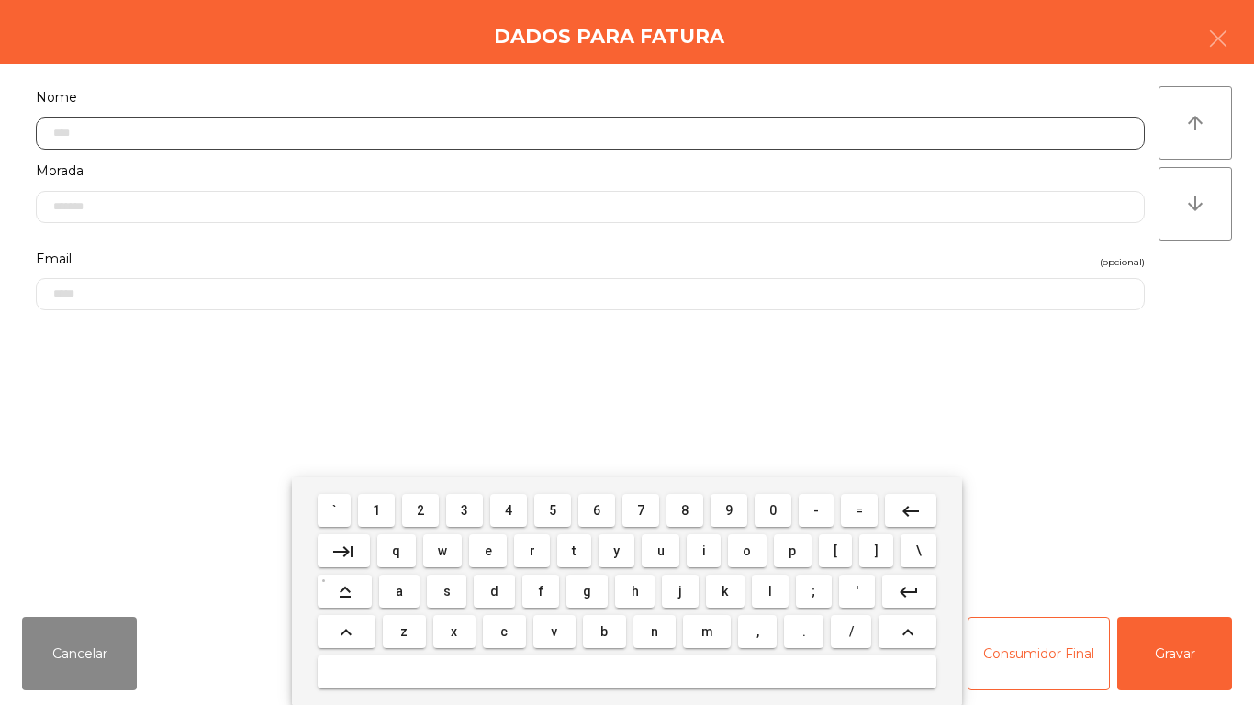
click at [377, 510] on span "1" at bounding box center [376, 510] width 7 height 15
click at [553, 510] on span "5" at bounding box center [552, 510] width 7 height 15
click at [640, 511] on span "7" at bounding box center [640, 510] width 7 height 15
click at [550, 505] on span "5" at bounding box center [552, 510] width 7 height 15
click at [773, 509] on span "0" at bounding box center [772, 510] width 7 height 15
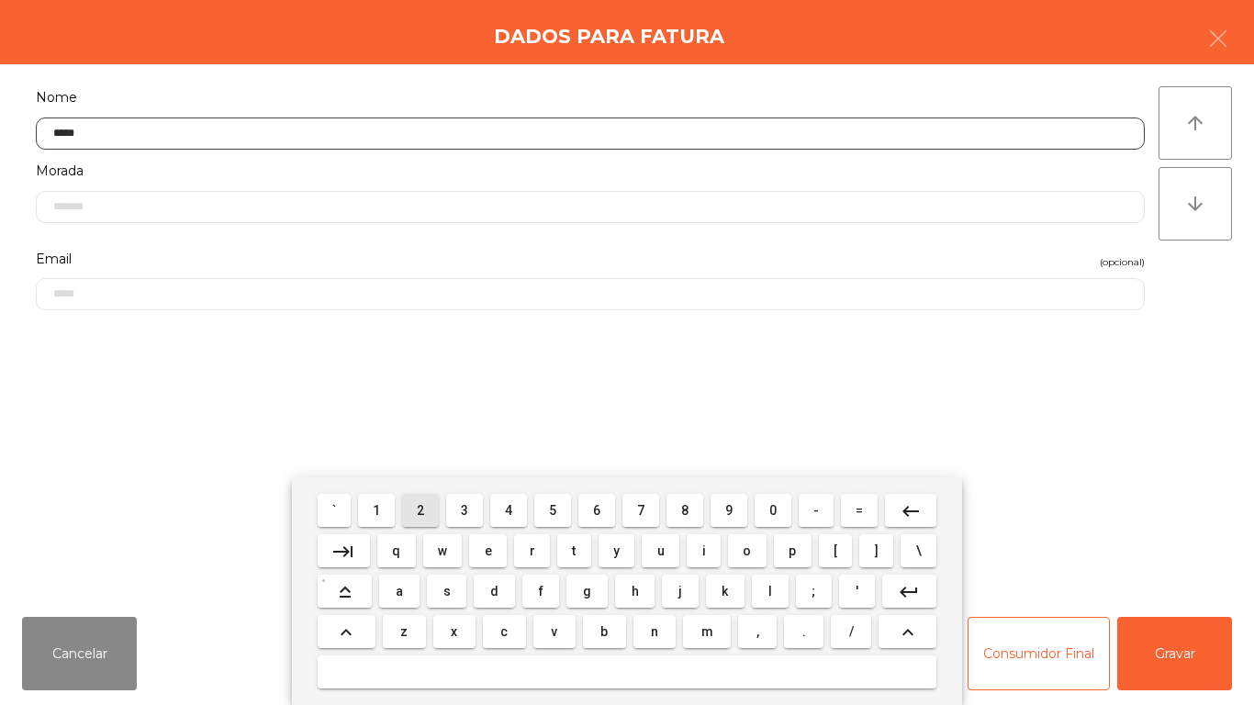
click at [422, 512] on span "2" at bounding box center [420, 510] width 7 height 15
click at [424, 516] on span "2" at bounding box center [420, 510] width 7 height 15
click at [597, 510] on span "6" at bounding box center [596, 510] width 7 height 15
click at [409, 508] on button "2" at bounding box center [420, 510] width 37 height 33
click at [898, 506] on button "keyboard_backspace" at bounding box center [910, 510] width 51 height 33
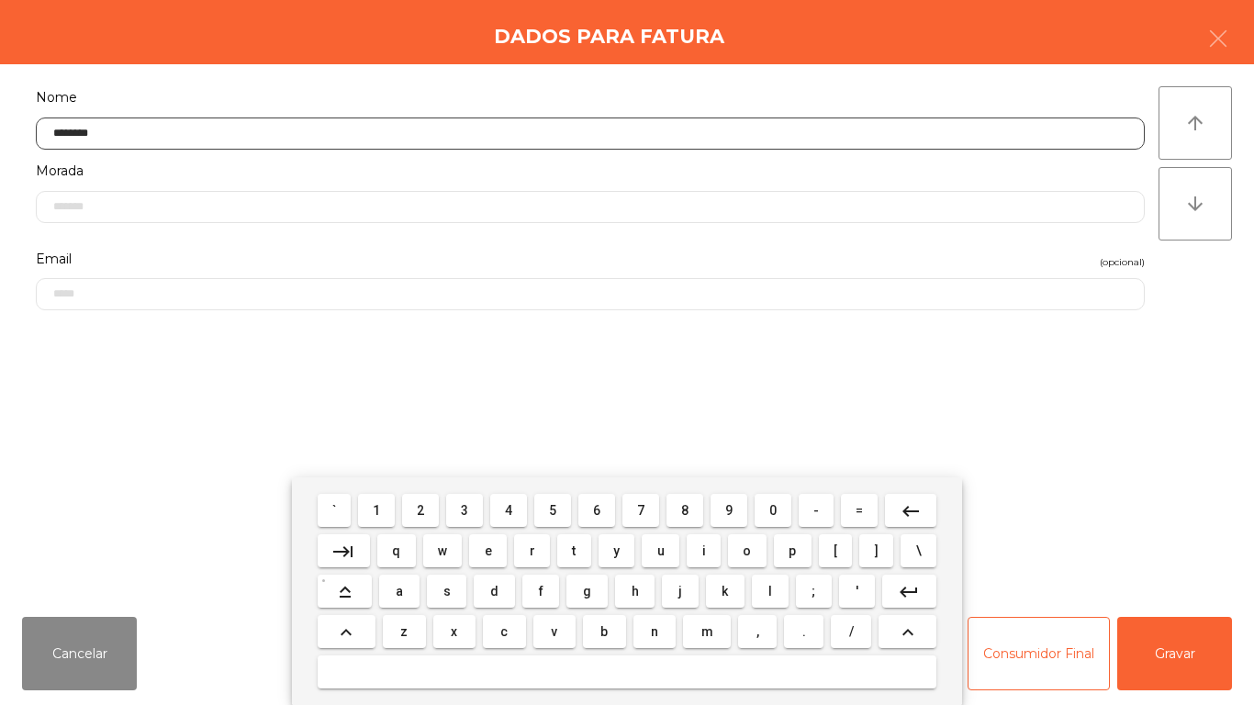
click at [773, 509] on span "0" at bounding box center [772, 510] width 7 height 15
type input "*********"
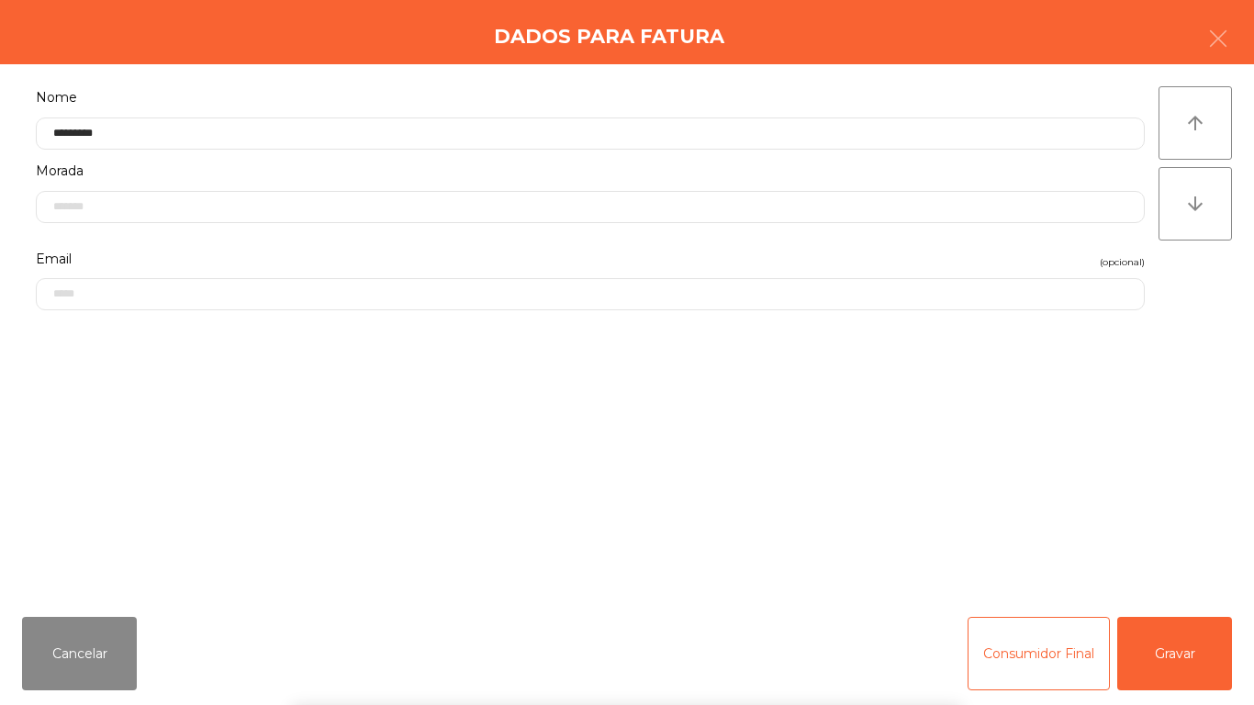
click at [1165, 659] on div "` 1 2 3 4 5 6 7 8 9 0 - = keyboard_backspace keyboard_tab q w e r t y u i o p […" at bounding box center [627, 591] width 1254 height 228
click at [1161, 651] on button "Gravar" at bounding box center [1174, 653] width 115 height 73
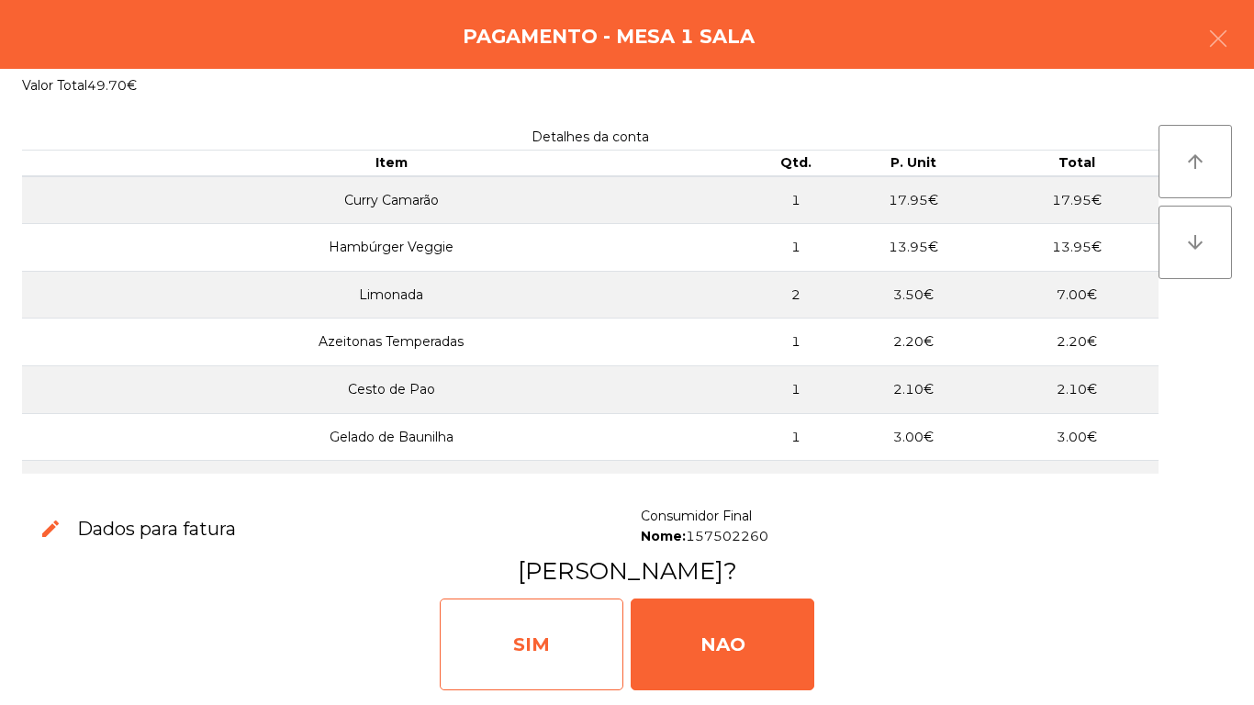
click at [538, 655] on div "SIM" at bounding box center [532, 645] width 184 height 92
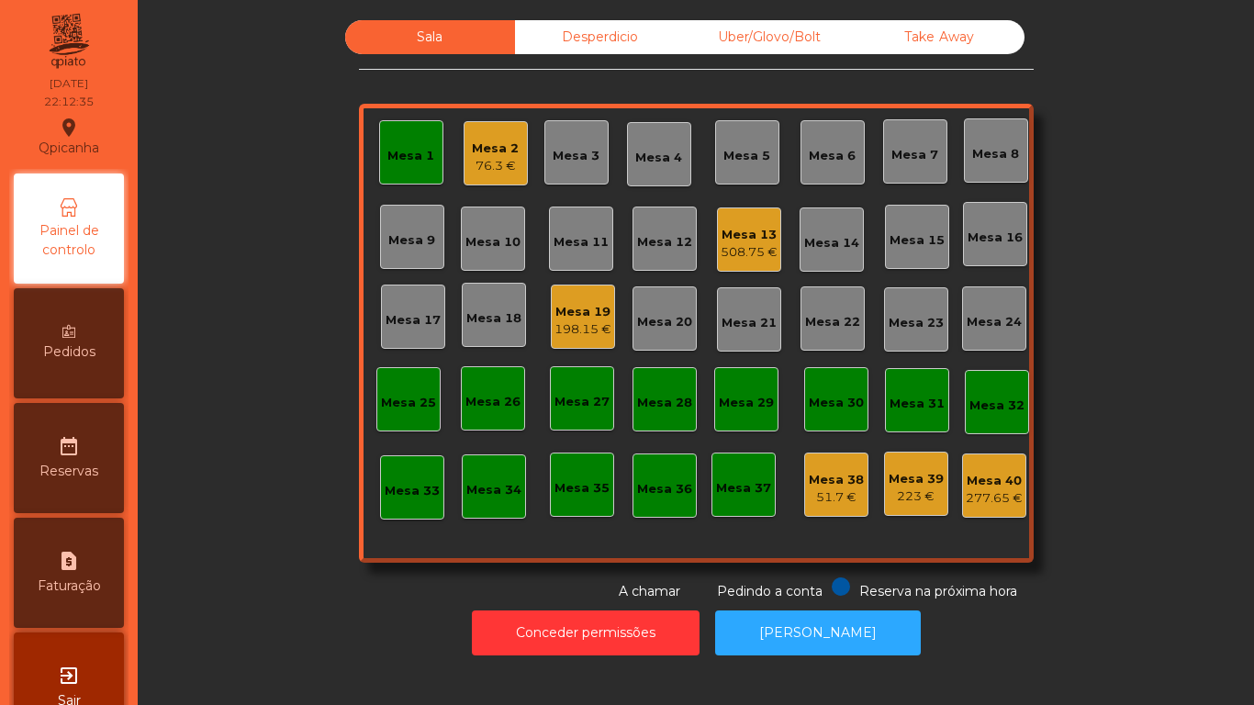
click at [750, 254] on div "508.75 €" at bounding box center [749, 252] width 57 height 18
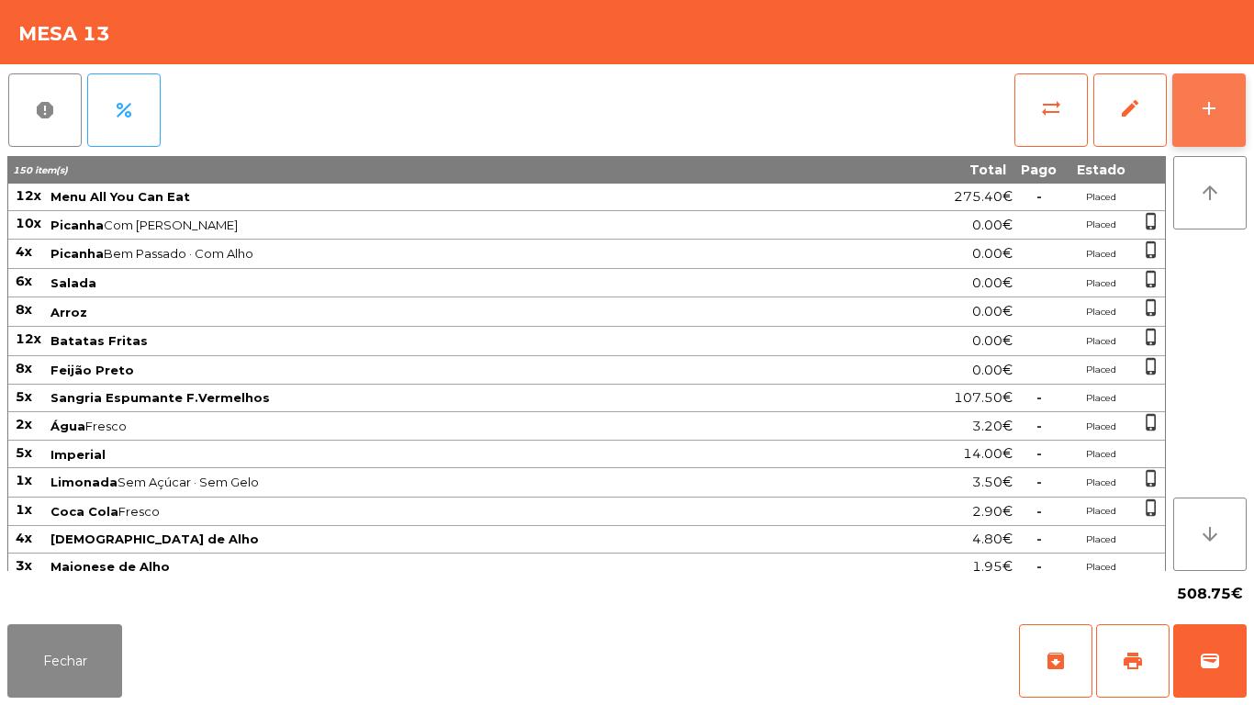
click at [1190, 131] on button "add" at bounding box center [1208, 109] width 73 height 73
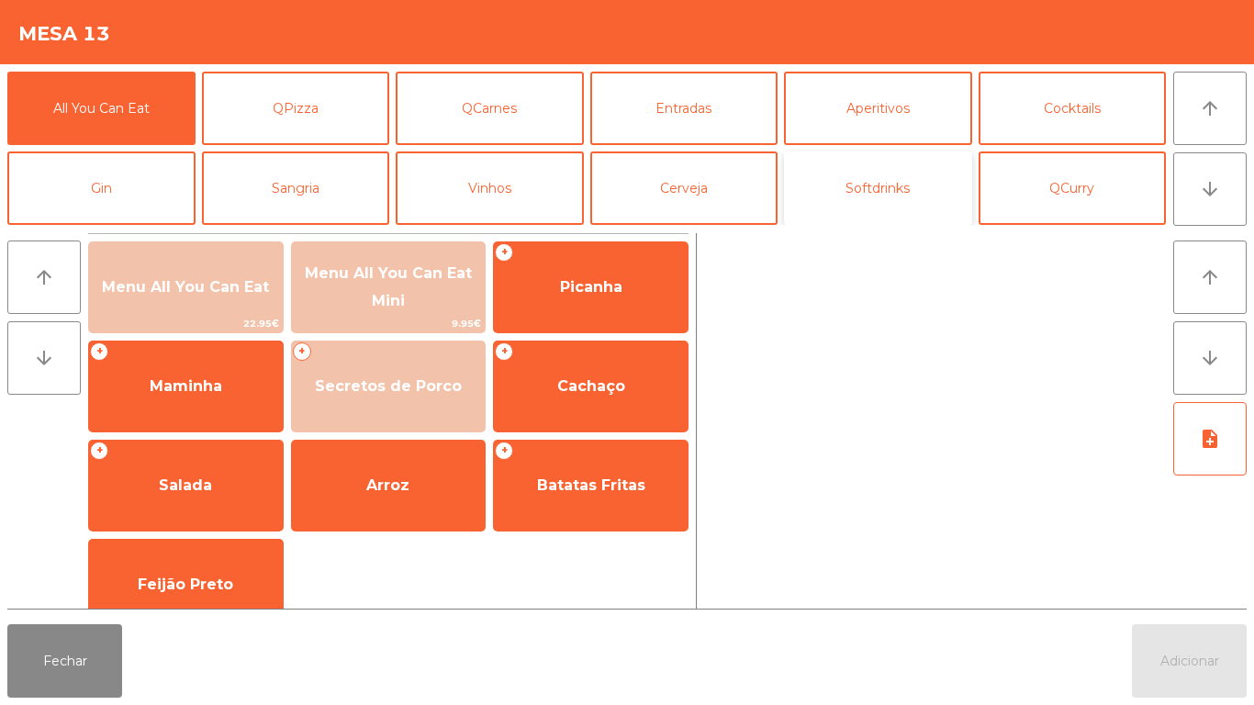
click at [836, 210] on button "Softdrinks" at bounding box center [878, 187] width 188 height 73
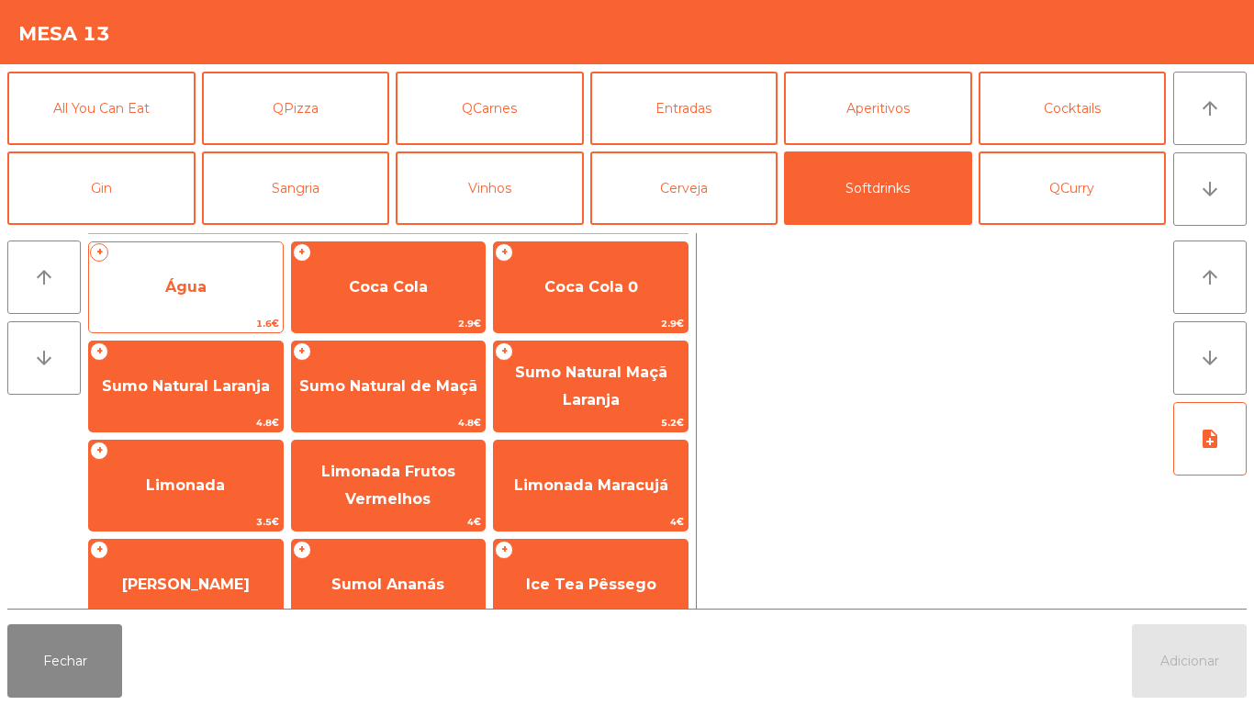
click at [234, 279] on span "Água" at bounding box center [186, 288] width 194 height 50
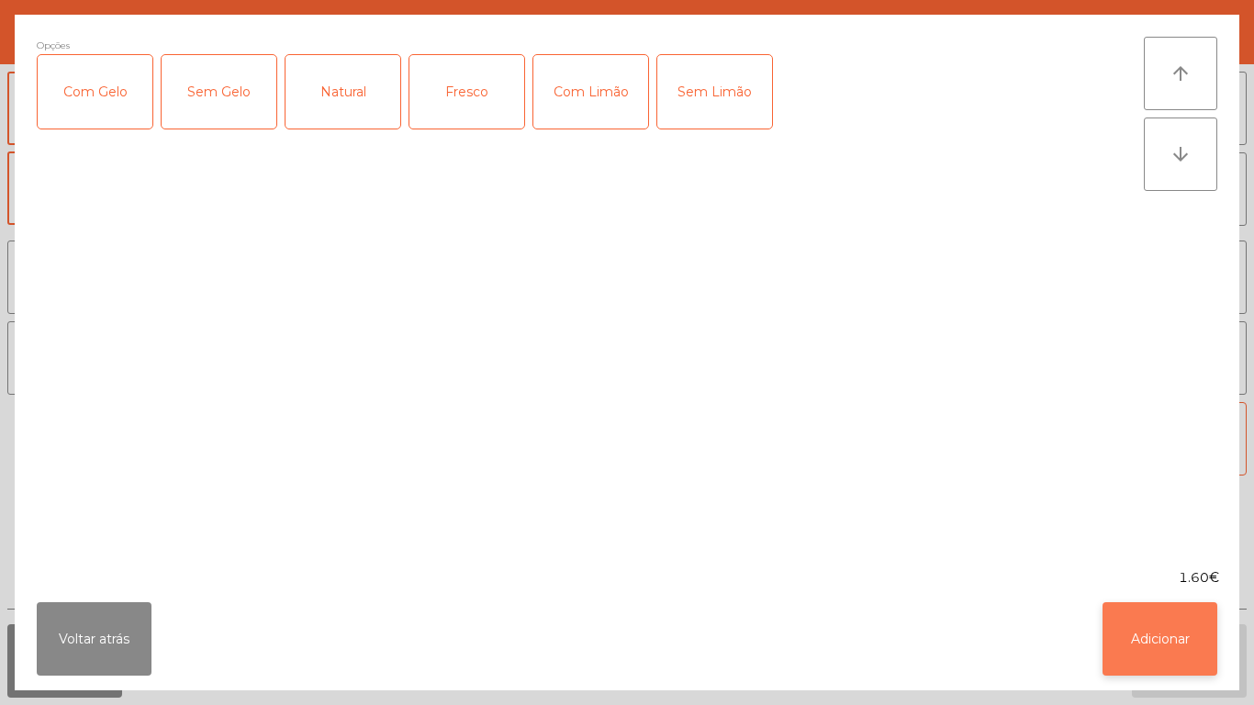
click at [1160, 642] on button "Adicionar" at bounding box center [1160, 638] width 115 height 73
click at [1197, 651] on button "Adicionar" at bounding box center [1189, 660] width 115 height 73
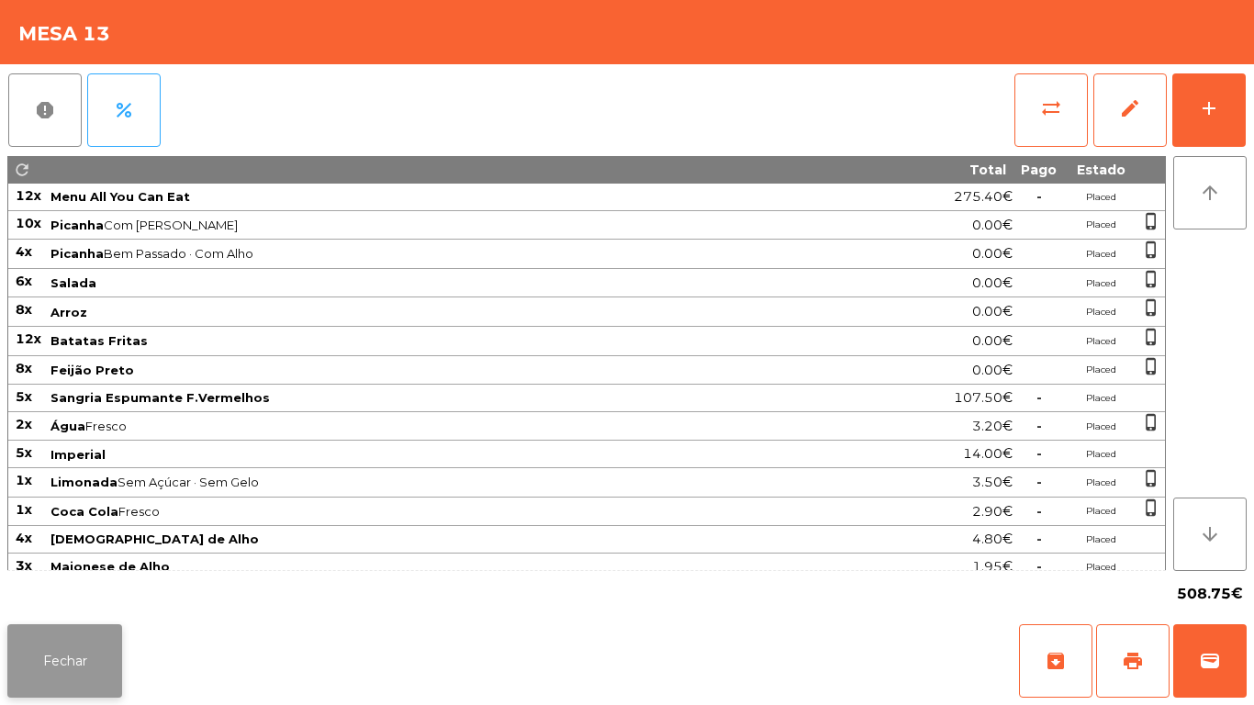
click at [74, 642] on button "Fechar" at bounding box center [64, 660] width 115 height 73
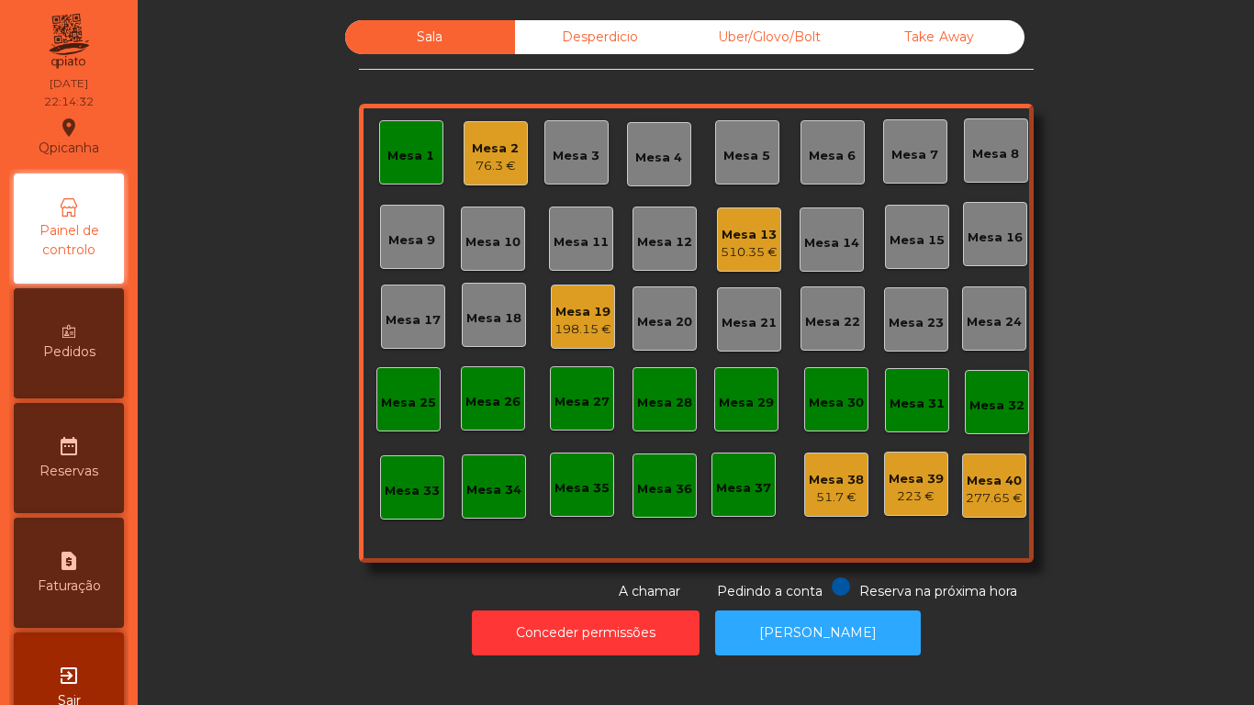
click at [565, 335] on div "198.15 €" at bounding box center [583, 329] width 57 height 18
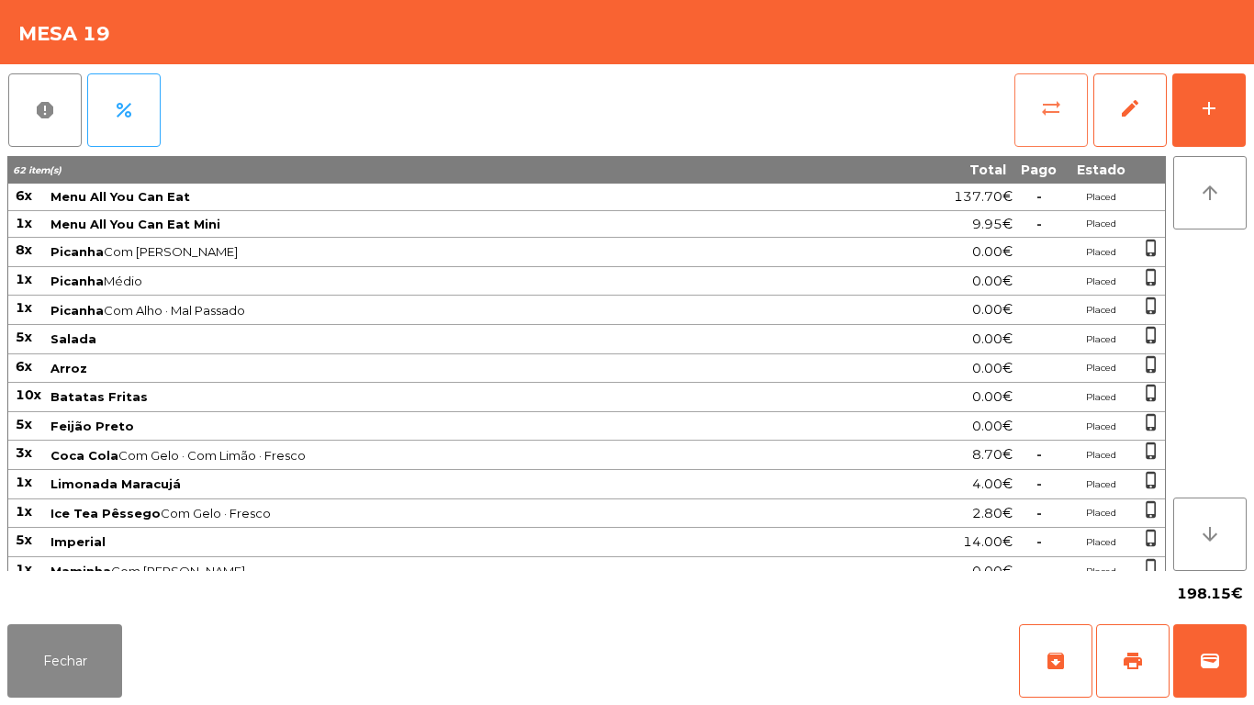
click at [1032, 124] on button "sync_alt" at bounding box center [1051, 109] width 73 height 73
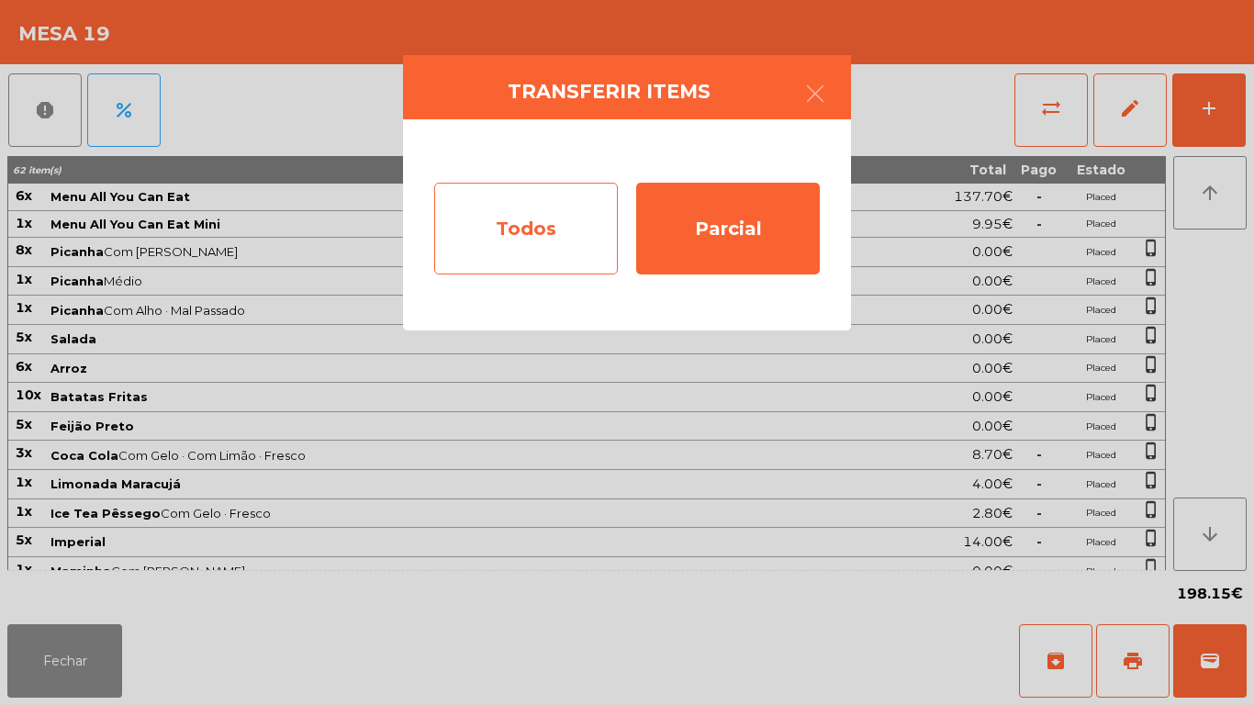
click at [553, 237] on div "Todos" at bounding box center [526, 229] width 184 height 92
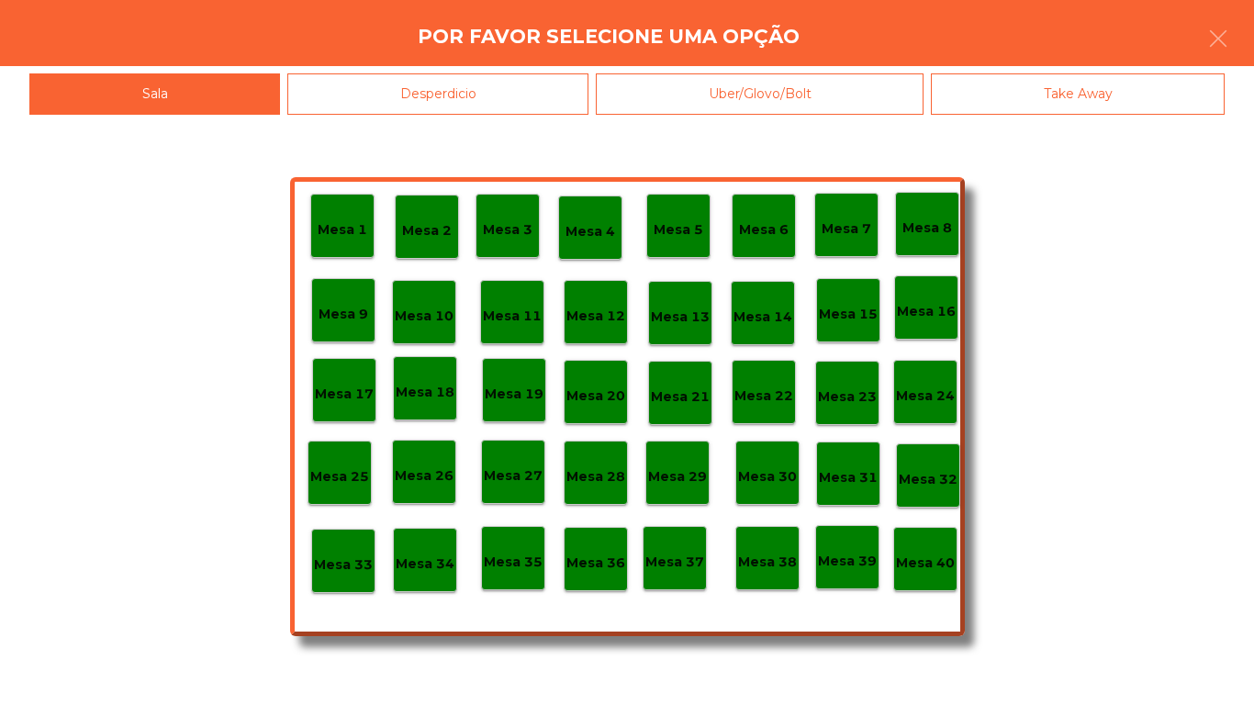
click at [678, 322] on p "Mesa 13" at bounding box center [680, 317] width 59 height 21
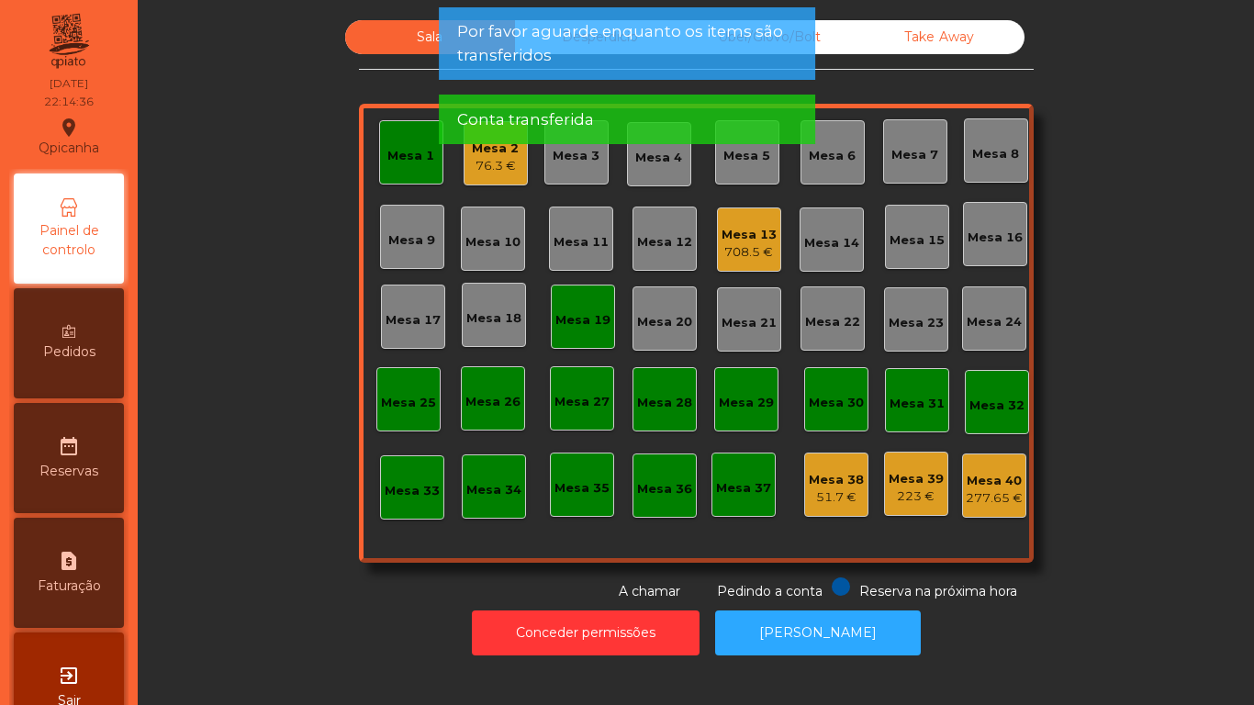
click at [571, 307] on div "Mesa 19" at bounding box center [582, 317] width 55 height 26
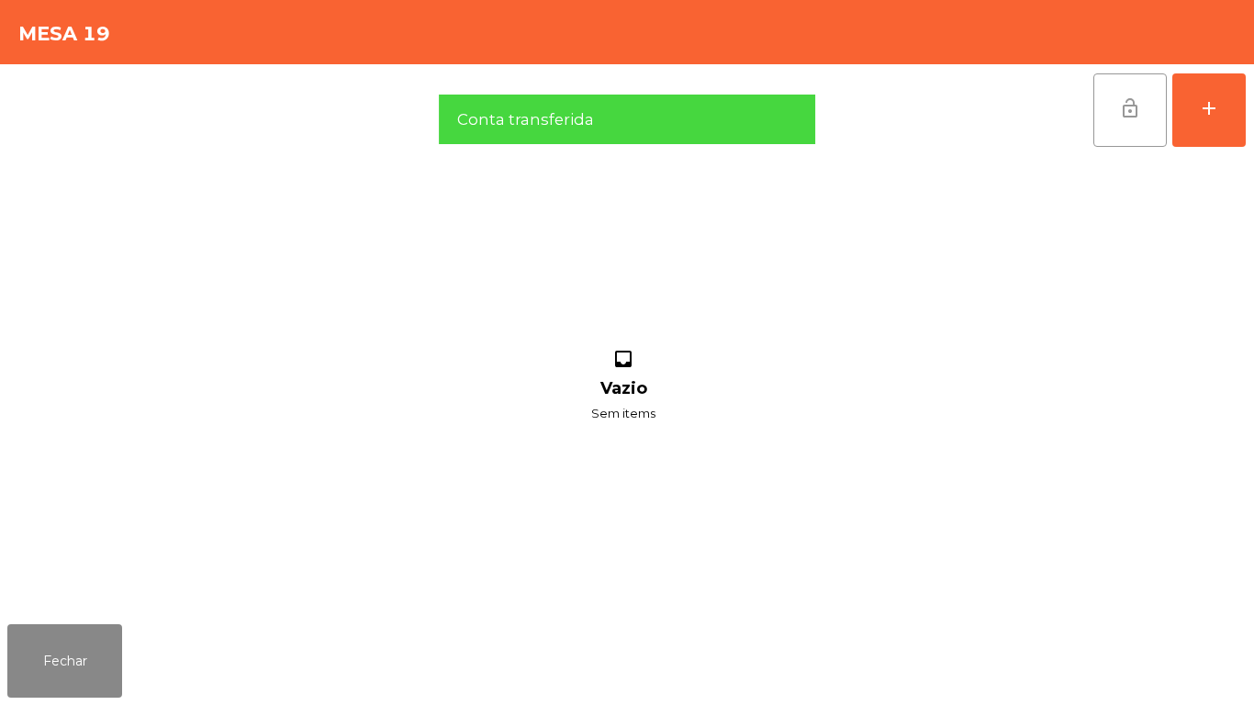
click at [1108, 118] on button "lock_open" at bounding box center [1129, 109] width 73 height 73
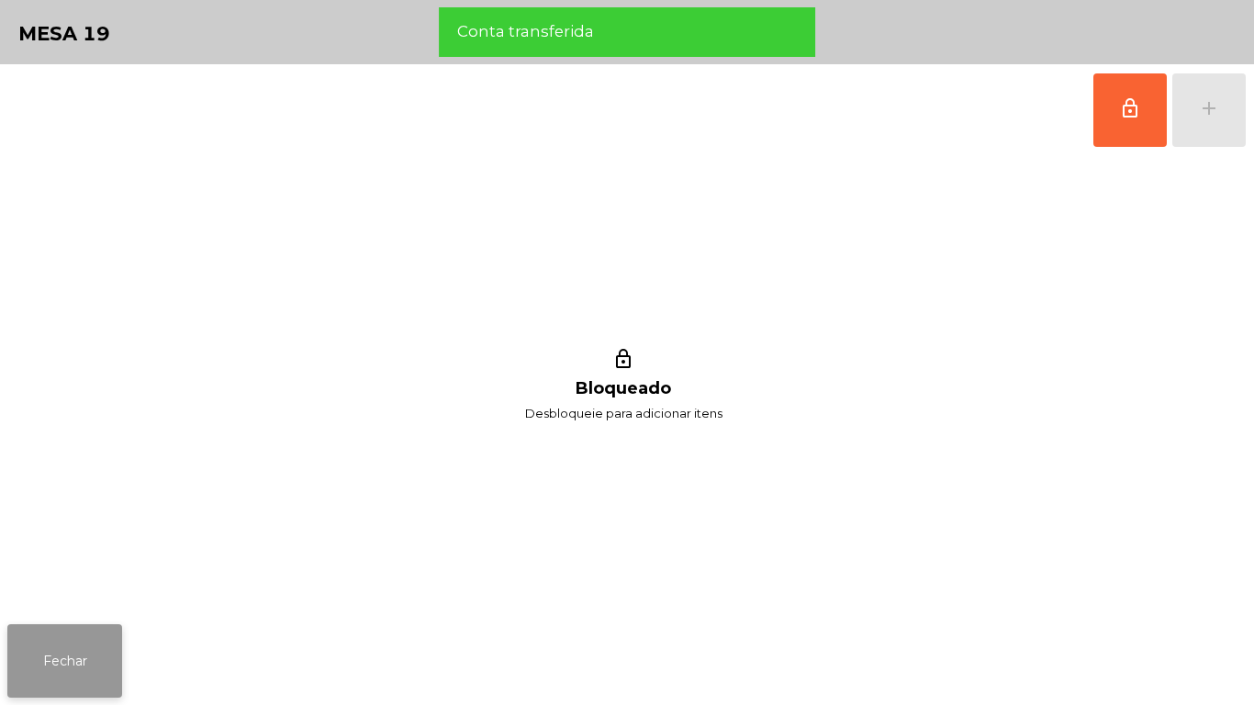
click at [84, 653] on button "Fechar" at bounding box center [64, 660] width 115 height 73
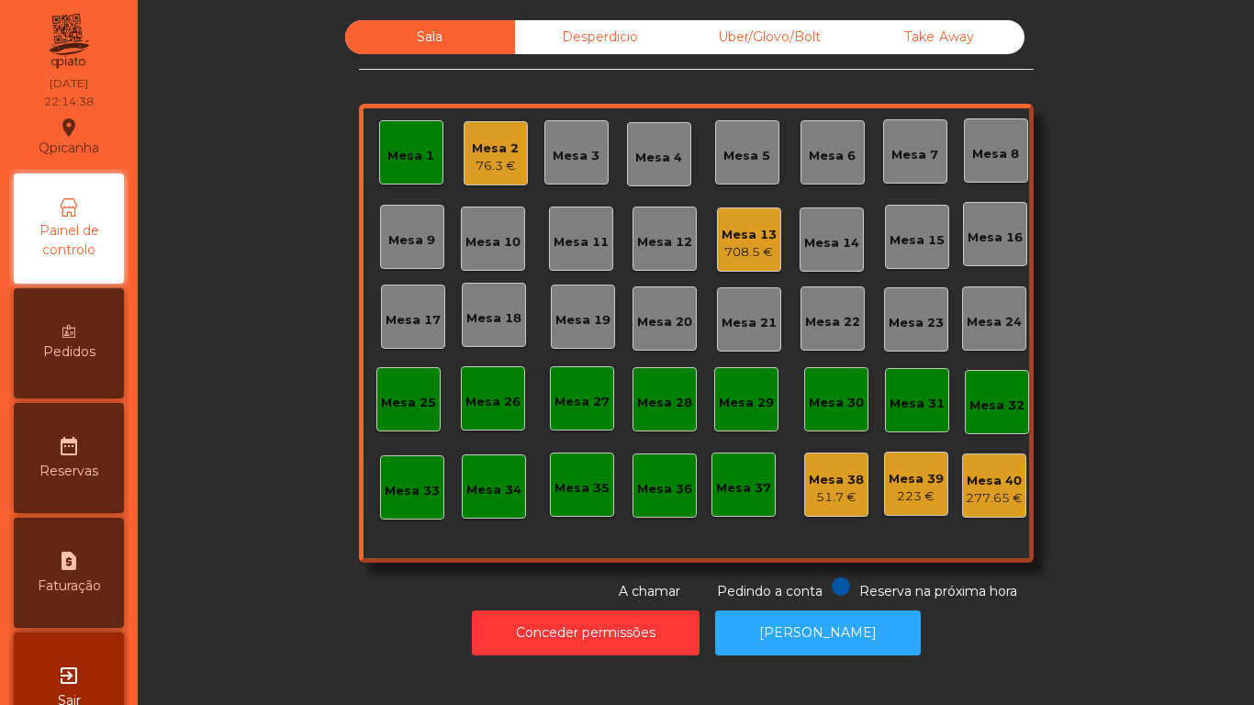
click at [402, 159] on div "Mesa 1" at bounding box center [410, 156] width 47 height 18
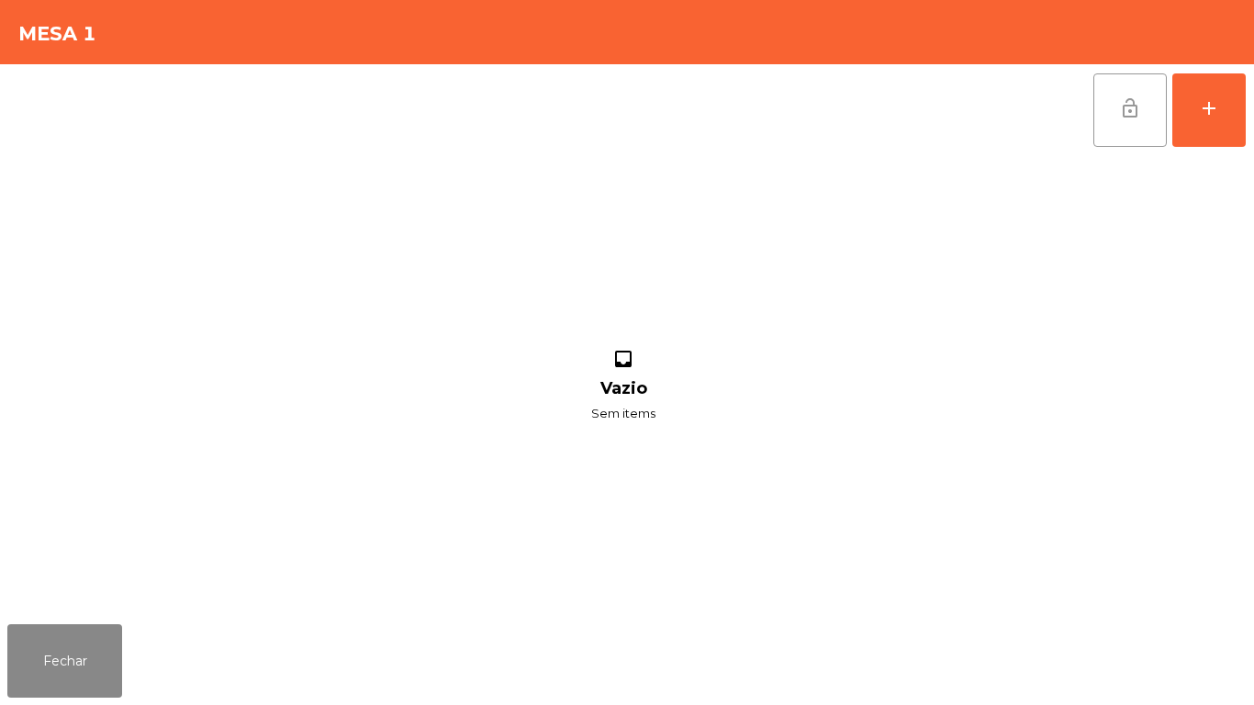
click at [1133, 100] on span "lock_open" at bounding box center [1130, 108] width 22 height 22
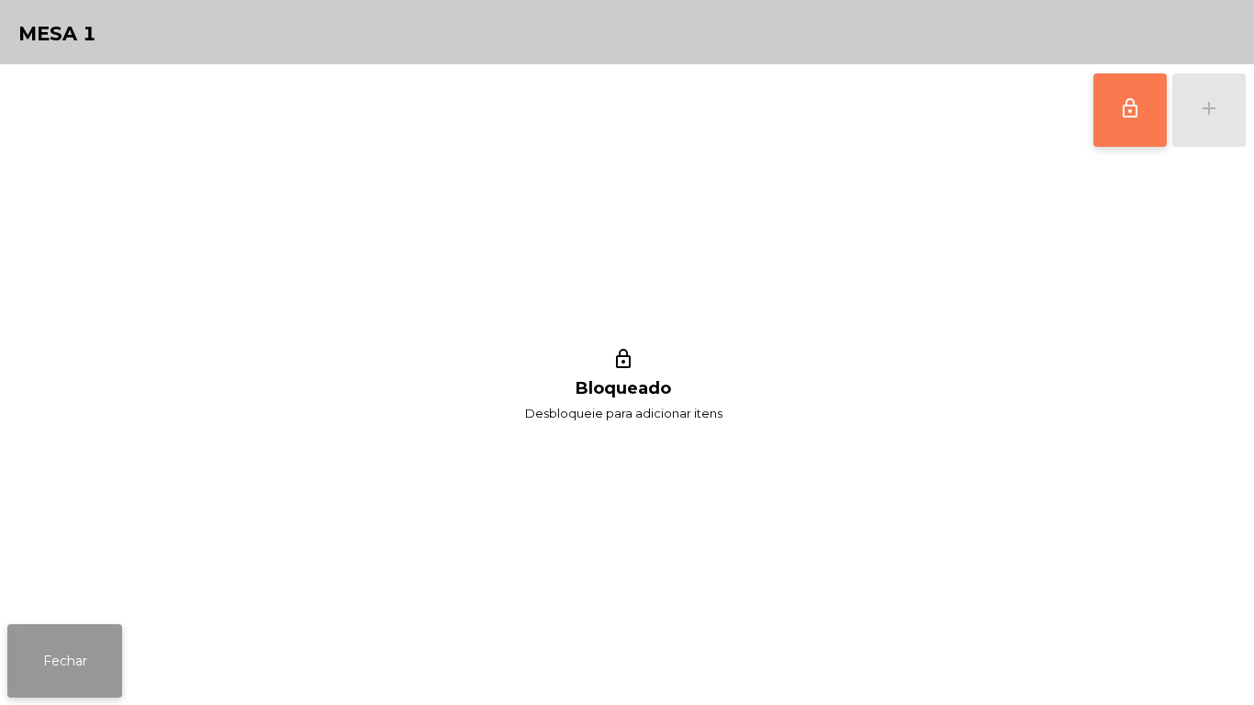
click at [76, 645] on button "Fechar" at bounding box center [64, 660] width 115 height 73
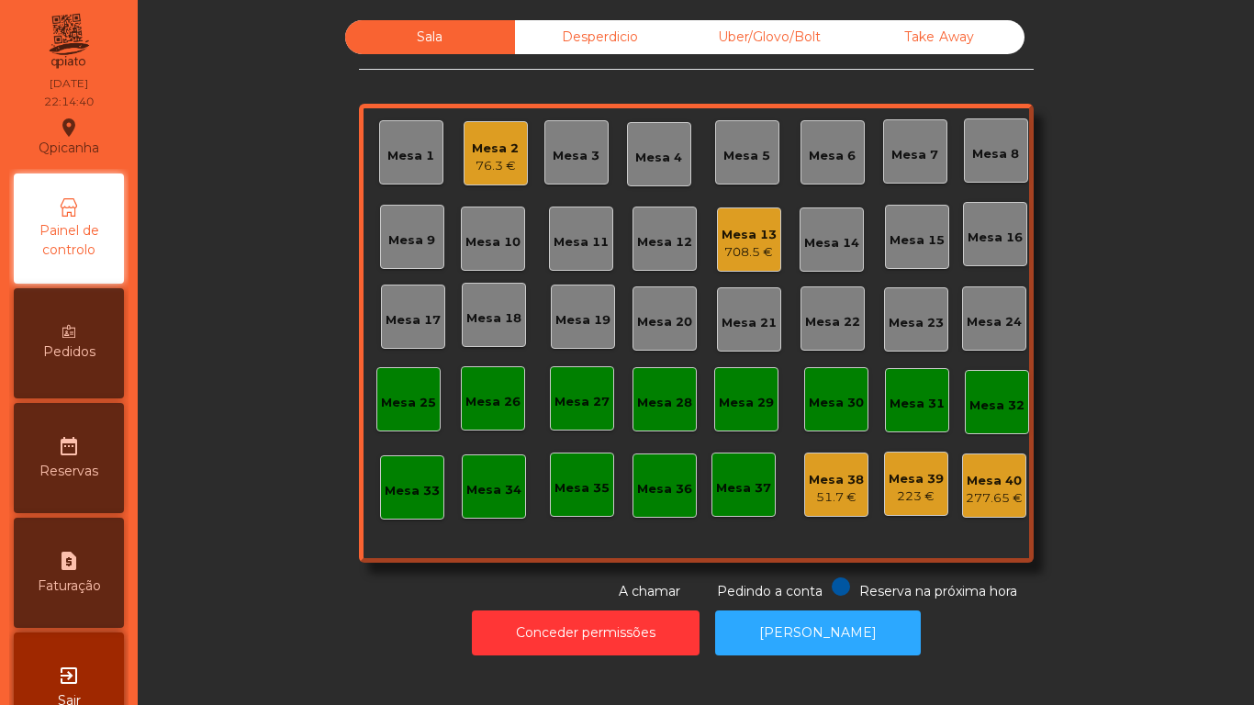
click at [596, 47] on div "Desperdicio" at bounding box center [600, 37] width 170 height 34
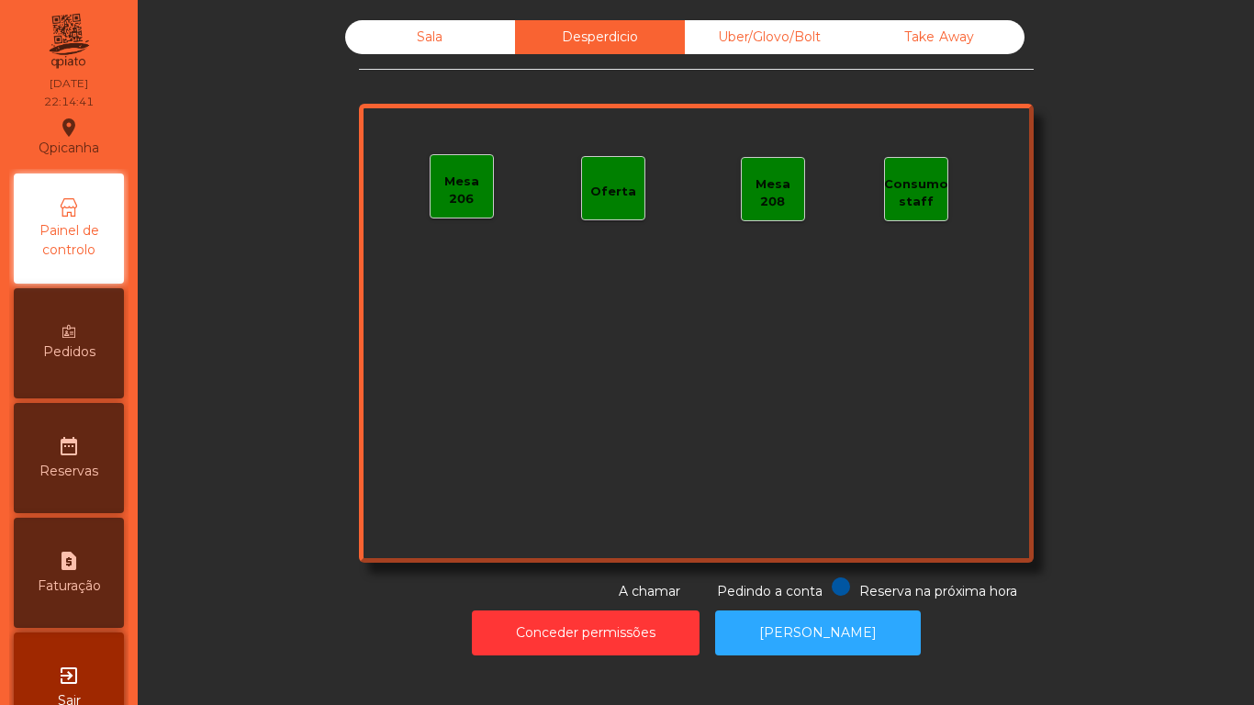
click at [438, 35] on div "Sala" at bounding box center [430, 37] width 170 height 34
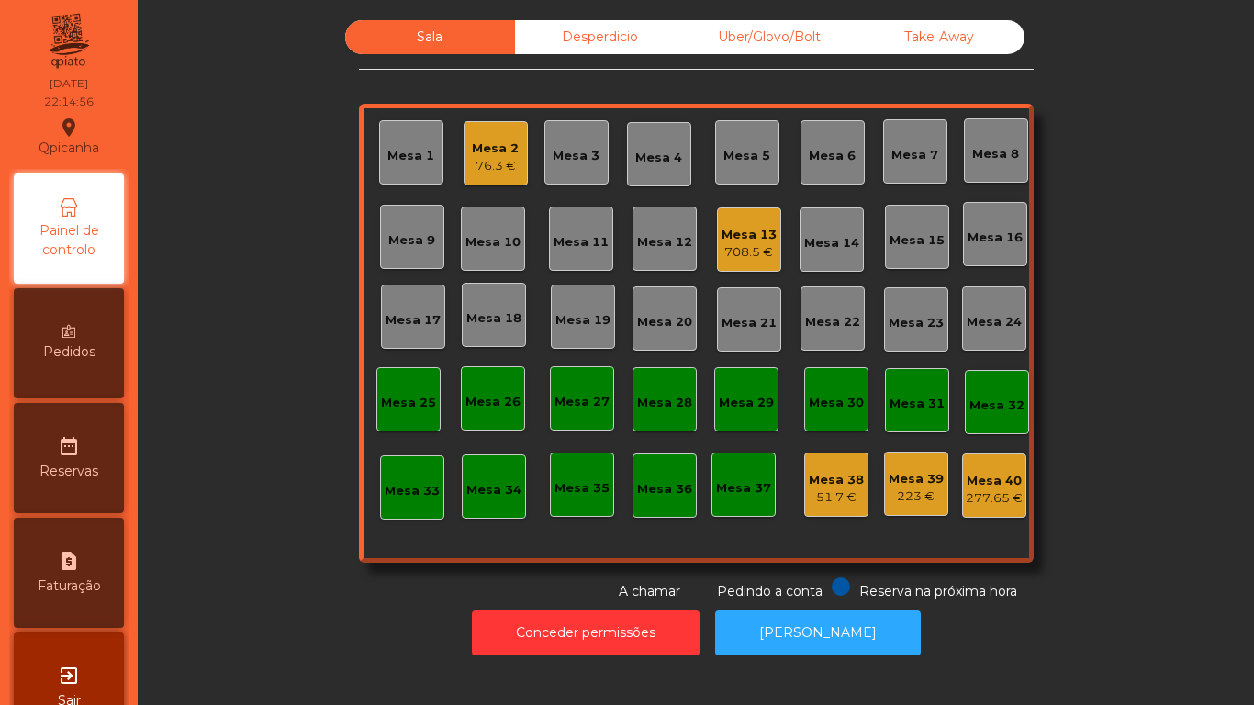
click at [730, 264] on div "Mesa 13 708.5 €" at bounding box center [749, 239] width 64 height 64
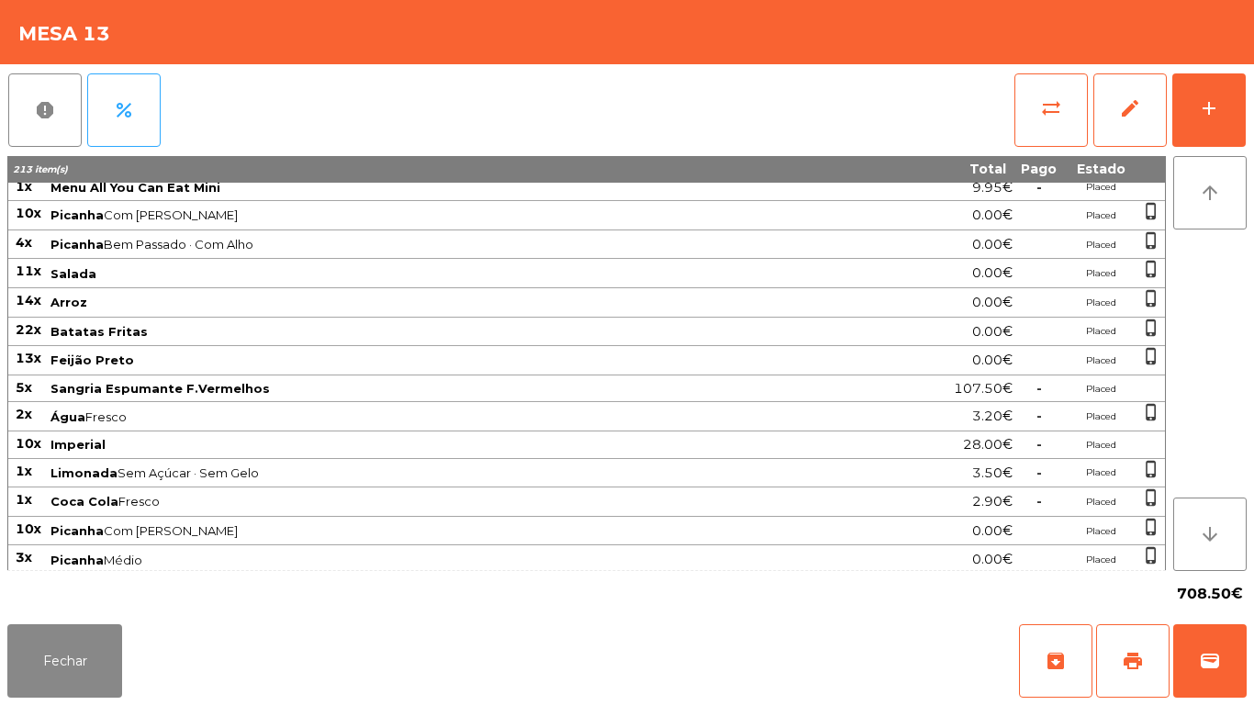
scroll to position [39, 0]
click at [139, 658] on div "Fechar archive print wallet" at bounding box center [627, 661] width 1254 height 88
click at [93, 674] on button "Fechar" at bounding box center [64, 660] width 115 height 73
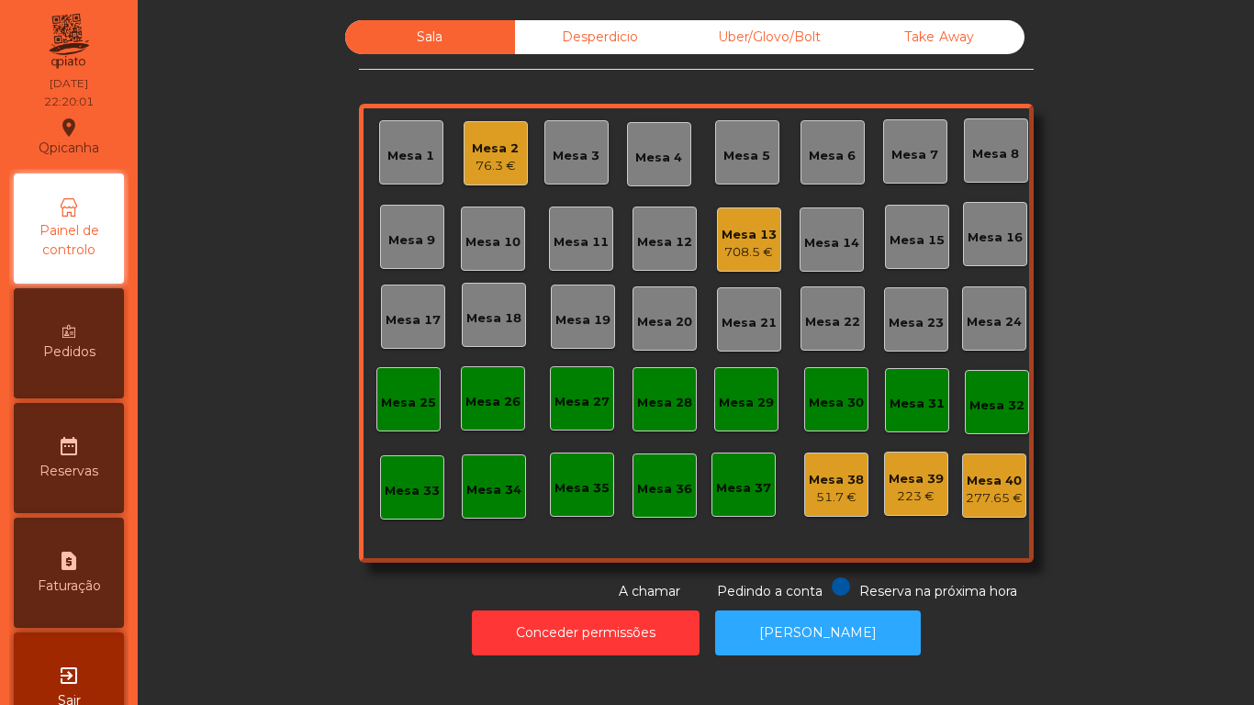
click at [266, 566] on div "Sala Desperdicio Uber/Glovo/Bolt Take Away Mesa 1 Mesa 2 76.3 € Mesa 3 Mesa 4 M…" at bounding box center [696, 310] width 1067 height 581
click at [480, 150] on div "Mesa 2" at bounding box center [495, 157] width 47 height 18
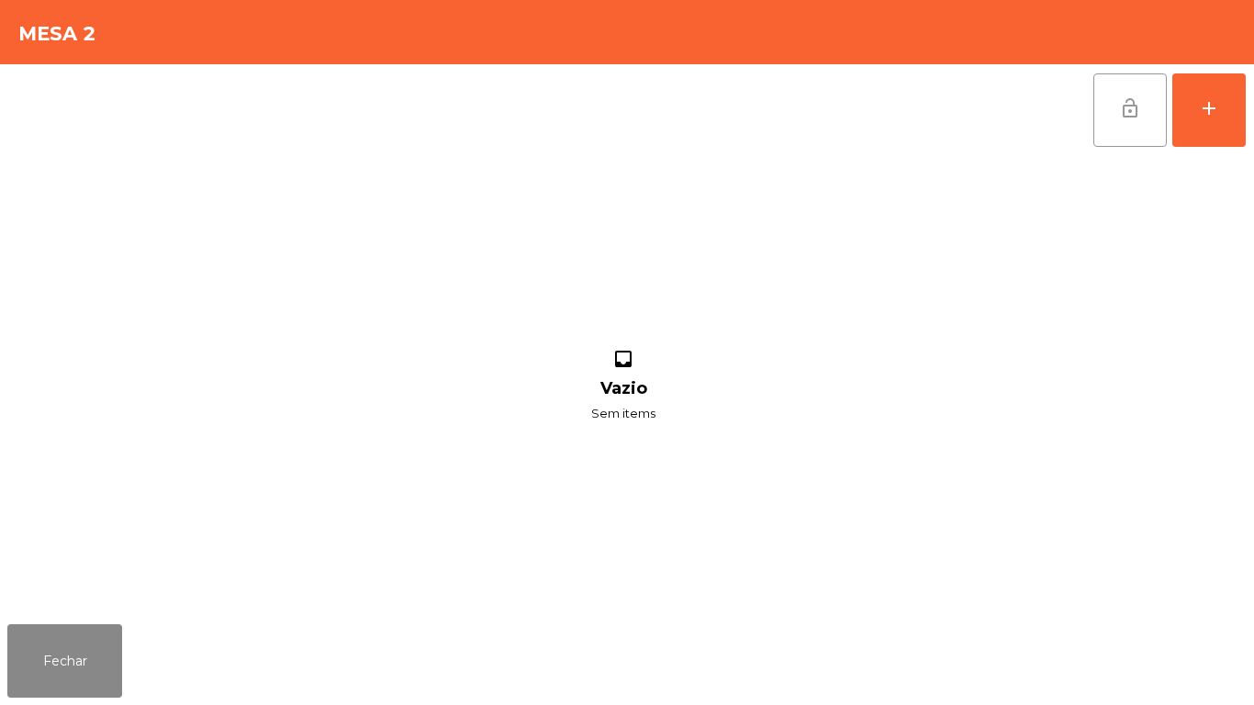
click at [1110, 139] on button "lock_open" at bounding box center [1129, 109] width 73 height 73
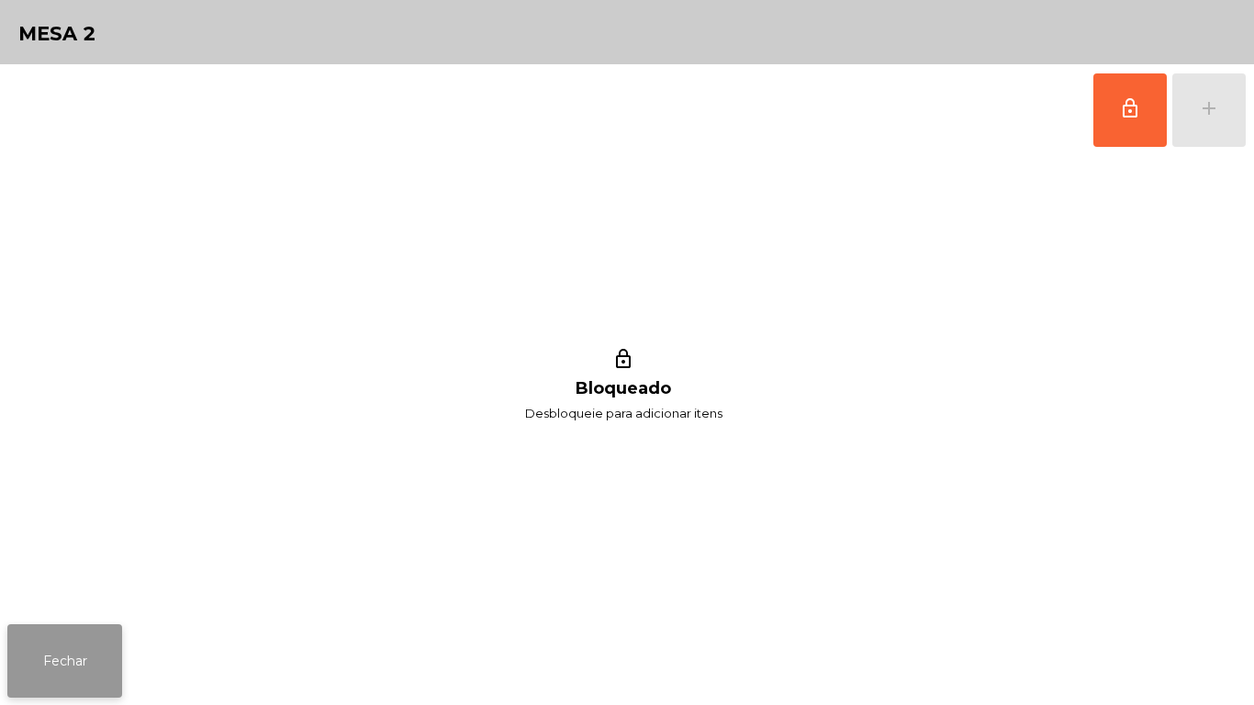
click at [83, 662] on button "Fechar" at bounding box center [64, 660] width 115 height 73
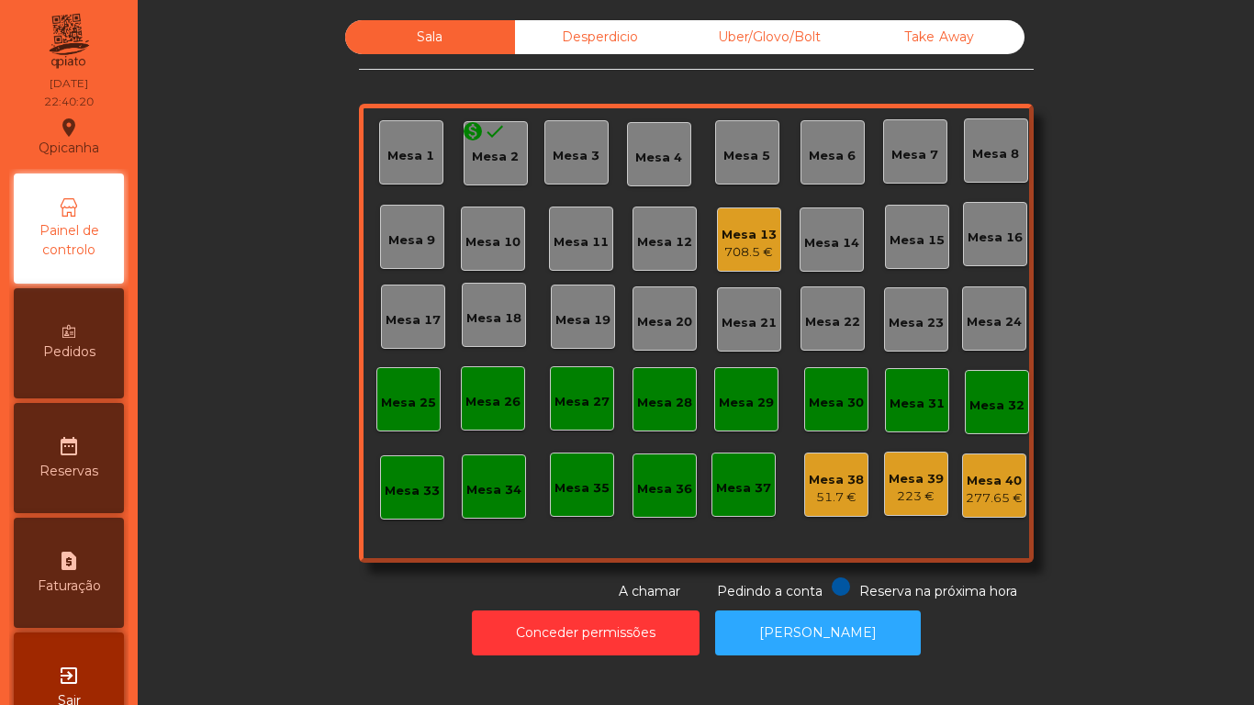
click at [748, 265] on div "Mesa 13 708.5 €" at bounding box center [749, 239] width 64 height 64
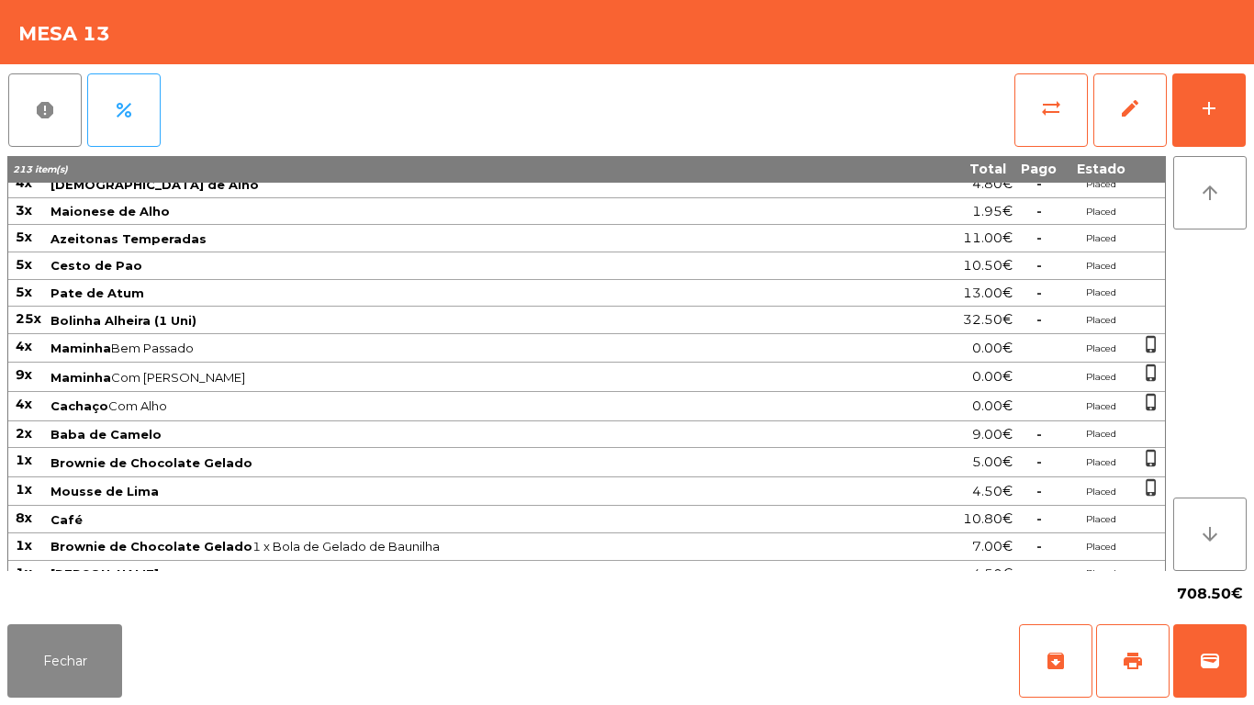
scroll to position [627, 0]
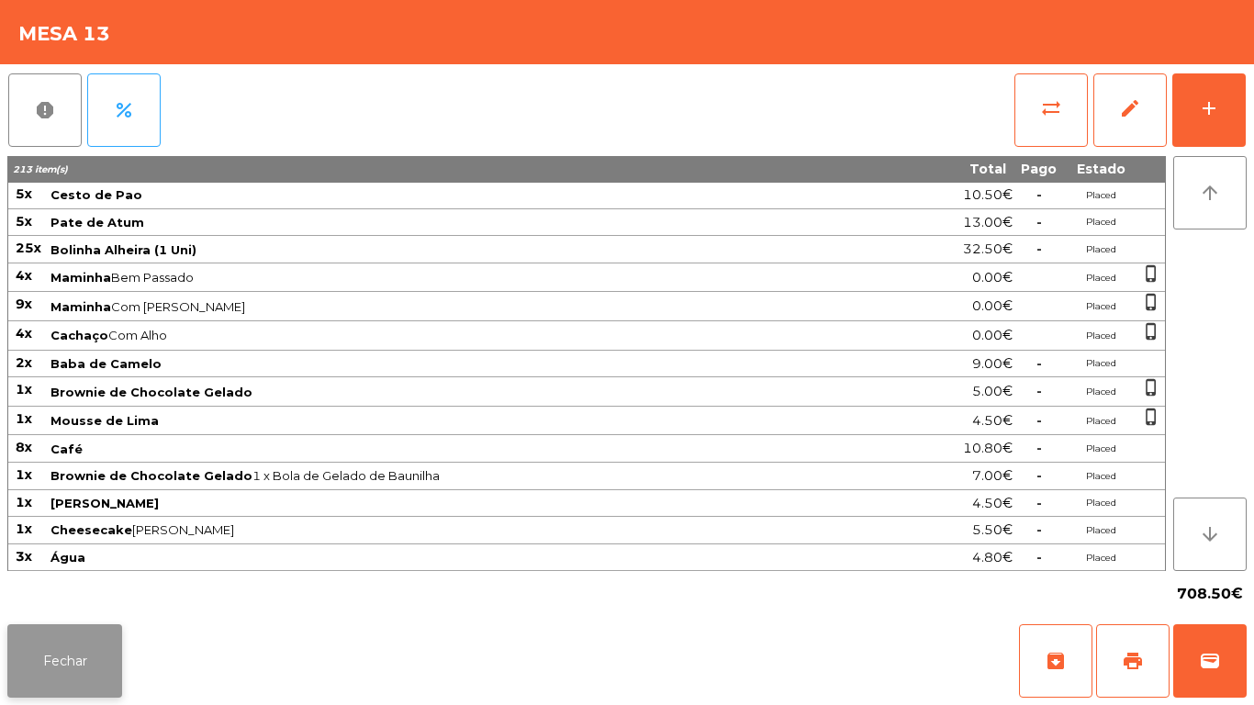
click at [105, 644] on button "Fechar" at bounding box center [64, 660] width 115 height 73
